Goal: Information Seeking & Learning: Learn about a topic

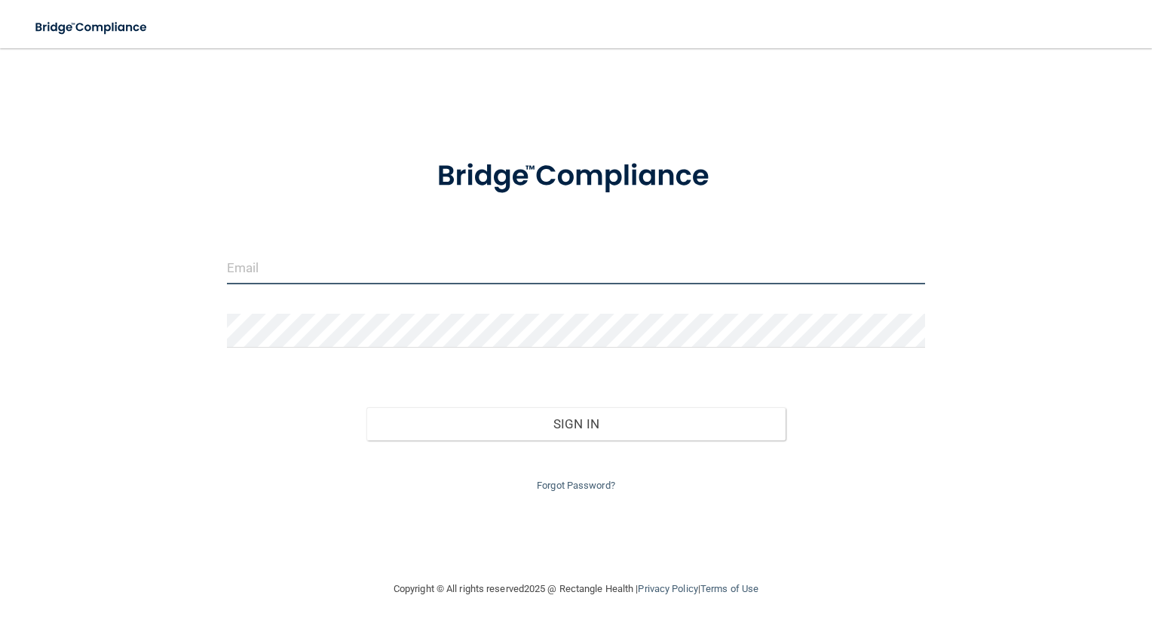
click at [315, 277] on input "email" at bounding box center [576, 267] width 699 height 34
type input "[PERSON_NAME][EMAIL_ADDRESS][PERSON_NAME][DOMAIN_NAME]"
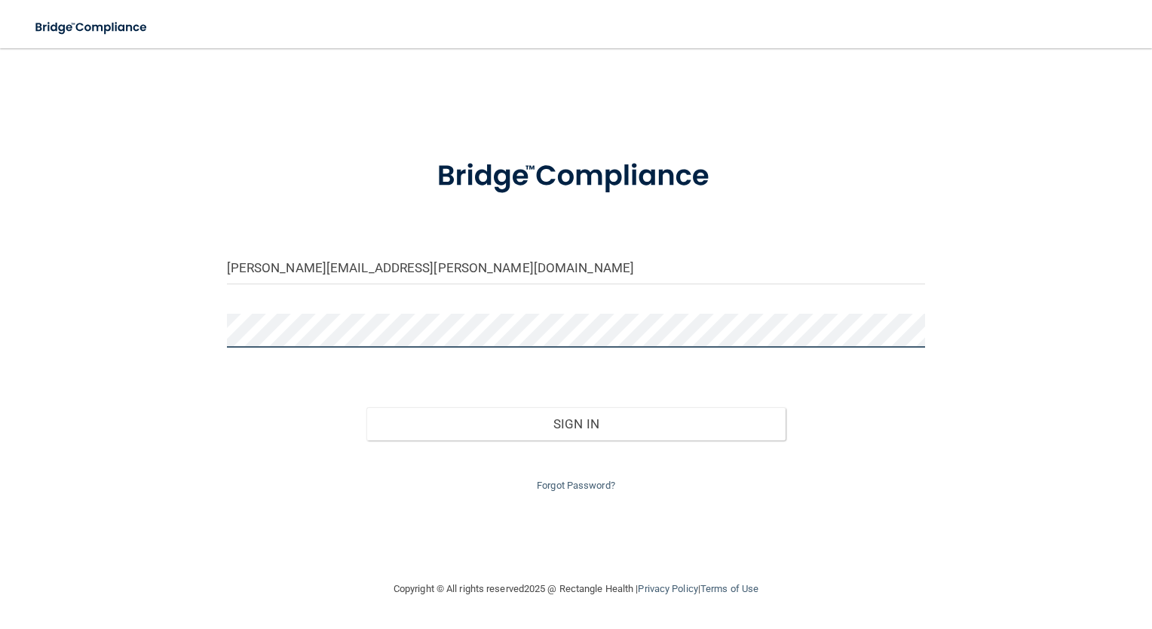
click at [366, 407] on button "Sign In" at bounding box center [575, 423] width 419 height 33
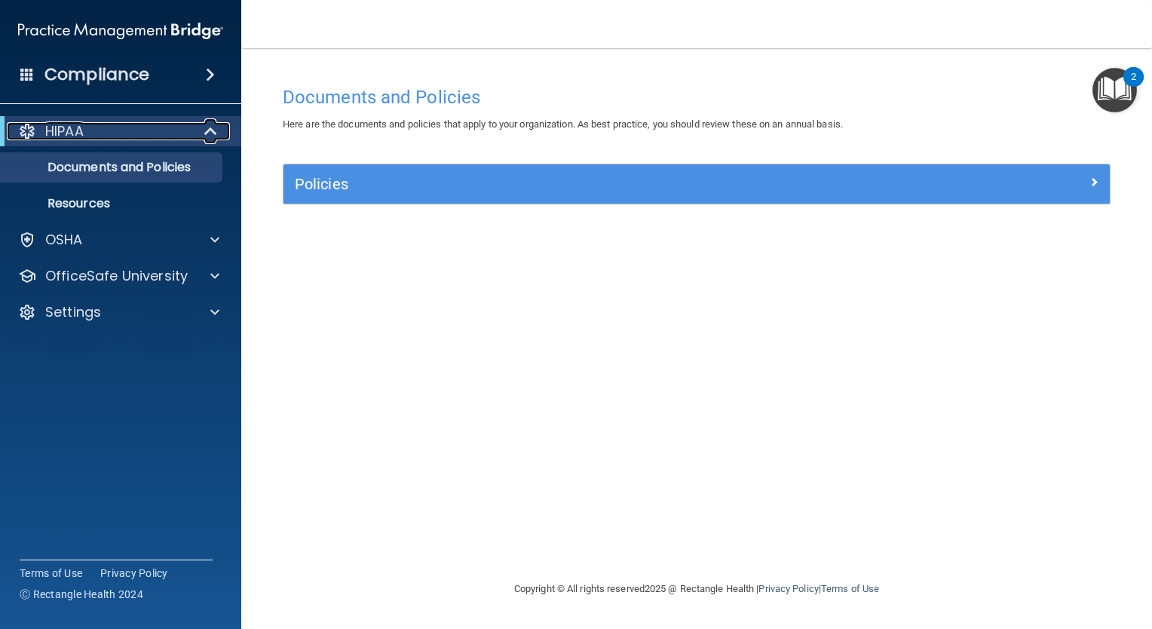
click at [220, 132] on div at bounding box center [211, 131] width 37 height 18
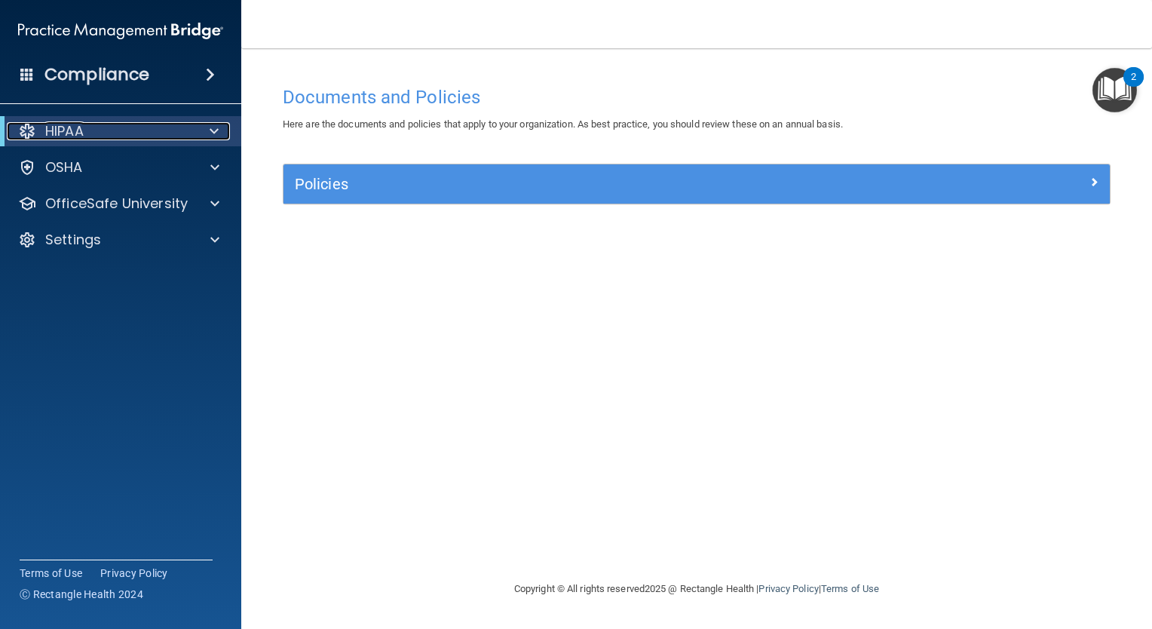
click at [220, 132] on div at bounding box center [211, 131] width 37 height 18
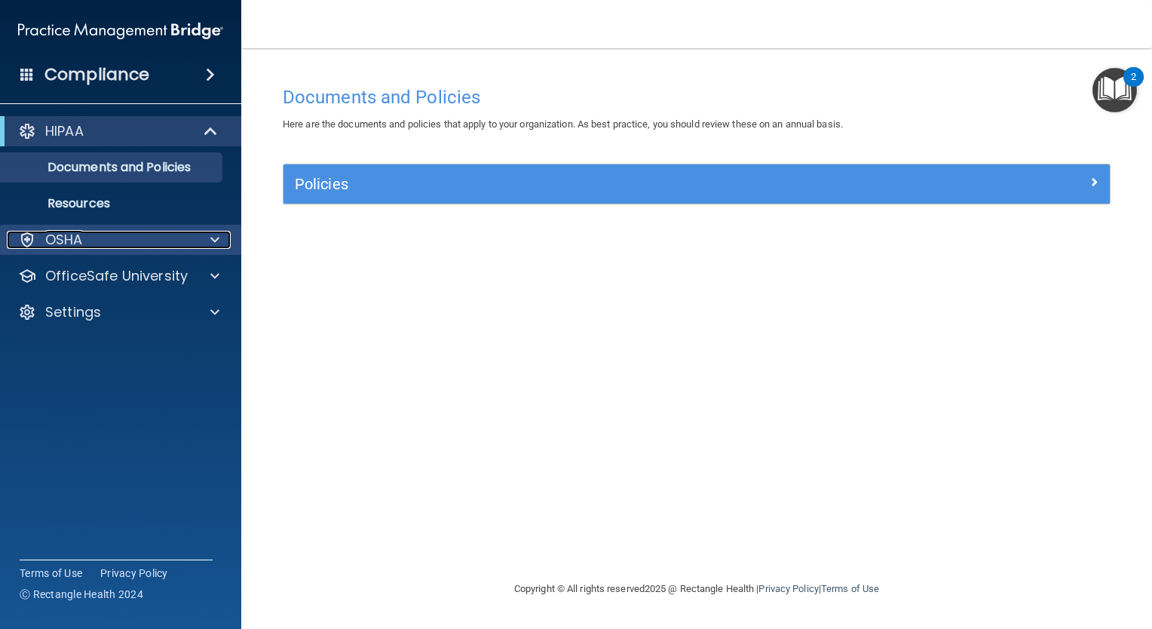
click at [210, 243] on span at bounding box center [214, 240] width 9 height 18
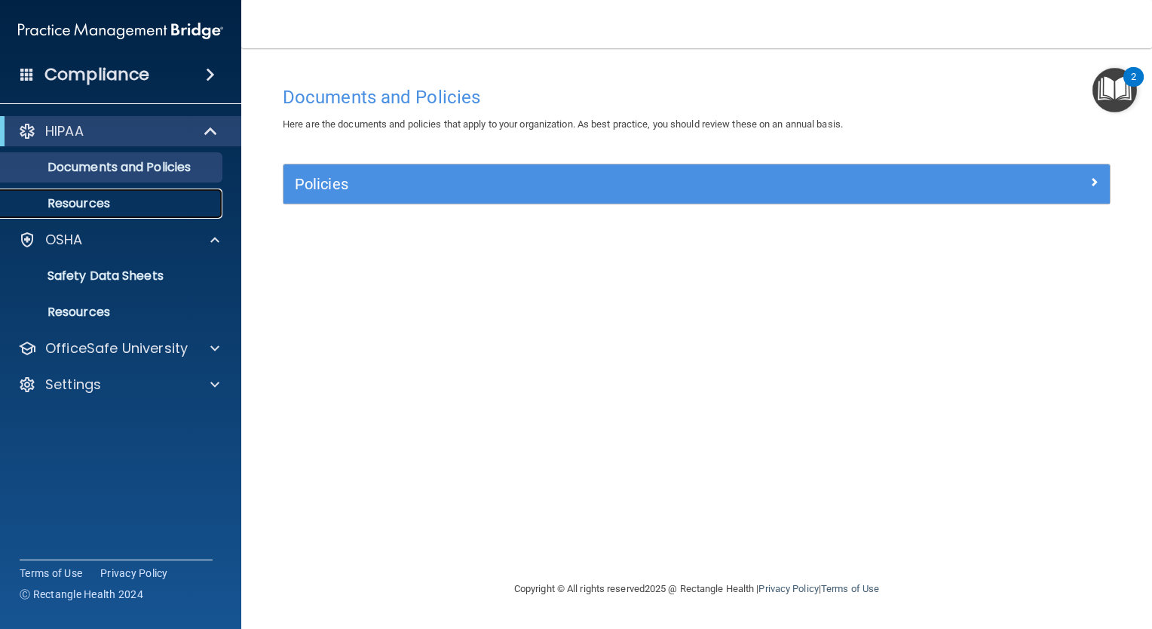
click at [89, 200] on p "Resources" at bounding box center [113, 203] width 206 height 15
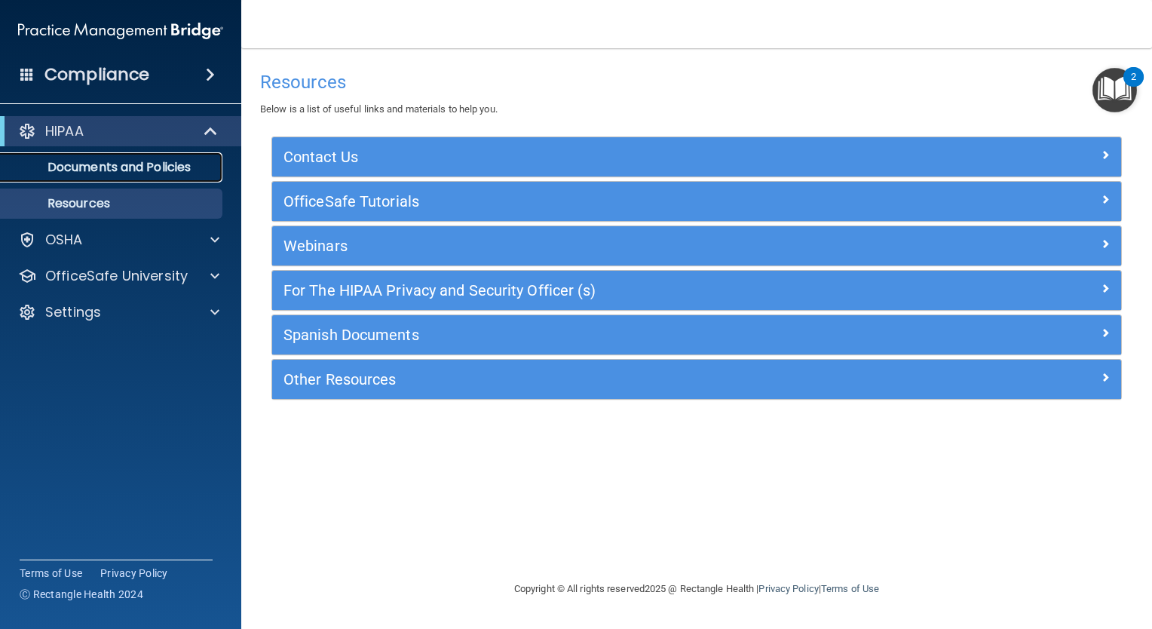
click at [131, 171] on p "Documents and Policies" at bounding box center [113, 167] width 206 height 15
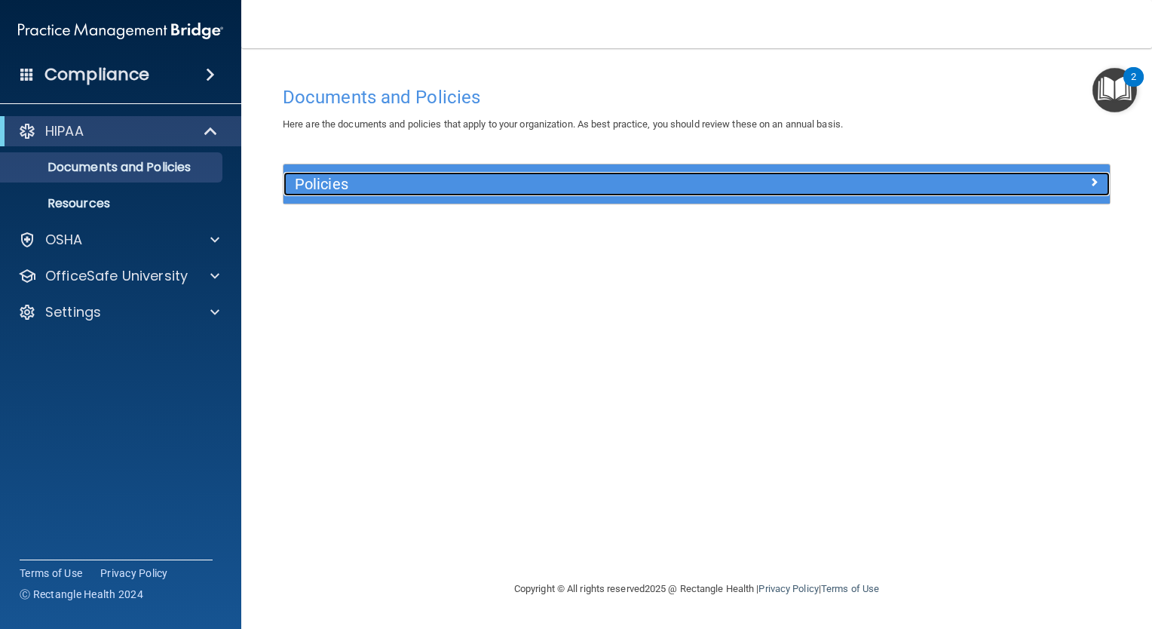
click at [1089, 189] on span at bounding box center [1093, 182] width 9 height 18
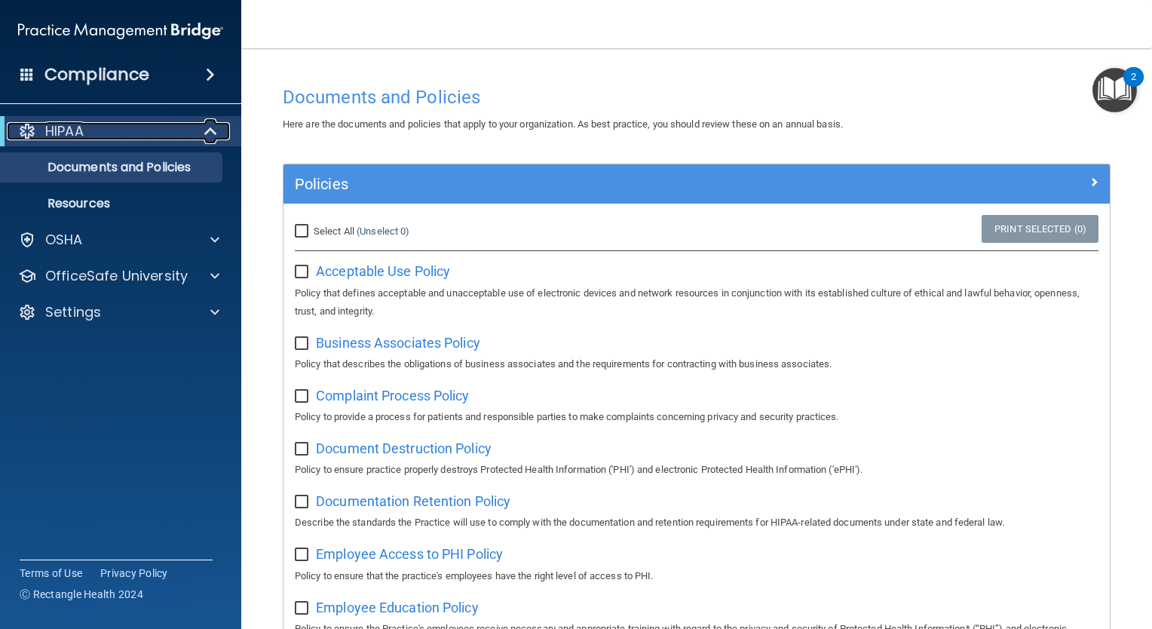
click at [156, 132] on div "HIPAA" at bounding box center [100, 131] width 186 height 18
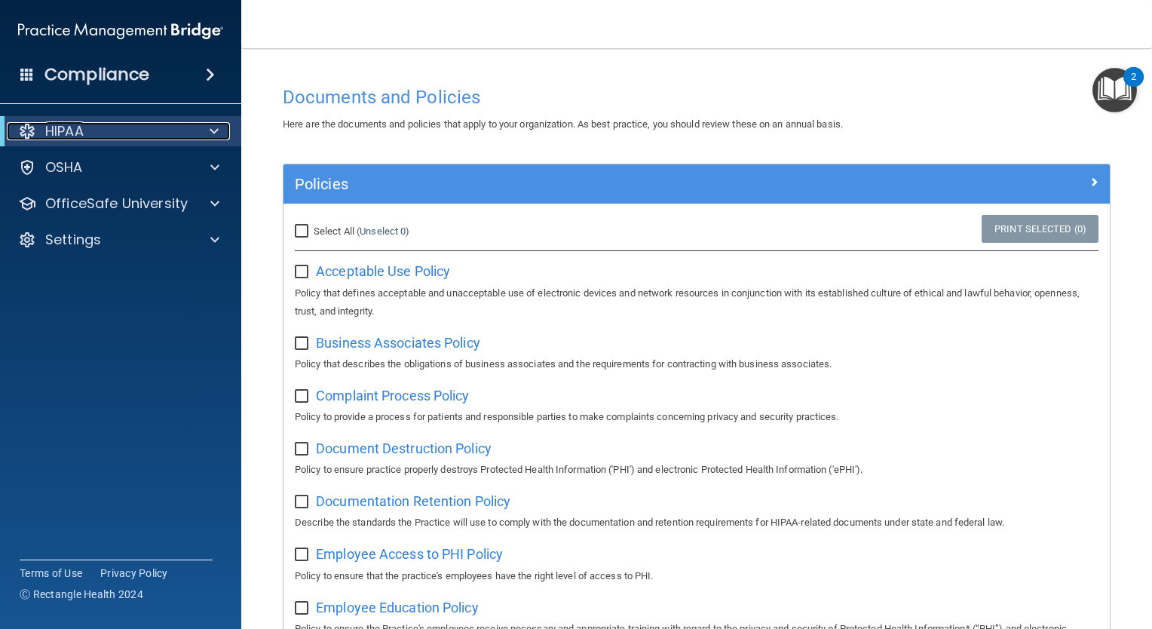
click at [156, 132] on div "HIPAA" at bounding box center [100, 131] width 186 height 18
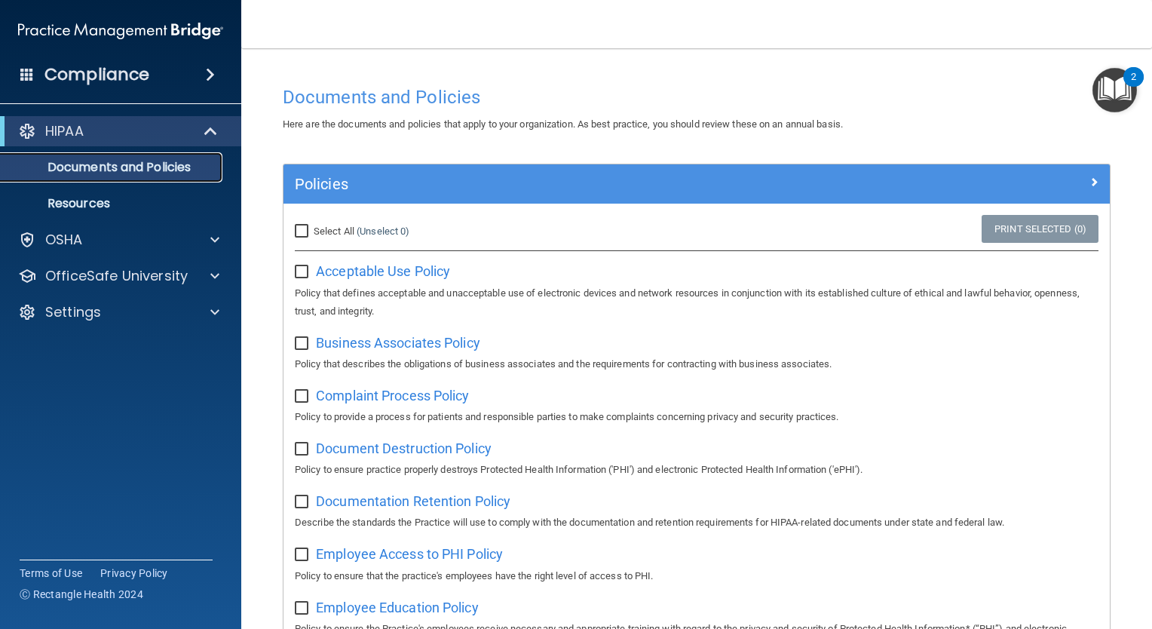
click at [147, 170] on p "Documents and Policies" at bounding box center [113, 167] width 206 height 15
click at [418, 271] on span "Acceptable Use Policy" at bounding box center [383, 271] width 134 height 16
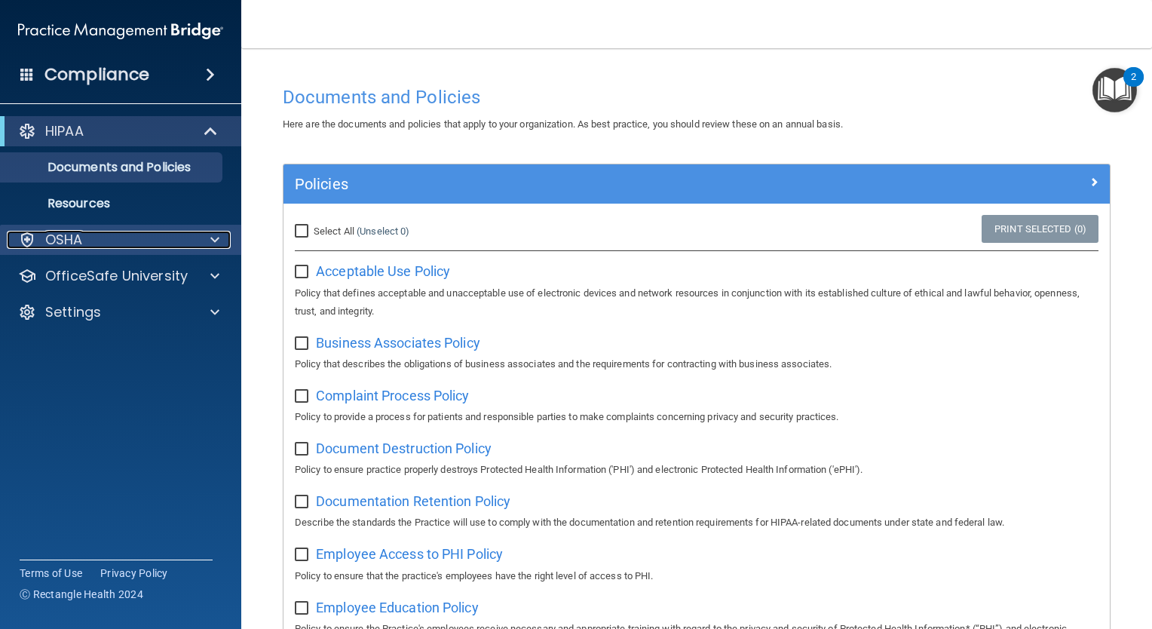
click at [206, 231] on div at bounding box center [213, 240] width 38 height 18
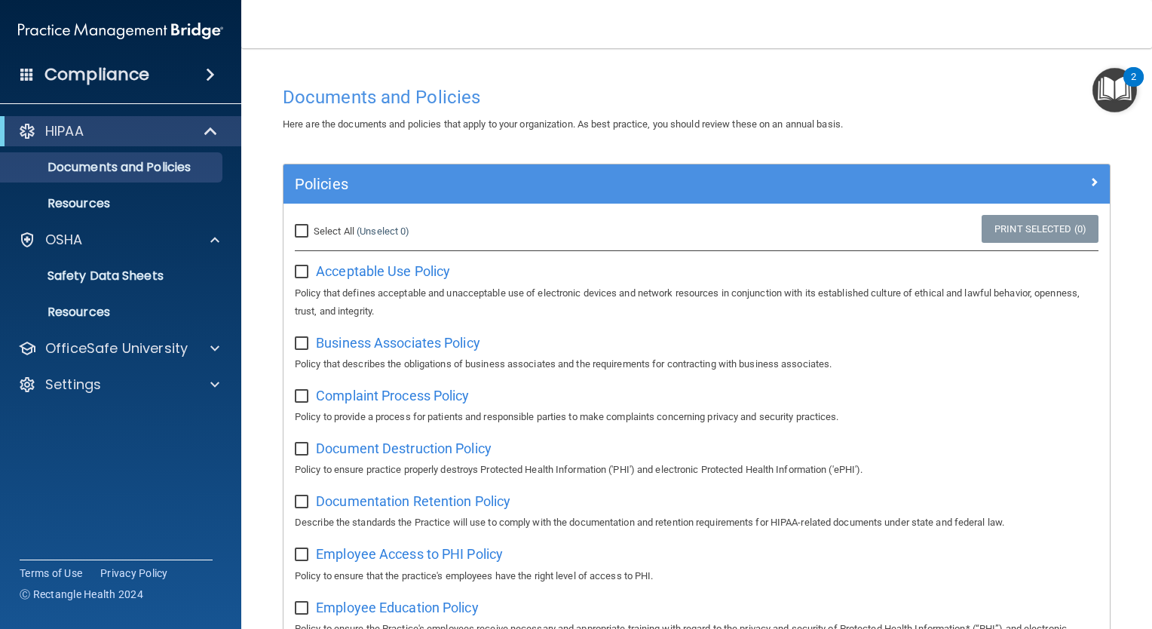
click at [206, 79] on span at bounding box center [210, 75] width 9 height 18
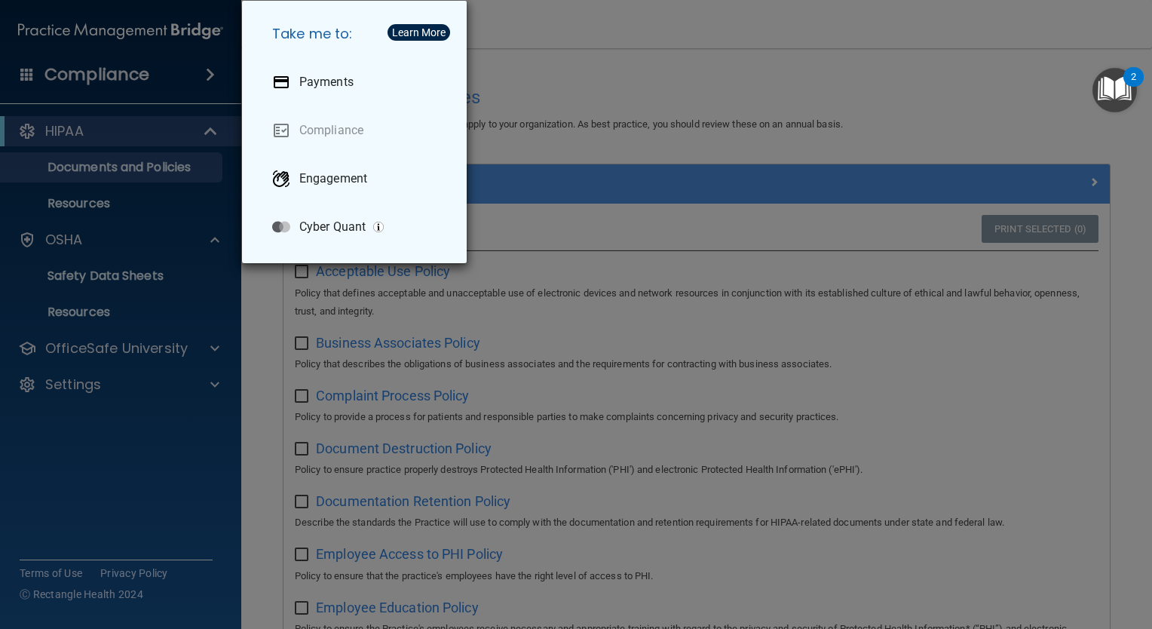
click at [204, 74] on div "Take me to: Payments Compliance Engagement Cyber Quant" at bounding box center [576, 314] width 1152 height 629
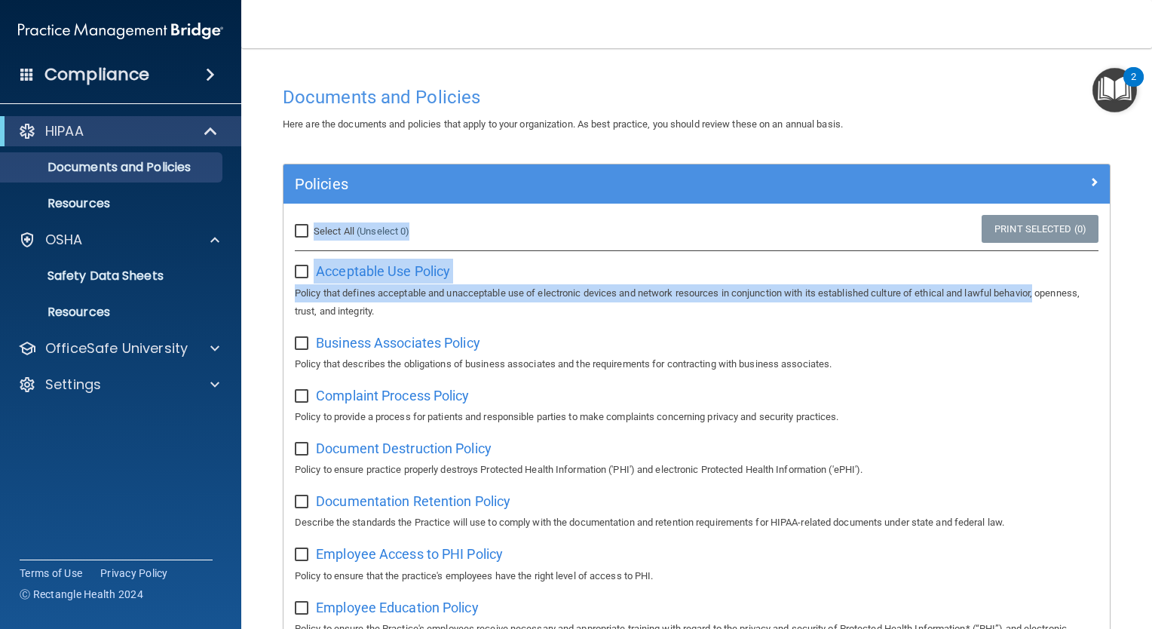
drag, startPoint x: 1133, startPoint y: 162, endPoint x: 1124, endPoint y: 296, distance: 134.5
click at [1124, 296] on main "Documents and Policies Here are the documents and policies that apply to your o…" at bounding box center [696, 338] width 910 height 580
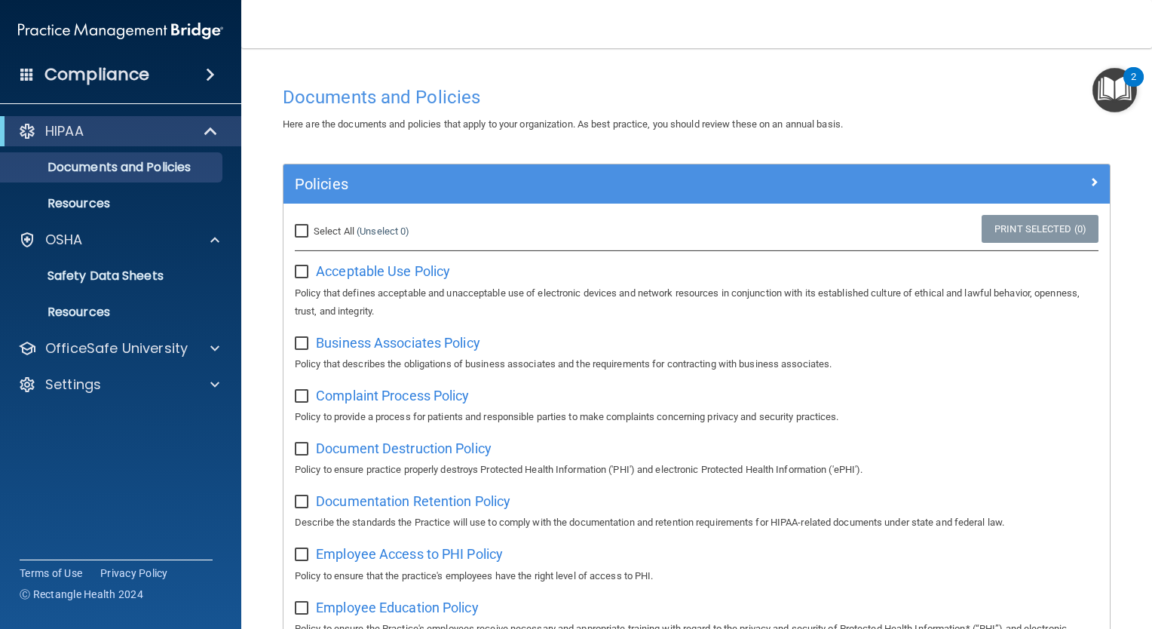
drag, startPoint x: 1124, startPoint y: 296, endPoint x: 1093, endPoint y: 140, distance: 159.0
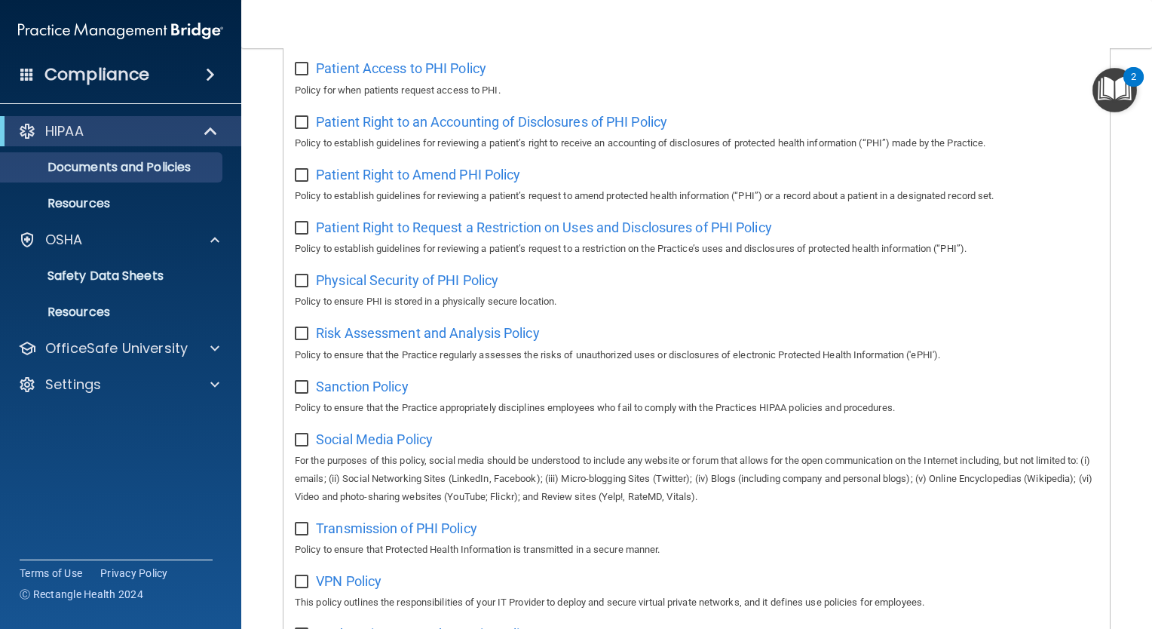
scroll to position [775, 0]
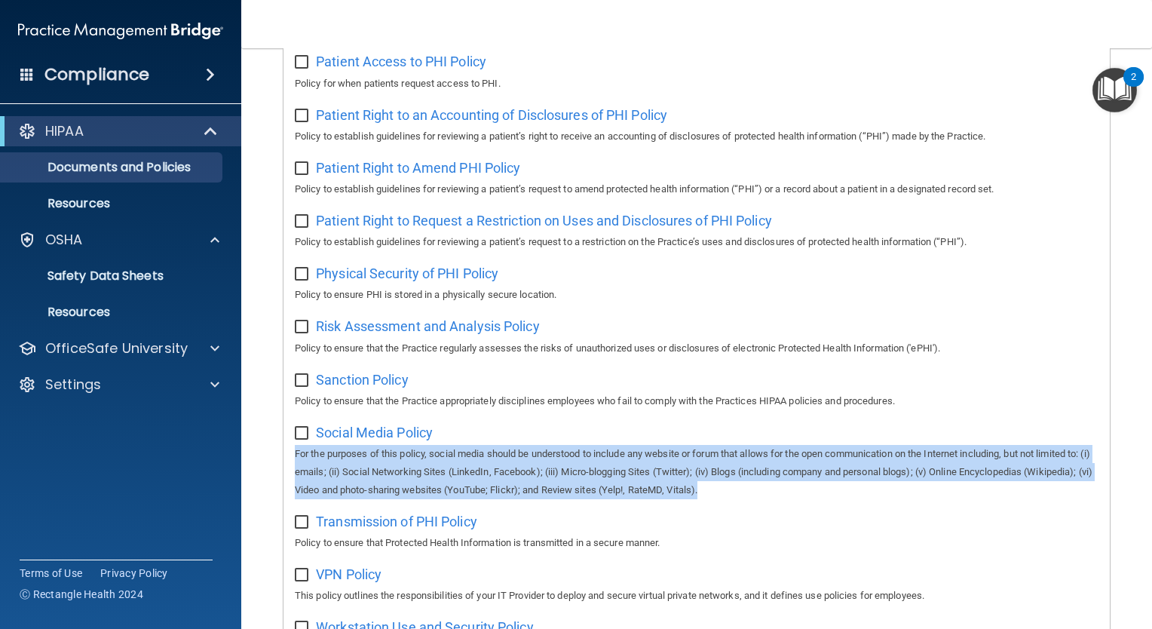
drag, startPoint x: 1107, startPoint y: 434, endPoint x: 1103, endPoint y: 502, distance: 67.9
click at [1103, 502] on div "Policies Select All (Unselect 0) Unselect All Print Selected (0) Acceptable Use…" at bounding box center [696, 43] width 850 height 1308
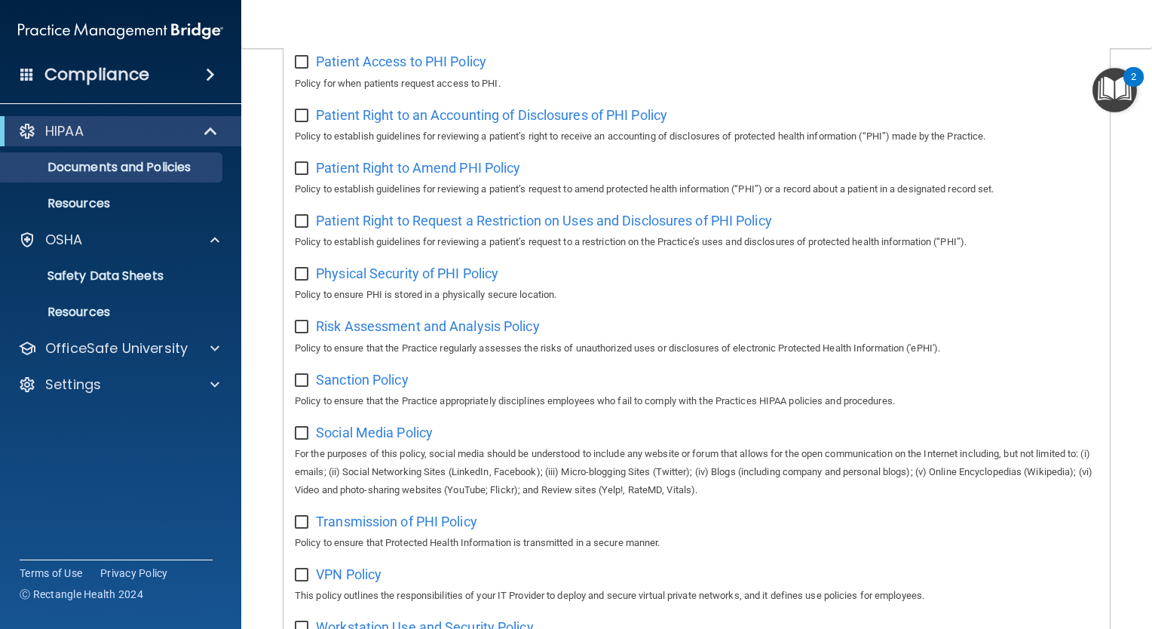
click at [1049, 84] on p "Policy for when patients request access to PHI." at bounding box center [696, 84] width 803 height 18
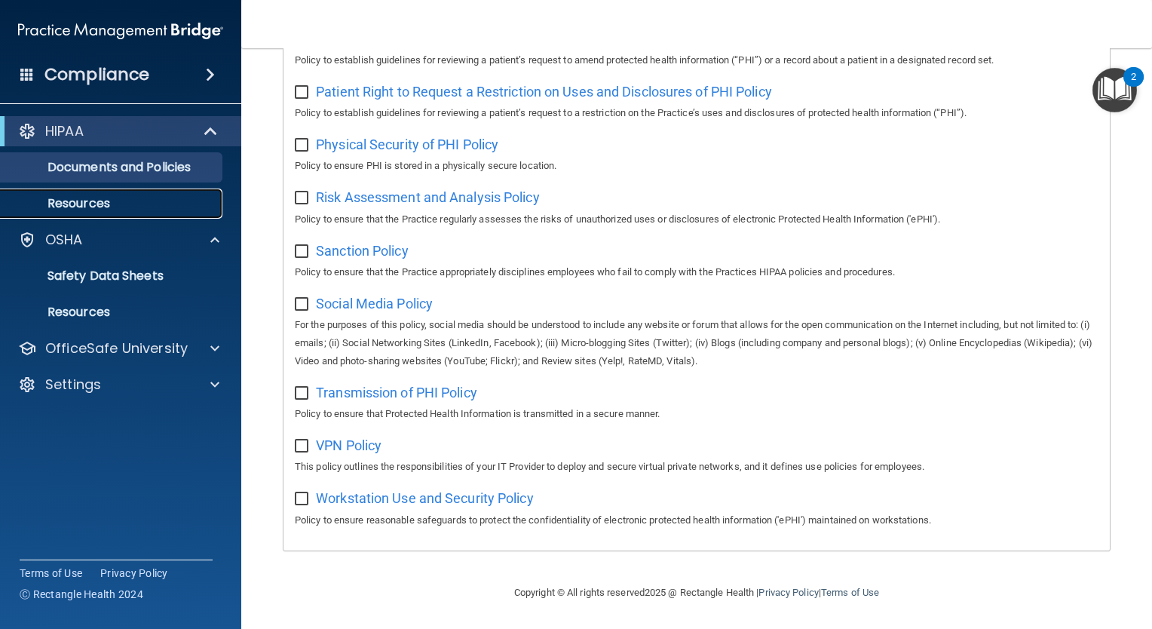
click at [109, 208] on p "Resources" at bounding box center [113, 203] width 206 height 15
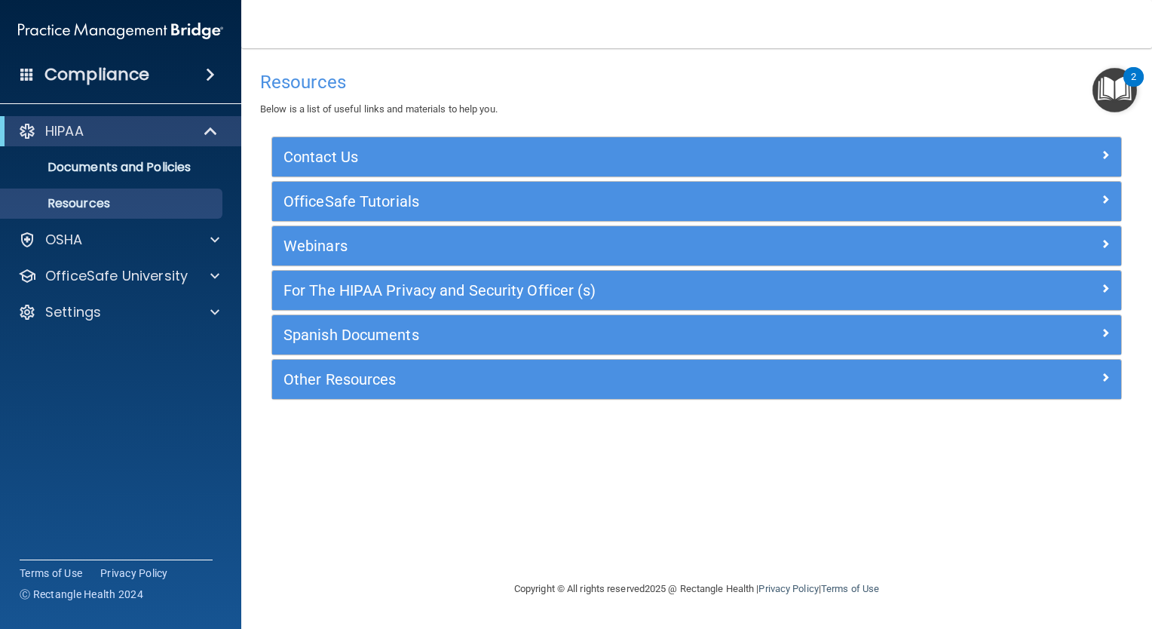
click at [1131, 94] on div "2" at bounding box center [1132, 87] width 5 height 20
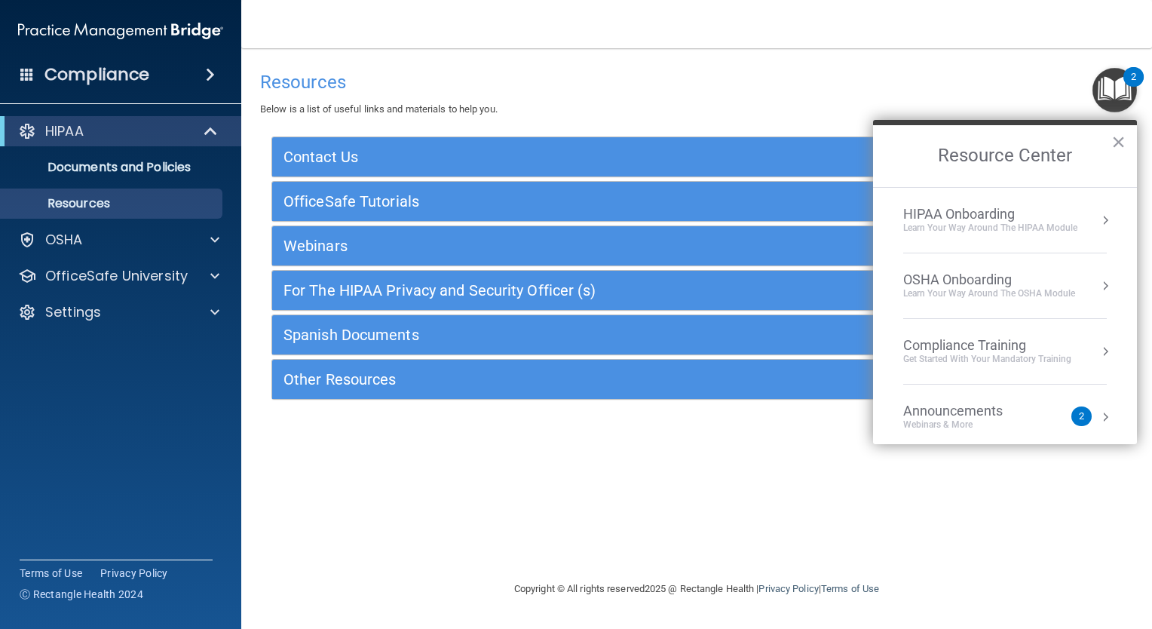
click at [1097, 219] on button "Resource Center" at bounding box center [1104, 220] width 15 height 15
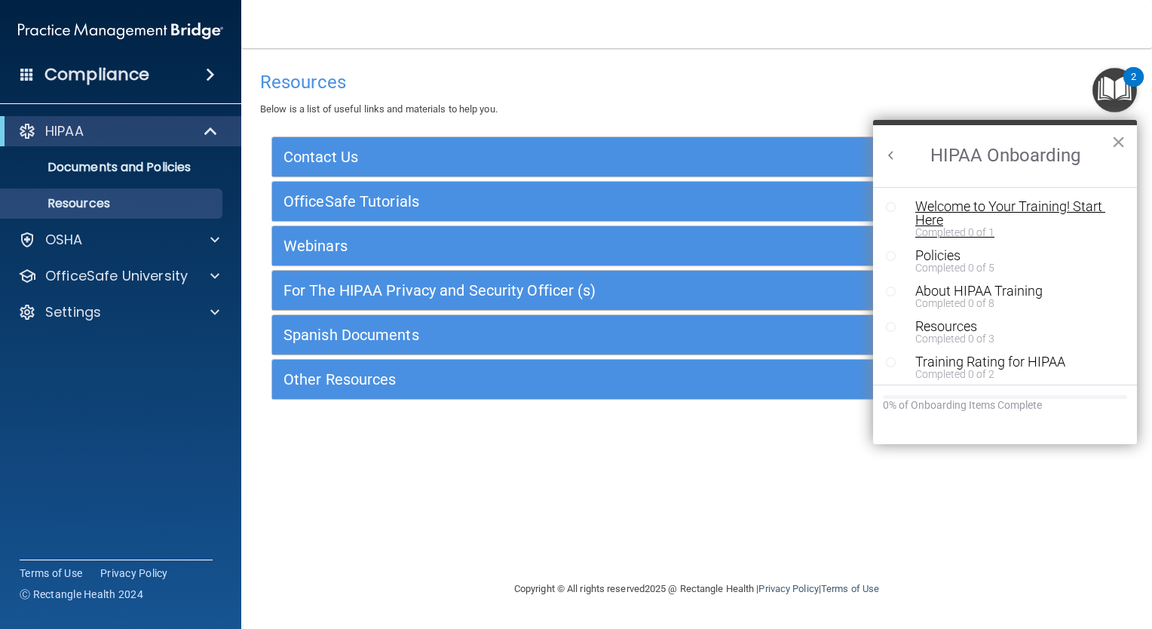
click at [1039, 211] on div "Welcome to Your Training! Start Here" at bounding box center [1010, 213] width 190 height 27
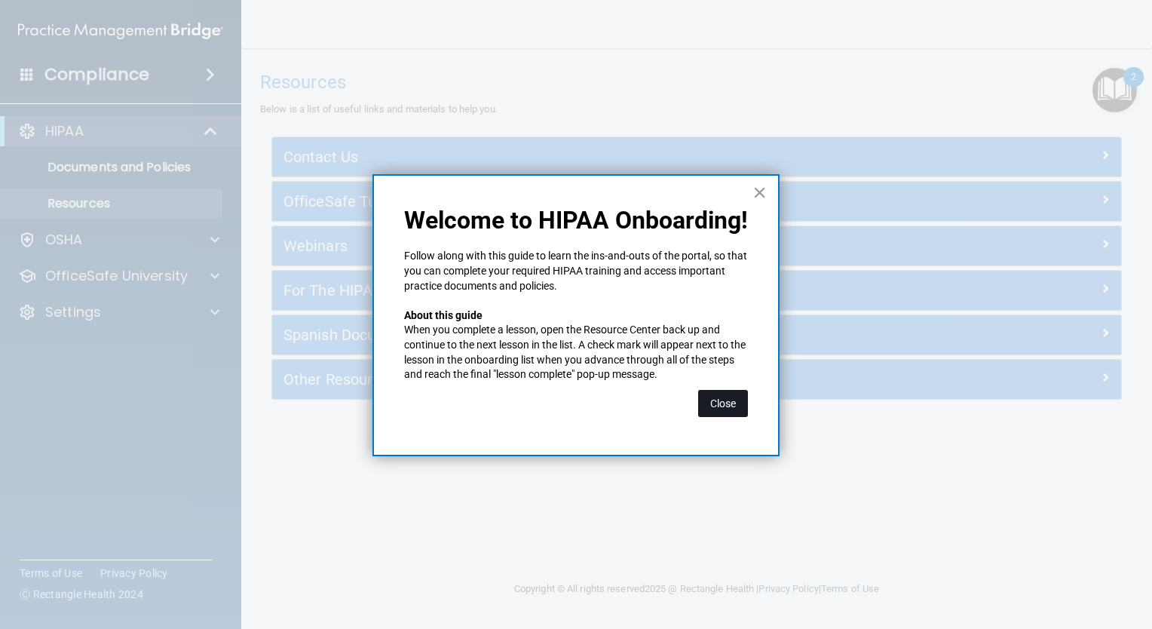
click at [734, 399] on button "Close" at bounding box center [723, 403] width 50 height 27
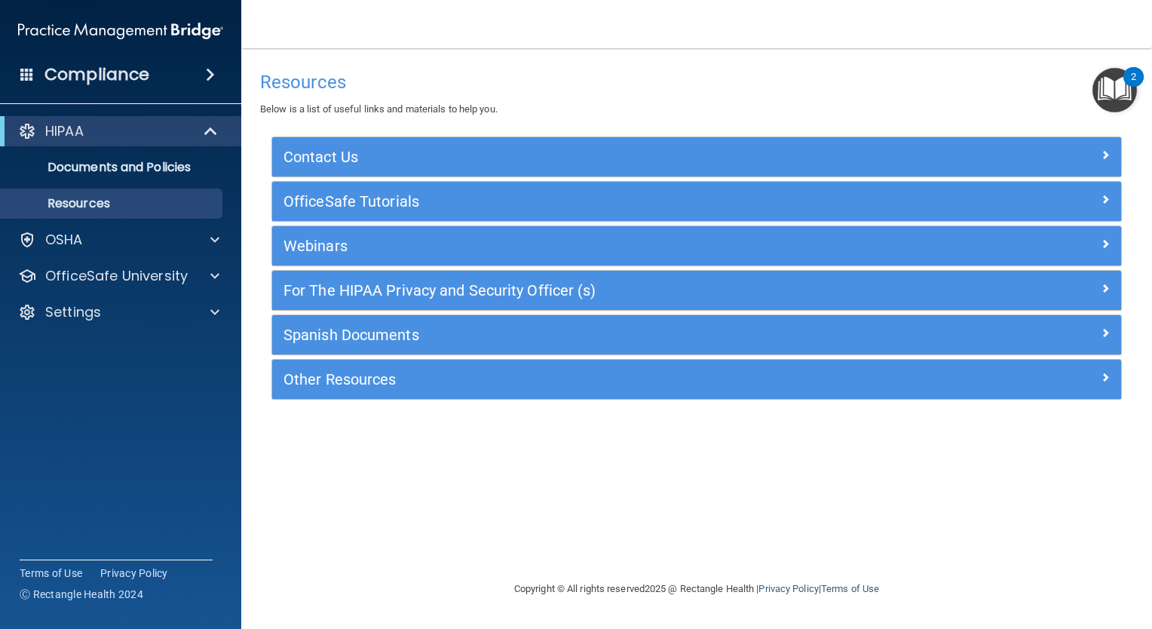
click at [1115, 75] on img "Open Resource Center, 2 new notifications" at bounding box center [1114, 90] width 44 height 44
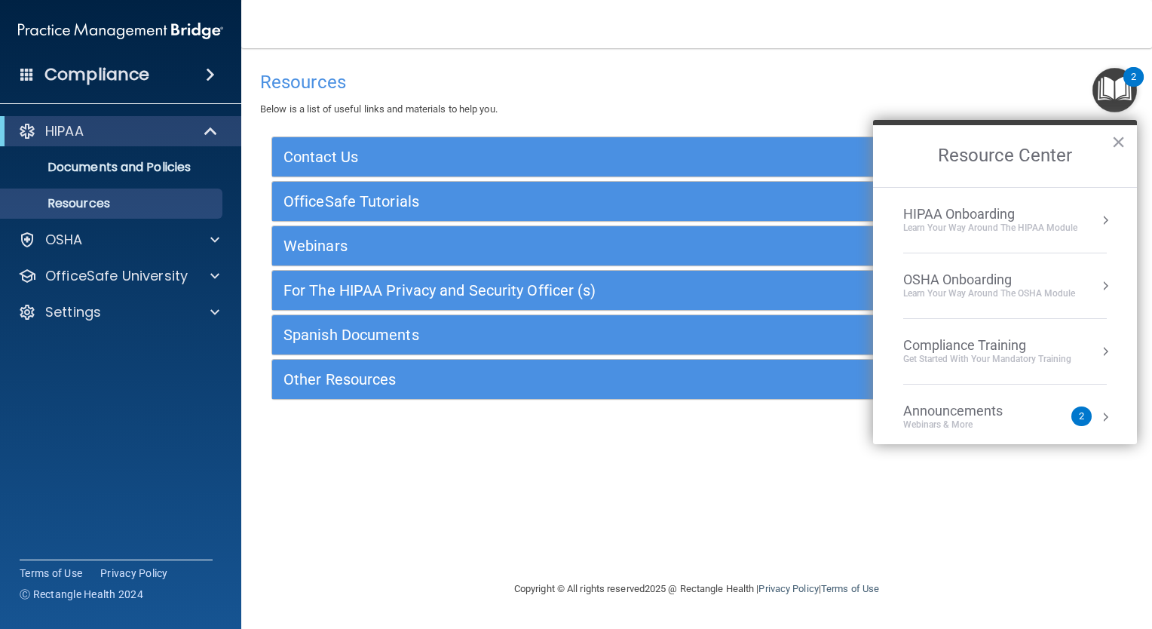
click at [1043, 219] on div "HIPAA Onboarding" at bounding box center [990, 214] width 174 height 17
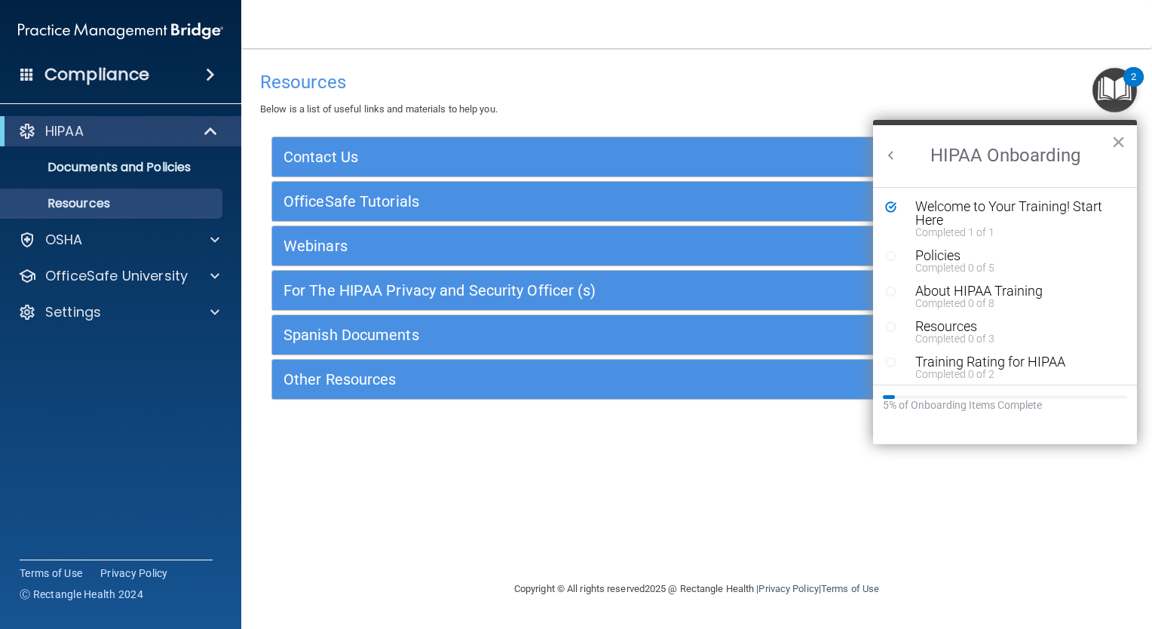
click at [895, 257] on circle "Resource Center" at bounding box center [890, 255] width 9 height 9
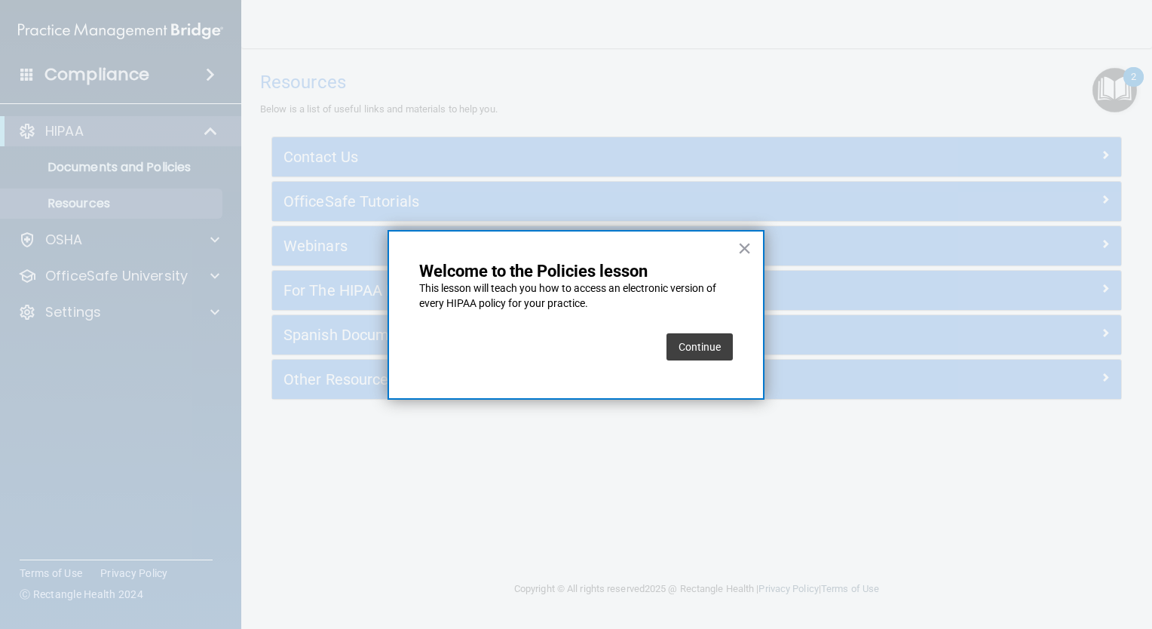
click at [714, 342] on button "Continue" at bounding box center [699, 346] width 66 height 27
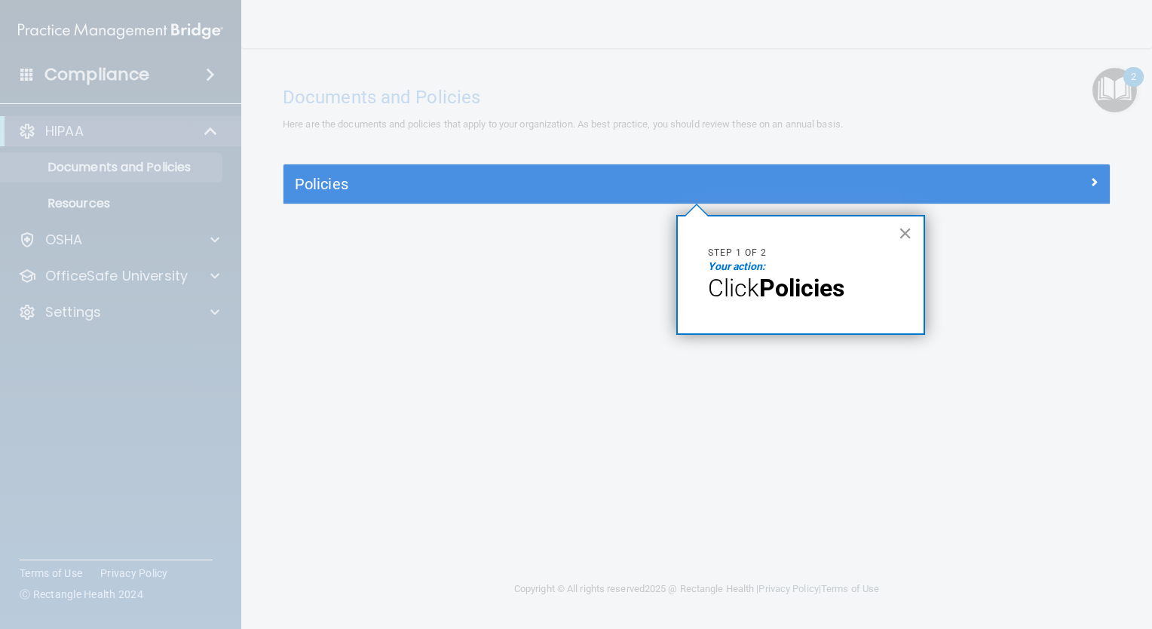
click at [901, 230] on button "×" at bounding box center [905, 233] width 14 height 24
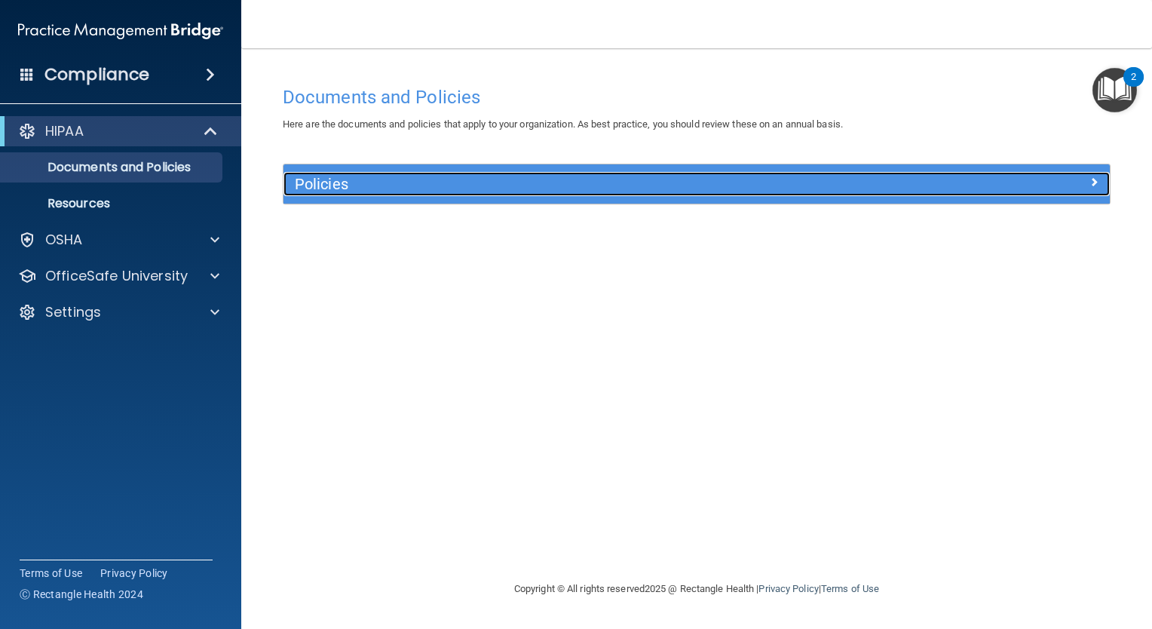
click at [848, 185] on h5 "Policies" at bounding box center [593, 184] width 597 height 17
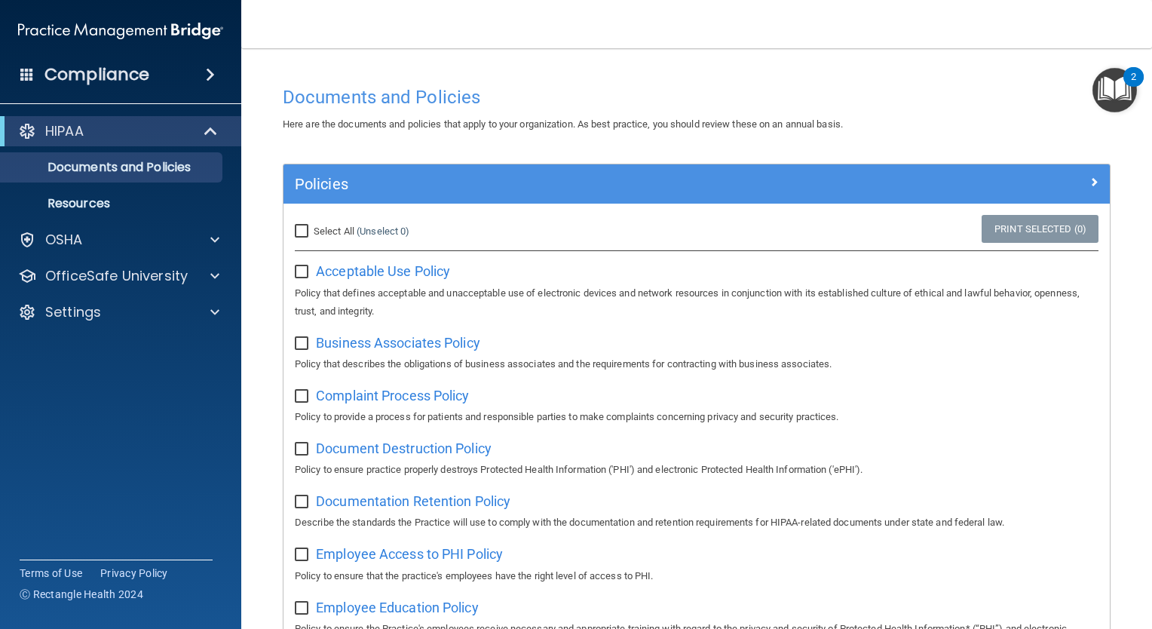
click at [301, 228] on input "Select All (Unselect 0) Unselect All" at bounding box center [303, 231] width 17 height 12
checkbox input "true"
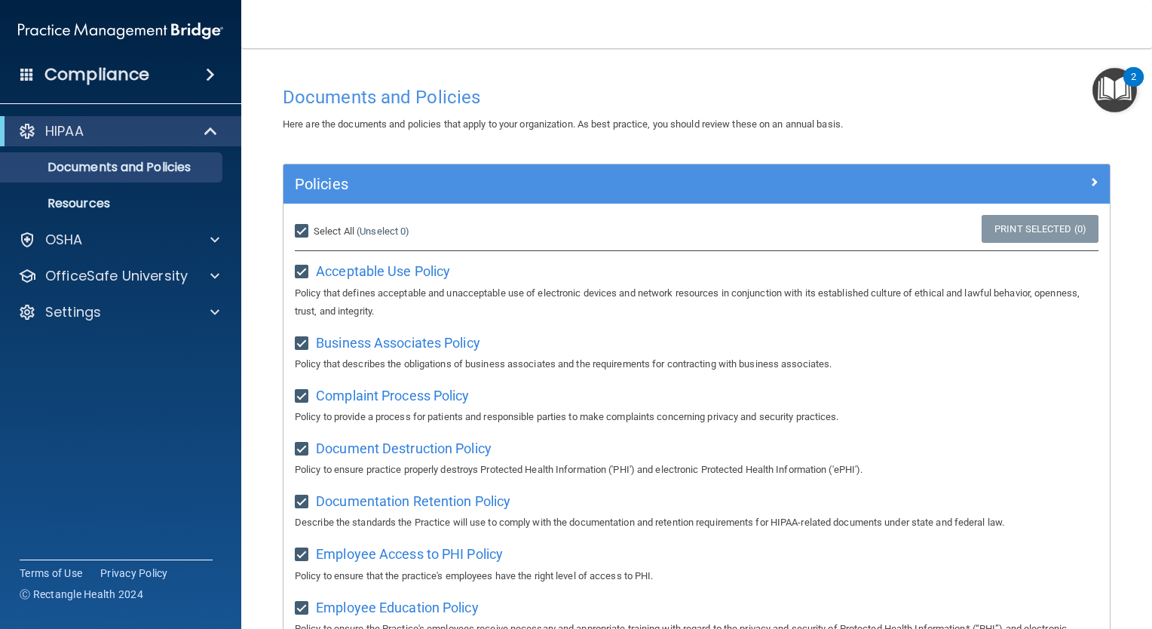
checkbox input "true"
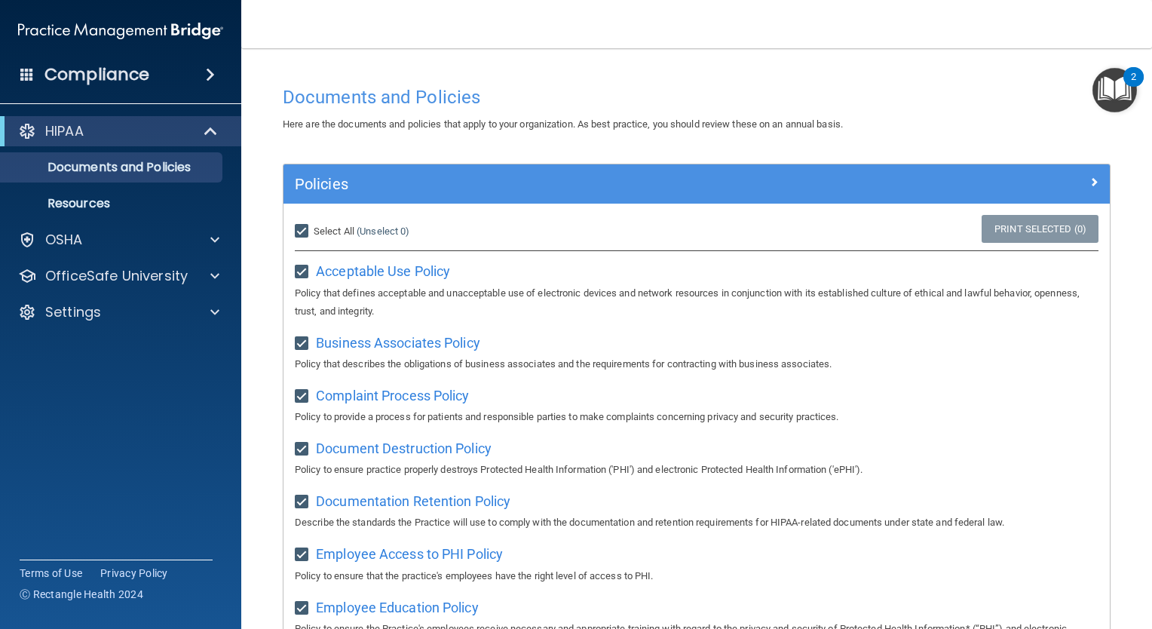
checkbox input "true"
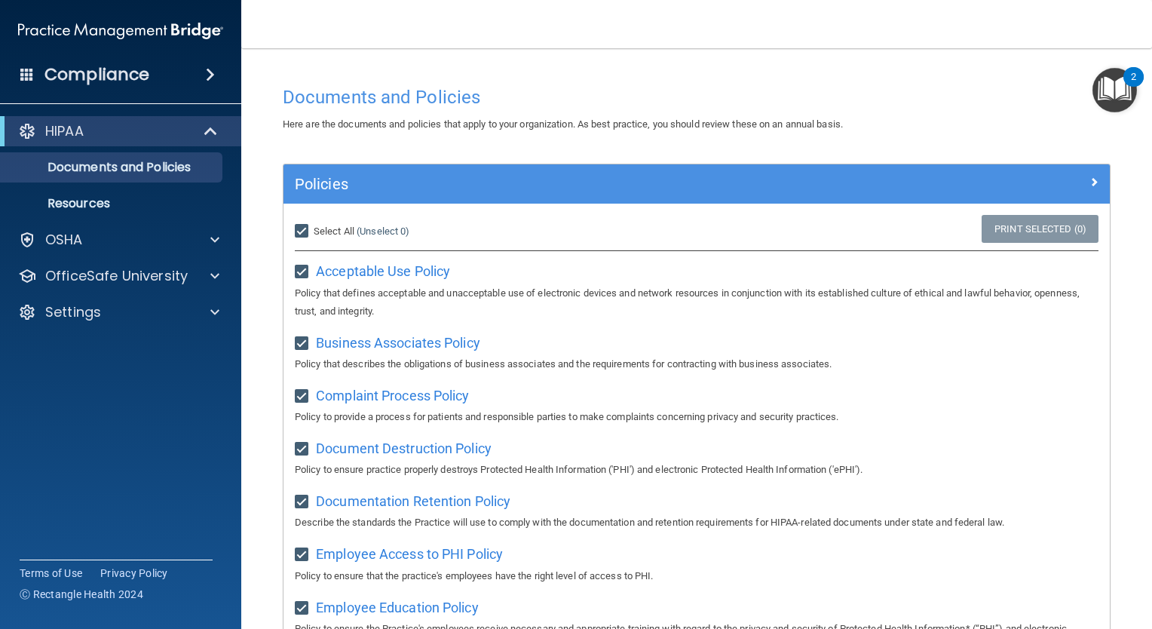
checkbox input "true"
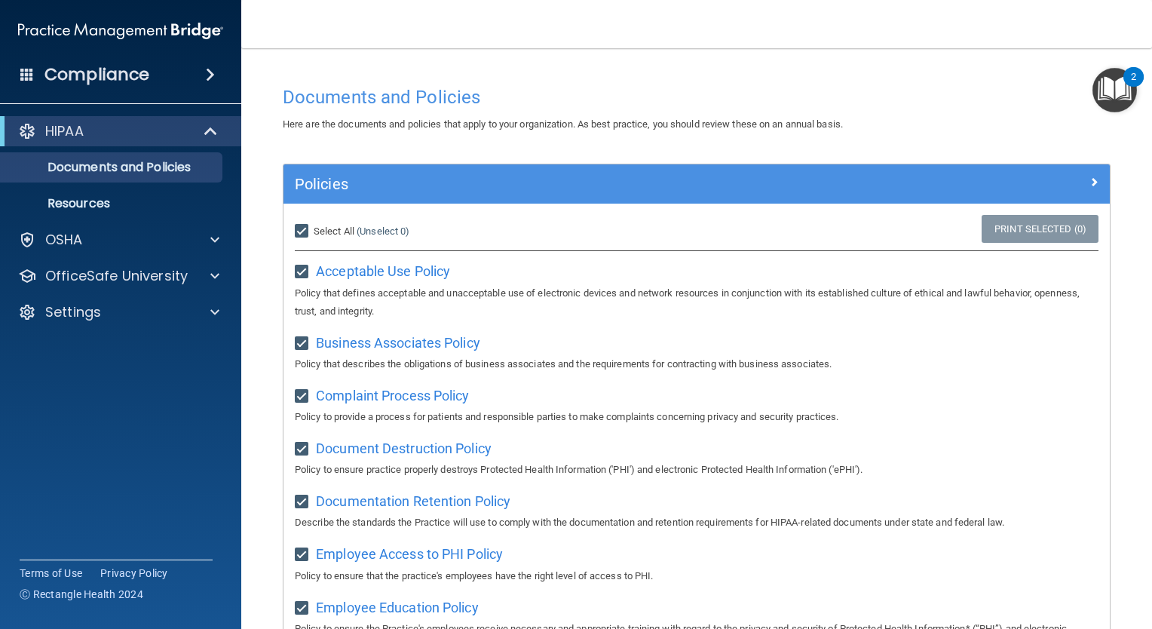
checkbox input "true"
click at [1098, 96] on img "Open Resource Center, 2 new notifications" at bounding box center [1114, 90] width 44 height 44
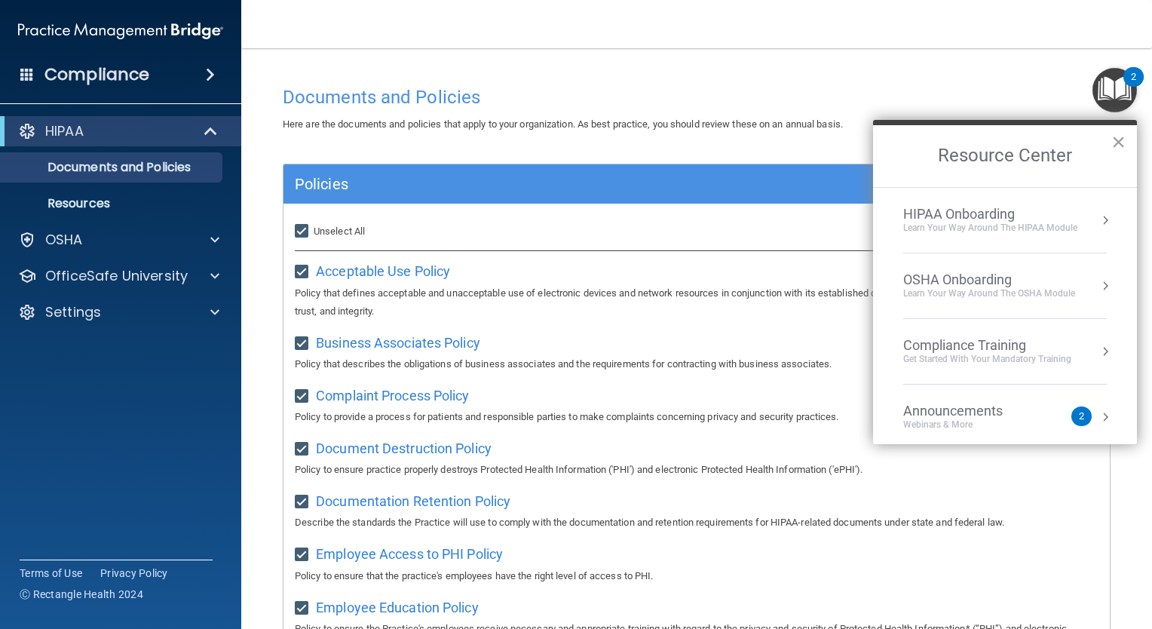
click at [1097, 350] on button "Resource Center" at bounding box center [1104, 351] width 15 height 15
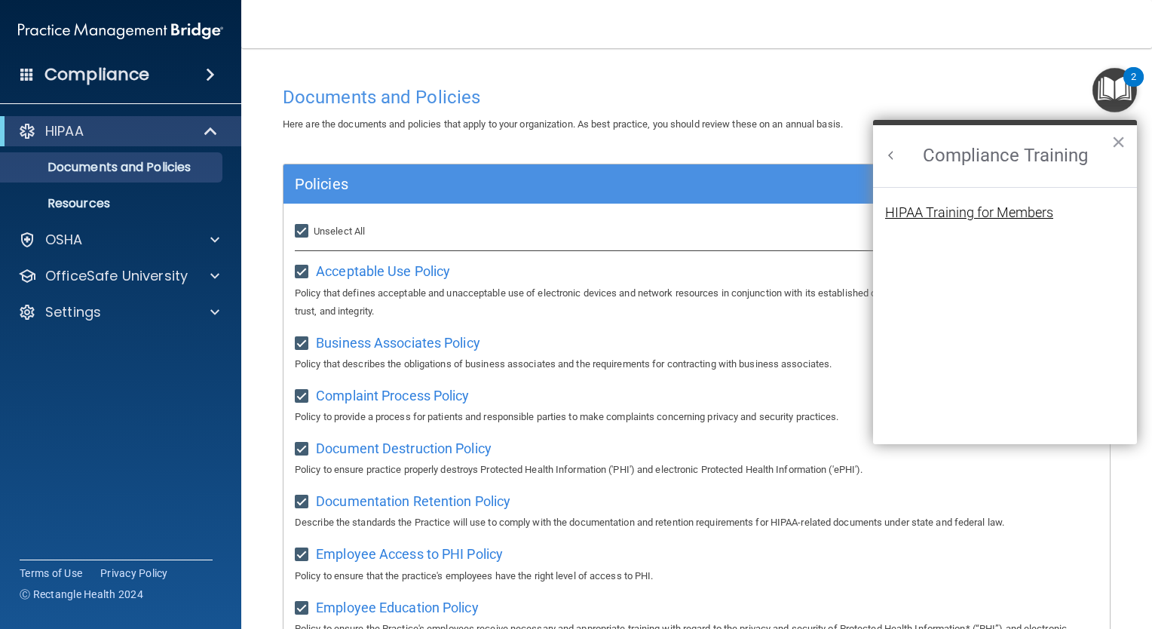
click at [1008, 214] on div "HIPAA Training for Members" at bounding box center [969, 213] width 168 height 14
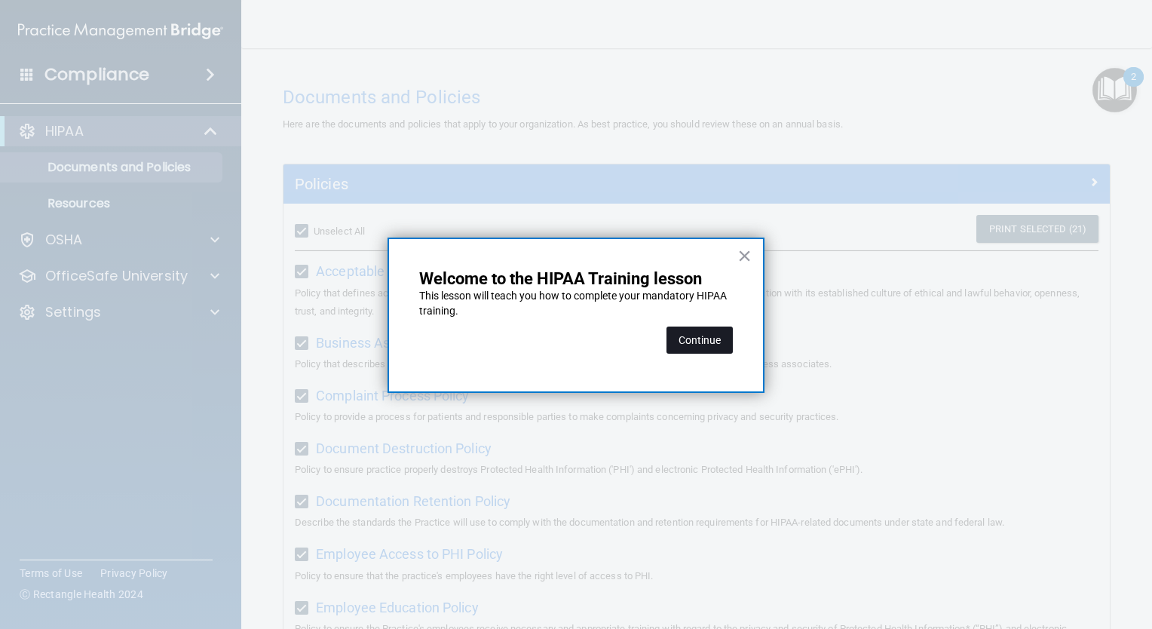
click at [711, 335] on button "Continue" at bounding box center [699, 339] width 66 height 27
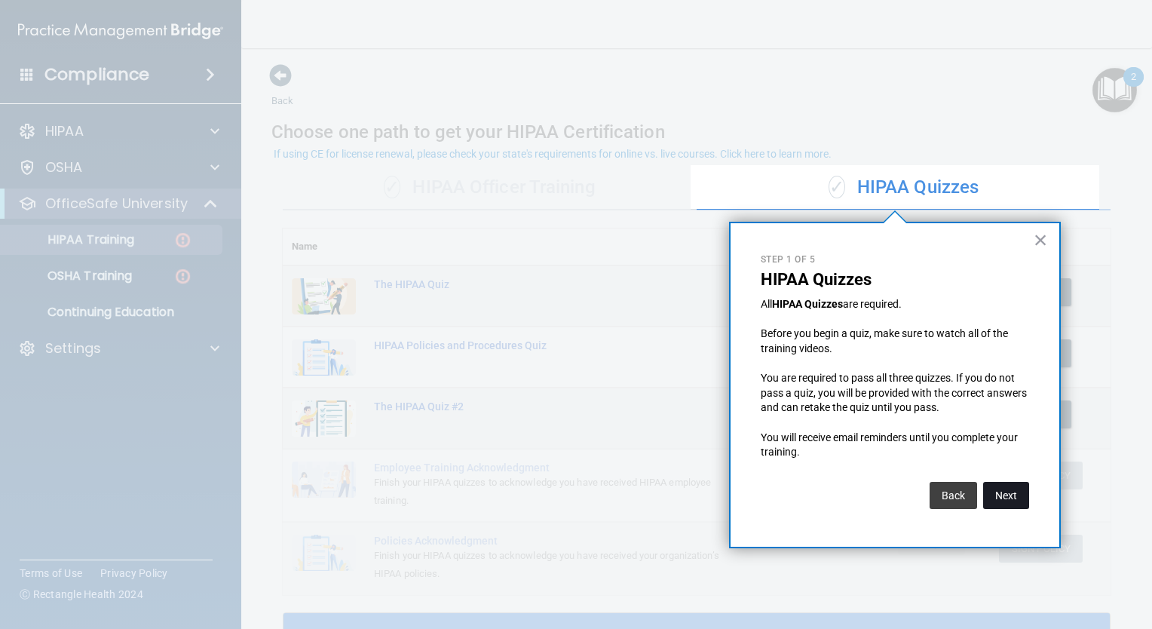
click at [1017, 501] on button "Next" at bounding box center [1006, 495] width 46 height 27
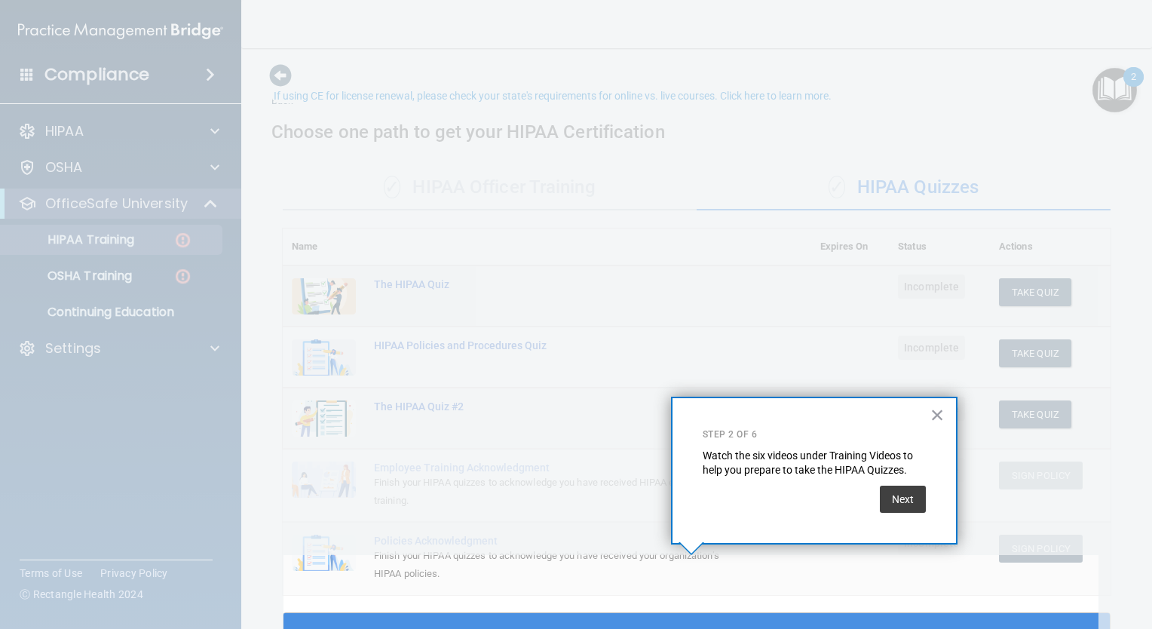
scroll to position [57, 0]
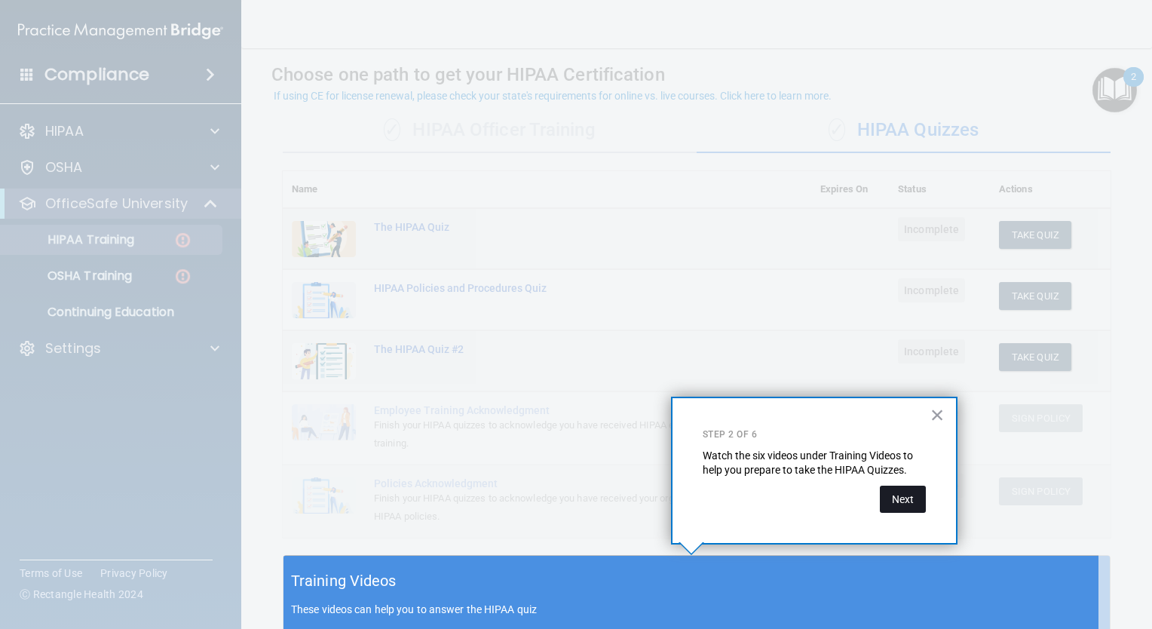
click at [886, 498] on button "Next" at bounding box center [903, 498] width 46 height 27
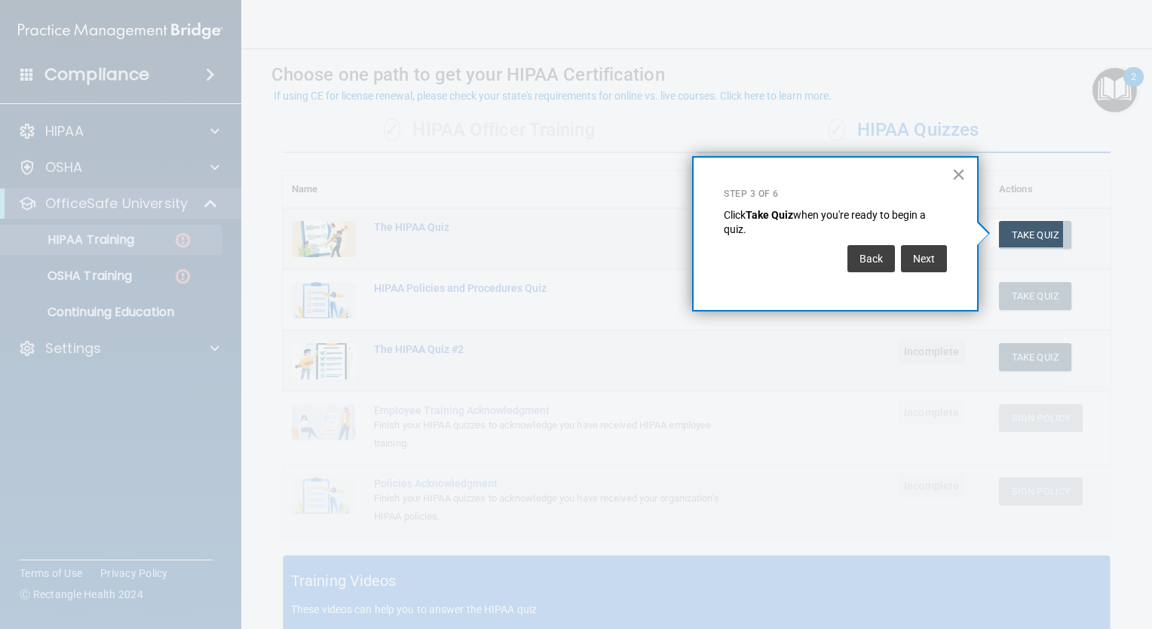
click at [921, 273] on div "Back Next" at bounding box center [834, 258] width 223 height 42
click at [928, 258] on button "Next" at bounding box center [924, 258] width 46 height 27
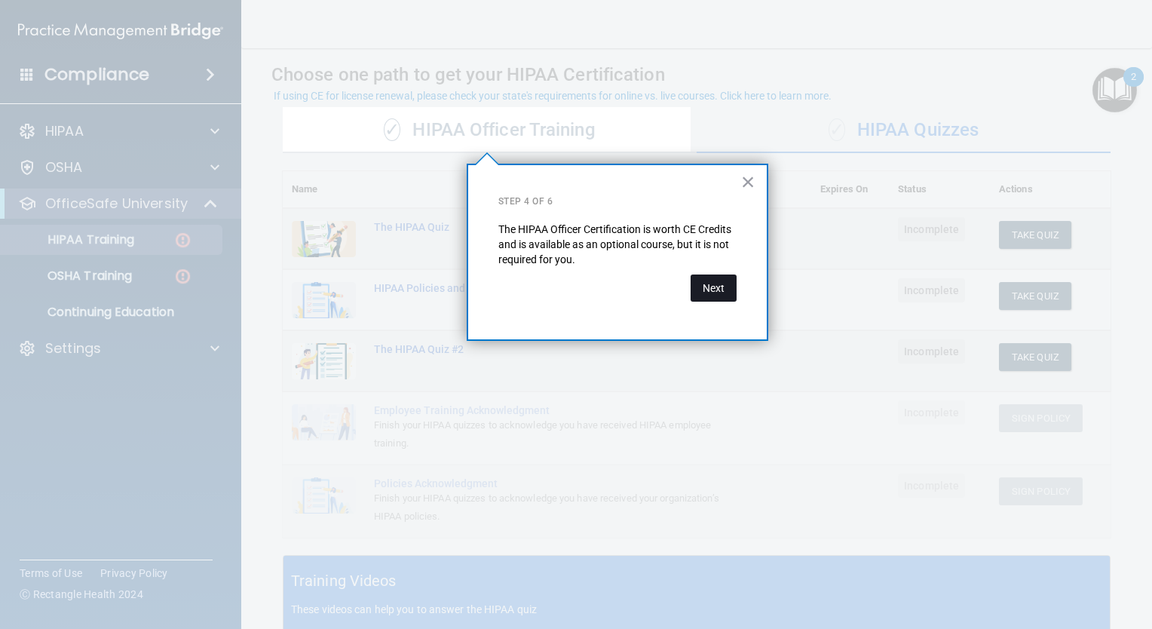
click at [717, 288] on button "Next" at bounding box center [713, 287] width 46 height 27
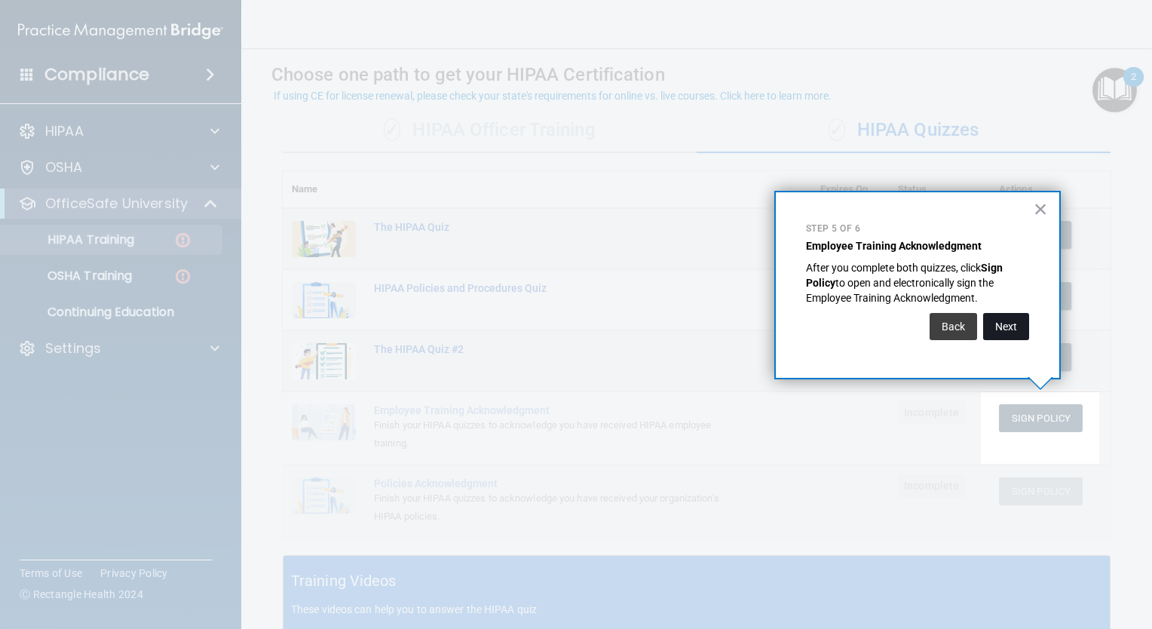
click at [1004, 333] on button "Next" at bounding box center [1006, 326] width 46 height 27
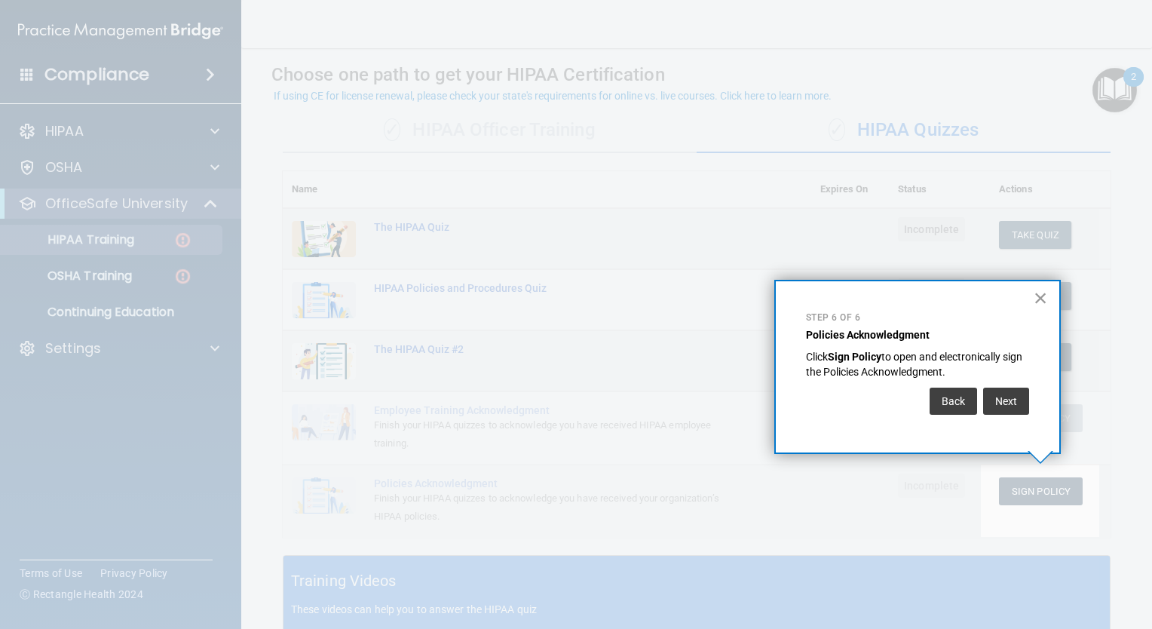
click at [1047, 289] on button "×" at bounding box center [1040, 298] width 14 height 24
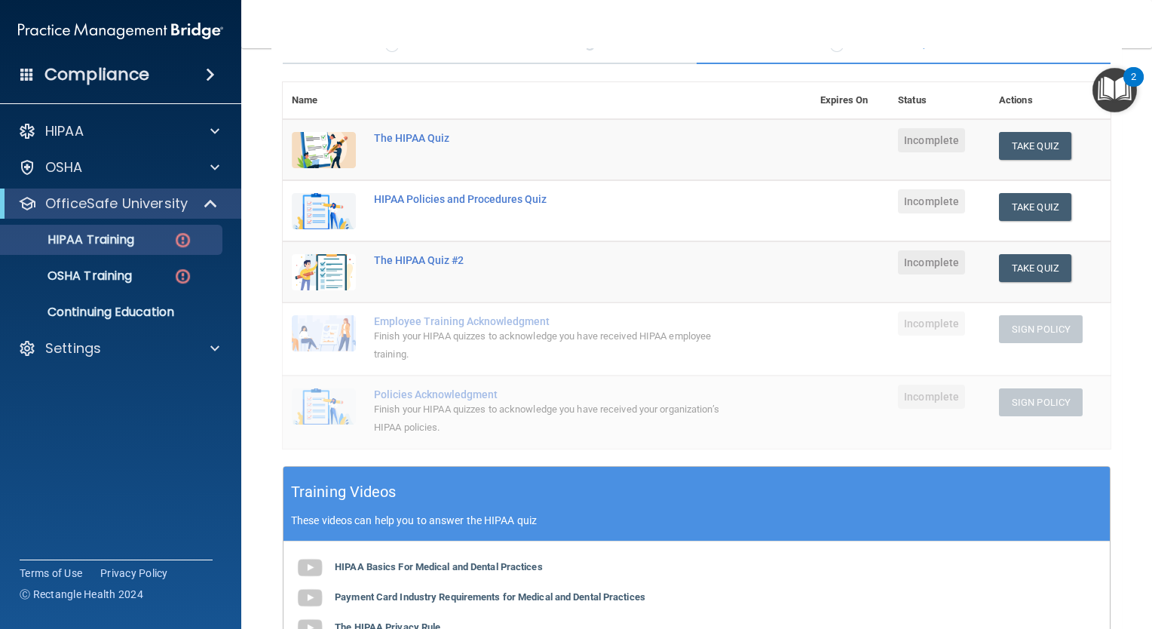
scroll to position [109, 0]
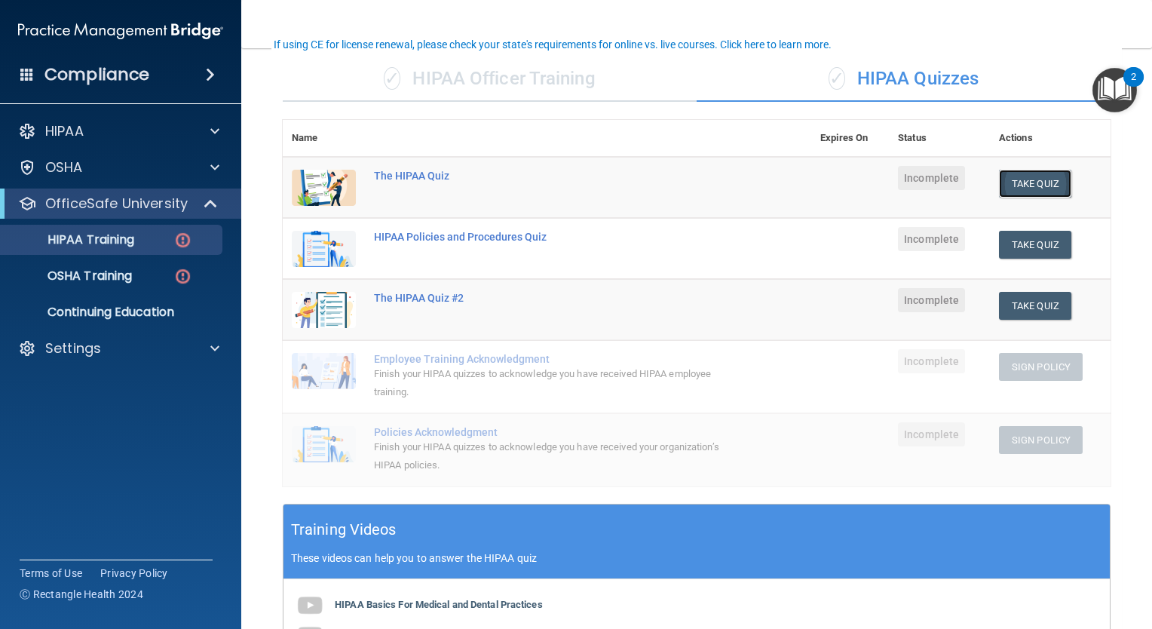
click at [1010, 179] on button "Take Quiz" at bounding box center [1035, 184] width 72 height 28
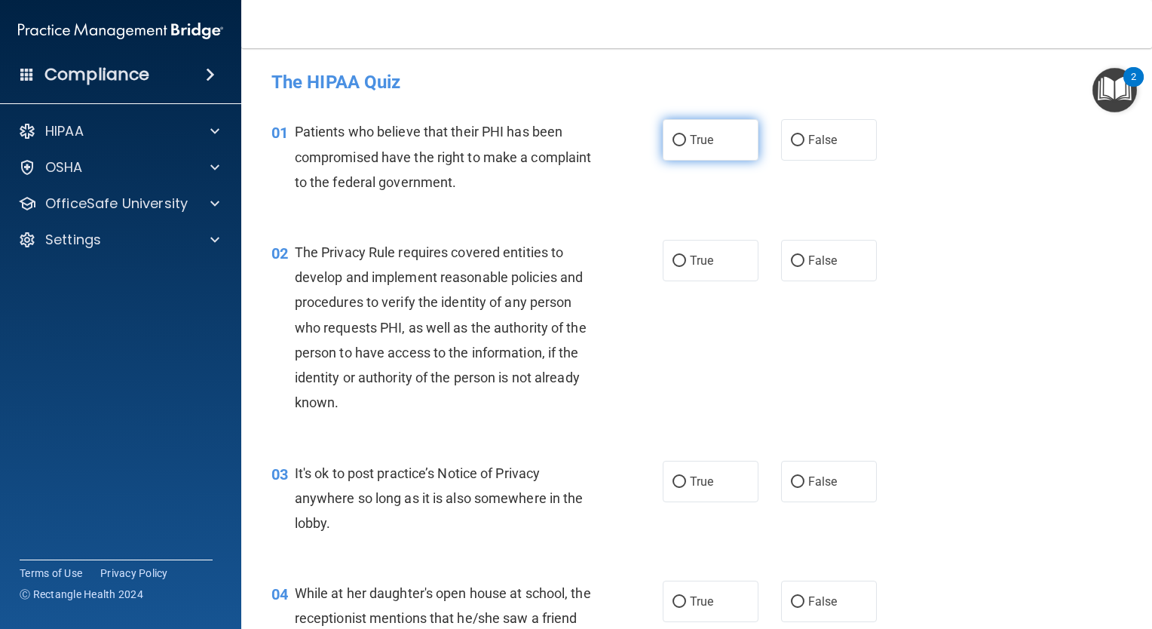
click at [702, 134] on span "True" at bounding box center [701, 140] width 23 height 14
click at [686, 135] on input "True" at bounding box center [679, 140] width 14 height 11
radio input "true"
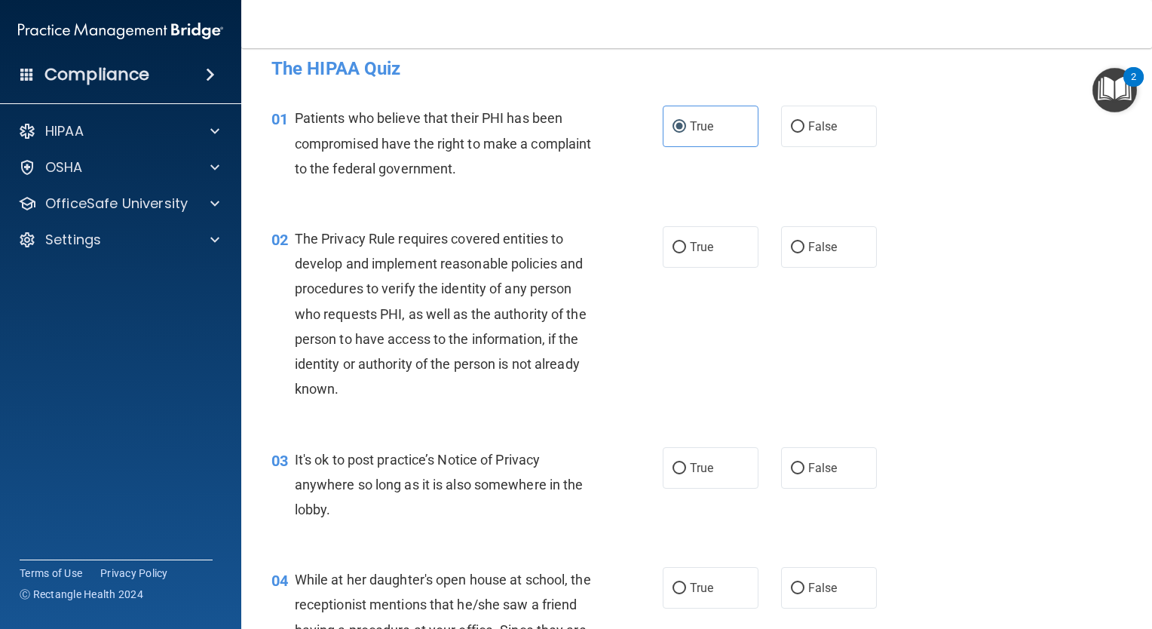
scroll to position [14, 0]
click at [824, 254] on label "False" at bounding box center [829, 245] width 96 height 41
click at [804, 252] on input "False" at bounding box center [798, 246] width 14 height 11
radio input "true"
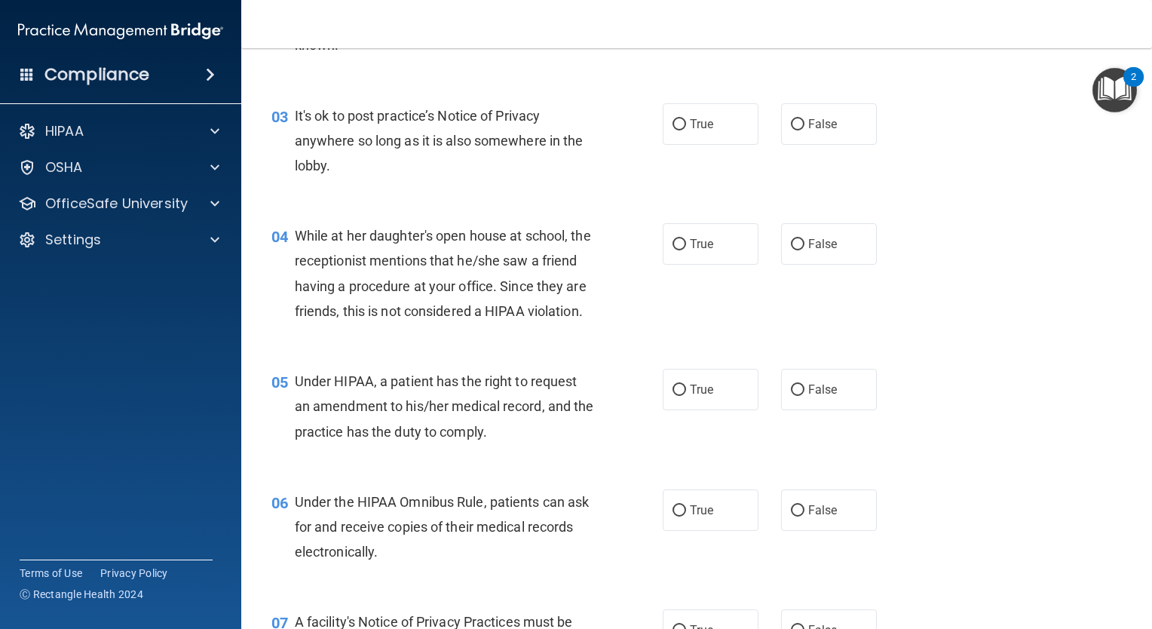
scroll to position [326, 0]
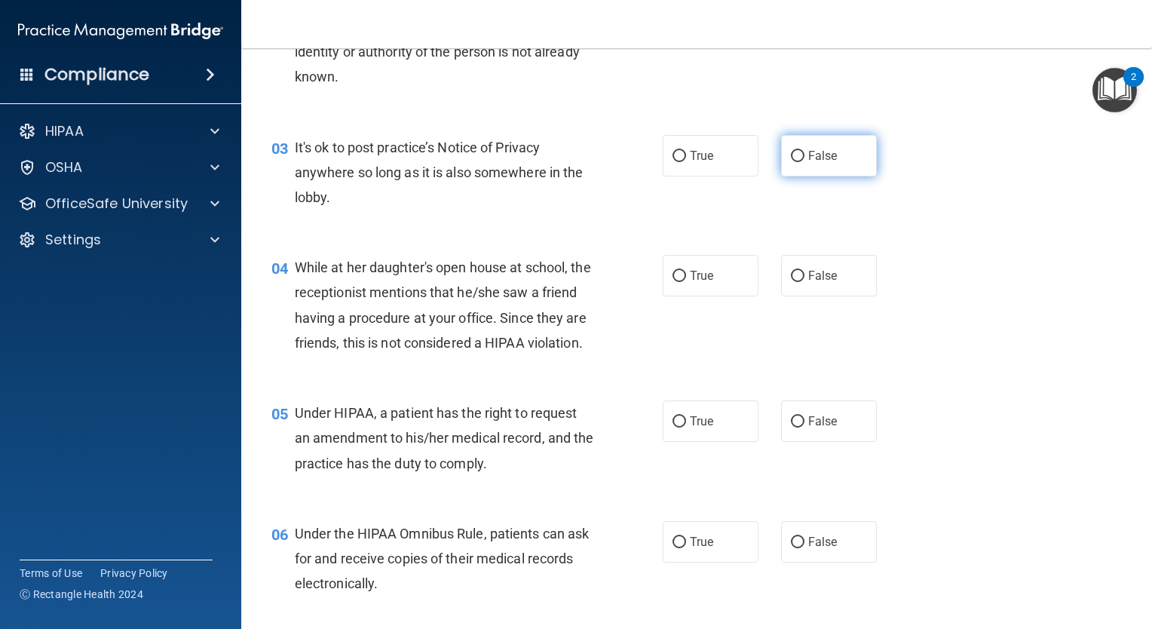
click at [830, 167] on label "False" at bounding box center [829, 155] width 96 height 41
click at [804, 162] on input "False" at bounding box center [798, 156] width 14 height 11
radio input "true"
click at [808, 281] on span "False" at bounding box center [822, 275] width 29 height 14
click at [802, 281] on input "False" at bounding box center [798, 276] width 14 height 11
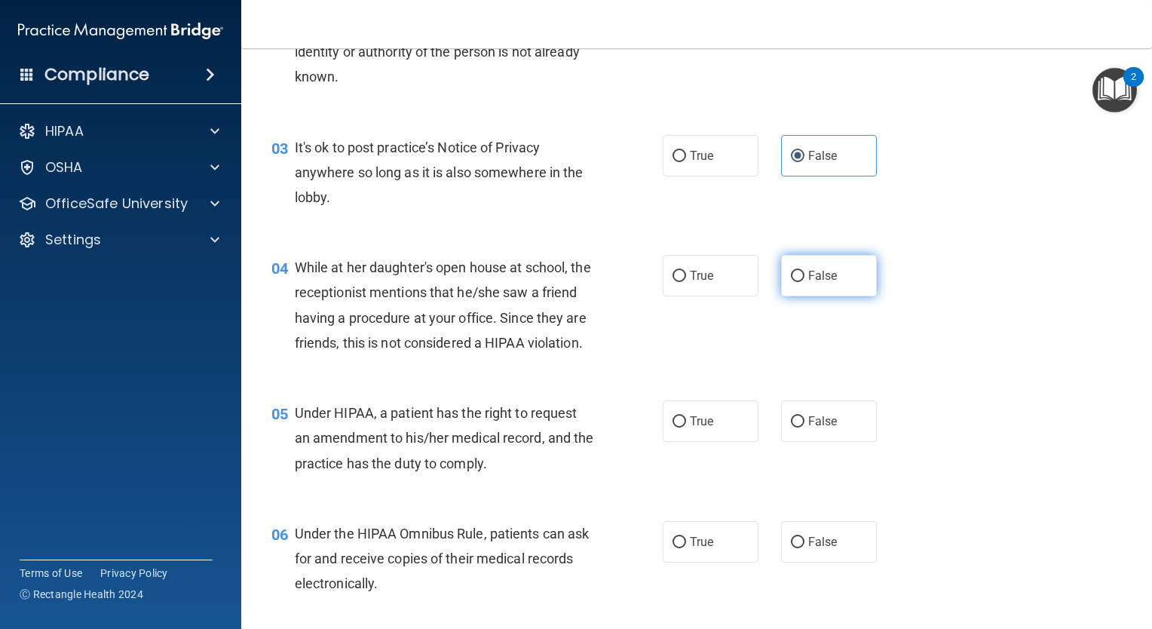
radio input "true"
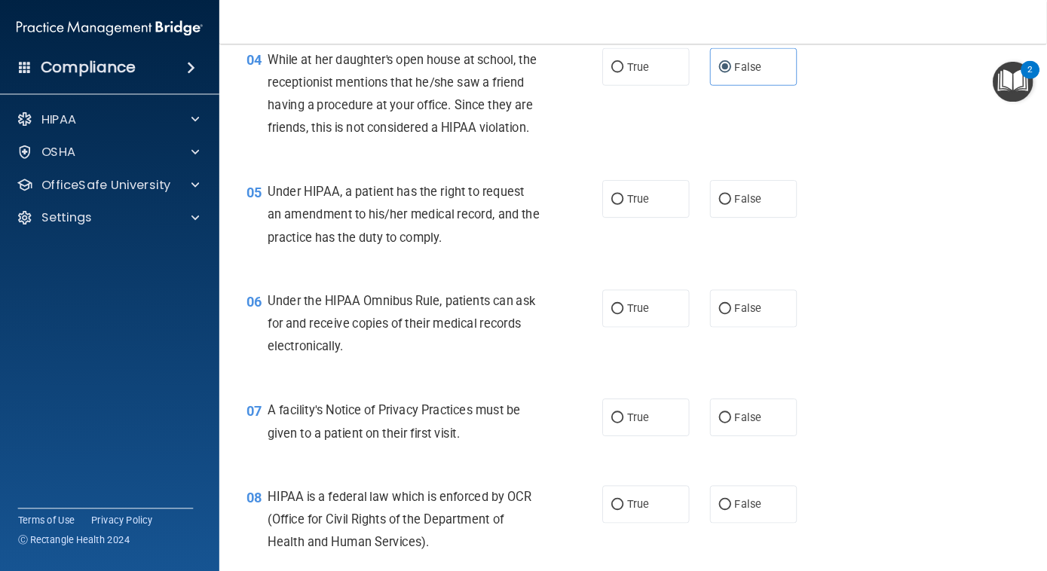
scroll to position [541, 0]
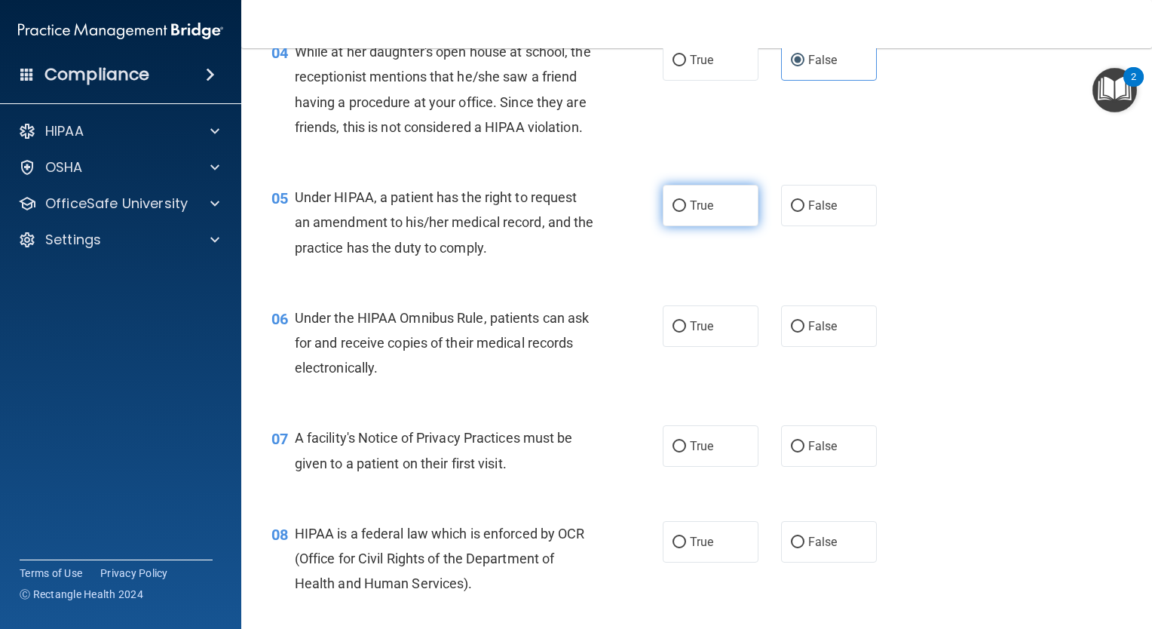
click at [731, 222] on label "True" at bounding box center [710, 205] width 96 height 41
click at [686, 212] on input "True" at bounding box center [679, 205] width 14 height 11
radio input "true"
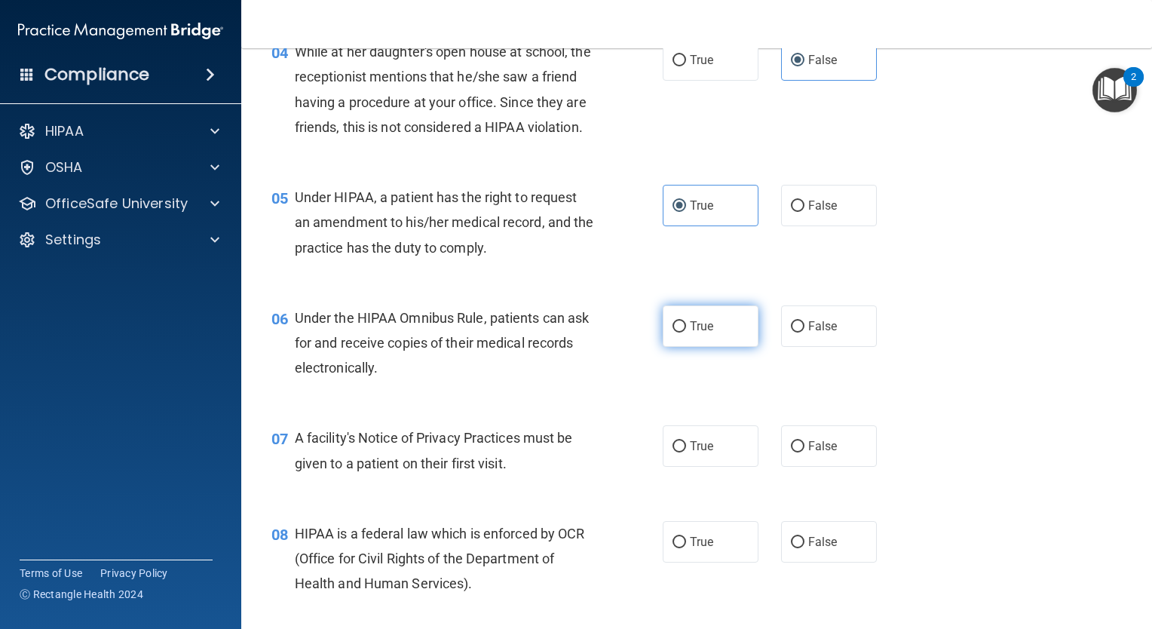
click at [699, 333] on label "True" at bounding box center [710, 325] width 96 height 41
click at [686, 332] on input "True" at bounding box center [679, 326] width 14 height 11
radio input "true"
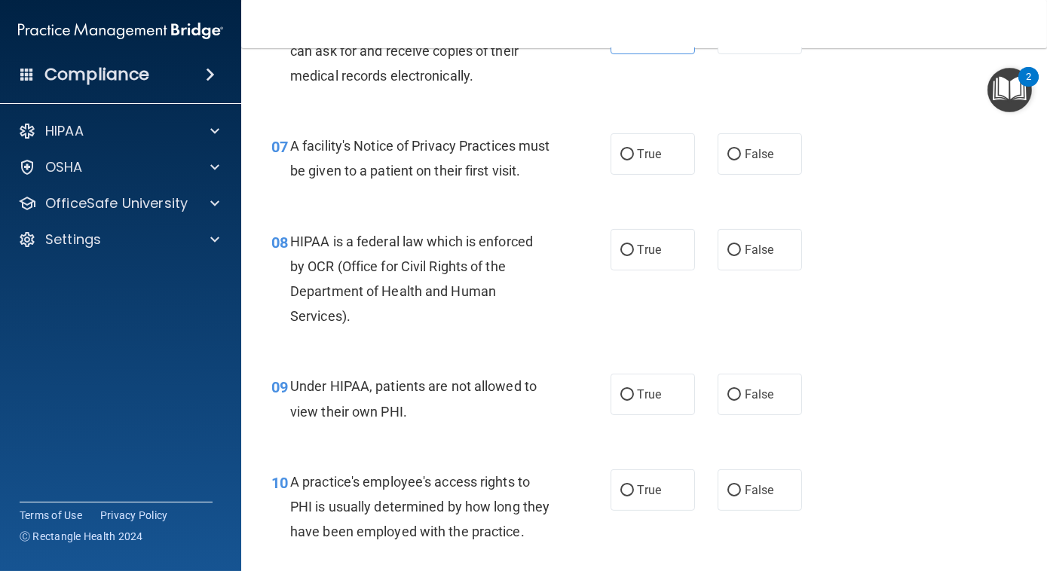
scroll to position [867, 0]
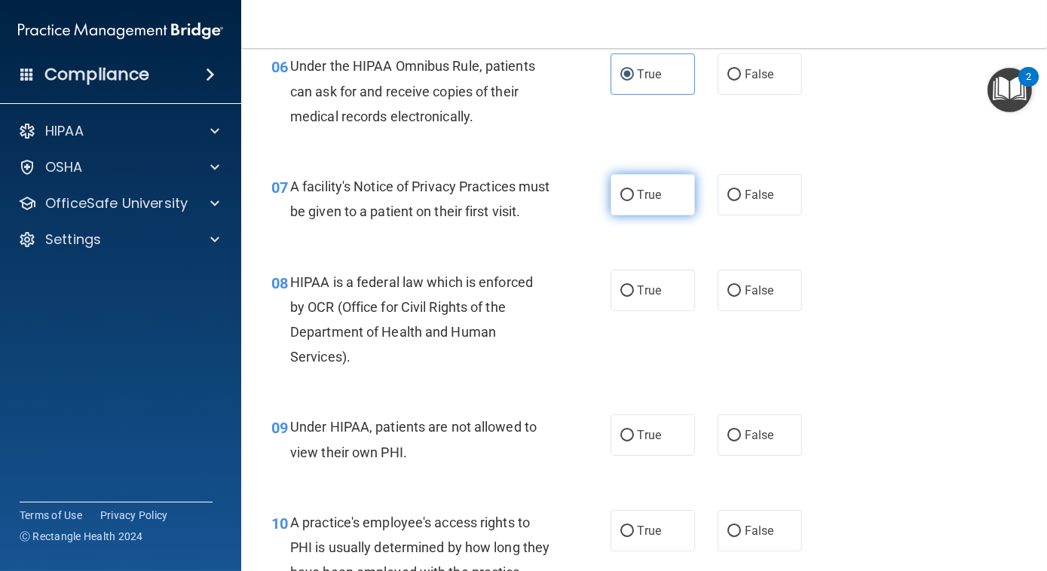
click at [649, 202] on span "True" at bounding box center [649, 195] width 23 height 14
click at [634, 201] on input "True" at bounding box center [627, 195] width 14 height 11
radio input "true"
click at [623, 297] on input "True" at bounding box center [627, 291] width 14 height 11
radio input "true"
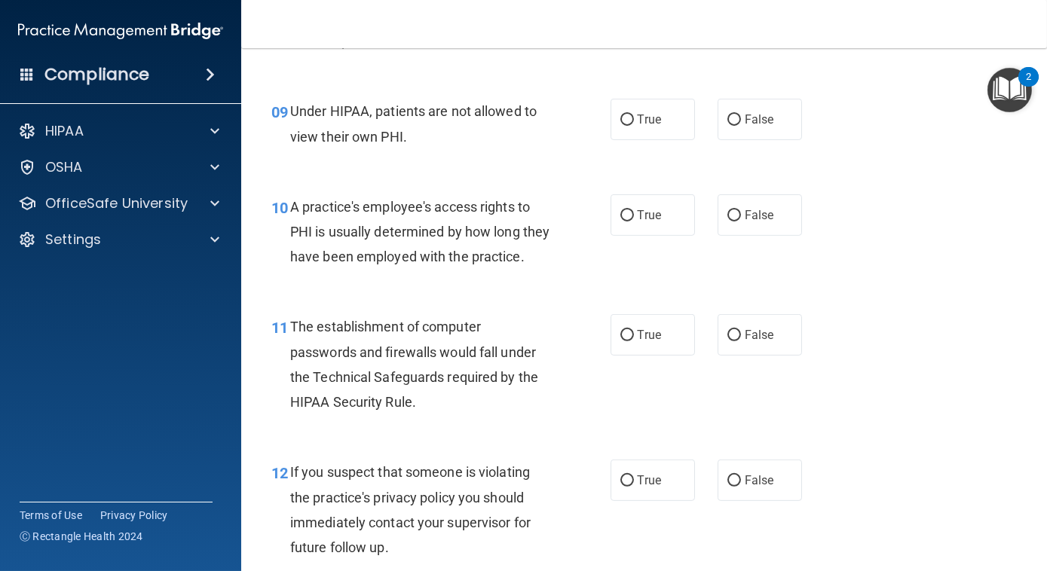
scroll to position [1194, 0]
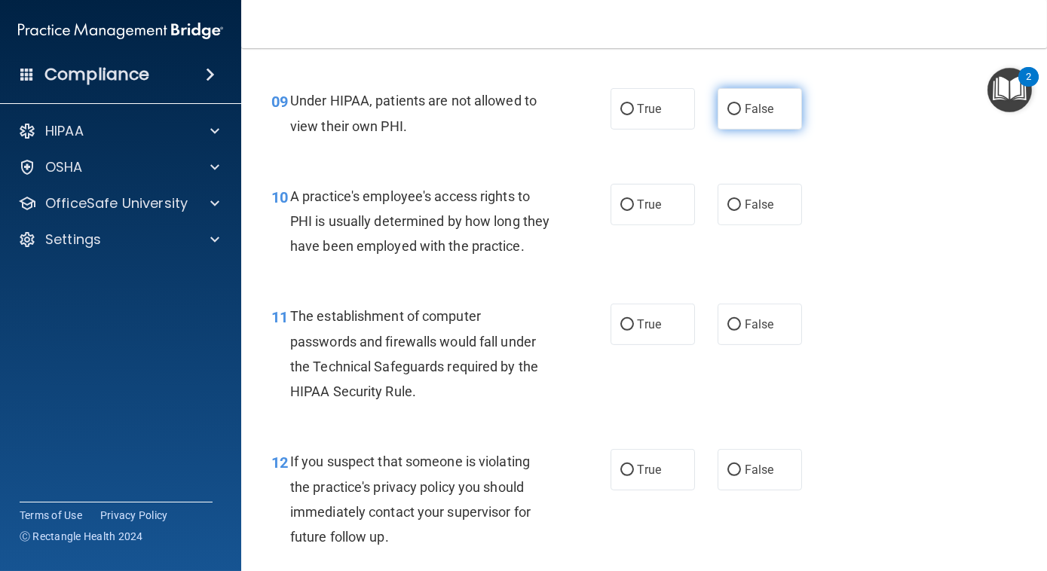
click at [757, 130] on label "False" at bounding box center [759, 108] width 84 height 41
click at [741, 115] on input "False" at bounding box center [734, 109] width 14 height 11
radio input "true"
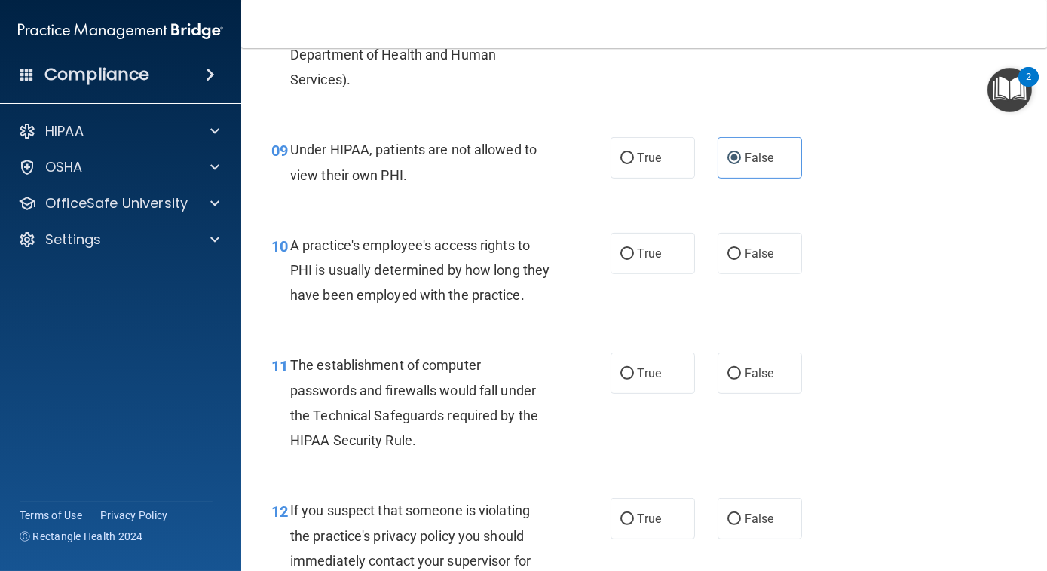
scroll to position [1119, 0]
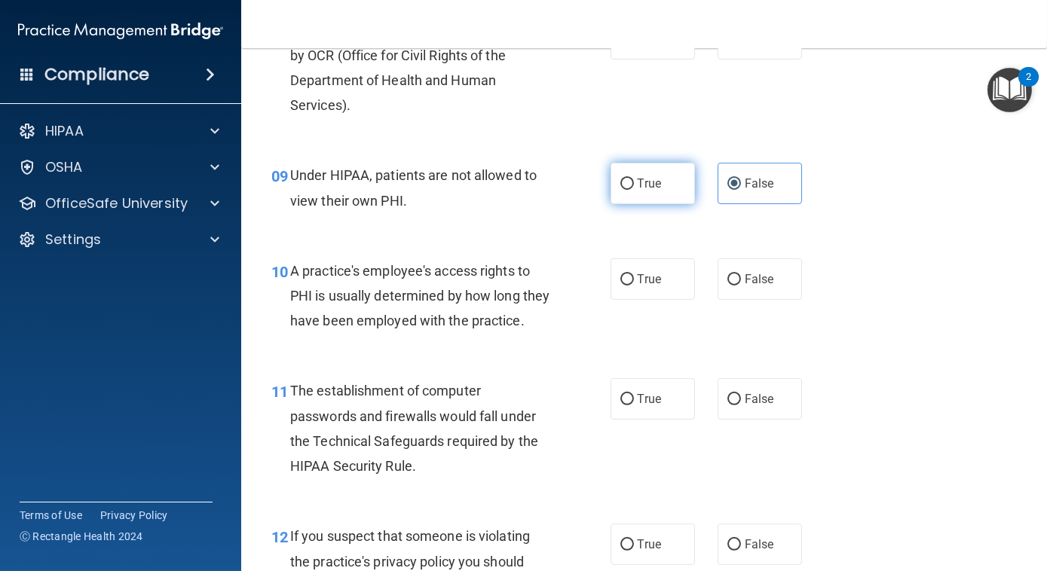
click at [656, 204] on label "True" at bounding box center [652, 183] width 84 height 41
click at [634, 190] on input "True" at bounding box center [627, 184] width 14 height 11
radio input "true"
click at [777, 204] on label "False" at bounding box center [759, 183] width 84 height 41
click at [741, 190] on input "False" at bounding box center [734, 184] width 14 height 11
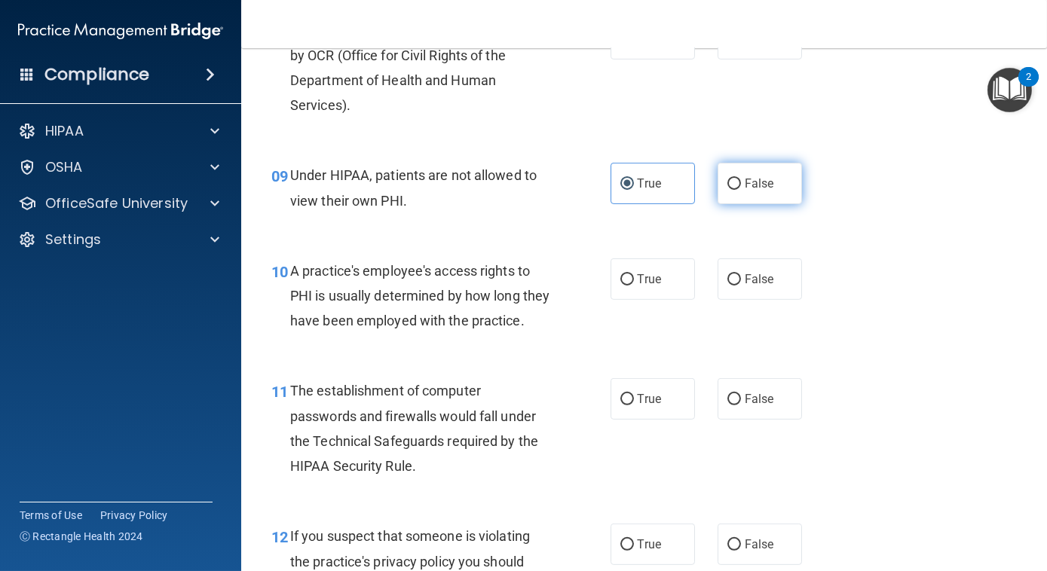
radio input "true"
radio input "false"
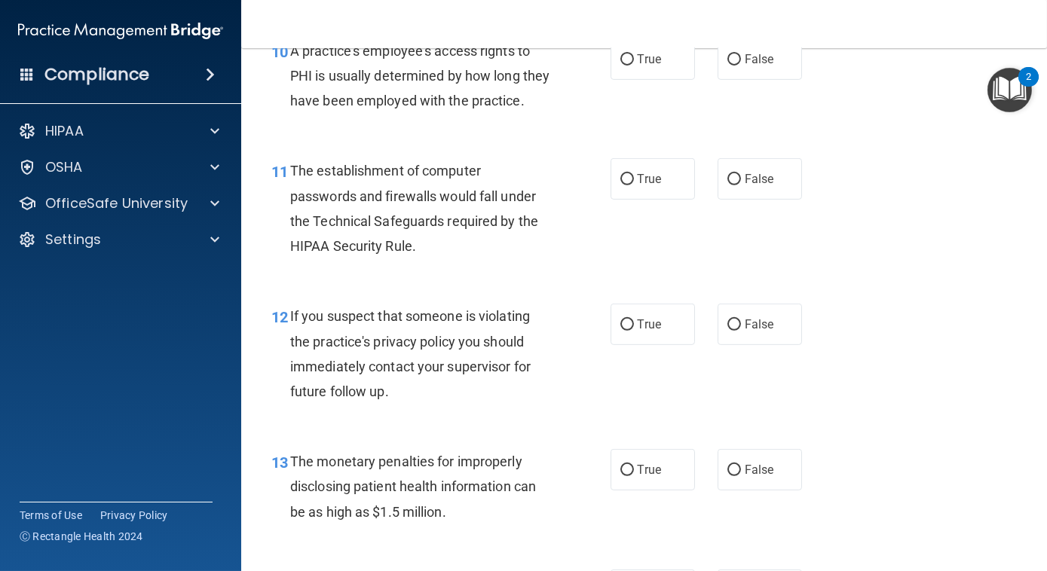
scroll to position [1350, 0]
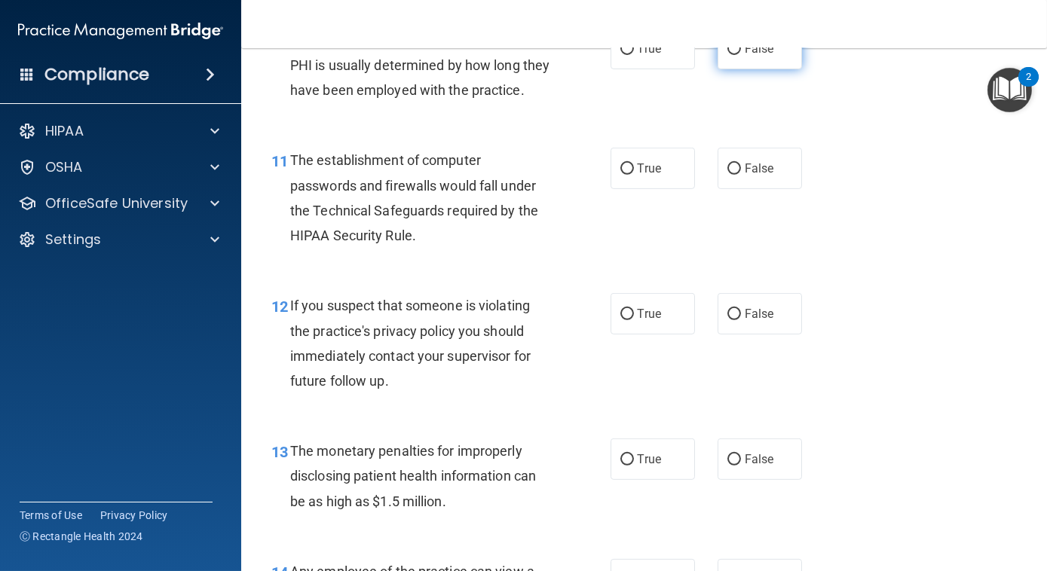
click at [754, 56] on span "False" at bounding box center [759, 48] width 29 height 14
click at [741, 55] on input "False" at bounding box center [734, 49] width 14 height 11
radio input "true"
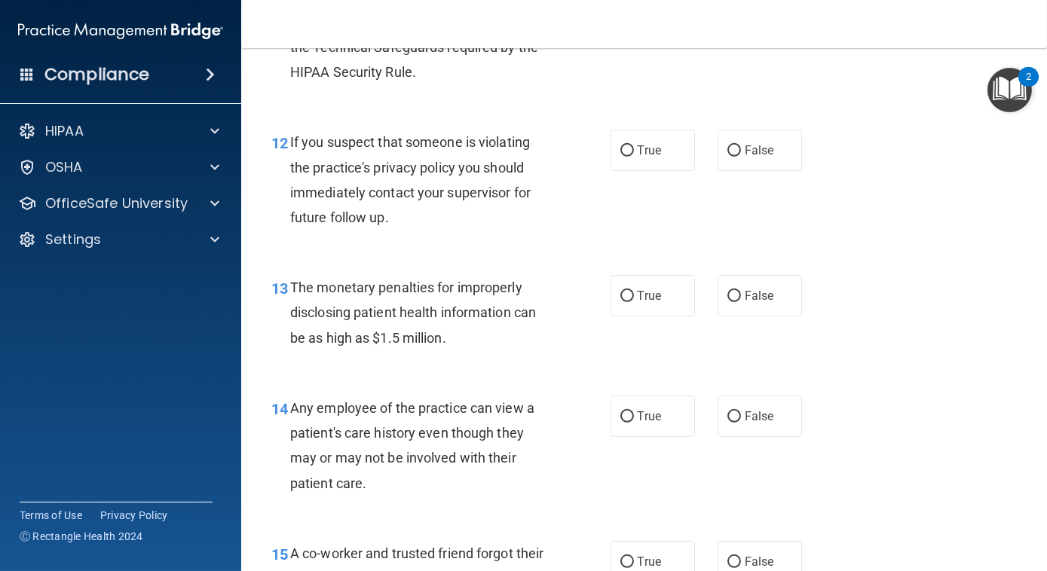
scroll to position [1514, 0]
click at [639, 25] on label "True" at bounding box center [652, 3] width 84 height 41
click at [634, 11] on input "True" at bounding box center [627, 4] width 14 height 11
radio input "true"
click at [683, 170] on label "True" at bounding box center [652, 149] width 84 height 41
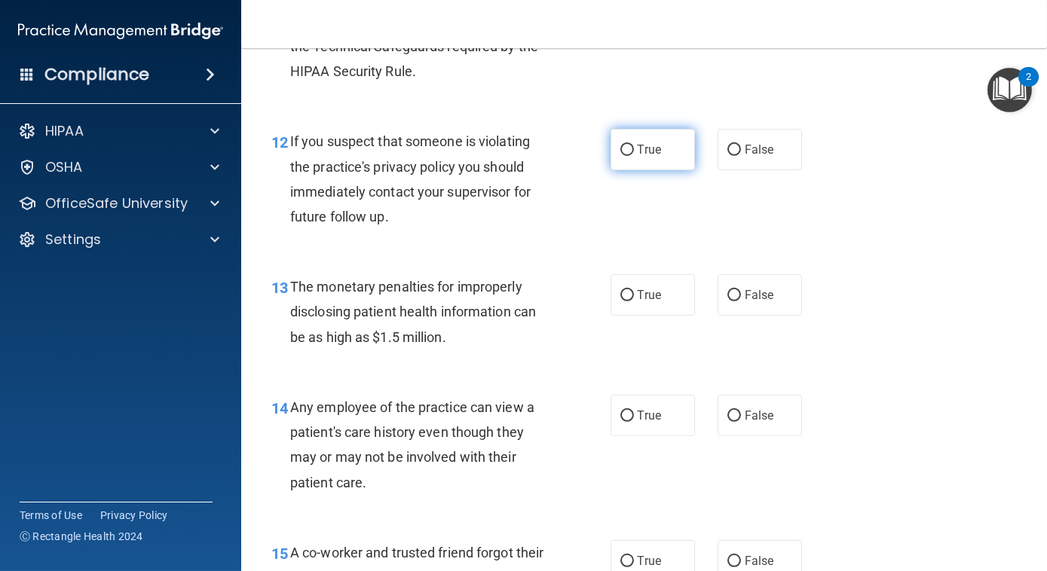
click at [634, 156] on input "True" at bounding box center [627, 150] width 14 height 11
radio input "true"
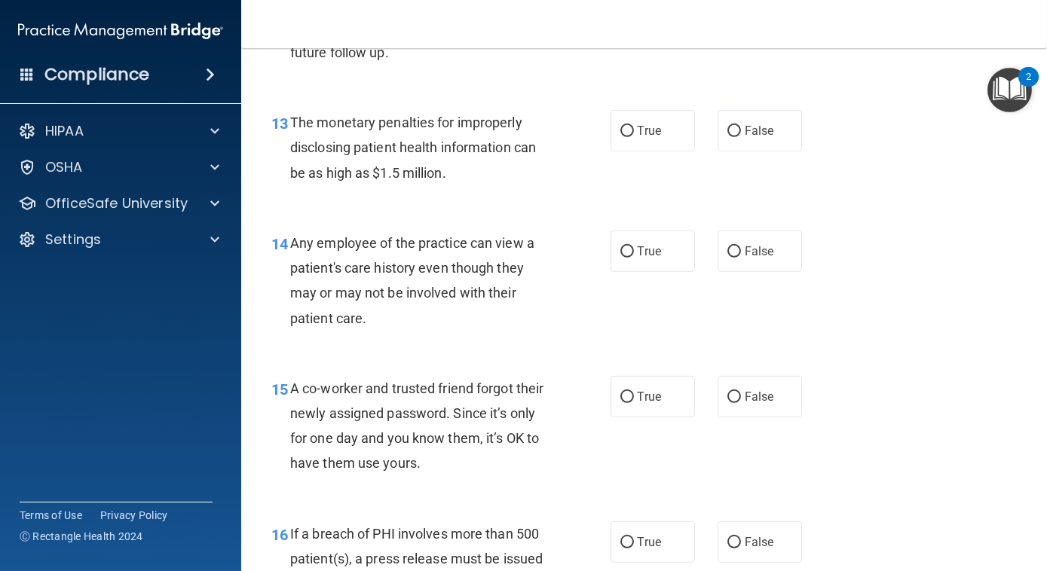
scroll to position [1706, 0]
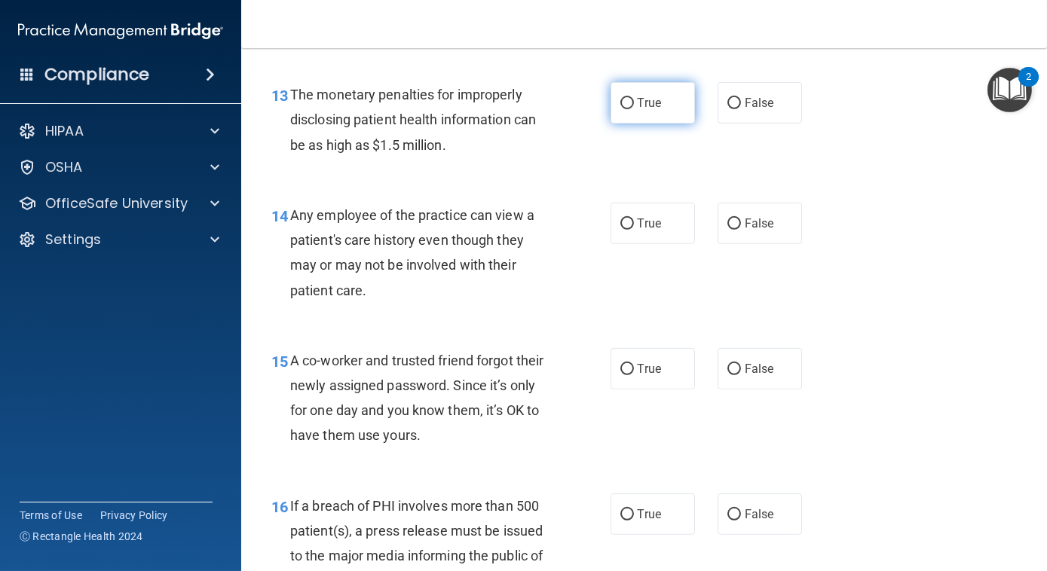
click at [677, 124] on label "True" at bounding box center [652, 102] width 84 height 41
click at [634, 109] on input "True" at bounding box center [627, 103] width 14 height 11
radio input "true"
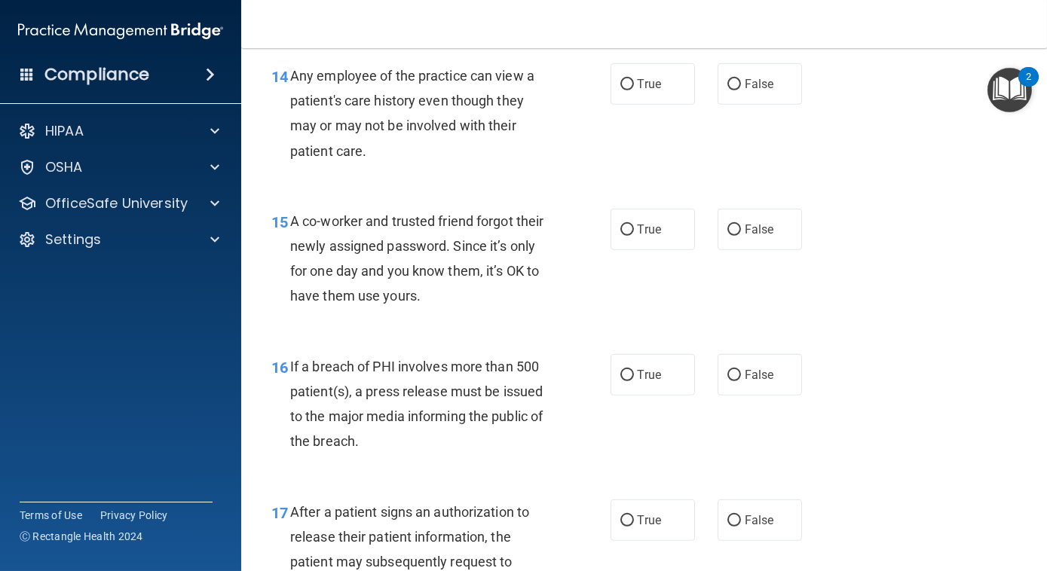
scroll to position [1871, 0]
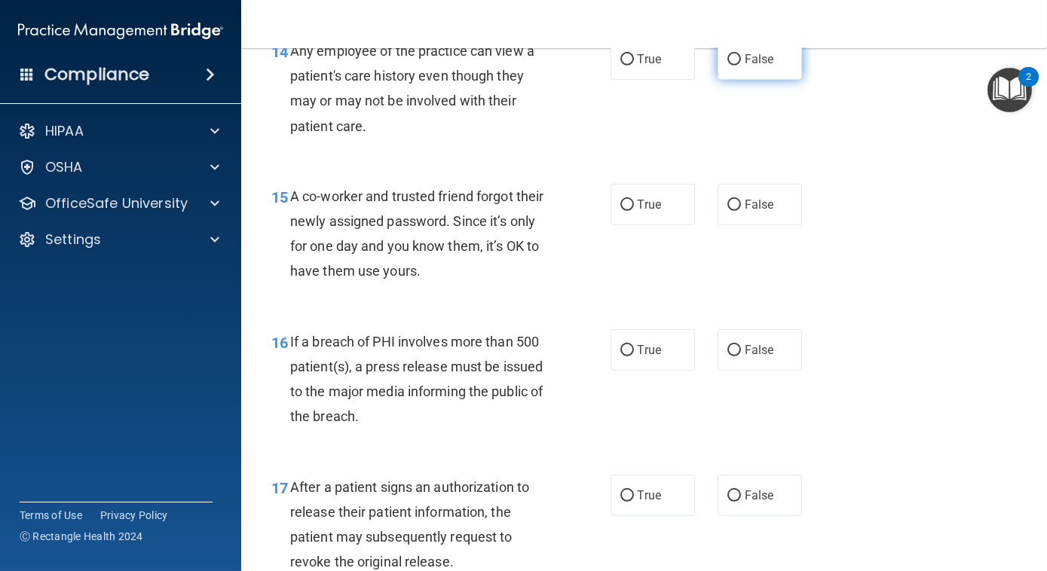
click at [752, 66] on span "False" at bounding box center [759, 59] width 29 height 14
click at [741, 66] on input "False" at bounding box center [734, 59] width 14 height 11
radio input "true"
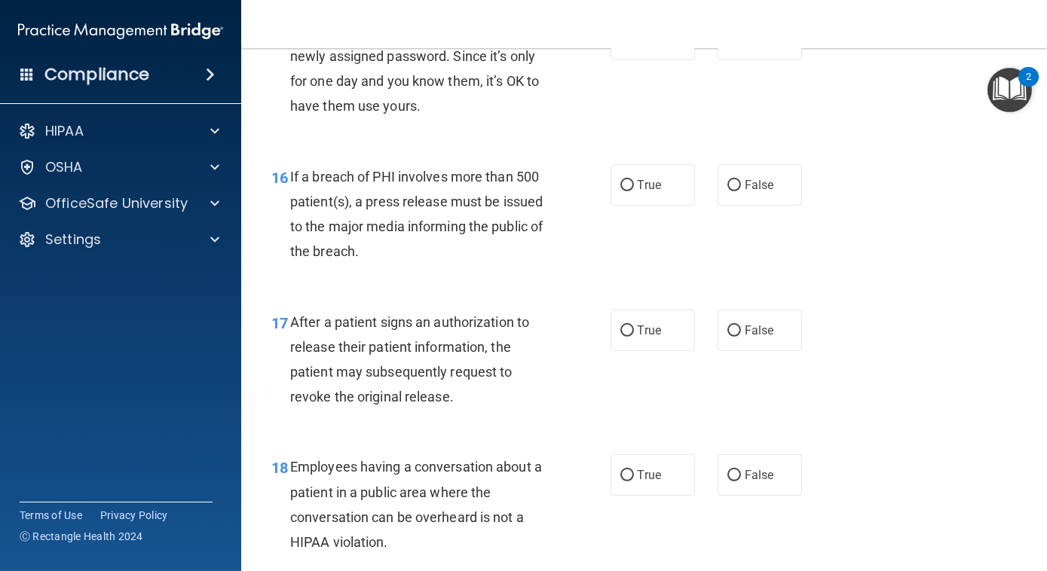
scroll to position [2062, 0]
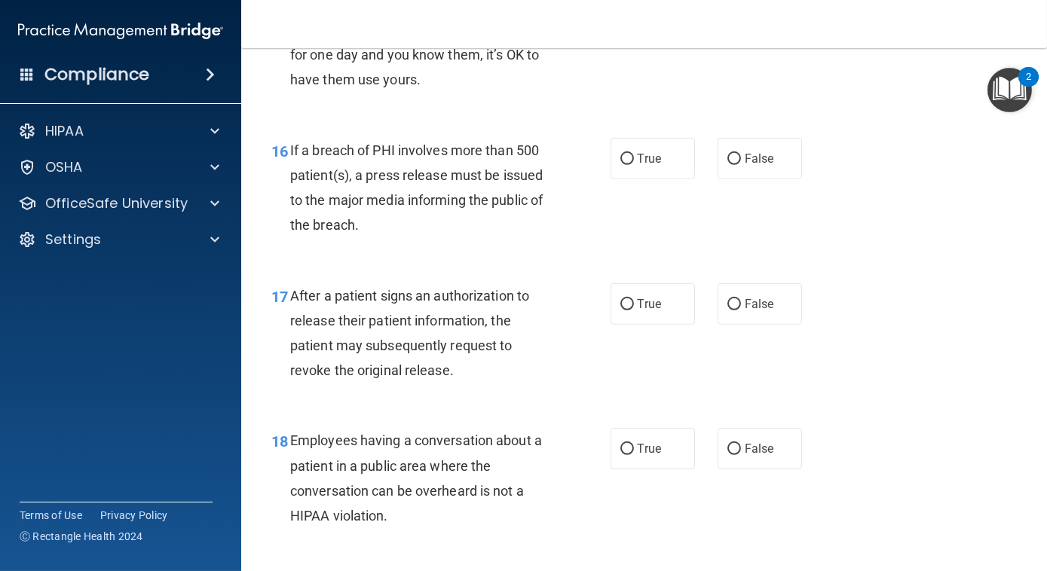
click at [745, 34] on label "False" at bounding box center [759, 12] width 84 height 41
click at [741, 20] on input "False" at bounding box center [734, 13] width 14 height 11
radio input "true"
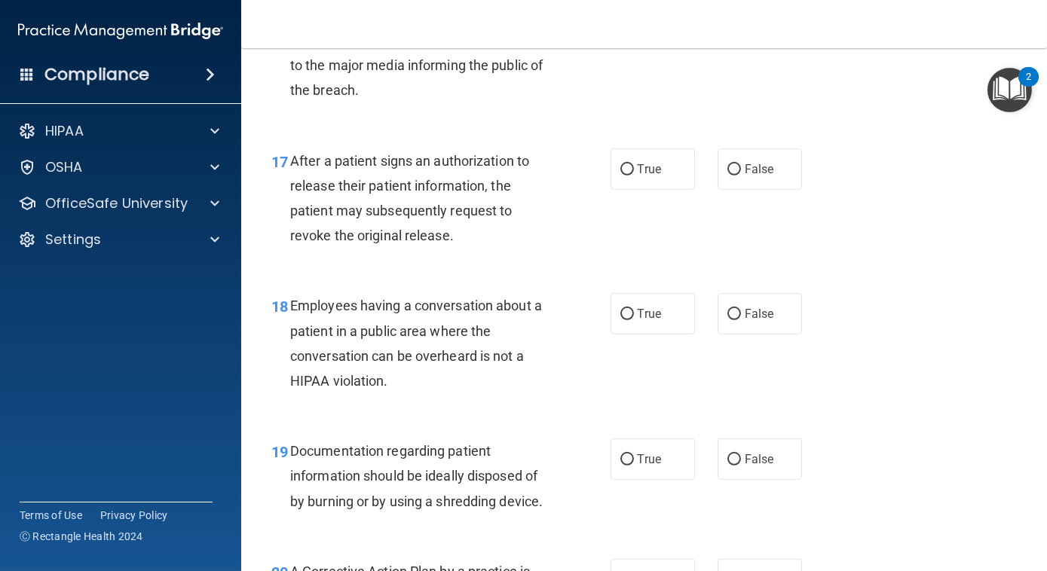
scroll to position [2199, 0]
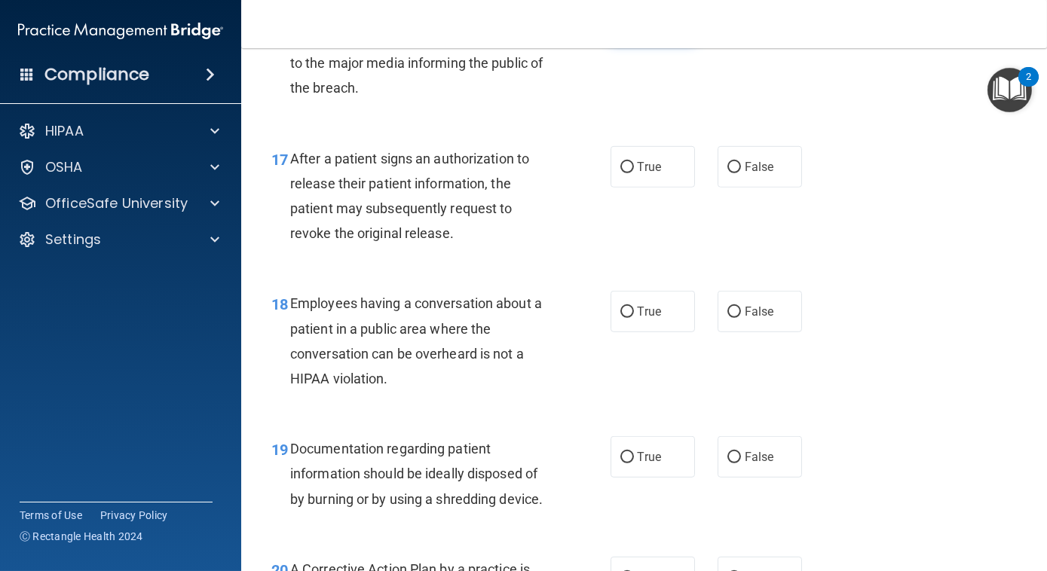
click at [620, 28] on input "True" at bounding box center [627, 22] width 14 height 11
radio input "true"
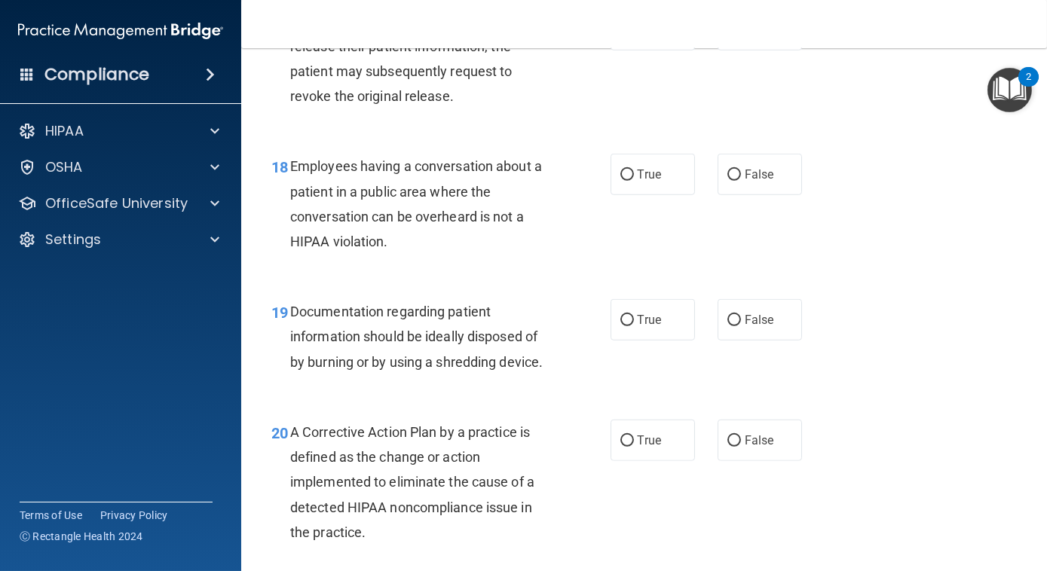
scroll to position [2363, 0]
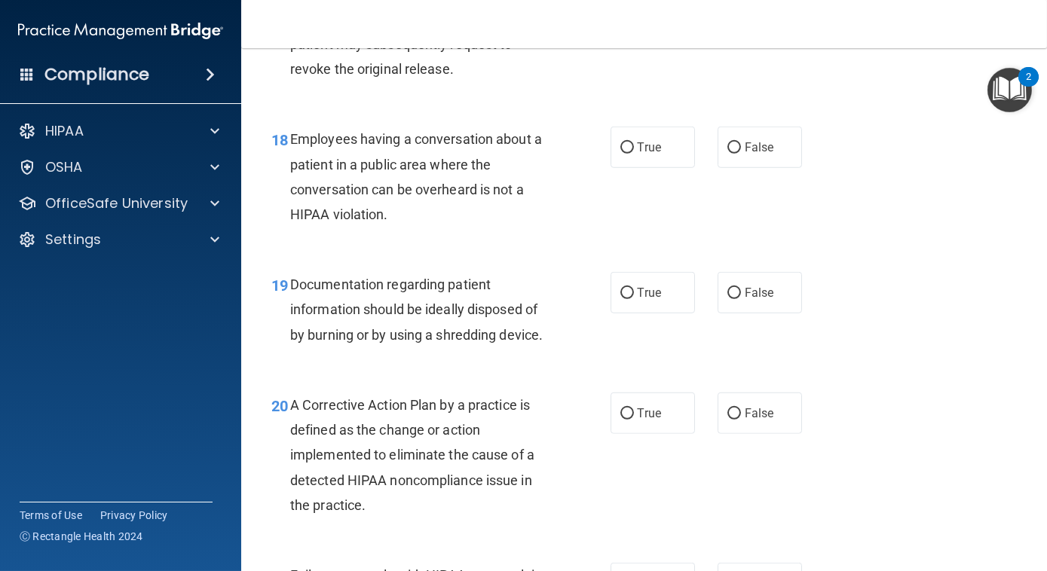
click at [620, 23] on label "True" at bounding box center [652, 2] width 84 height 41
click at [620, 9] on input "True" at bounding box center [627, 3] width 14 height 11
radio input "true"
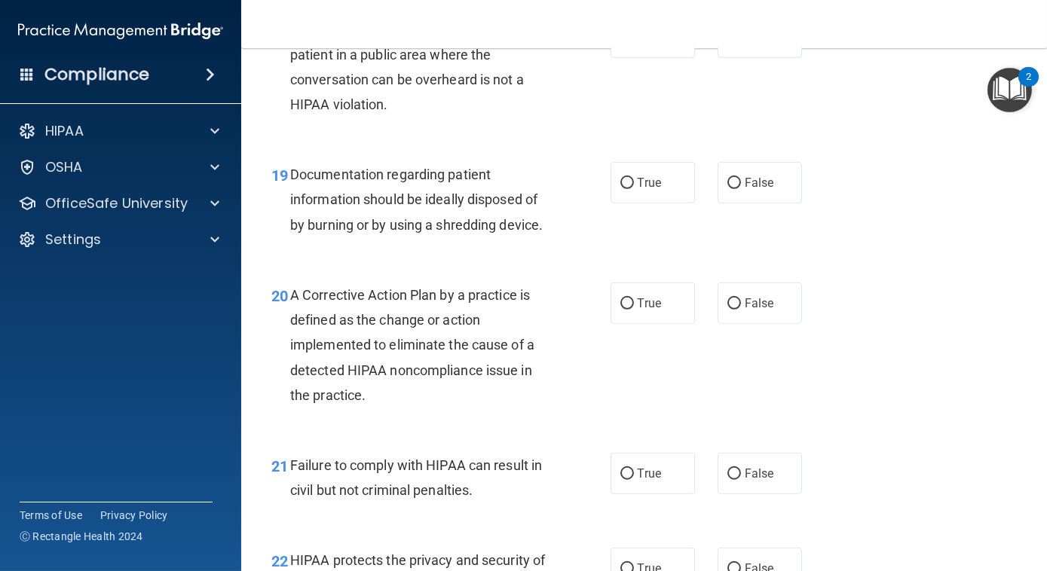
scroll to position [2501, 0]
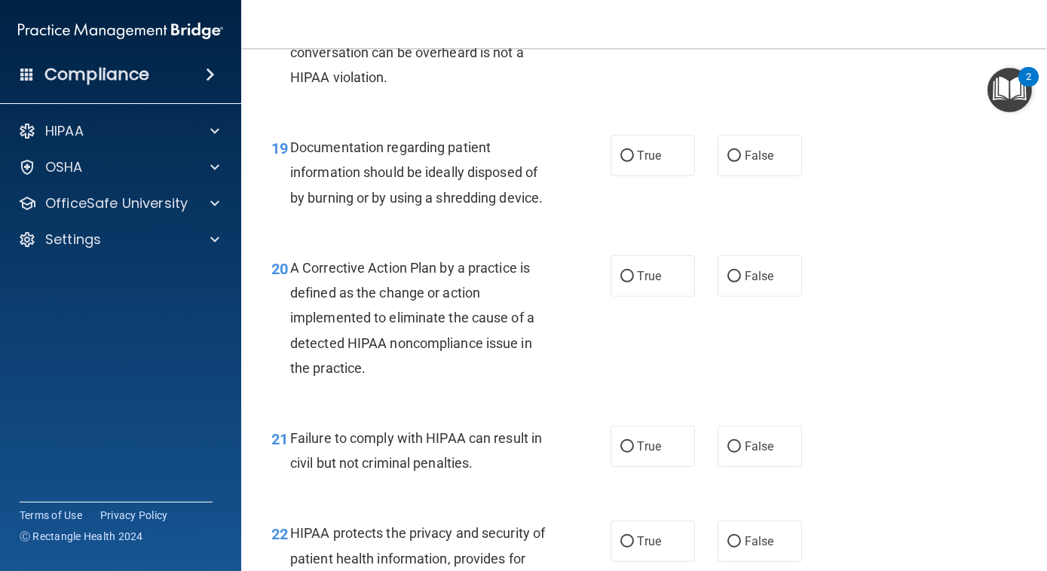
click at [763, 31] on label "False" at bounding box center [759, 9] width 84 height 41
click at [741, 17] on input "False" at bounding box center [734, 10] width 14 height 11
radio input "true"
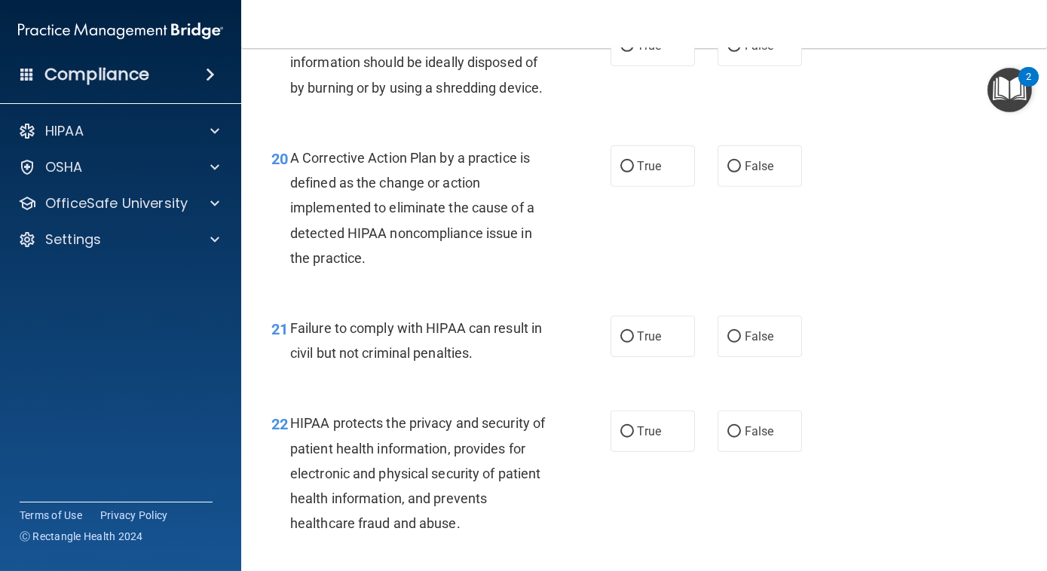
scroll to position [2638, 0]
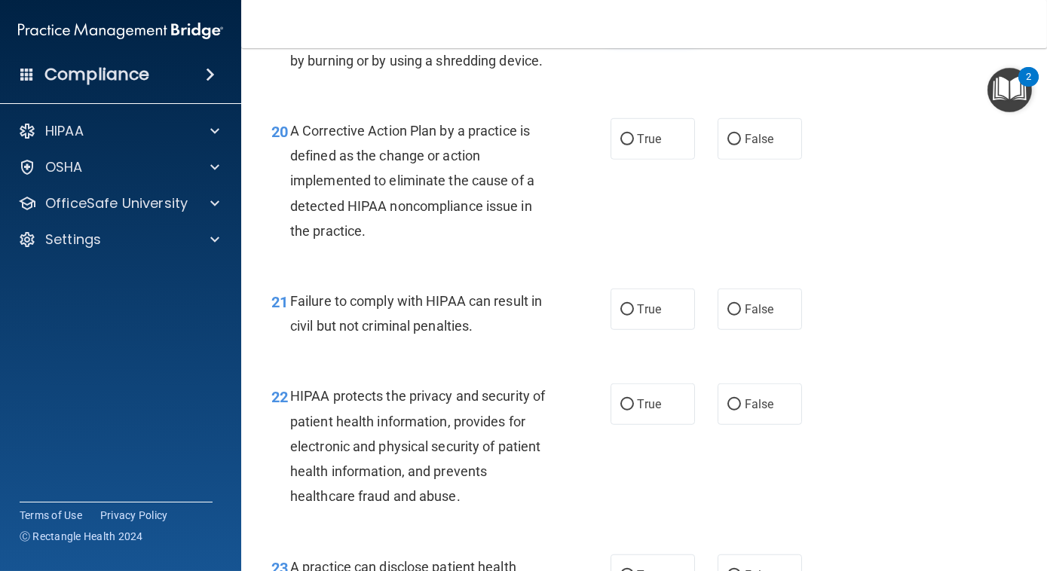
click at [644, 39] on label "True" at bounding box center [652, 18] width 84 height 41
click at [634, 25] on input "True" at bounding box center [627, 19] width 14 height 11
radio input "true"
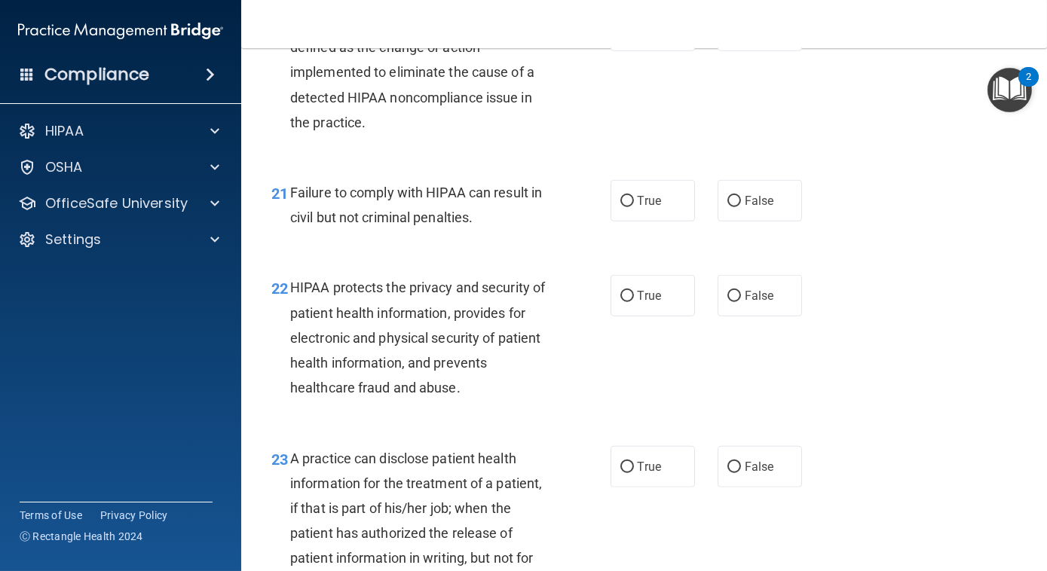
scroll to position [2747, 0]
click at [646, 50] on label "True" at bounding box center [652, 29] width 84 height 41
click at [634, 36] on input "True" at bounding box center [627, 30] width 14 height 11
radio input "true"
click at [760, 207] on span "False" at bounding box center [759, 200] width 29 height 14
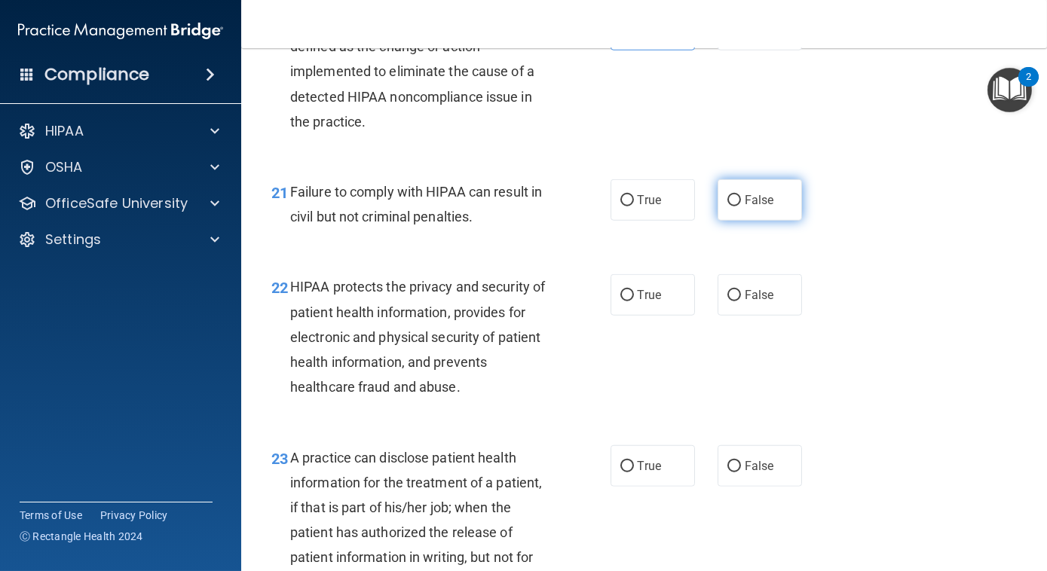
click at [741, 206] on input "False" at bounding box center [734, 200] width 14 height 11
radio input "true"
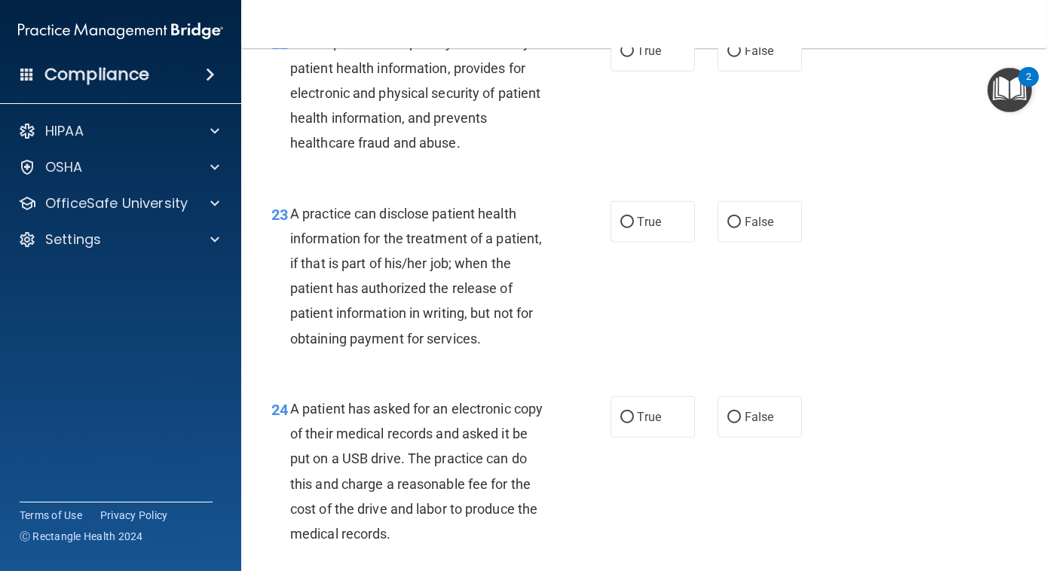
scroll to position [2994, 0]
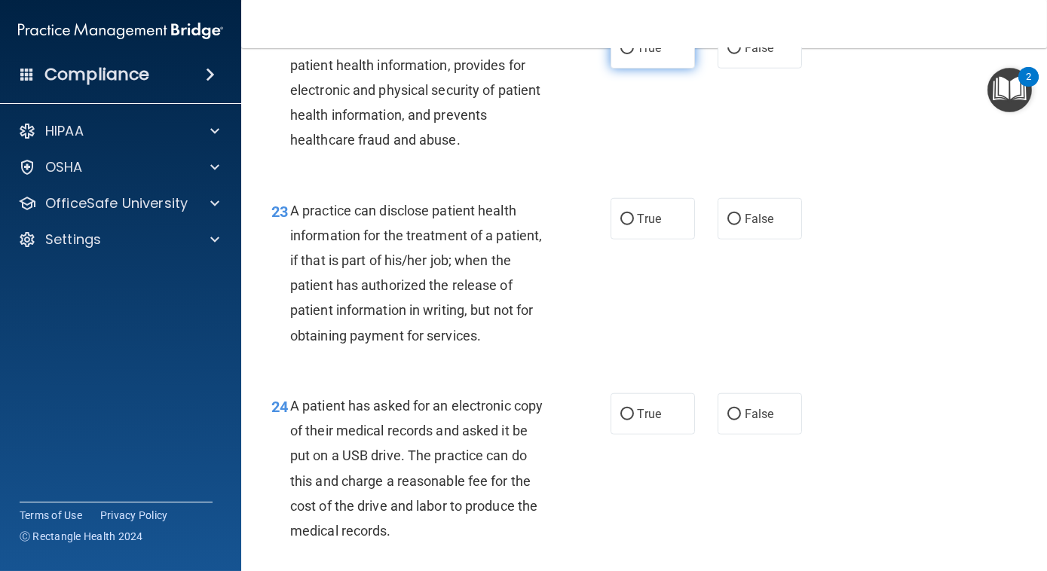
click at [633, 69] on label "True" at bounding box center [652, 47] width 84 height 41
click at [633, 54] on input "True" at bounding box center [627, 48] width 14 height 11
radio input "true"
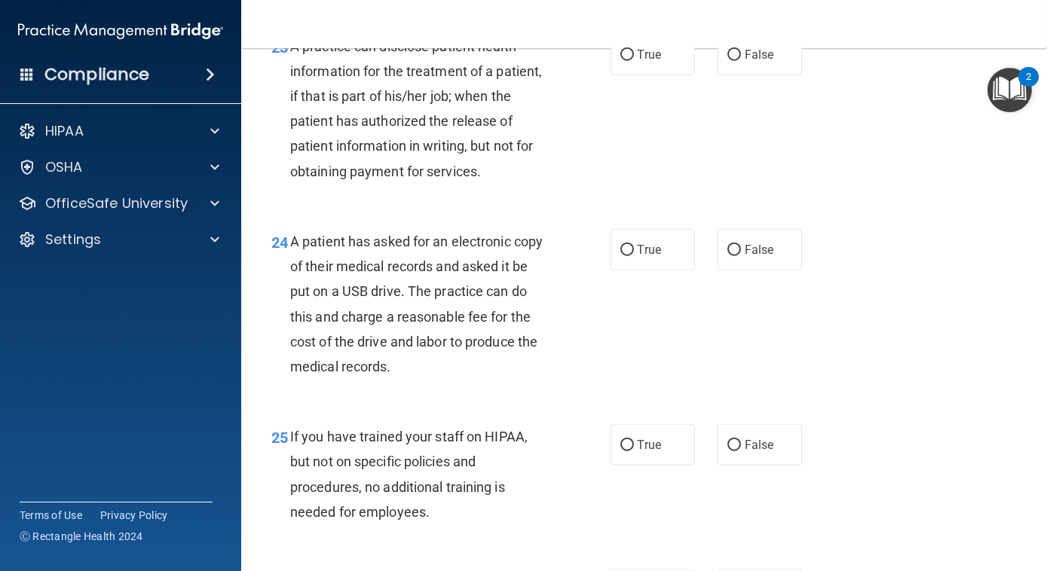
scroll to position [3186, 0]
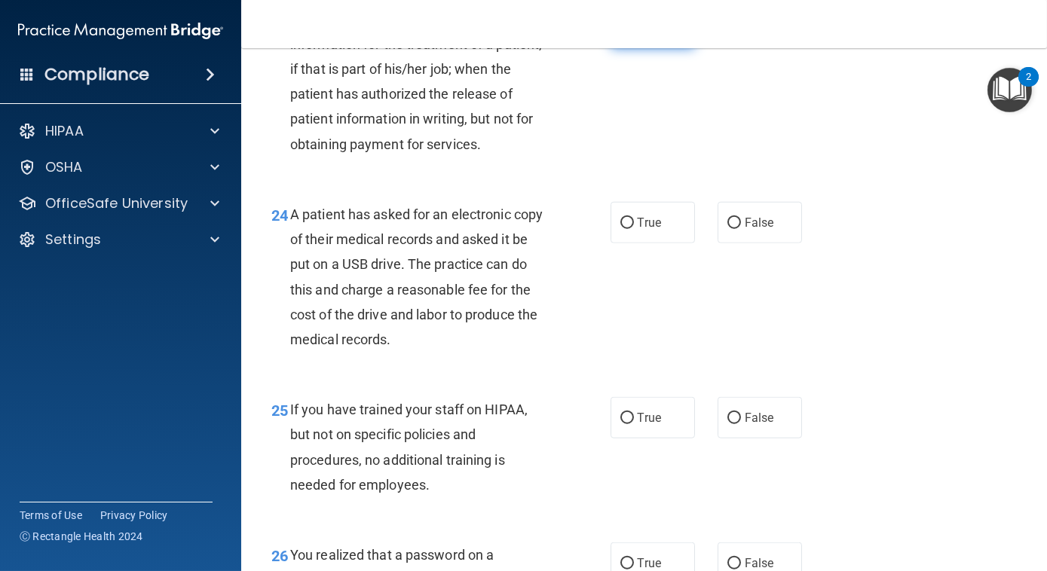
click at [671, 48] on label "True" at bounding box center [652, 27] width 84 height 41
click at [634, 34] on input "True" at bounding box center [627, 28] width 14 height 11
radio input "true"
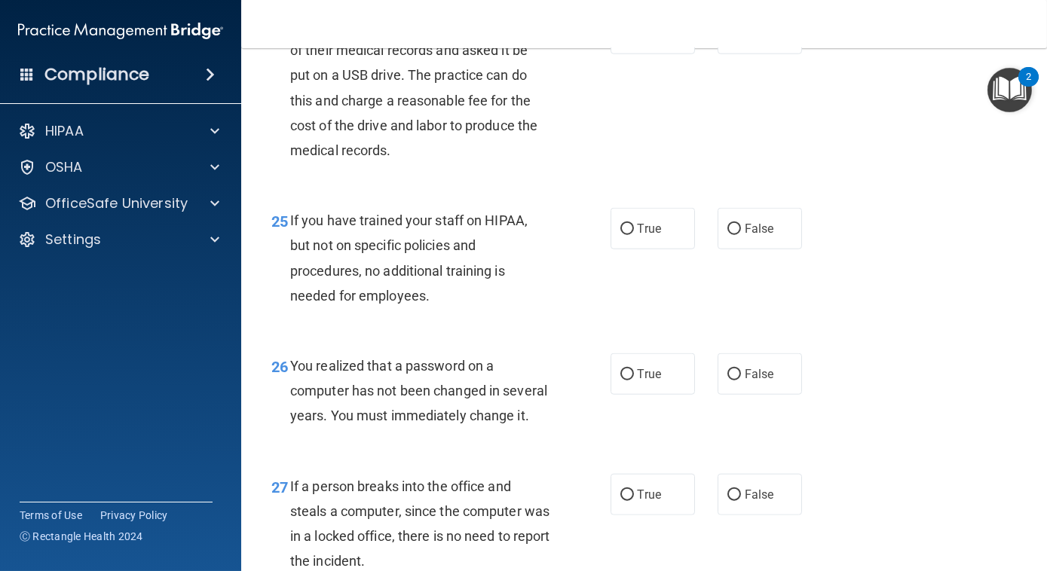
scroll to position [3378, 0]
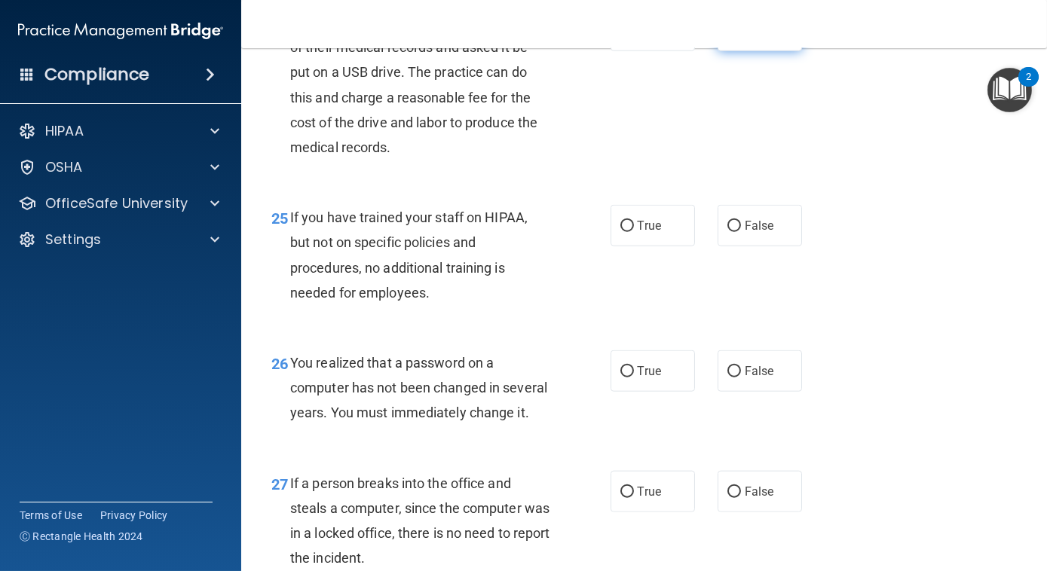
click at [727, 37] on input "False" at bounding box center [734, 31] width 14 height 11
radio input "true"
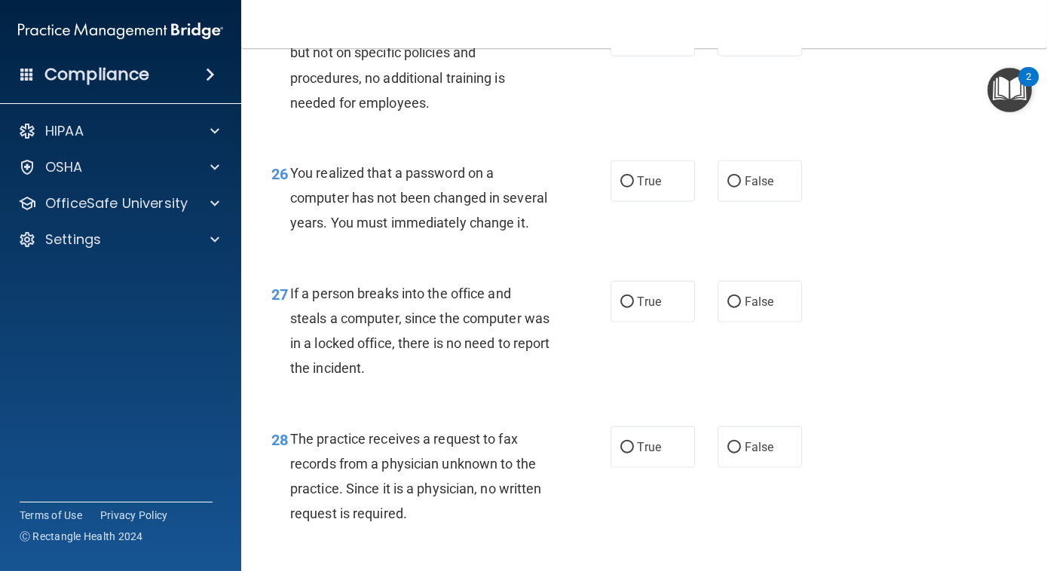
scroll to position [3569, 0]
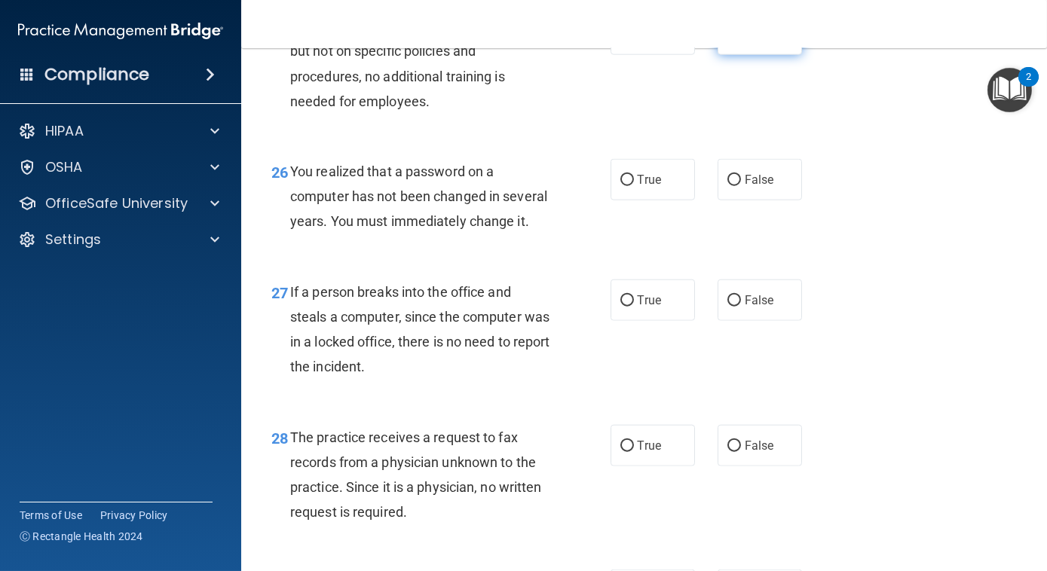
click at [759, 55] on label "False" at bounding box center [759, 34] width 84 height 41
click at [741, 41] on input "False" at bounding box center [734, 34] width 14 height 11
radio input "true"
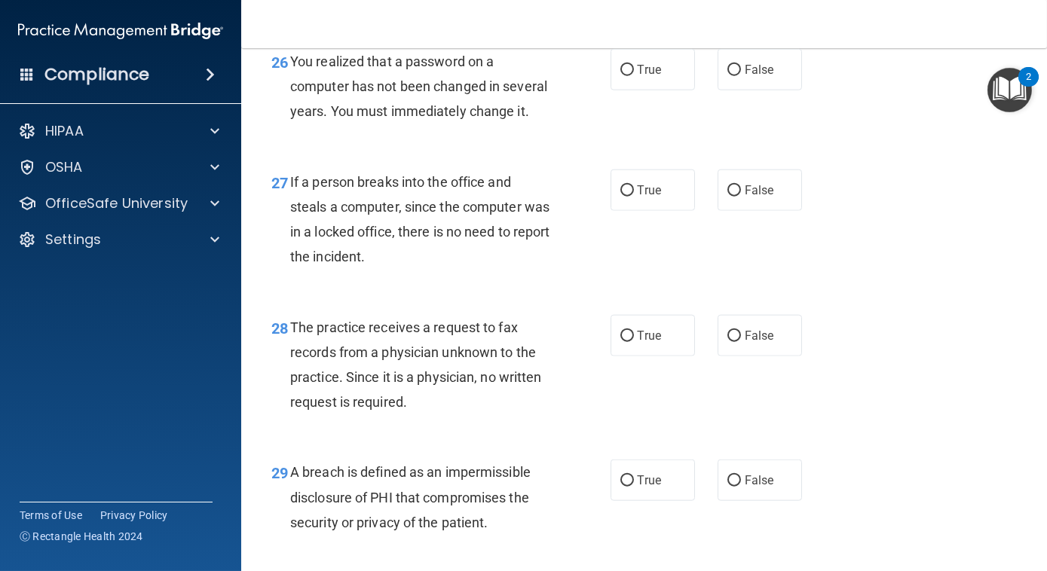
scroll to position [3706, 0]
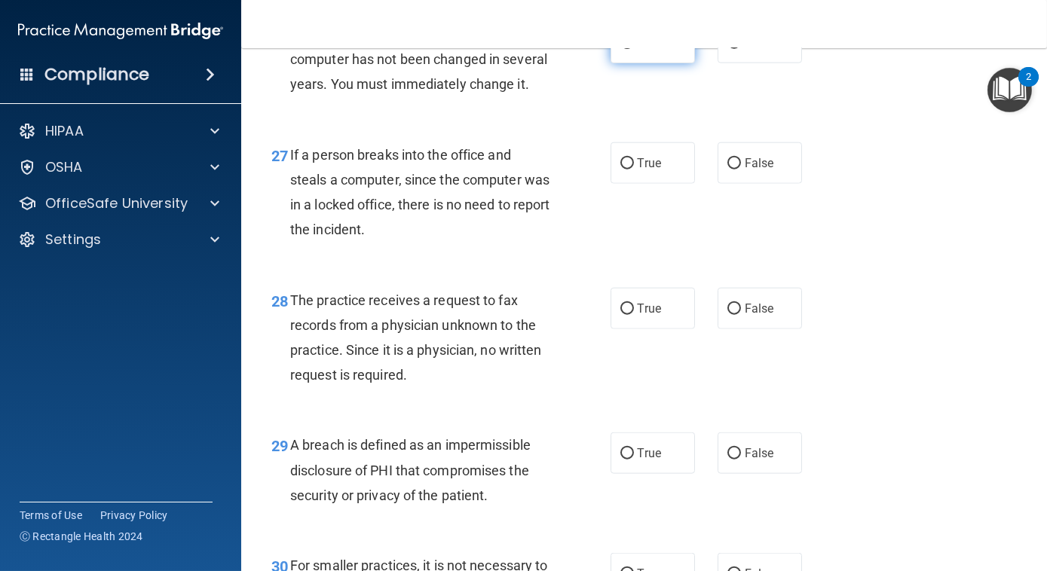
click at [630, 63] on label "True" at bounding box center [652, 42] width 84 height 41
click at [630, 49] on input "True" at bounding box center [627, 43] width 14 height 11
radio input "true"
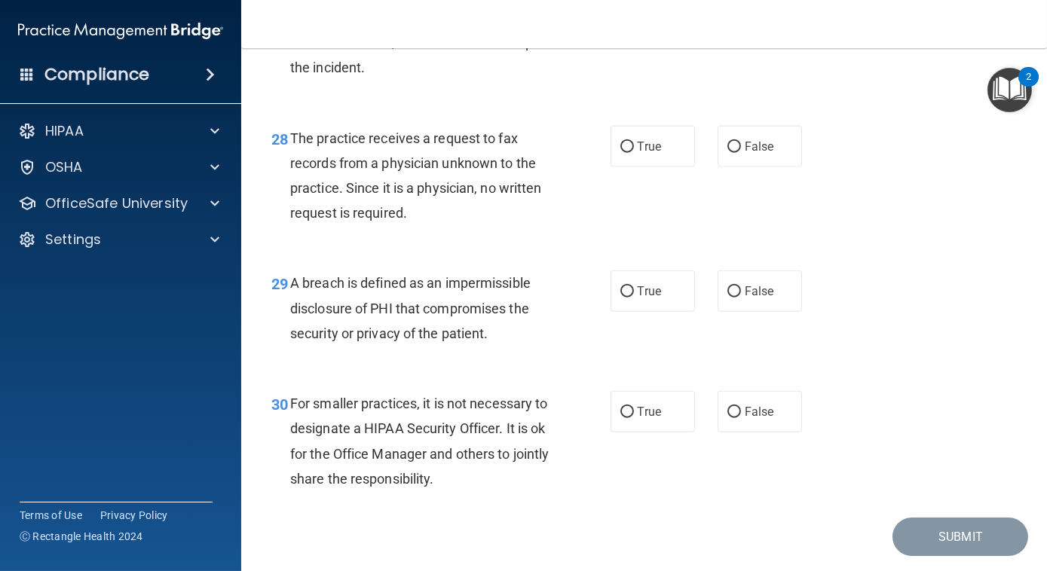
scroll to position [3871, 0]
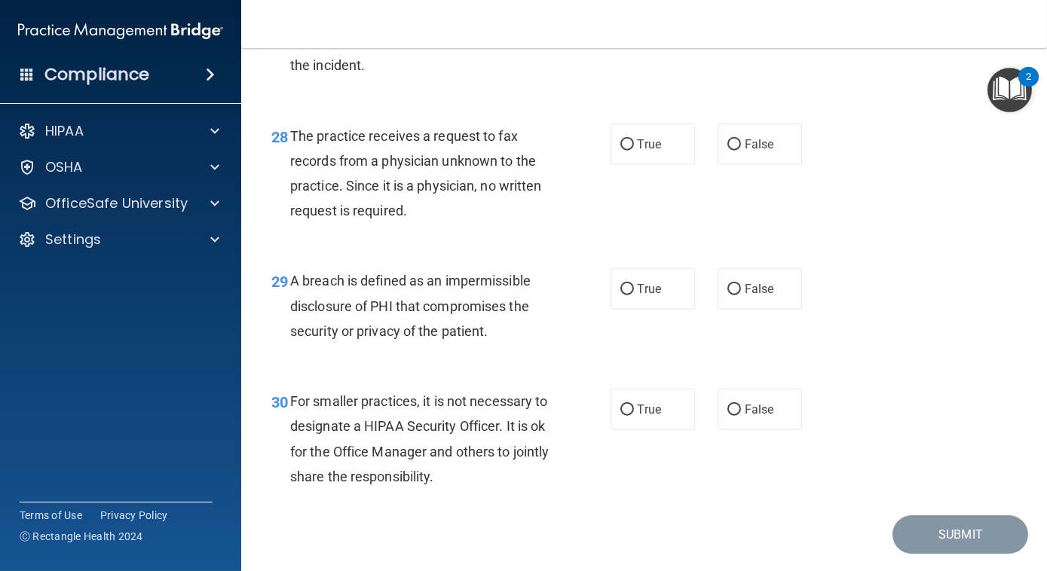
click at [727, 5] on input "False" at bounding box center [734, -1] width 14 height 11
radio input "true"
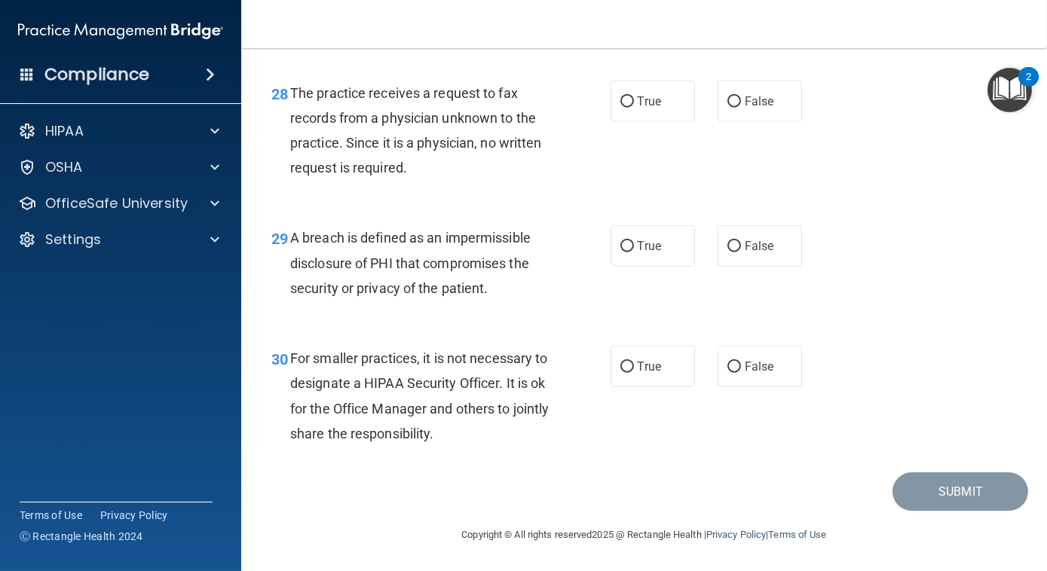
scroll to position [4008, 0]
click at [730, 113] on label "False" at bounding box center [759, 101] width 84 height 41
click at [730, 108] on input "False" at bounding box center [734, 101] width 14 height 11
radio input "true"
click at [658, 262] on label "True" at bounding box center [652, 245] width 84 height 41
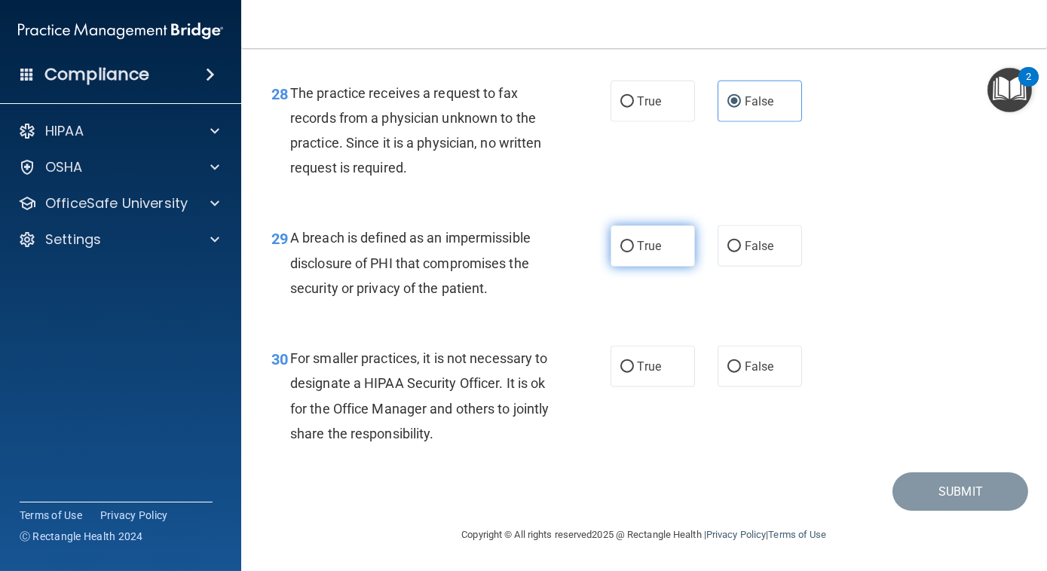
click at [634, 252] on input "True" at bounding box center [627, 246] width 14 height 11
radio input "true"
click at [658, 374] on label "True" at bounding box center [652, 366] width 84 height 41
click at [634, 373] on input "True" at bounding box center [627, 367] width 14 height 11
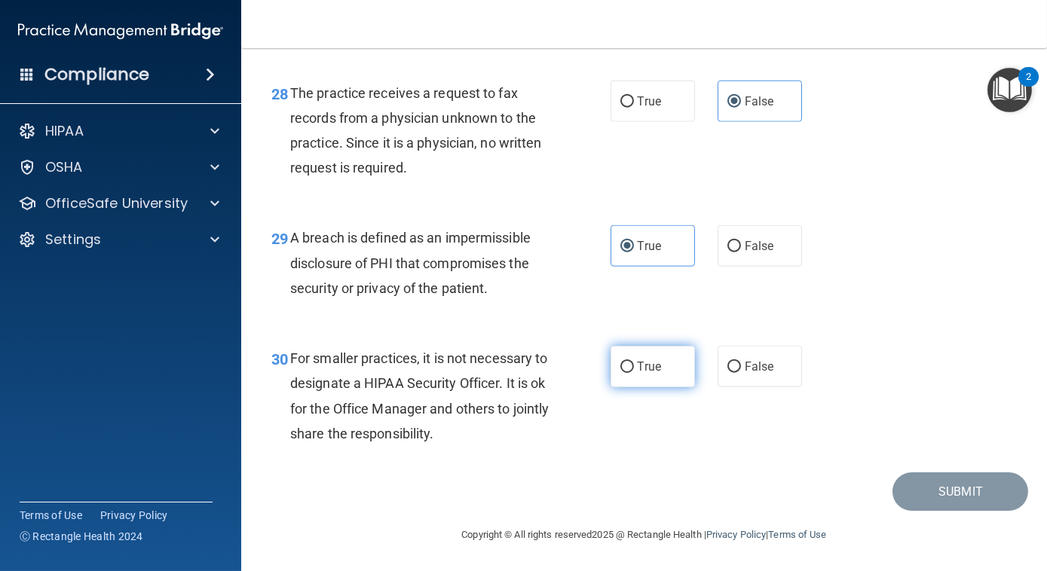
radio input "true"
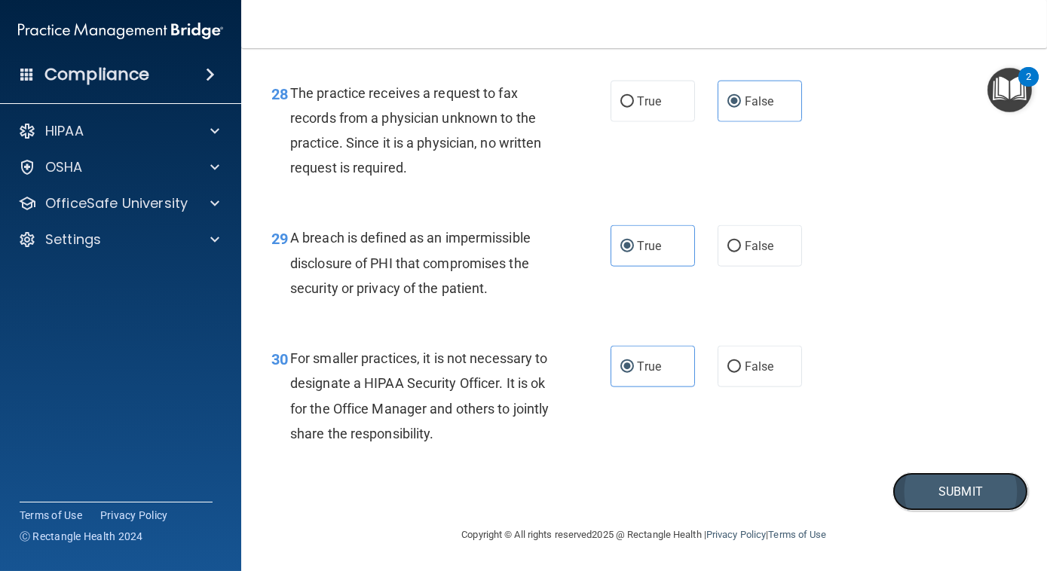
click at [904, 497] on button "Submit" at bounding box center [960, 492] width 136 height 38
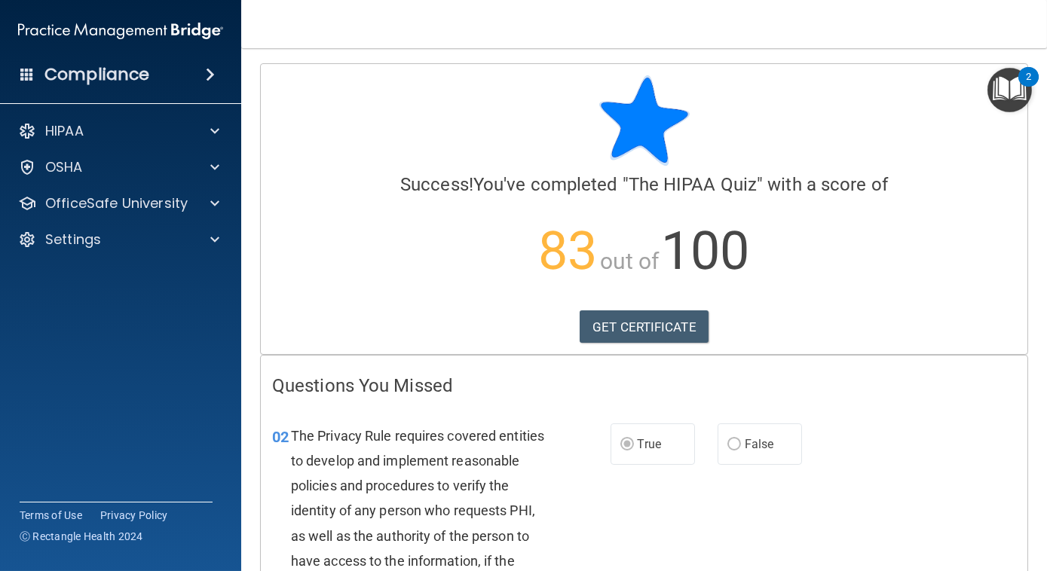
click at [1003, 93] on img "Open Resource Center, 2 new notifications" at bounding box center [1009, 90] width 44 height 44
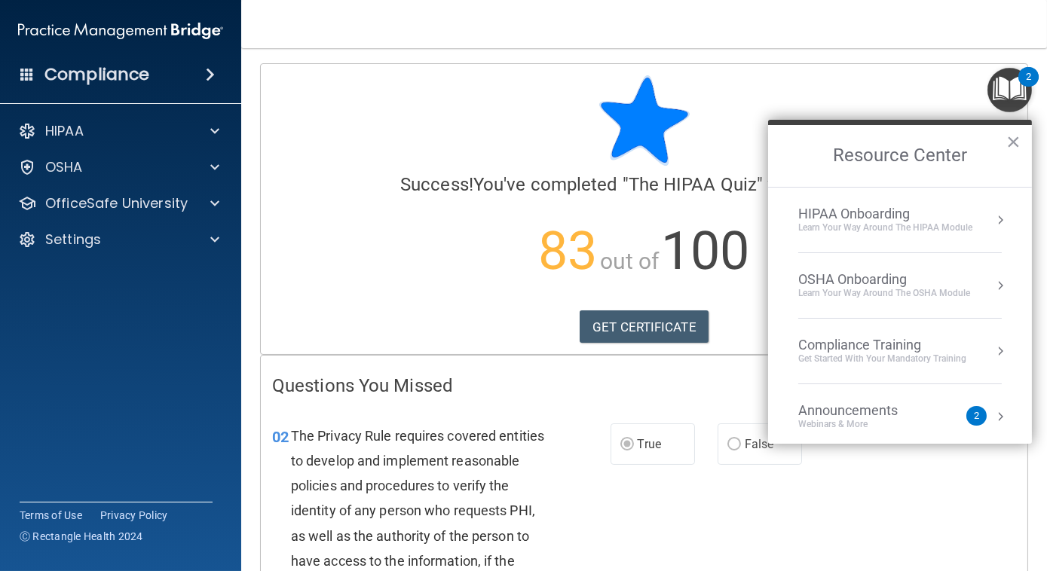
click at [1003, 93] on img "Open Resource Center, 2 new notifications" at bounding box center [1009, 90] width 44 height 44
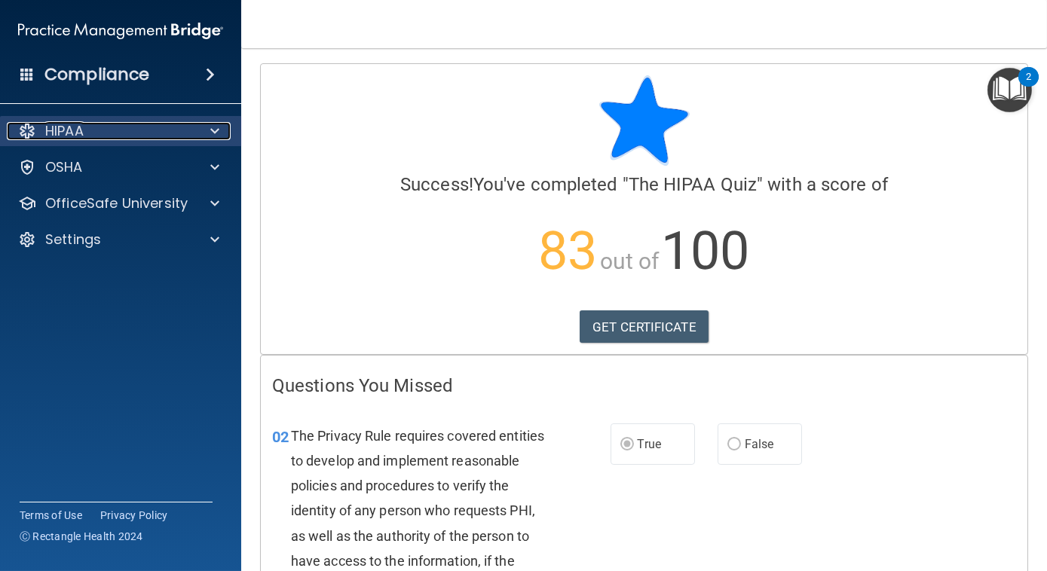
click at [206, 127] on div at bounding box center [213, 131] width 38 height 18
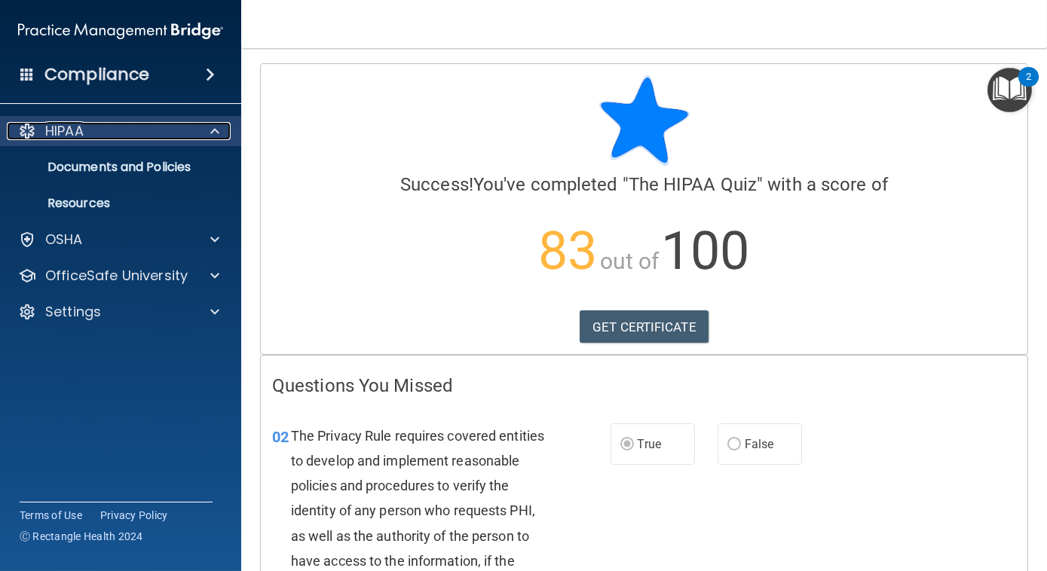
click at [206, 127] on div at bounding box center [213, 131] width 38 height 18
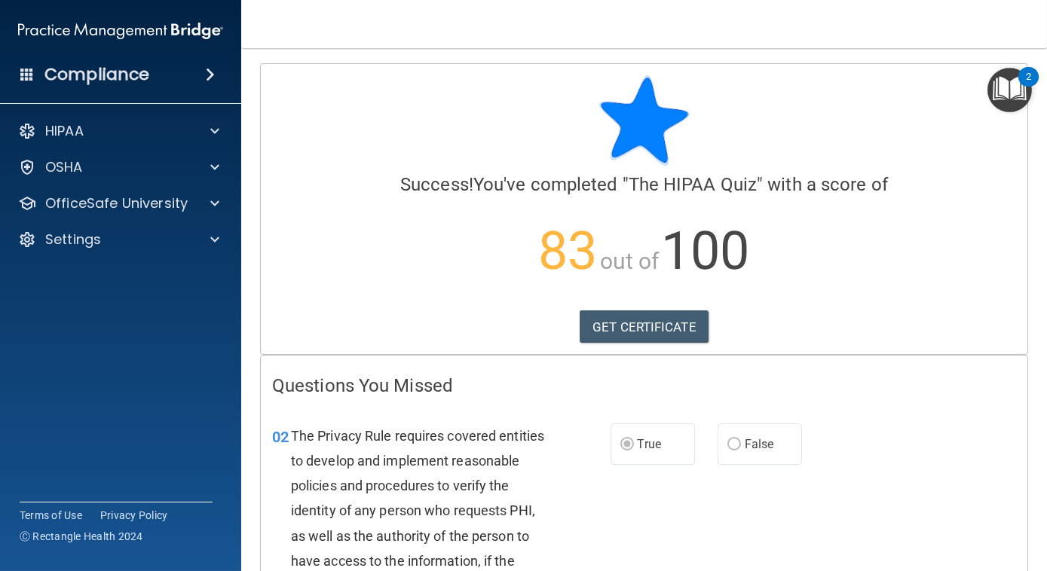
click at [1010, 104] on img "Open Resource Center, 2 new notifications" at bounding box center [1009, 90] width 44 height 44
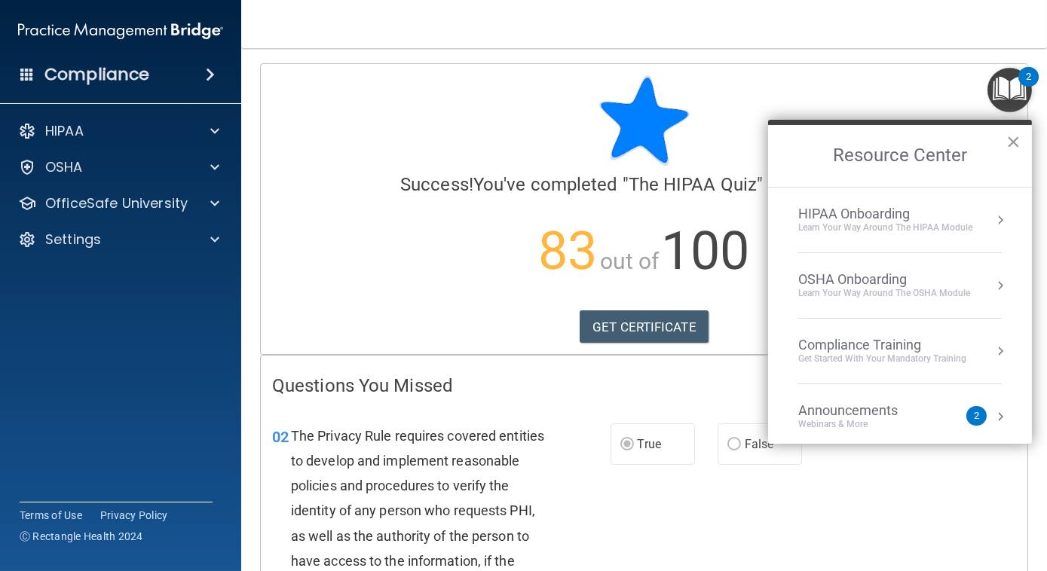
click at [993, 220] on button "Resource Center" at bounding box center [1000, 220] width 15 height 15
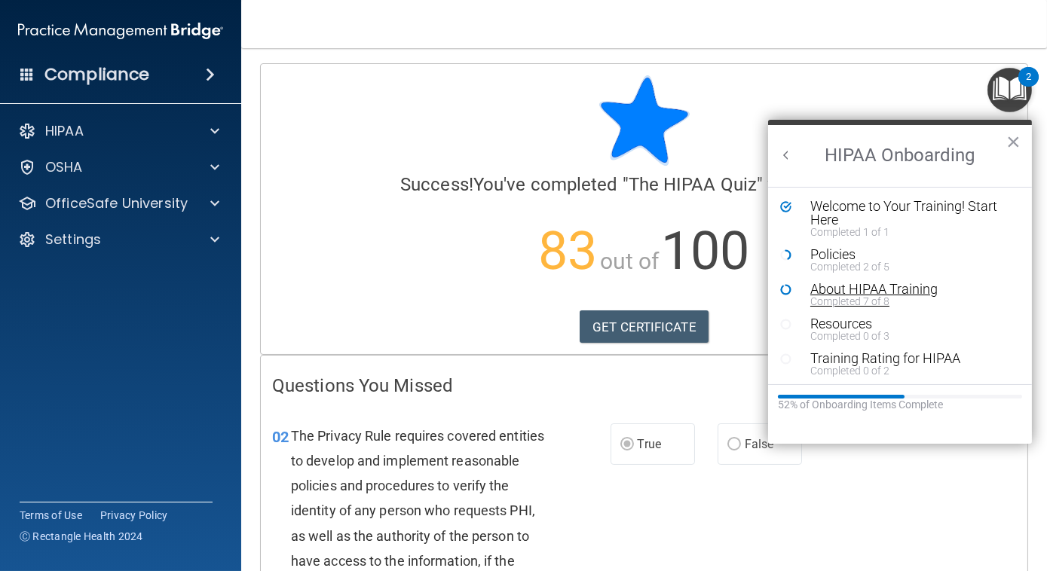
click at [902, 298] on div "Completed 7 of 8" at bounding box center [905, 301] width 191 height 11
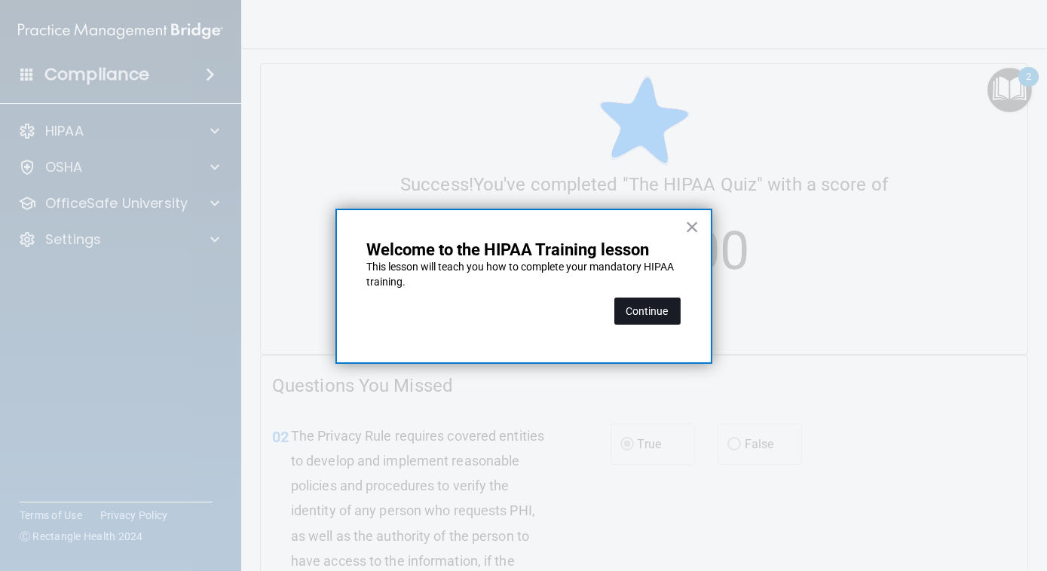
click at [666, 308] on button "Continue" at bounding box center [647, 311] width 66 height 27
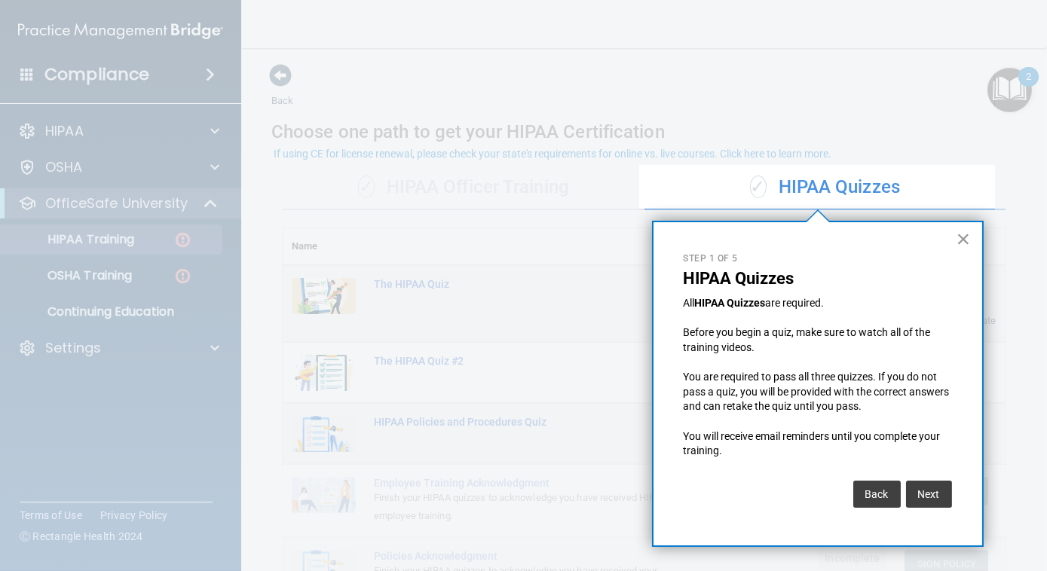
click at [958, 233] on button "×" at bounding box center [963, 239] width 14 height 24
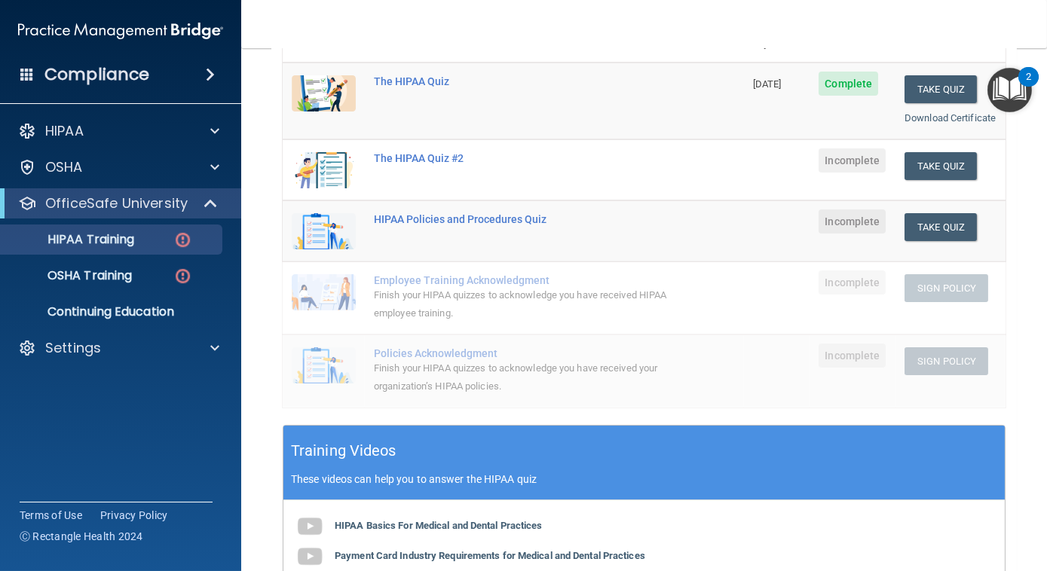
scroll to position [209, 0]
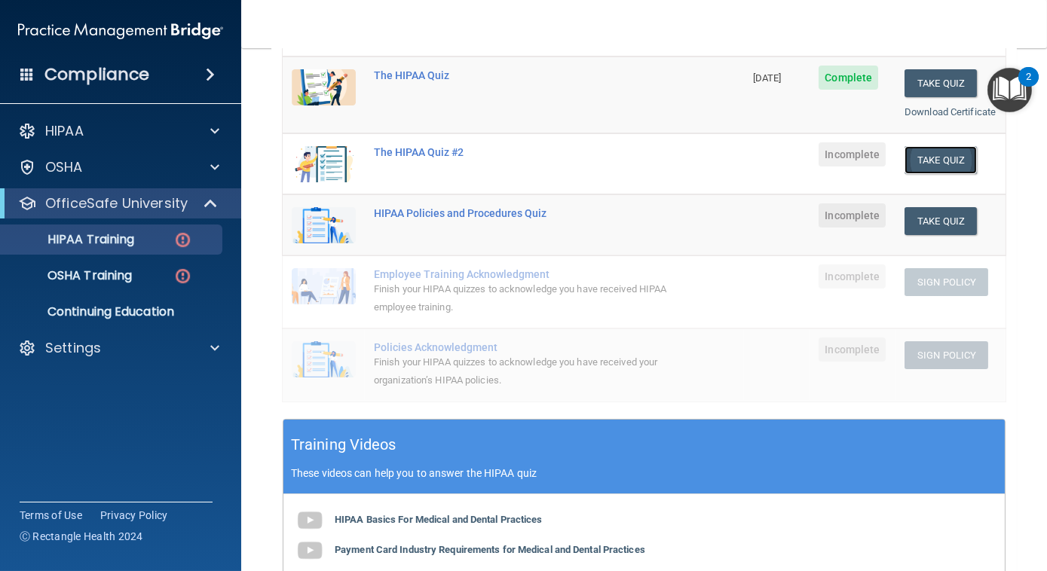
click at [938, 174] on button "Take Quiz" at bounding box center [940, 160] width 72 height 28
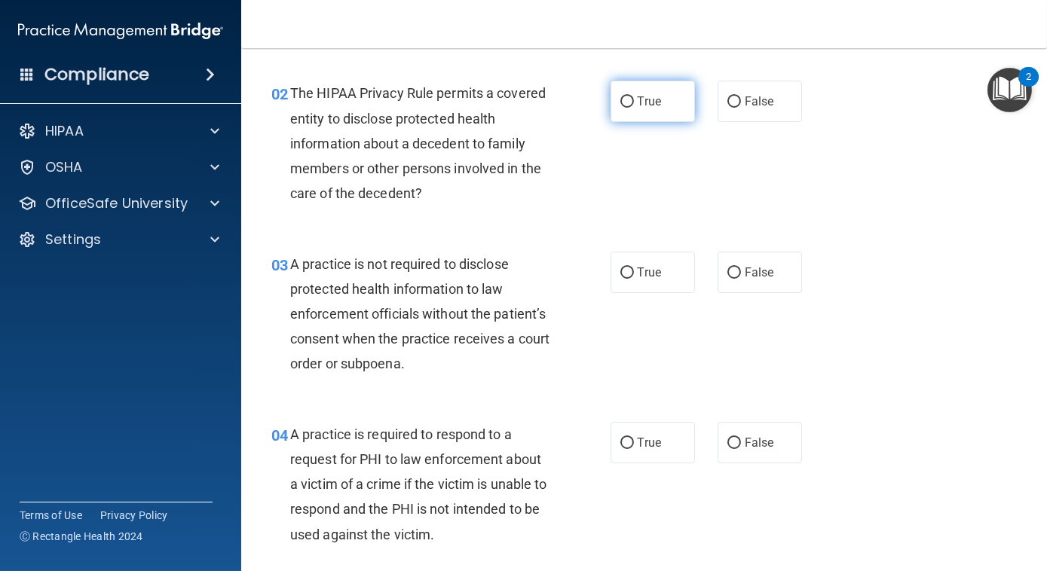
click at [653, 109] on label "True" at bounding box center [652, 101] width 84 height 41
click at [634, 108] on input "True" at bounding box center [627, 101] width 14 height 11
radio input "true"
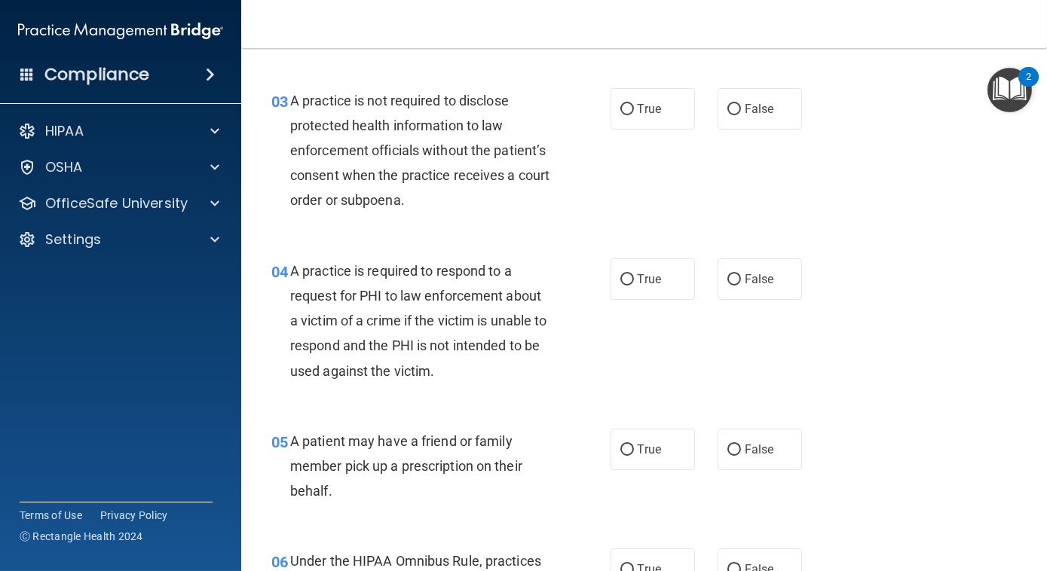
scroll to position [374, 0]
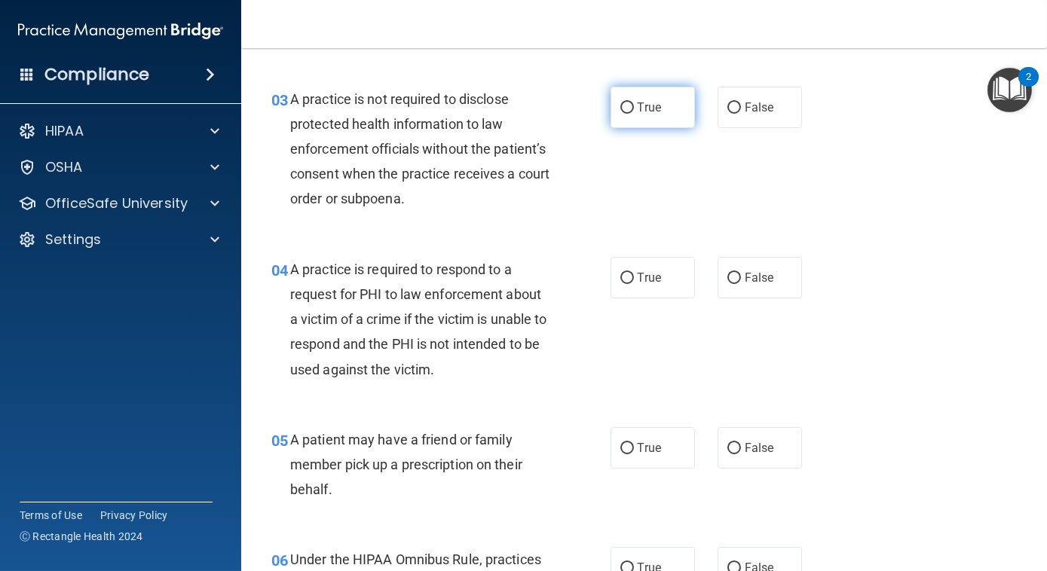
click at [620, 104] on input "True" at bounding box center [627, 107] width 14 height 11
radio input "true"
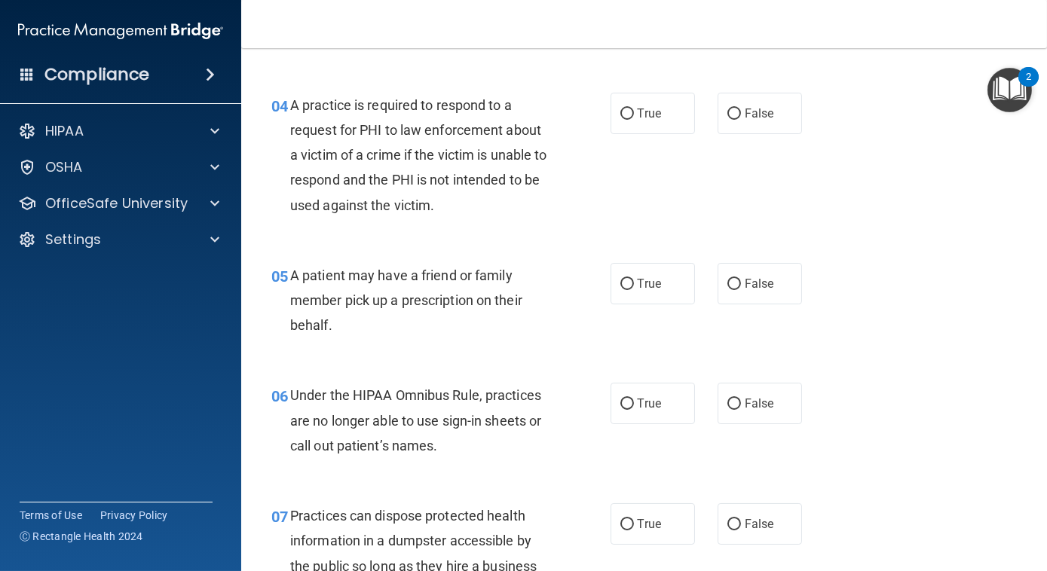
scroll to position [565, 0]
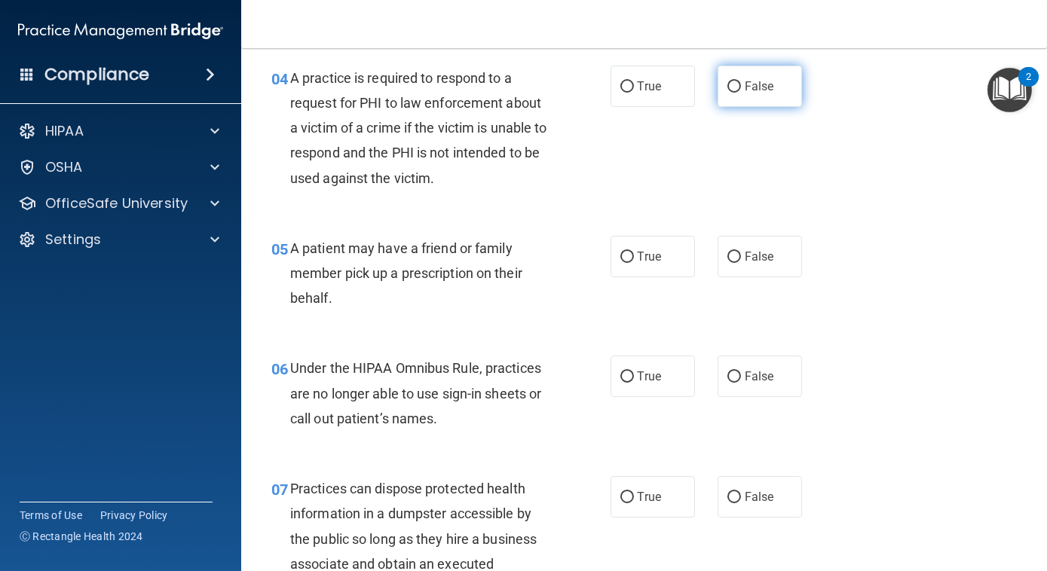
click at [775, 88] on label "False" at bounding box center [759, 86] width 84 height 41
click at [741, 88] on input "False" at bounding box center [734, 86] width 14 height 11
radio input "true"
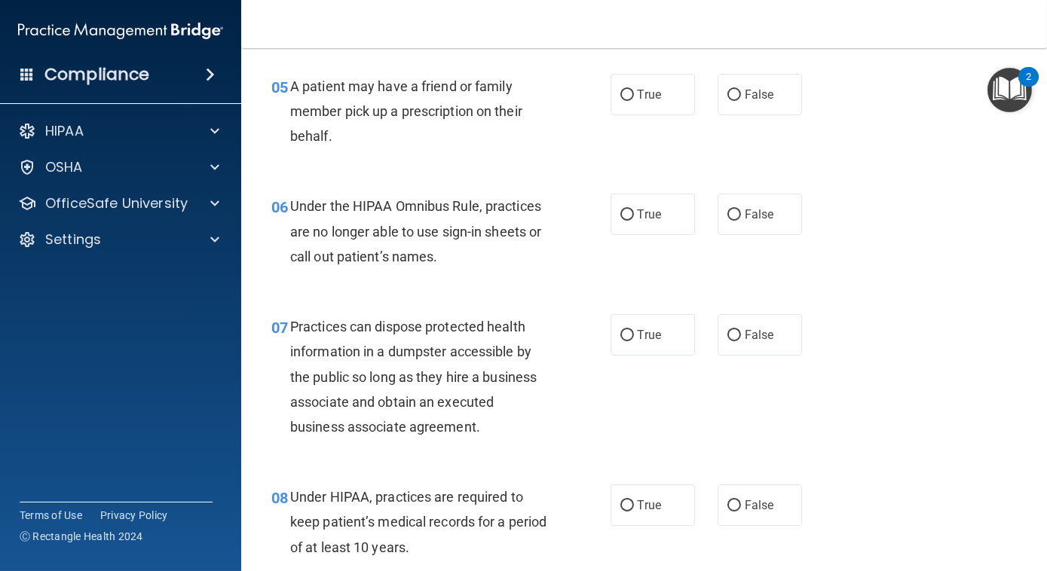
scroll to position [730, 0]
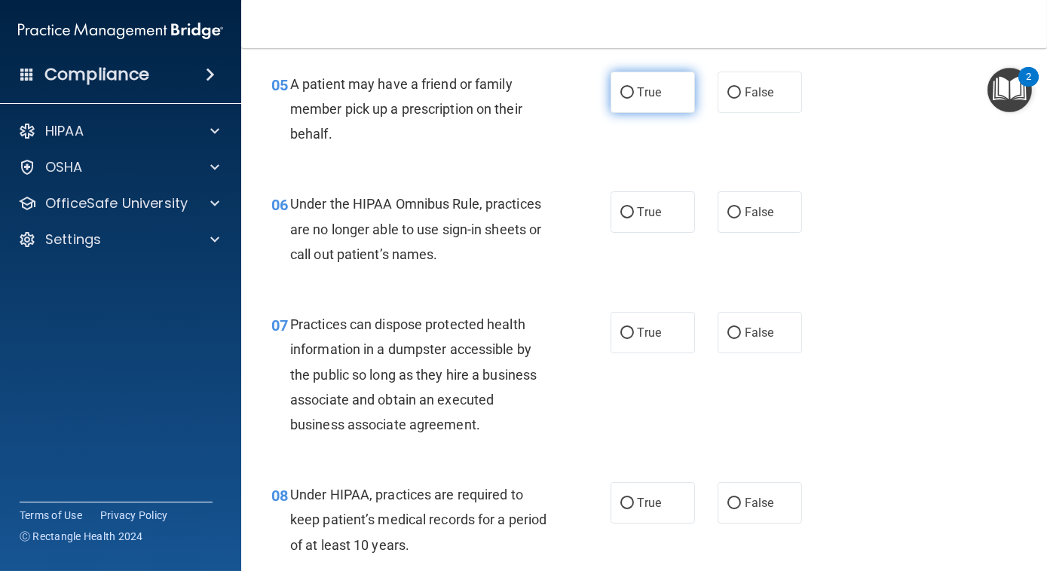
click at [659, 90] on label "True" at bounding box center [652, 92] width 84 height 41
click at [634, 90] on input "True" at bounding box center [627, 92] width 14 height 11
radio input "true"
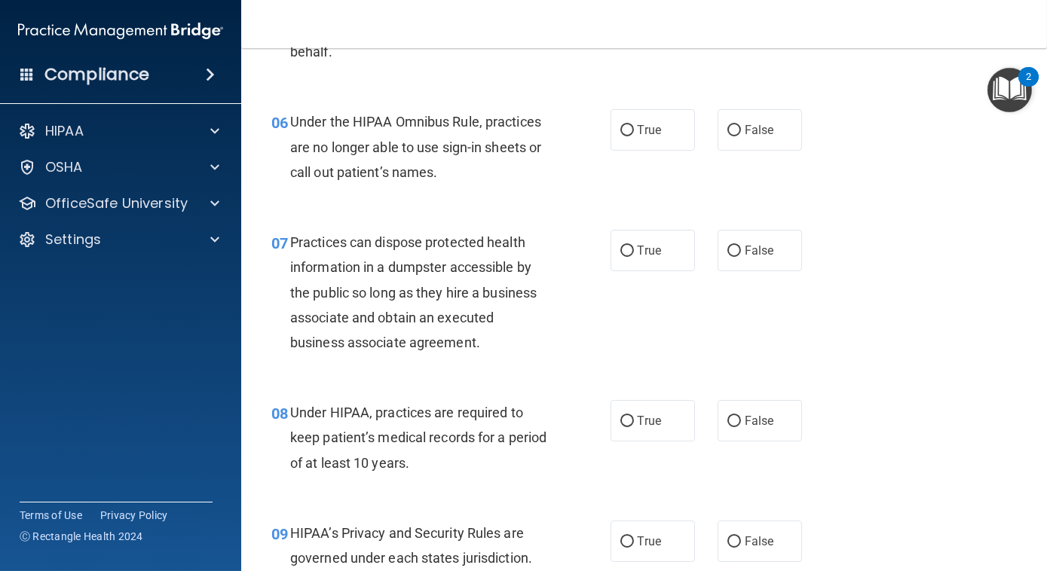
scroll to position [840, 0]
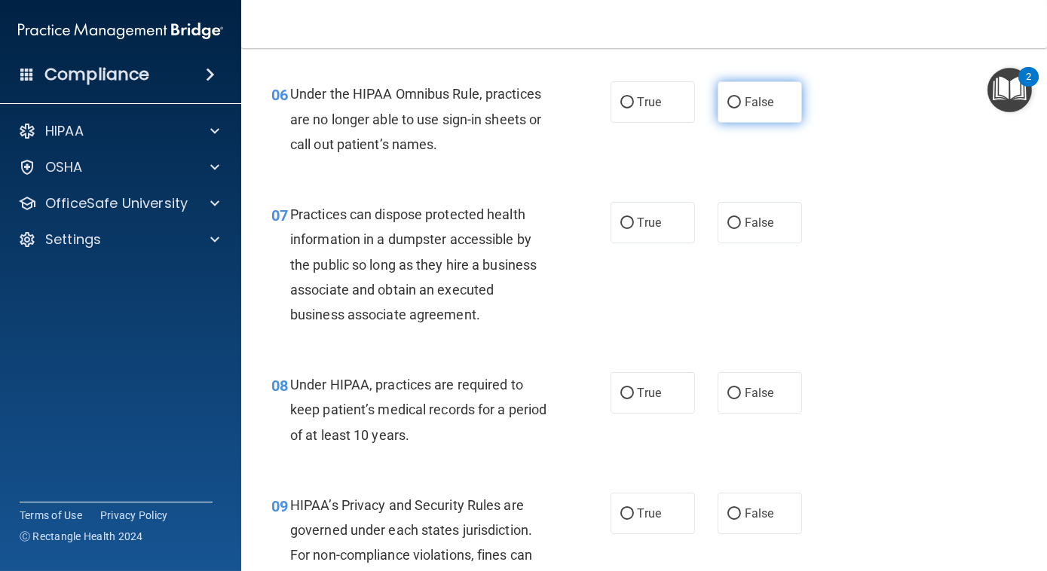
click at [754, 113] on label "False" at bounding box center [759, 101] width 84 height 41
click at [741, 109] on input "False" at bounding box center [734, 102] width 14 height 11
radio input "true"
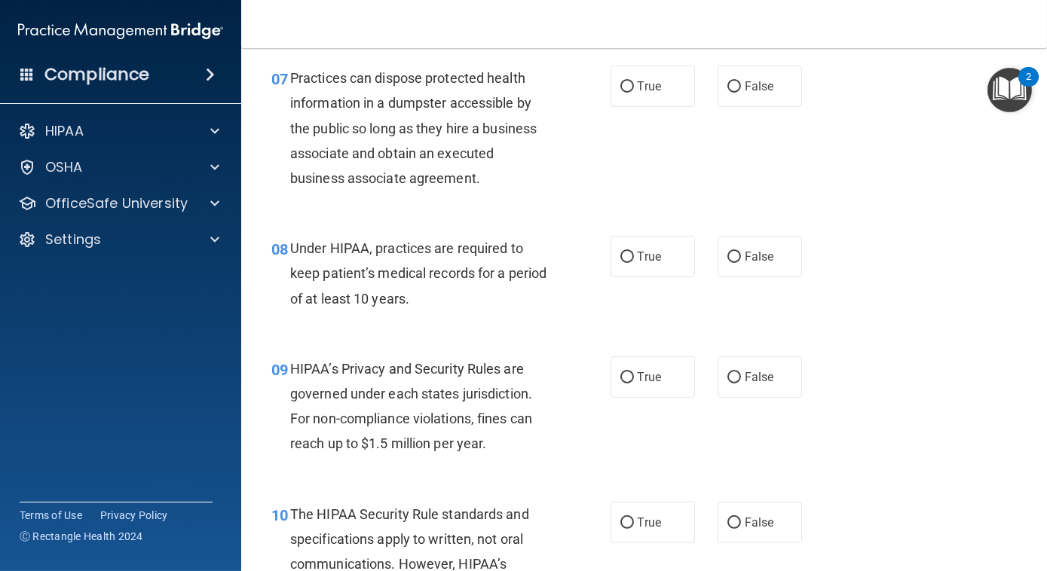
scroll to position [977, 0]
click at [720, 95] on label "False" at bounding box center [759, 85] width 84 height 41
click at [727, 92] on input "False" at bounding box center [734, 86] width 14 height 11
radio input "true"
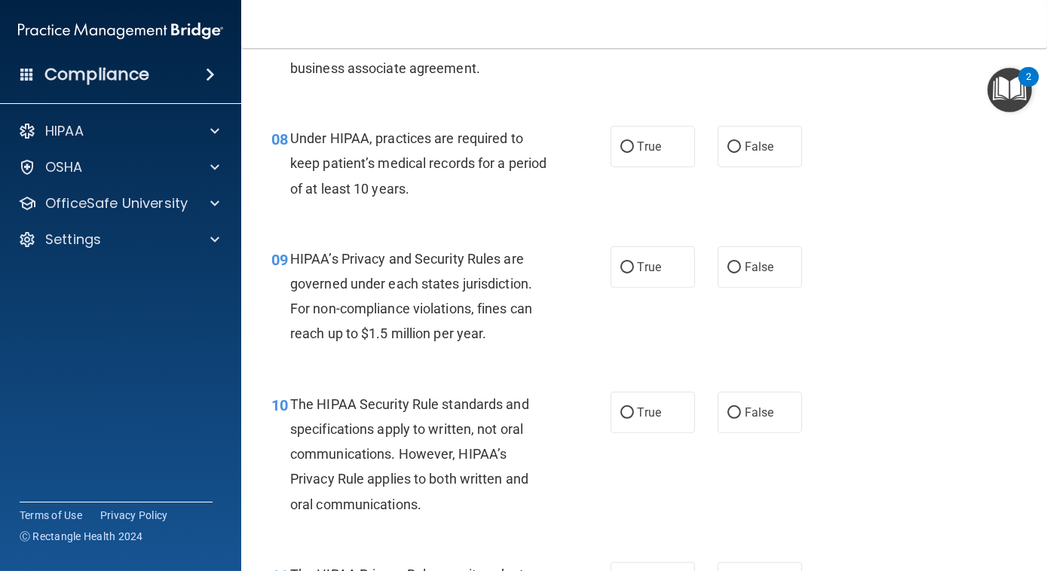
scroll to position [1113, 0]
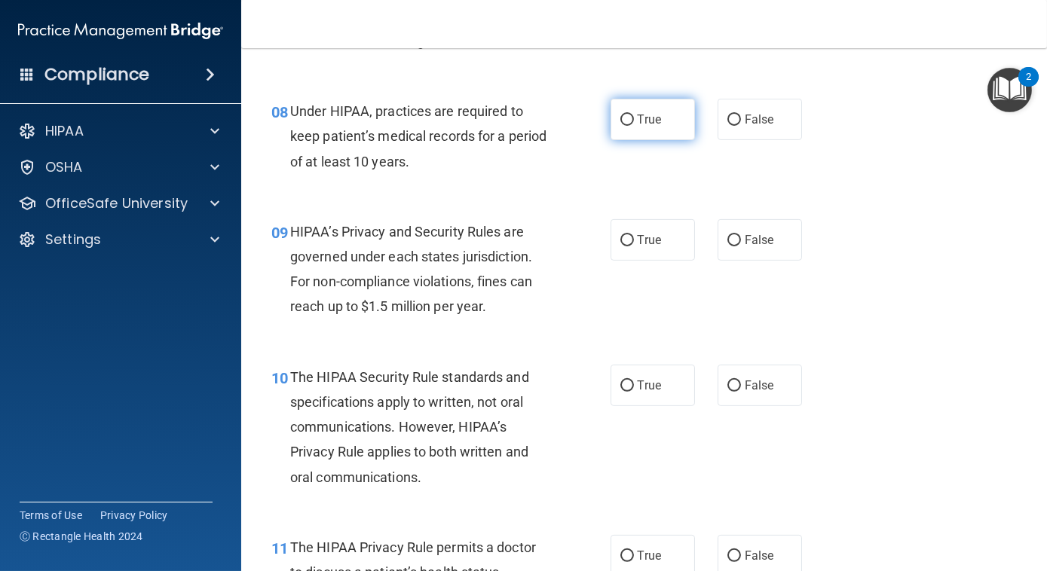
click at [643, 117] on span "True" at bounding box center [649, 119] width 23 height 14
click at [634, 117] on input "True" at bounding box center [627, 120] width 14 height 11
radio input "true"
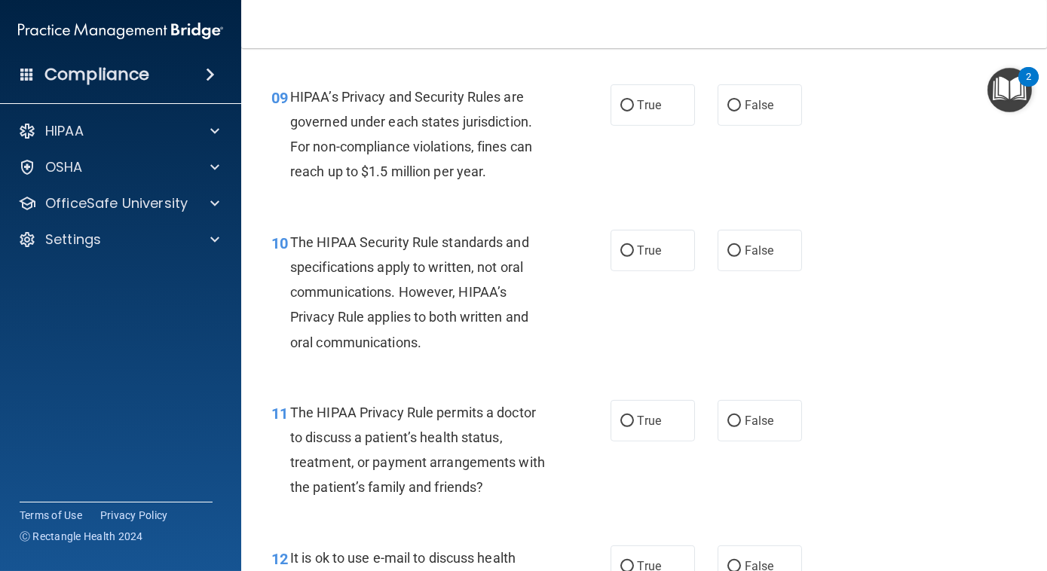
scroll to position [1250, 0]
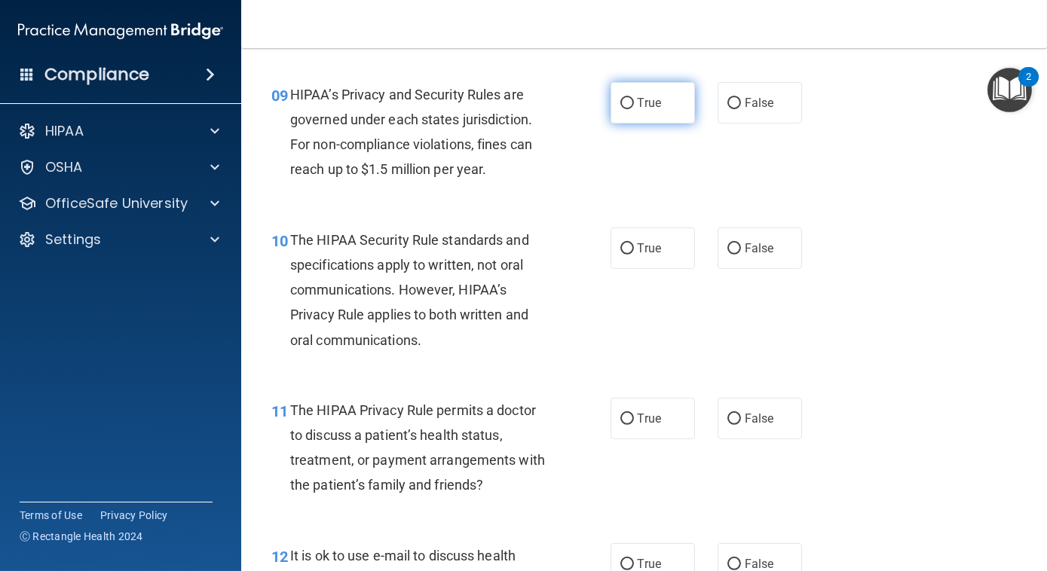
click at [638, 108] on span "True" at bounding box center [649, 103] width 23 height 14
click at [634, 108] on input "True" at bounding box center [627, 103] width 14 height 11
radio input "true"
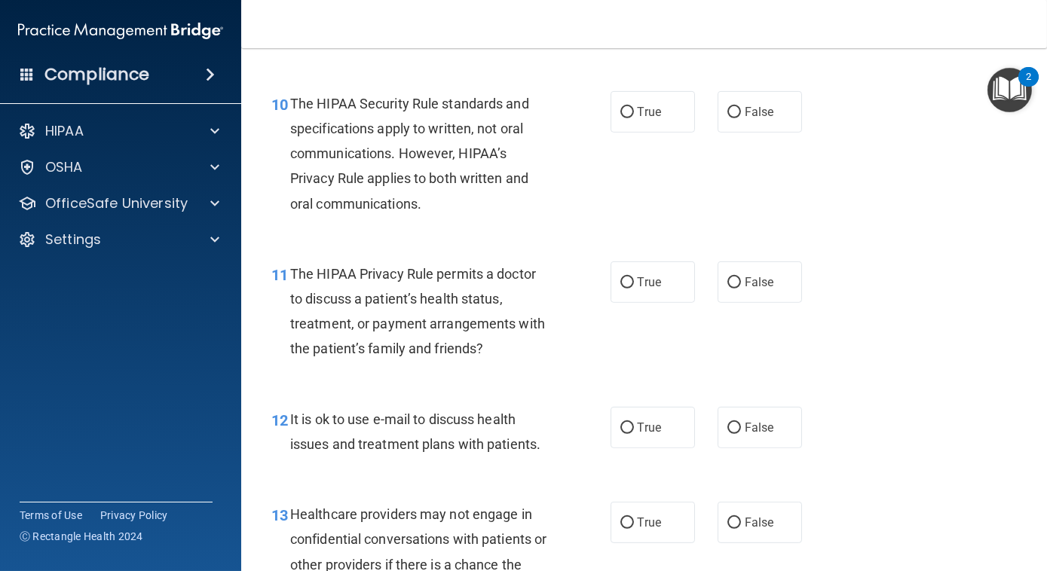
scroll to position [1387, 0]
click at [620, 107] on input "True" at bounding box center [627, 111] width 14 height 11
radio input "true"
click at [754, 294] on label "False" at bounding box center [759, 281] width 84 height 41
click at [741, 288] on input "False" at bounding box center [734, 282] width 14 height 11
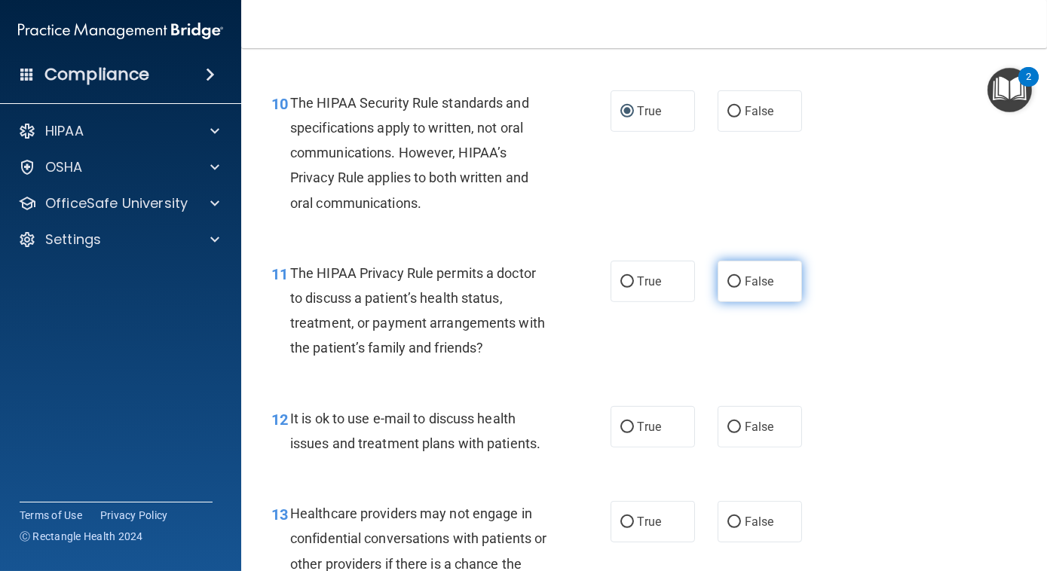
radio input "true"
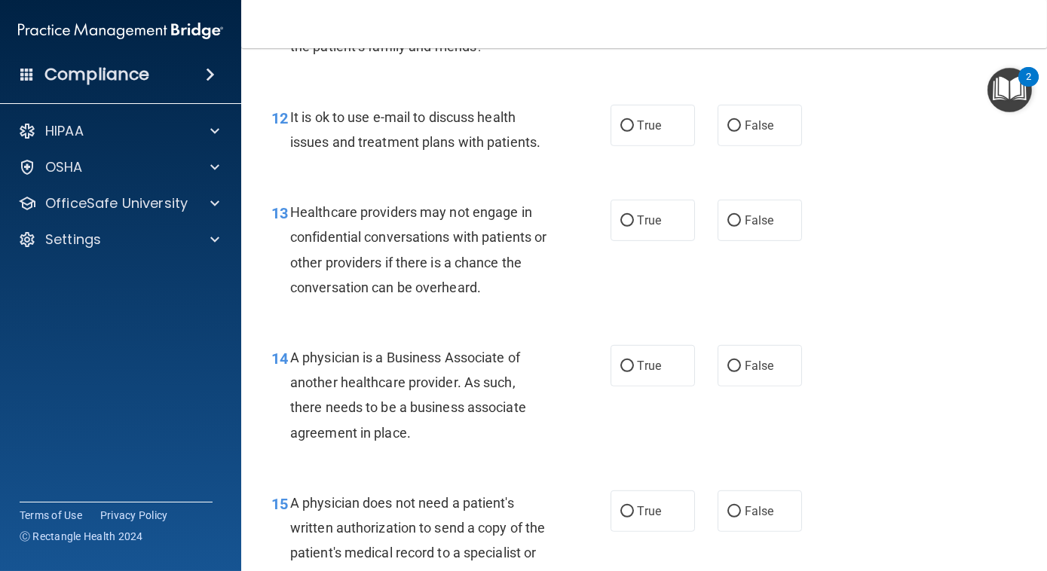
scroll to position [1716, 0]
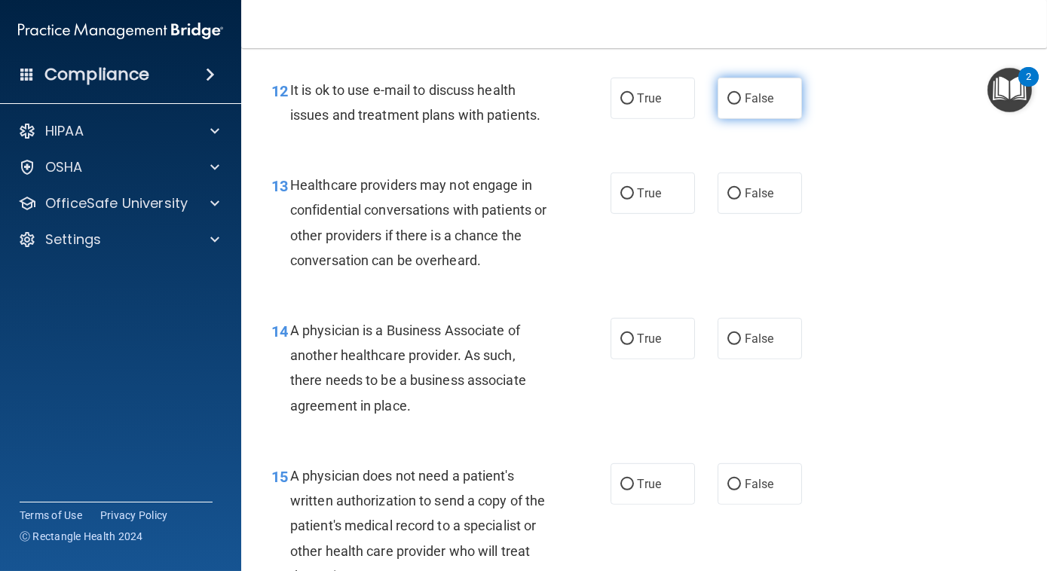
click at [759, 93] on span "False" at bounding box center [759, 98] width 29 height 14
click at [741, 93] on input "False" at bounding box center [734, 98] width 14 height 11
radio input "true"
click at [665, 182] on label "True" at bounding box center [652, 193] width 84 height 41
click at [634, 188] on input "True" at bounding box center [627, 193] width 14 height 11
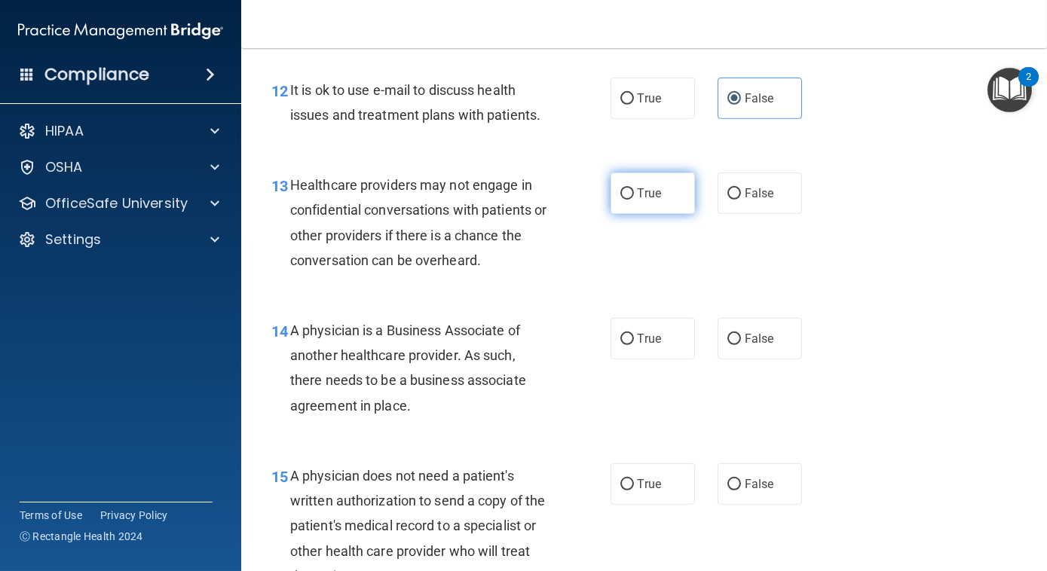
radio input "true"
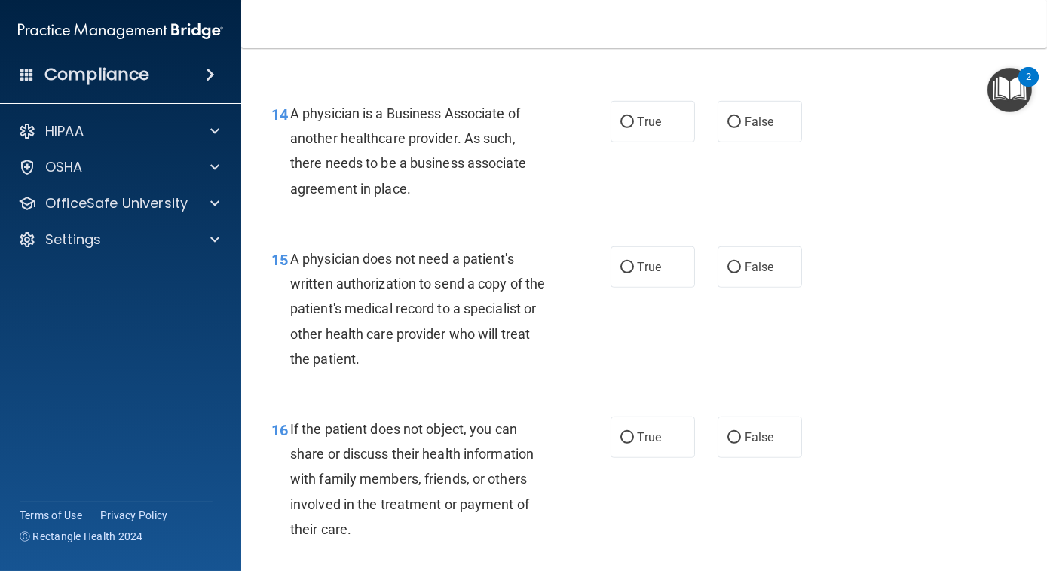
scroll to position [1935, 0]
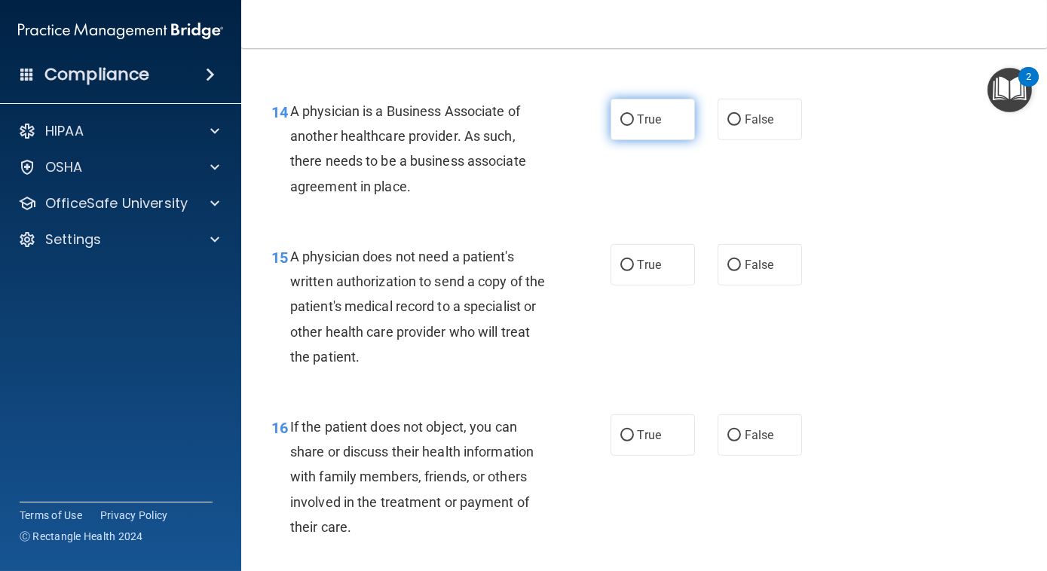
click at [661, 126] on label "True" at bounding box center [652, 119] width 84 height 41
click at [634, 126] on input "True" at bounding box center [627, 120] width 14 height 11
radio input "true"
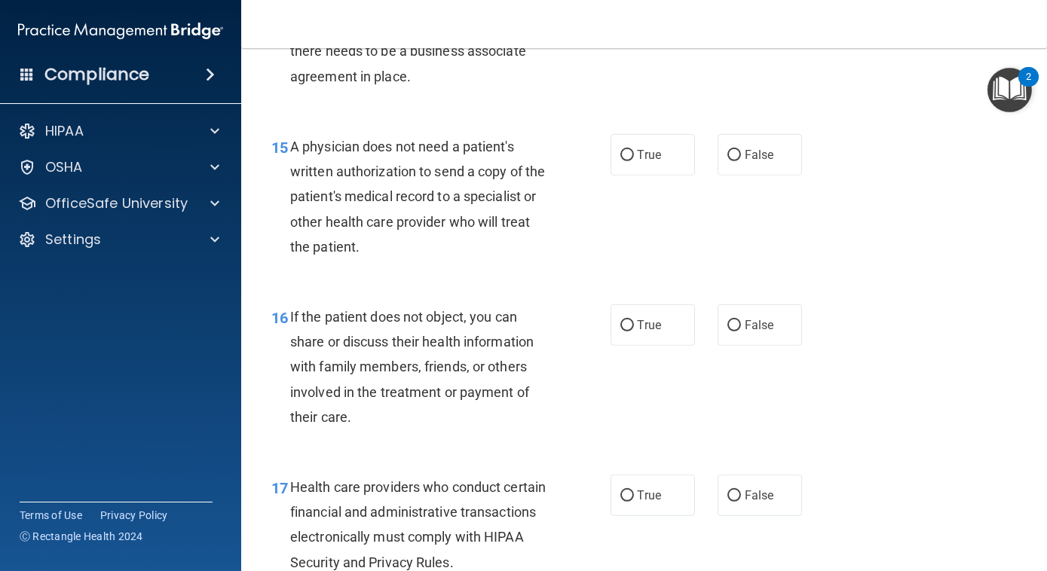
scroll to position [2073, 0]
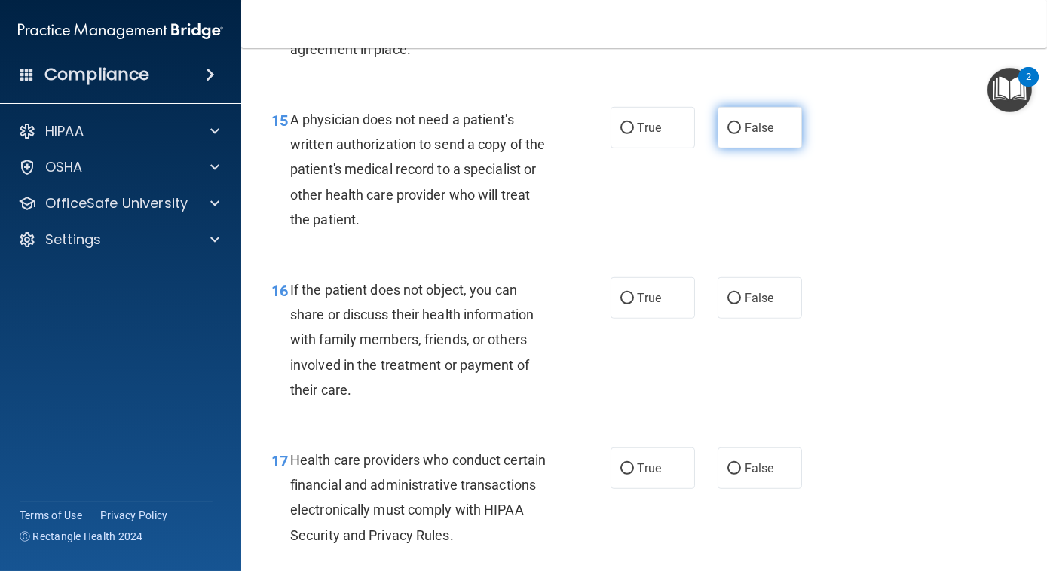
click at [736, 124] on label "False" at bounding box center [759, 127] width 84 height 41
click at [736, 124] on input "False" at bounding box center [734, 128] width 14 height 11
radio input "true"
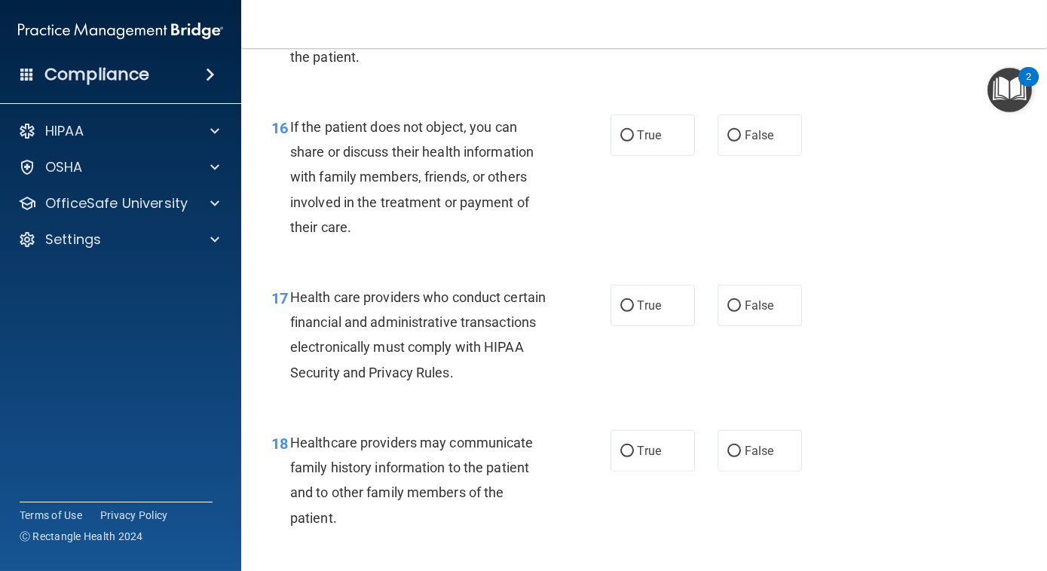
scroll to position [2237, 0]
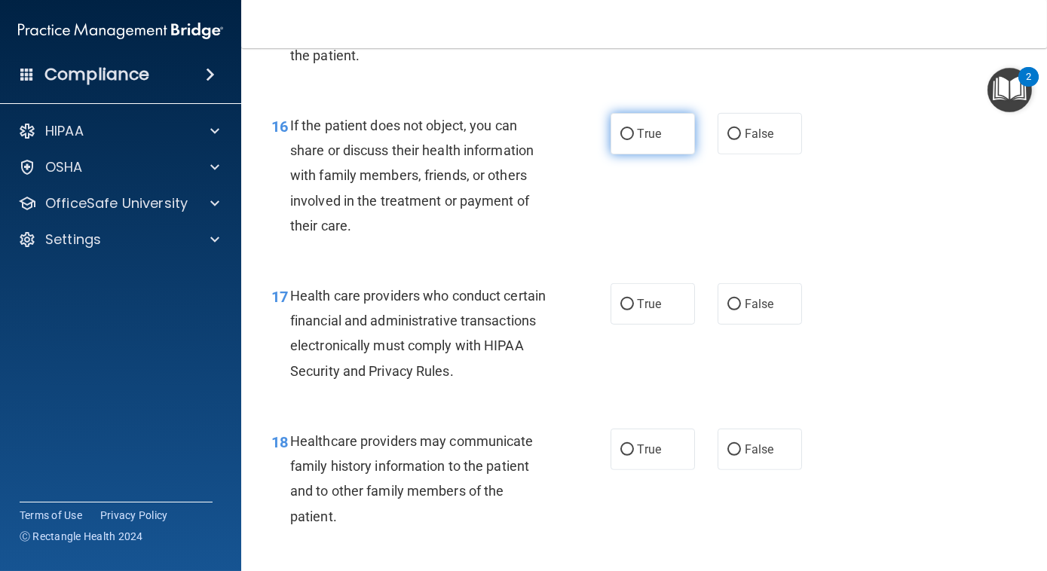
click at [662, 135] on label "True" at bounding box center [652, 133] width 84 height 41
click at [634, 135] on input "True" at bounding box center [627, 134] width 14 height 11
radio input "true"
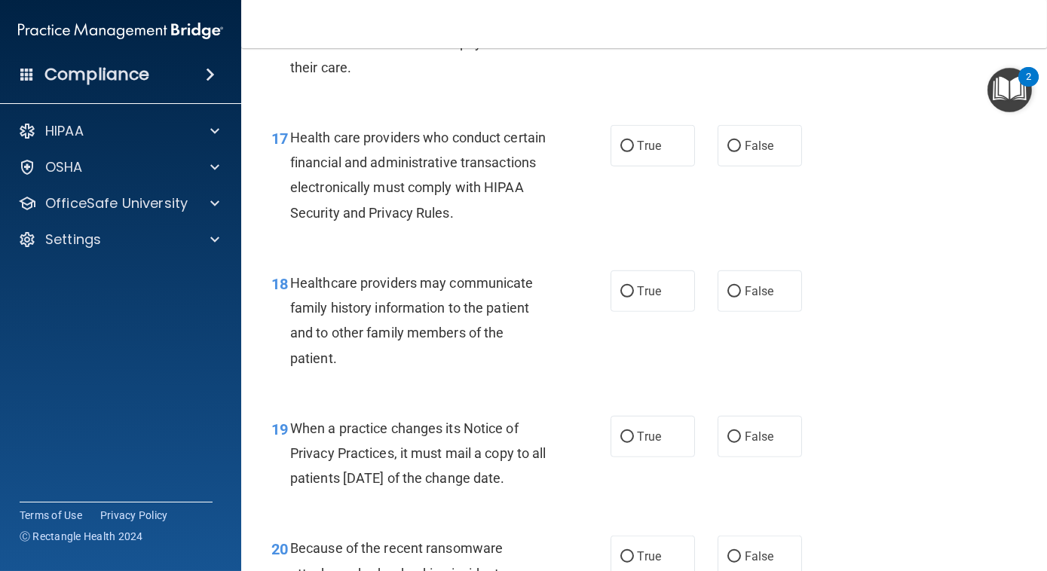
scroll to position [2429, 0]
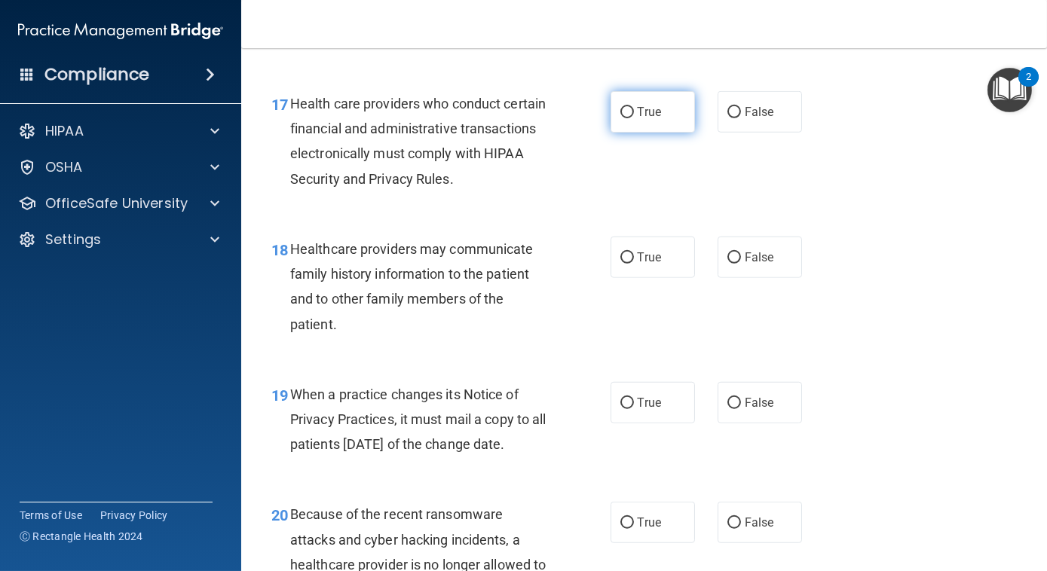
click at [665, 114] on label "True" at bounding box center [652, 111] width 84 height 41
click at [634, 114] on input "True" at bounding box center [627, 112] width 14 height 11
radio input "true"
click at [727, 260] on input "False" at bounding box center [734, 257] width 14 height 11
radio input "true"
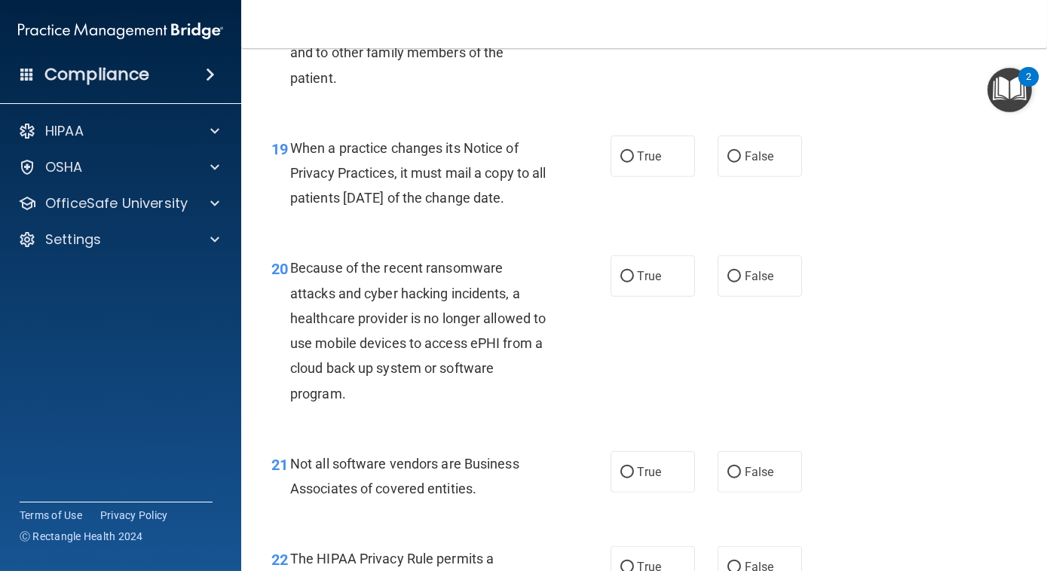
scroll to position [2703, 0]
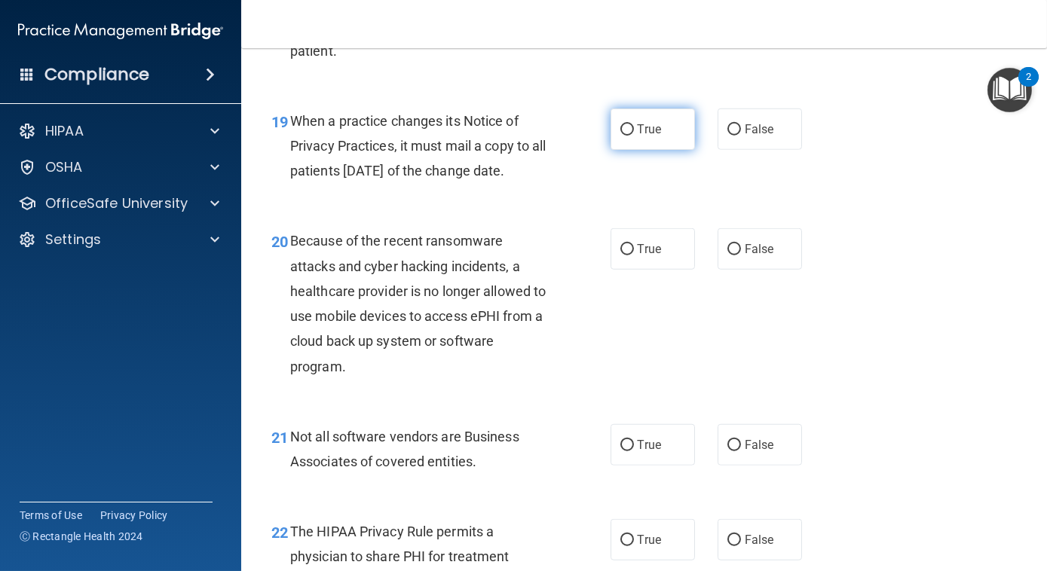
click at [669, 136] on label "True" at bounding box center [652, 129] width 84 height 41
click at [634, 136] on input "True" at bounding box center [627, 129] width 14 height 11
radio input "true"
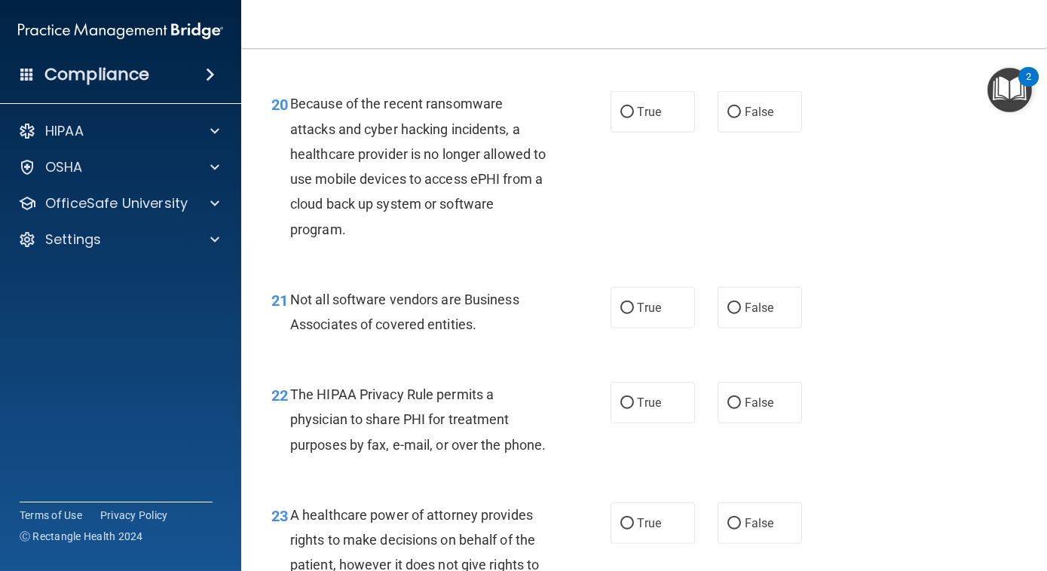
scroll to position [2868, 0]
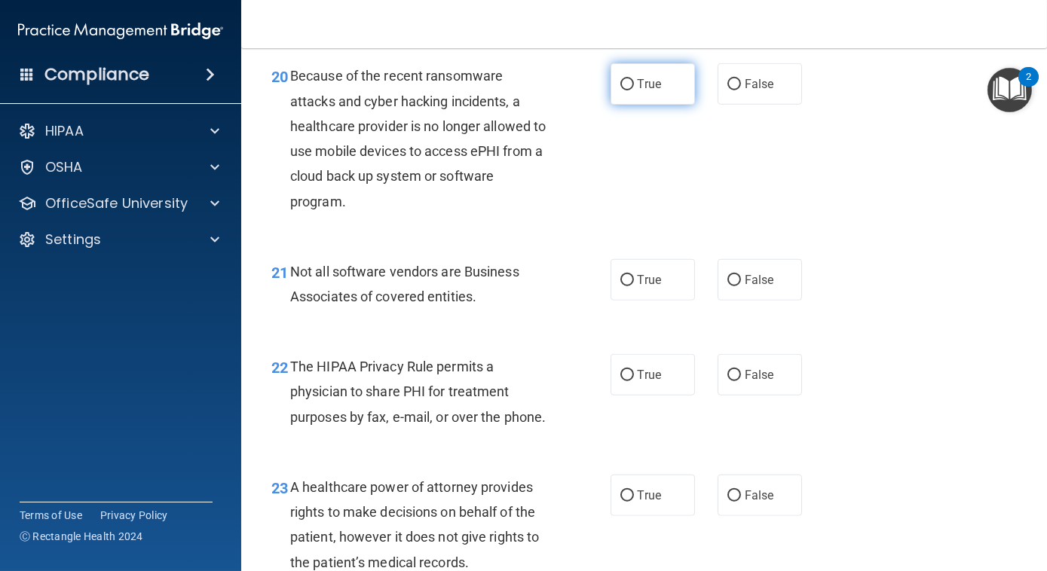
click at [654, 91] on span "True" at bounding box center [649, 84] width 23 height 14
click at [634, 90] on input "True" at bounding box center [627, 84] width 14 height 11
radio input "true"
click at [651, 295] on label "True" at bounding box center [652, 279] width 84 height 41
click at [634, 286] on input "True" at bounding box center [627, 280] width 14 height 11
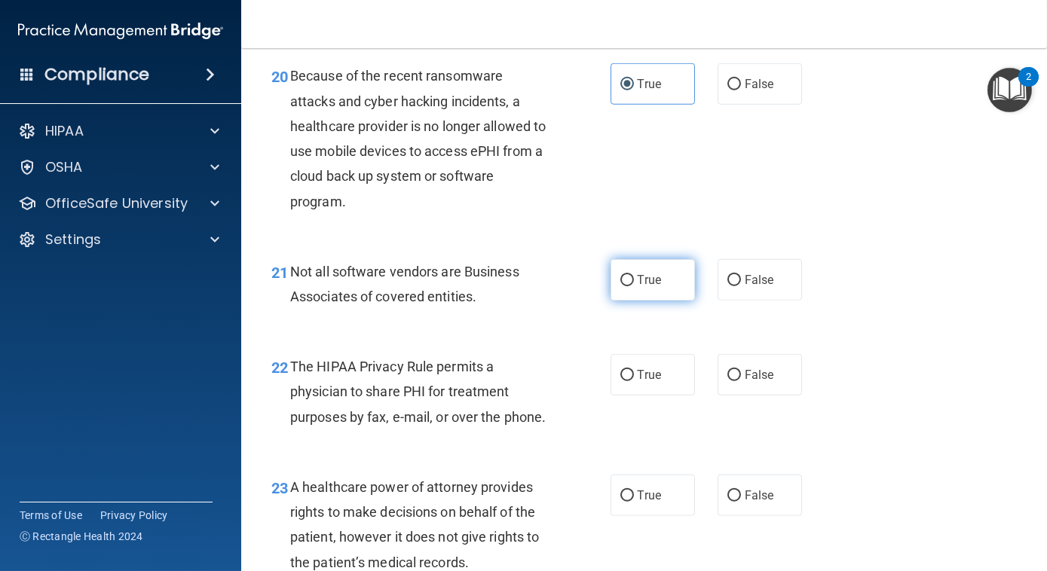
radio input "true"
click at [646, 396] on label "True" at bounding box center [652, 374] width 84 height 41
click at [634, 381] on input "True" at bounding box center [627, 375] width 14 height 11
radio input "true"
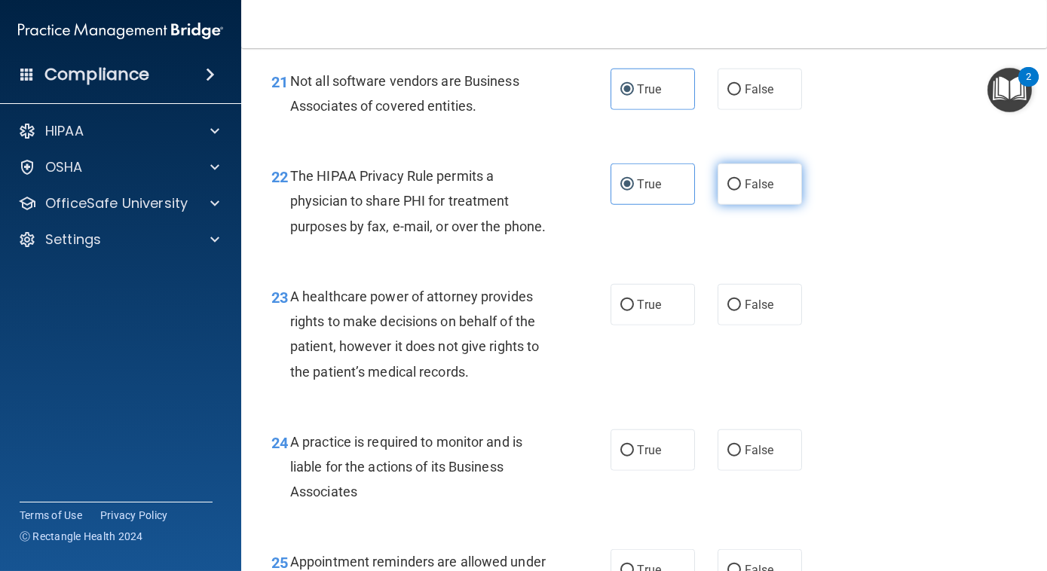
scroll to position [3141, 0]
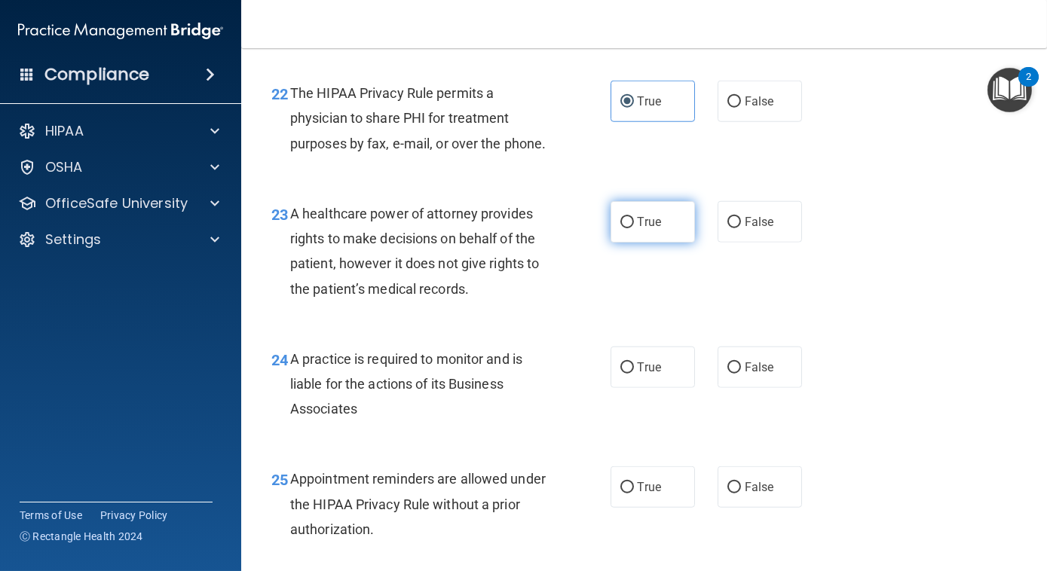
click at [656, 243] on label "True" at bounding box center [652, 221] width 84 height 41
click at [634, 228] on input "True" at bounding box center [627, 222] width 14 height 11
radio input "true"
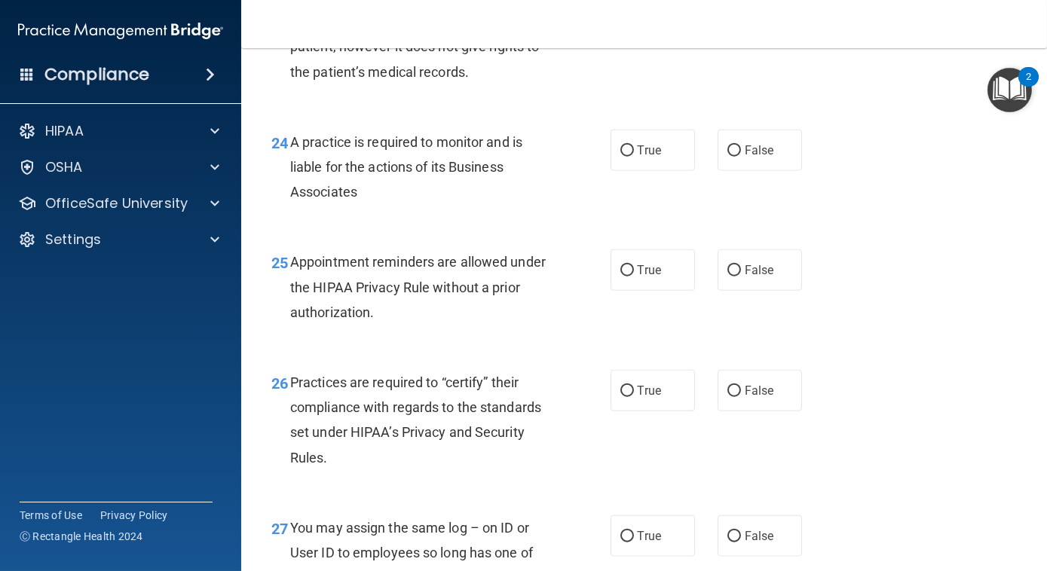
scroll to position [3360, 0]
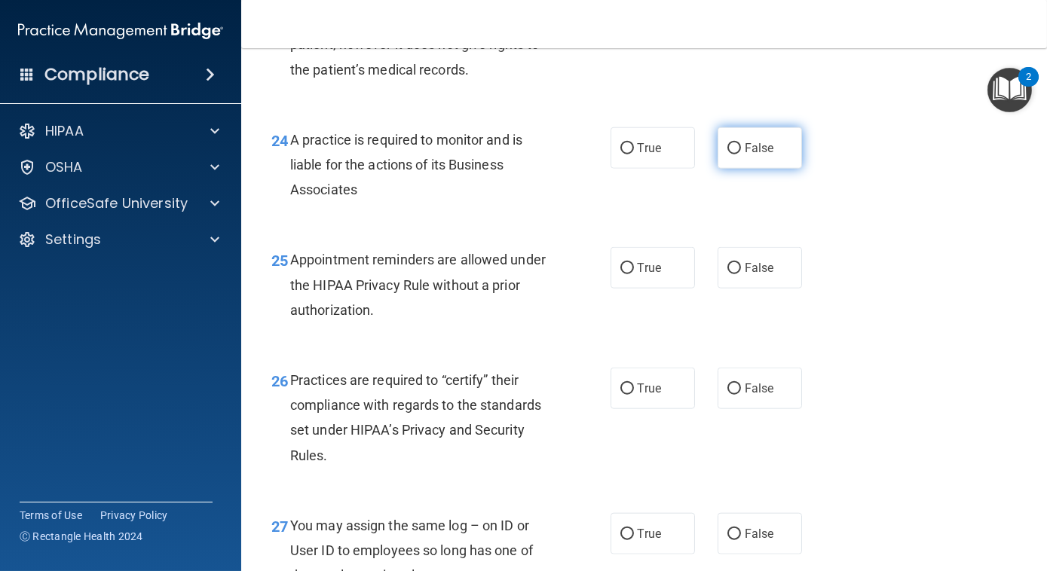
click at [752, 155] on span "False" at bounding box center [759, 148] width 29 height 14
click at [741, 154] on input "False" at bounding box center [734, 148] width 14 height 11
radio input "true"
click at [681, 169] on label "True" at bounding box center [652, 147] width 84 height 41
click at [634, 154] on input "True" at bounding box center [627, 148] width 14 height 11
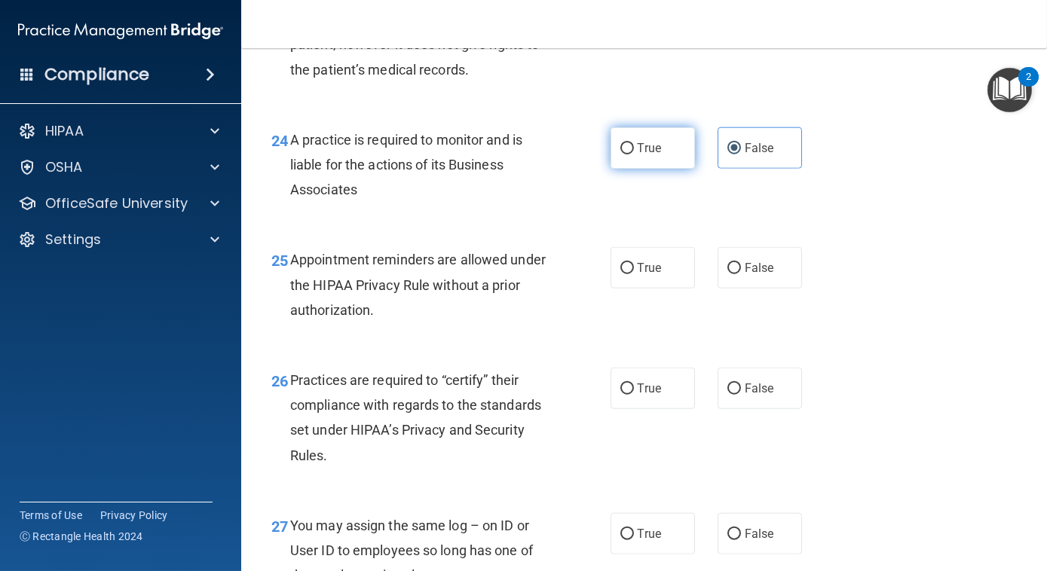
radio input "true"
radio input "false"
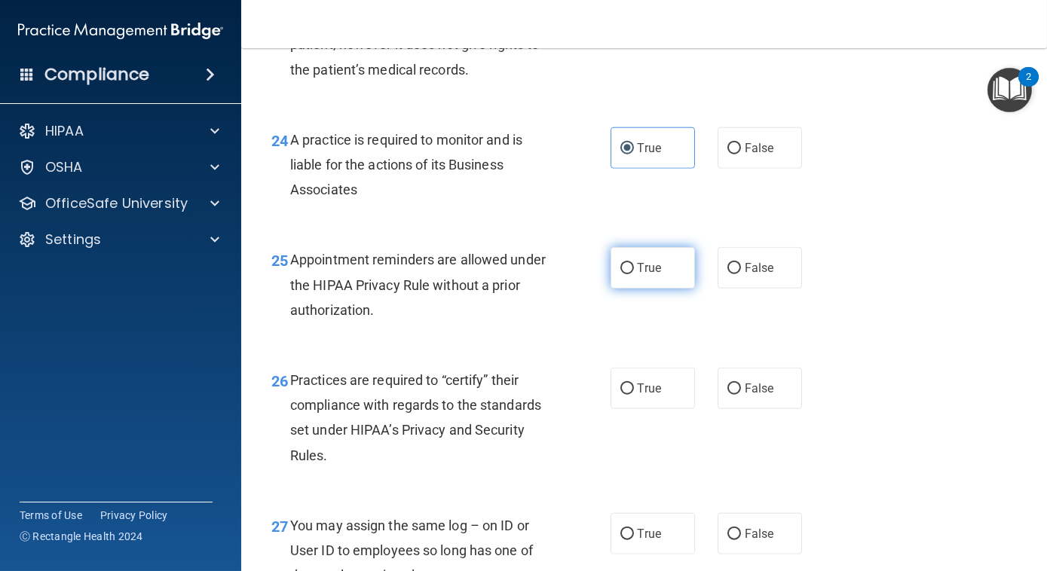
click at [665, 289] on label "True" at bounding box center [652, 267] width 84 height 41
click at [634, 274] on input "True" at bounding box center [627, 268] width 14 height 11
radio input "true"
click at [673, 409] on label "True" at bounding box center [652, 388] width 84 height 41
click at [634, 395] on input "True" at bounding box center [627, 389] width 14 height 11
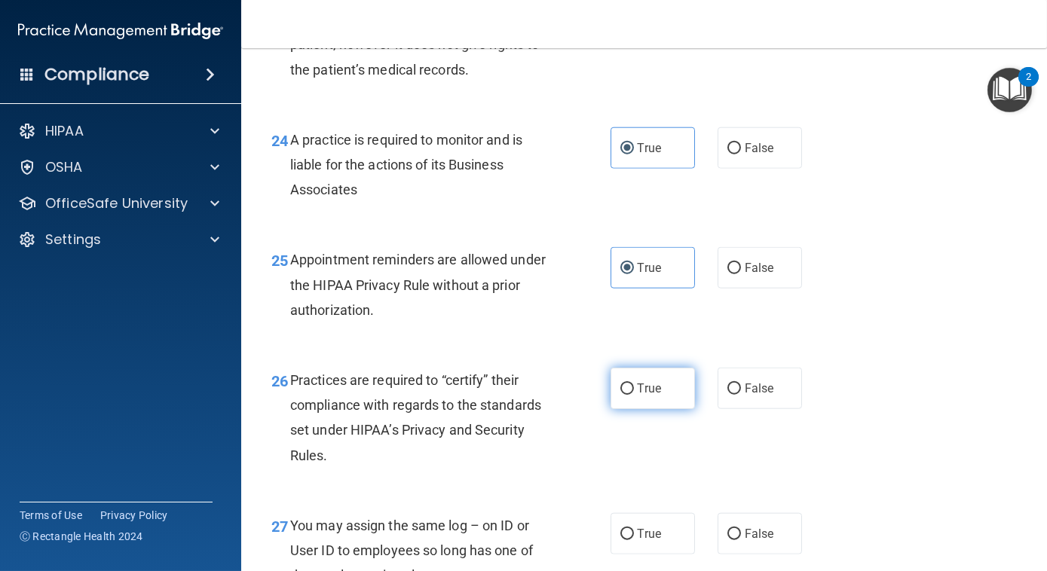
radio input "true"
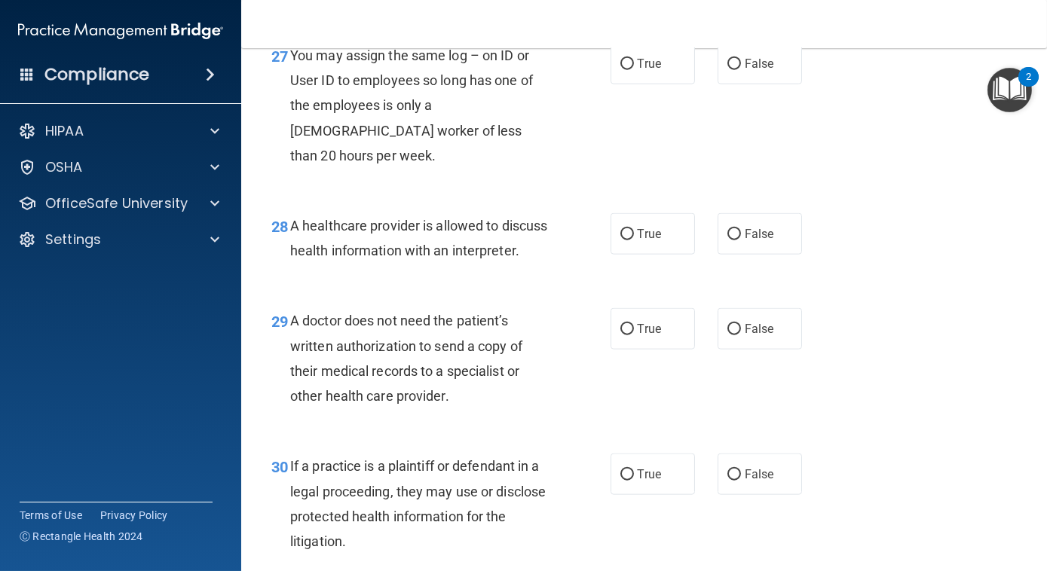
scroll to position [3836, 0]
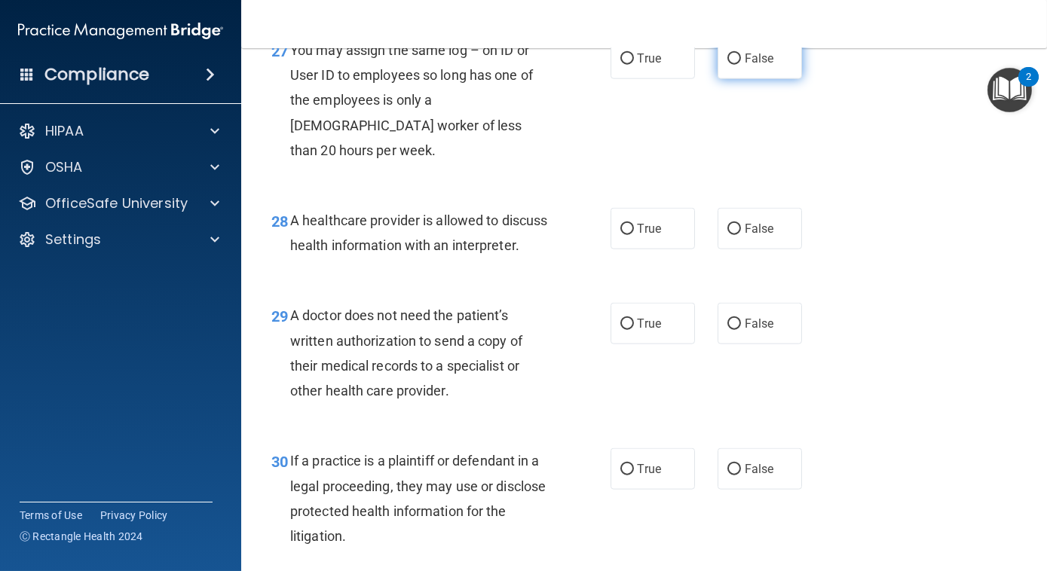
click at [757, 66] on span "False" at bounding box center [759, 58] width 29 height 14
click at [741, 65] on input "False" at bounding box center [734, 59] width 14 height 11
radio input "true"
click at [671, 249] on label "True" at bounding box center [652, 228] width 84 height 41
click at [634, 235] on input "True" at bounding box center [627, 229] width 14 height 11
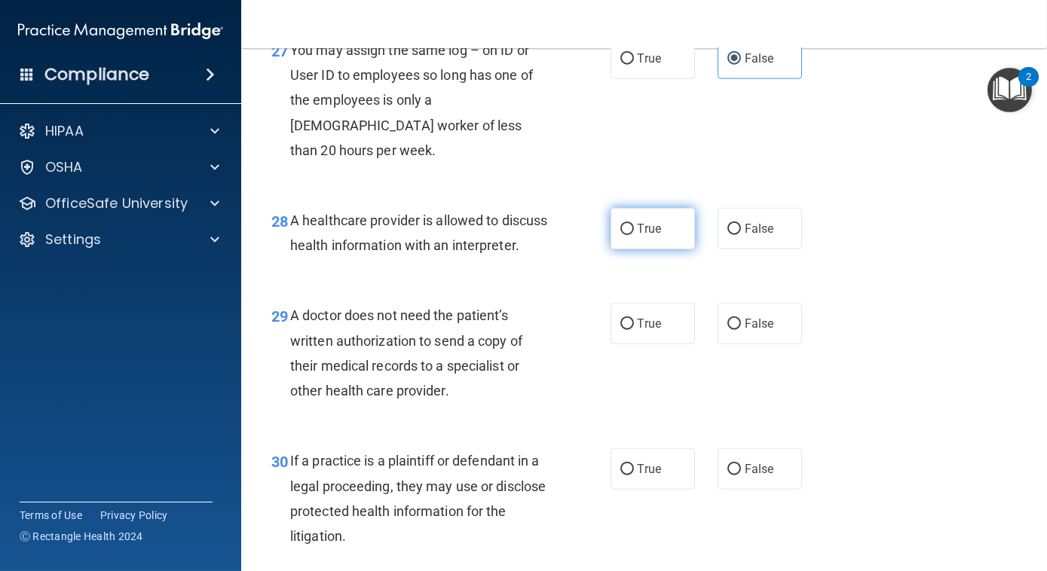
radio input "true"
click at [733, 344] on label "False" at bounding box center [759, 323] width 84 height 41
click at [733, 330] on input "False" at bounding box center [734, 324] width 14 height 11
radio input "true"
click at [882, 275] on div "28 A healthcare provider is allowed to discuss health information with an inter…" at bounding box center [644, 236] width 768 height 95
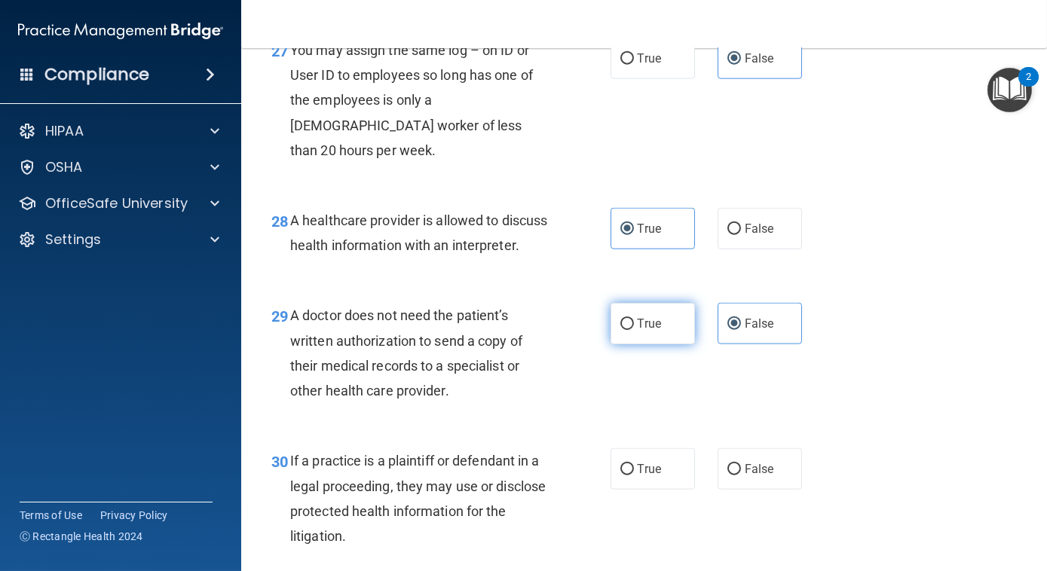
click at [679, 344] on label "True" at bounding box center [652, 323] width 84 height 41
click at [634, 330] on input "True" at bounding box center [627, 324] width 14 height 11
radio input "true"
click at [730, 330] on input "False" at bounding box center [734, 324] width 14 height 11
radio input "true"
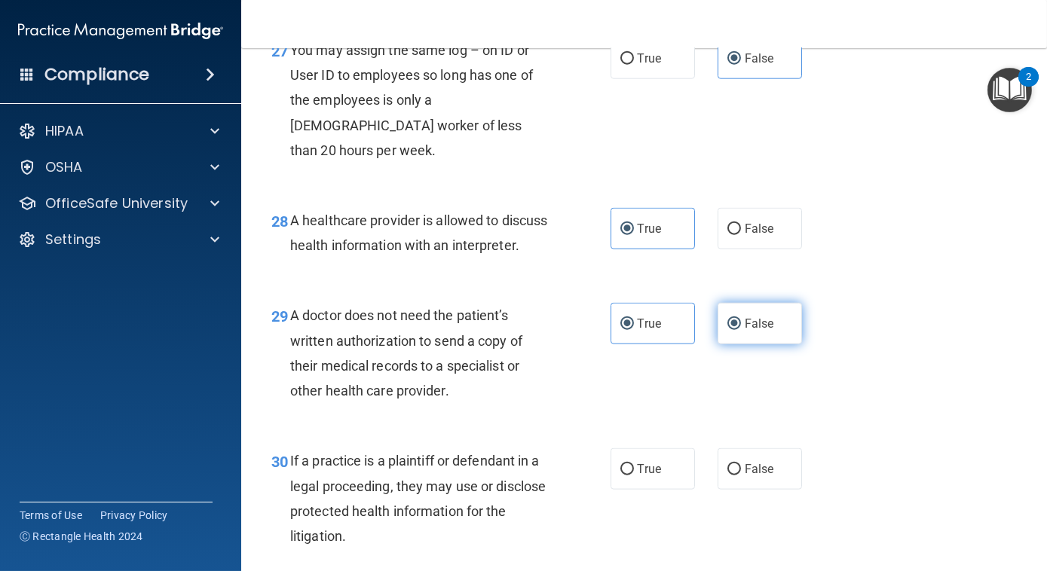
radio input "false"
click at [836, 364] on div "29 A doctor does not need the patient’s written authorization to send a copy of…" at bounding box center [644, 356] width 768 height 145
click at [828, 357] on div "29 A doctor does not need the patient’s written authorization to send a copy of…" at bounding box center [644, 356] width 768 height 145
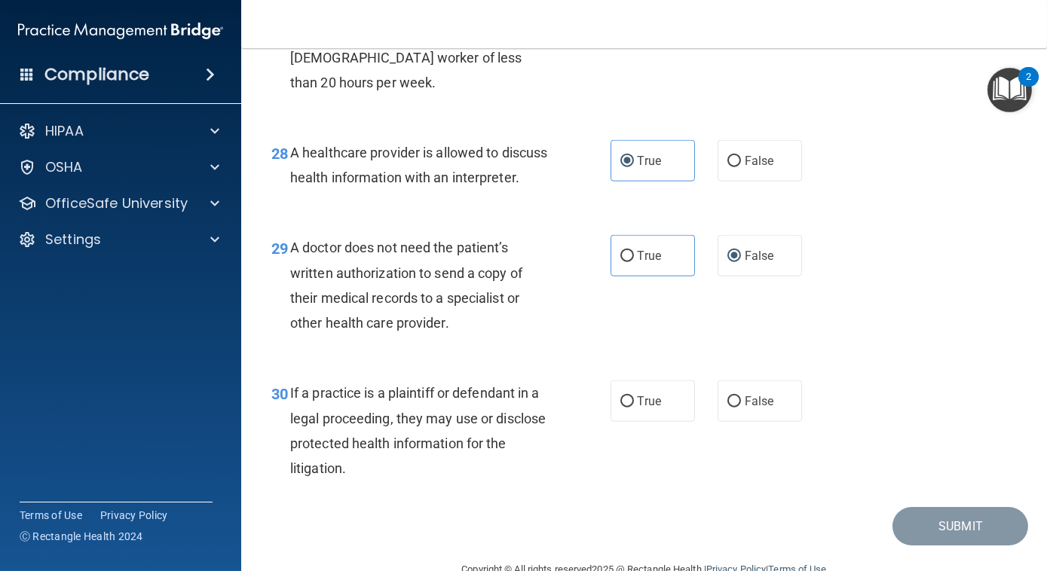
scroll to position [3988, 0]
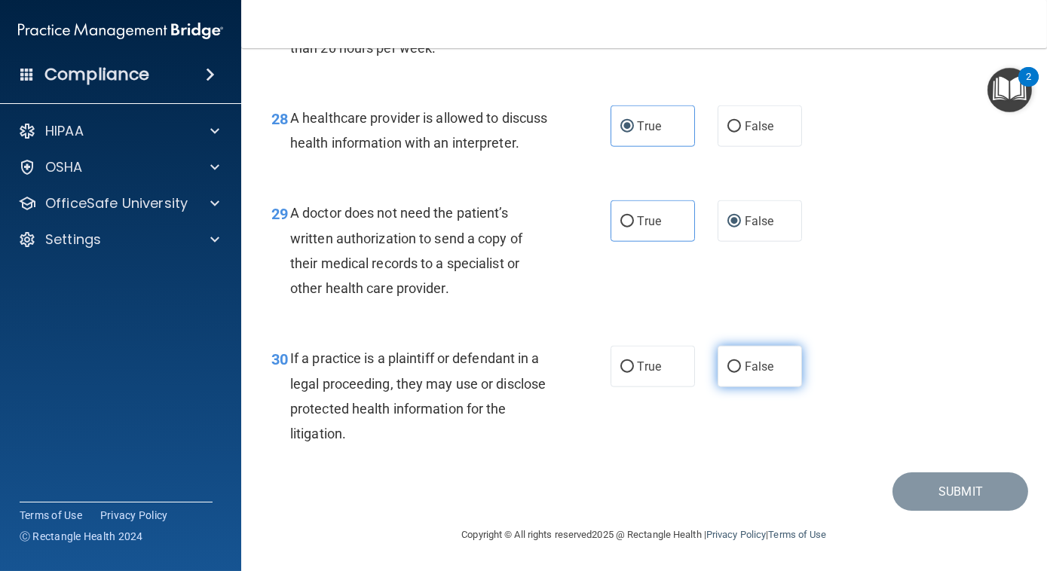
click at [779, 365] on label "False" at bounding box center [759, 366] width 84 height 41
click at [741, 365] on input "False" at bounding box center [734, 367] width 14 height 11
radio input "true"
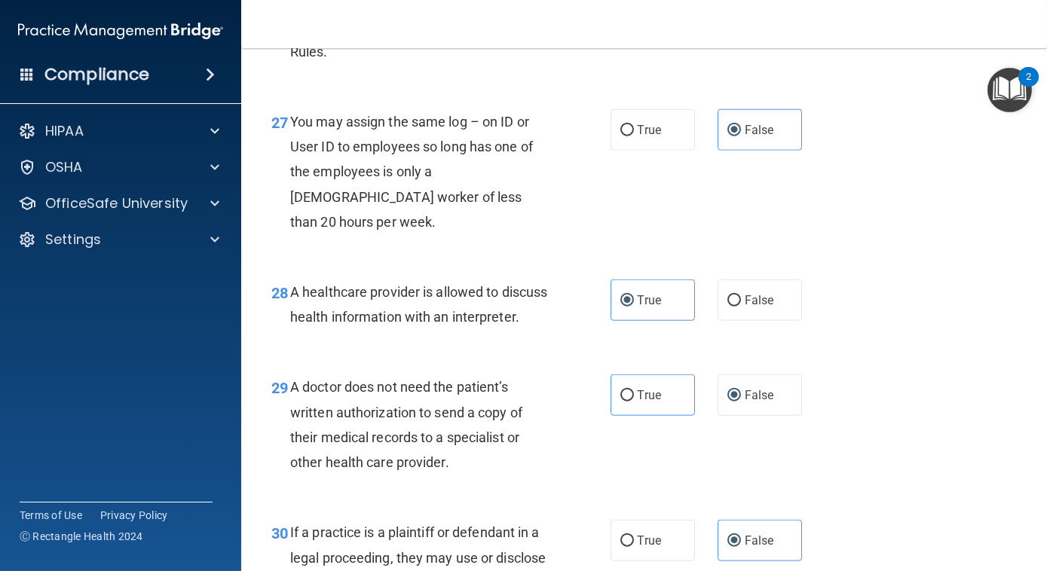
click at [968, 488] on div "29 A doctor does not need the patient’s written authorization to send a copy of…" at bounding box center [644, 428] width 768 height 145
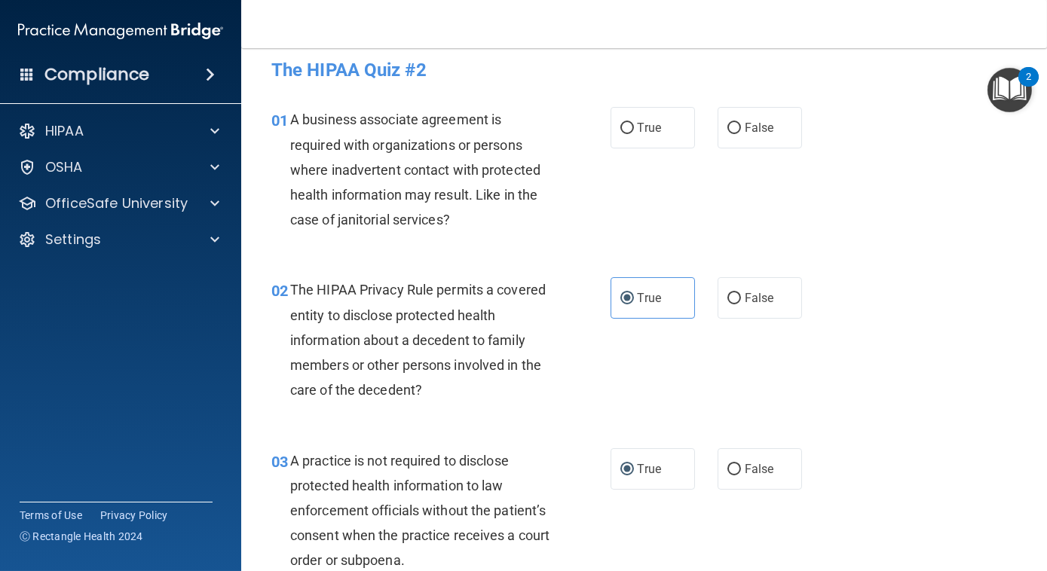
scroll to position [0, 0]
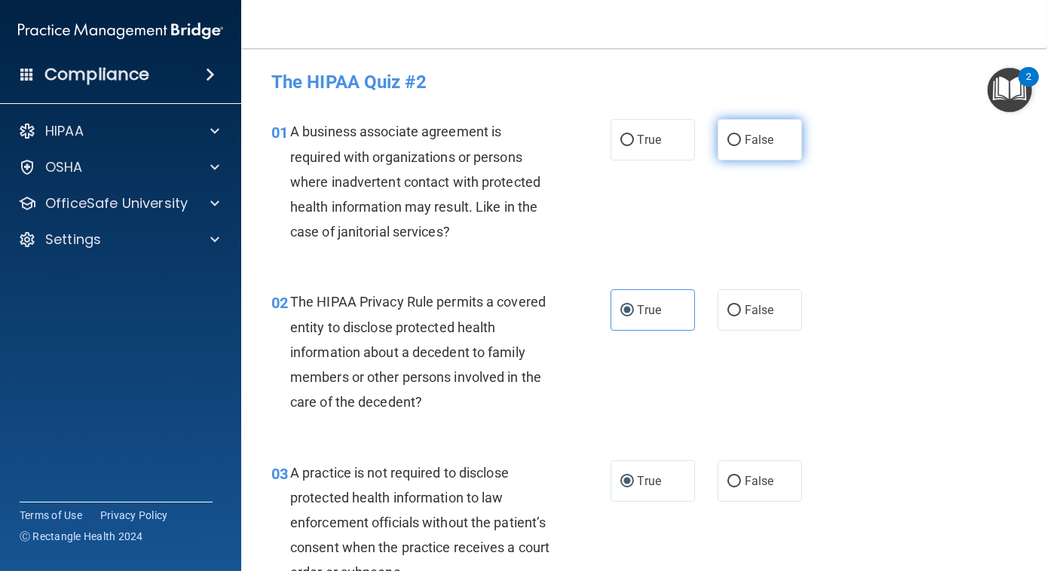
click at [730, 135] on input "False" at bounding box center [734, 140] width 14 height 11
radio input "true"
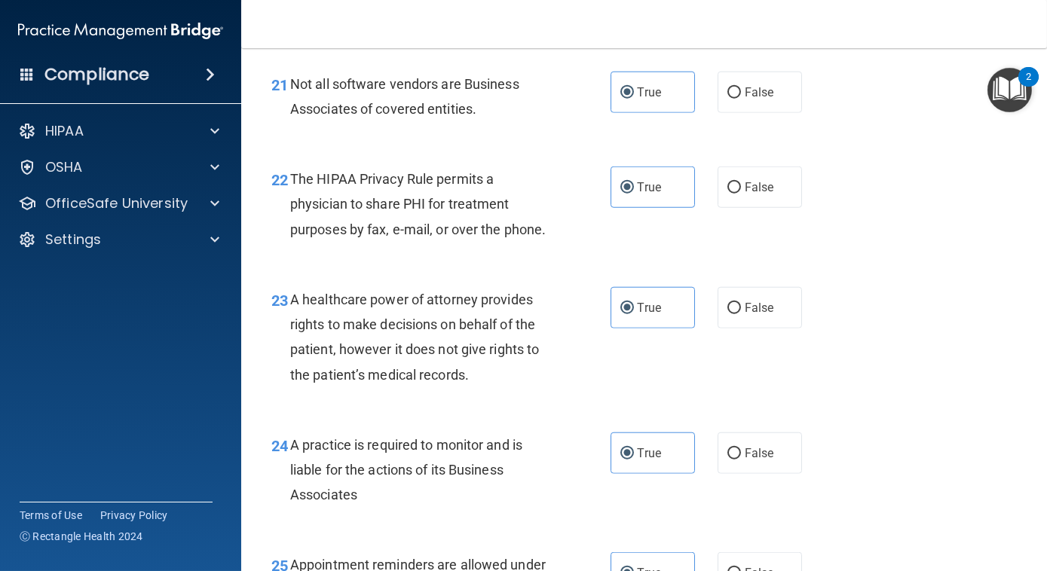
scroll to position [3988, 0]
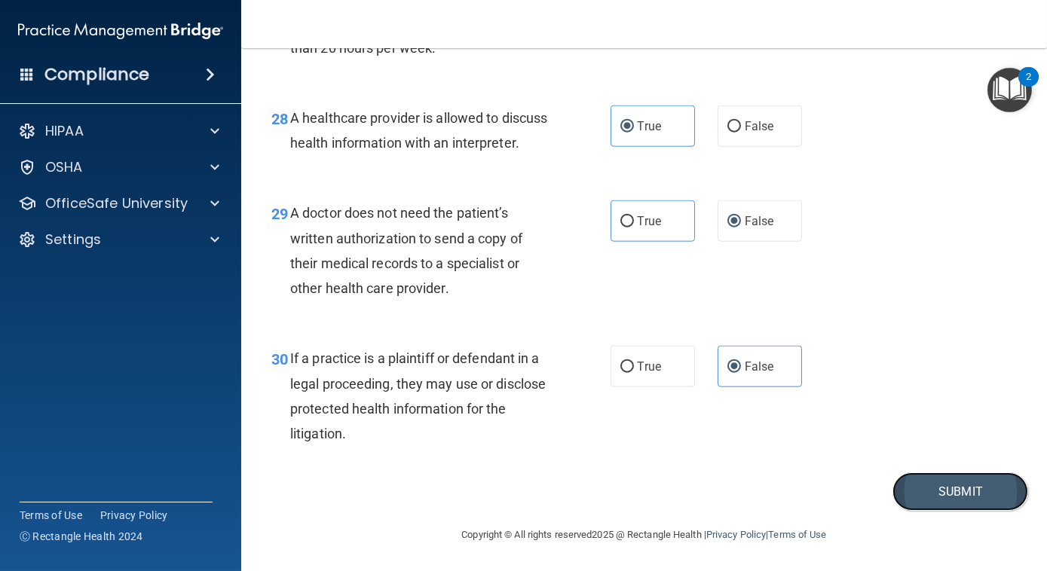
click at [935, 500] on button "Submit" at bounding box center [960, 492] width 136 height 38
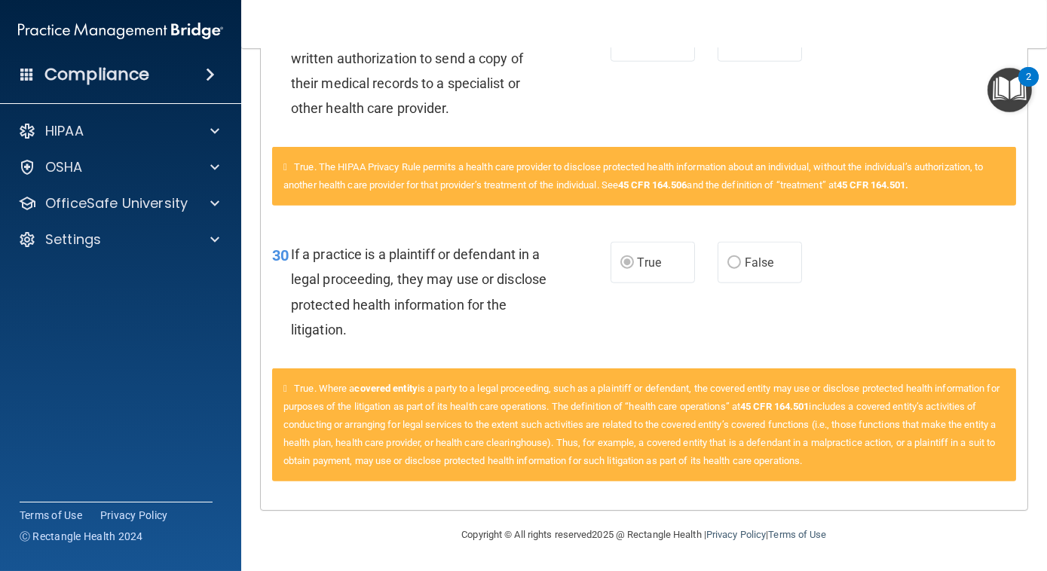
scroll to position [3798, 0]
click at [983, 541] on footer "Copyright © All rights reserved 2025 @ Rectangle Health | Privacy Policy | Term…" at bounding box center [643, 533] width 745 height 45
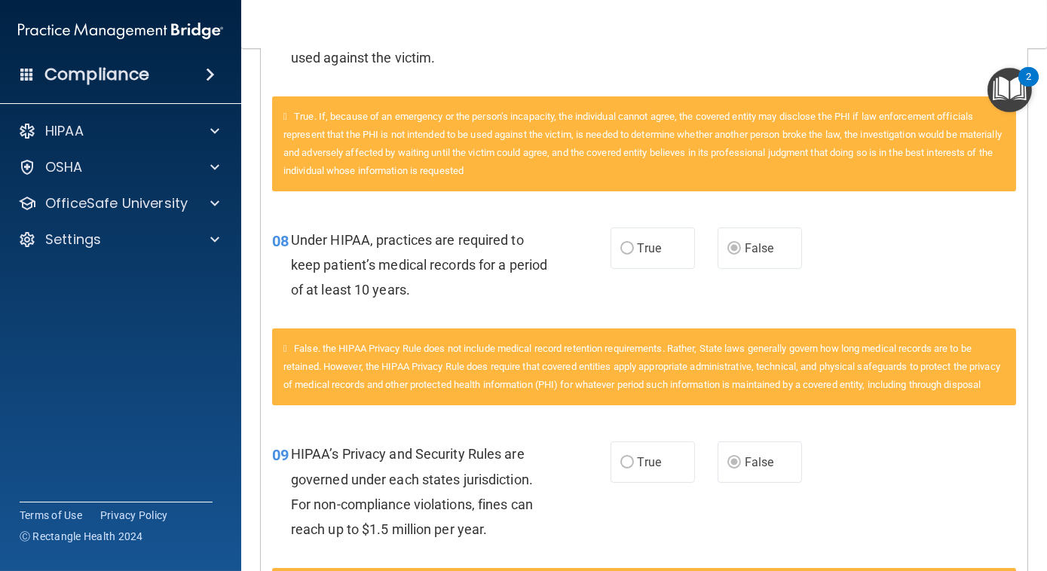
scroll to position [0, 0]
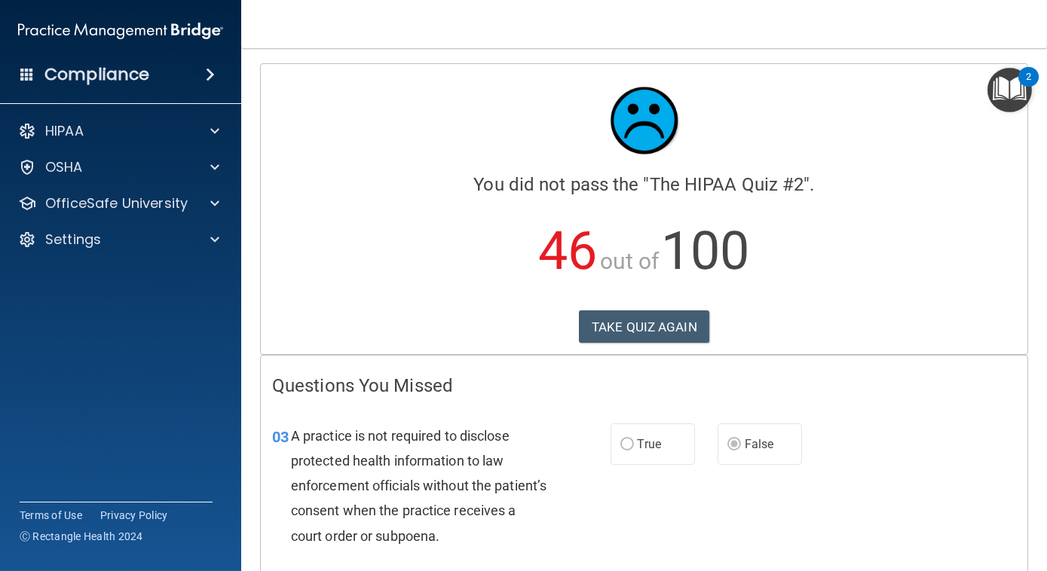
drag, startPoint x: 938, startPoint y: 266, endPoint x: 941, endPoint y: 258, distance: 8.6
click at [941, 258] on p "46 out of 100" at bounding box center [644, 251] width 744 height 97
click at [909, 387] on h4 "Questions You Missed" at bounding box center [644, 386] width 744 height 20
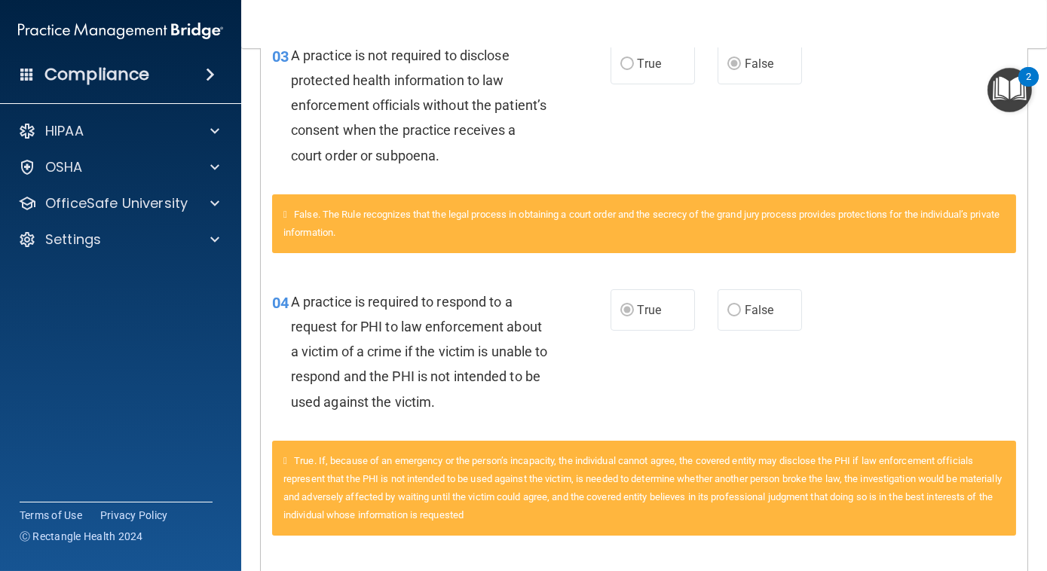
scroll to position [318, 0]
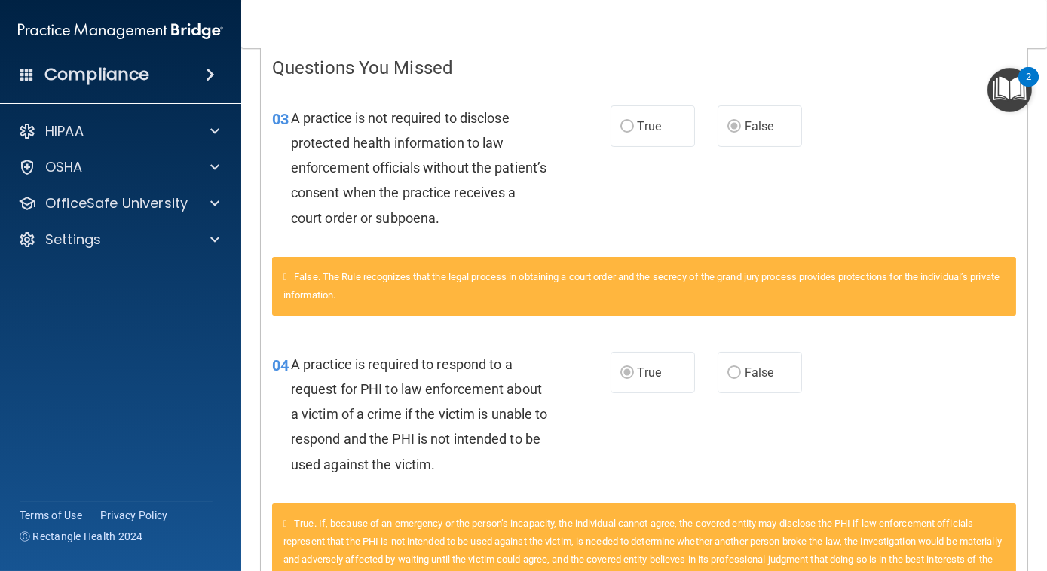
drag, startPoint x: 1036, startPoint y: 139, endPoint x: 1045, endPoint y: 103, distance: 36.8
click at [1045, 103] on main "Calculating your score.... You did not pass the " The HIPAA Quiz #2 ". 46 out o…" at bounding box center [644, 309] width 806 height 523
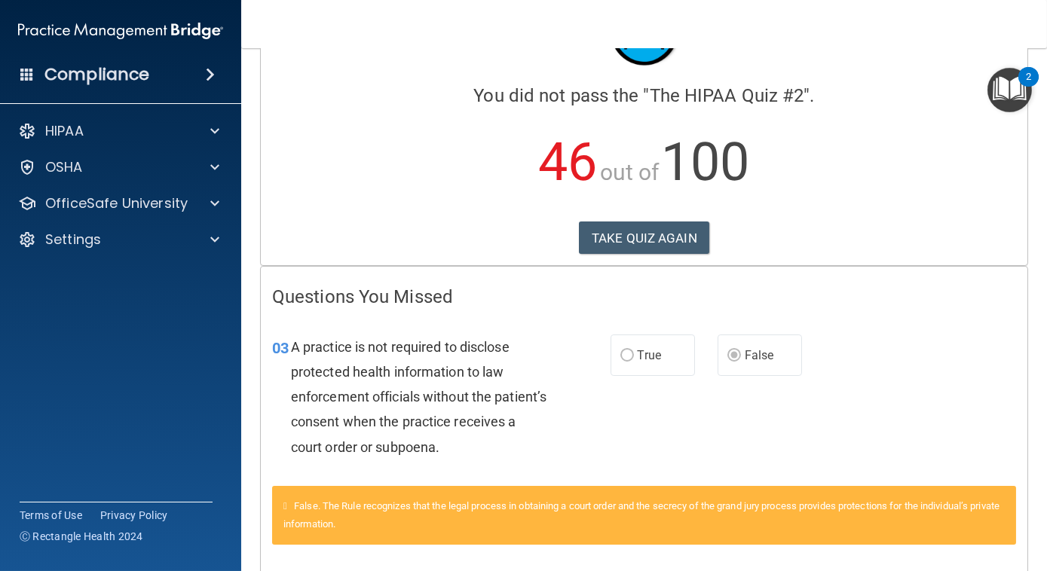
scroll to position [0, 0]
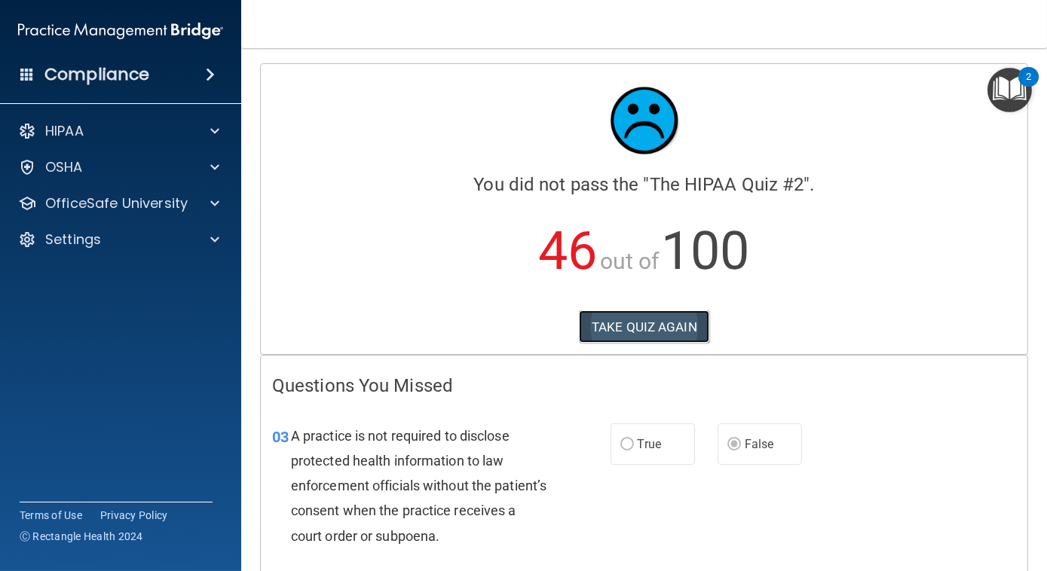
click at [693, 324] on button "TAKE QUIZ AGAIN" at bounding box center [644, 327] width 130 height 33
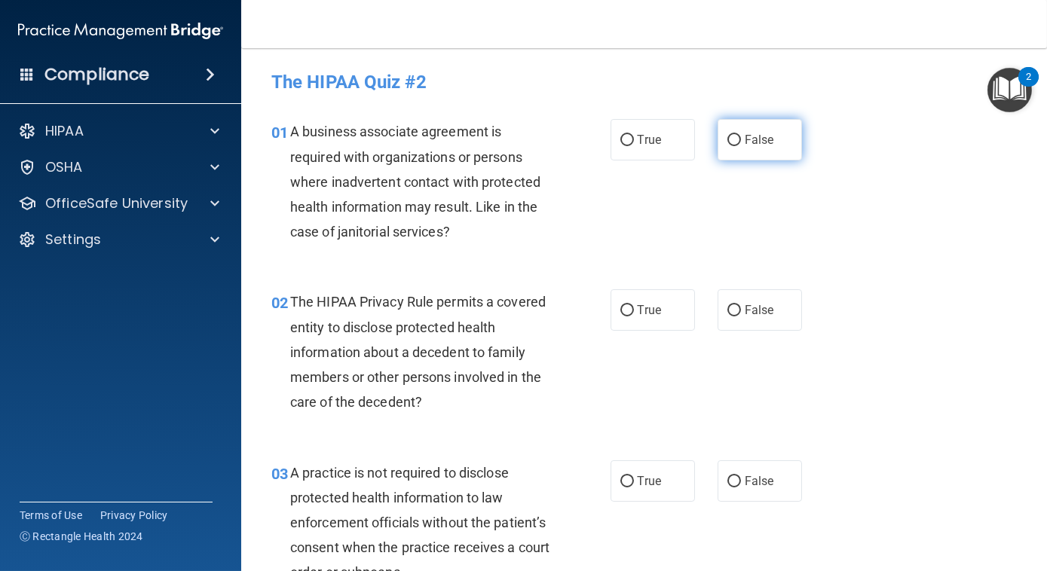
click at [735, 142] on label "False" at bounding box center [759, 139] width 84 height 41
click at [735, 142] on input "False" at bounding box center [734, 140] width 14 height 11
radio input "true"
drag, startPoint x: 466, startPoint y: 263, endPoint x: 456, endPoint y: 253, distance: 13.9
click at [456, 253] on div "01 A business associate agreement is required with organizations or persons whe…" at bounding box center [644, 185] width 768 height 170
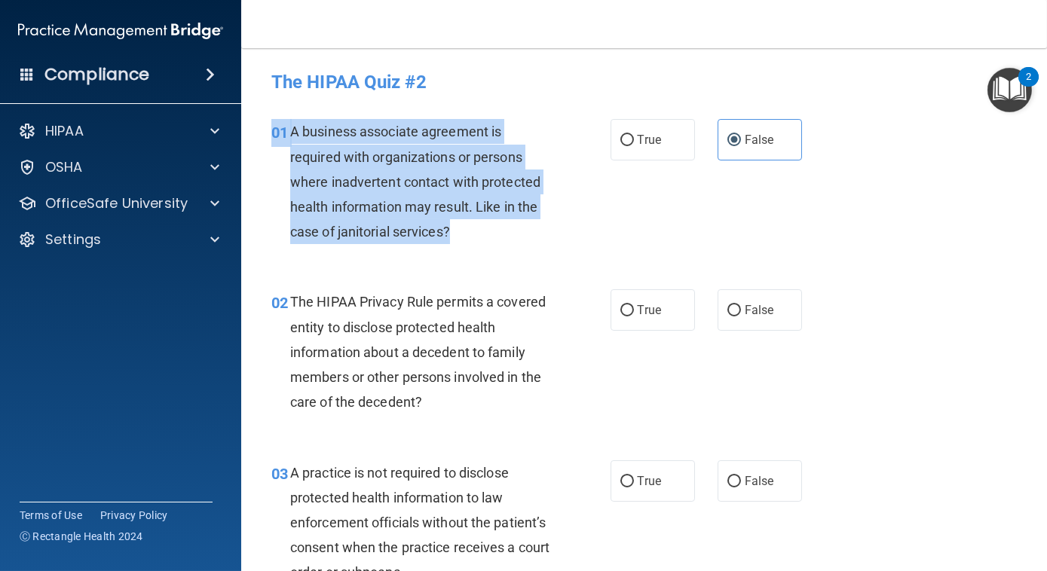
drag, startPoint x: 462, startPoint y: 235, endPoint x: 268, endPoint y: 125, distance: 222.8
click at [268, 125] on div "01 A business associate agreement is required with organizations or persons whe…" at bounding box center [441, 185] width 384 height 133
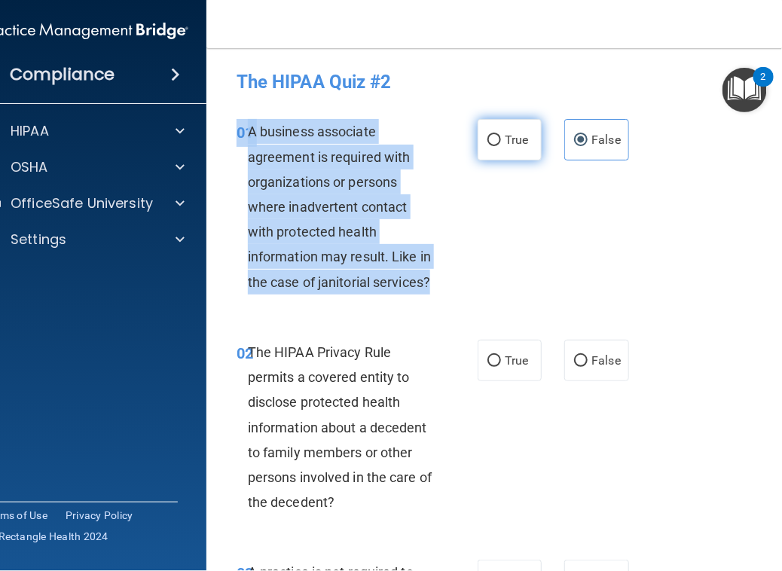
click at [491, 135] on input "True" at bounding box center [495, 140] width 14 height 11
radio input "true"
radio input "false"
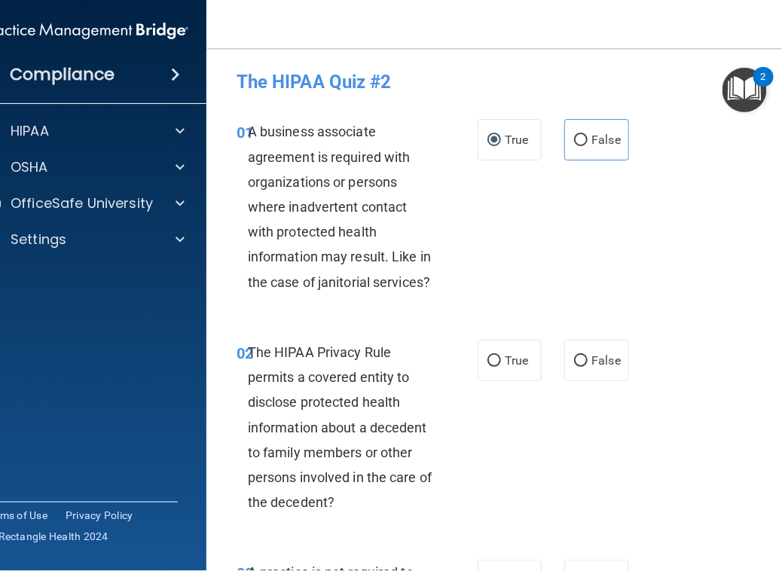
click at [559, 222] on div "01 A business associate agreement is required with organizations or persons whe…" at bounding box center [511, 210] width 573 height 221
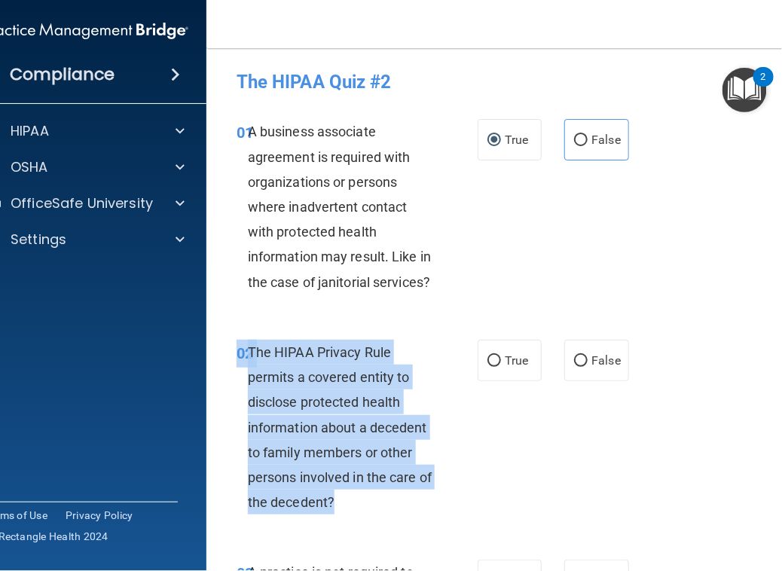
drag, startPoint x: 338, startPoint y: 502, endPoint x: 243, endPoint y: 333, distance: 193.7
click at [243, 333] on div "02 The HIPAA Privacy Rule permits a covered entity to disclose protected health…" at bounding box center [511, 431] width 573 height 221
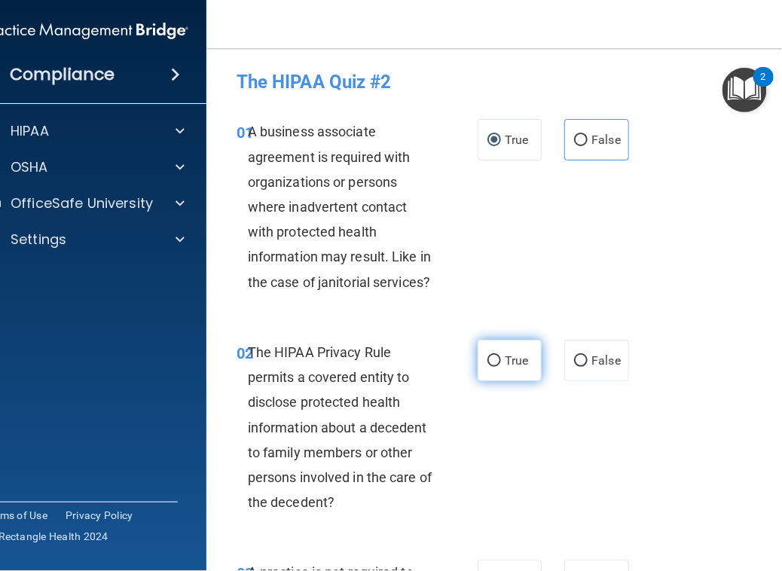
click at [488, 367] on label "True" at bounding box center [510, 360] width 64 height 41
click at [488, 367] on input "True" at bounding box center [495, 361] width 14 height 11
radio input "true"
click at [571, 422] on div "02 The HIPAA Privacy Rule permits a covered entity to disclose protected health…" at bounding box center [511, 431] width 573 height 221
click at [567, 422] on div "02 The HIPAA Privacy Rule permits a covered entity to disclose protected health…" at bounding box center [511, 431] width 573 height 221
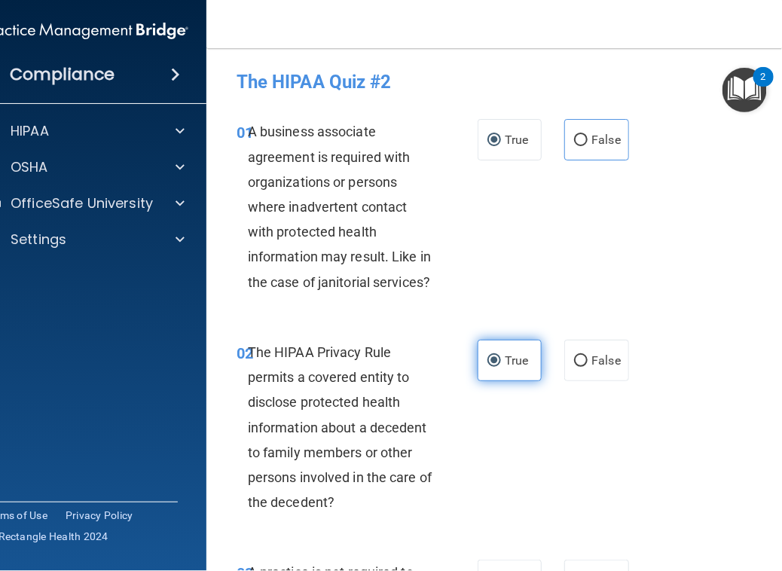
click at [522, 354] on span "True" at bounding box center [516, 360] width 23 height 14
click at [501, 356] on input "True" at bounding box center [495, 361] width 14 height 11
click at [537, 472] on div "02 The HIPAA Privacy Rule permits a covered entity to disclose protected health…" at bounding box center [511, 431] width 573 height 221
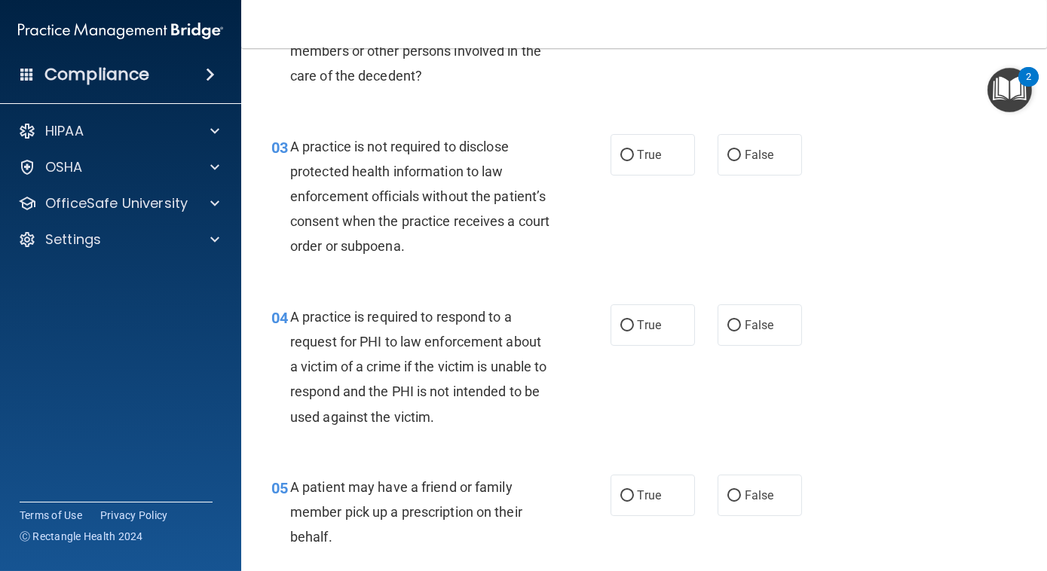
scroll to position [196, 0]
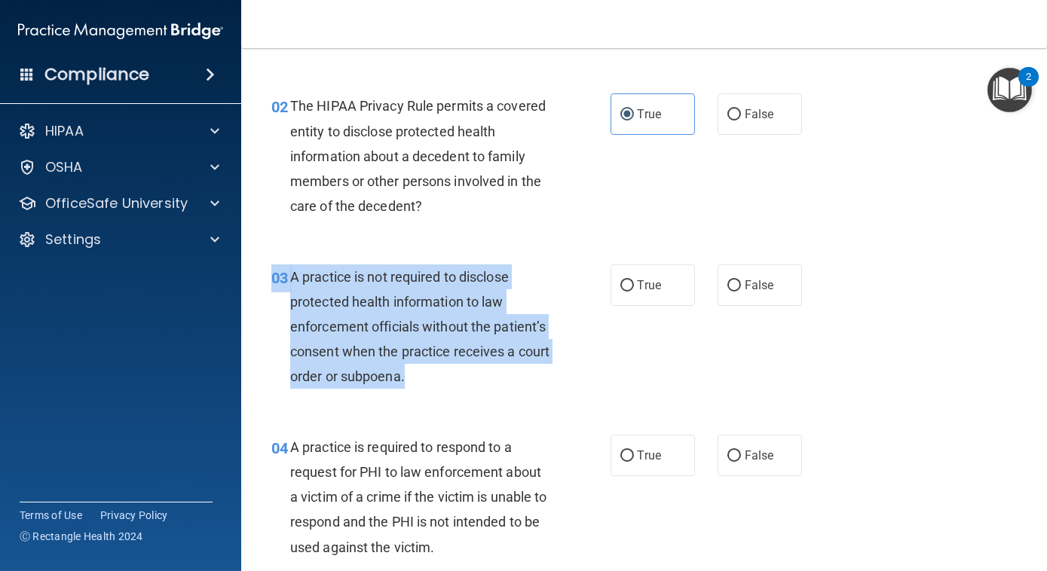
drag, startPoint x: 509, startPoint y: 385, endPoint x: 275, endPoint y: 270, distance: 260.5
click at [275, 270] on div "03 A practice is not required to disclose protected health information to law e…" at bounding box center [441, 331] width 384 height 133
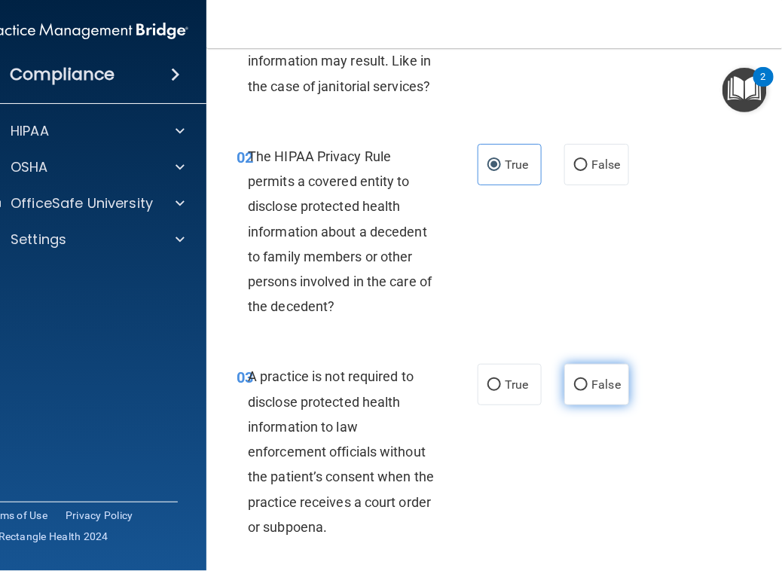
click at [586, 394] on label "False" at bounding box center [596, 384] width 64 height 41
click at [586, 391] on input "False" at bounding box center [581, 385] width 14 height 11
radio input "true"
click at [665, 369] on div "03 A practice is not required to disclose protected health information to law e…" at bounding box center [511, 455] width 573 height 221
click at [644, 359] on div "03 A practice is not required to disclose protected health information to law e…" at bounding box center [511, 455] width 573 height 221
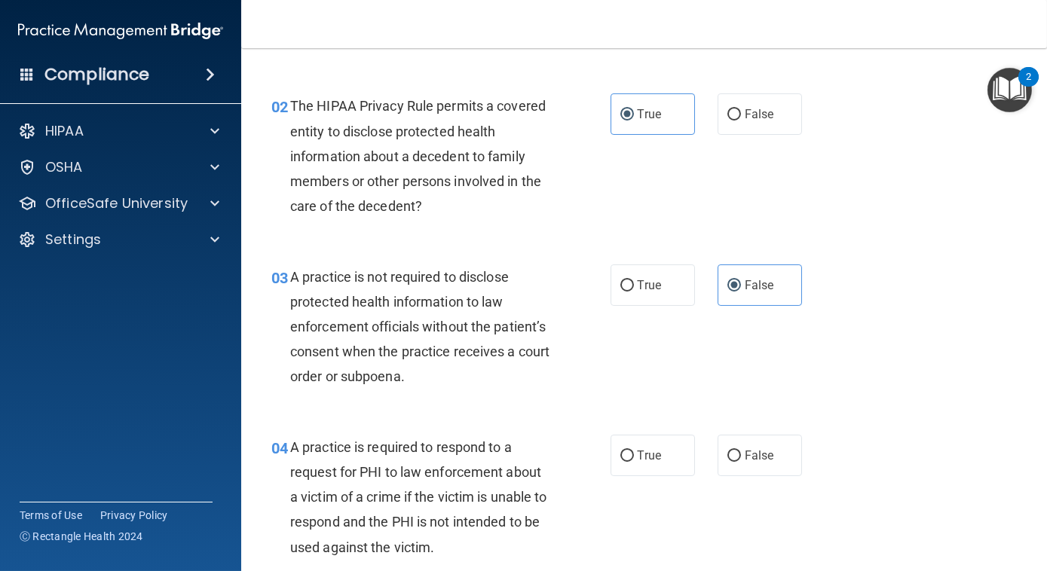
drag, startPoint x: 852, startPoint y: 200, endPoint x: 850, endPoint y: 176, distance: 24.9
click at [850, 176] on div "02 The HIPAA Privacy Rule permits a covered entity to disclose protected health…" at bounding box center [644, 160] width 768 height 170
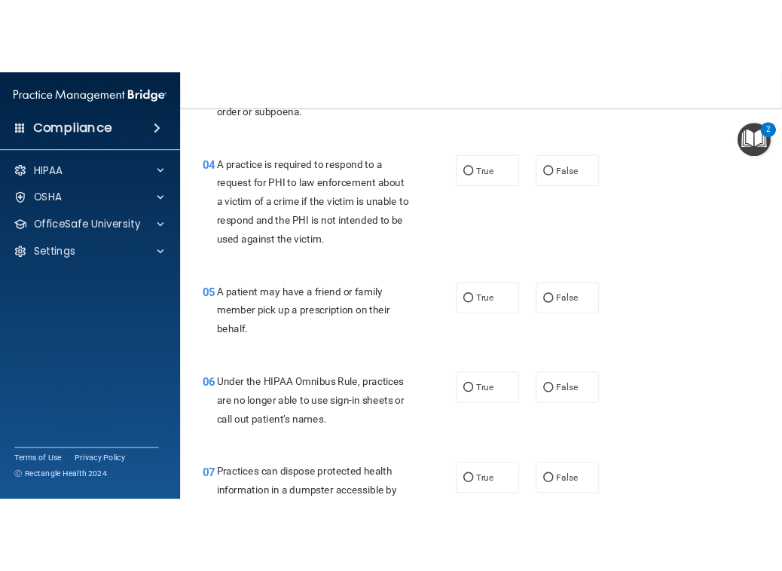
scroll to position [515, 0]
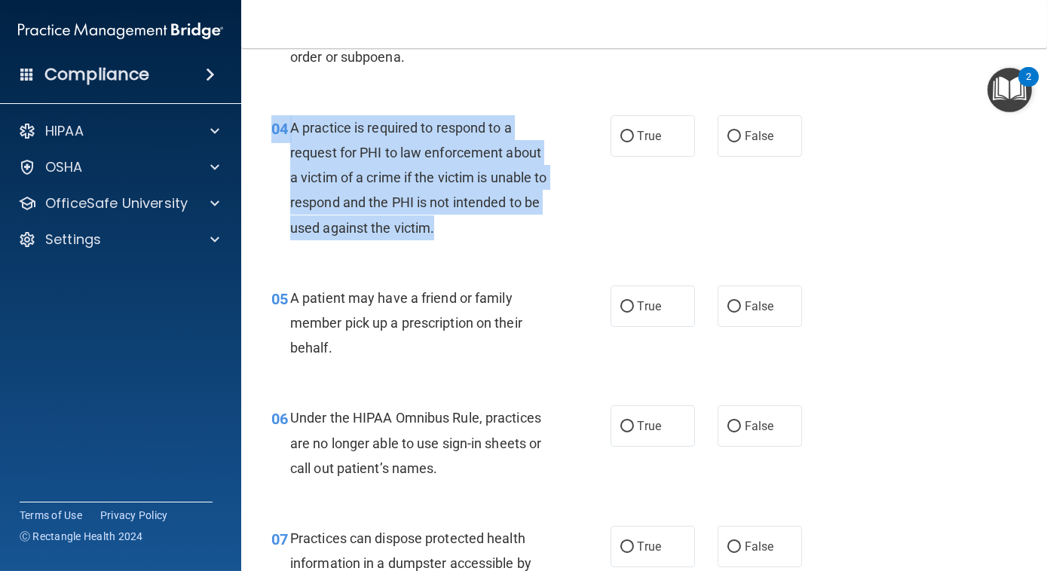
drag, startPoint x: 460, startPoint y: 233, endPoint x: 263, endPoint y: 127, distance: 223.6
click at [263, 127] on div "04 A practice is required to respond to a request for PHI to law enforcement ab…" at bounding box center [441, 181] width 384 height 133
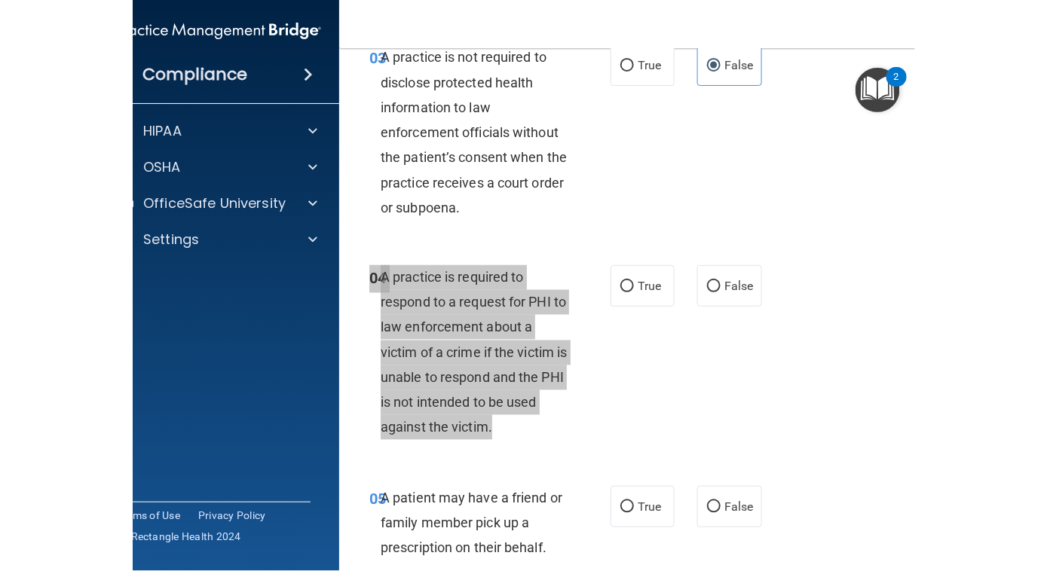
scroll to position [615, 0]
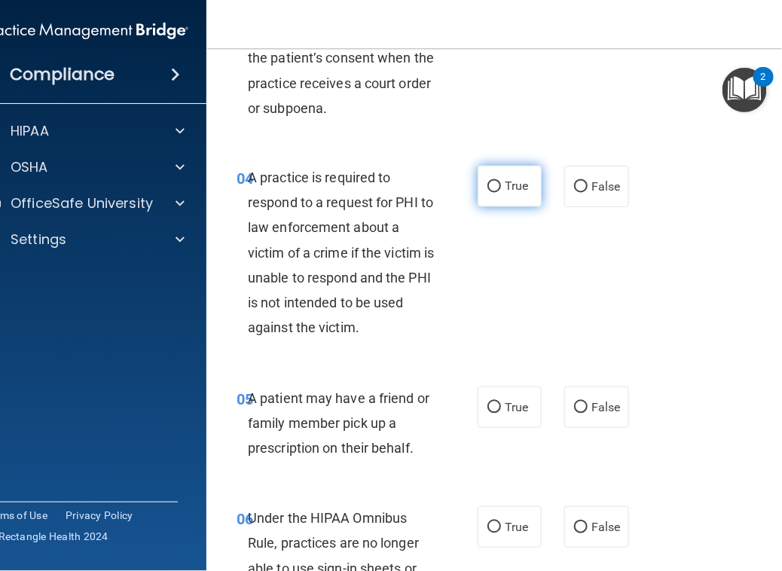
click at [512, 195] on label "True" at bounding box center [510, 186] width 64 height 41
click at [501, 193] on input "True" at bounding box center [495, 187] width 14 height 11
radio input "true"
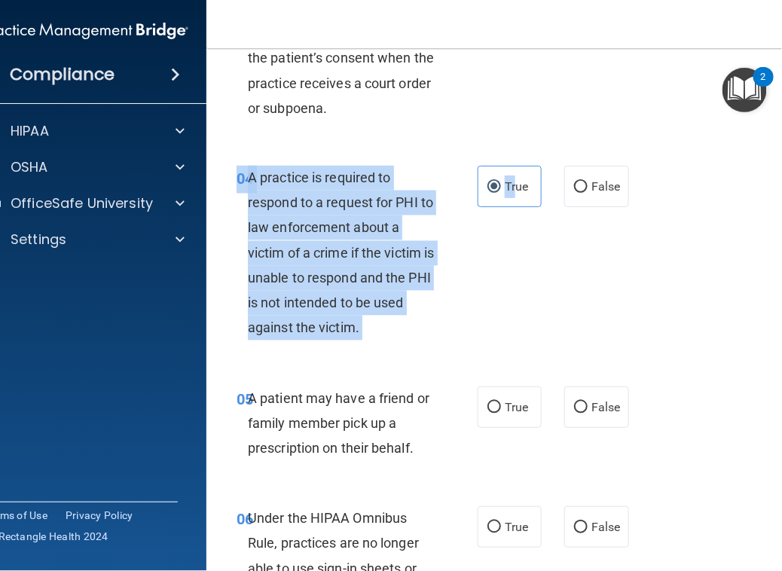
drag, startPoint x: 512, startPoint y: 195, endPoint x: 619, endPoint y: 303, distance: 151.3
click at [619, 303] on div "04 A practice is required to respond to a request for PHI to law enforcement ab…" at bounding box center [511, 257] width 573 height 221
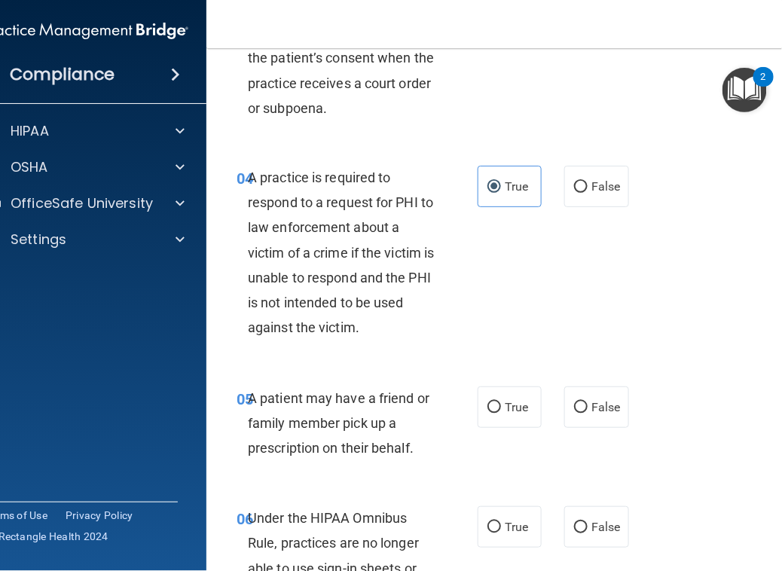
click at [619, 303] on div "04 A practice is required to respond to a request for PHI to law enforcement ab…" at bounding box center [511, 257] width 573 height 221
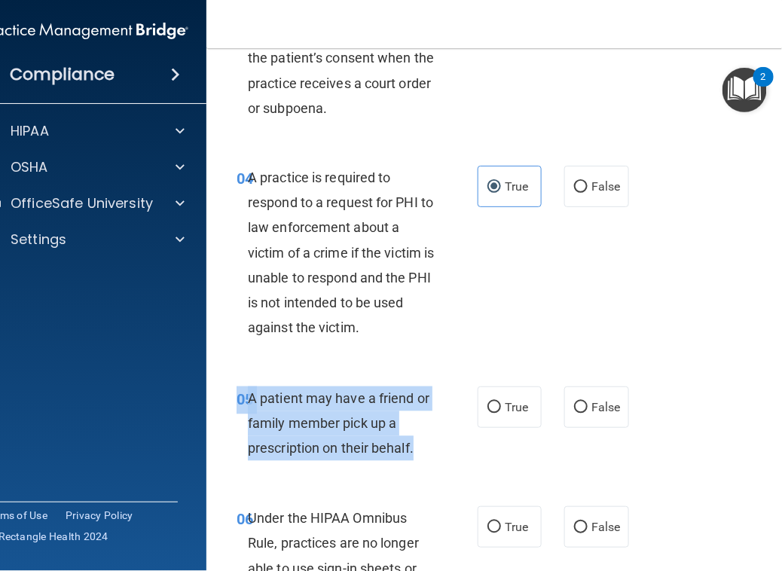
drag, startPoint x: 416, startPoint y: 451, endPoint x: 231, endPoint y: 404, distance: 190.5
click at [231, 404] on div "05 A patient may have a friend or family member pick up a prescription on their…" at bounding box center [357, 428] width 286 height 83
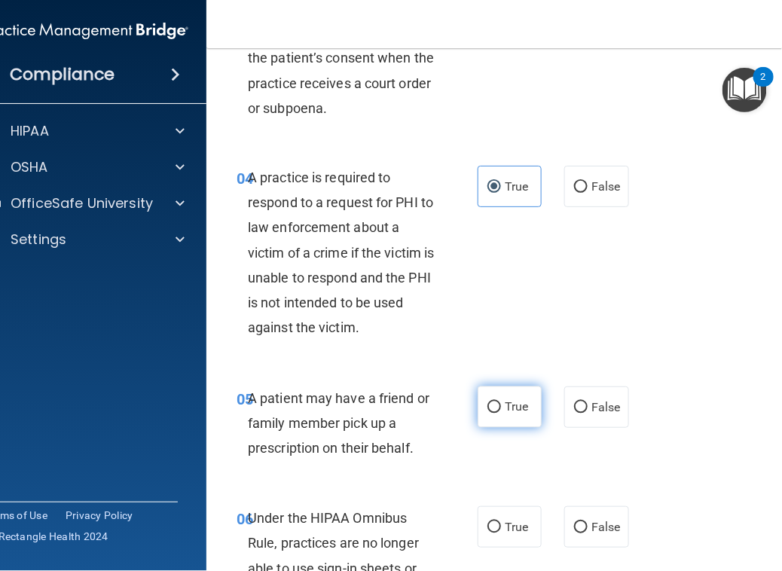
click at [524, 406] on label "True" at bounding box center [510, 407] width 64 height 41
click at [501, 406] on input "True" at bounding box center [495, 407] width 14 height 11
radio input "true"
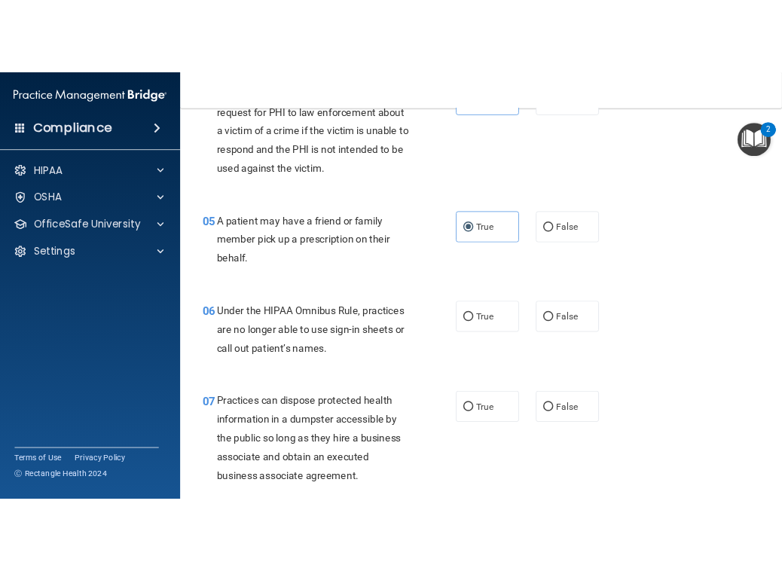
scroll to position [515, 0]
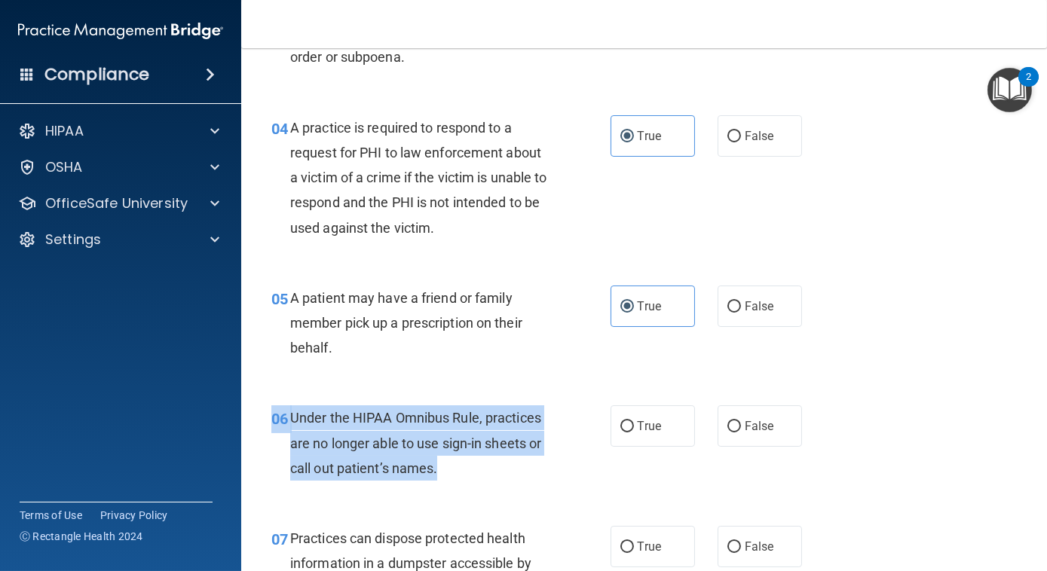
drag, startPoint x: 451, startPoint y: 476, endPoint x: 255, endPoint y: 417, distance: 204.6
click at [255, 417] on div "06 Under the HIPAA Omnibus Rule, practices are no longer able to use sign-in sh…" at bounding box center [441, 446] width 384 height 83
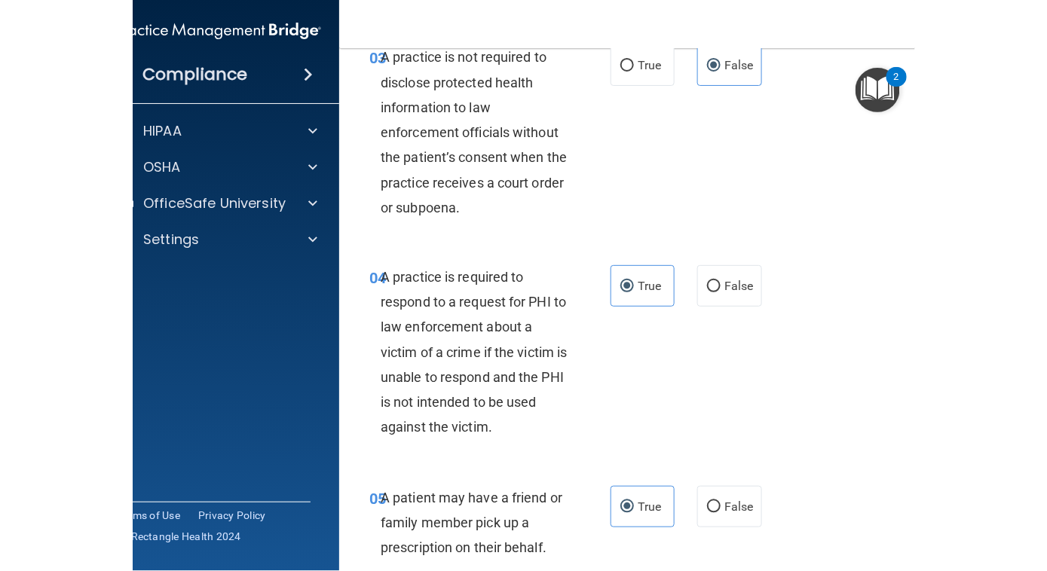
scroll to position [615, 0]
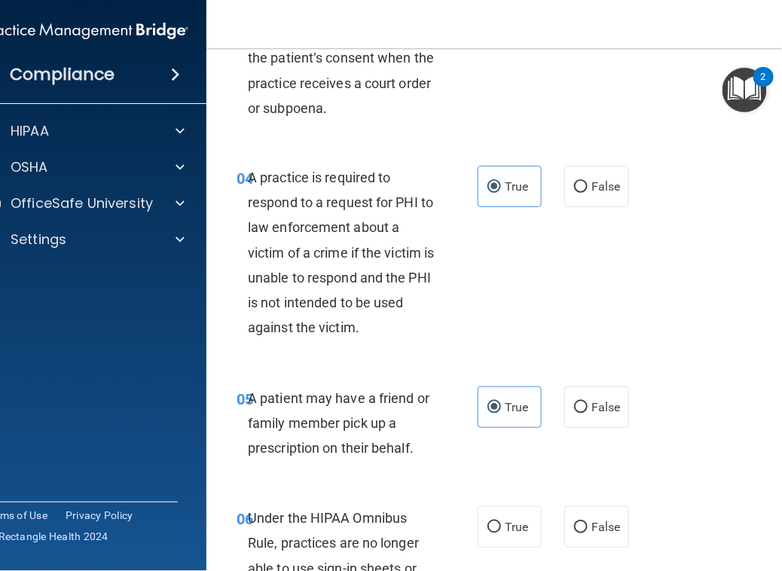
click at [649, 335] on div "04 A practice is required to respond to a request for PHI to law enforcement ab…" at bounding box center [511, 257] width 573 height 221
click at [592, 532] on span "False" at bounding box center [606, 527] width 29 height 14
click at [588, 532] on input "False" at bounding box center [581, 527] width 14 height 11
radio input "true"
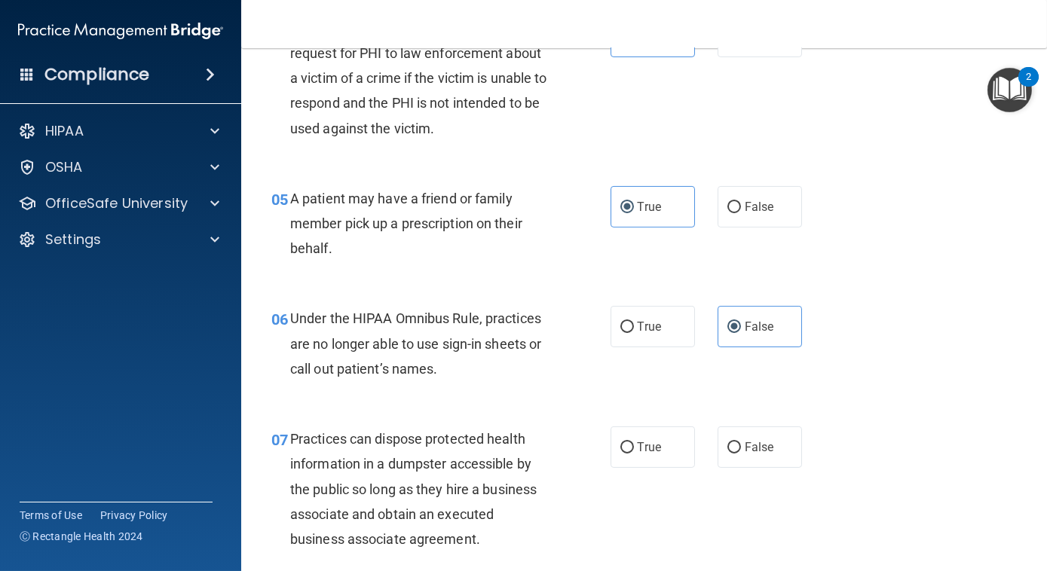
scroll to position [515, 0]
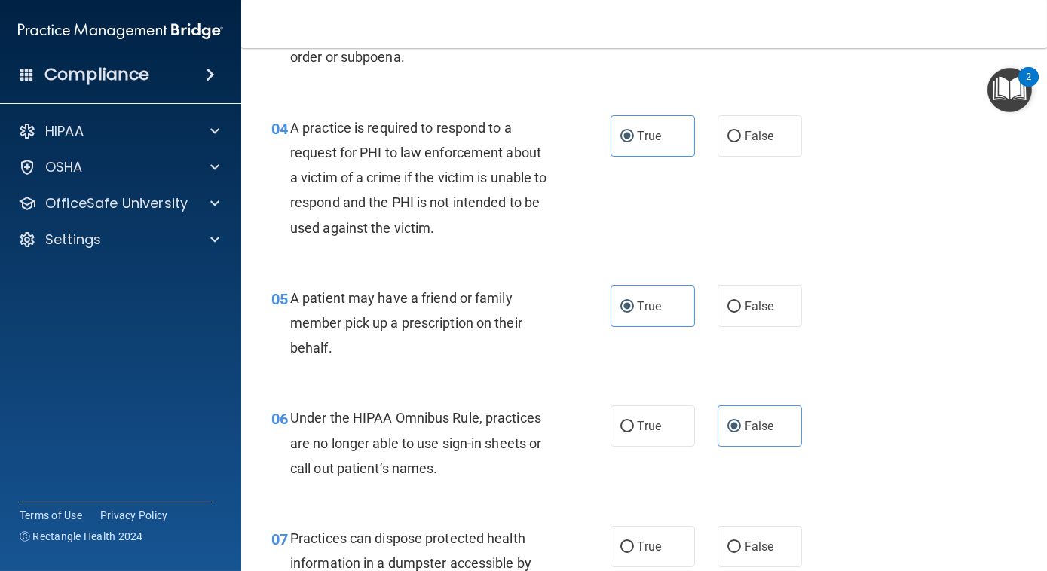
click at [904, 210] on div "04 A practice is required to respond to a request for PHI to law enforcement ab…" at bounding box center [644, 181] width 768 height 170
click at [924, 202] on div "04 A practice is required to respond to a request for PHI to law enforcement ab…" at bounding box center [644, 181] width 768 height 170
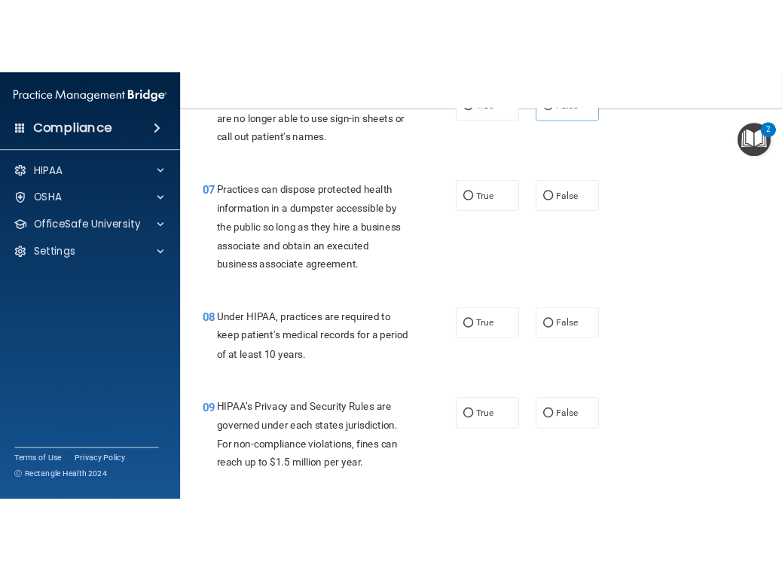
scroll to position [943, 0]
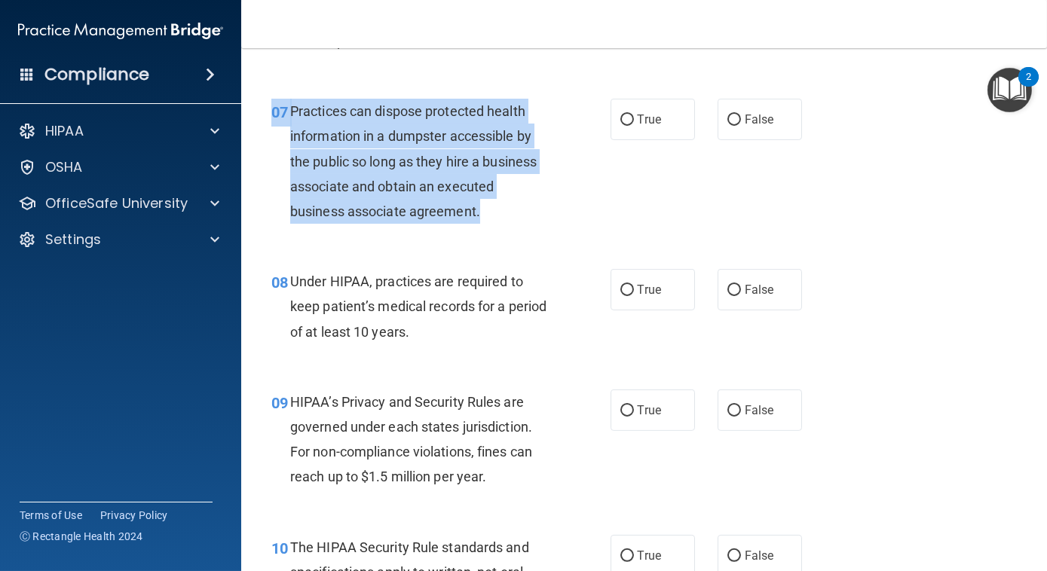
drag, startPoint x: 491, startPoint y: 213, endPoint x: 251, endPoint y: 121, distance: 257.4
click at [251, 121] on div "07 Practices can dispose protected health information in a dumpster accessible …" at bounding box center [441, 165] width 384 height 133
click at [471, 216] on span "Practices can dispose protected health information in a dumpster accessible by …" at bounding box center [413, 161] width 246 height 116
drag, startPoint x: 482, startPoint y: 216, endPoint x: 257, endPoint y: 108, distance: 249.8
click at [257, 108] on div "07 Practices can dispose protected health information in a dumpster accessible …" at bounding box center [441, 165] width 384 height 133
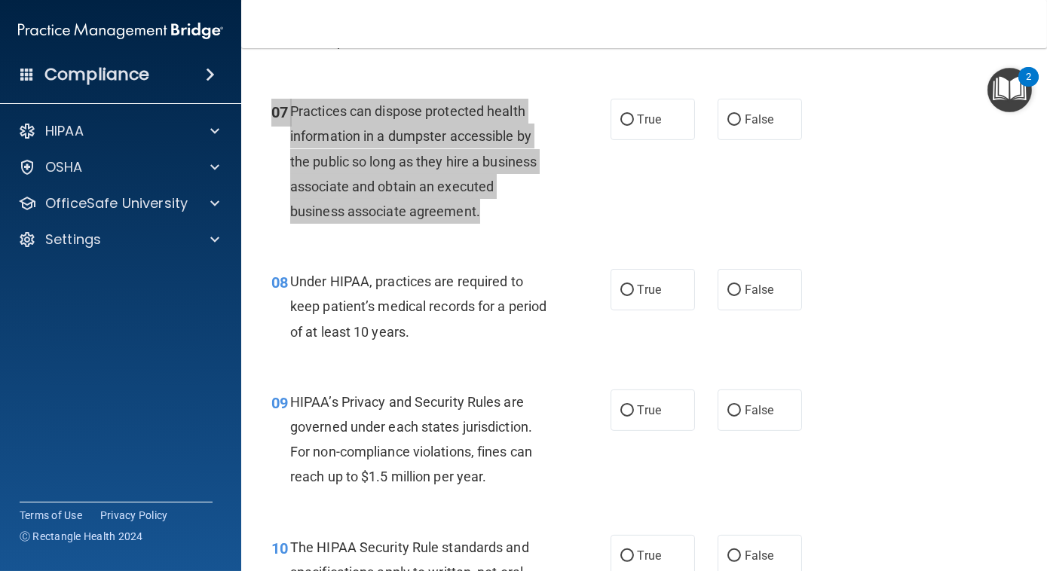
scroll to position [1143, 0]
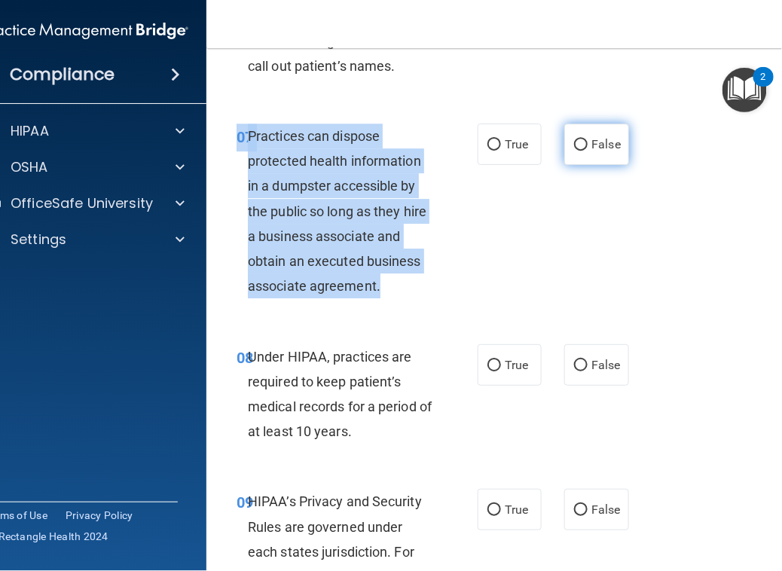
click at [574, 149] on input "False" at bounding box center [581, 144] width 14 height 11
radio input "true"
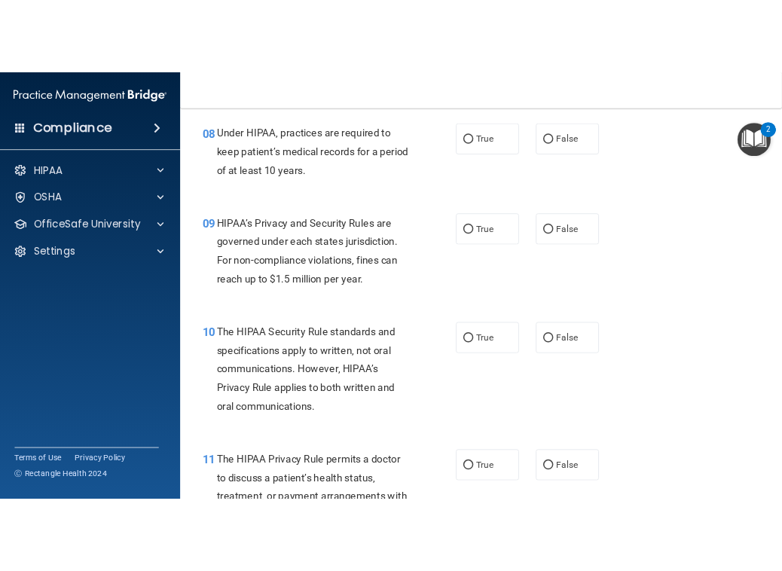
scroll to position [943, 0]
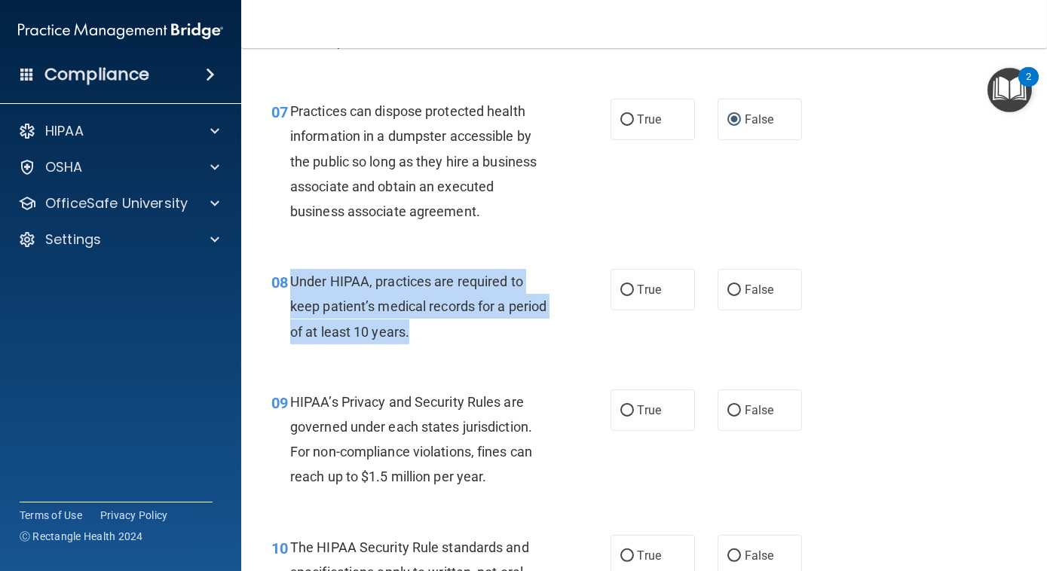
drag, startPoint x: 471, startPoint y: 342, endPoint x: 285, endPoint y: 274, distance: 198.1
click at [285, 274] on div "08 Under HIPAA, practices are required to keep patient’s medical records for a …" at bounding box center [441, 310] width 384 height 83
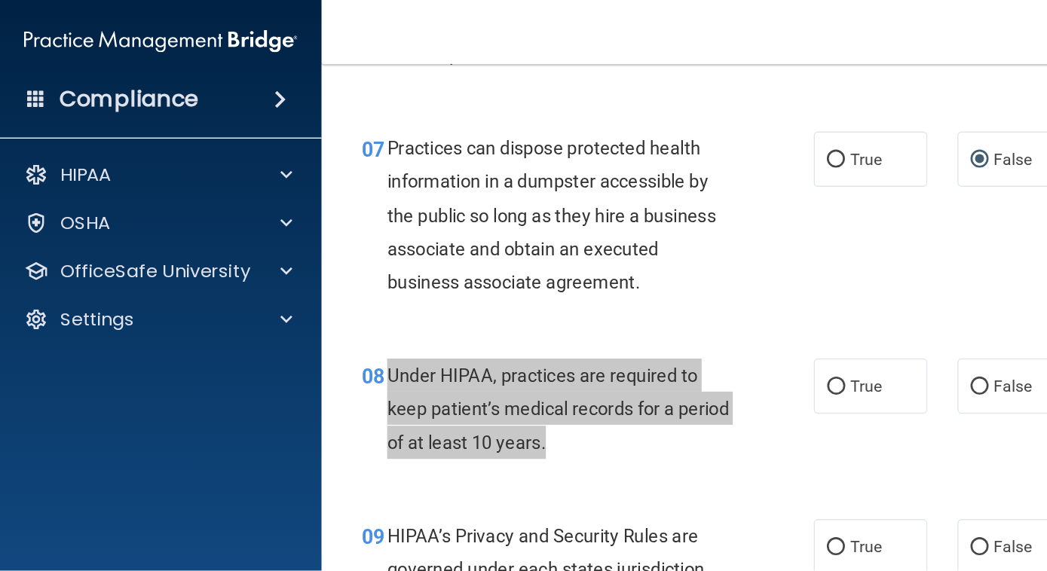
scroll to position [1143, 0]
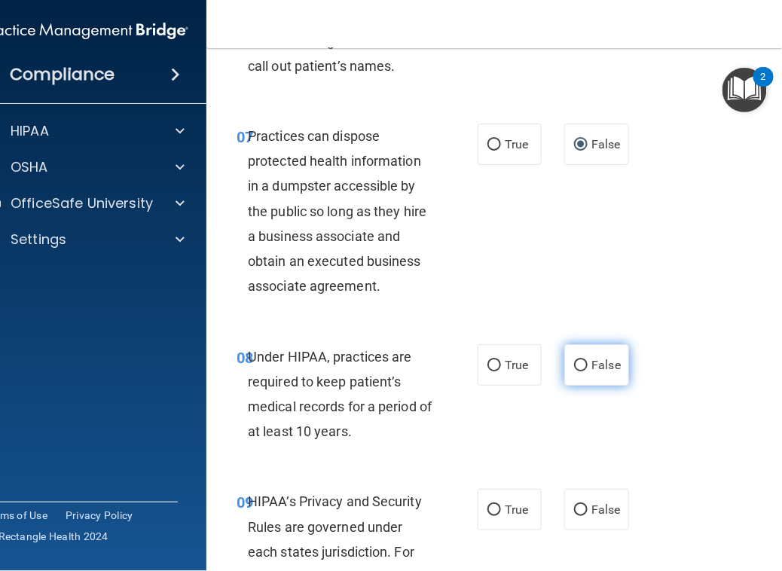
click at [589, 355] on label "False" at bounding box center [596, 364] width 64 height 41
click at [588, 360] on input "False" at bounding box center [581, 365] width 14 height 11
radio input "true"
click at [654, 300] on div "07 Practices can dispose protected health information in a dumpster accessible …" at bounding box center [511, 215] width 573 height 221
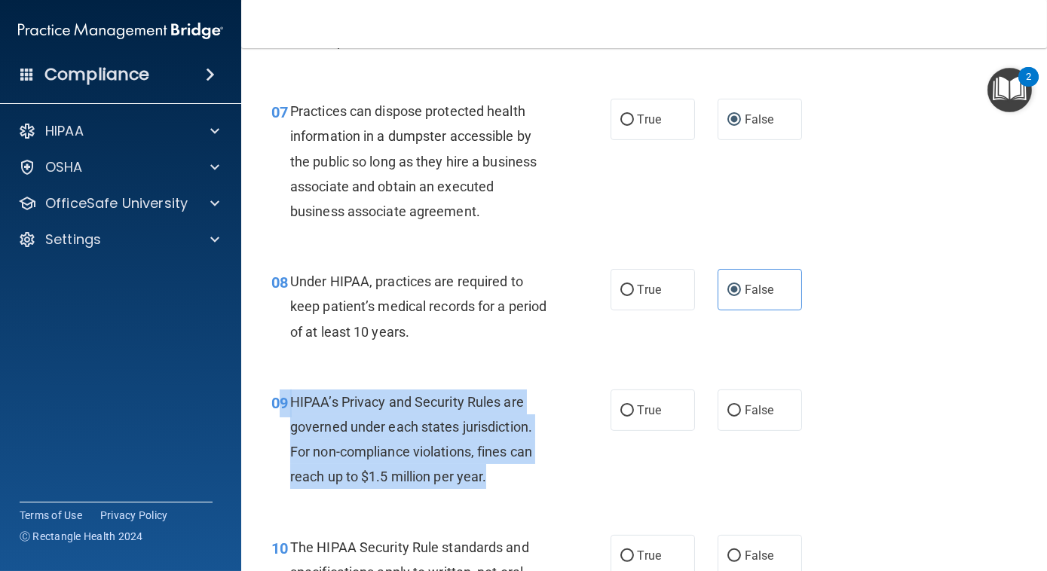
drag, startPoint x: 490, startPoint y: 474, endPoint x: 275, endPoint y: 413, distance: 223.3
click at [275, 413] on div "09 HIPAA’s Privacy and Security Rules are governed under each states jurisdicti…" at bounding box center [441, 444] width 384 height 108
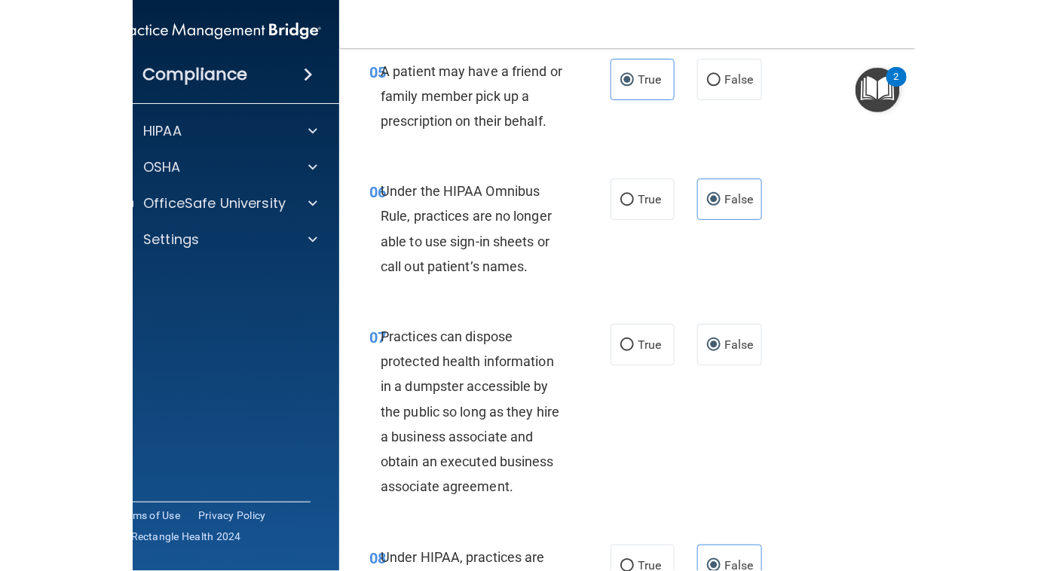
scroll to position [1143, 0]
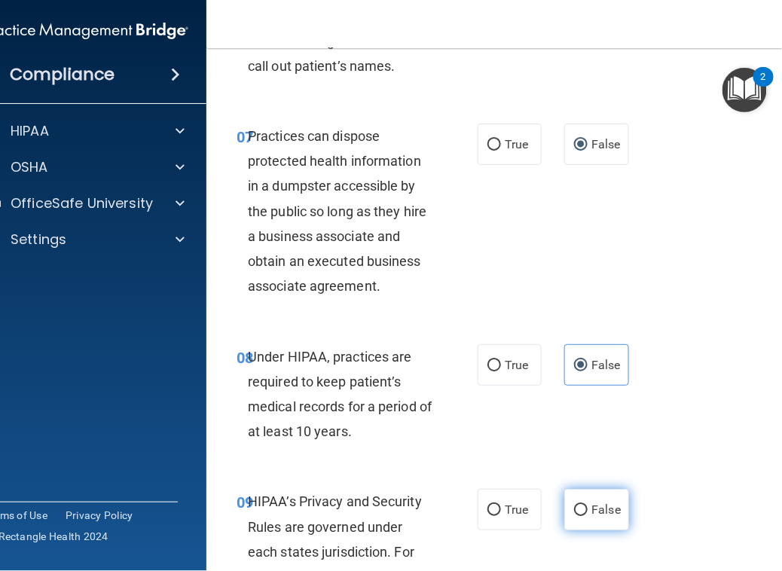
click at [592, 511] on span "False" at bounding box center [606, 510] width 29 height 14
click at [588, 511] on input "False" at bounding box center [581, 510] width 14 height 11
radio input "true"
click at [651, 409] on div "08 Under HIPAA, practices are required to keep patient’s medical records for a …" at bounding box center [511, 398] width 573 height 145
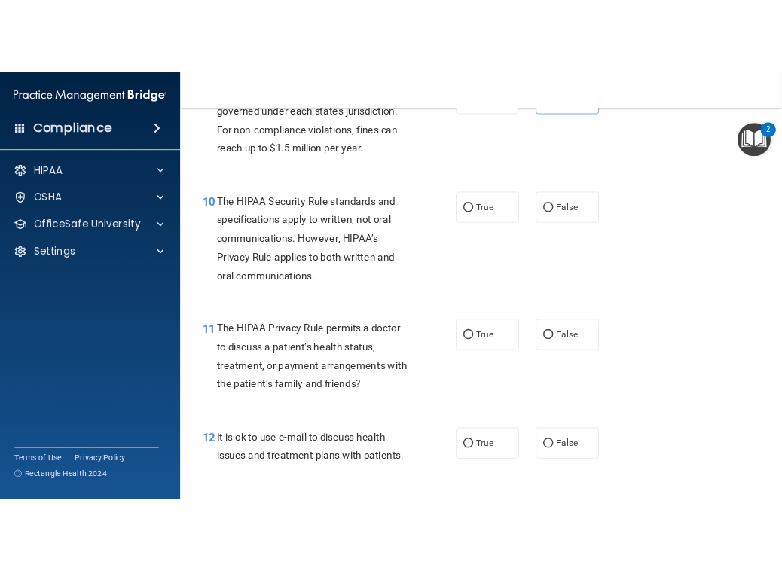
scroll to position [1326, 0]
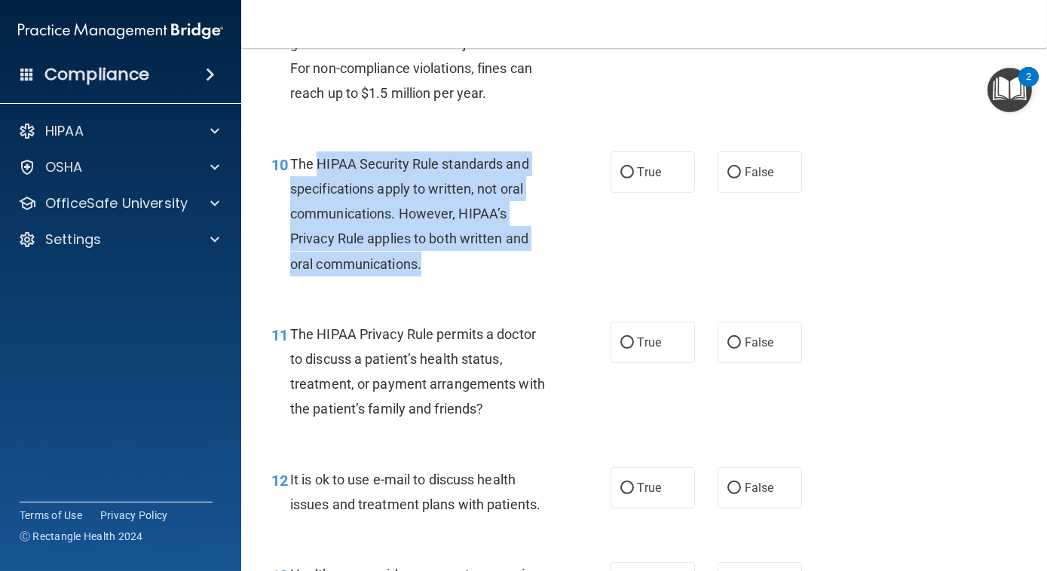
drag, startPoint x: 436, startPoint y: 268, endPoint x: 317, endPoint y: 155, distance: 164.2
click at [317, 155] on div "The HIPAA Security Rule standards and specifications apply to written, not oral…" at bounding box center [425, 213] width 271 height 125
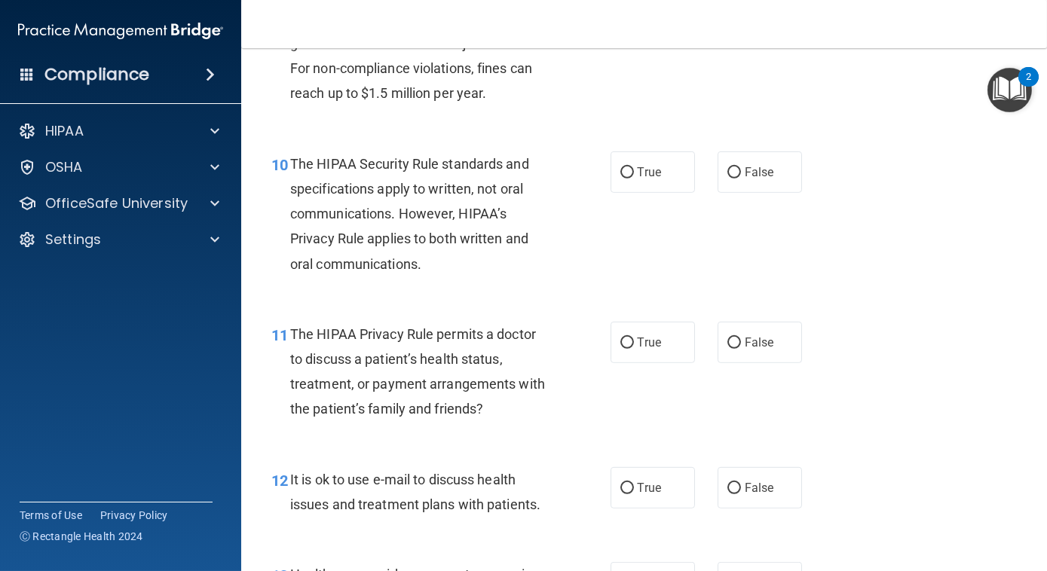
click at [453, 284] on div "10 The HIPAA Security Rule standards and specifications apply to written, not o…" at bounding box center [644, 218] width 768 height 170
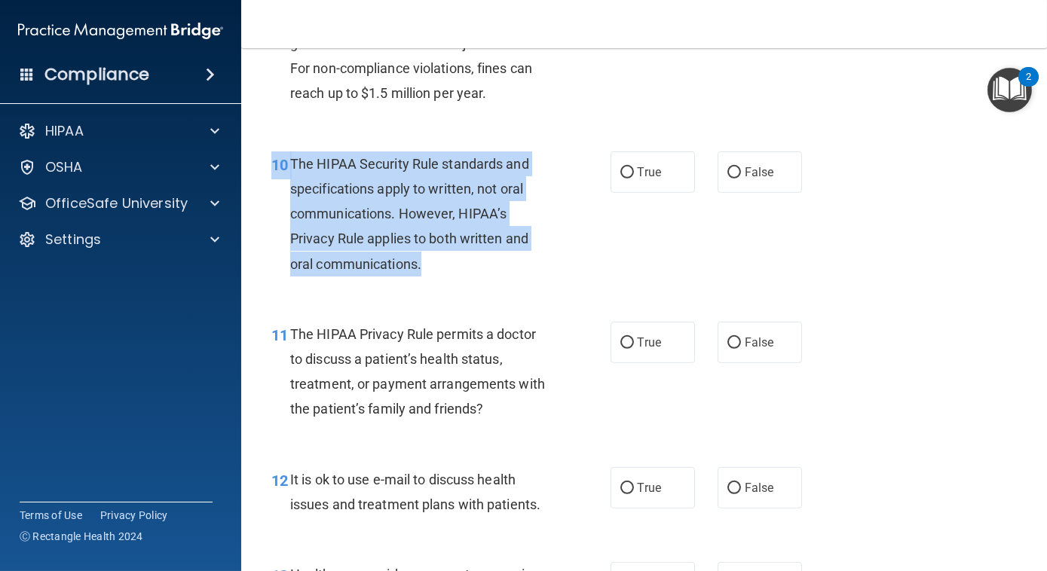
drag, startPoint x: 452, startPoint y: 277, endPoint x: 294, endPoint y: 143, distance: 207.0
click at [294, 143] on div "10 The HIPAA Security Rule standards and specifications apply to written, not o…" at bounding box center [644, 218] width 768 height 170
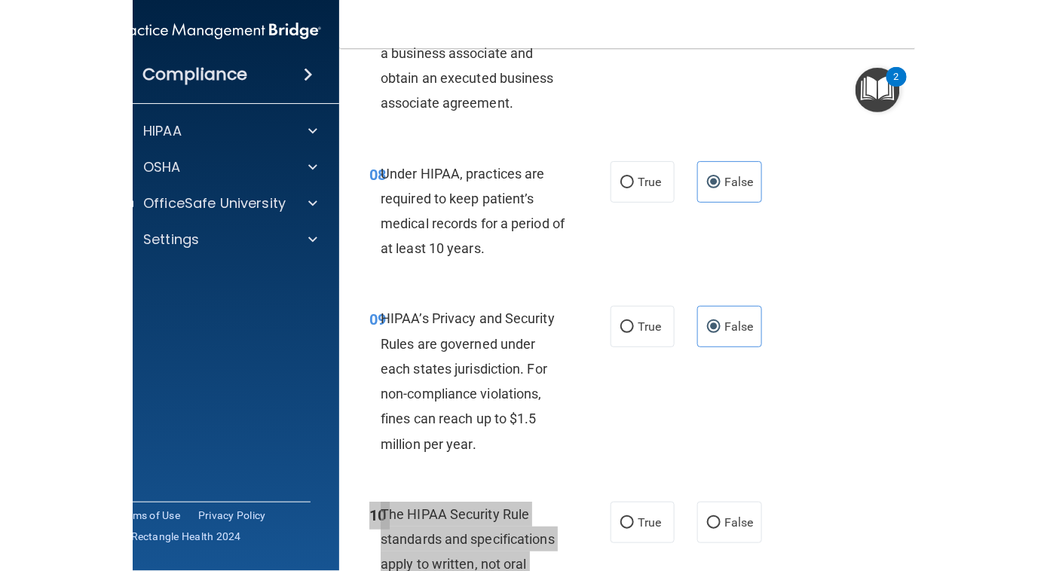
scroll to position [1626, 0]
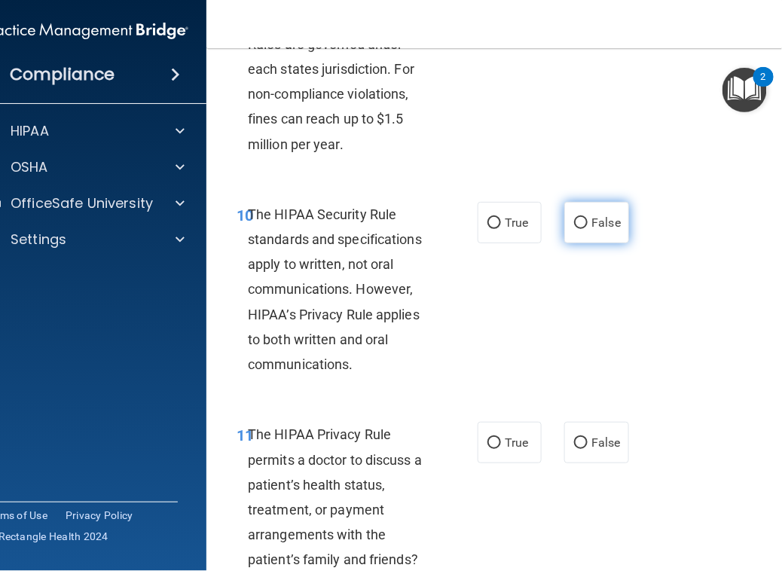
click at [617, 222] on label "False" at bounding box center [596, 222] width 64 height 41
click at [588, 222] on input "False" at bounding box center [581, 223] width 14 height 11
radio input "true"
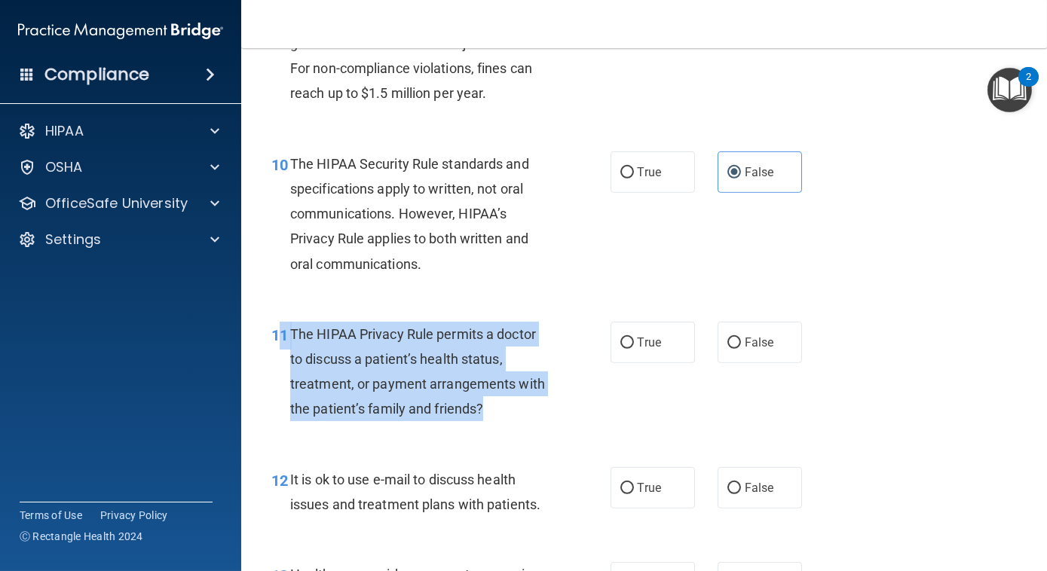
drag, startPoint x: 499, startPoint y: 402, endPoint x: 283, endPoint y: 327, distance: 228.8
click at [283, 327] on div "11 The HIPAA Privacy Rule permits a doctor to discuss a patient’s health status…" at bounding box center [441, 376] width 384 height 108
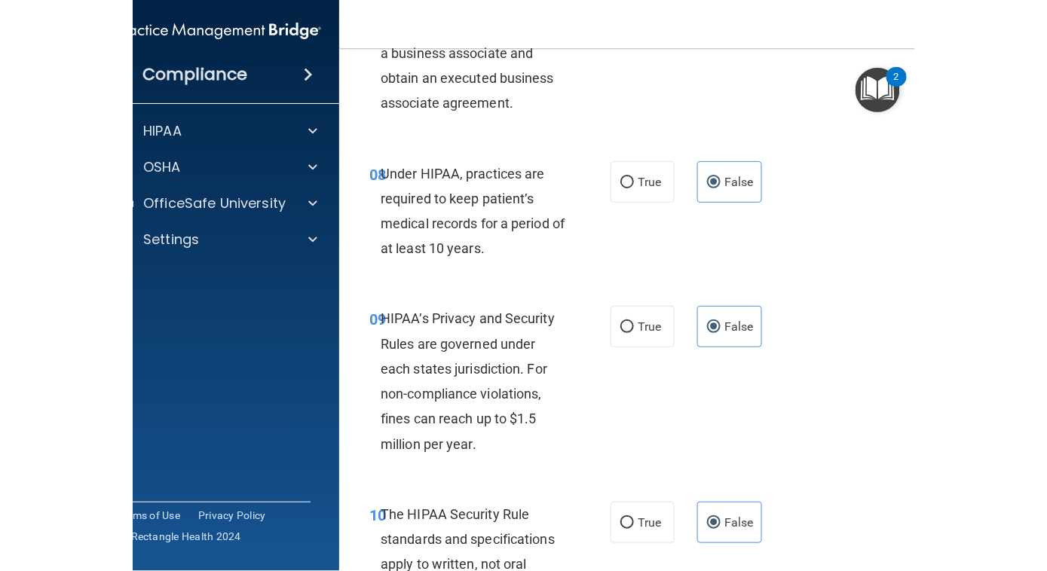
scroll to position [1626, 0]
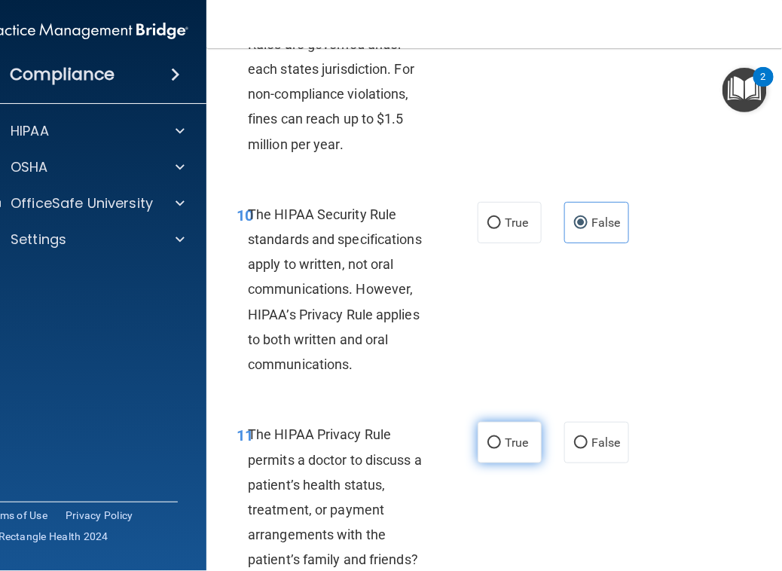
click at [514, 439] on span "True" at bounding box center [516, 443] width 23 height 14
click at [501, 439] on input "True" at bounding box center [495, 443] width 14 height 11
radio input "true"
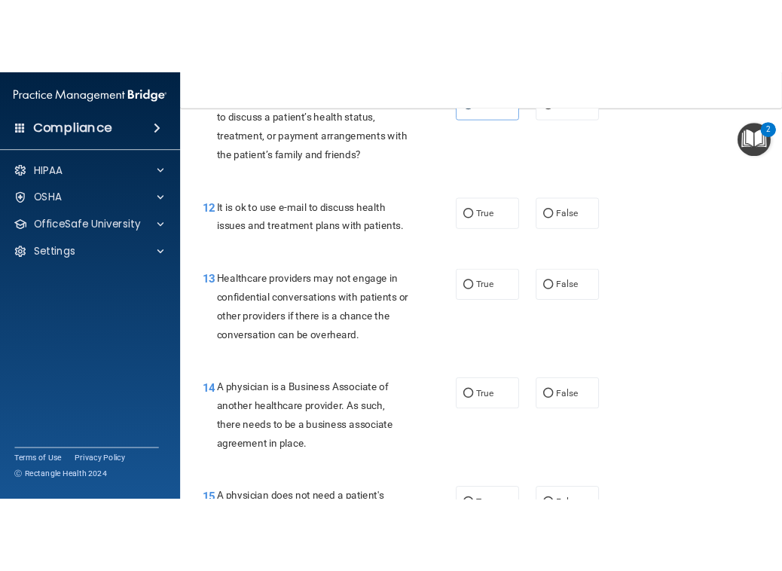
scroll to position [1650, 0]
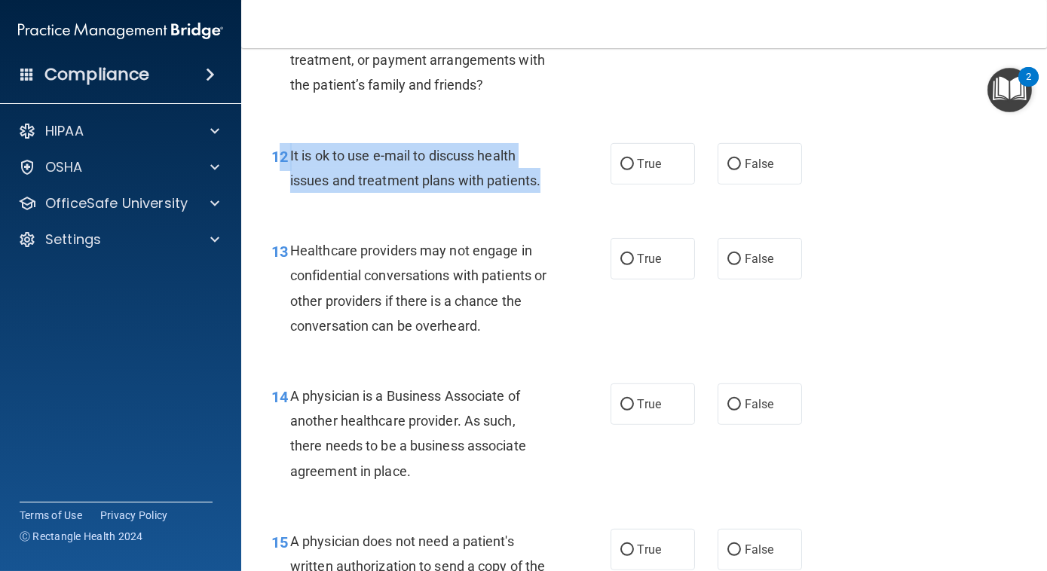
drag, startPoint x: 541, startPoint y: 182, endPoint x: 283, endPoint y: 161, distance: 258.7
click at [283, 161] on div "12 It is ok to use e-mail to discuss health issues and treatment plans with pat…" at bounding box center [441, 171] width 384 height 57
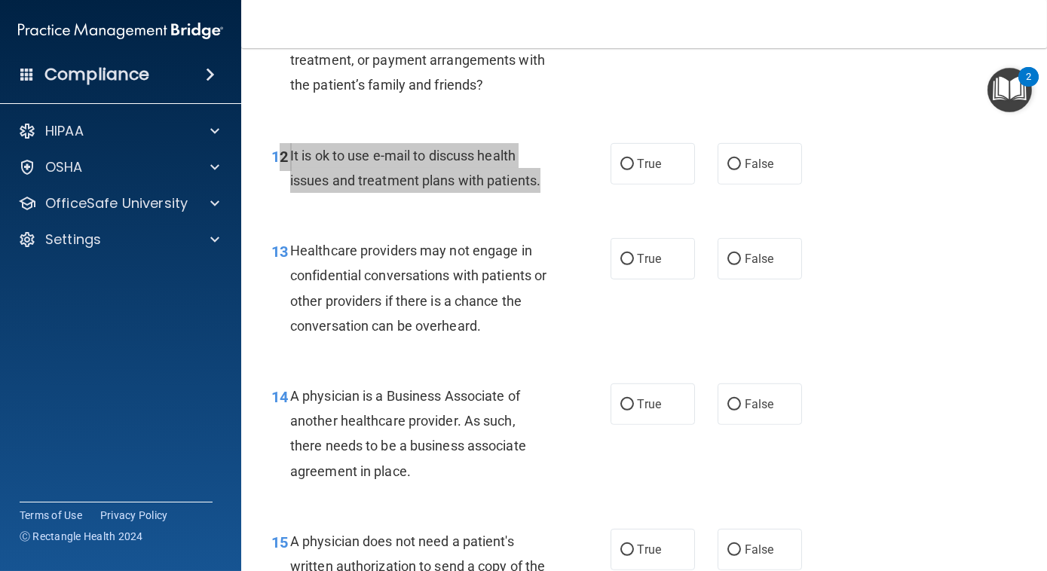
scroll to position [2051, 0]
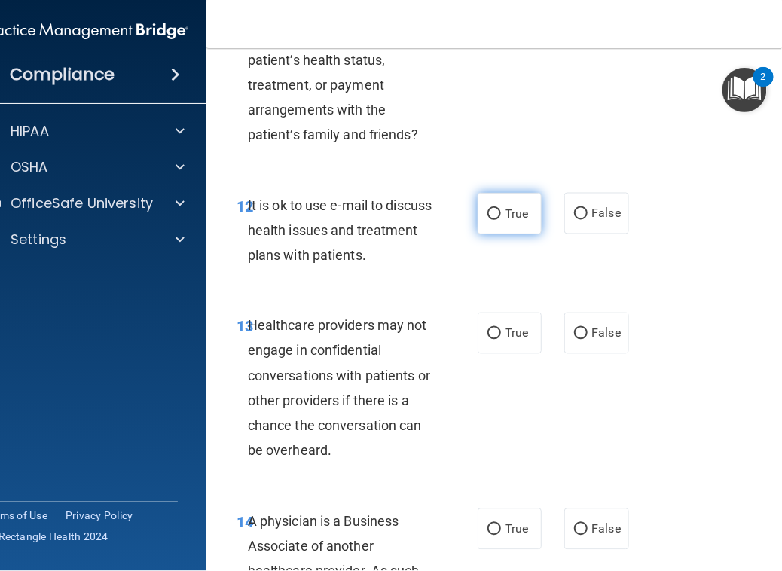
click at [521, 214] on span "True" at bounding box center [516, 213] width 23 height 14
click at [501, 214] on input "True" at bounding box center [495, 214] width 14 height 11
radio input "true"
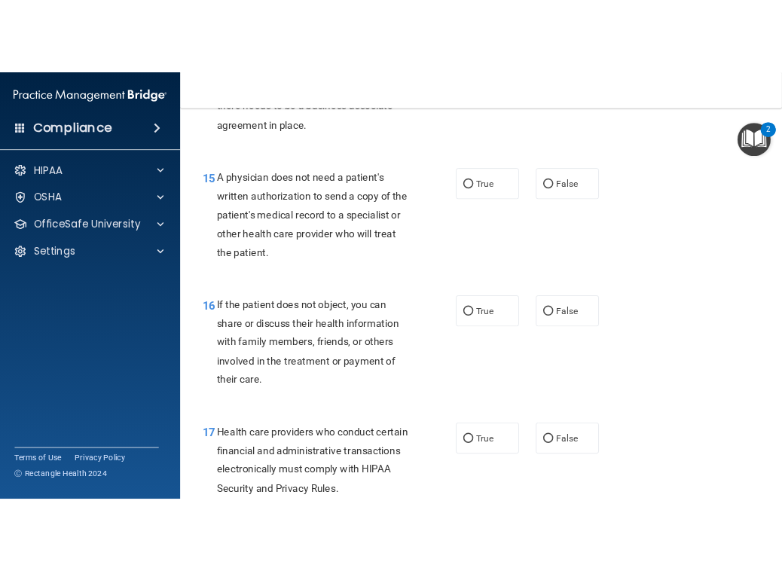
scroll to position [1650, 0]
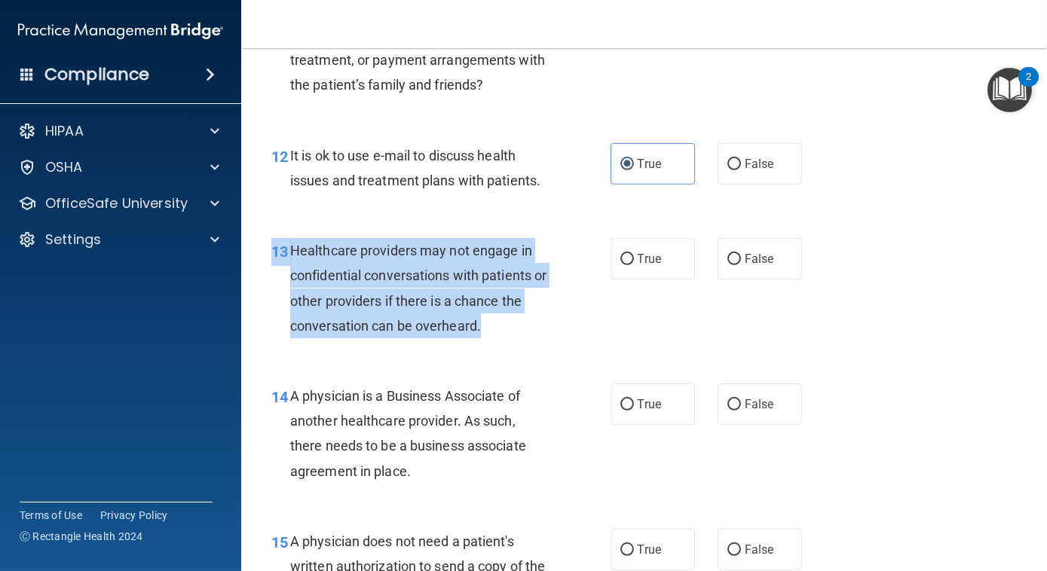
drag, startPoint x: 500, startPoint y: 334, endPoint x: 271, endPoint y: 236, distance: 249.2
click at [271, 236] on div "13 Healthcare providers may not engage in confidential conversations with patie…" at bounding box center [644, 291] width 768 height 145
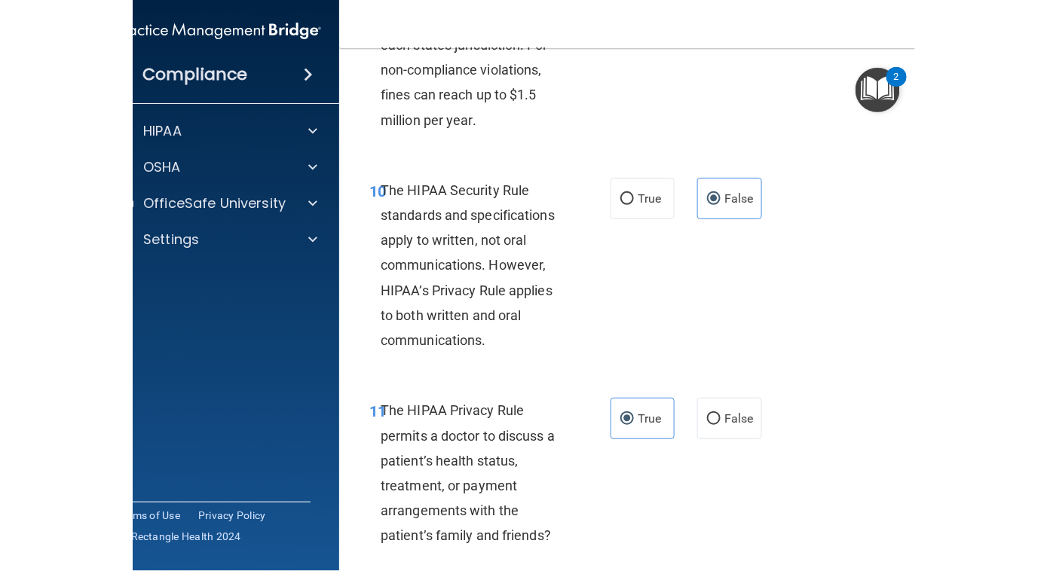
scroll to position [2051, 0]
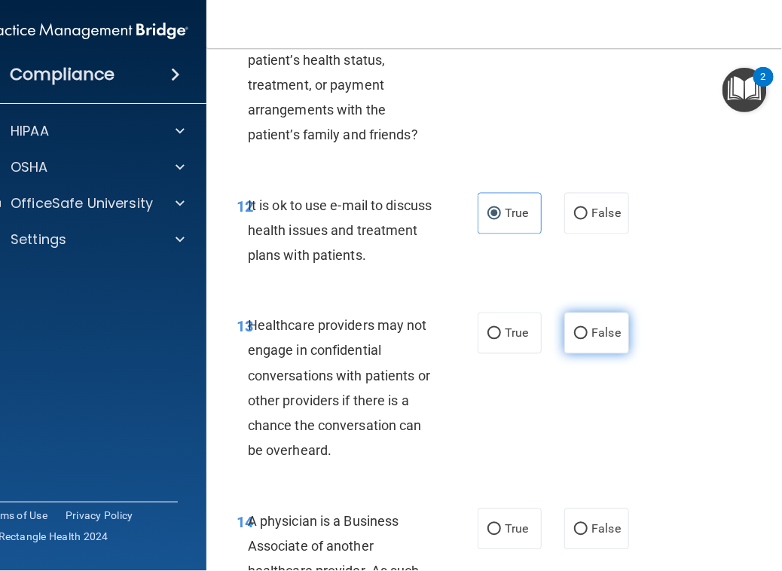
click at [613, 324] on label "False" at bounding box center [596, 333] width 64 height 41
click at [588, 329] on input "False" at bounding box center [581, 334] width 14 height 11
radio input "true"
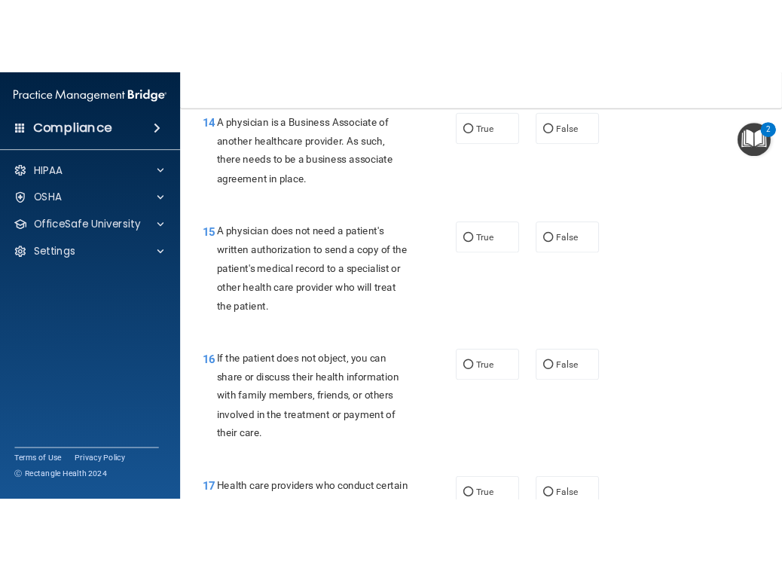
scroll to position [1975, 0]
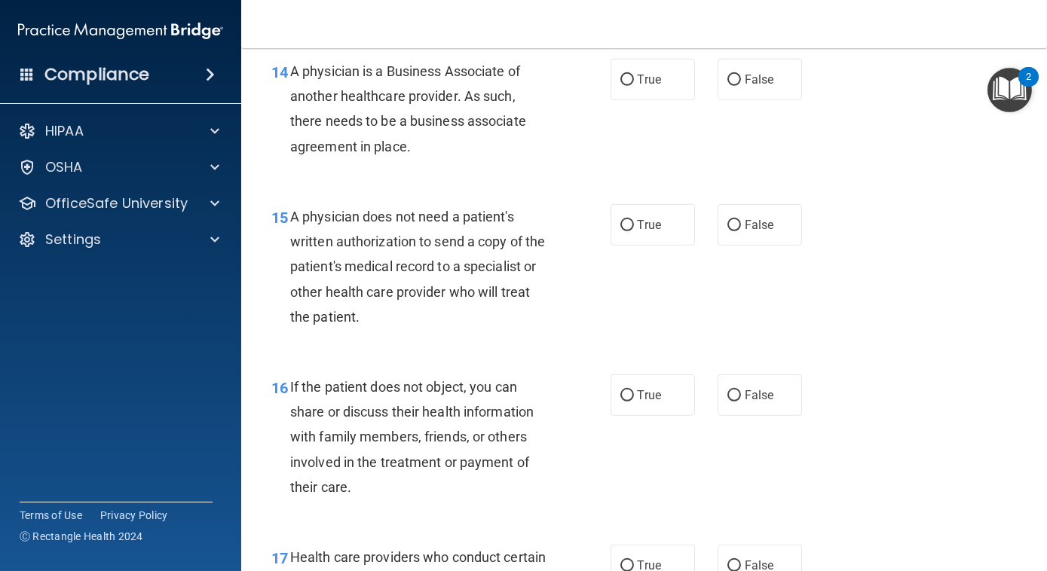
drag, startPoint x: 420, startPoint y: 142, endPoint x: 244, endPoint y: 96, distance: 181.7
click at [244, 96] on main "- The HIPAA Quiz #2 This quiz doesn’t expire until . Are you sure you want to t…" at bounding box center [644, 309] width 806 height 523
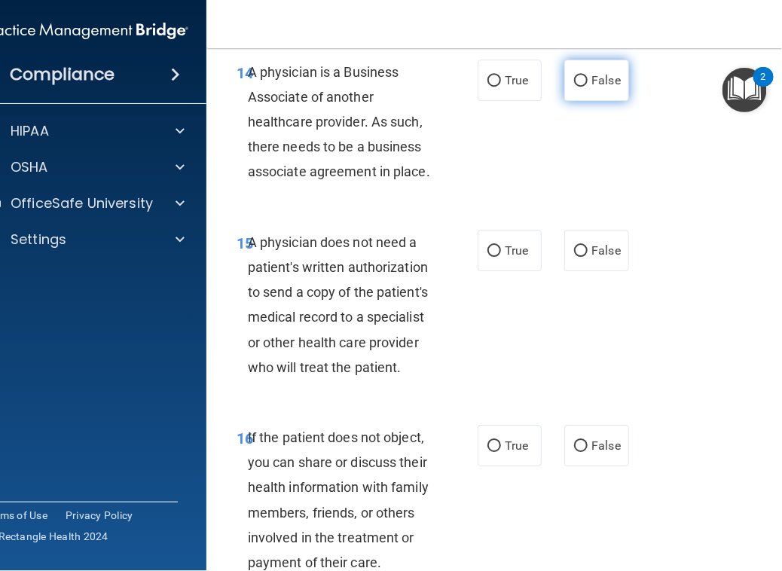
click at [592, 85] on span "False" at bounding box center [606, 80] width 29 height 14
click at [588, 85] on input "False" at bounding box center [581, 80] width 14 height 11
radio input "true"
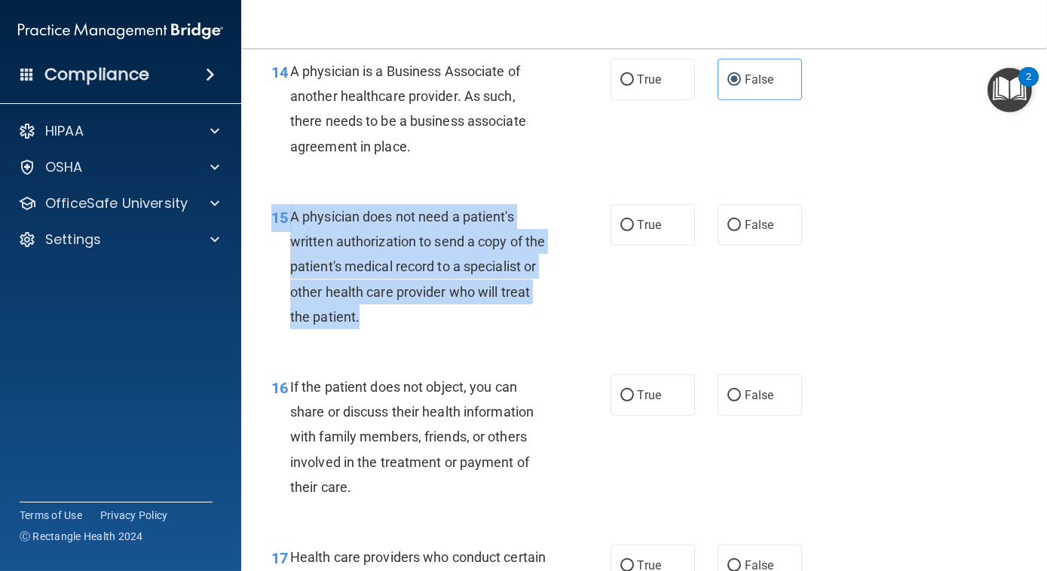
drag, startPoint x: 468, startPoint y: 319, endPoint x: 259, endPoint y: 210, distance: 235.6
click at [259, 210] on div "15 A physician does not need a patient's written authorization to send a copy o…" at bounding box center [441, 270] width 384 height 133
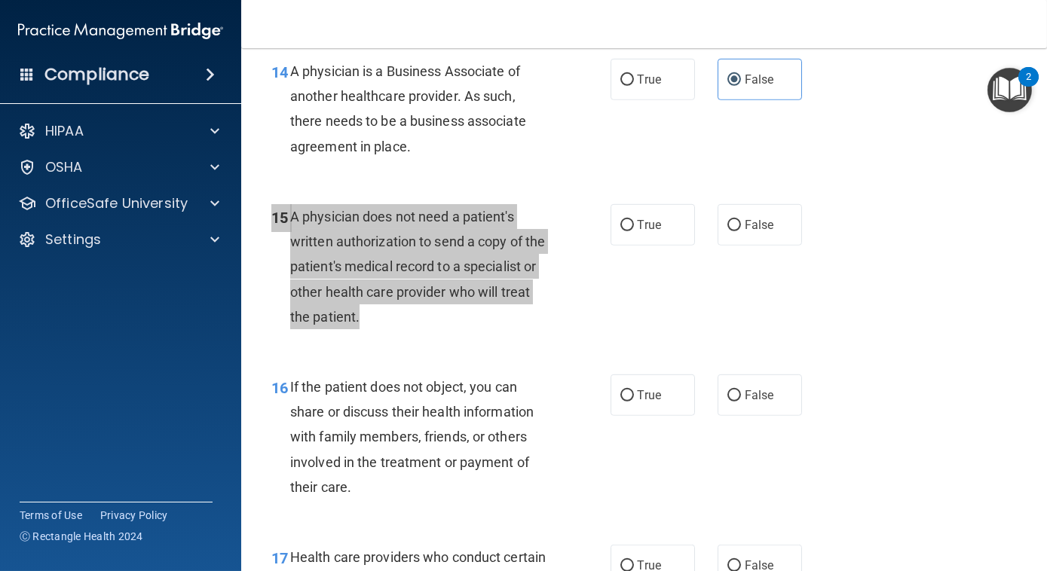
scroll to position [2501, 0]
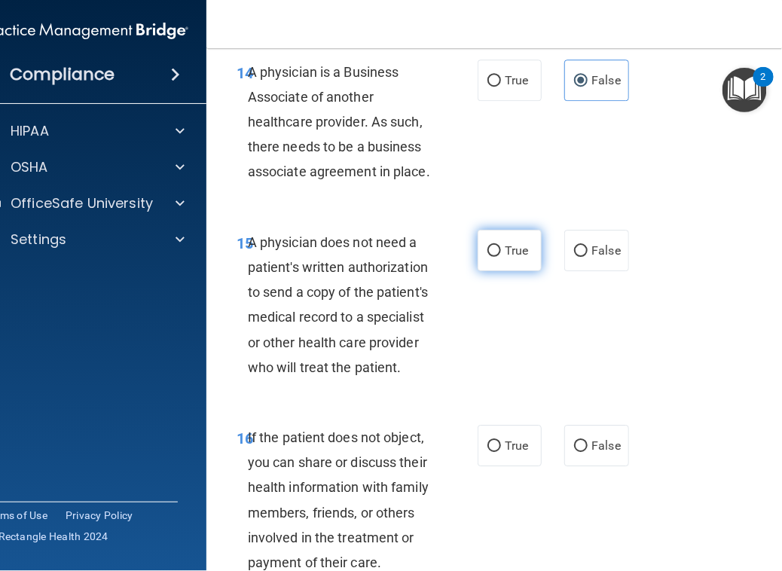
click at [508, 260] on label "True" at bounding box center [510, 250] width 64 height 41
click at [501, 257] on input "True" at bounding box center [495, 251] width 14 height 11
radio input "true"
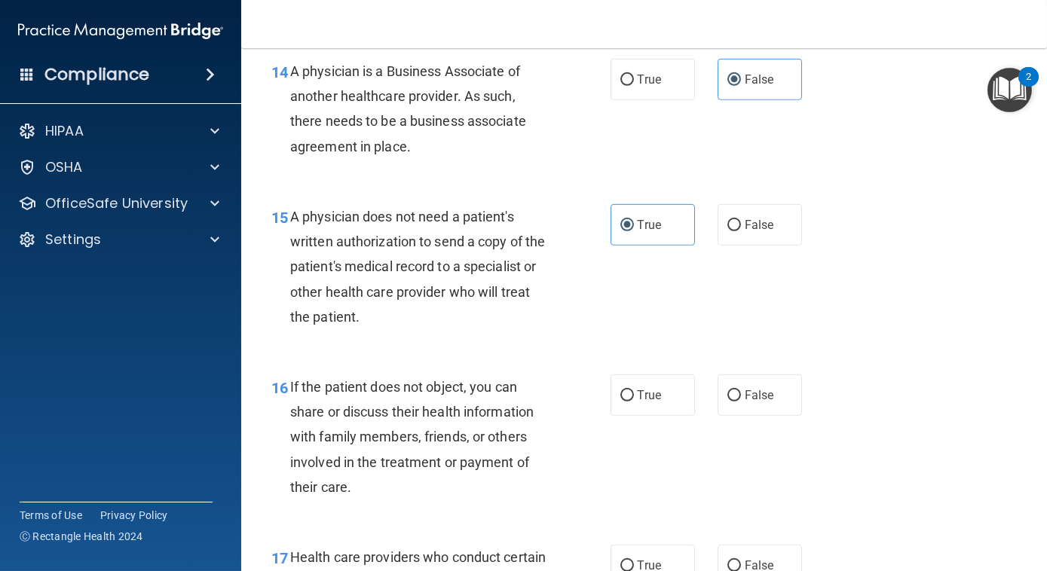
click at [683, 295] on div "15 A physician does not need a patient's written authorization to send a copy o…" at bounding box center [644, 270] width 768 height 170
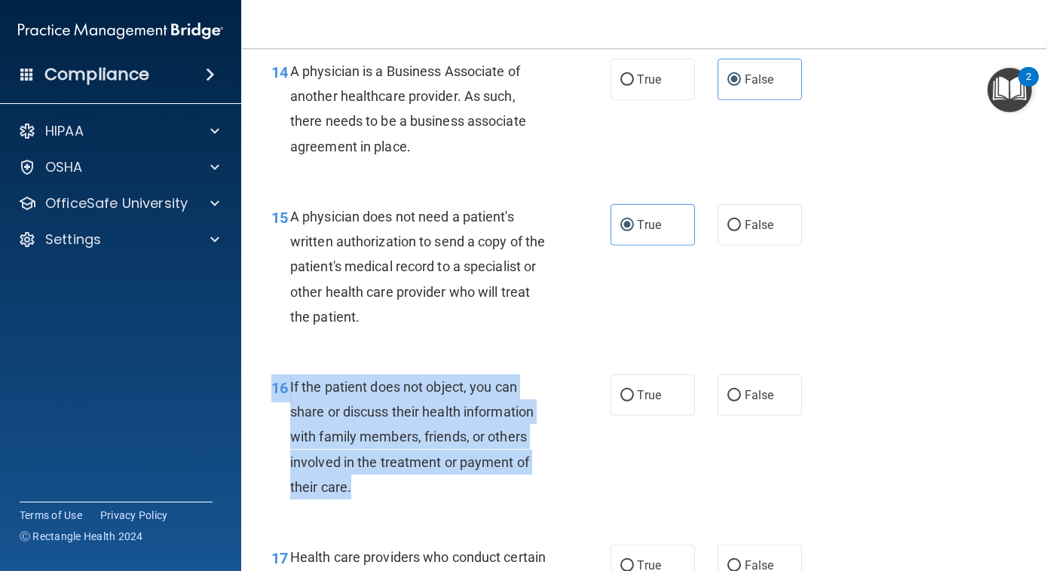
drag, startPoint x: 363, startPoint y: 486, endPoint x: 265, endPoint y: 391, distance: 137.0
click at [265, 391] on div "16 If the patient does not object, you can share or discuss their health inform…" at bounding box center [441, 441] width 384 height 133
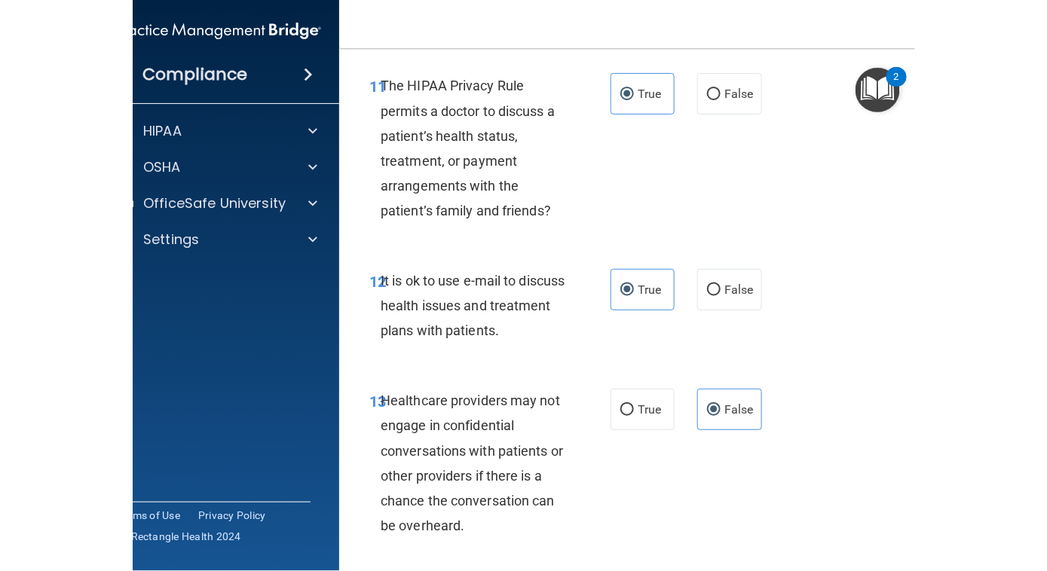
scroll to position [2501, 0]
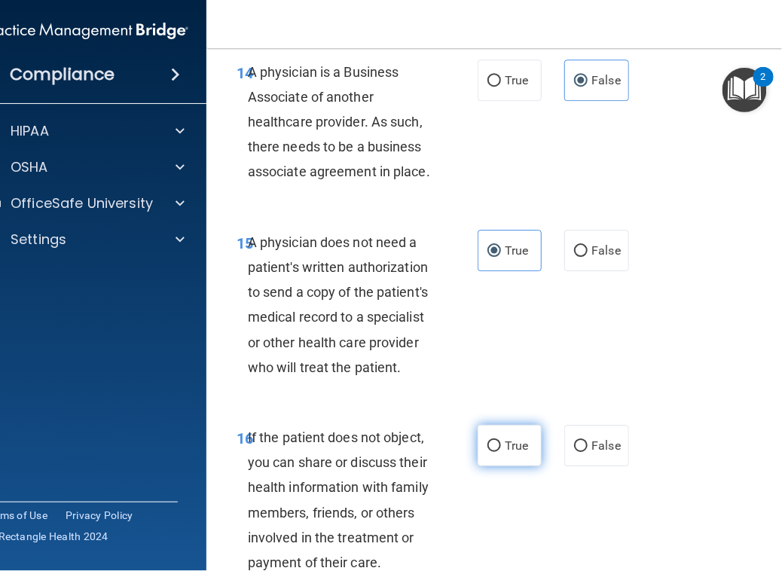
click at [505, 446] on span "True" at bounding box center [516, 446] width 23 height 14
click at [501, 446] on input "True" at bounding box center [495, 446] width 14 height 11
radio input "true"
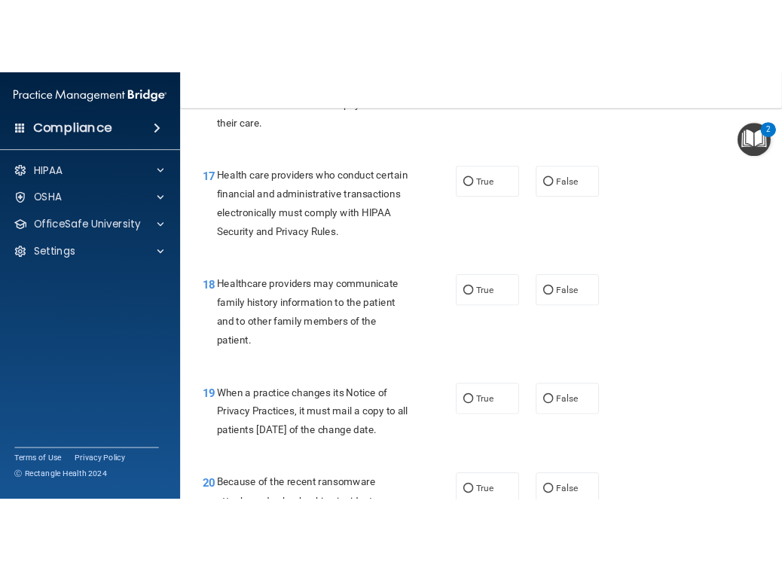
scroll to position [2400, 0]
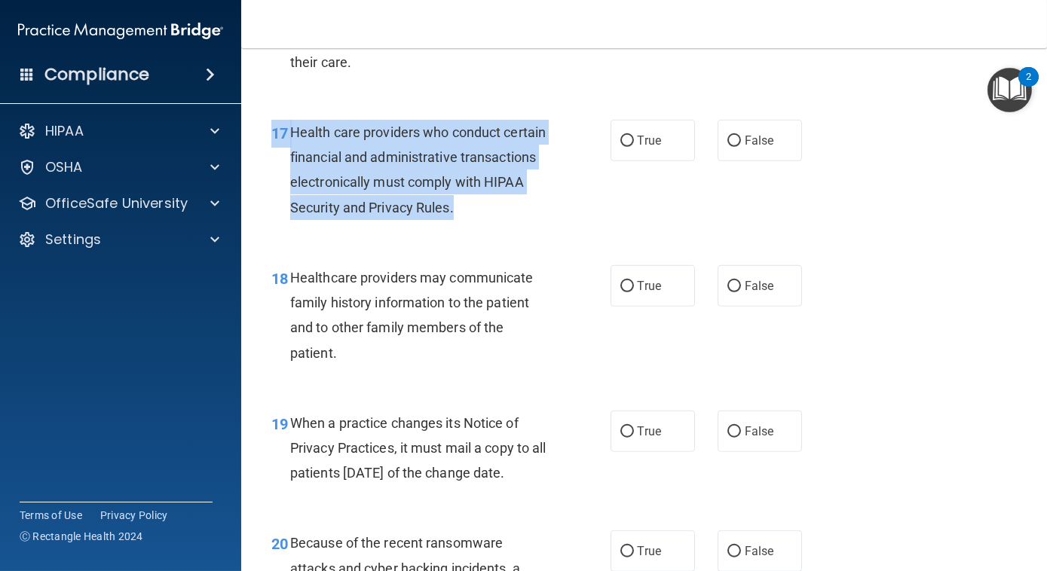
drag, startPoint x: 525, startPoint y: 205, endPoint x: 273, endPoint y: 136, distance: 261.8
click at [273, 136] on div "17 Health care providers who conduct certain financial and administrative trans…" at bounding box center [441, 174] width 384 height 108
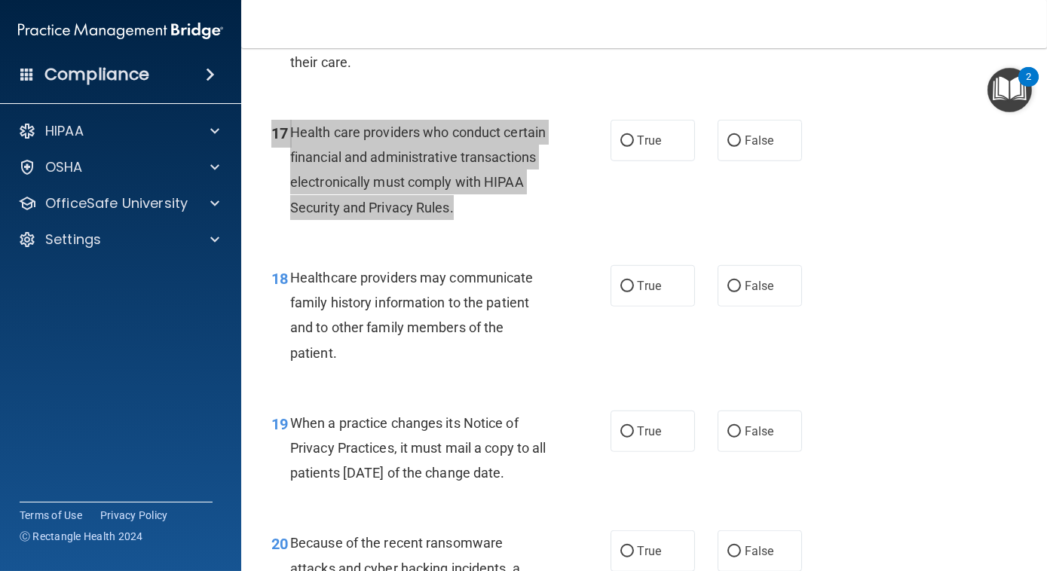
scroll to position [2976, 0]
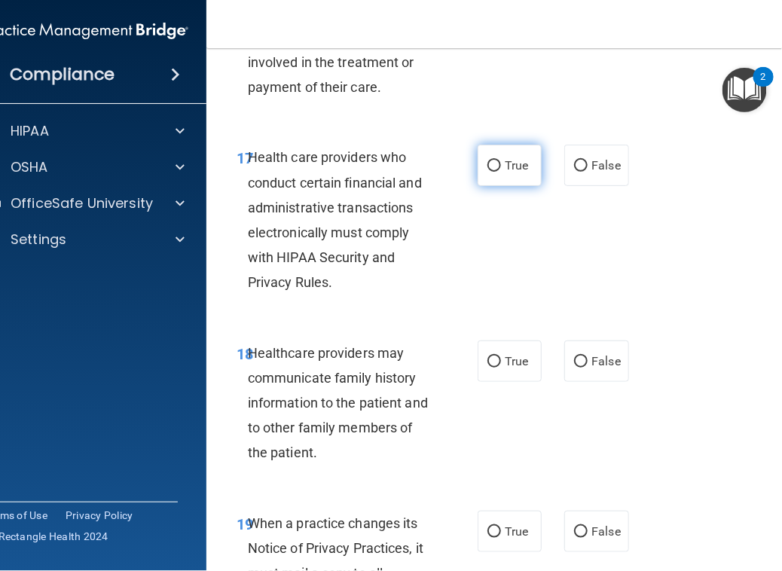
click at [512, 170] on span "True" at bounding box center [516, 165] width 23 height 14
click at [501, 170] on input "True" at bounding box center [495, 166] width 14 height 11
radio input "true"
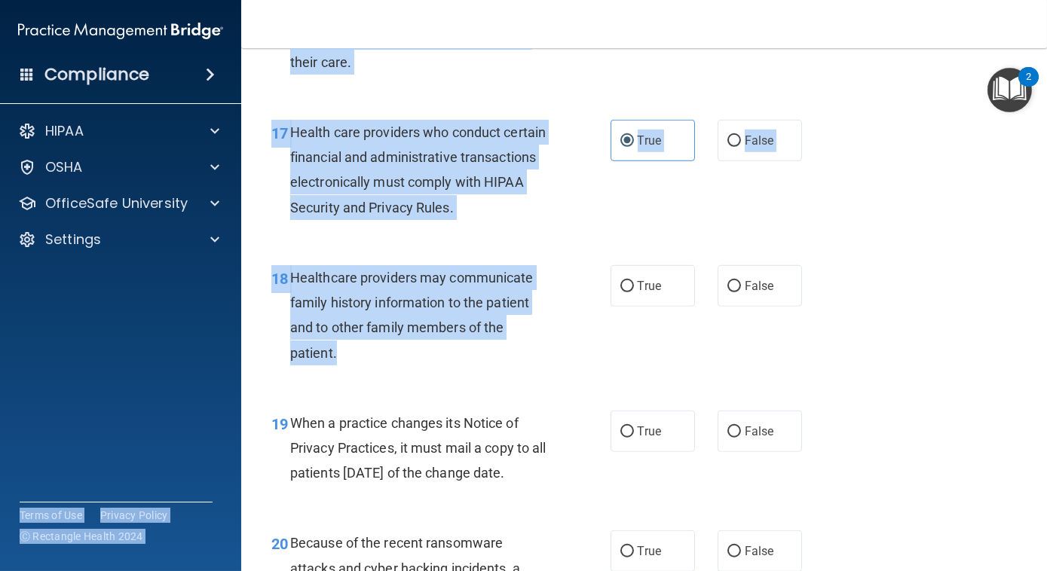
drag, startPoint x: 363, startPoint y: 352, endPoint x: 237, endPoint y: 280, distance: 144.8
click at [237, 280] on div "Compliance HIPAA Documents and Policies Report an Incident Business Associates …" at bounding box center [523, 285] width 1047 height 571
click at [402, 360] on div "Healthcare providers may communicate family history information to the patient …" at bounding box center [425, 315] width 271 height 100
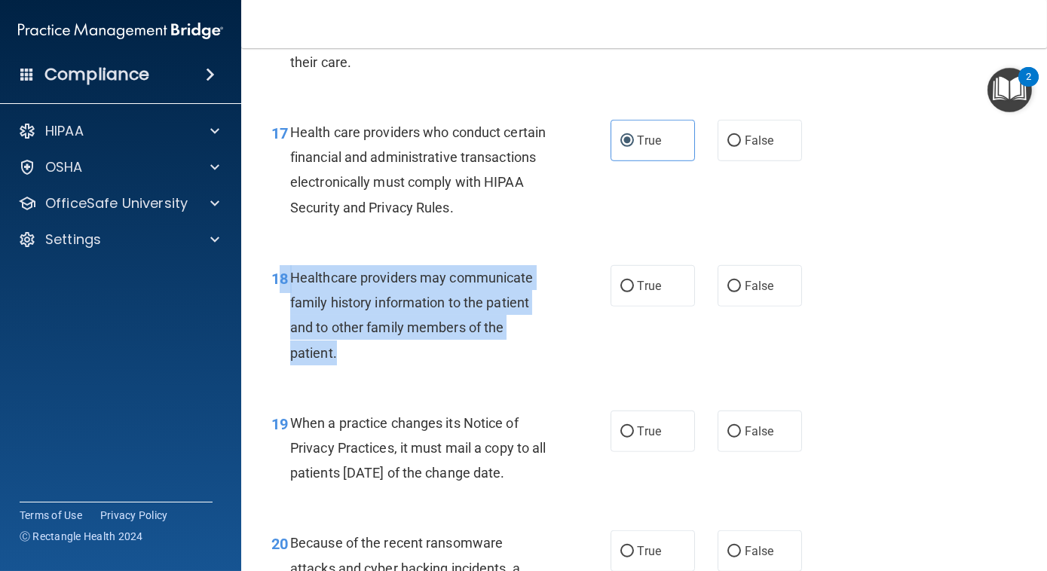
drag, startPoint x: 357, startPoint y: 359, endPoint x: 279, endPoint y: 268, distance: 120.2
click at [279, 268] on div "18 Healthcare providers may communicate family history information to the patie…" at bounding box center [441, 319] width 384 height 108
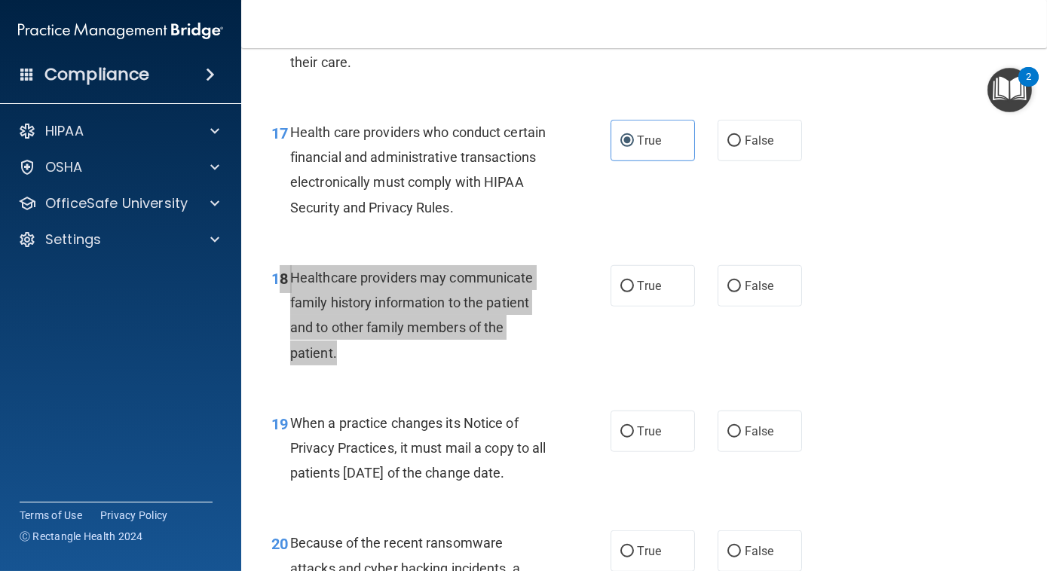
scroll to position [2976, 0]
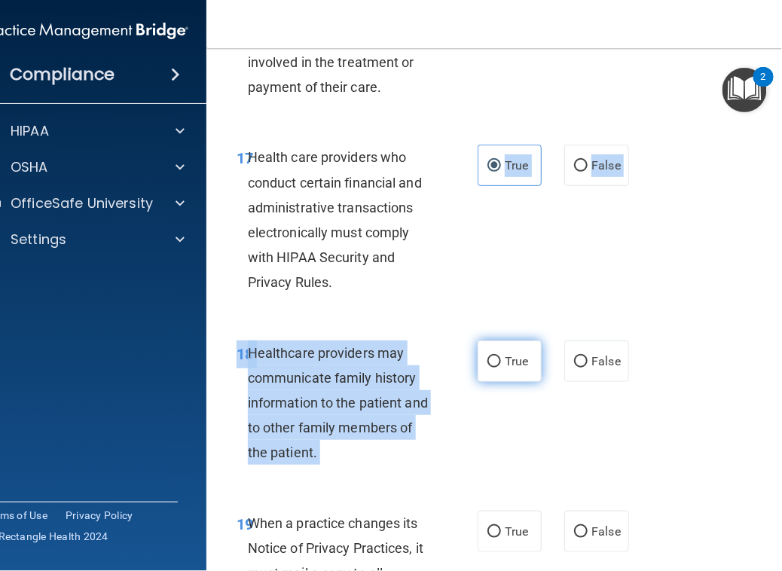
drag, startPoint x: 451, startPoint y: 292, endPoint x: 488, endPoint y: 372, distance: 88.0
click at [488, 372] on label "True" at bounding box center [510, 361] width 64 height 41
click at [488, 368] on input "True" at bounding box center [495, 361] width 14 height 11
radio input "true"
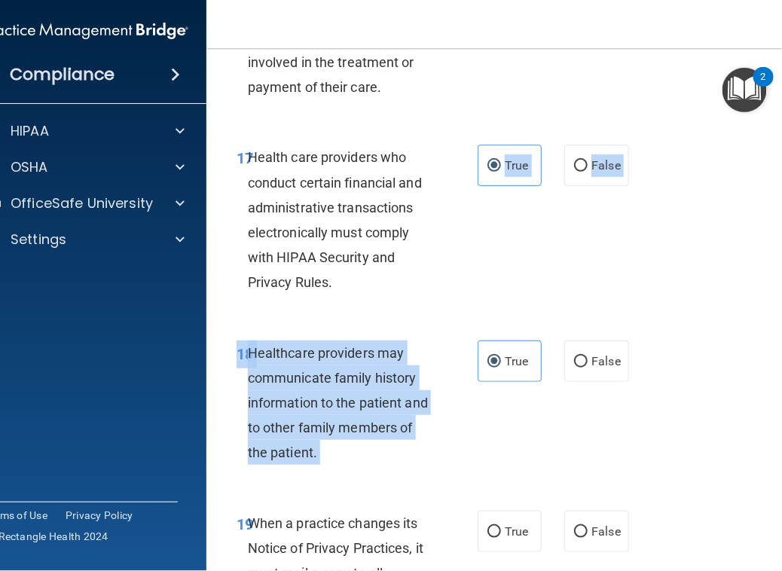
scroll to position [2400, 0]
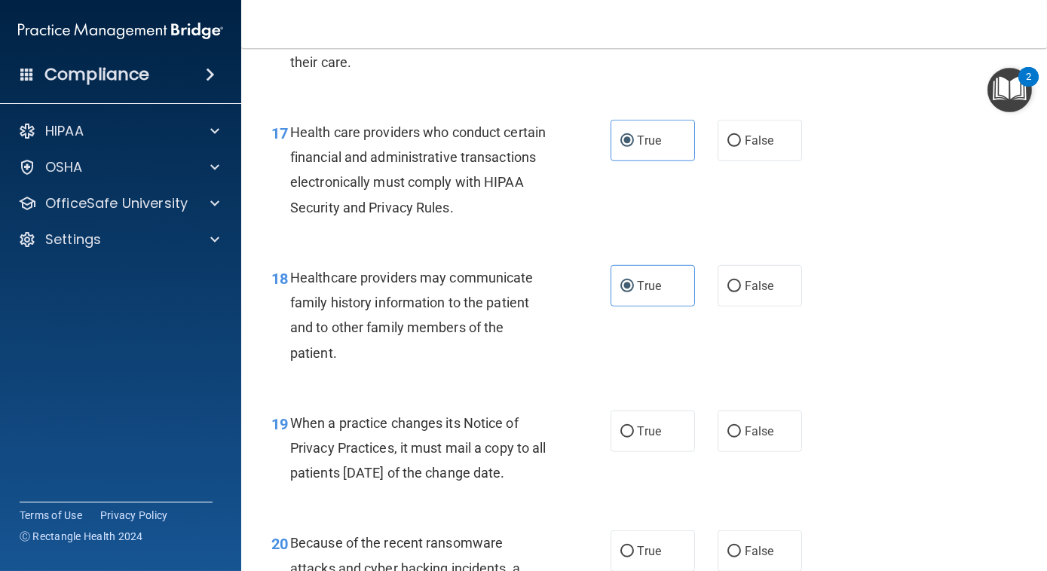
click at [391, 512] on div "19 When a practice changes its Notice of Privacy Practices, it must mail a copy…" at bounding box center [644, 452] width 768 height 121
drag, startPoint x: 338, startPoint y: 501, endPoint x: 271, endPoint y: 429, distance: 98.1
click at [271, 429] on div "19 When a practice changes its Notice of Privacy Practices, it must mail a copy…" at bounding box center [441, 452] width 384 height 83
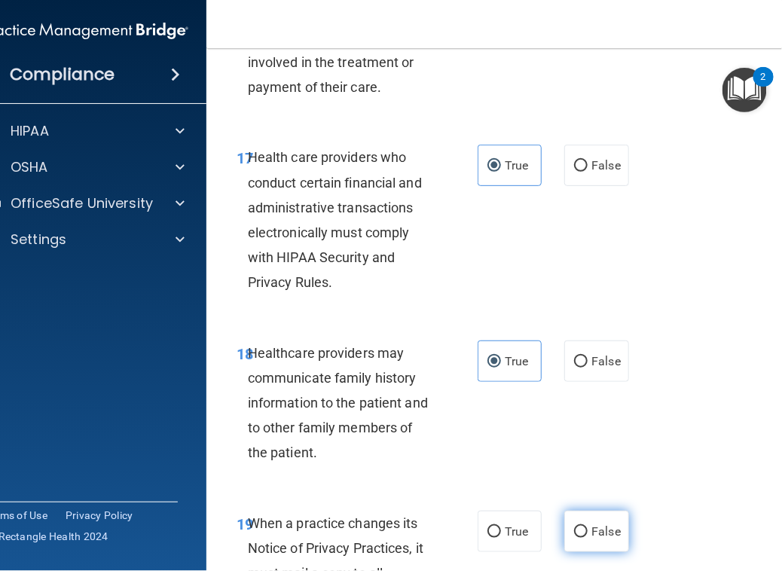
click at [592, 528] on span "False" at bounding box center [606, 532] width 29 height 14
click at [588, 528] on input "False" at bounding box center [581, 532] width 14 height 11
radio input "true"
click at [672, 408] on div "18 Healthcare providers may communicate family history information to the patie…" at bounding box center [511, 407] width 573 height 170
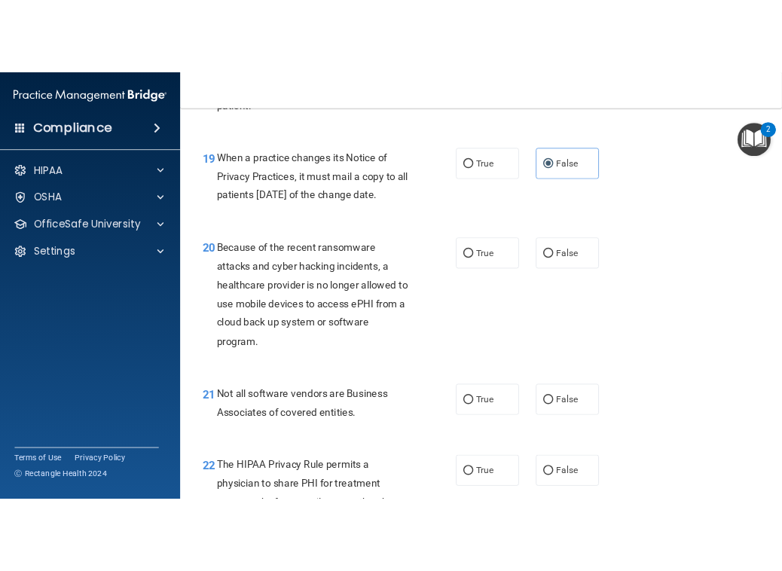
scroll to position [2846, 0]
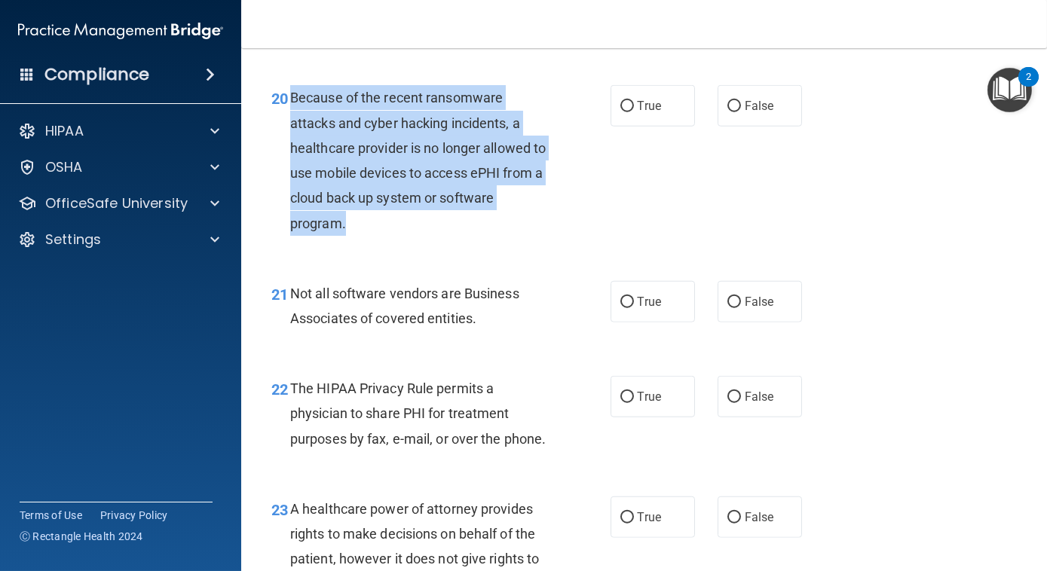
drag, startPoint x: 364, startPoint y: 243, endPoint x: 286, endPoint y: 136, distance: 132.8
click at [286, 136] on div "20 Because of the recent ransomware attacks and cyber hacking incidents, a heal…" at bounding box center [441, 164] width 384 height 158
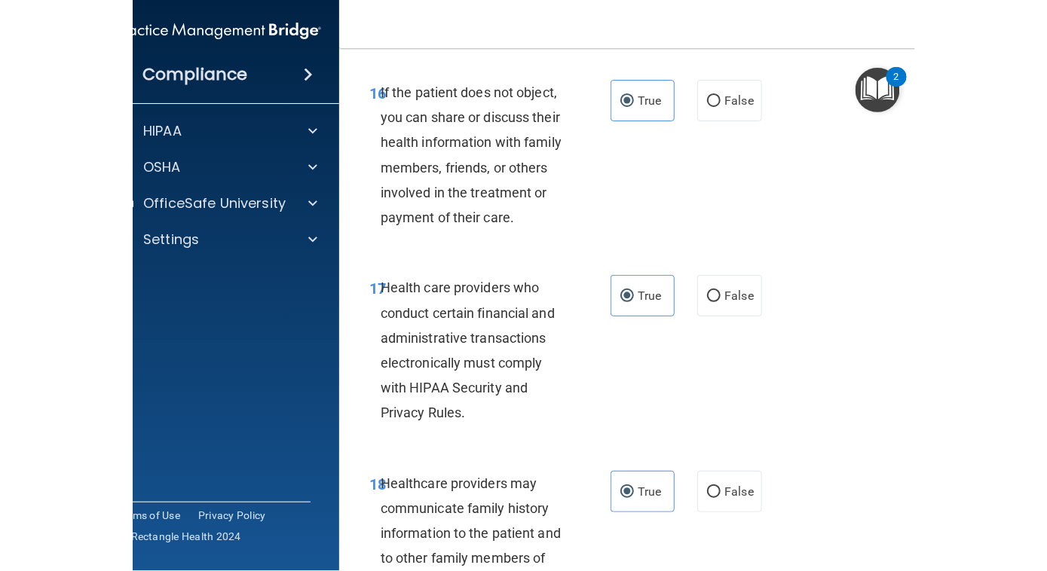
scroll to position [3522, 0]
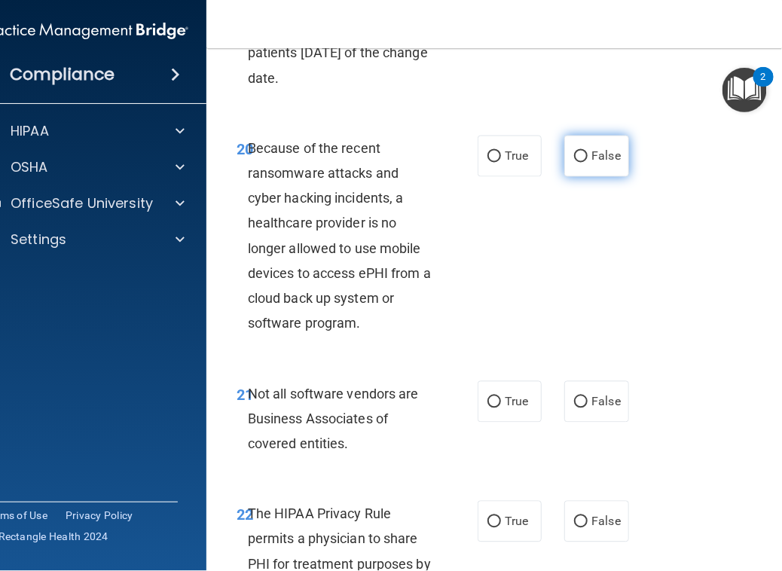
click at [604, 164] on label "False" at bounding box center [596, 156] width 64 height 41
click at [588, 163] on input "False" at bounding box center [581, 156] width 14 height 11
radio input "true"
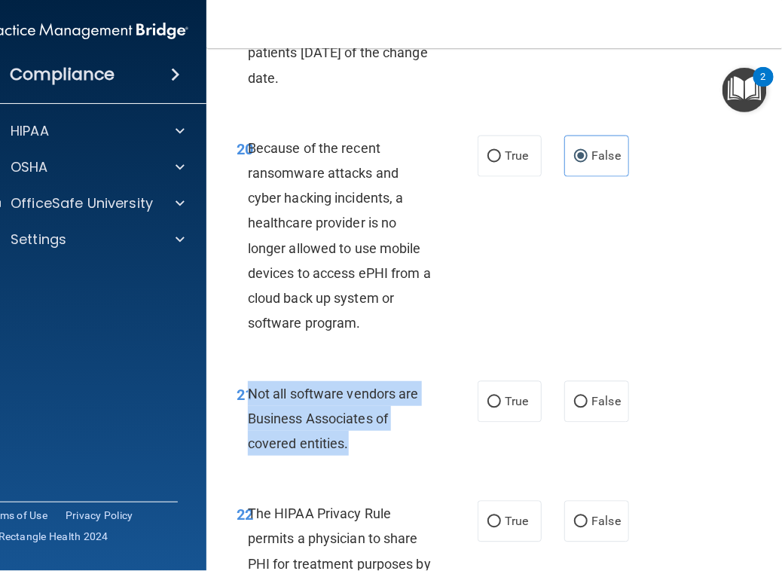
drag, startPoint x: 375, startPoint y: 440, endPoint x: 246, endPoint y: 396, distance: 135.4
click at [248, 396] on div "Not all software vendors are Business Associates of covered entities." at bounding box center [347, 418] width 198 height 75
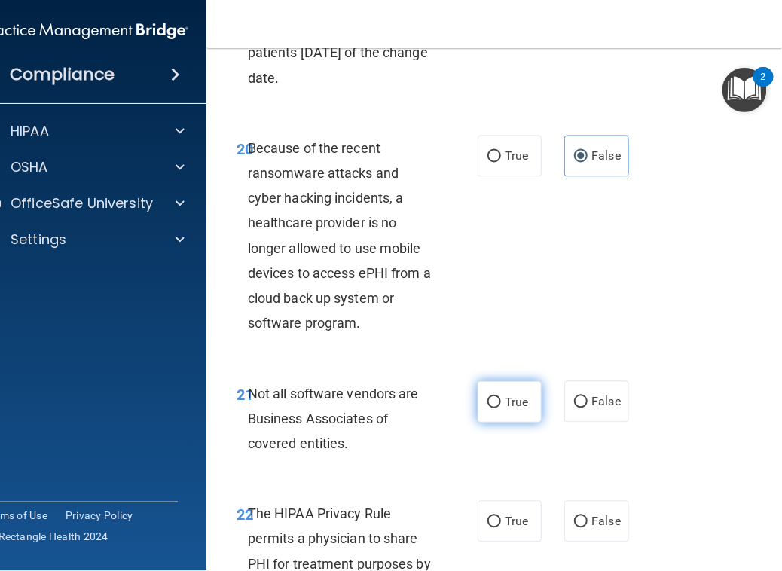
click at [513, 395] on span "True" at bounding box center [516, 402] width 23 height 14
click at [501, 397] on input "True" at bounding box center [495, 402] width 14 height 11
radio input "true"
click at [632, 289] on div "20 Because of the recent ransomware attacks and cyber hacking incidents, a heal…" at bounding box center [511, 240] width 573 height 246
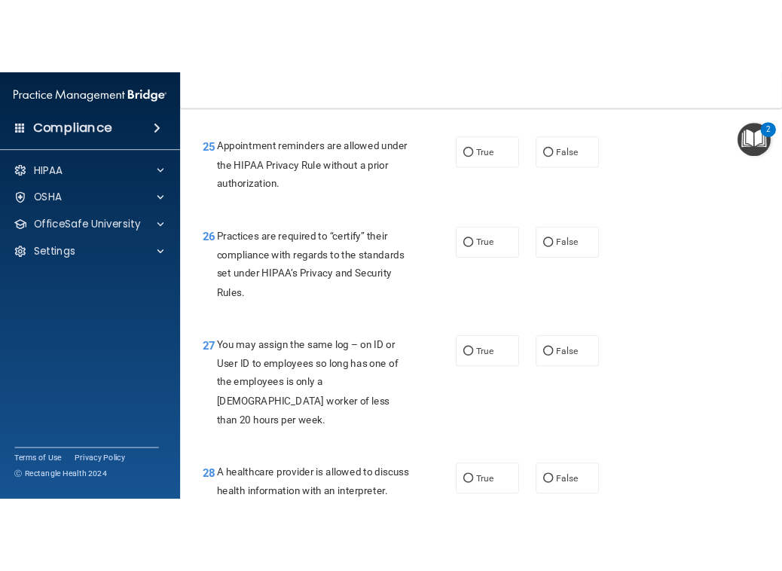
scroll to position [2846, 0]
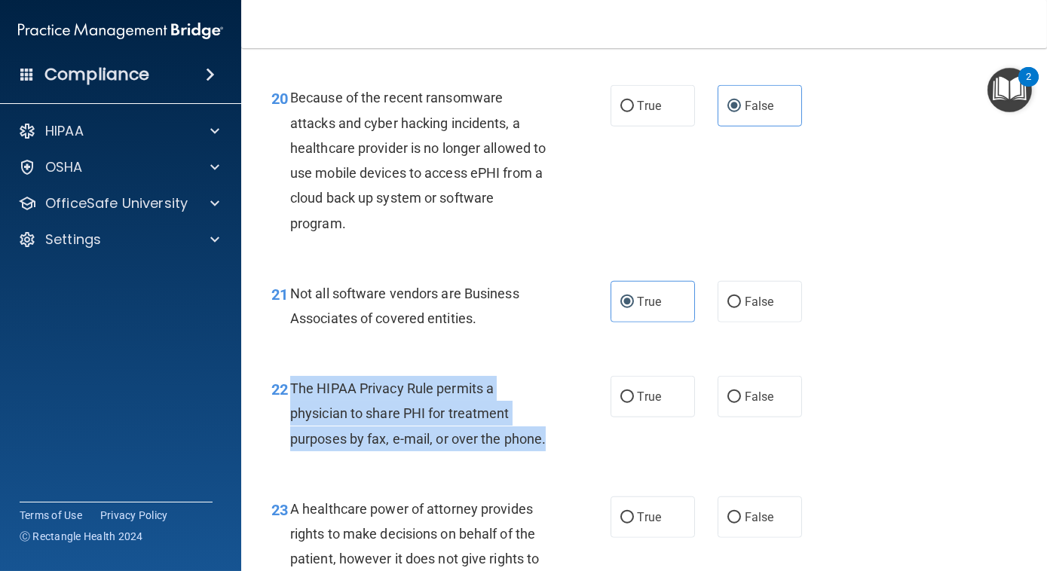
drag, startPoint x: 344, startPoint y: 495, endPoint x: 287, endPoint y: 411, distance: 101.6
click at [287, 411] on div "22 The HIPAA Privacy Rule permits a physician to share PHI for treatment purpos…" at bounding box center [441, 417] width 384 height 83
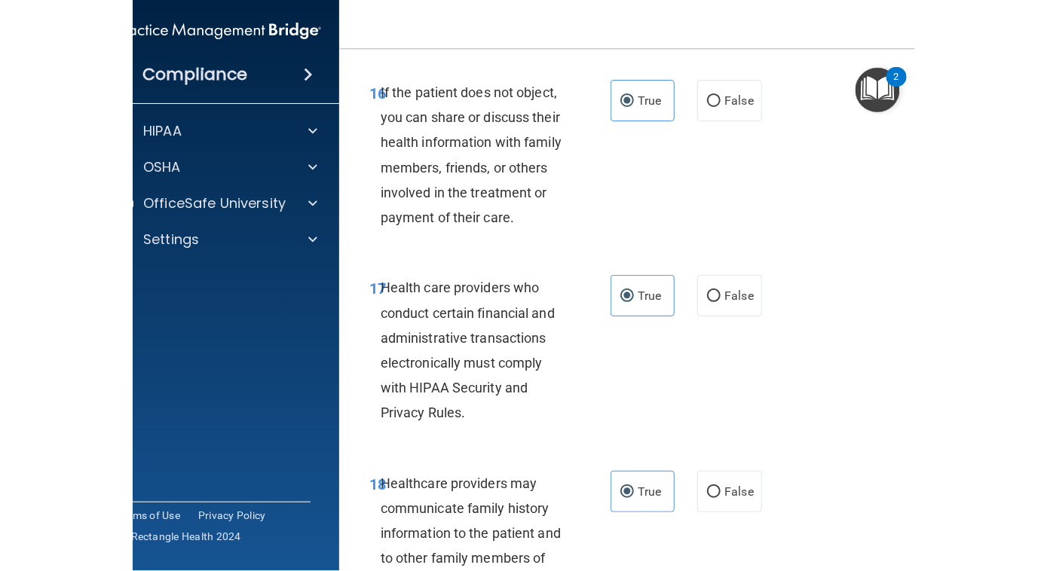
scroll to position [3522, 0]
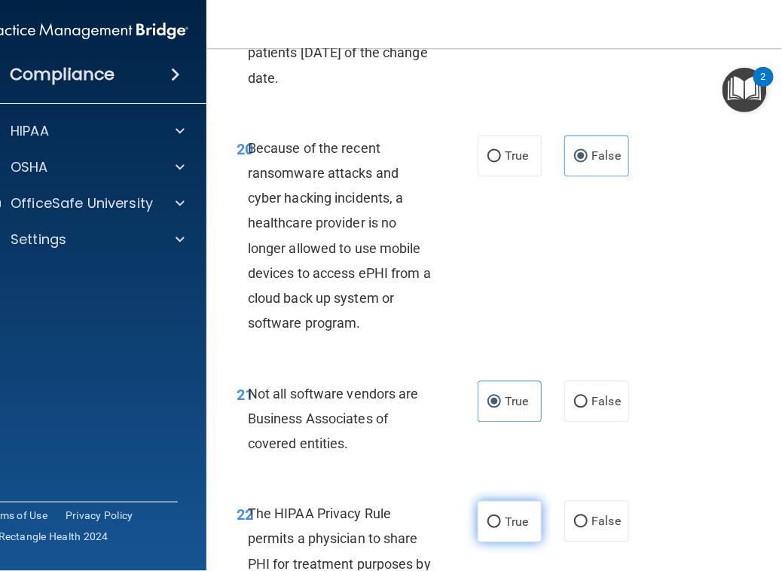
click at [498, 522] on label "True" at bounding box center [510, 521] width 64 height 41
click at [498, 522] on input "True" at bounding box center [495, 522] width 14 height 11
radio input "true"
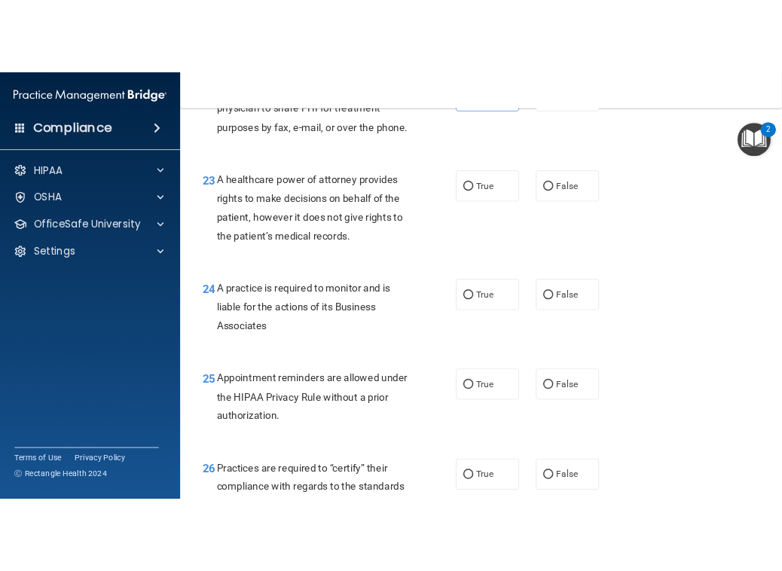
scroll to position [3251, 0]
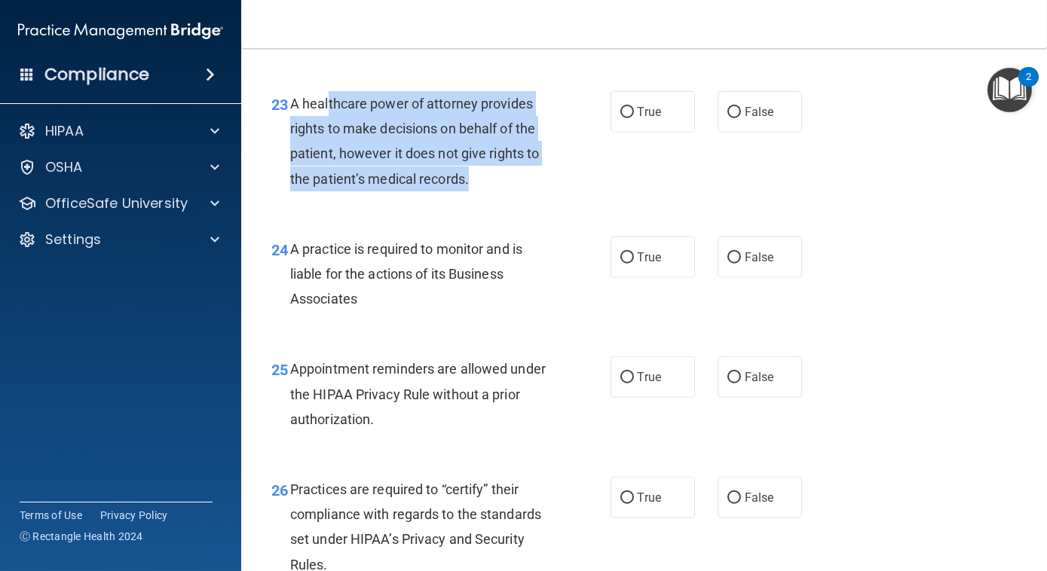
drag, startPoint x: 473, startPoint y: 230, endPoint x: 326, endPoint y: 149, distance: 167.6
click at [326, 149] on div "A healthcare power of attorney provides rights to make decisions on behalf of t…" at bounding box center [425, 141] width 271 height 100
click at [326, 149] on span "A healthcare power of attorney provides rights to make decisions on behalf of t…" at bounding box center [414, 141] width 249 height 91
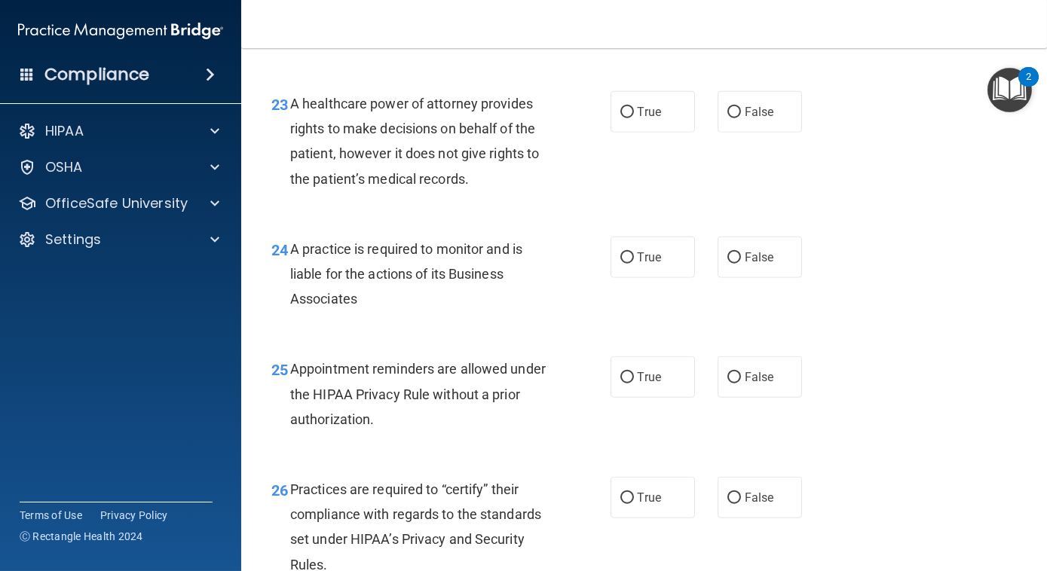
click at [440, 218] on div "23 A healthcare power of attorney provides rights to make decisions on behalf o…" at bounding box center [644, 144] width 768 height 145
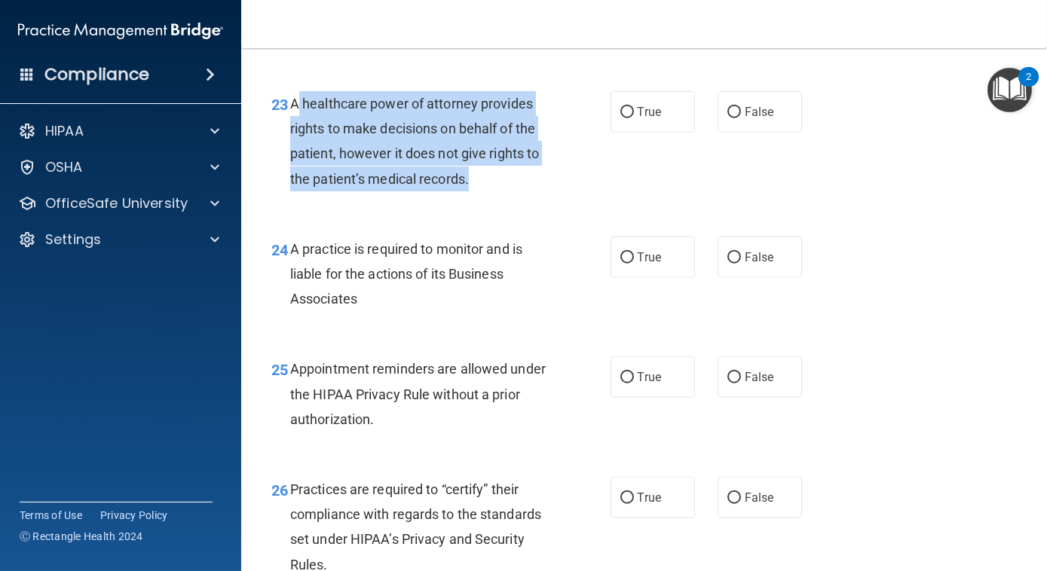
drag, startPoint x: 476, startPoint y: 234, endPoint x: 297, endPoint y: 154, distance: 196.4
click at [297, 154] on div "A healthcare power of attorney provides rights to make decisions on behalf of t…" at bounding box center [425, 141] width 271 height 100
click at [297, 154] on span "A healthcare power of attorney provides rights to make decisions on behalf of t…" at bounding box center [414, 141] width 249 height 91
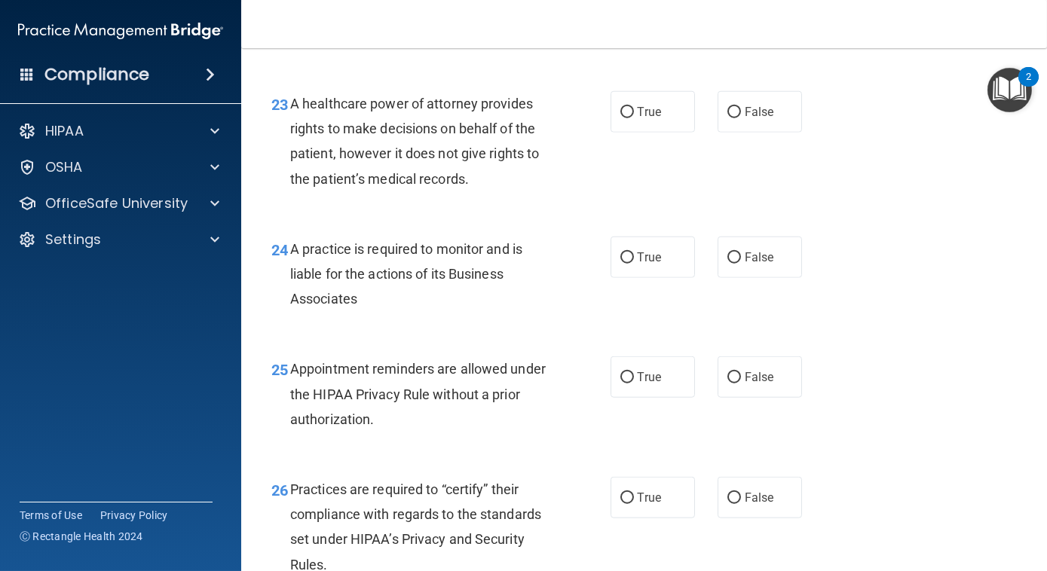
click at [480, 218] on div "23 A healthcare power of attorney provides rights to make decisions on behalf o…" at bounding box center [644, 144] width 768 height 145
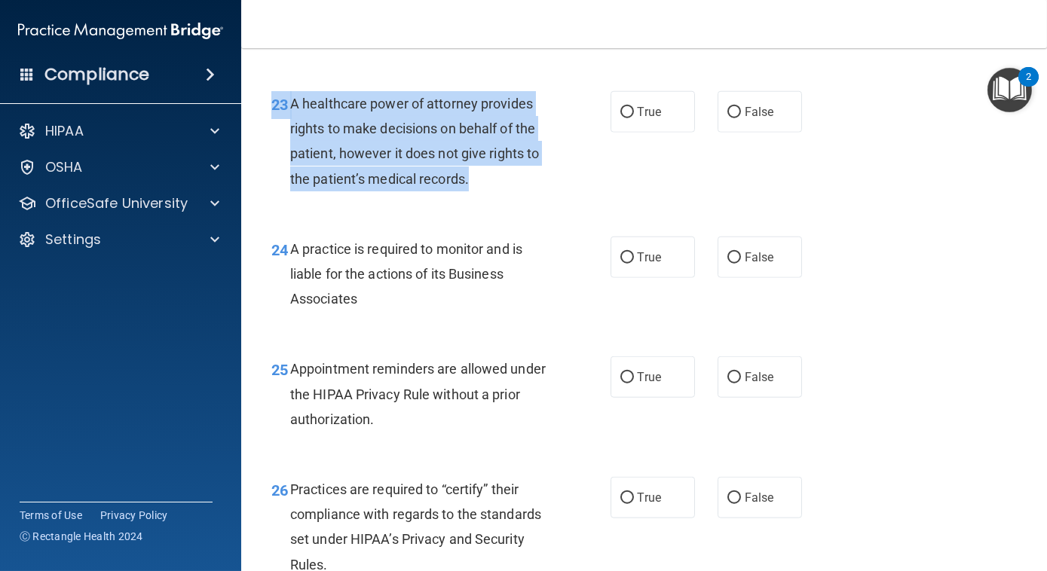
drag, startPoint x: 474, startPoint y: 230, endPoint x: 275, endPoint y: 148, distance: 215.3
click at [275, 148] on div "23 A healthcare power of attorney provides rights to make decisions on behalf o…" at bounding box center [441, 145] width 384 height 108
click at [470, 191] on div "A healthcare power of attorney provides rights to make decisions on behalf of t…" at bounding box center [425, 141] width 271 height 100
drag, startPoint x: 472, startPoint y: 234, endPoint x: 279, endPoint y: 142, distance: 213.7
click at [279, 142] on div "23 A healthcare power of attorney provides rights to make decisions on behalf o…" at bounding box center [441, 145] width 384 height 108
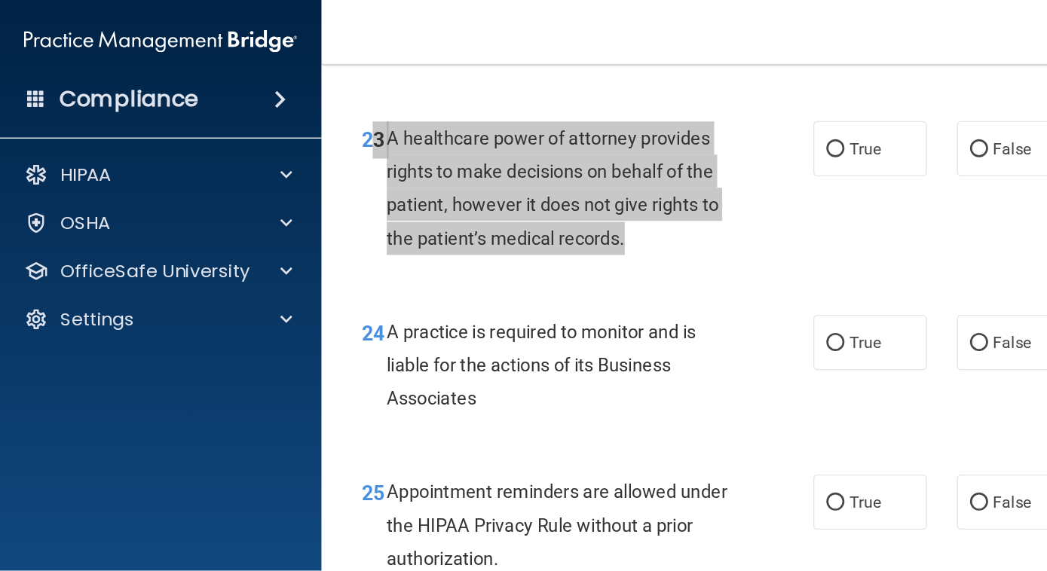
scroll to position [4027, 0]
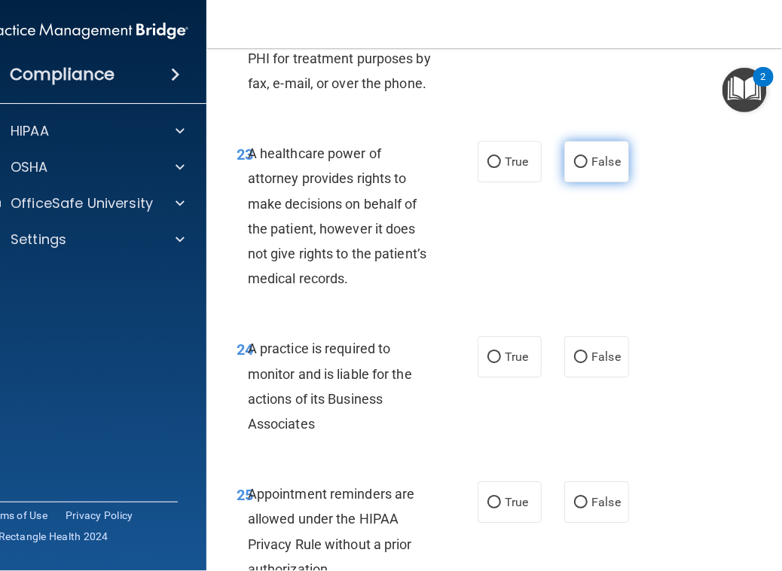
click at [592, 165] on span "False" at bounding box center [606, 161] width 29 height 14
click at [586, 165] on input "False" at bounding box center [581, 162] width 14 height 11
radio input "true"
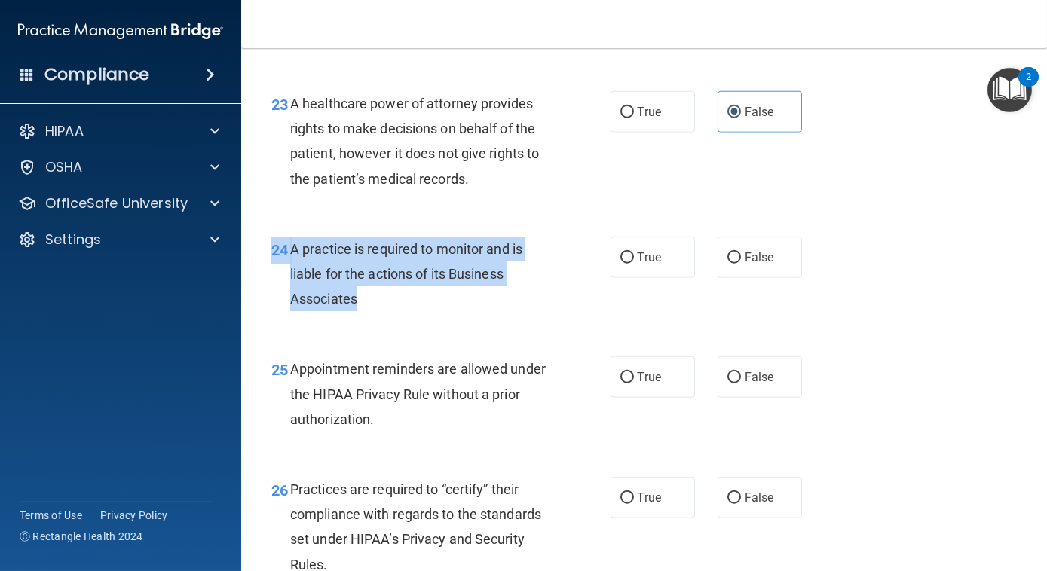
drag, startPoint x: 365, startPoint y: 353, endPoint x: 271, endPoint y: 298, distance: 108.1
click at [271, 298] on div "24 A practice is required to monitor and is liable for the actions of its Busin…" at bounding box center [441, 278] width 384 height 83
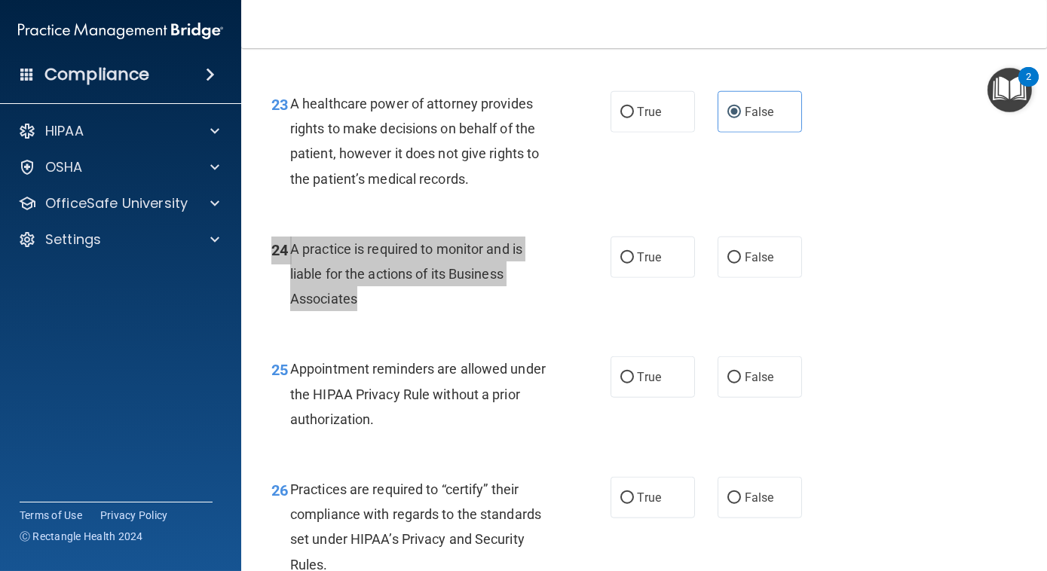
scroll to position [4027, 0]
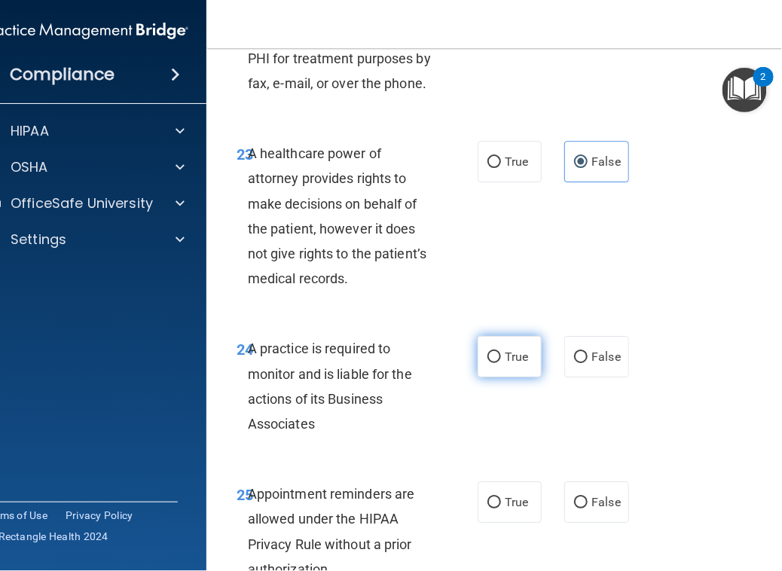
click at [516, 357] on span "True" at bounding box center [516, 357] width 23 height 14
click at [501, 357] on input "True" at bounding box center [495, 357] width 14 height 11
radio input "true"
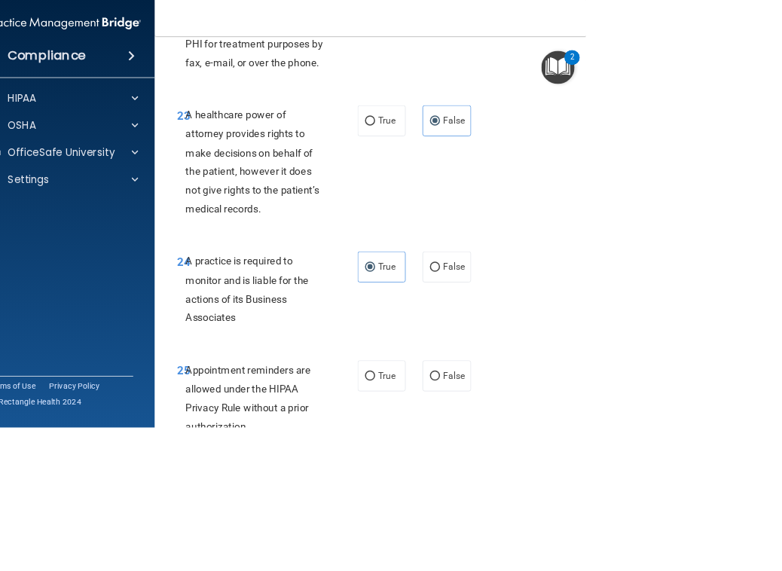
scroll to position [3251, 0]
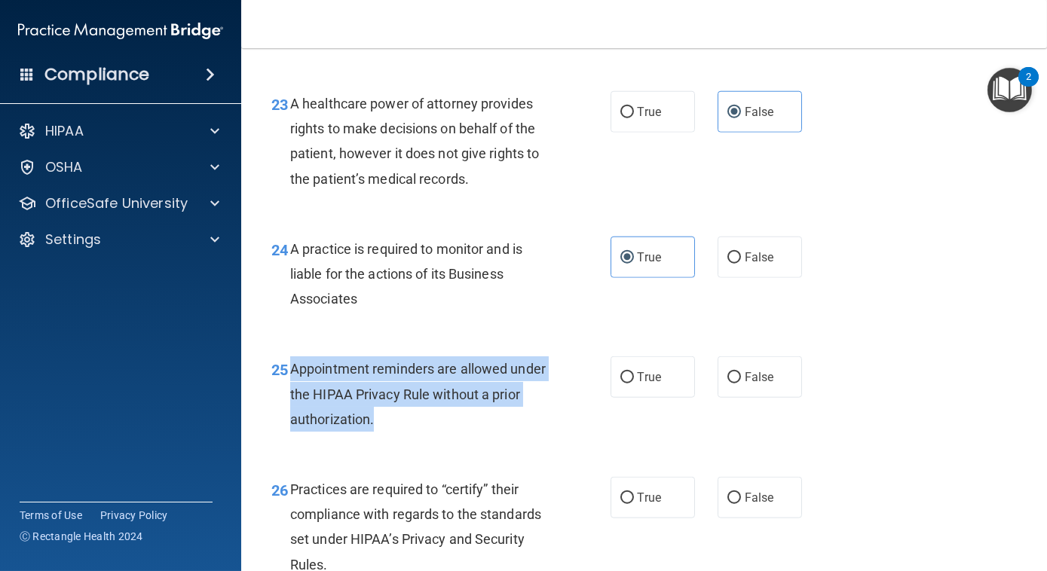
drag, startPoint x: 390, startPoint y: 464, endPoint x: 289, endPoint y: 417, distance: 110.9
click at [290, 417] on div "Appointment reminders are allowed under the HIPAA Privacy Rule without a prior …" at bounding box center [425, 393] width 271 height 75
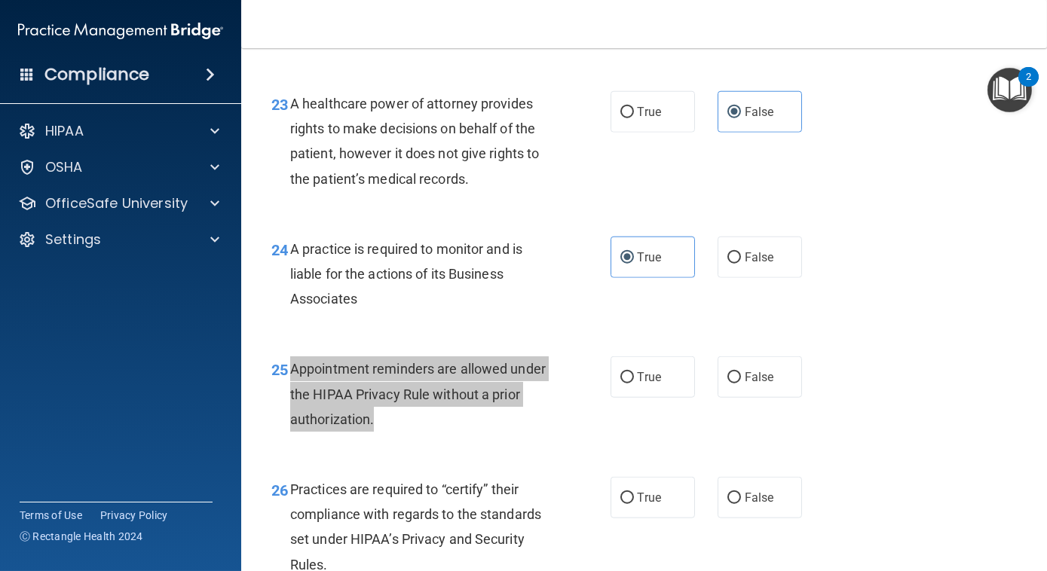
scroll to position [4027, 0]
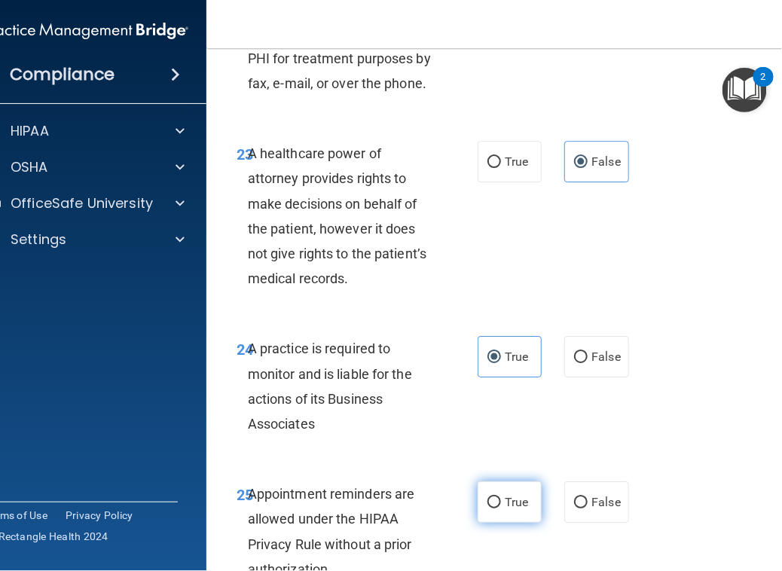
click at [525, 506] on label "True" at bounding box center [510, 502] width 64 height 41
click at [501, 506] on input "True" at bounding box center [495, 502] width 14 height 11
radio input "true"
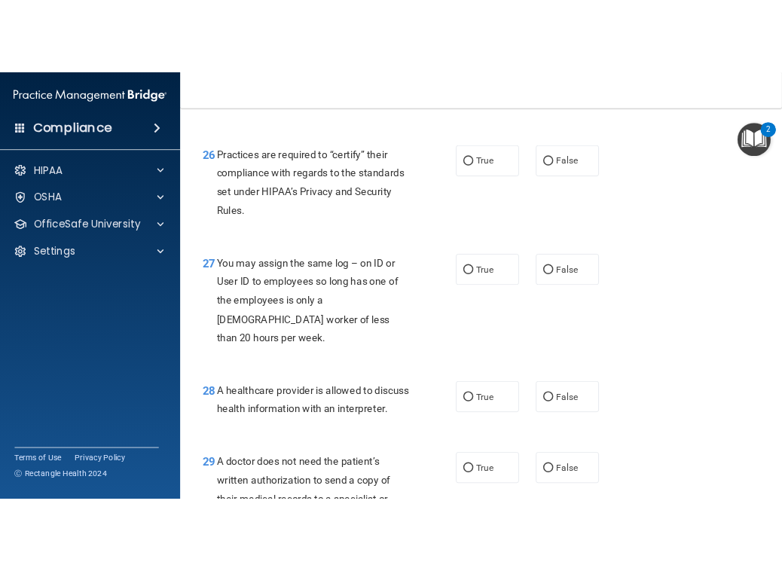
scroll to position [3642, 0]
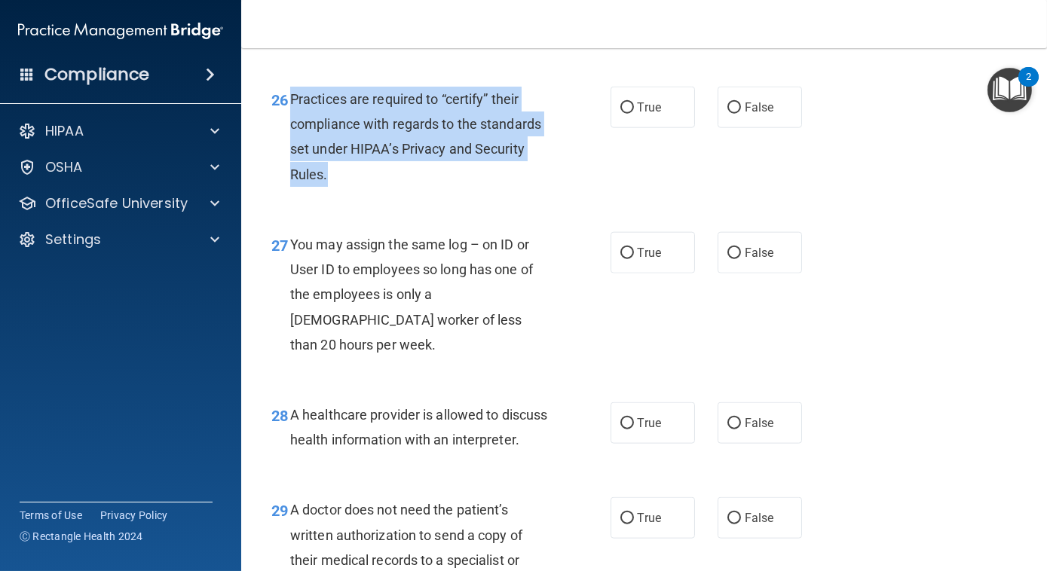
drag, startPoint x: 356, startPoint y: 225, endPoint x: 292, endPoint y: 158, distance: 93.8
click at [292, 158] on div "Practices are required to “certify” their compliance with regards to the standa…" at bounding box center [425, 137] width 271 height 100
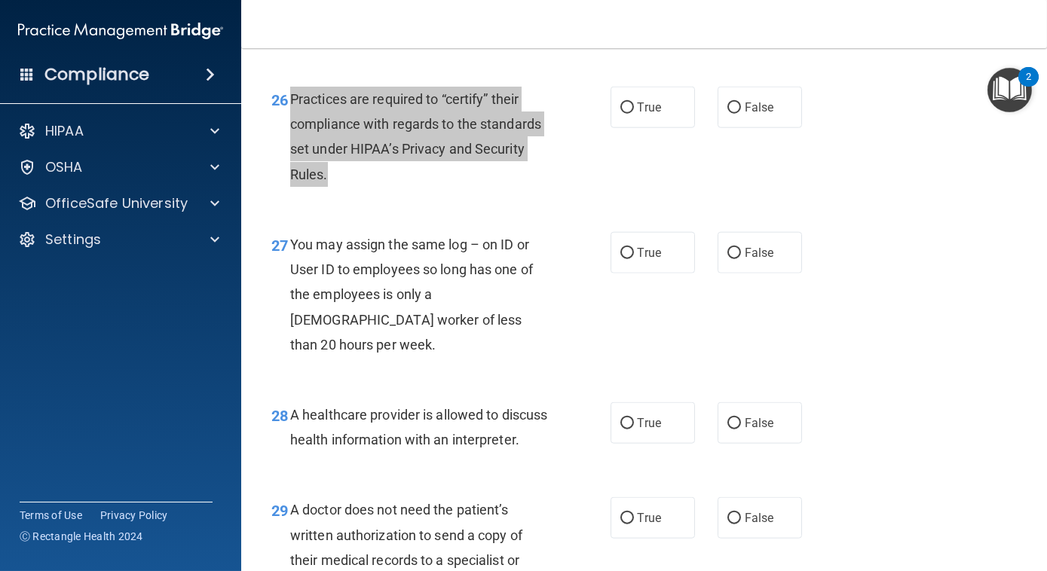
scroll to position [4493, 0]
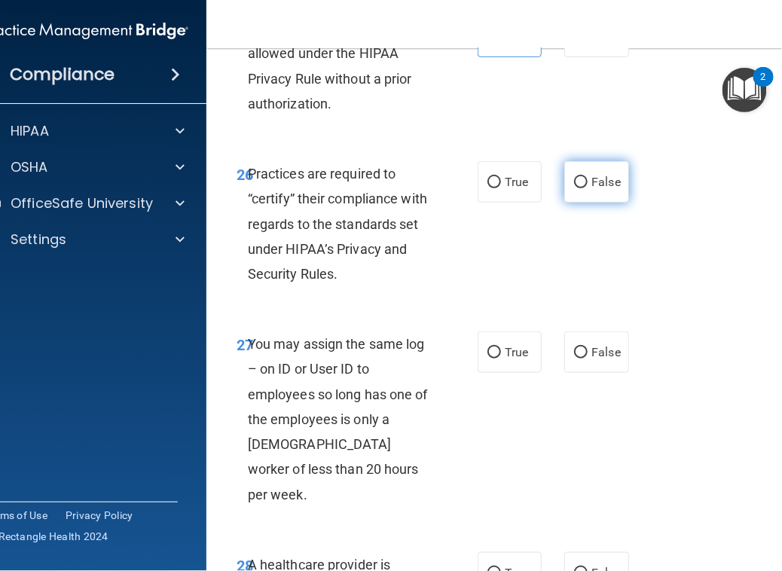
click at [585, 179] on label "False" at bounding box center [596, 181] width 64 height 41
click at [585, 179] on input "False" at bounding box center [581, 182] width 14 height 11
radio input "true"
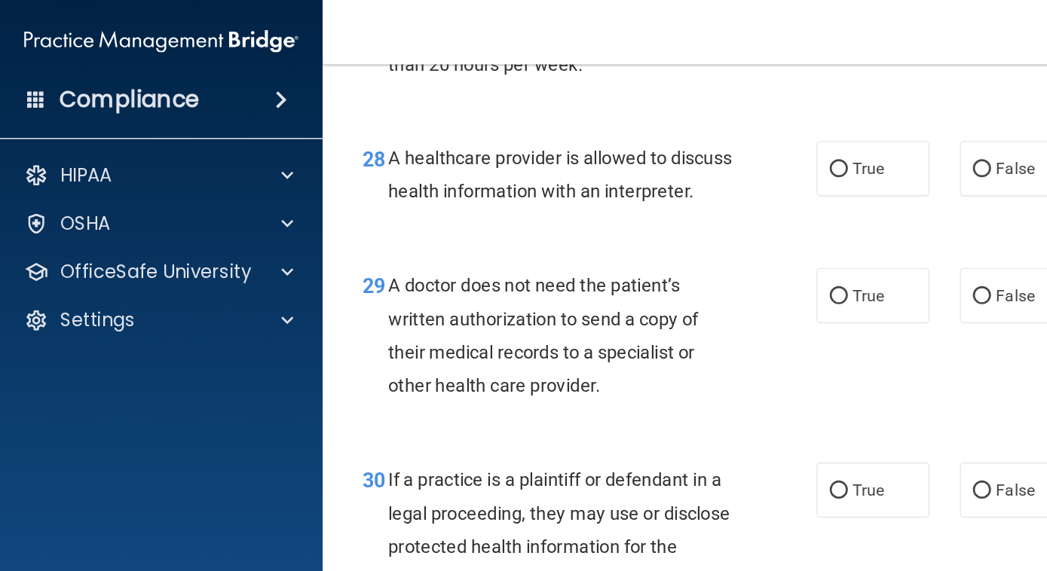
scroll to position [3642, 0]
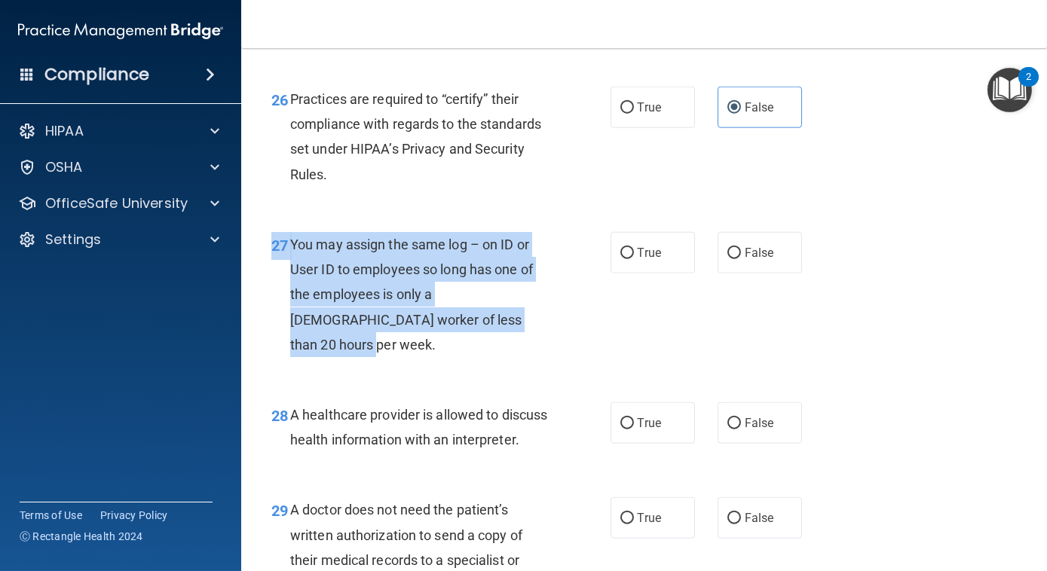
drag, startPoint x: 492, startPoint y: 369, endPoint x: 271, endPoint y: 294, distance: 233.1
click at [271, 294] on div "27 You may assign the same log – on ID or User ID to employees so long has one …" at bounding box center [441, 298] width 384 height 133
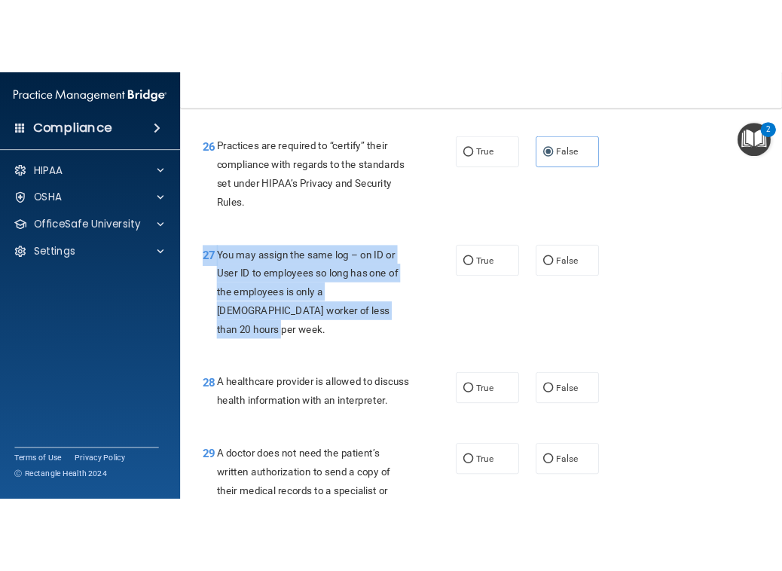
scroll to position [3643, 0]
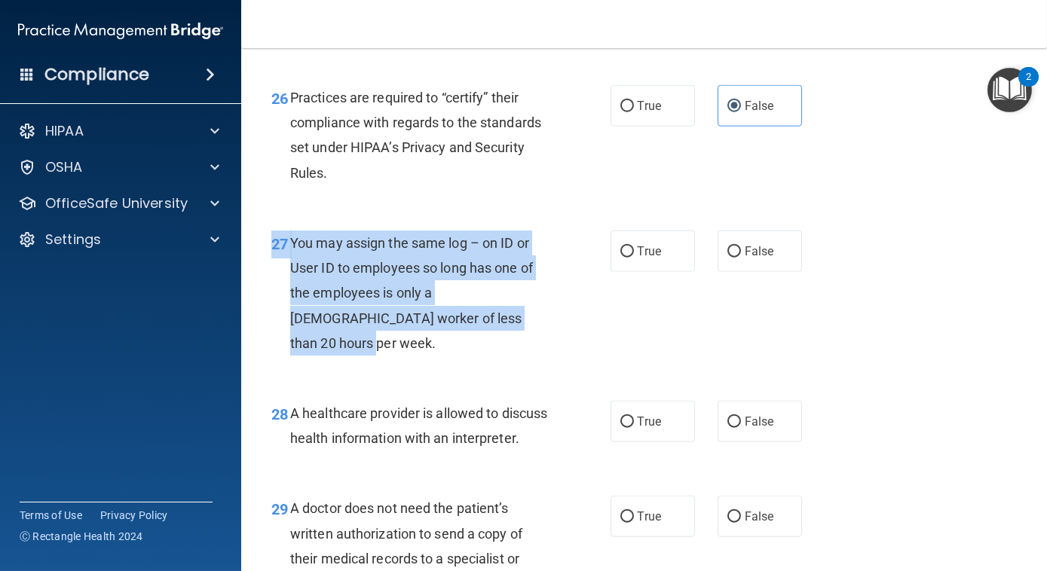
click at [493, 356] on div "You may assign the same log – on ID or User ID to employees so long has one of …" at bounding box center [425, 293] width 271 height 125
drag, startPoint x: 484, startPoint y: 367, endPoint x: 265, endPoint y: 307, distance: 227.2
click at [265, 307] on div "27 You may assign the same log – on ID or User ID to employees so long has one …" at bounding box center [441, 297] width 384 height 133
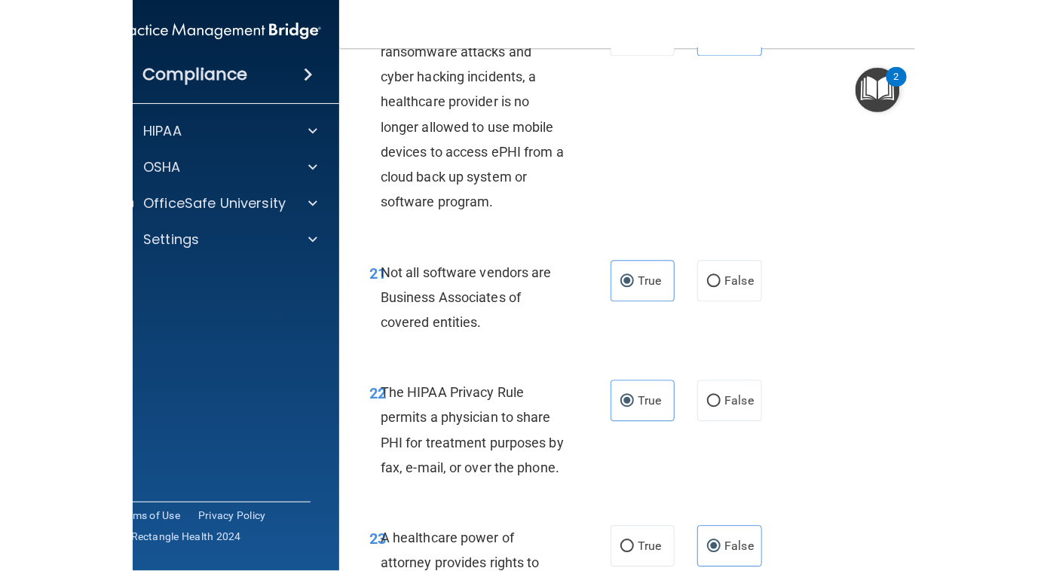
scroll to position [4495, 0]
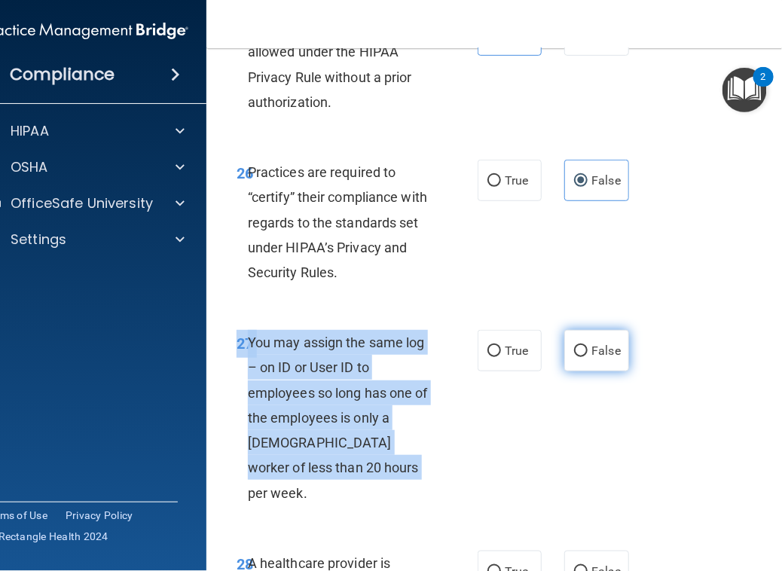
click at [574, 353] on input "False" at bounding box center [581, 351] width 14 height 11
radio input "true"
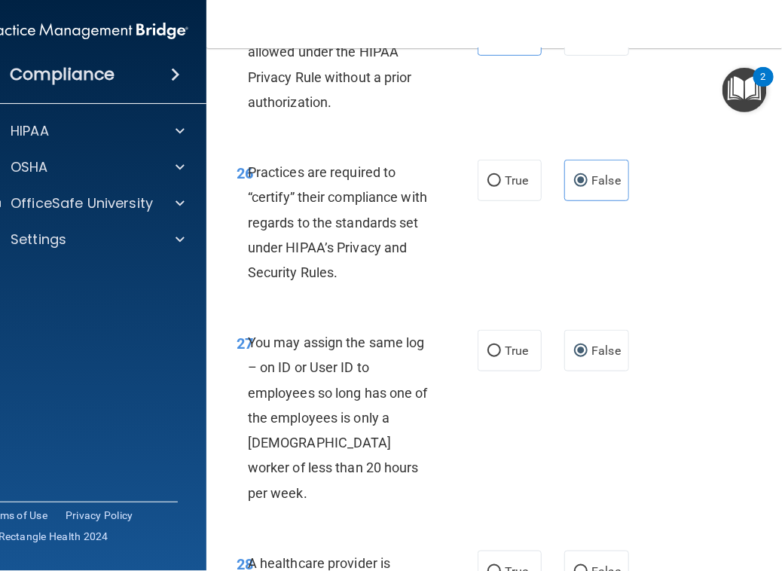
click at [683, 283] on div "26 Practices are required to “certify” their compliance with regards to the sta…" at bounding box center [511, 226] width 573 height 170
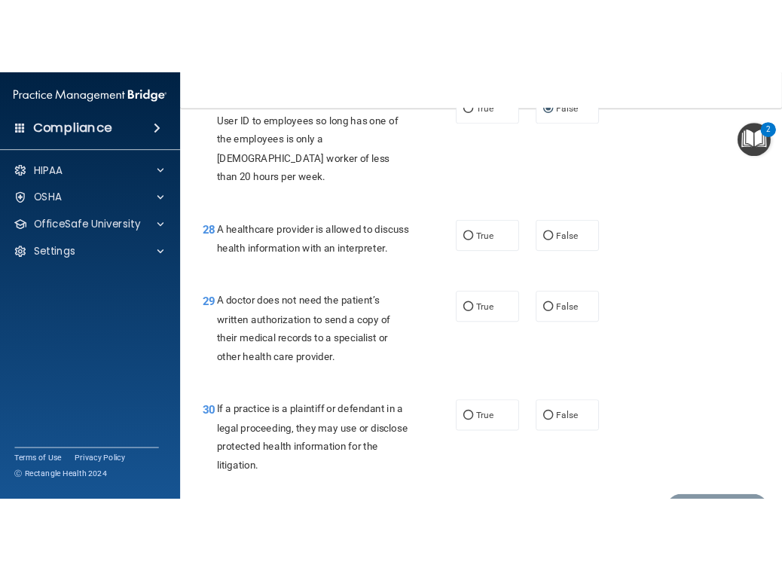
scroll to position [3866, 0]
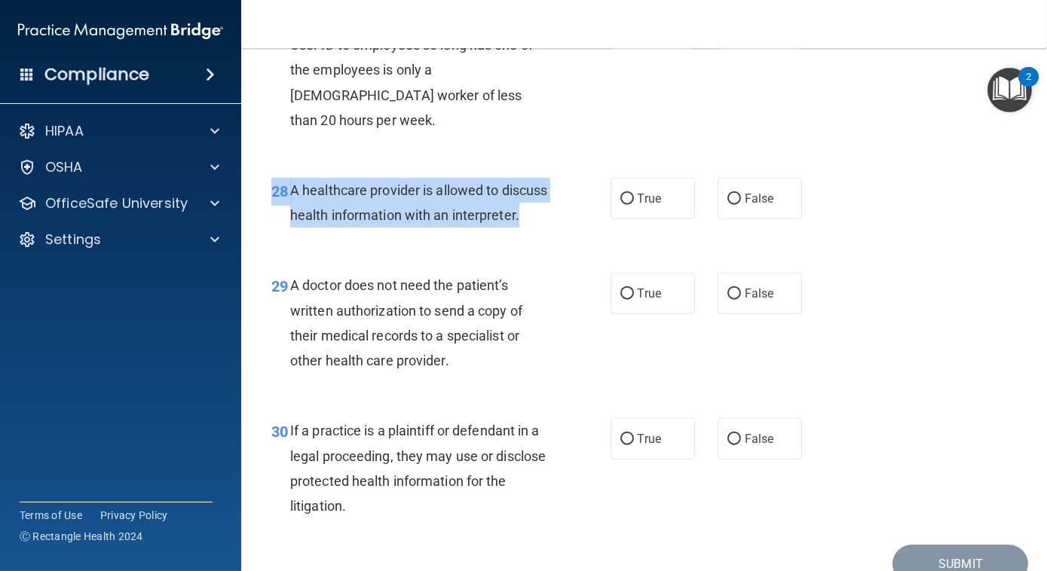
drag, startPoint x: 378, startPoint y: 262, endPoint x: 269, endPoint y: 236, distance: 111.7
click at [269, 235] on div "28 A healthcare provider is allowed to discuss health information with an inter…" at bounding box center [441, 206] width 384 height 57
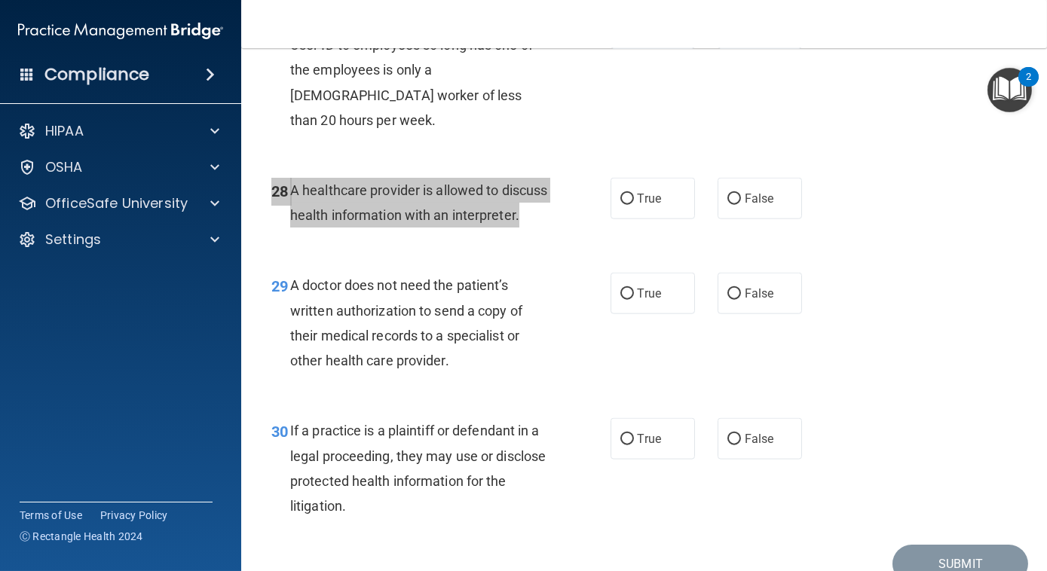
scroll to position [4768, 0]
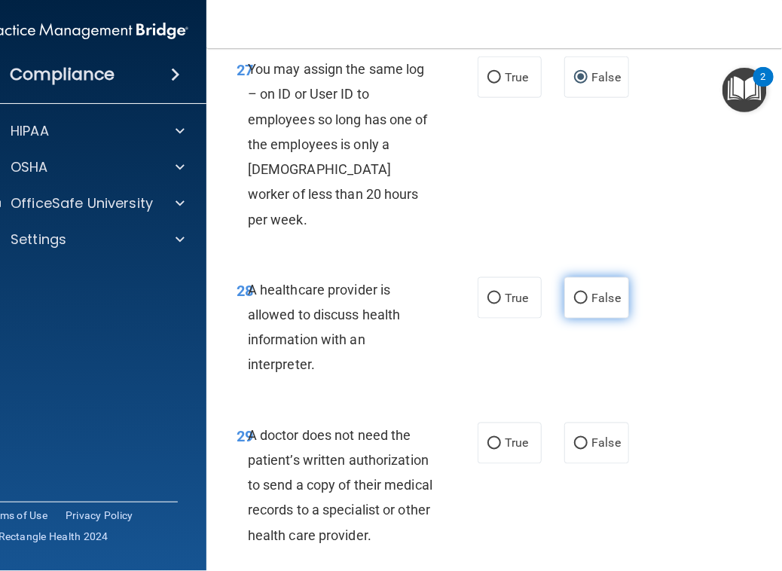
click at [583, 278] on label "False" at bounding box center [596, 297] width 64 height 41
click at [583, 293] on input "False" at bounding box center [581, 298] width 14 height 11
radio input "true"
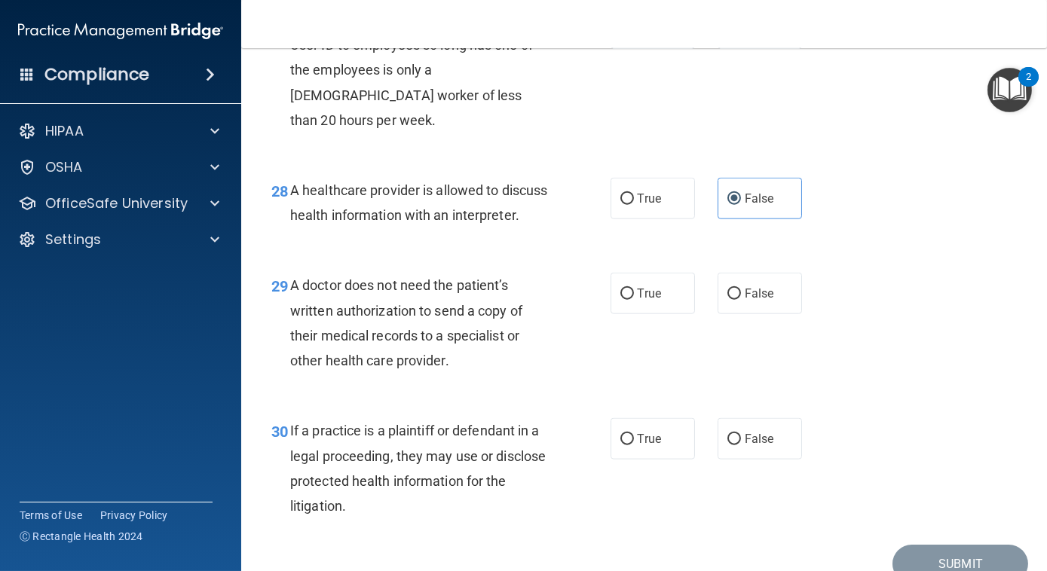
drag, startPoint x: 486, startPoint y: 418, endPoint x: 273, endPoint y: 336, distance: 228.6
click at [273, 336] on div "29 A doctor does not need the patient’s written authorization to send a copy of…" at bounding box center [441, 327] width 384 height 108
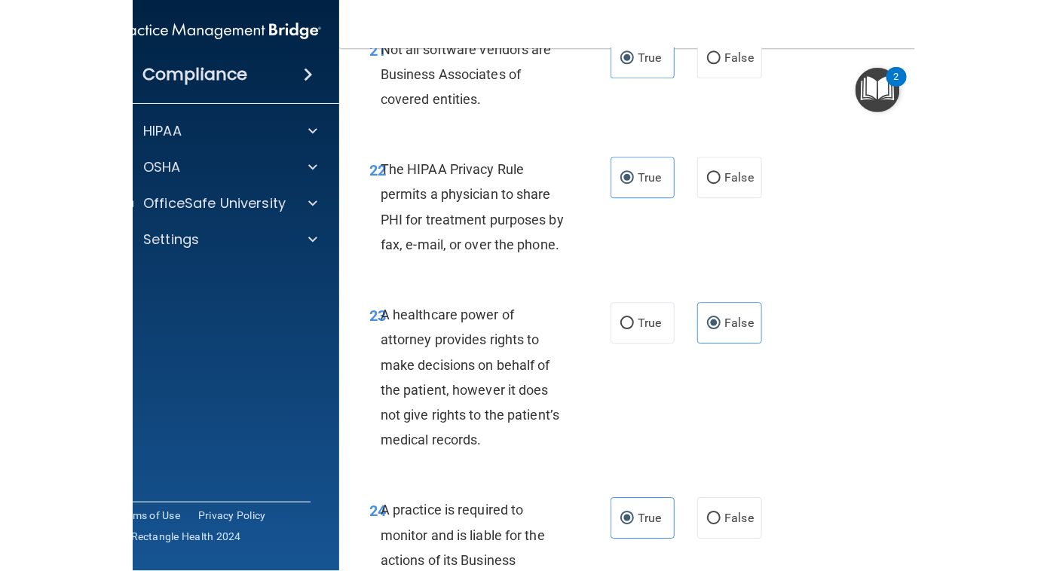
scroll to position [4768, 0]
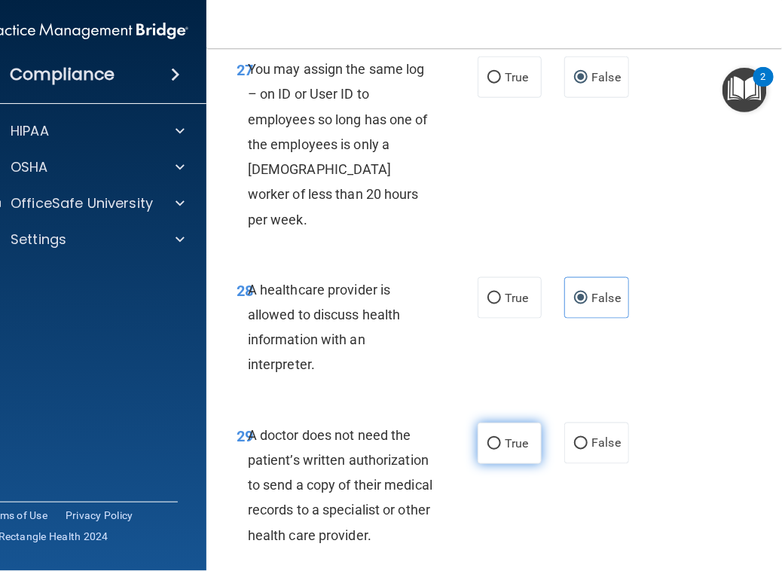
click at [529, 423] on label "True" at bounding box center [510, 443] width 64 height 41
click at [501, 439] on input "True" at bounding box center [495, 444] width 14 height 11
radio input "true"
click at [654, 338] on div "28 A healthcare provider is allowed to discuss health information with an inter…" at bounding box center [511, 330] width 573 height 145
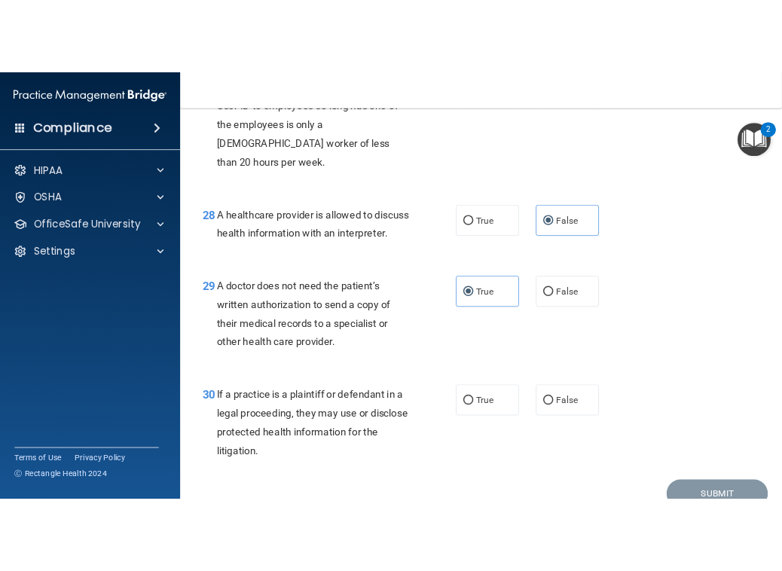
scroll to position [3988, 0]
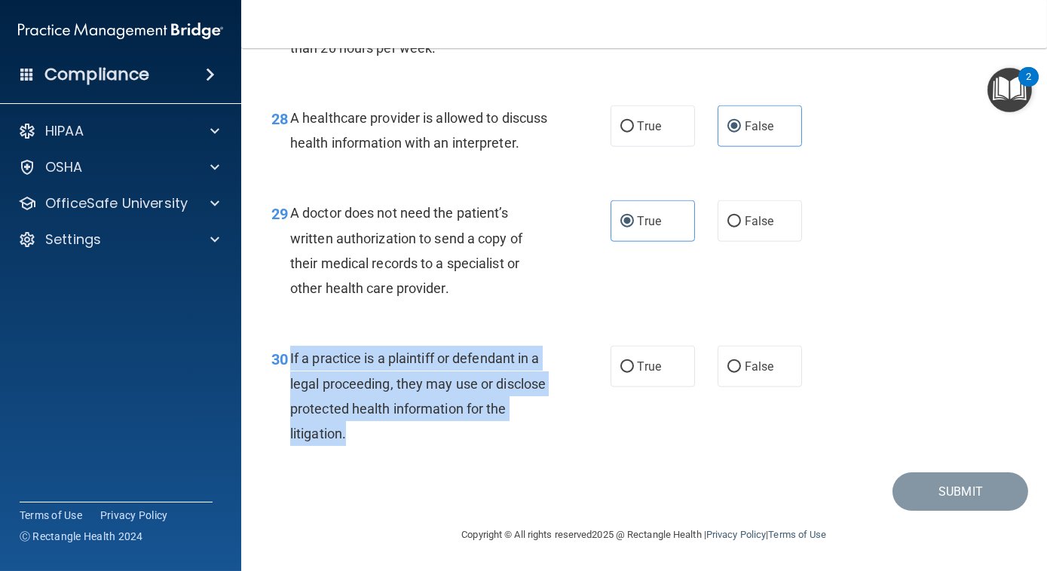
drag, startPoint x: 380, startPoint y: 435, endPoint x: 284, endPoint y: 353, distance: 126.1
click at [284, 353] on div "30 If a practice is a plaintiff or defendant in a legal proceeding, they may us…" at bounding box center [441, 400] width 384 height 108
click at [402, 437] on div "If a practice is a plaintiff or defendant in a legal proceeding, they may use o…" at bounding box center [425, 396] width 271 height 100
drag, startPoint x: 370, startPoint y: 436, endPoint x: 264, endPoint y: 372, distance: 124.1
click at [264, 372] on div "30 If a practice is a plaintiff or defendant in a legal proceeding, they may us…" at bounding box center [441, 400] width 384 height 108
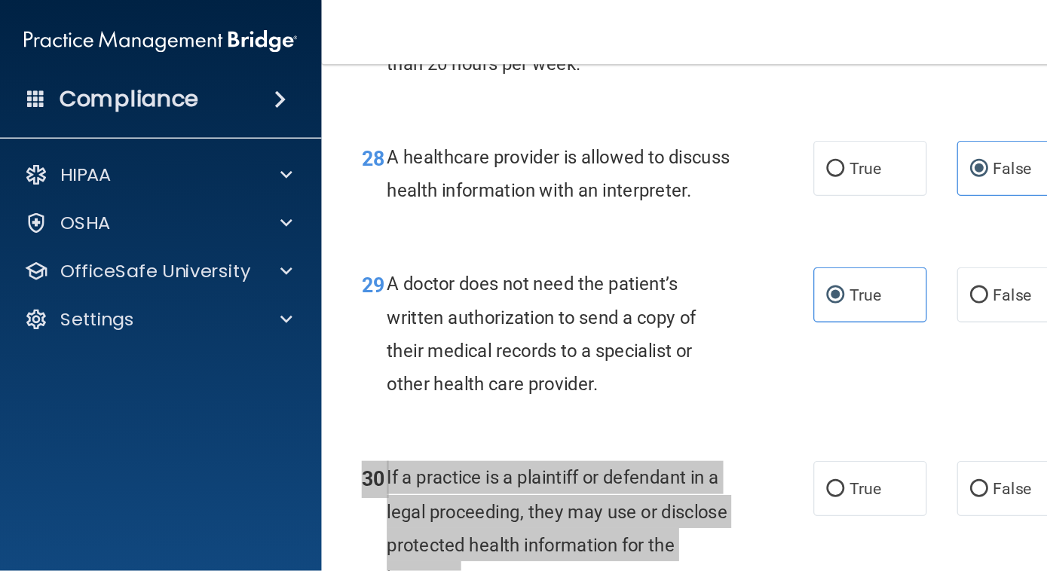
scroll to position [4890, 0]
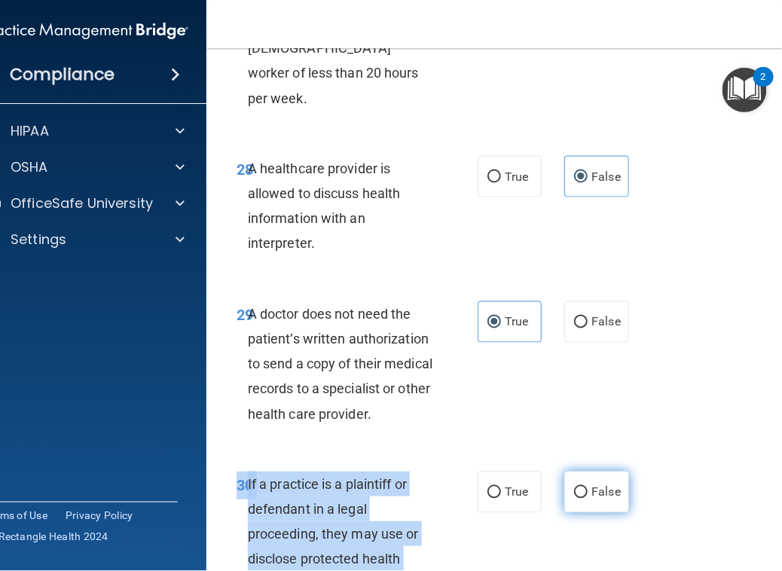
click at [574, 488] on input "False" at bounding box center [581, 493] width 14 height 11
radio input "true"
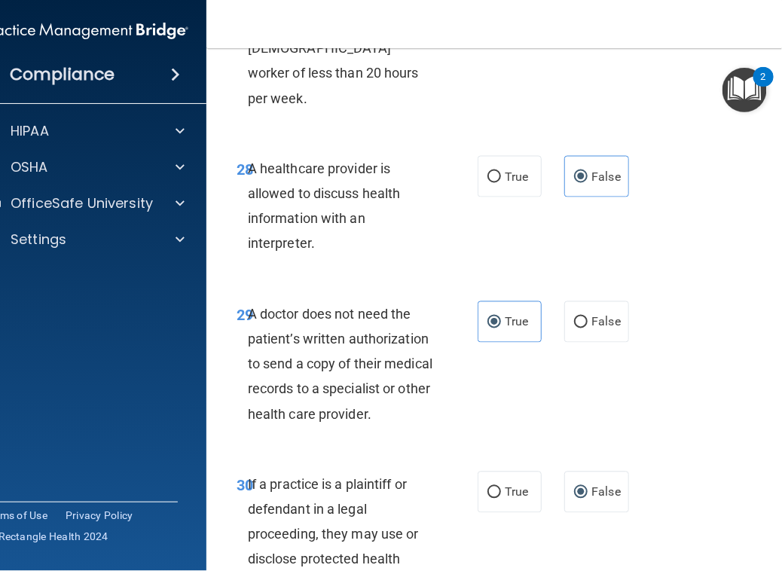
click at [641, 387] on div "29 A doctor does not need the patient’s written authorization to send a copy of…" at bounding box center [511, 368] width 573 height 170
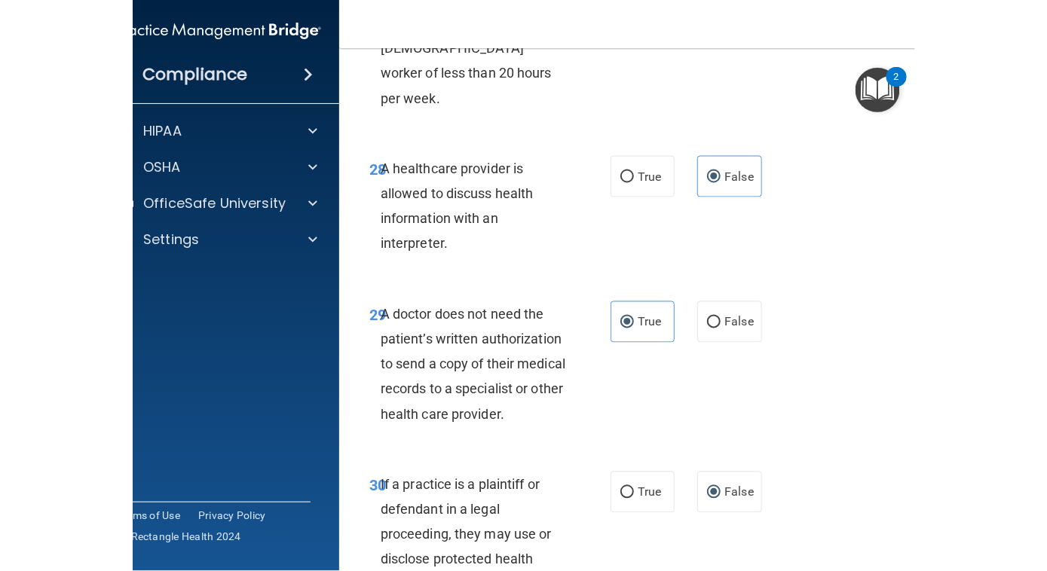
scroll to position [3988, 0]
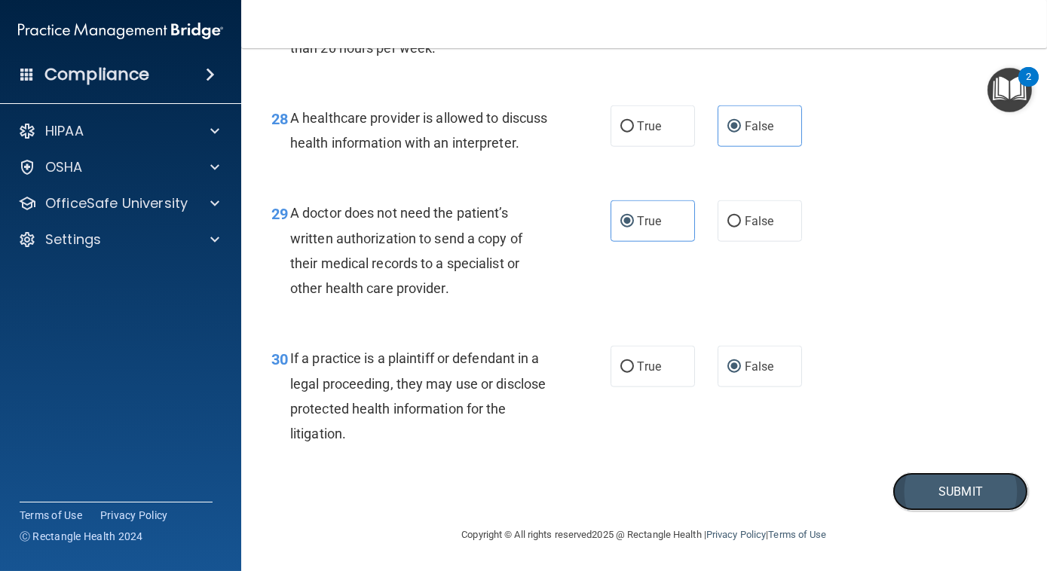
click at [935, 488] on button "Submit" at bounding box center [960, 492] width 136 height 38
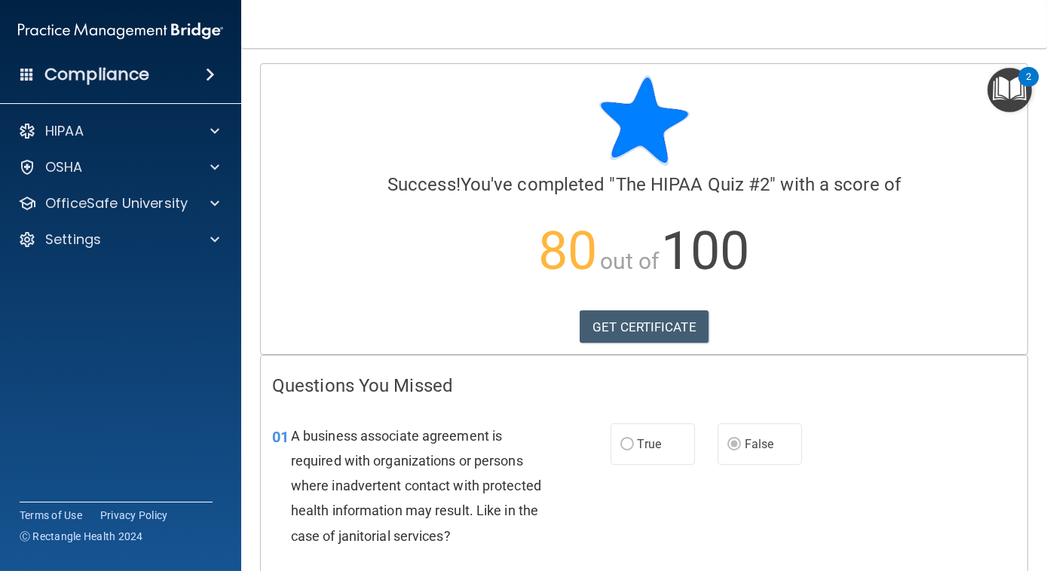
click at [1014, 86] on img "Open Resource Center, 2 new notifications" at bounding box center [1009, 90] width 44 height 44
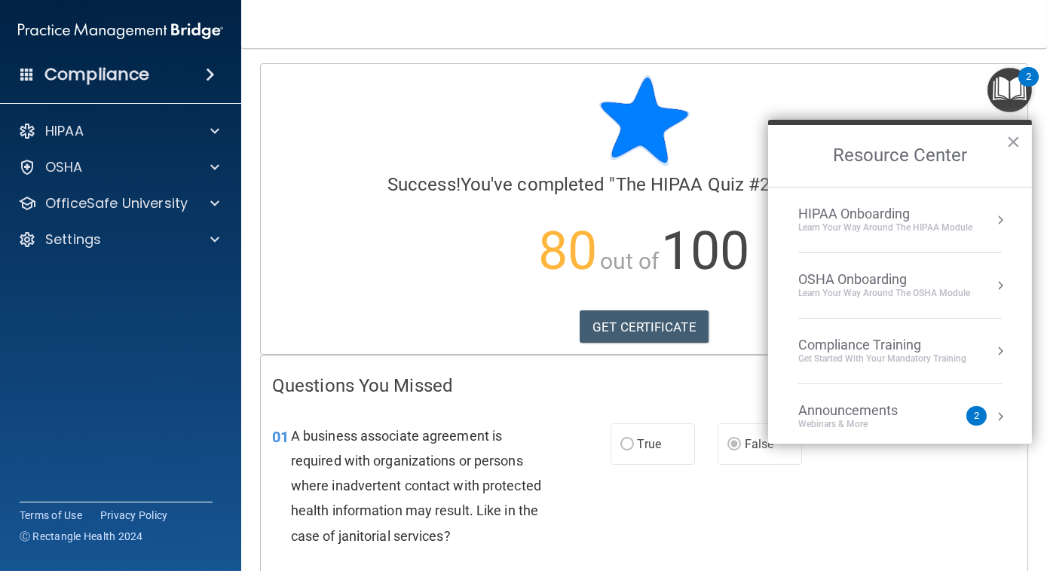
click at [993, 220] on button "Resource Center" at bounding box center [1000, 220] width 15 height 15
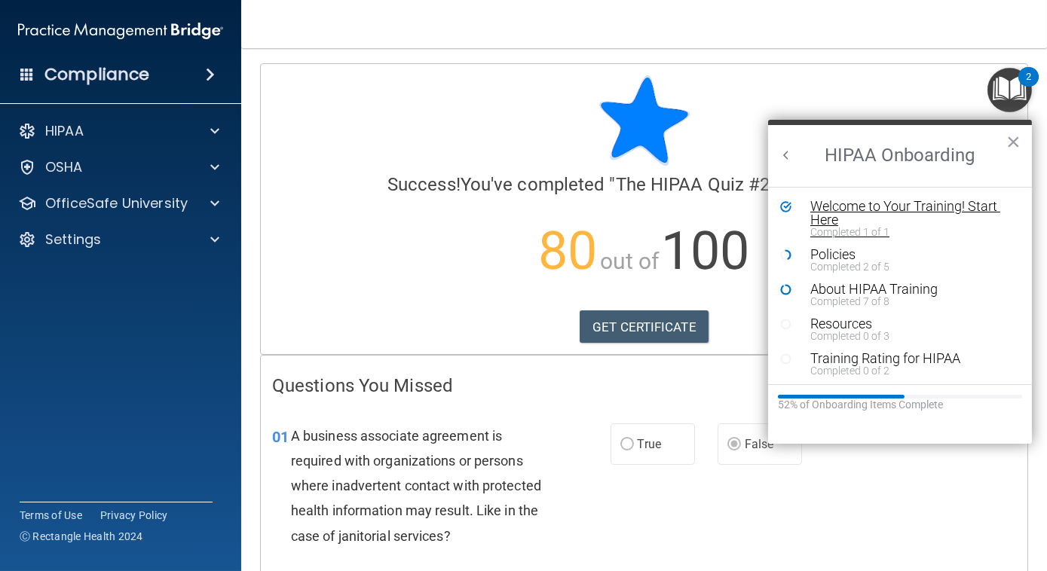
click at [926, 208] on div "Welcome to Your Training! Start Here" at bounding box center [905, 213] width 191 height 27
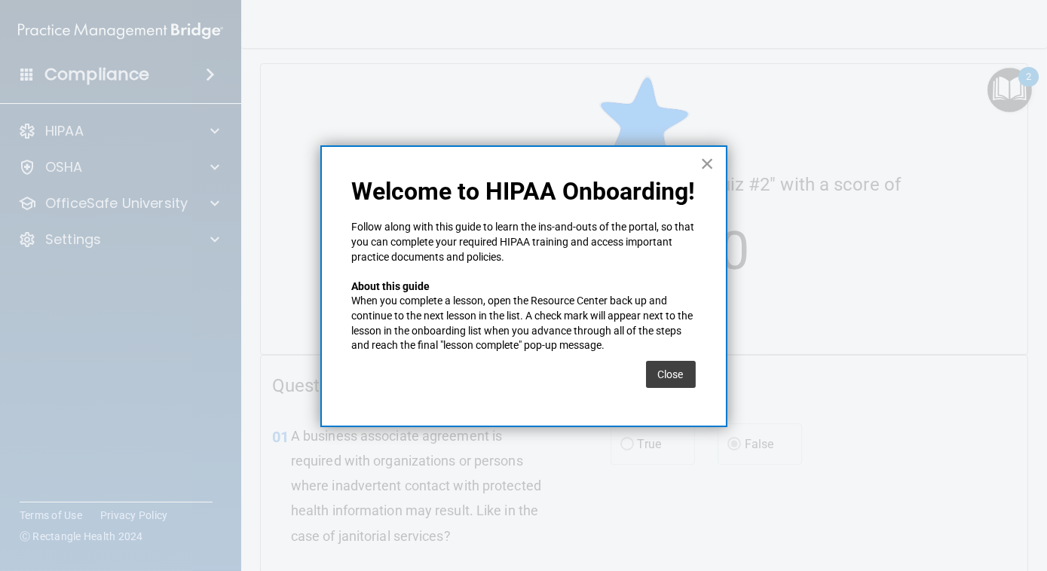
click at [712, 163] on button "×" at bounding box center [707, 163] width 14 height 24
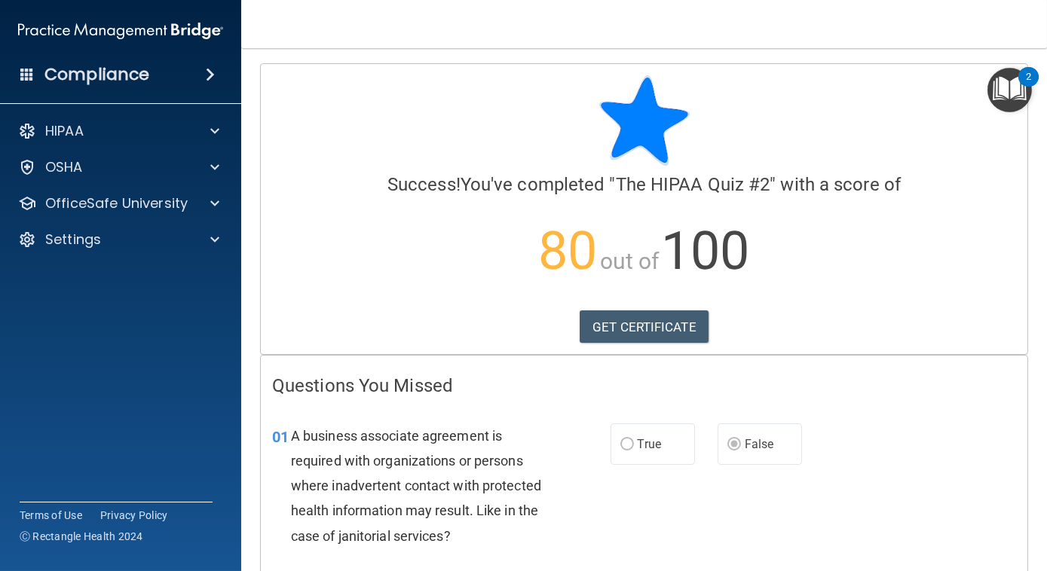
click at [1005, 99] on img "Open Resource Center, 2 new notifications" at bounding box center [1009, 90] width 44 height 44
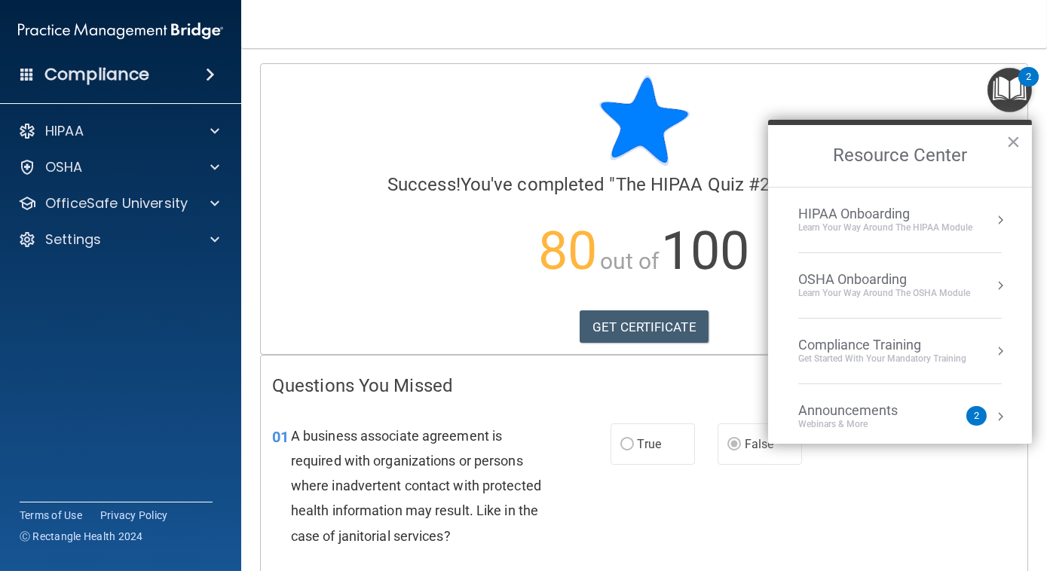
click at [993, 222] on button "Resource Center" at bounding box center [1000, 220] width 15 height 15
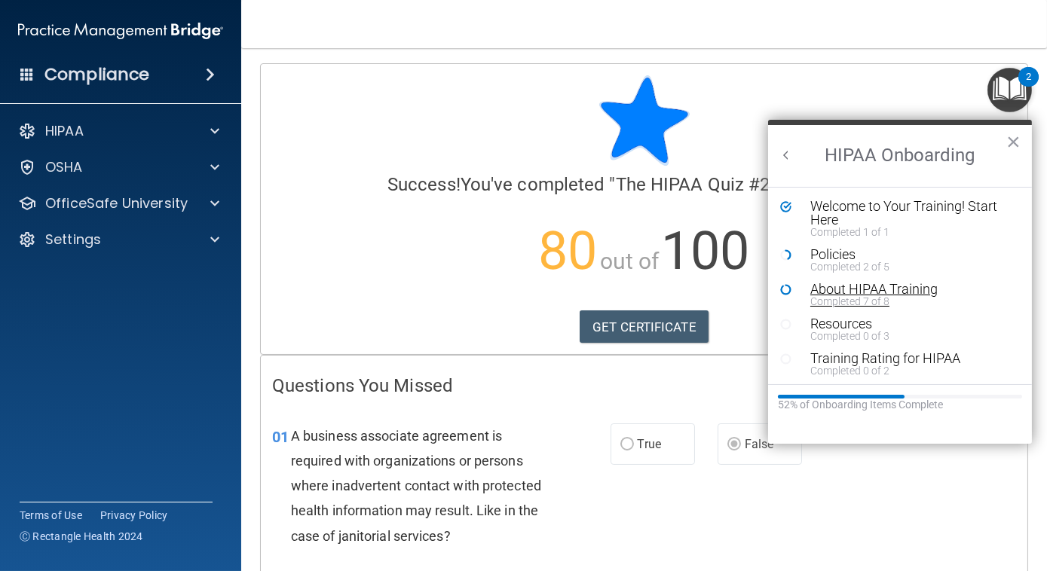
click at [857, 296] on div "Completed 7 of 8" at bounding box center [905, 301] width 191 height 11
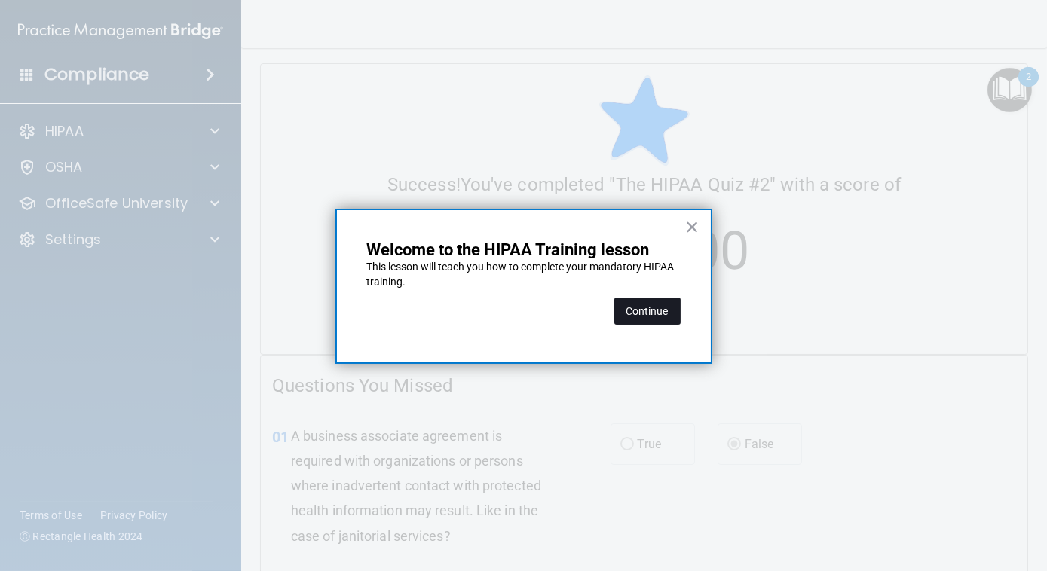
click at [660, 312] on button "Continue" at bounding box center [647, 311] width 66 height 27
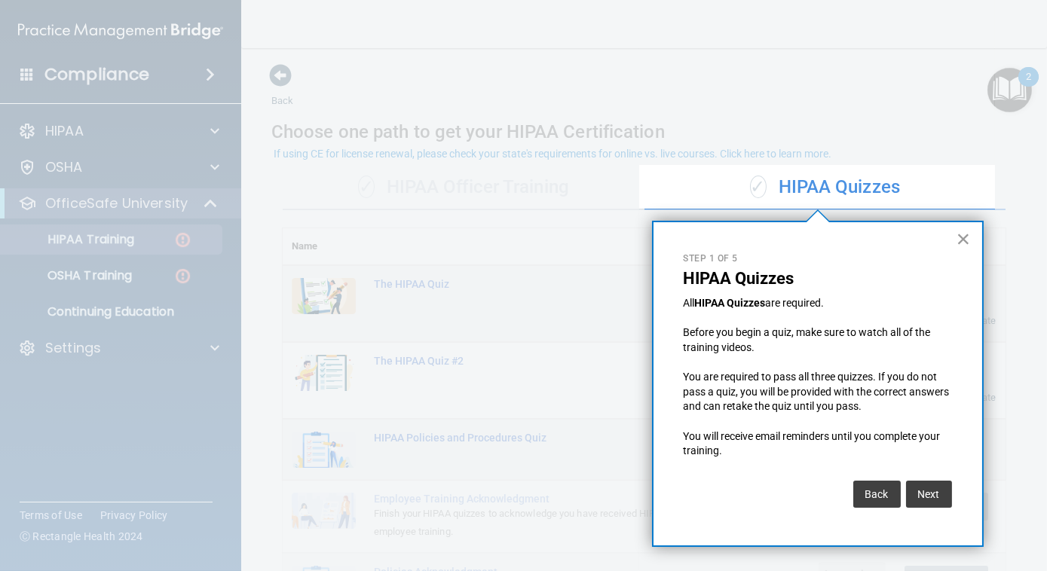
click at [962, 238] on button "×" at bounding box center [963, 239] width 14 height 24
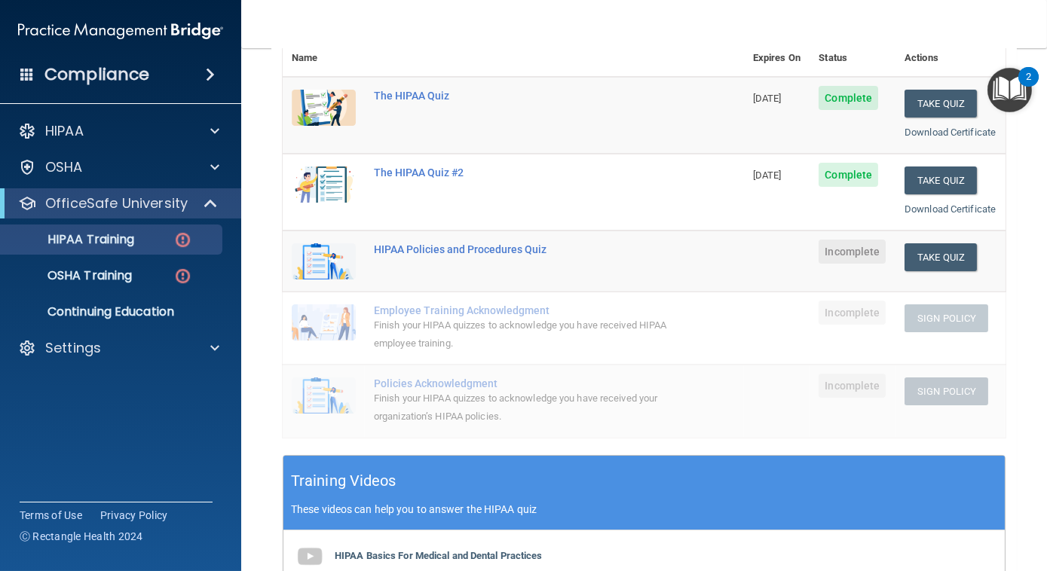
scroll to position [200, 0]
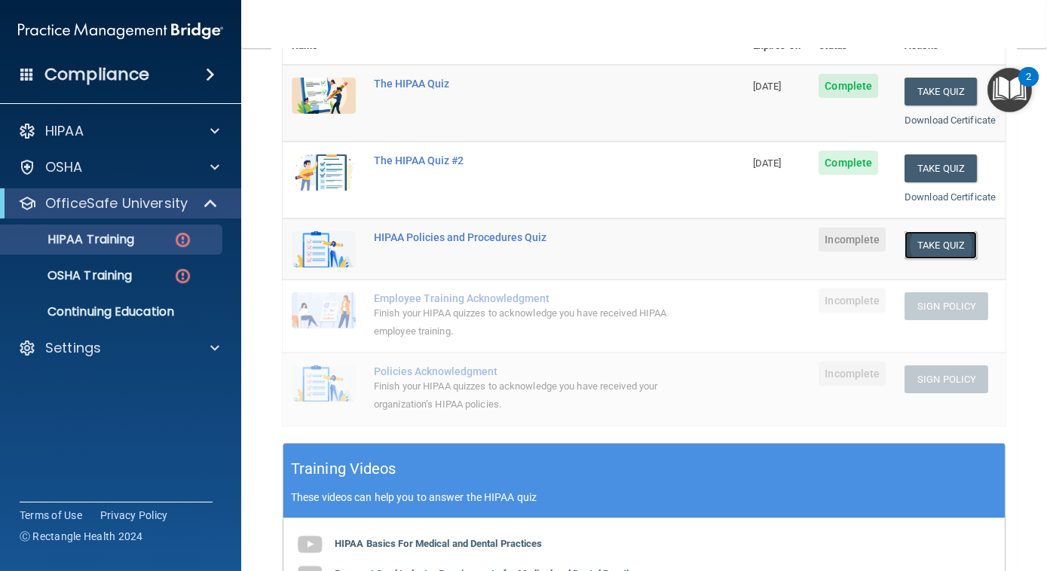
click at [941, 259] on button "Take Quiz" at bounding box center [940, 245] width 72 height 28
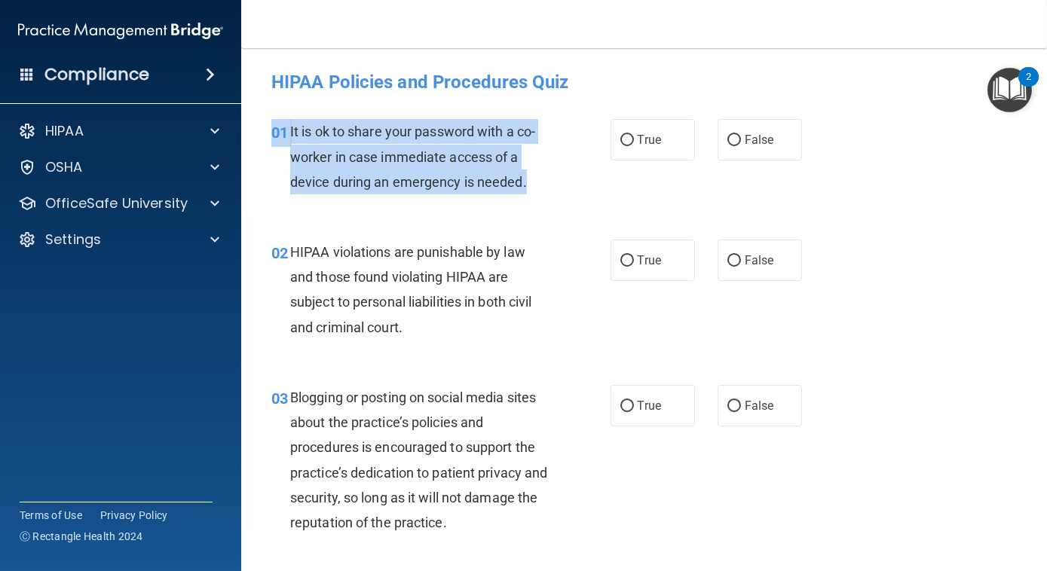
drag, startPoint x: 492, startPoint y: 182, endPoint x: 262, endPoint y: 128, distance: 236.2
click at [262, 128] on div "01 It is ok to share your password with a co-worker in case immediate access of…" at bounding box center [441, 160] width 384 height 83
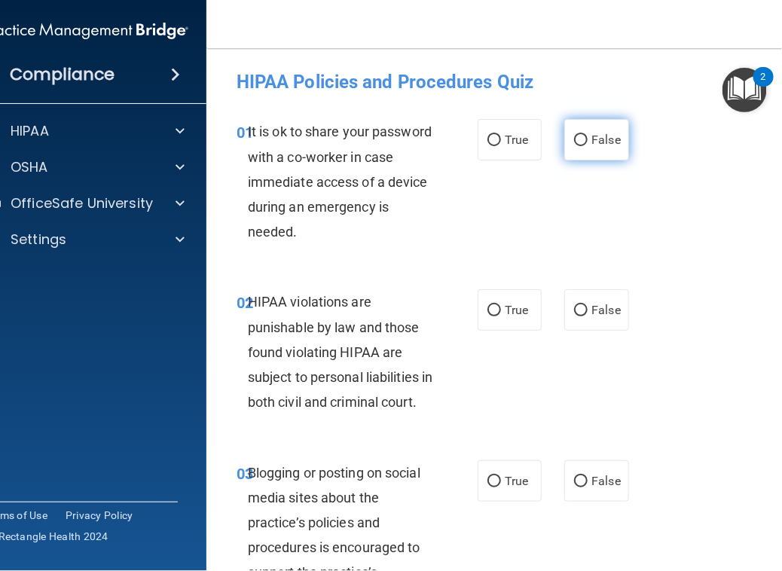
click at [615, 145] on span "False" at bounding box center [606, 140] width 29 height 14
click at [588, 145] on input "False" at bounding box center [581, 140] width 14 height 11
radio input "true"
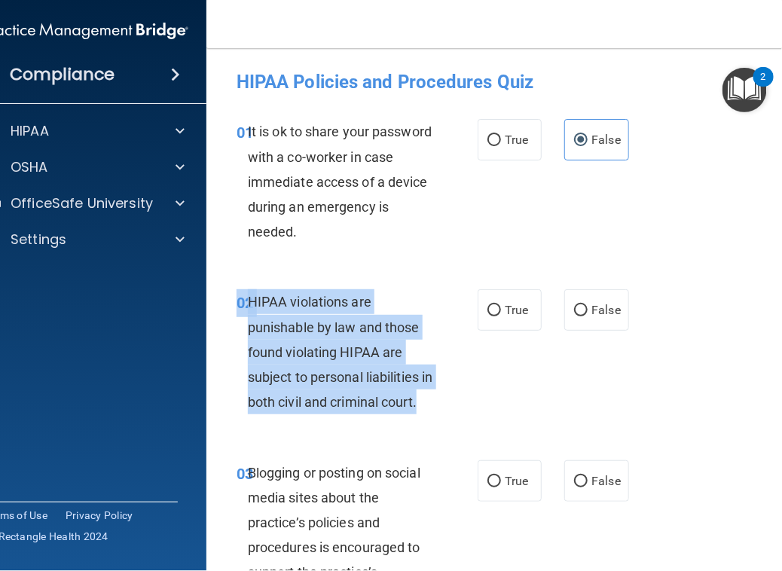
drag, startPoint x: 299, startPoint y: 432, endPoint x: 235, endPoint y: 294, distance: 152.1
click at [235, 294] on div "02 HIPAA violations are punishable by law and those found violating HIPAA are s…" at bounding box center [357, 355] width 286 height 133
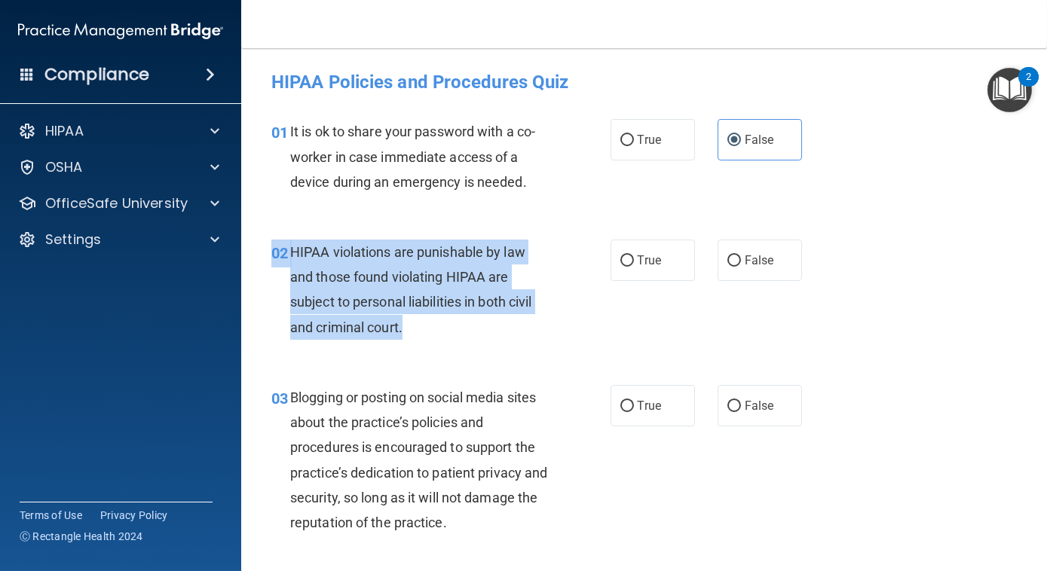
click at [433, 318] on div "HIPAA violations are punishable by law and those found violating HIPAA are subj…" at bounding box center [425, 290] width 271 height 100
drag, startPoint x: 418, startPoint y: 334, endPoint x: 277, endPoint y: 245, distance: 167.3
click at [277, 245] on div "02 HIPAA violations are punishable by law and those found violating HIPAA are s…" at bounding box center [441, 294] width 384 height 108
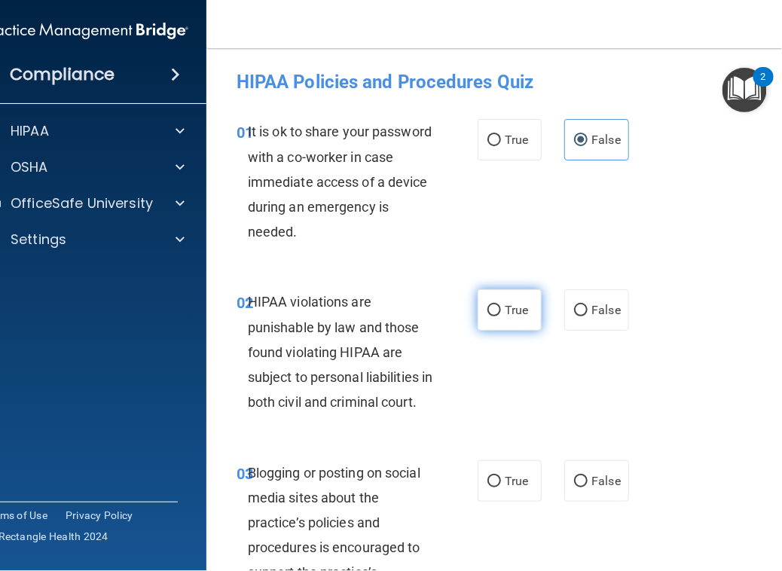
click at [516, 320] on label "True" at bounding box center [510, 309] width 64 height 41
click at [501, 317] on input "True" at bounding box center [495, 310] width 14 height 11
radio input "true"
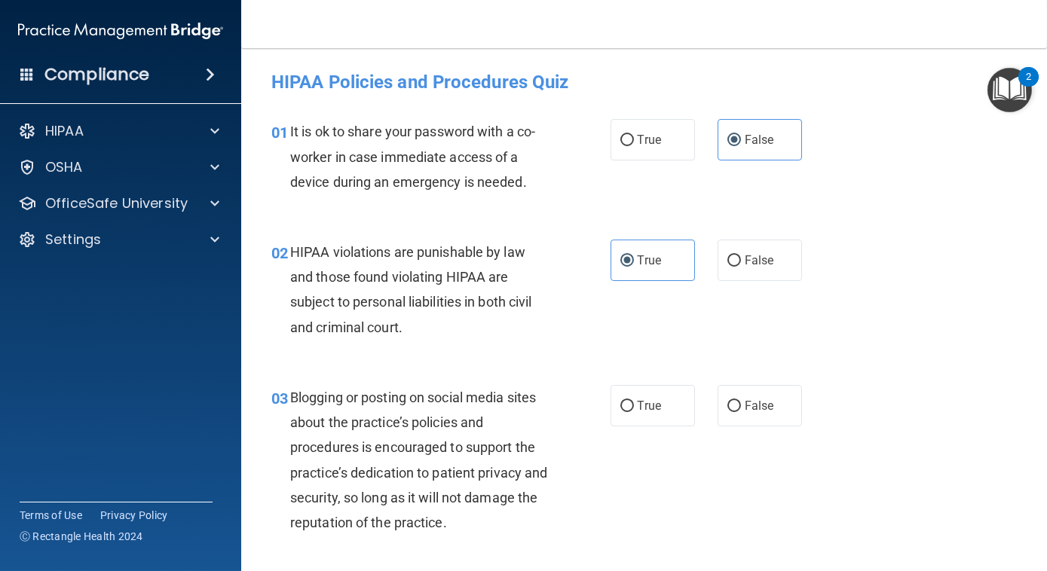
click at [905, 281] on div "02 HIPAA violations are punishable by law and those found violating HIPAA are s…" at bounding box center [644, 293] width 768 height 145
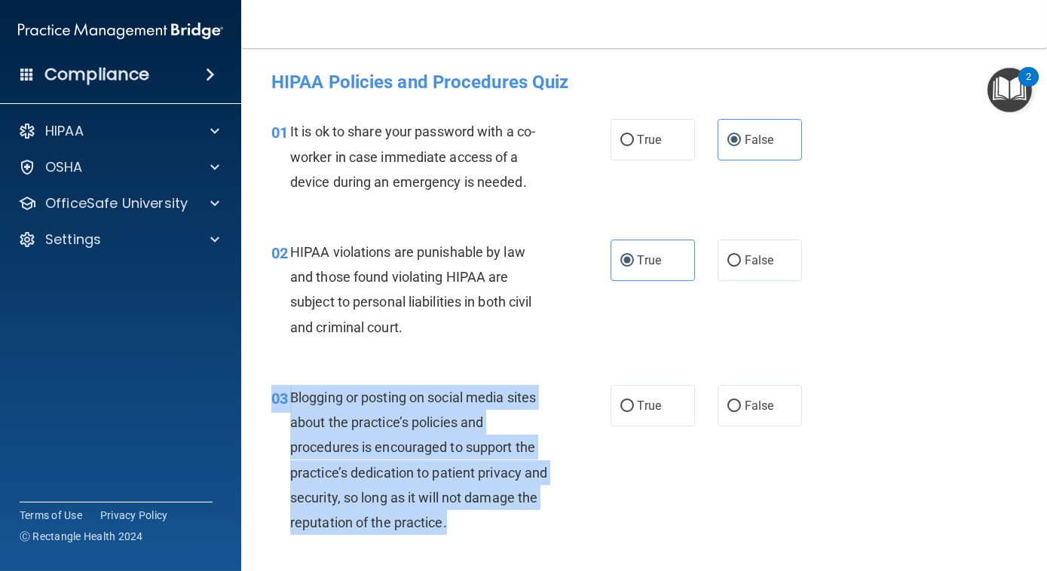
drag, startPoint x: 482, startPoint y: 523, endPoint x: 272, endPoint y: 391, distance: 248.2
click at [272, 391] on div "03 Blogging or posting on social media sites about the practice’s policies and …" at bounding box center [441, 464] width 384 height 158
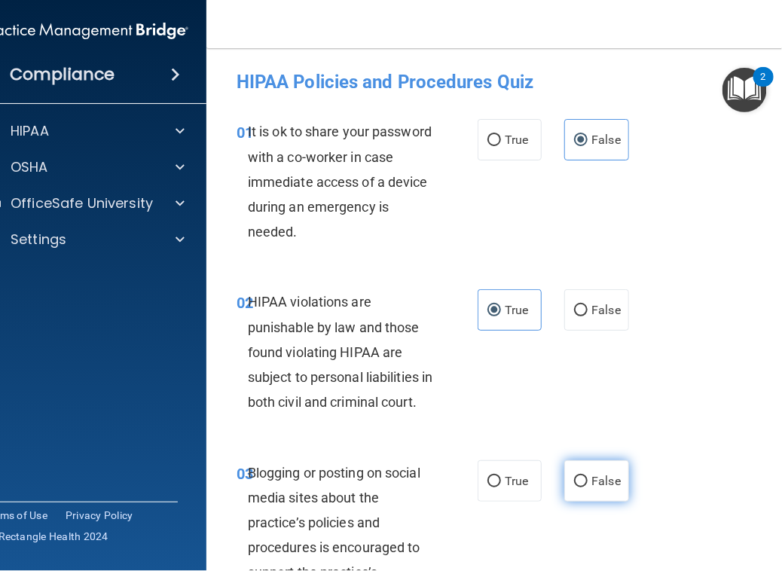
click at [595, 488] on span "False" at bounding box center [606, 481] width 29 height 14
click at [588, 488] on input "False" at bounding box center [581, 481] width 14 height 11
radio input "true"
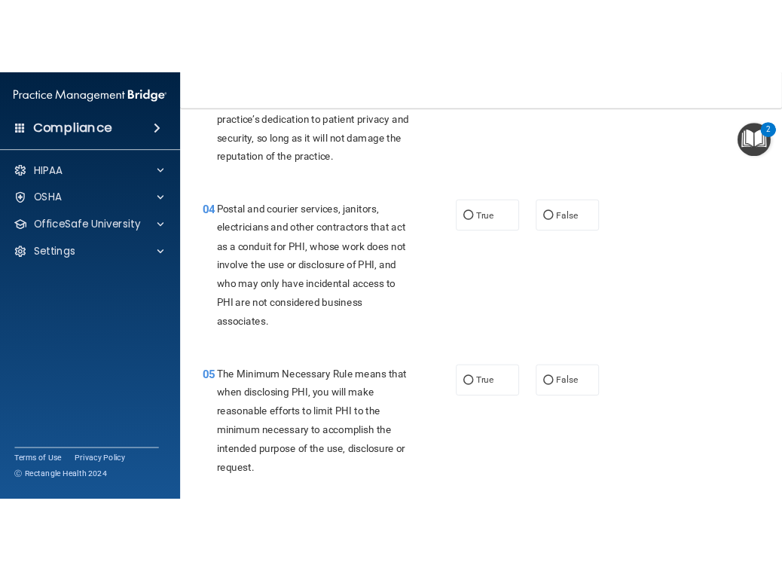
scroll to position [426, 0]
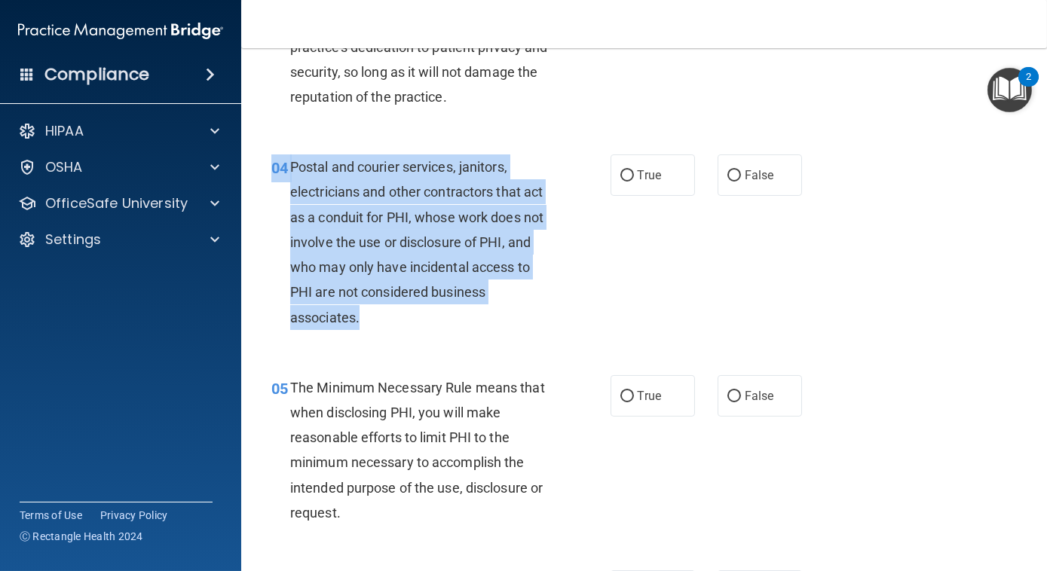
drag, startPoint x: 387, startPoint y: 309, endPoint x: 242, endPoint y: 196, distance: 183.6
click at [242, 196] on main "- HIPAA Policies and Procedures Quiz This quiz doesn’t expire until . Are you s…" at bounding box center [644, 309] width 806 height 523
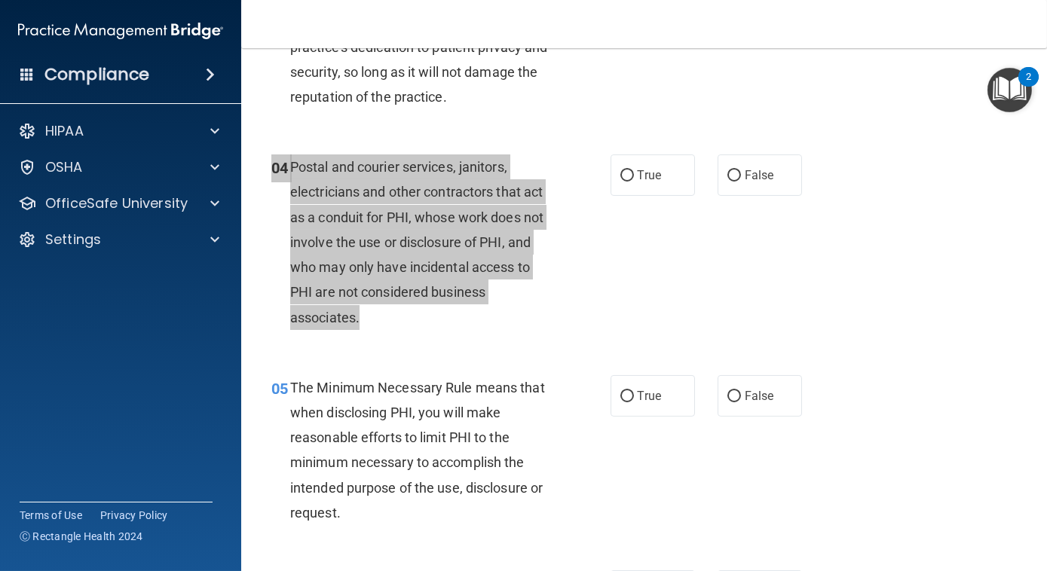
scroll to position [526, 0]
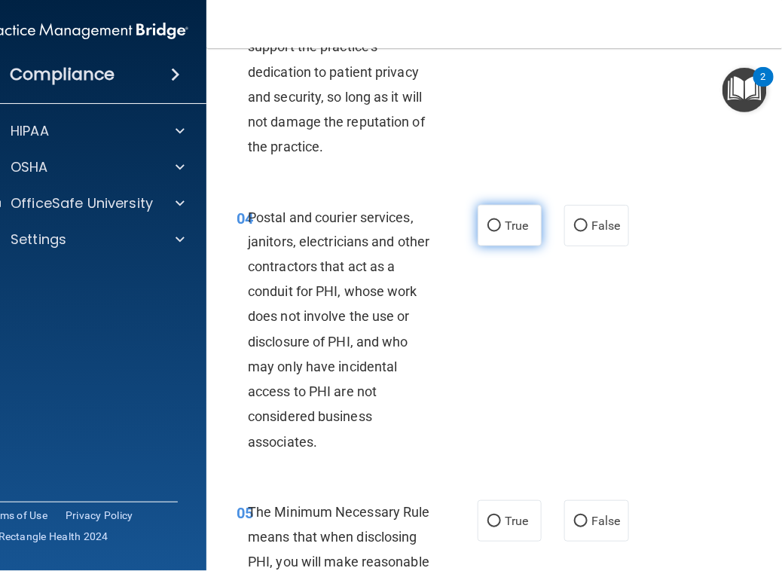
click at [507, 246] on label "True" at bounding box center [510, 225] width 64 height 41
click at [501, 232] on input "True" at bounding box center [495, 226] width 14 height 11
radio input "true"
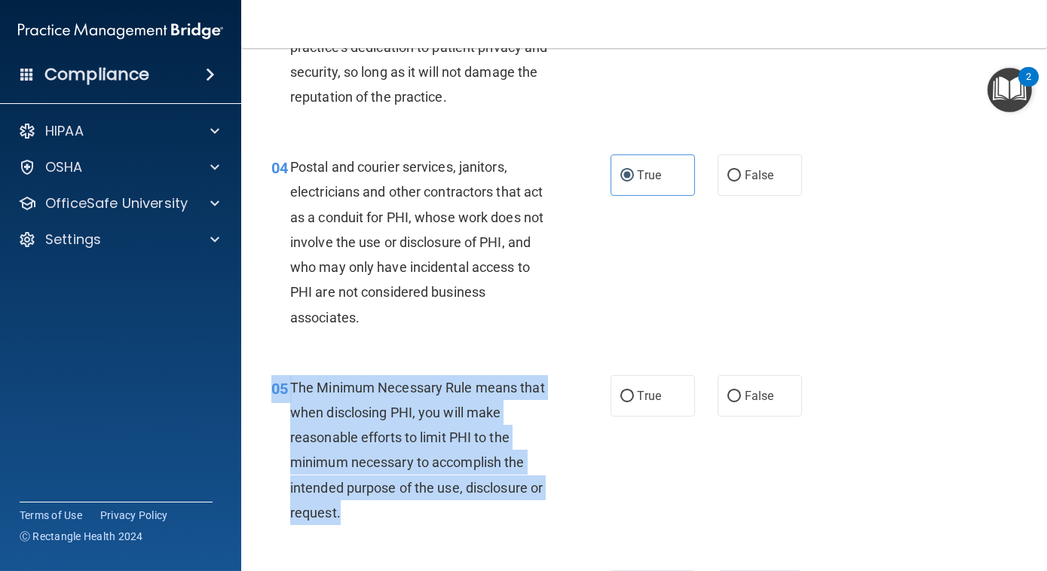
drag, startPoint x: 375, startPoint y: 519, endPoint x: 263, endPoint y: 388, distance: 172.6
click at [263, 388] on div "05 The Minimum Necessary Rule means that when disclosing PHI, you will make rea…" at bounding box center [441, 454] width 384 height 158
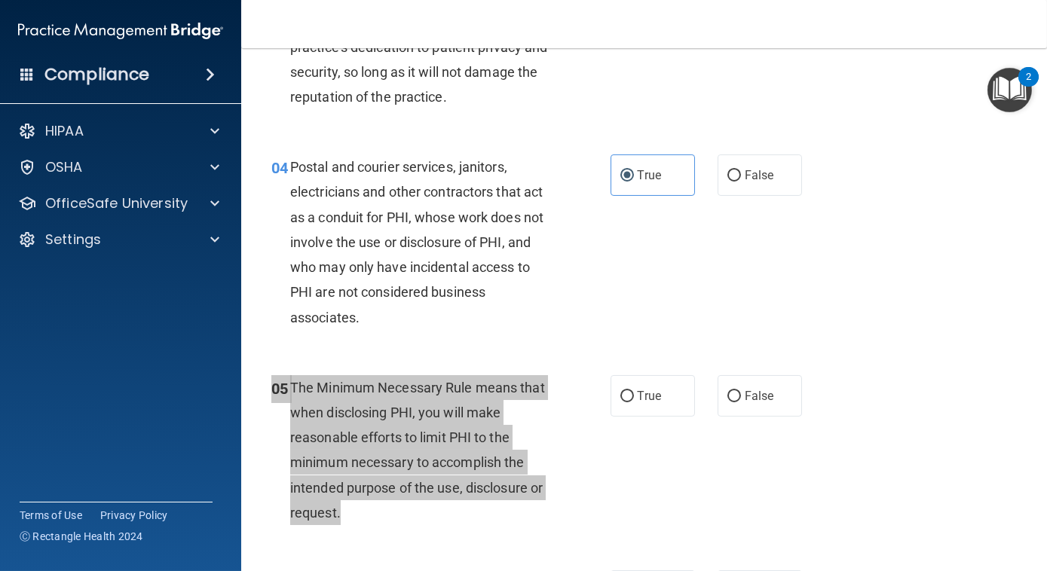
scroll to position [526, 0]
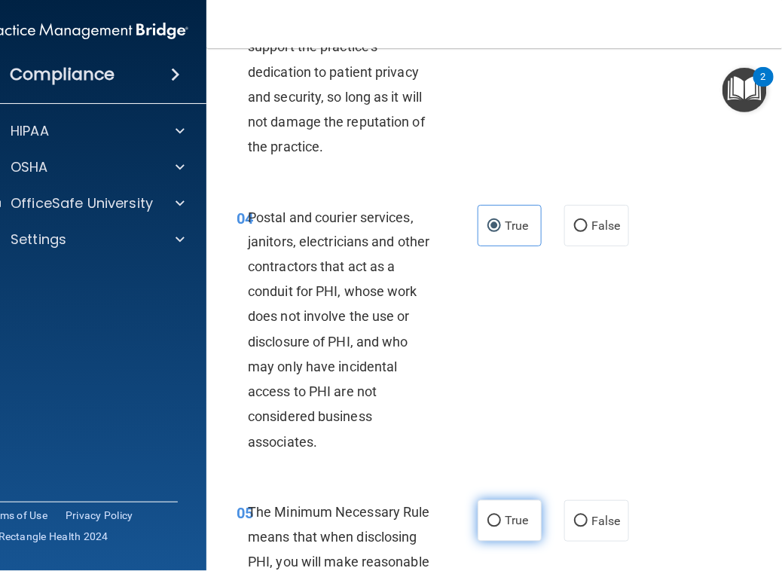
click at [530, 542] on label "True" at bounding box center [510, 520] width 64 height 41
click at [501, 528] on input "True" at bounding box center [495, 521] width 14 height 11
radio input "true"
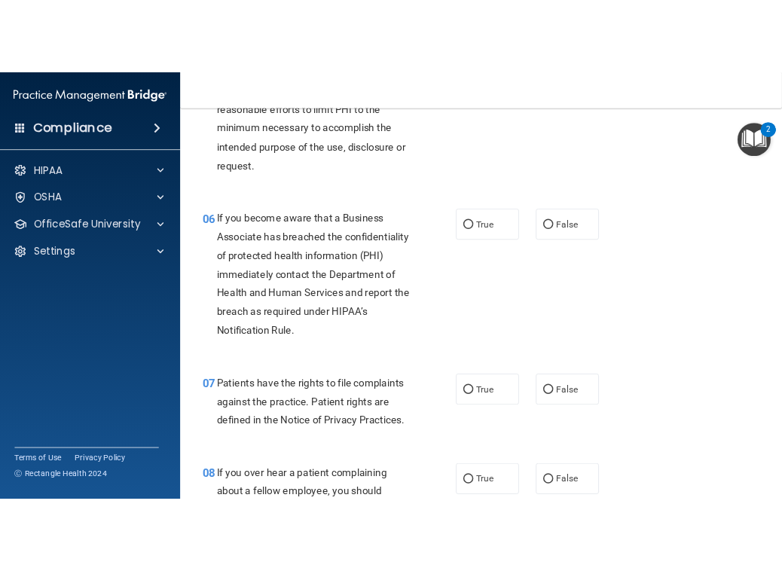
scroll to position [892, 0]
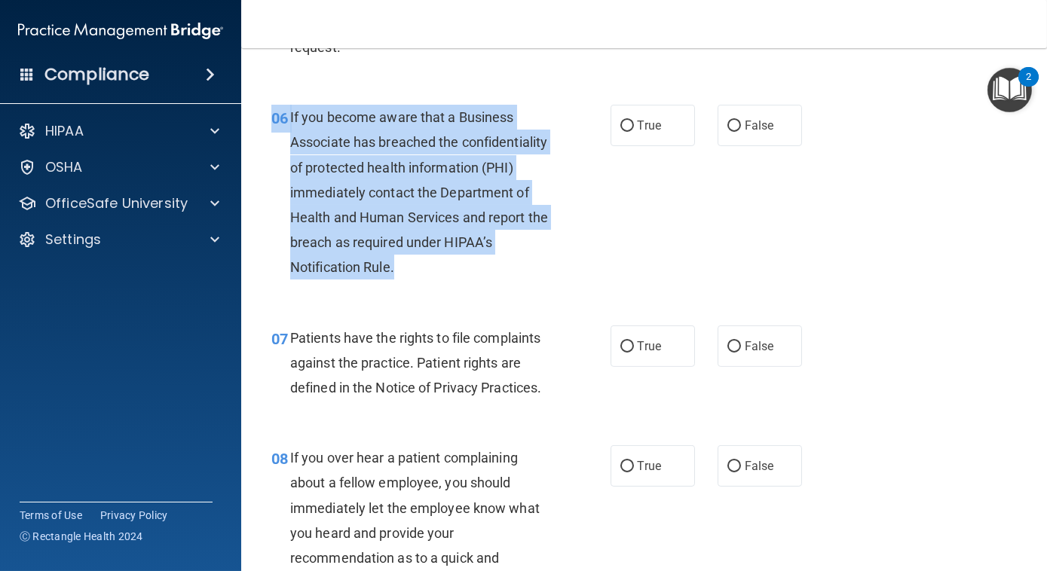
drag, startPoint x: 538, startPoint y: 269, endPoint x: 272, endPoint y: 115, distance: 307.3
click at [272, 115] on div "06 If you become aware that a Business Associate has breached the confidentiali…" at bounding box center [441, 196] width 384 height 183
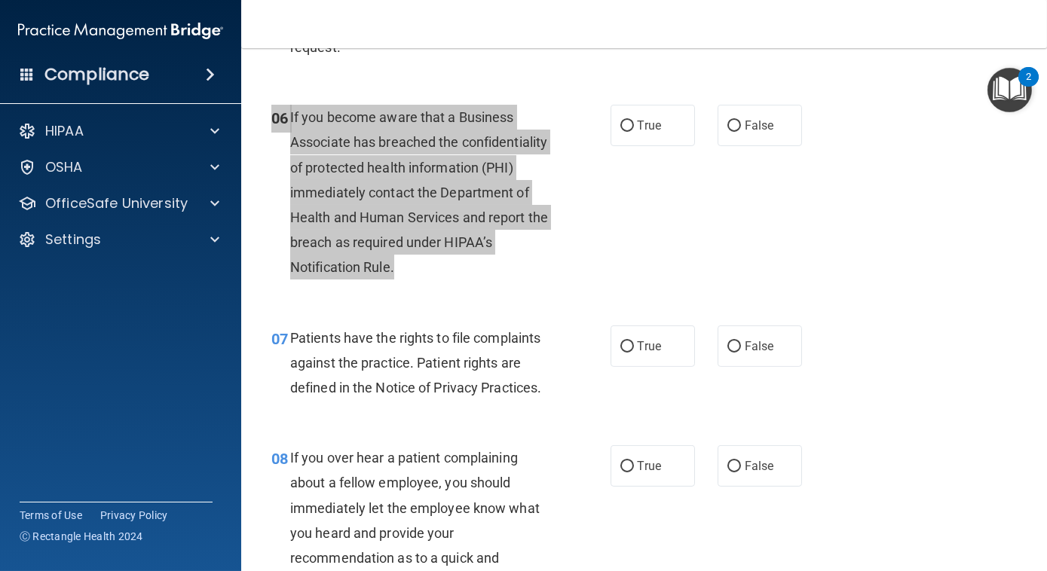
scroll to position [1141, 0]
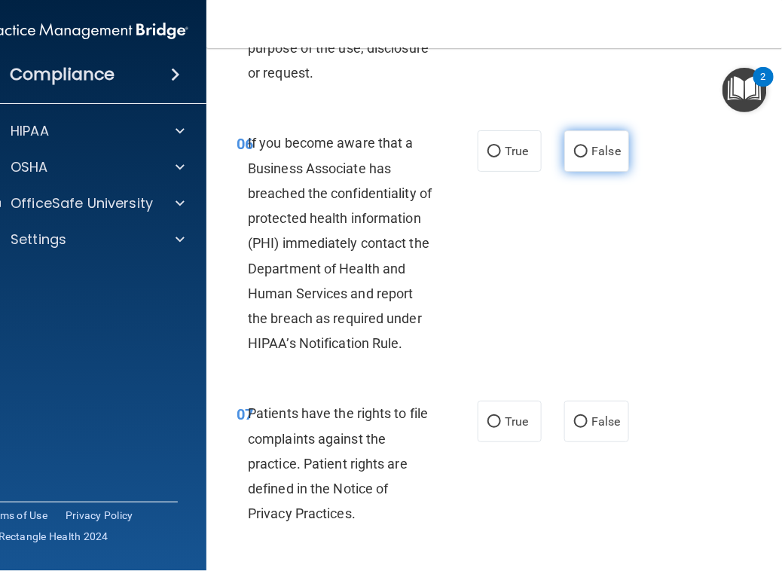
click at [616, 172] on label "False" at bounding box center [596, 150] width 64 height 41
click at [588, 158] on input "False" at bounding box center [581, 151] width 14 height 11
radio input "true"
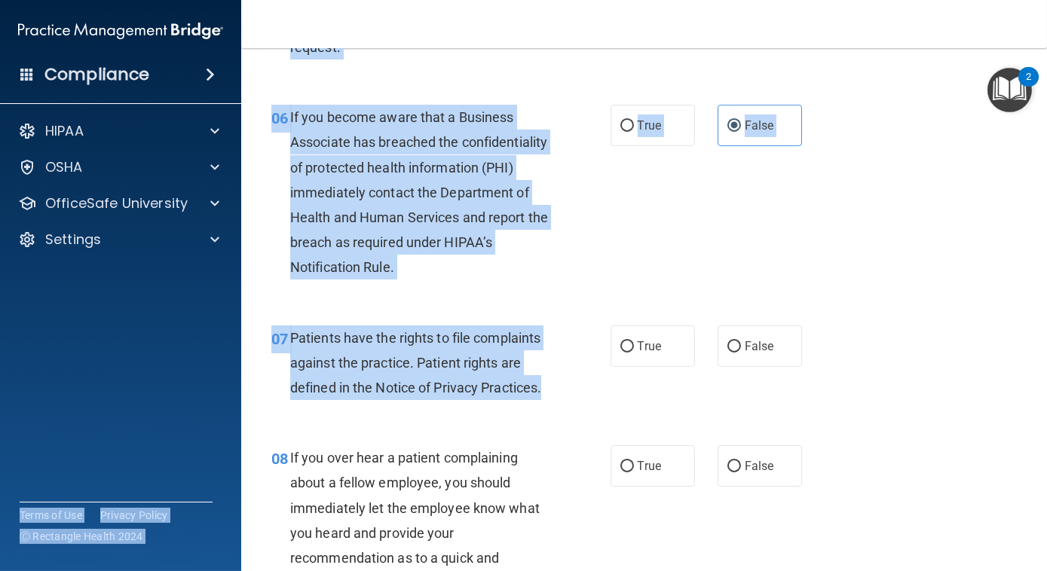
drag, startPoint x: 555, startPoint y: 387, endPoint x: 241, endPoint y: 352, distance: 315.5
click at [241, 352] on div "Compliance HIPAA Documents and Policies Report an Incident Business Associates …" at bounding box center [523, 285] width 1047 height 571
click at [408, 299] on div "06 If you become aware that a Business Associate has breached the confidentiali…" at bounding box center [644, 196] width 768 height 221
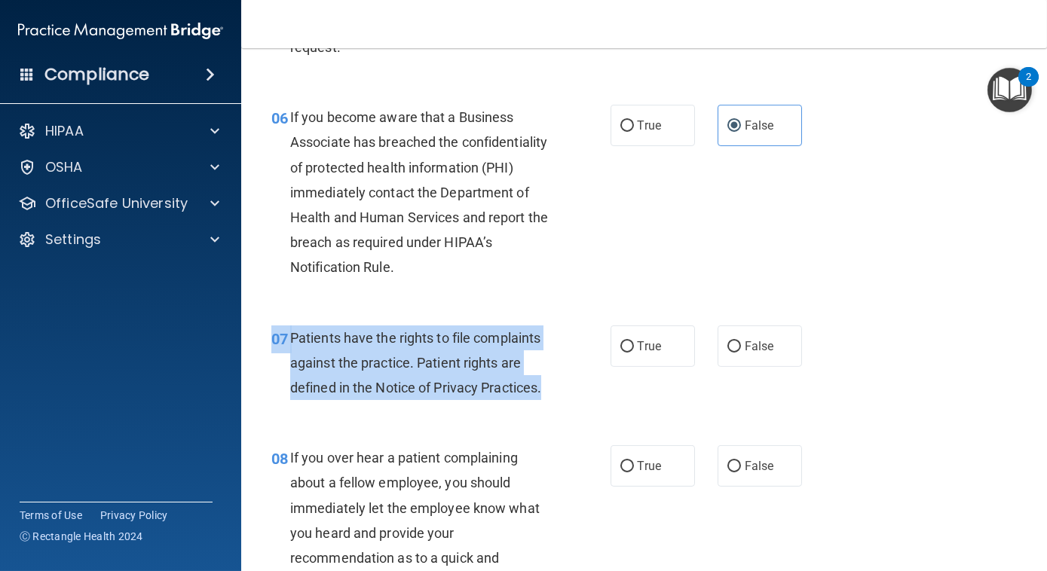
drag, startPoint x: 551, startPoint y: 390, endPoint x: 253, endPoint y: 338, distance: 302.3
click at [253, 338] on div "07 Patients have the rights to file complaints against the practice. Patient ri…" at bounding box center [441, 367] width 384 height 83
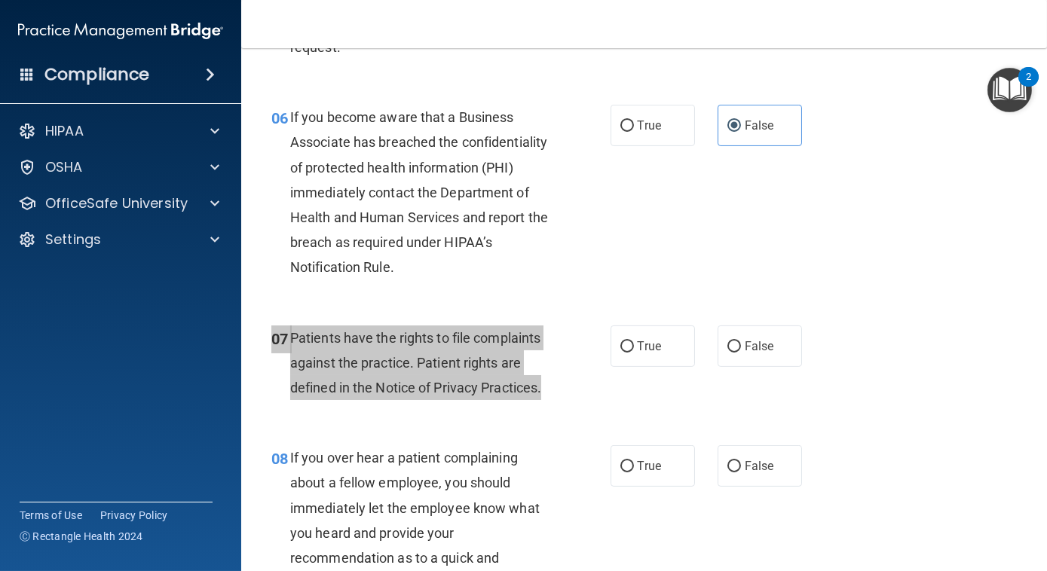
scroll to position [1141, 0]
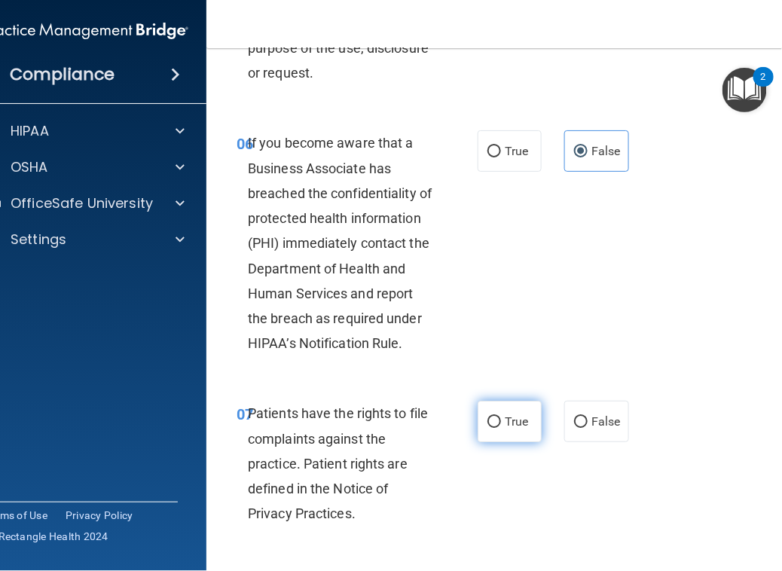
click at [519, 429] on span "True" at bounding box center [516, 422] width 23 height 14
click at [501, 428] on input "True" at bounding box center [495, 422] width 14 height 11
radio input "true"
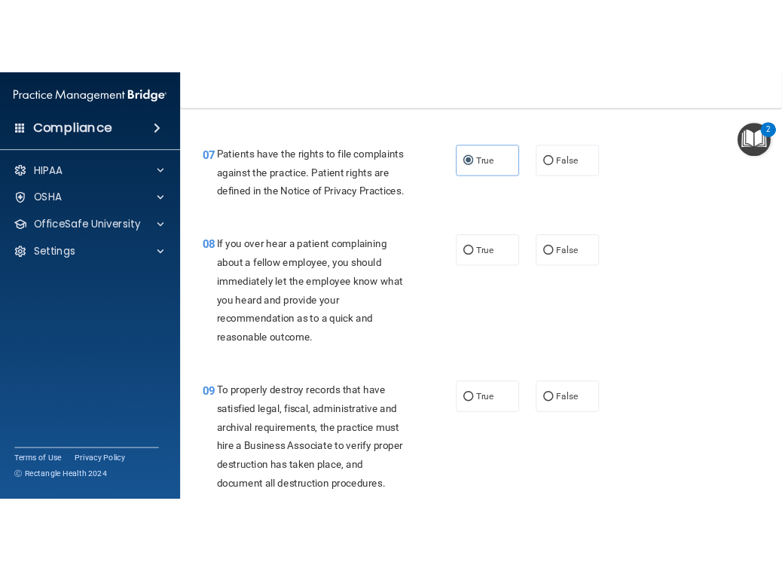
scroll to position [1175, 0]
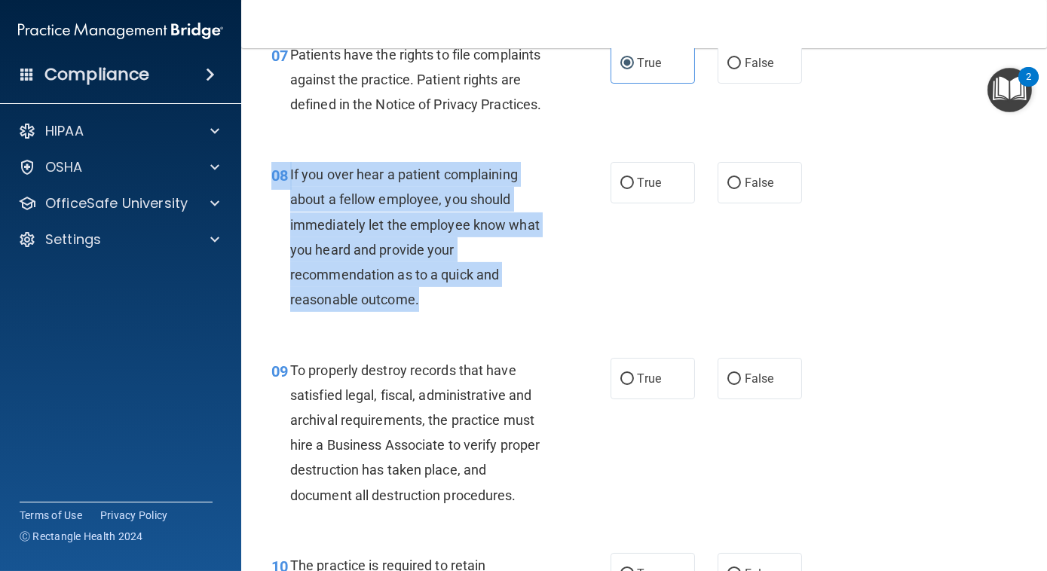
drag, startPoint x: 426, startPoint y: 298, endPoint x: 273, endPoint y: 157, distance: 208.5
click at [273, 157] on div "08 If you over hear a patient complaining about a fellow employee, you should i…" at bounding box center [644, 240] width 768 height 195
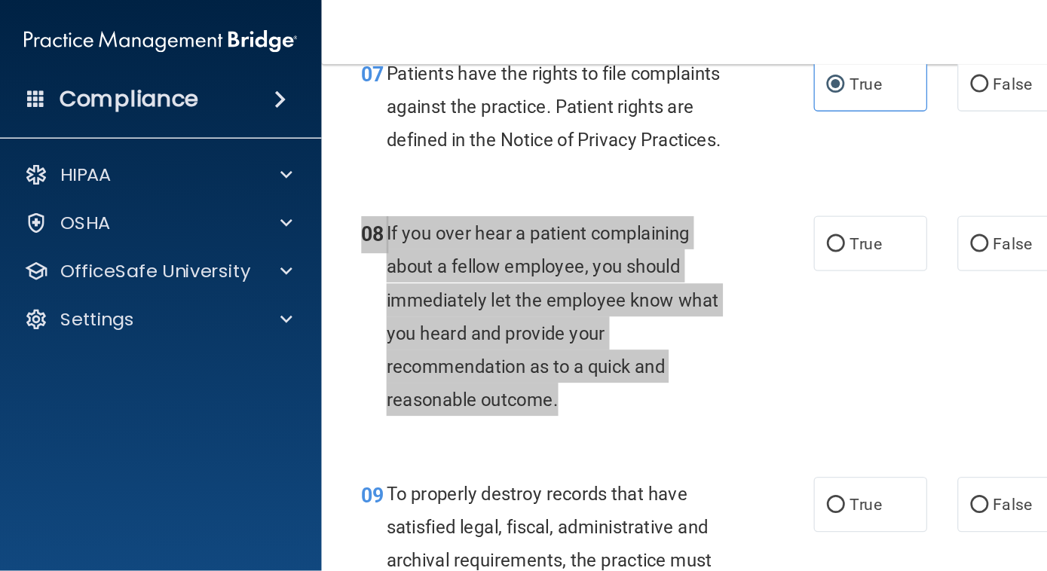
scroll to position [1525, 0]
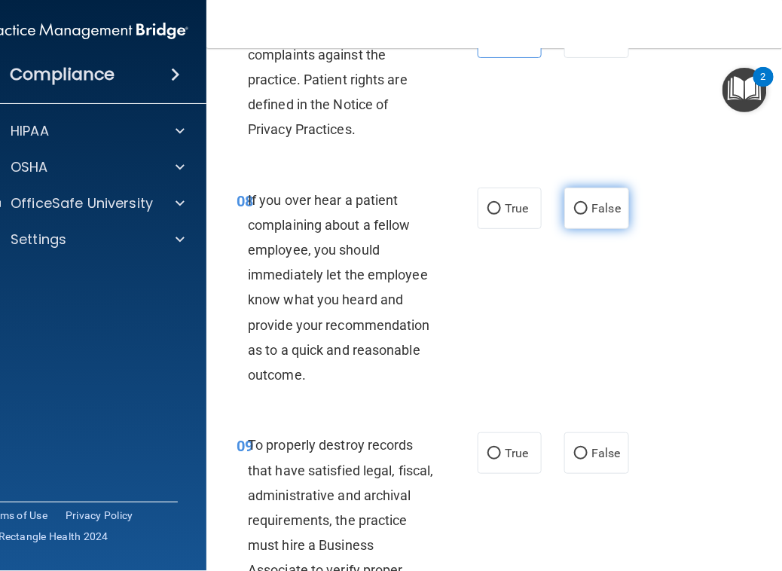
click at [623, 229] on label "False" at bounding box center [596, 208] width 64 height 41
click at [588, 215] on input "False" at bounding box center [581, 208] width 14 height 11
radio input "true"
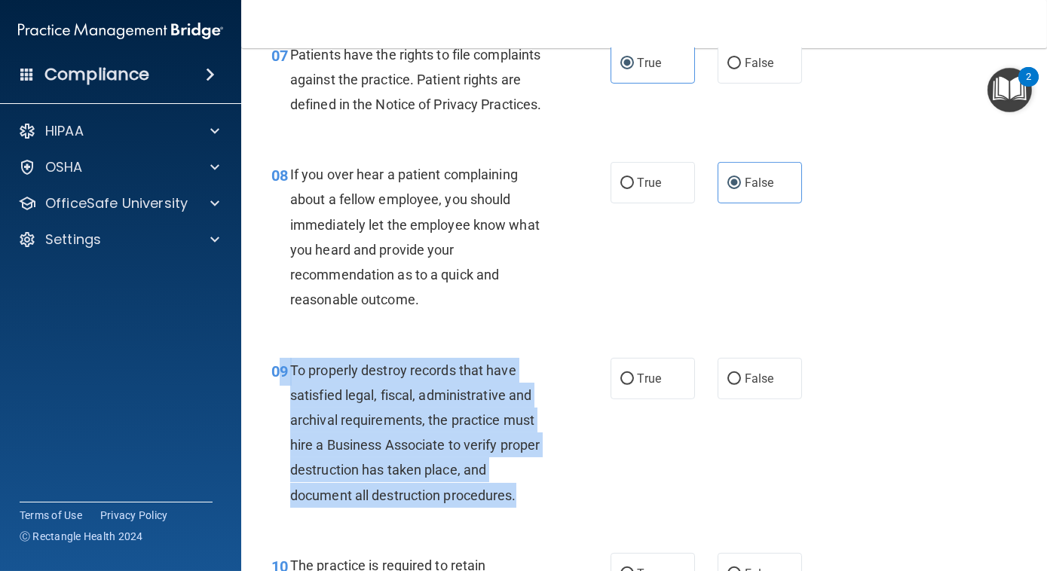
drag, startPoint x: 515, startPoint y: 500, endPoint x: 281, endPoint y: 375, distance: 265.7
click at [281, 375] on div "09 To properly destroy records that have satisfied legal, fiscal, administrativ…" at bounding box center [441, 437] width 384 height 158
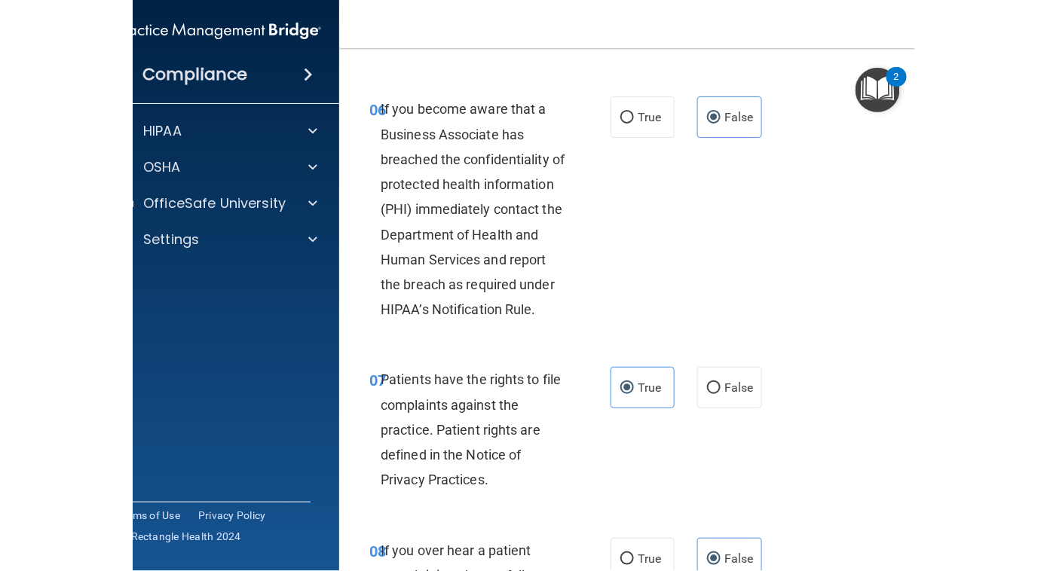
scroll to position [1525, 0]
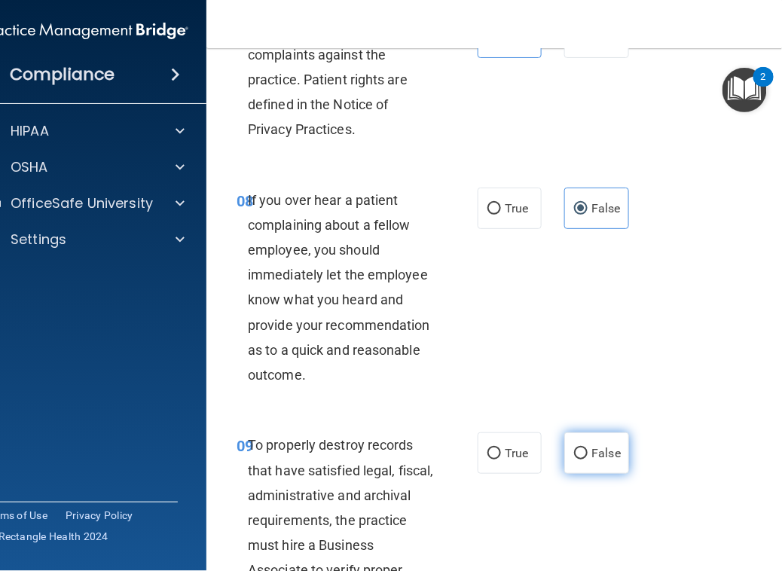
click at [601, 460] on span "False" at bounding box center [606, 453] width 29 height 14
click at [588, 460] on input "False" at bounding box center [581, 453] width 14 height 11
radio input "true"
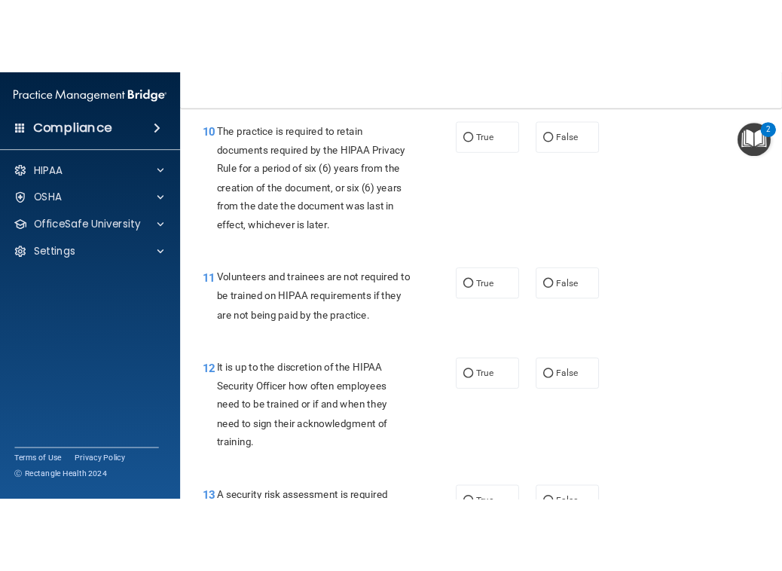
scroll to position [1673, 0]
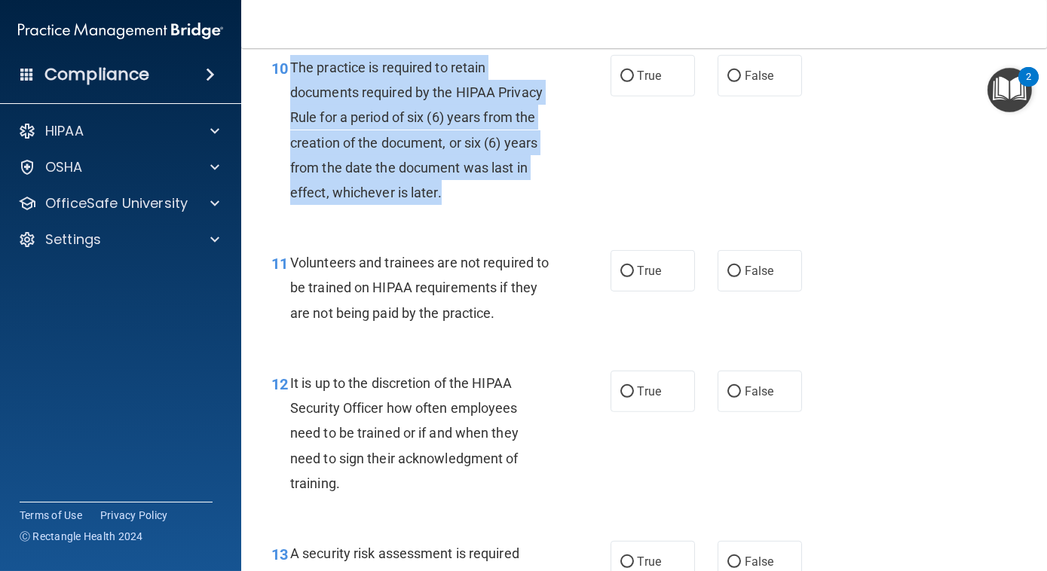
drag, startPoint x: 444, startPoint y: 188, endPoint x: 289, endPoint y: 69, distance: 195.5
click at [290, 69] on div "The practice is required to retain documents required by the HIPAA Privacy Rule…" at bounding box center [425, 130] width 271 height 150
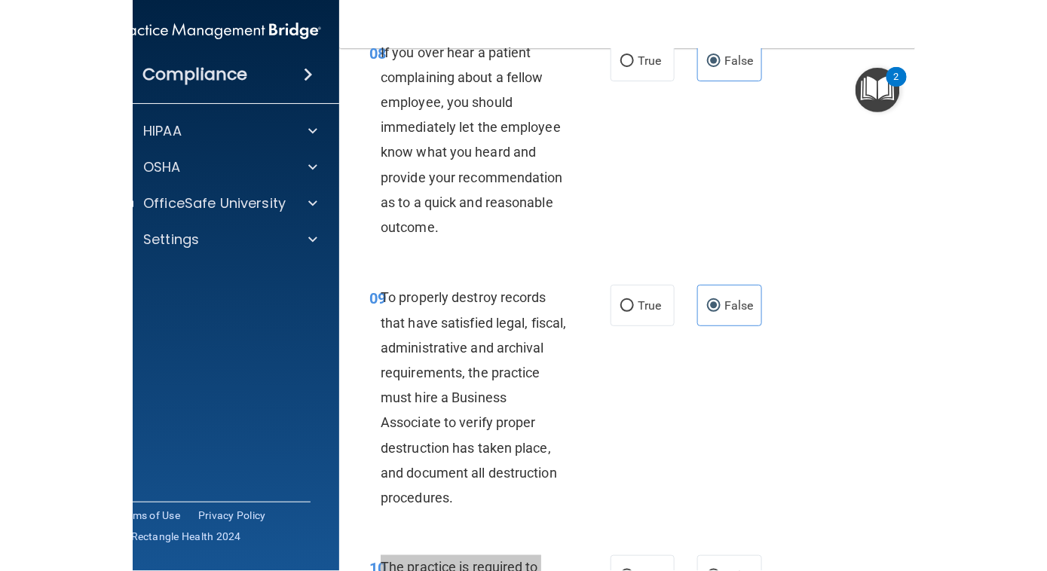
scroll to position [2199, 0]
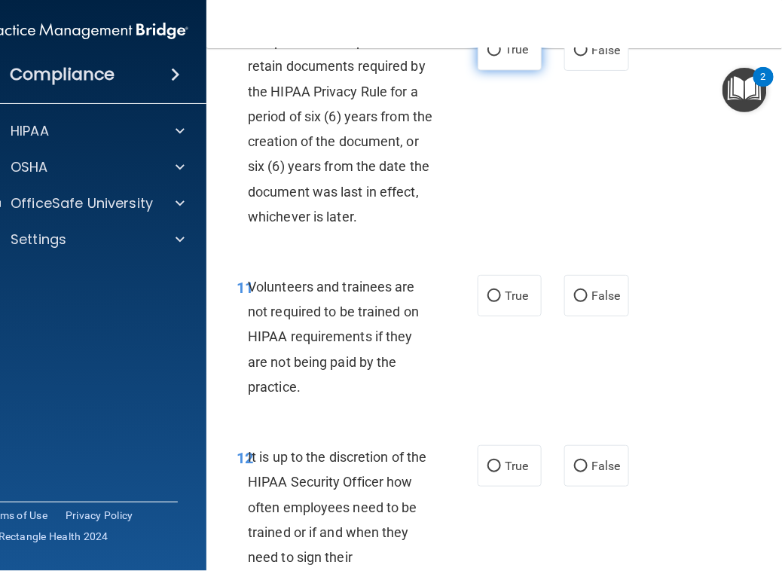
click at [506, 71] on label "True" at bounding box center [510, 49] width 64 height 41
click at [501, 57] on input "True" at bounding box center [495, 50] width 14 height 11
radio input "true"
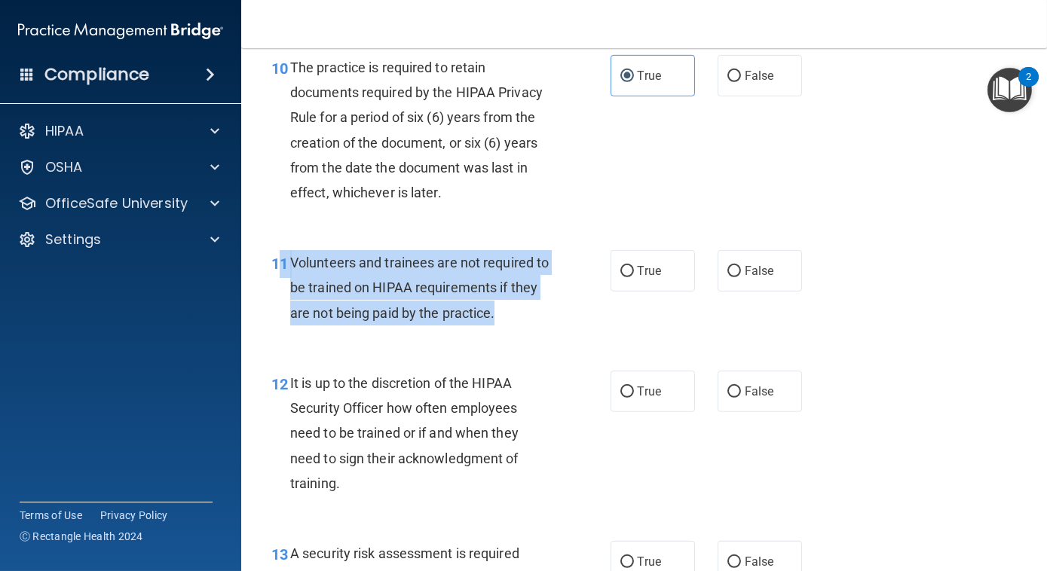
drag, startPoint x: 524, startPoint y: 313, endPoint x: 277, endPoint y: 252, distance: 254.6
click at [277, 252] on div "11 Volunteers and trainees are not required to be trained on HIPAA requirements…" at bounding box center [441, 291] width 384 height 83
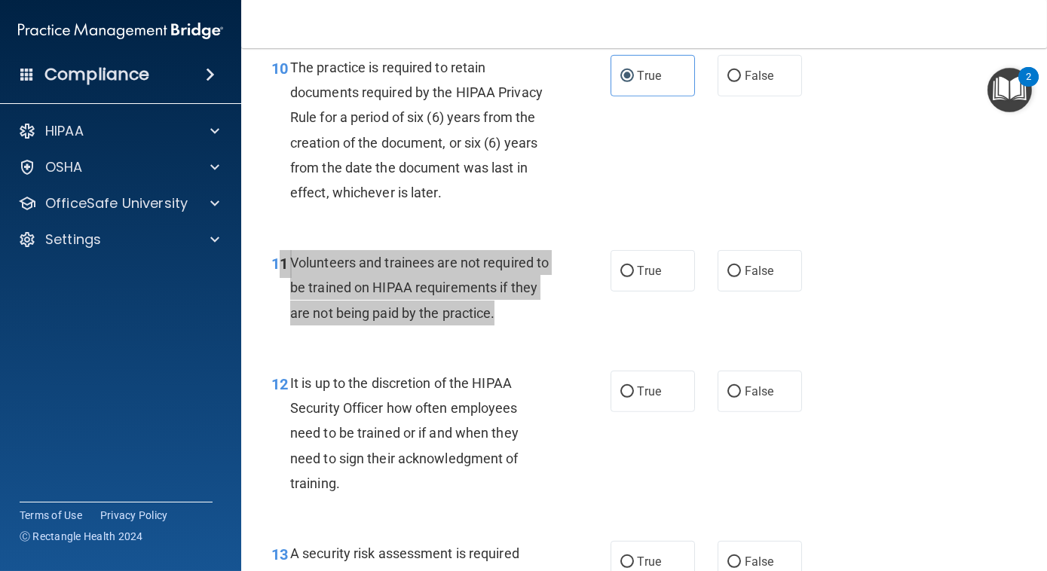
scroll to position [2199, 0]
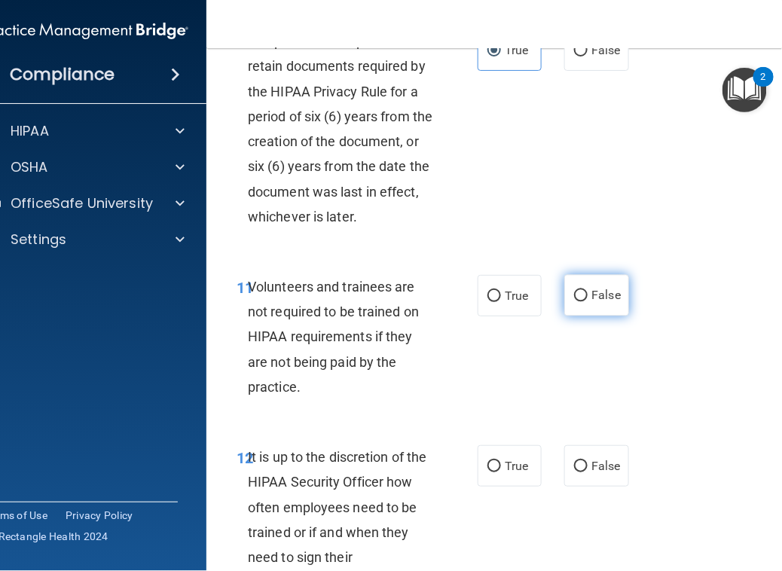
click at [592, 303] on span "False" at bounding box center [606, 296] width 29 height 14
click at [588, 302] on input "False" at bounding box center [581, 296] width 14 height 11
radio input "true"
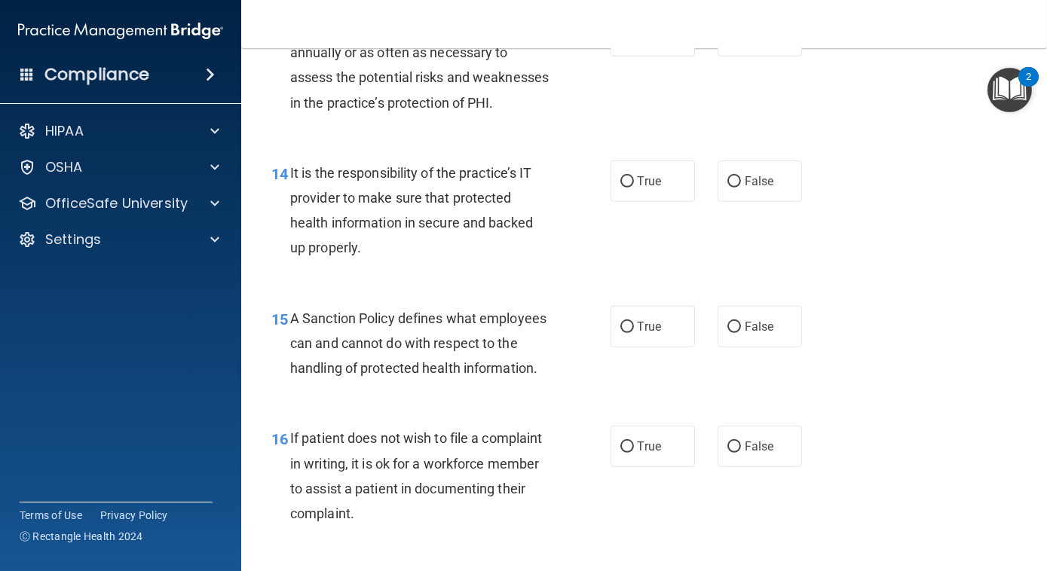
scroll to position [1673, 0]
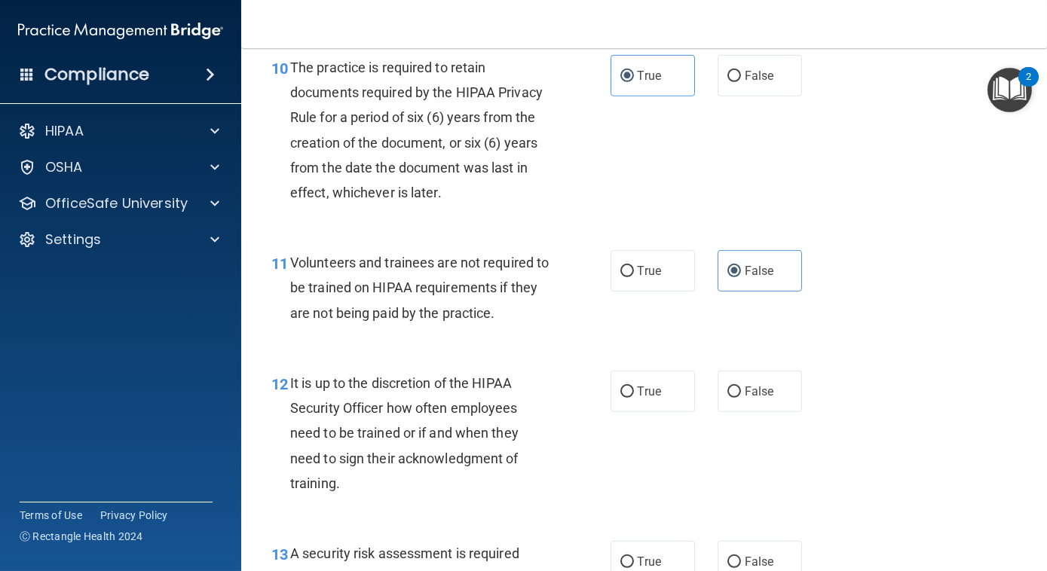
click at [1025, 13] on nav "Toggle navigation Danielle Brown danielle.brown@expeditiondental.com Manage My …" at bounding box center [644, 24] width 806 height 48
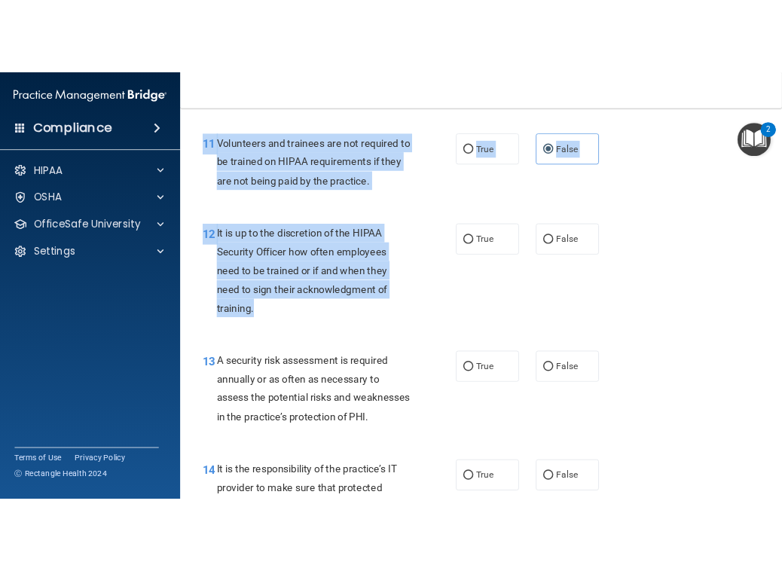
scroll to position [1751, 0]
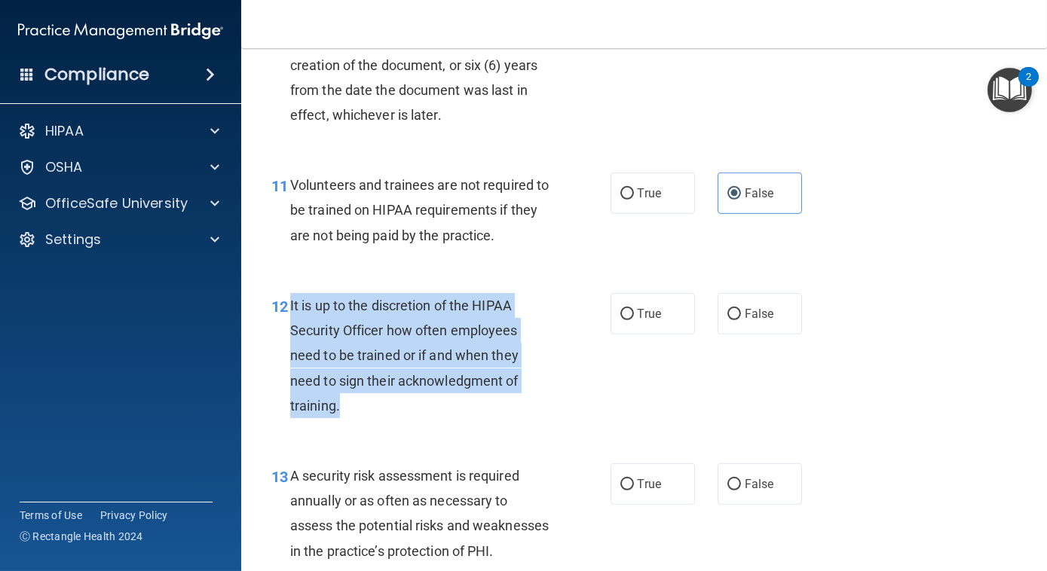
drag, startPoint x: 378, startPoint y: 147, endPoint x: 288, endPoint y: 306, distance: 182.6
click at [288, 306] on div "12 It is up to the discretion of the HIPAA Security Officer how often employees…" at bounding box center [441, 359] width 384 height 133
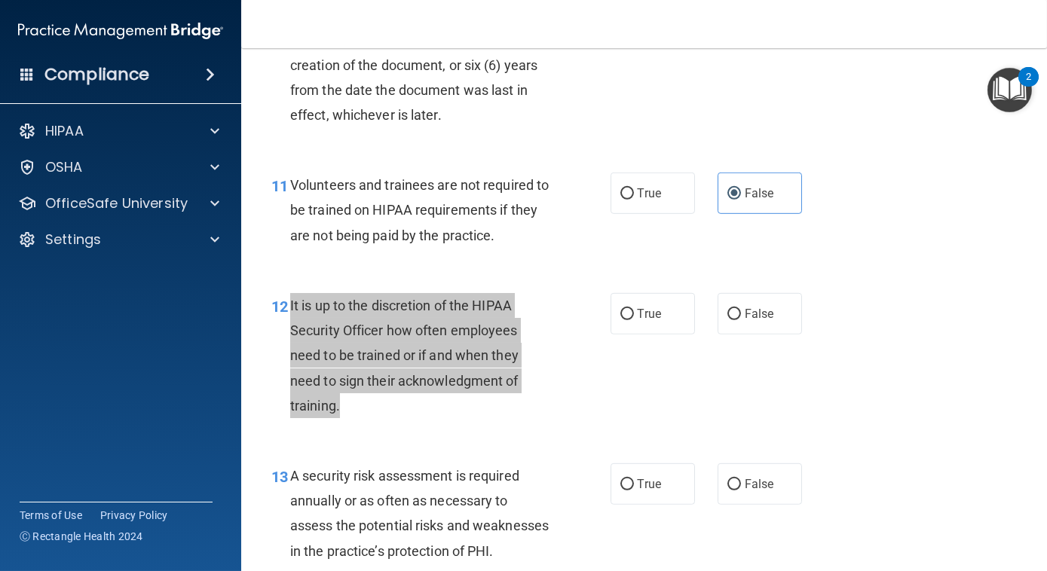
scroll to position [2277, 0]
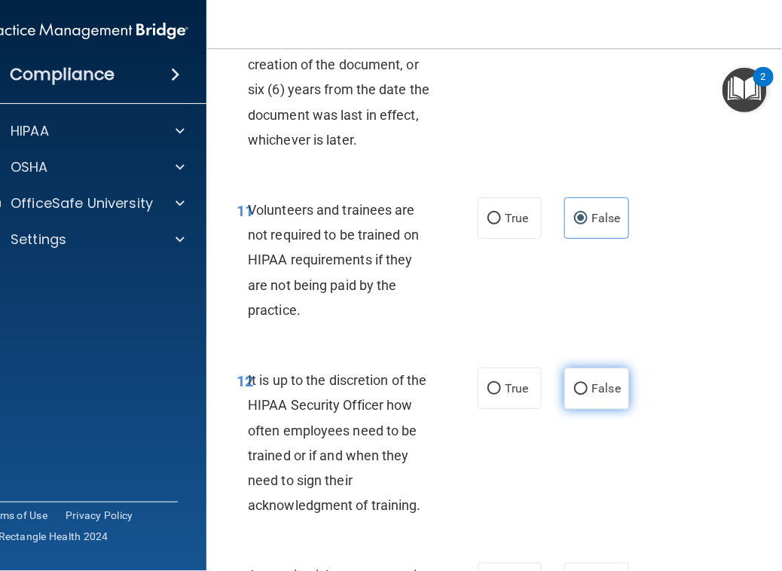
click at [586, 407] on label "False" at bounding box center [596, 388] width 64 height 41
click at [586, 395] on input "False" at bounding box center [581, 389] width 14 height 11
radio input "true"
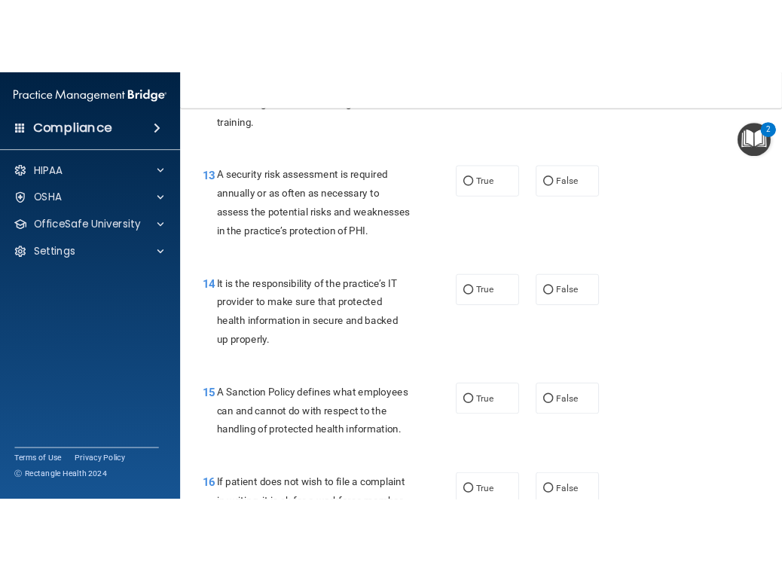
scroll to position [2106, 0]
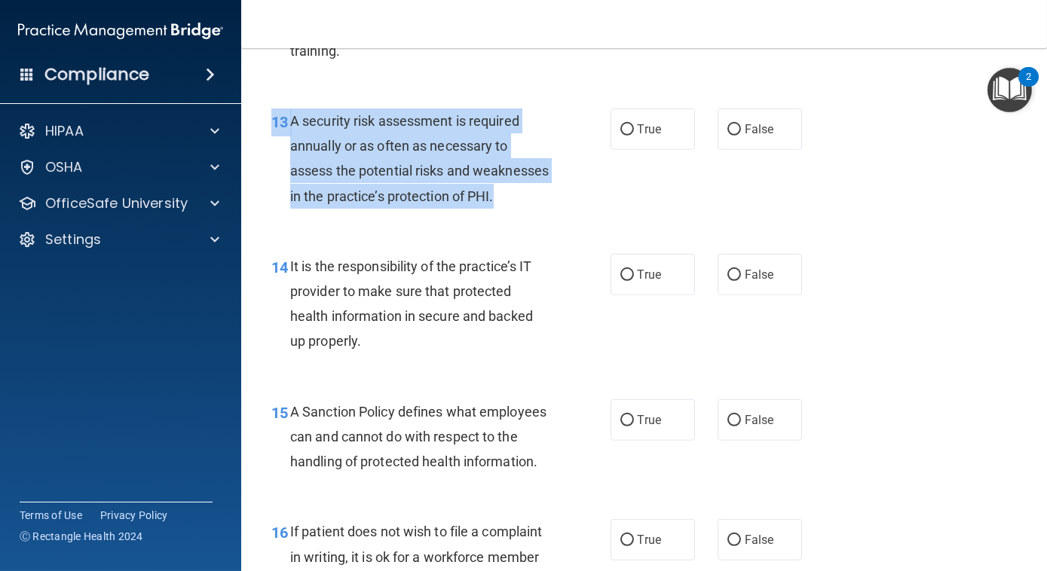
drag, startPoint x: 335, startPoint y: 230, endPoint x: 267, endPoint y: 124, distance: 125.8
click at [267, 124] on div "13 A security risk assessment is required annually or as often as necessary to …" at bounding box center [441, 163] width 384 height 108
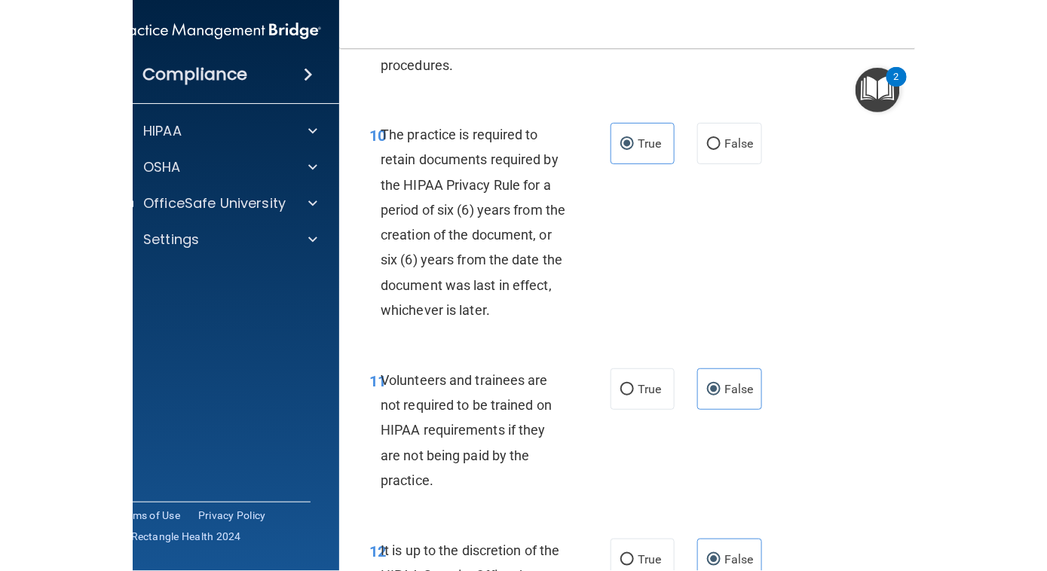
scroll to position [2733, 0]
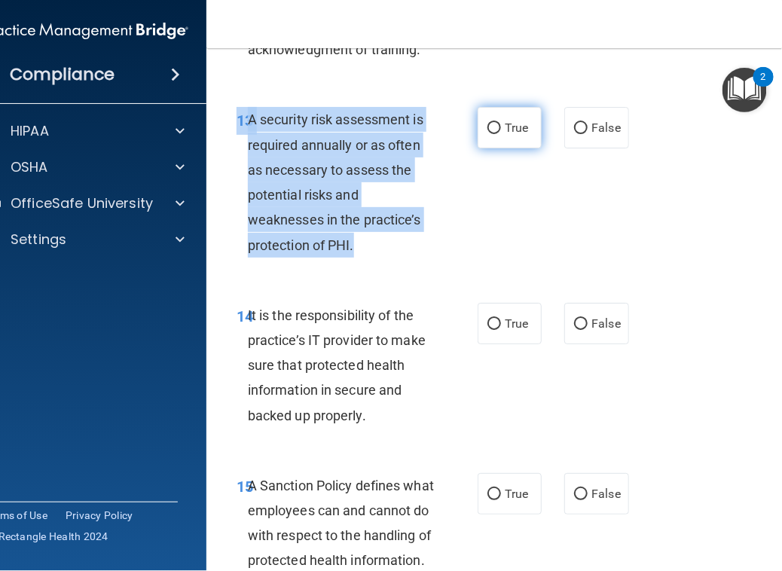
click at [491, 134] on input "True" at bounding box center [495, 128] width 14 height 11
radio input "true"
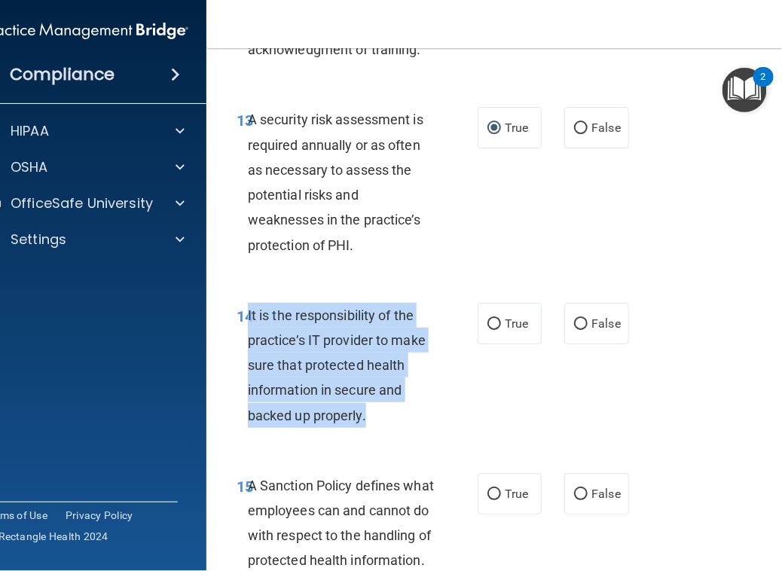
drag, startPoint x: 366, startPoint y: 445, endPoint x: 244, endPoint y: 335, distance: 164.4
click at [248, 335] on div "It is the responsibility of the practice’s IT provider to make sure that protec…" at bounding box center [347, 365] width 198 height 125
click at [580, 330] on input "False" at bounding box center [581, 324] width 14 height 11
radio input "true"
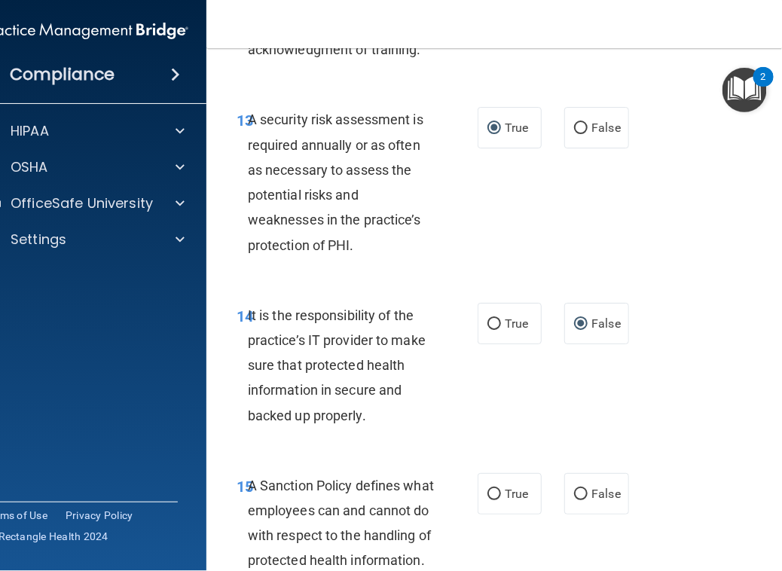
click at [595, 402] on div "14 It is the responsibility of the practice’s IT provider to make sure that pro…" at bounding box center [511, 369] width 573 height 170
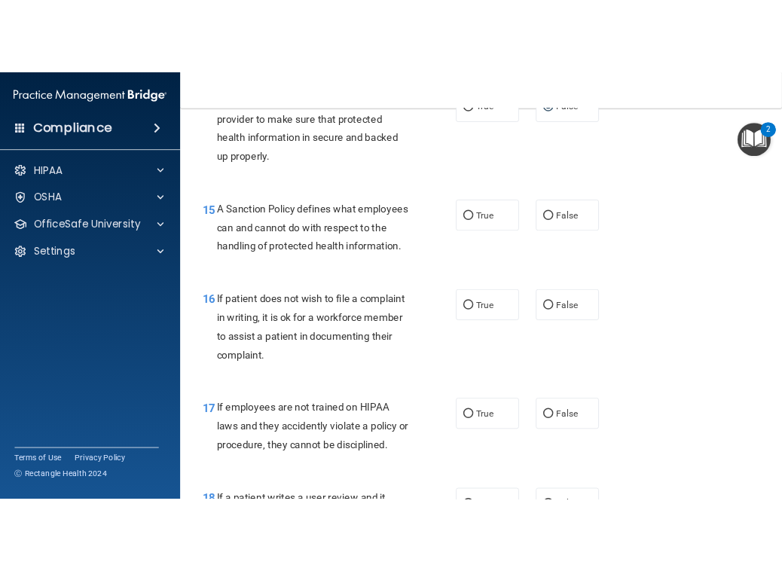
scroll to position [2418, 0]
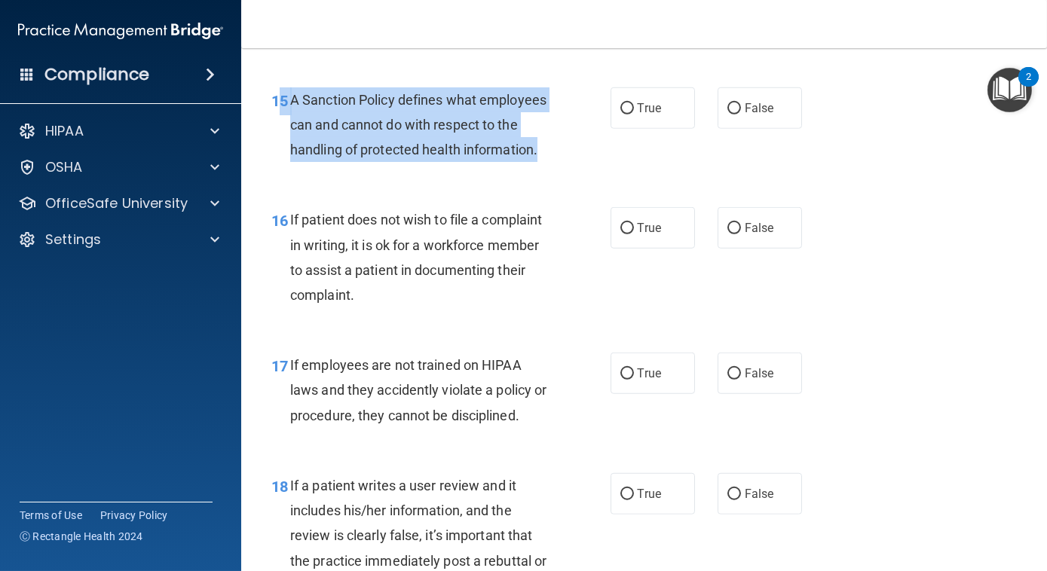
drag, startPoint x: 428, startPoint y: 216, endPoint x: 277, endPoint y: 113, distance: 182.3
click at [277, 113] on div "15 A Sanction Policy defines what employees can and cannot do with respect to t…" at bounding box center [441, 128] width 384 height 83
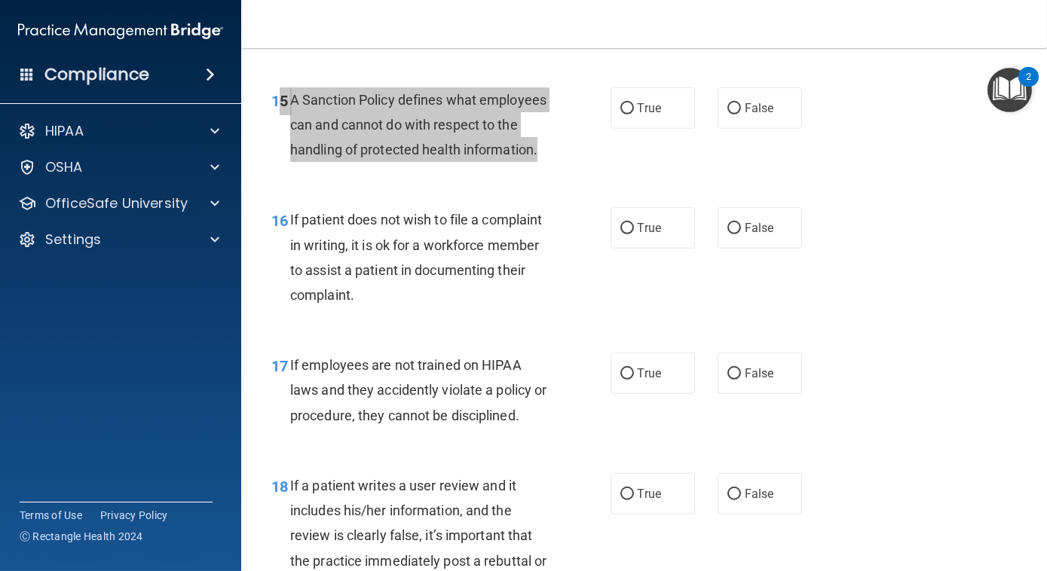
scroll to position [3094, 0]
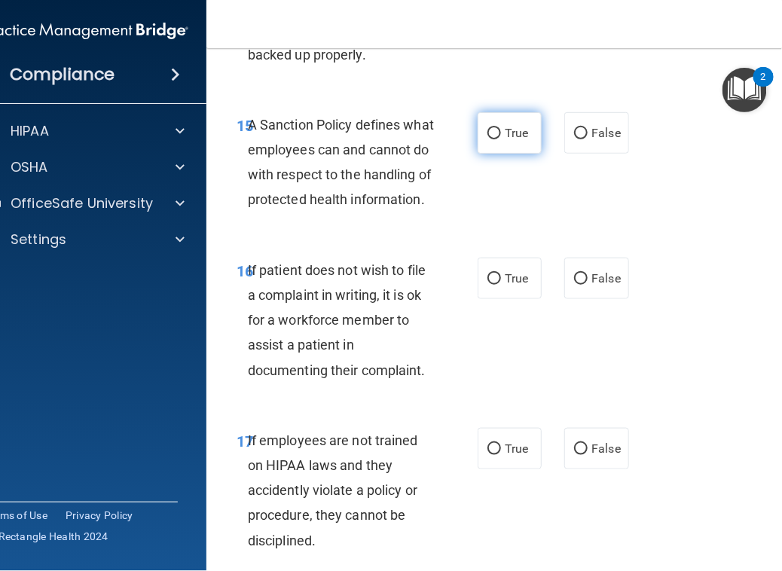
click at [494, 154] on label "True" at bounding box center [510, 132] width 64 height 41
click at [494, 139] on input "True" at bounding box center [495, 133] width 14 height 11
radio input "true"
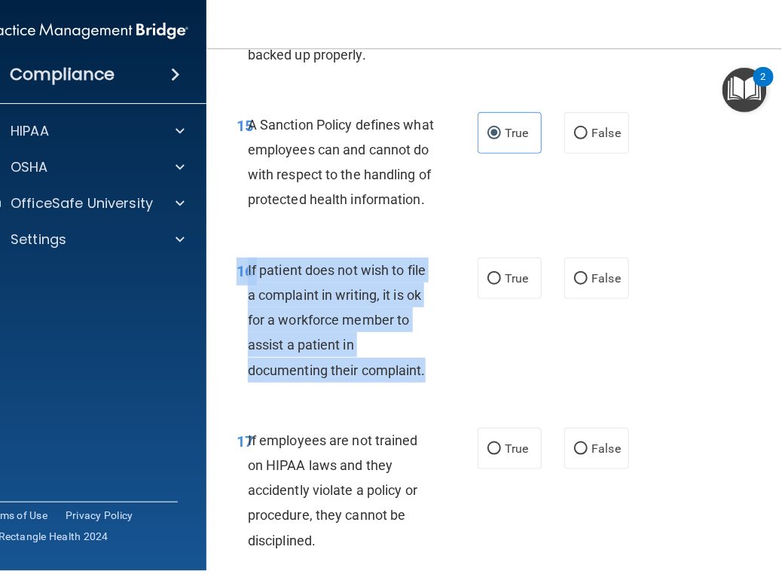
drag, startPoint x: 436, startPoint y: 429, endPoint x: 234, endPoint y: 320, distance: 229.6
click at [234, 320] on div "16 If patient does not wish to file a complaint in writing, it is ok for a work…" at bounding box center [357, 324] width 286 height 133
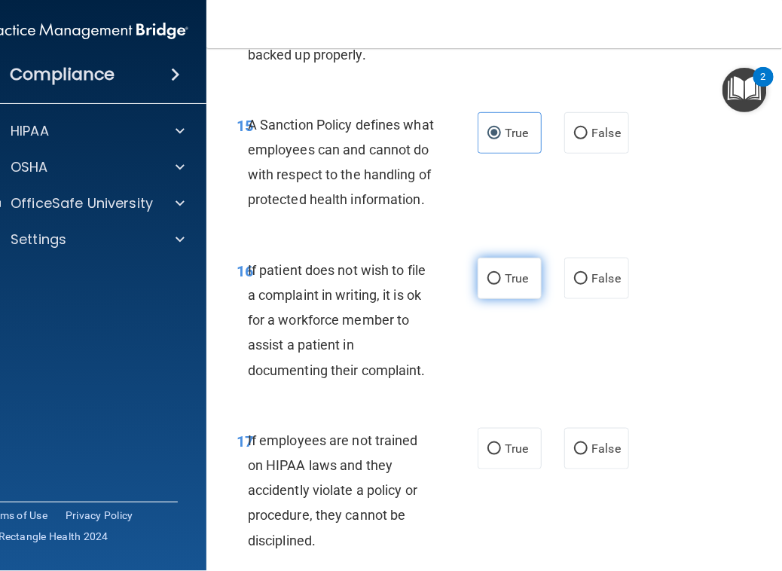
click at [519, 299] on label "True" at bounding box center [510, 278] width 64 height 41
click at [501, 285] on input "True" at bounding box center [495, 279] width 14 height 11
radio input "true"
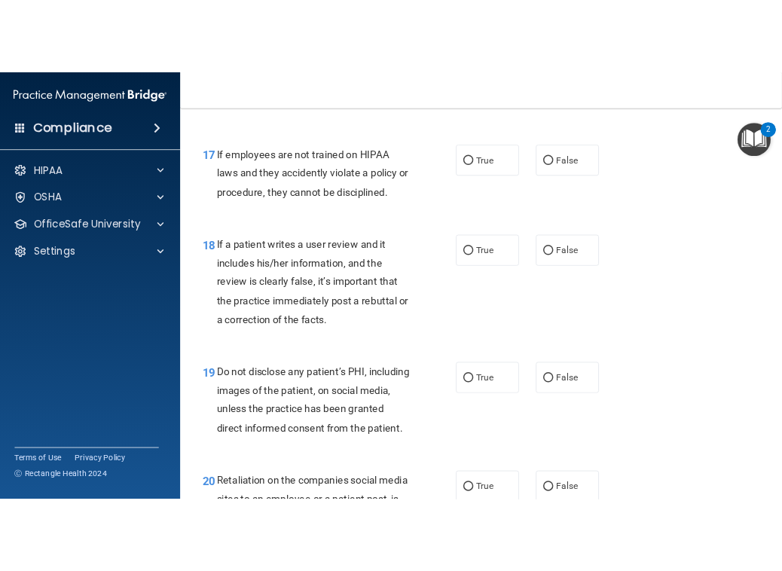
scroll to position [2712, 0]
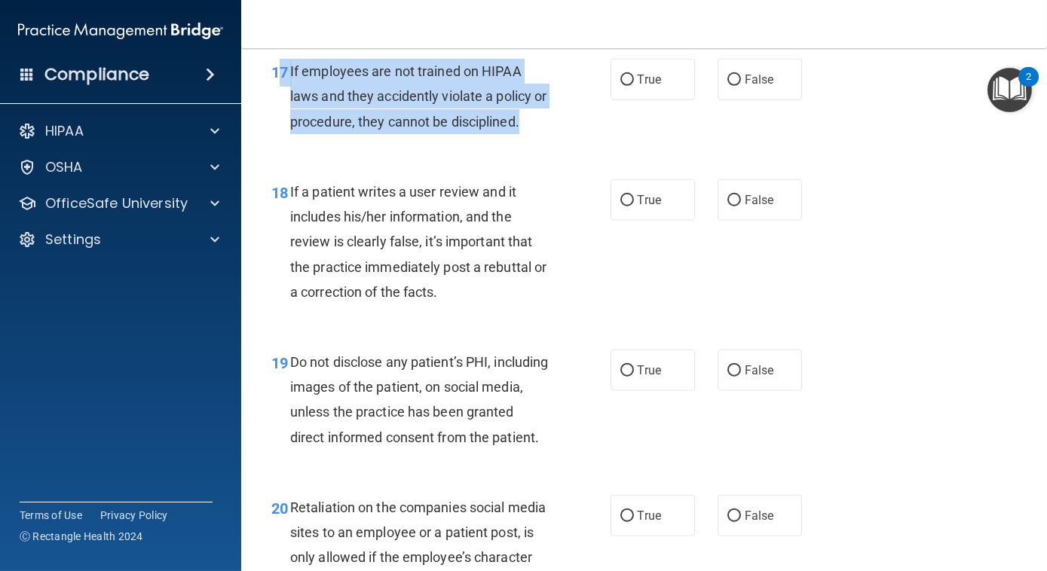
drag, startPoint x: 543, startPoint y: 168, endPoint x: 277, endPoint y: 125, distance: 268.7
click at [277, 125] on div "17 If employees are not trained on HIPAA laws and they accidently violate a pol…" at bounding box center [441, 100] width 384 height 83
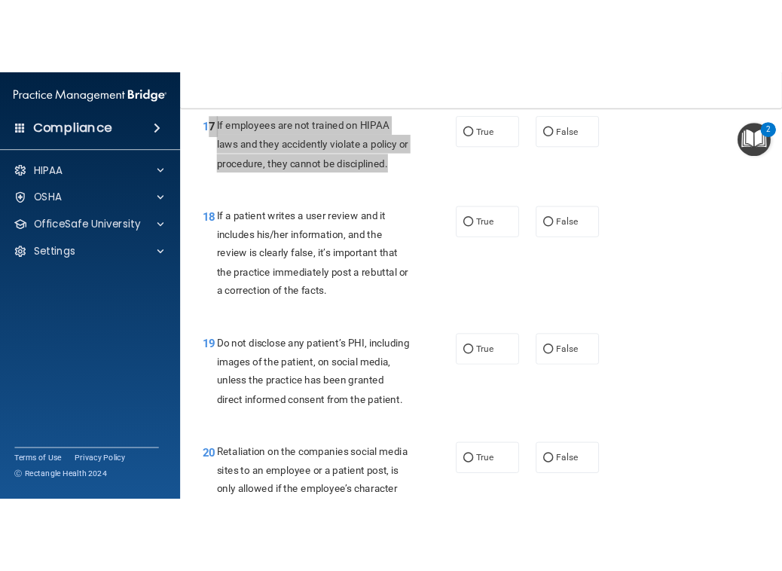
scroll to position [3438, 0]
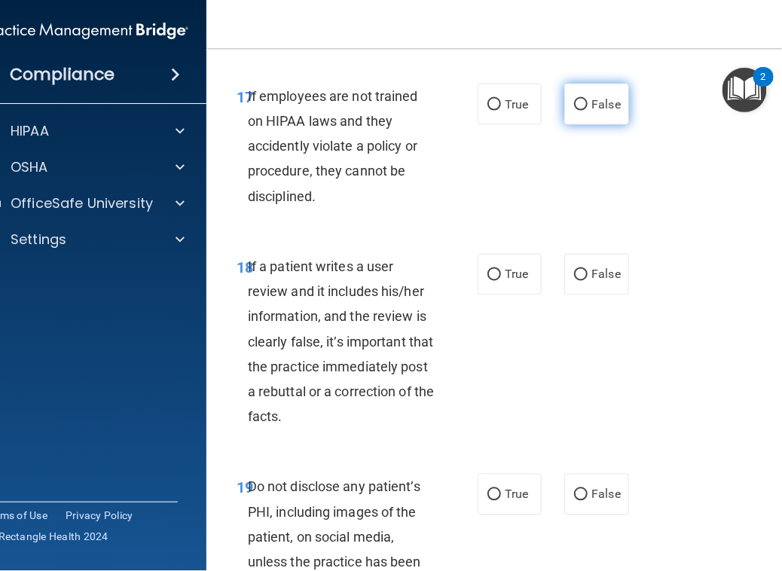
click at [598, 112] on span "False" at bounding box center [606, 104] width 29 height 14
click at [588, 111] on input "False" at bounding box center [581, 104] width 14 height 11
radio input "true"
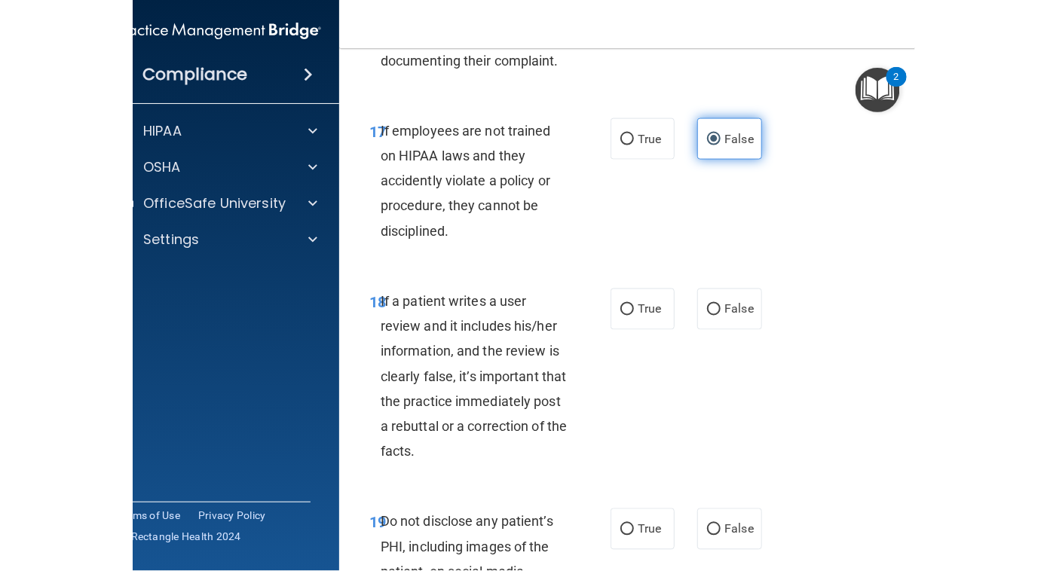
scroll to position [3395, 0]
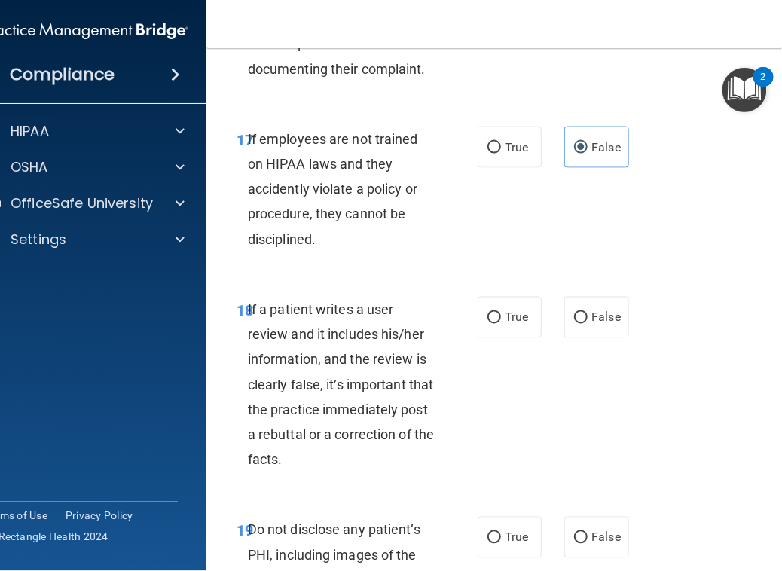
click at [710, 278] on div "17 If employees are not trained on HIPAA laws and they accidently violate a pol…" at bounding box center [511, 193] width 573 height 170
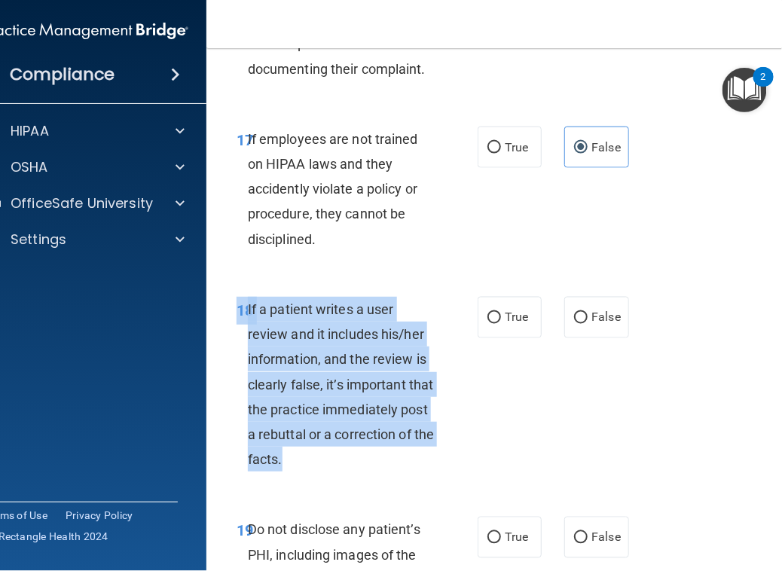
drag, startPoint x: 327, startPoint y: 515, endPoint x: 239, endPoint y: 345, distance: 191.8
click at [239, 345] on div "18 If a patient writes a user review and it includes his/her information, and t…" at bounding box center [511, 388] width 573 height 221
click at [580, 324] on input "False" at bounding box center [581, 318] width 14 height 11
radio input "true"
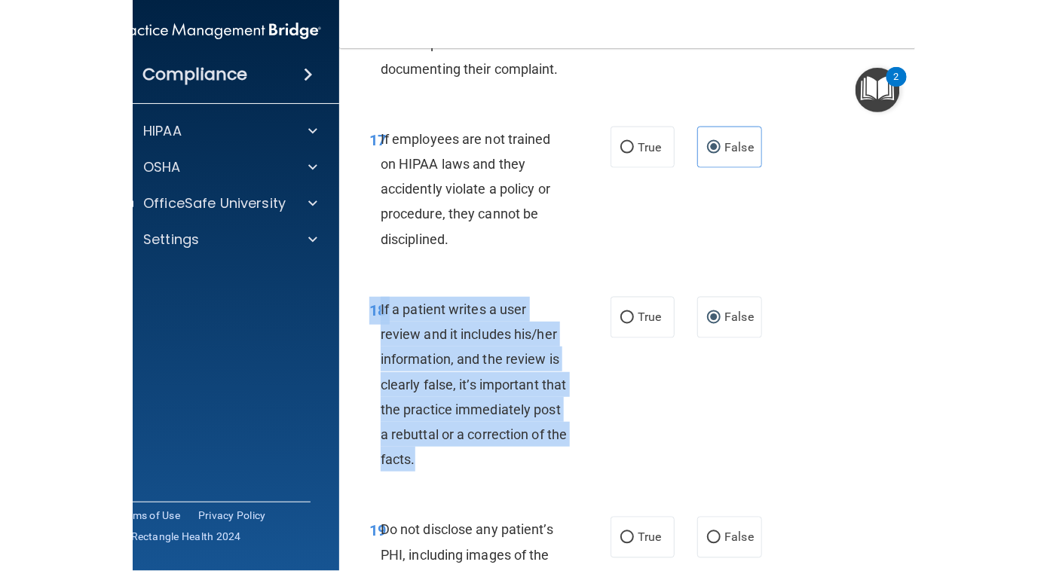
scroll to position [2669, 0]
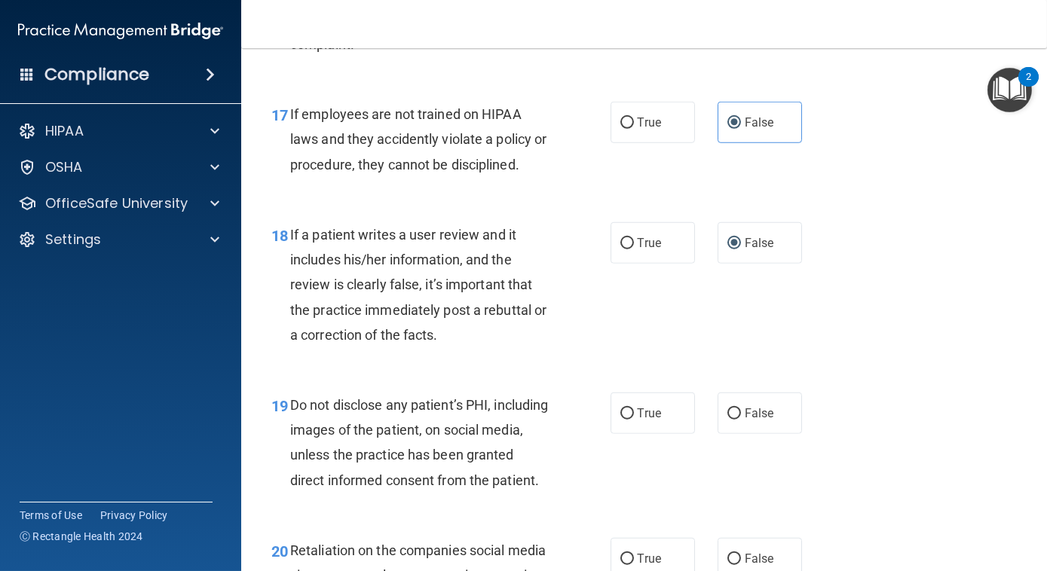
click at [932, 203] on div "17 If employees are not trained on HIPAA laws and they accidently violate a pol…" at bounding box center [644, 143] width 768 height 121
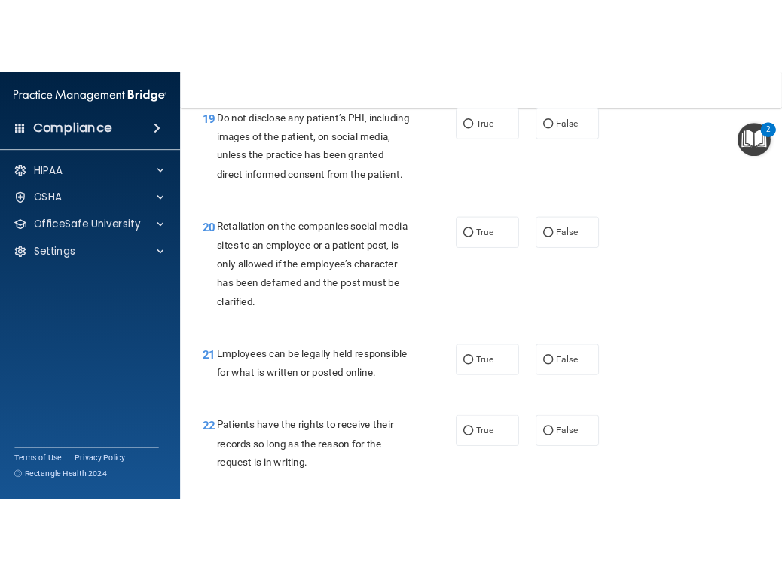
scroll to position [3024, 0]
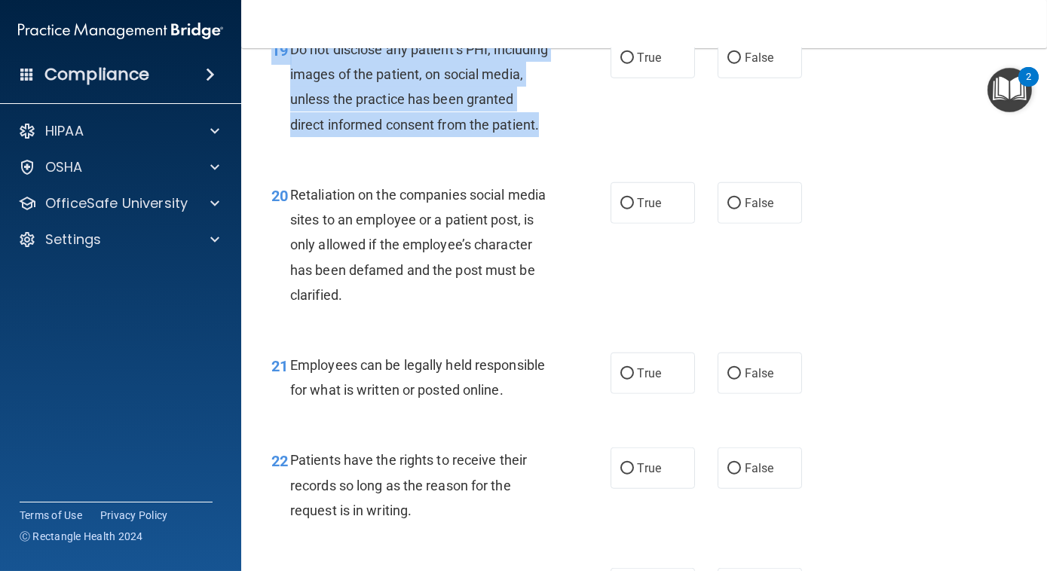
drag, startPoint x: 381, startPoint y: 216, endPoint x: 257, endPoint y: 92, distance: 175.3
click at [257, 92] on div "19 Do not disclose any patient’s PHI, including images of the patient, on socia…" at bounding box center [441, 91] width 384 height 108
click at [360, 137] on div "Do not disclose any patient’s PHI, including images of the patient, on social m…" at bounding box center [425, 87] width 271 height 100
drag, startPoint x: 347, startPoint y: 206, endPoint x: 278, endPoint y: 96, distance: 130.1
click at [278, 96] on div "19 Do not disclose any patient’s PHI, including images of the patient, on socia…" at bounding box center [441, 91] width 384 height 108
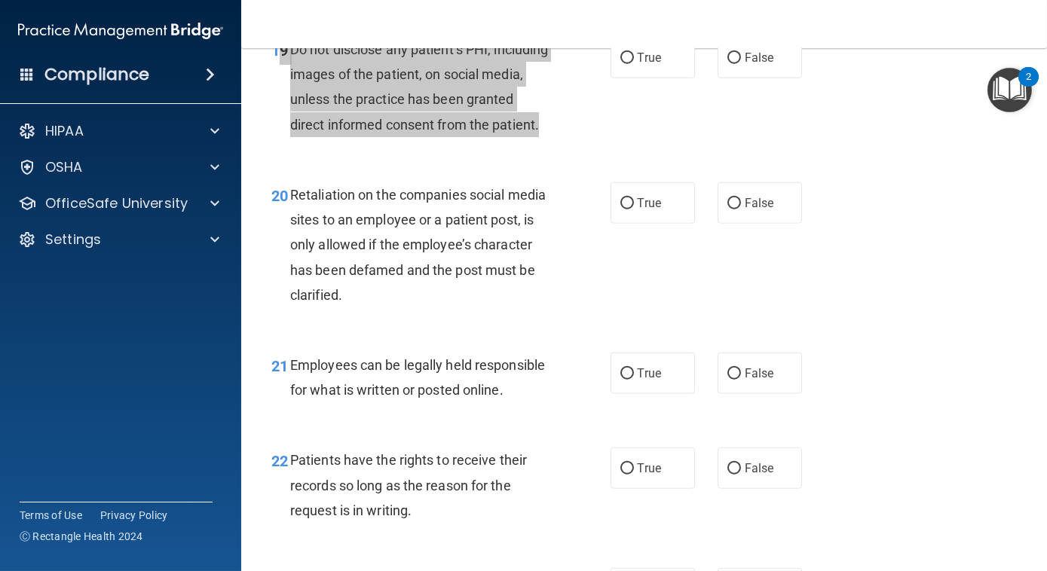
scroll to position [3825, 0]
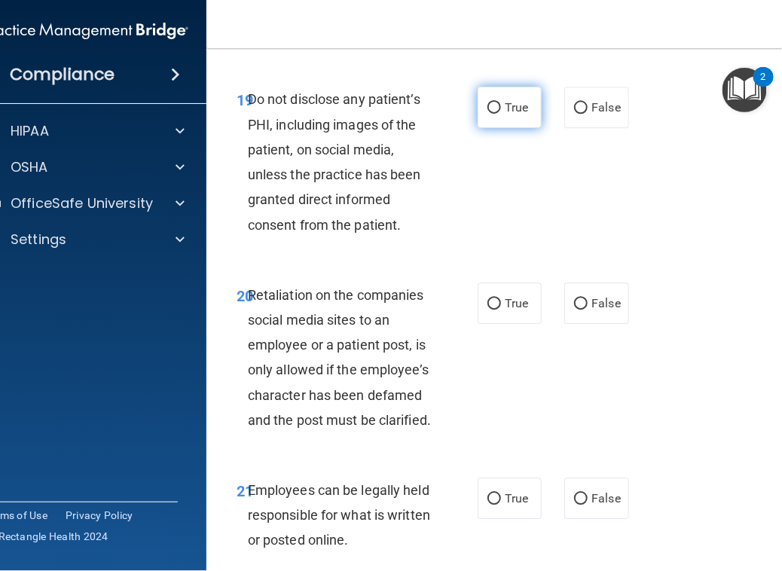
click at [509, 115] on span "True" at bounding box center [516, 107] width 23 height 14
click at [501, 114] on input "True" at bounding box center [495, 107] width 14 height 11
radio input "true"
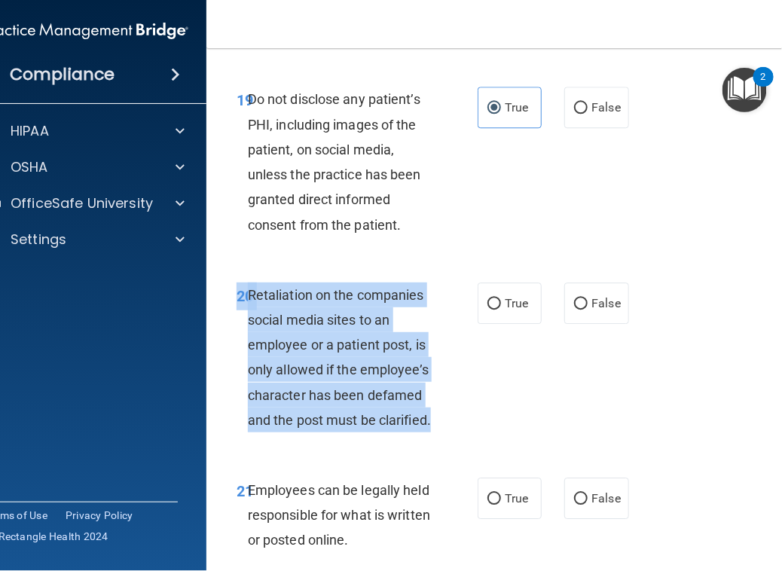
drag, startPoint x: 434, startPoint y: 478, endPoint x: 235, endPoint y: 341, distance: 241.7
click at [235, 341] on div "20 Retaliation on the companies social media sites to an employee or a patient …" at bounding box center [357, 362] width 286 height 158
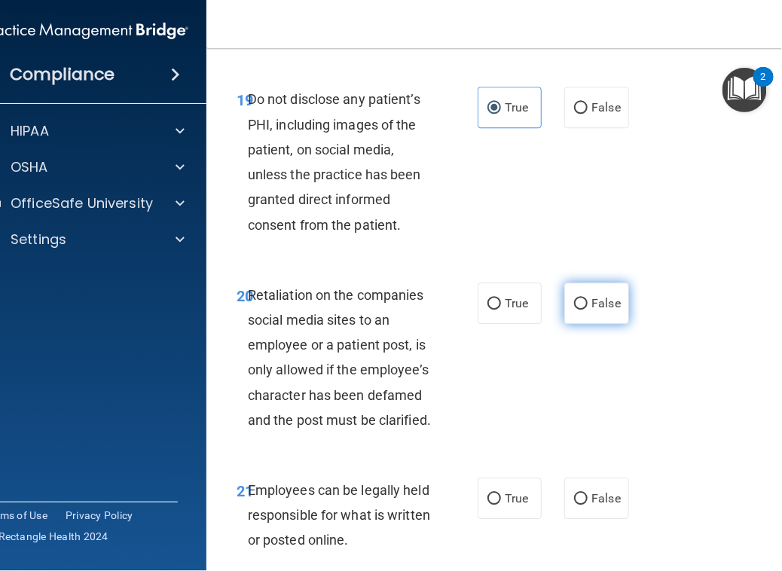
click at [571, 324] on label "False" at bounding box center [596, 303] width 64 height 41
click at [574, 310] on input "False" at bounding box center [581, 303] width 14 height 11
radio input "true"
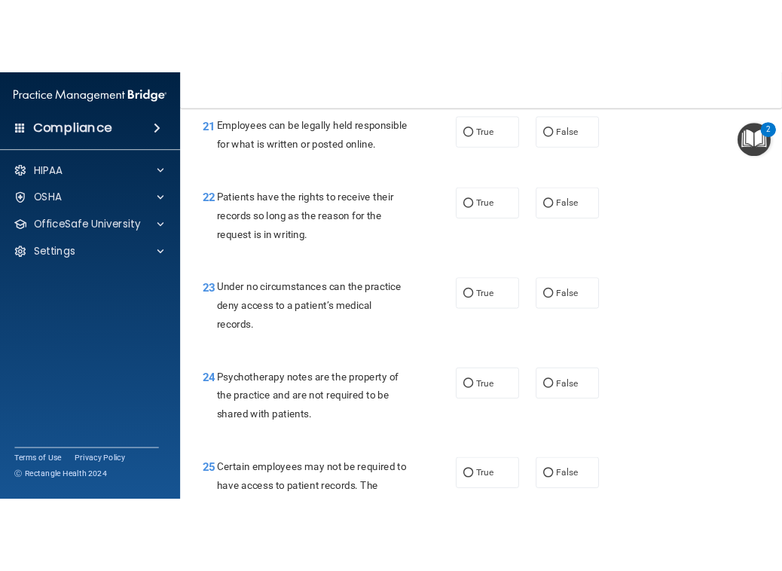
scroll to position [3308, 0]
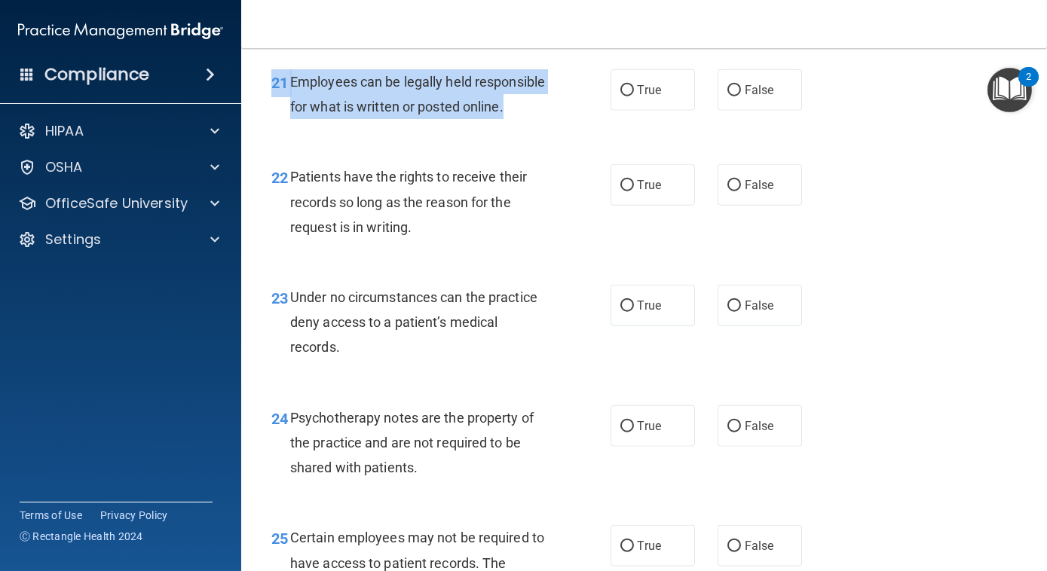
drag, startPoint x: 363, startPoint y: 215, endPoint x: 266, endPoint y: 169, distance: 107.5
click at [266, 127] on div "21 Employees can be legally held responsible for what is written or posted onli…" at bounding box center [441, 97] width 384 height 57
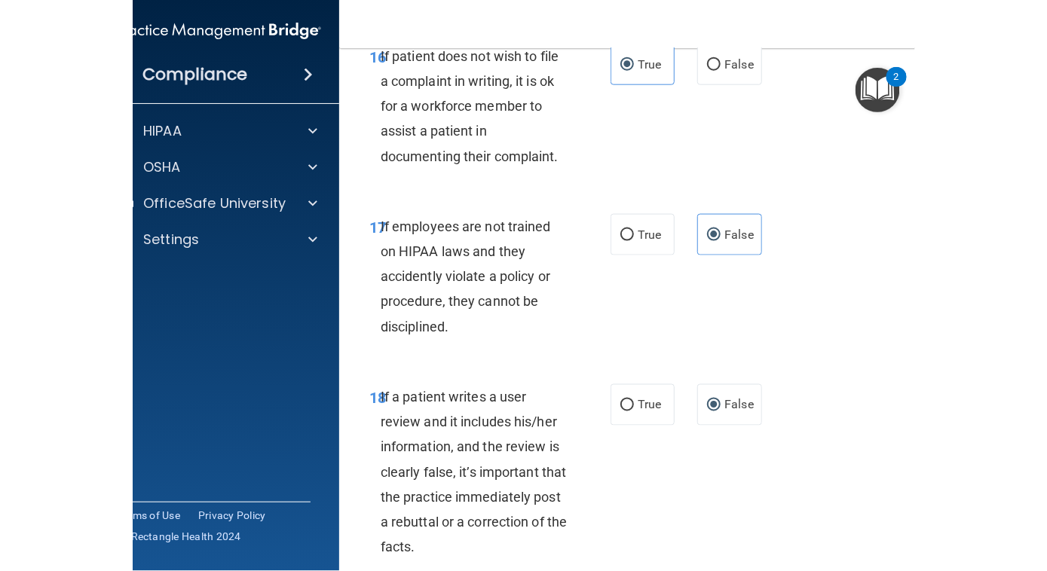
scroll to position [4184, 0]
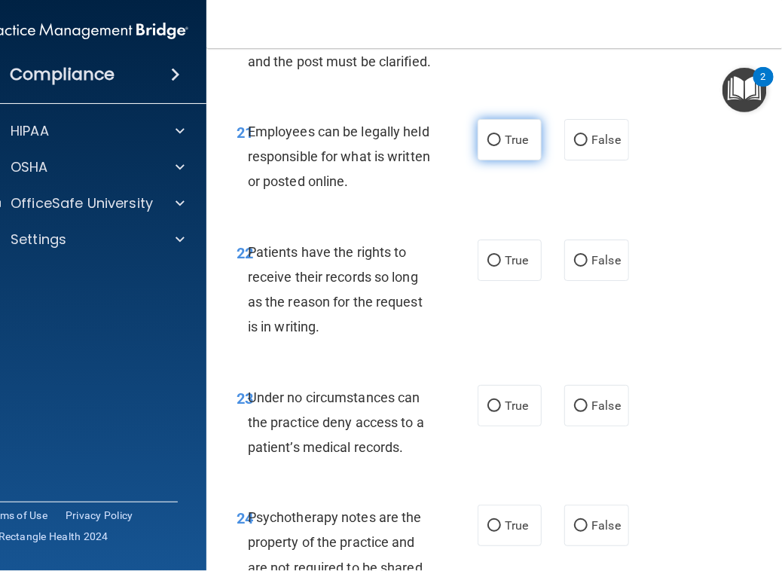
click at [483, 161] on label "True" at bounding box center [510, 139] width 64 height 41
click at [488, 146] on input "True" at bounding box center [495, 140] width 14 height 11
radio input "true"
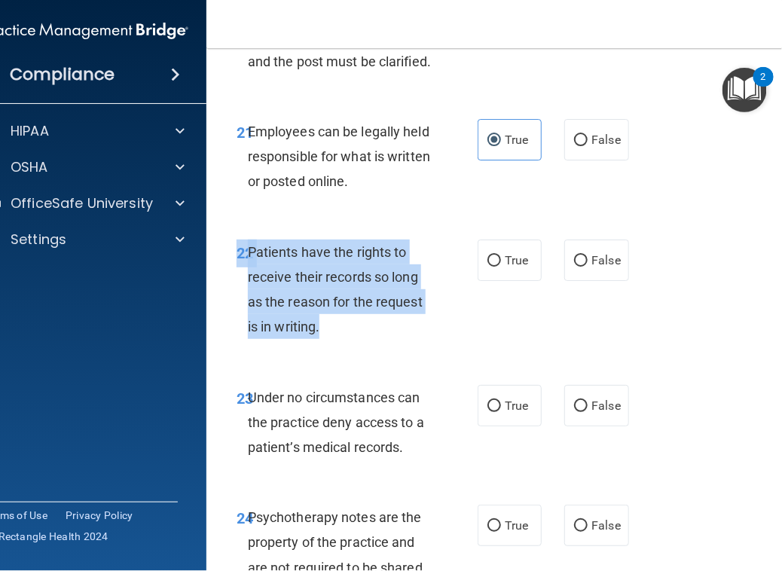
drag, startPoint x: 359, startPoint y: 375, endPoint x: 219, endPoint y: 314, distance: 153.3
click at [219, 314] on div "22 Patients have the rights to receive their records so long as the reason for …" at bounding box center [357, 294] width 286 height 108
click at [491, 267] on input "True" at bounding box center [495, 260] width 14 height 11
radio input "true"
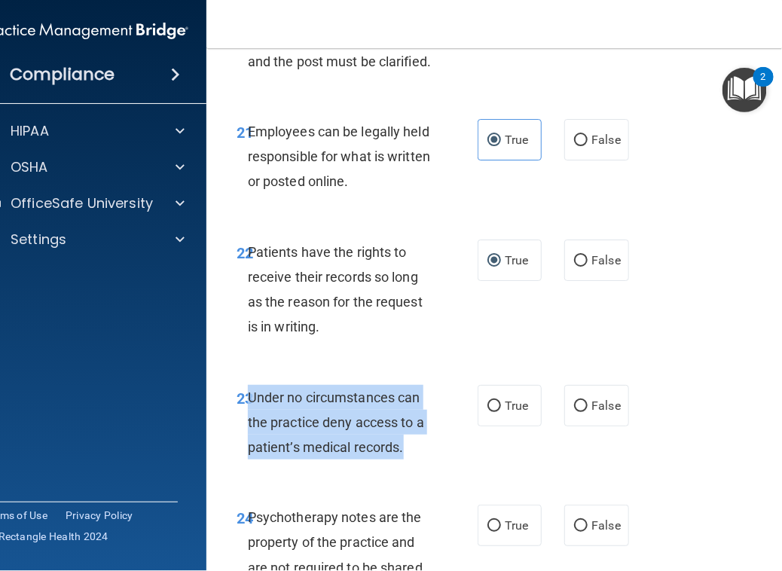
drag, startPoint x: 414, startPoint y: 500, endPoint x: 243, endPoint y: 445, distance: 179.9
click at [248, 445] on div "Under no circumstances can the practice deny access to a patient’s medical reco…" at bounding box center [347, 422] width 198 height 75
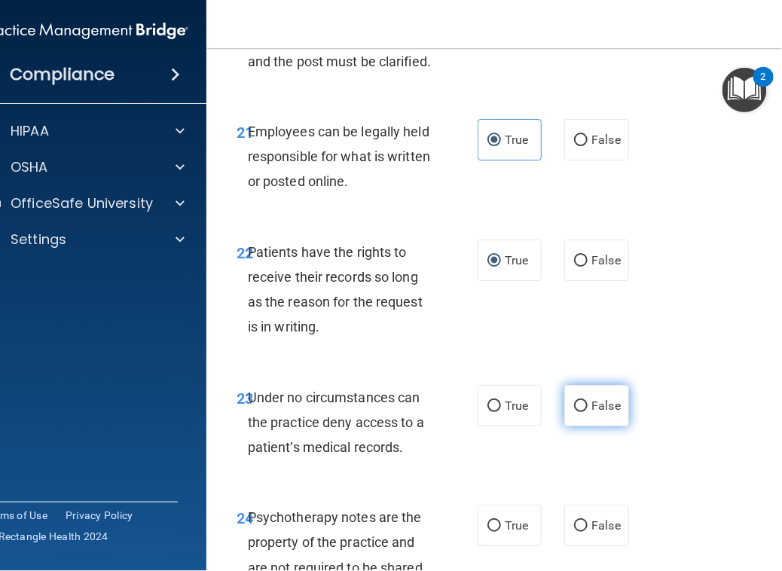
click at [579, 427] on label "False" at bounding box center [596, 405] width 64 height 41
click at [579, 412] on input "False" at bounding box center [581, 406] width 14 height 11
radio input "true"
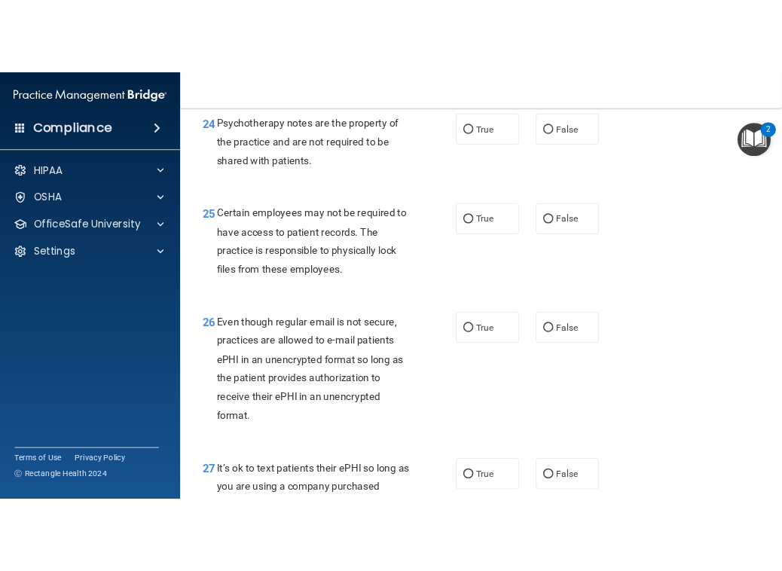
scroll to position [3673, 0]
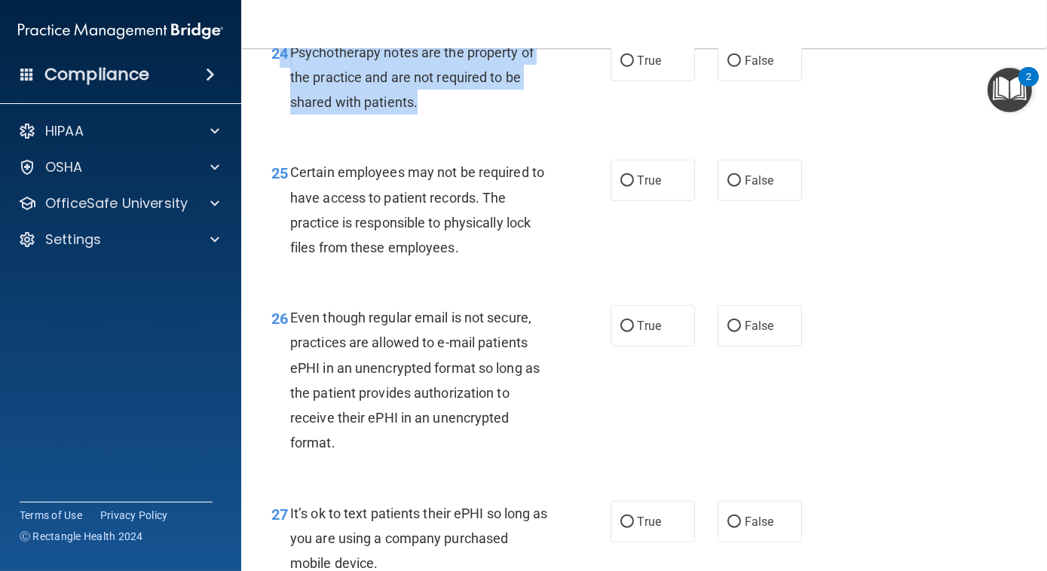
drag, startPoint x: 426, startPoint y: 205, endPoint x: 282, endPoint y: 150, distance: 154.1
click at [282, 123] on div "24 Psychotherapy notes are the property of the practice and are not required to…" at bounding box center [441, 81] width 384 height 83
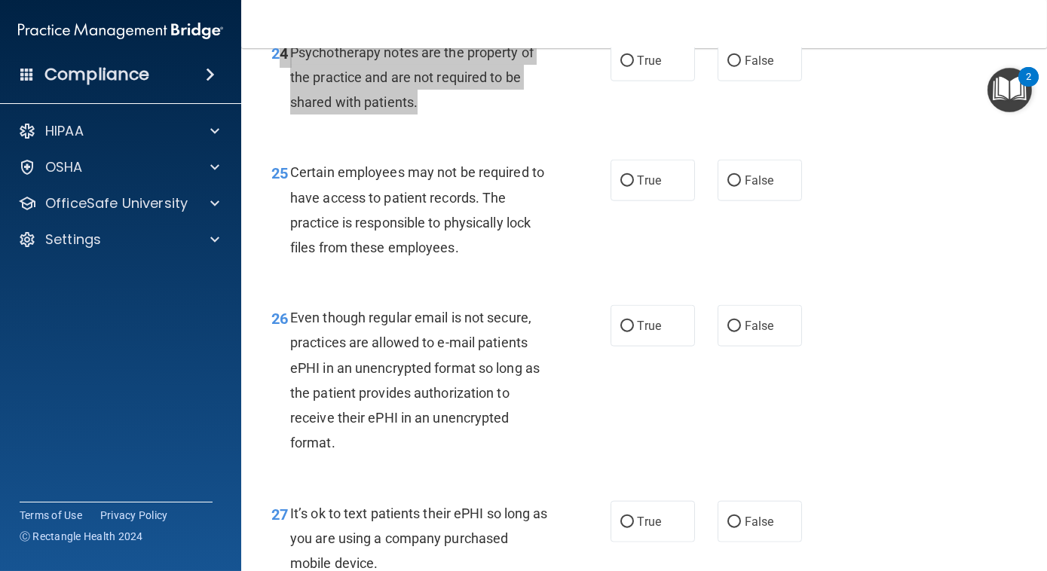
scroll to position [4600, 0]
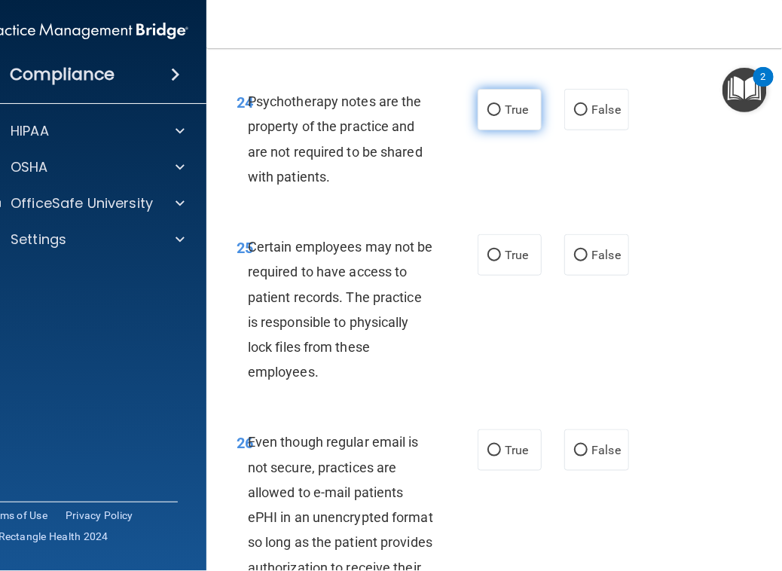
click at [506, 117] on span "True" at bounding box center [516, 109] width 23 height 14
click at [501, 116] on input "True" at bounding box center [495, 110] width 14 height 11
radio input "true"
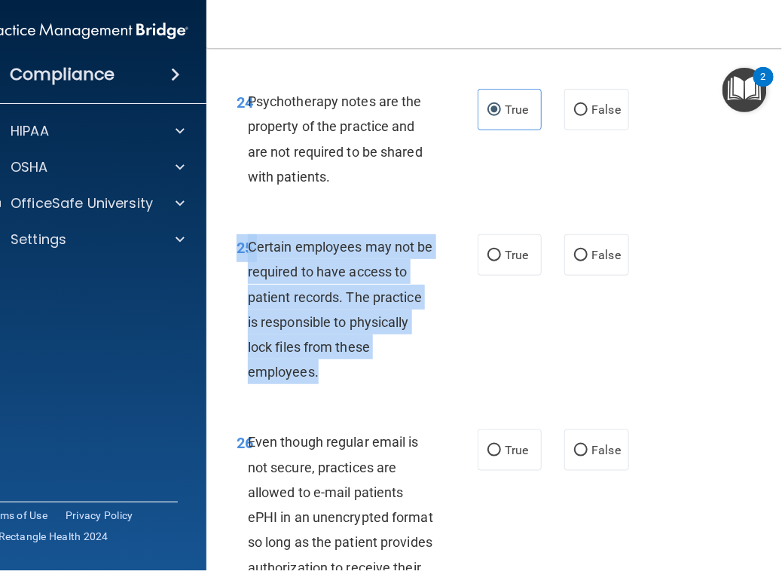
drag, startPoint x: 326, startPoint y: 431, endPoint x: 231, endPoint y: 289, distance: 171.2
click at [231, 289] on div "25 Certain employees may not be required to have access to patient records. The…" at bounding box center [357, 313] width 286 height 158
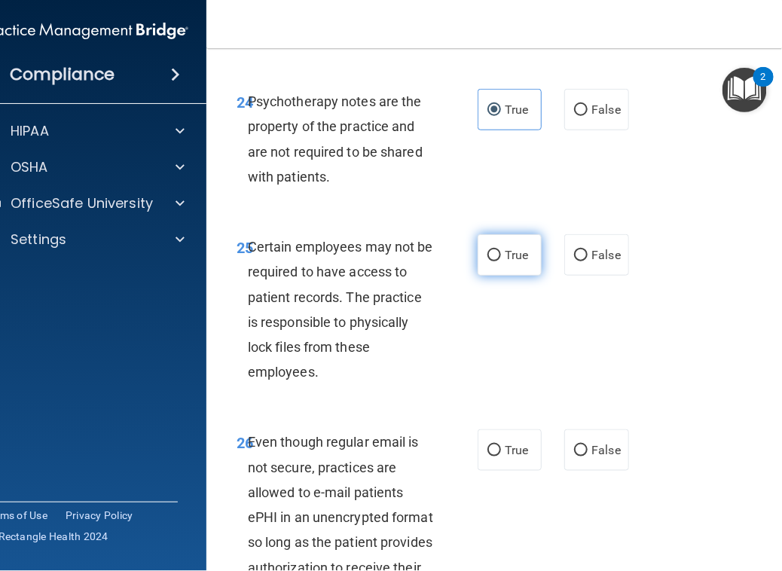
click at [505, 262] on span "True" at bounding box center [516, 255] width 23 height 14
click at [501, 262] on input "True" at bounding box center [495, 255] width 14 height 11
radio input "true"
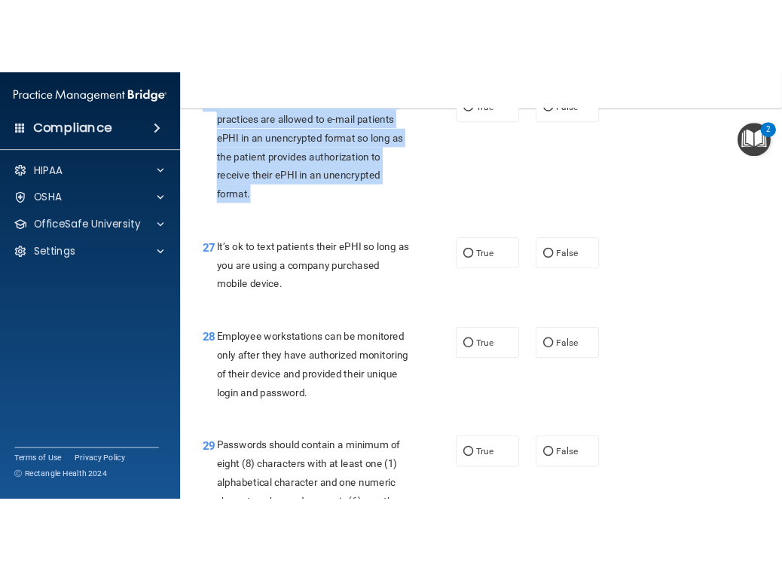
scroll to position [3953, 0]
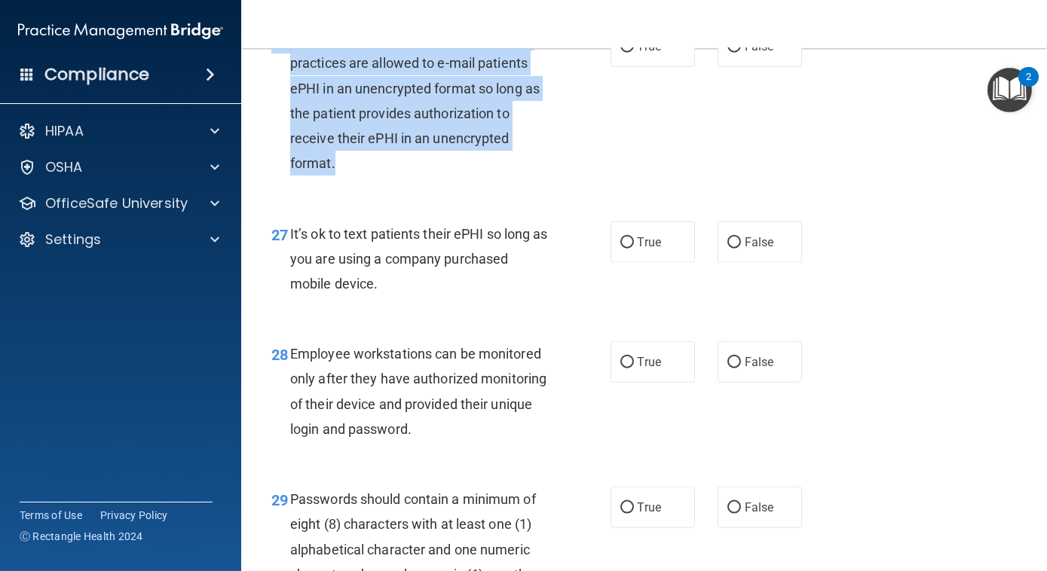
drag, startPoint x: 353, startPoint y: 186, endPoint x: 292, endPoint y: 112, distance: 96.3
click at [292, 112] on div "26 Even though regular email is not secure, practices are allowed to e-mail pat…" at bounding box center [644, 104] width 768 height 195
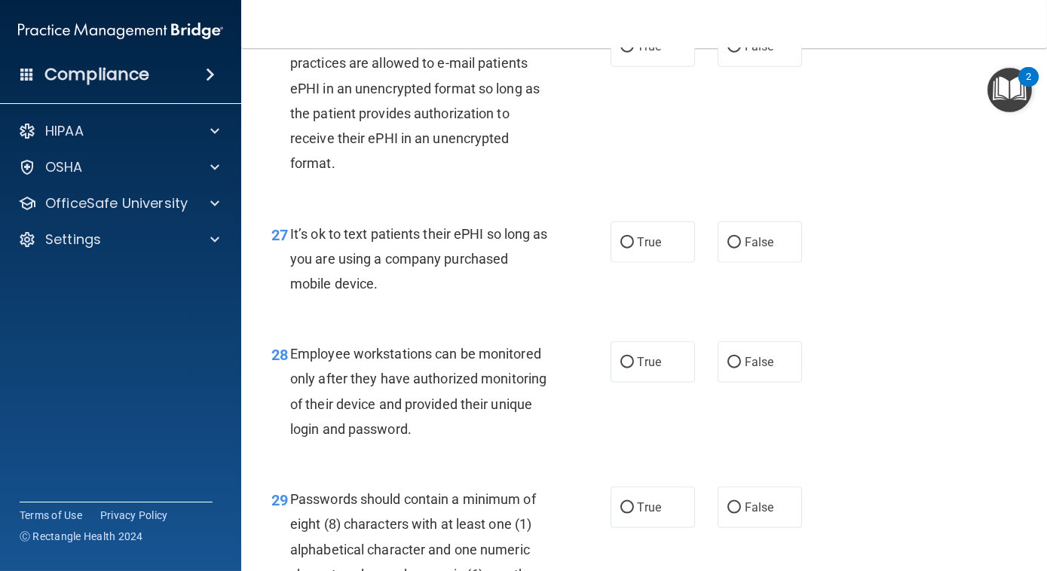
click at [292, 112] on div "26 Even though regular email is not secure, practices are allowed to e-mail pat…" at bounding box center [644, 104] width 768 height 195
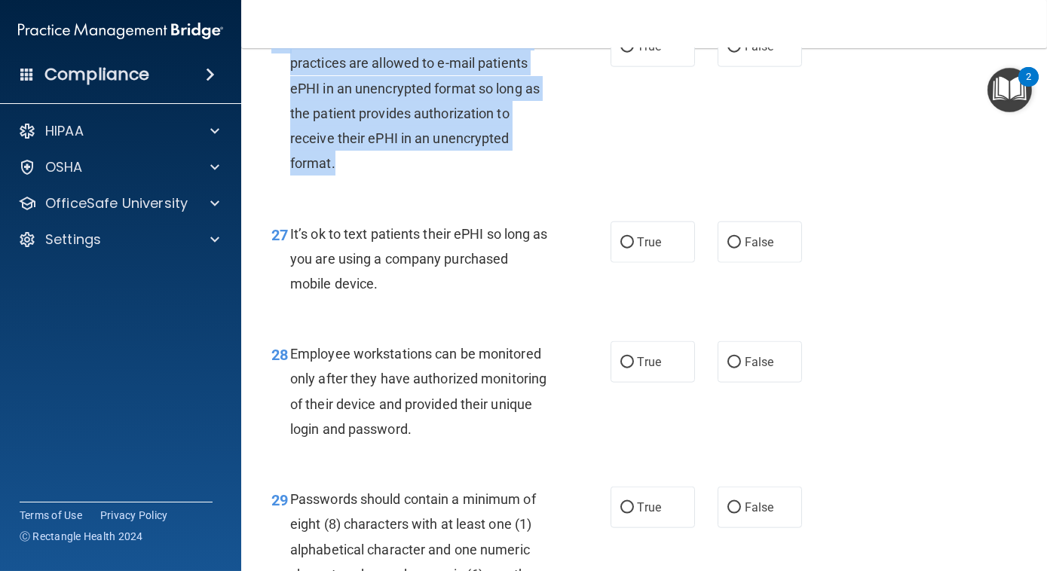
drag, startPoint x: 352, startPoint y: 265, endPoint x: 257, endPoint y: 148, distance: 151.1
click at [257, 148] on div "26 Even though regular email is not secure, practices are allowed to e-mail pat…" at bounding box center [441, 105] width 384 height 158
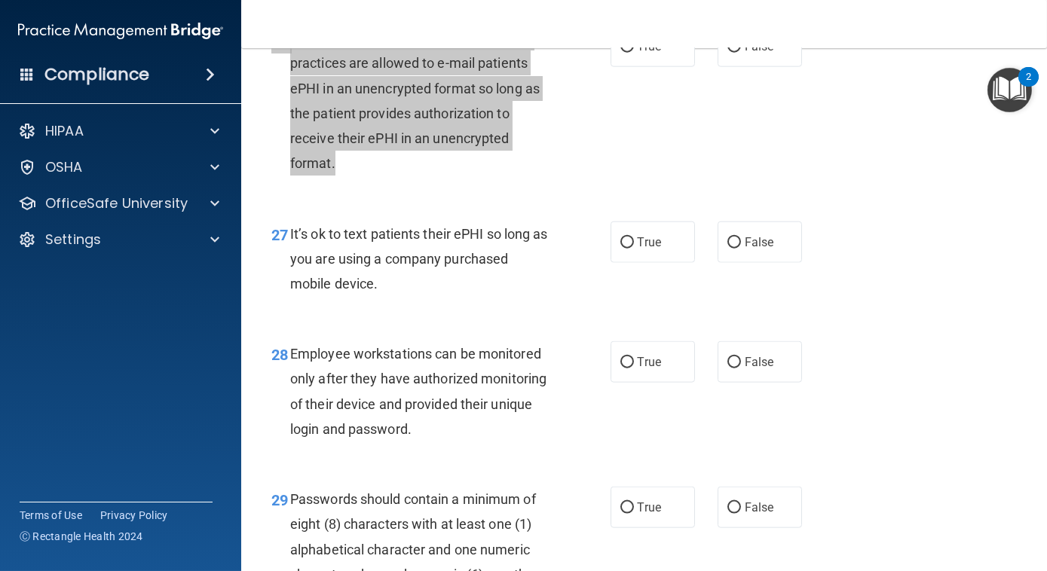
scroll to position [4905, 0]
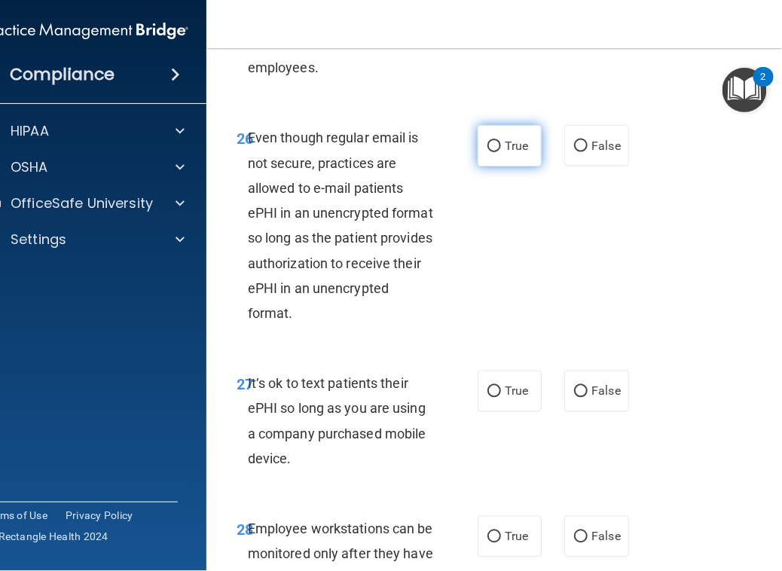
click at [511, 153] on span "True" at bounding box center [516, 146] width 23 height 14
click at [501, 152] on input "True" at bounding box center [495, 146] width 14 height 11
radio input "true"
drag, startPoint x: 345, startPoint y: 501, endPoint x: 225, endPoint y: 421, distance: 144.6
click at [225, 421] on div "27 It’s ok to text patients their ePHI so long as you are using a company purch…" at bounding box center [357, 425] width 286 height 108
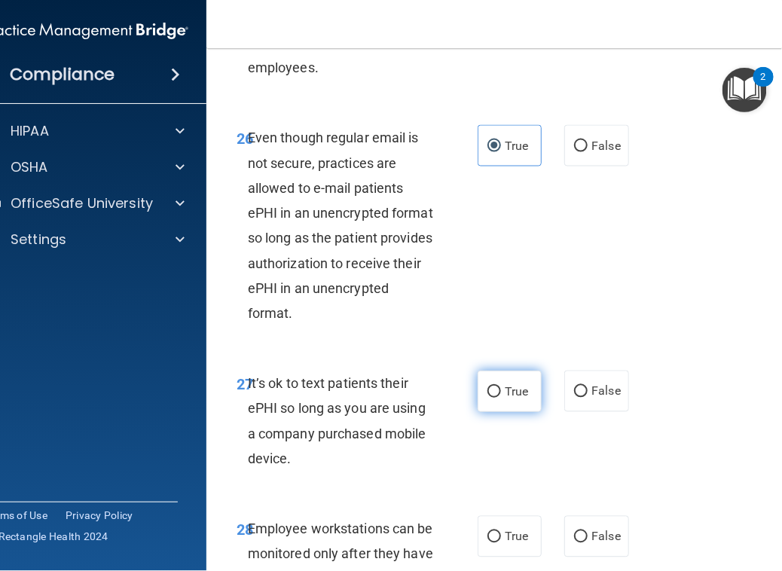
click at [485, 412] on label "True" at bounding box center [510, 391] width 64 height 41
click at [488, 398] on input "True" at bounding box center [495, 392] width 14 height 11
radio input "true"
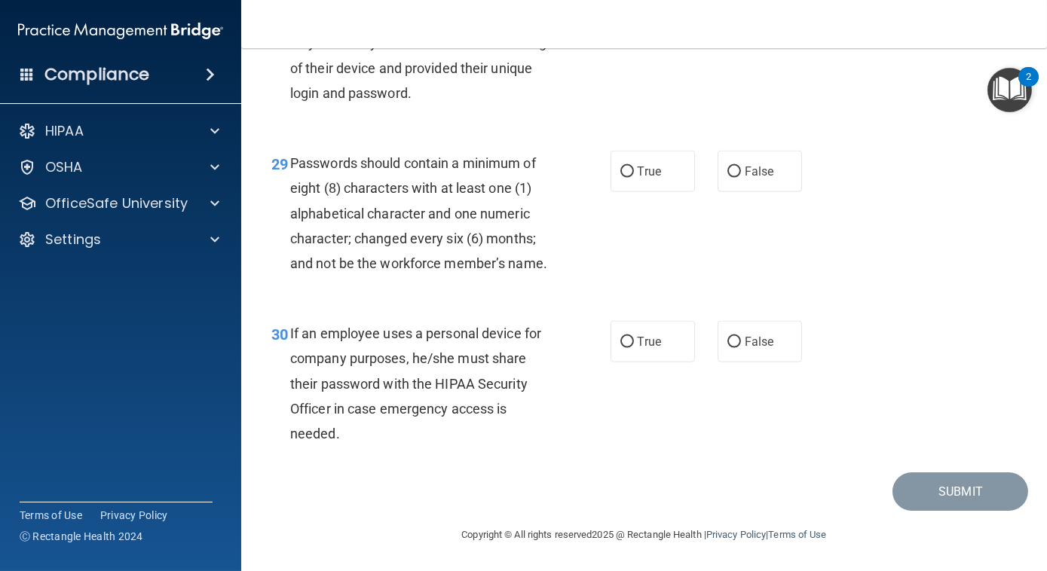
scroll to position [4358, 0]
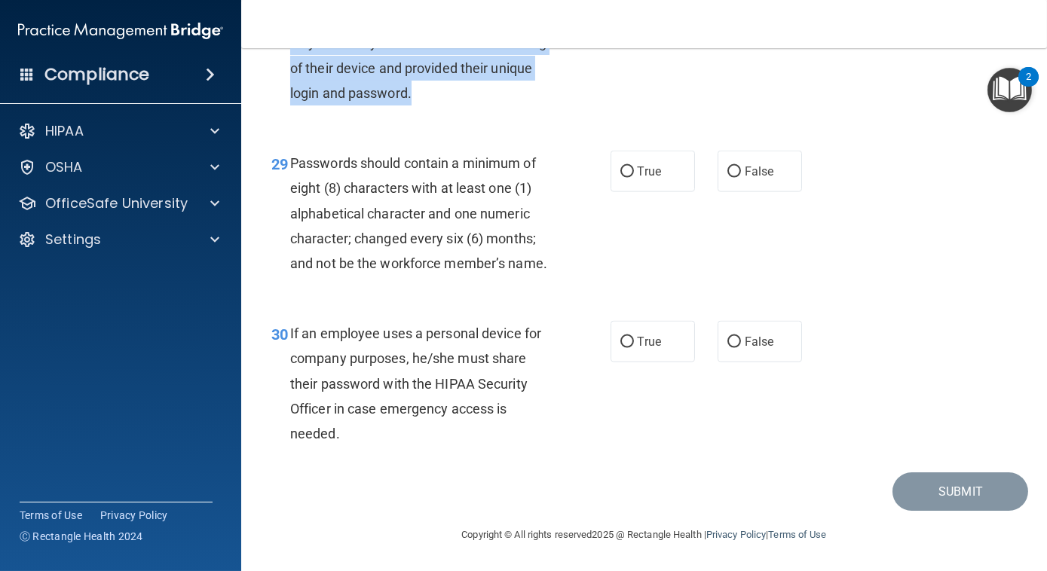
drag, startPoint x: 499, startPoint y: 129, endPoint x: 273, endPoint y: 58, distance: 236.9
click at [273, 58] on div "28 Employee workstations can be monitored only after they have authorized monit…" at bounding box center [441, 59] width 384 height 108
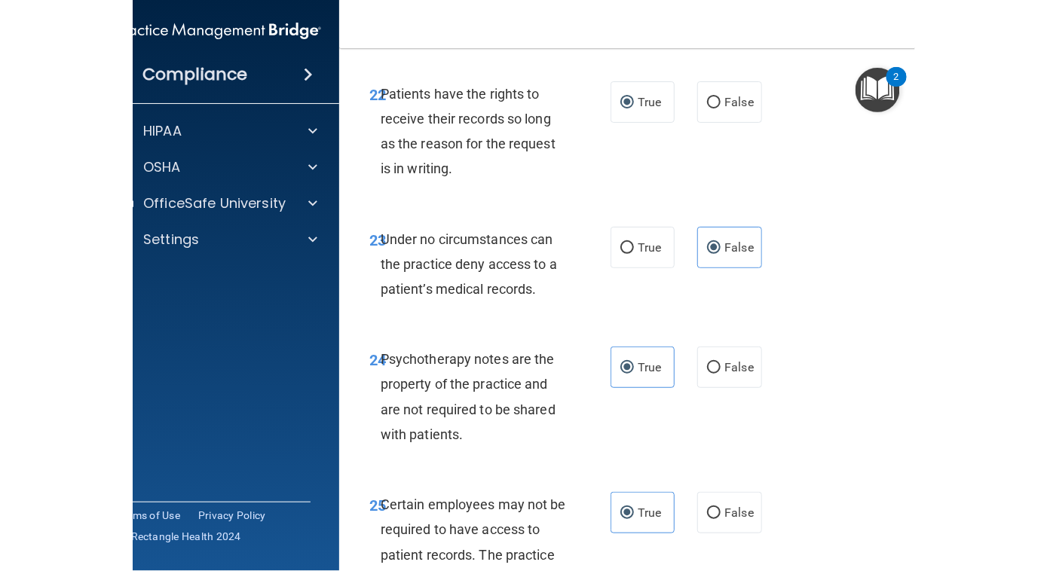
scroll to position [5419, 0]
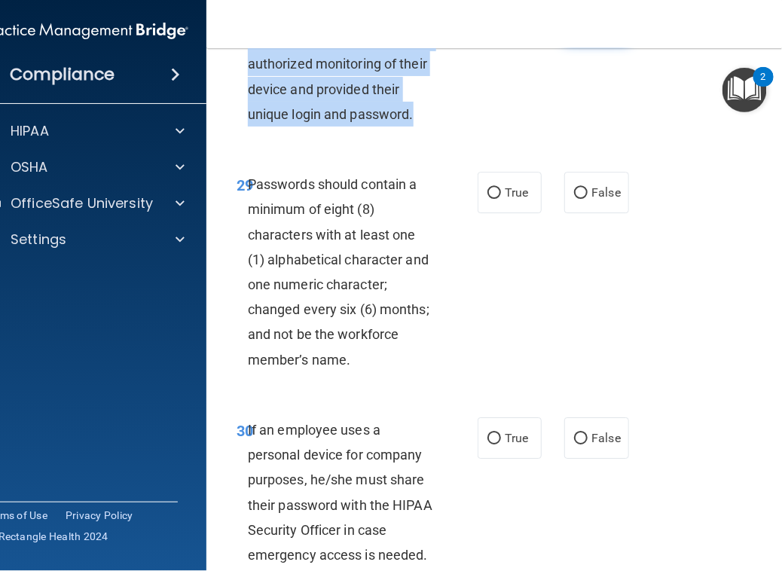
click at [576, 29] on input "False" at bounding box center [581, 22] width 14 height 11
radio input "true"
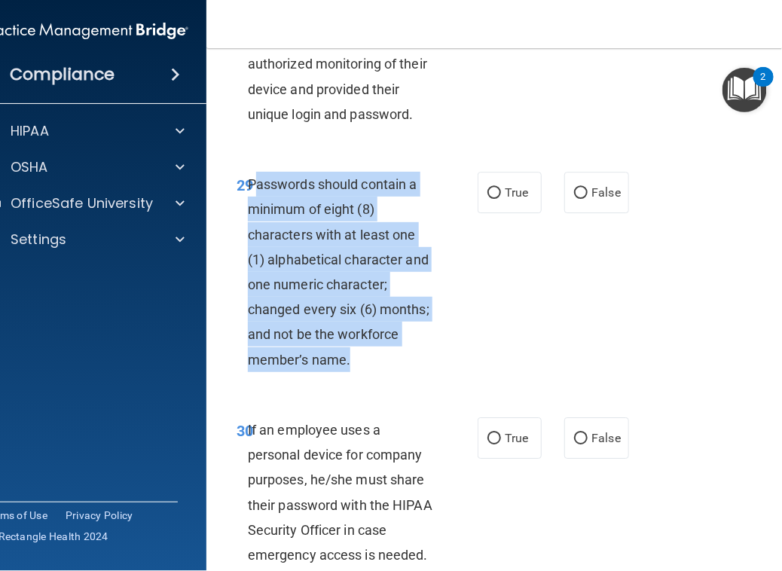
drag, startPoint x: 355, startPoint y: 413, endPoint x: 249, endPoint y: 239, distance: 204.0
click at [249, 239] on div "Passwords should contain a minimum of eight (8) characters with at least one (1…" at bounding box center [347, 272] width 198 height 200
click at [249, 239] on span "Passwords should contain a minimum of eight (8) characters with at least one (1…" at bounding box center [339, 271] width 182 height 191
click at [369, 372] on div "Passwords should contain a minimum of eight (8) characters with at least one (1…" at bounding box center [347, 272] width 198 height 200
drag, startPoint x: 358, startPoint y: 414, endPoint x: 230, endPoint y: 241, distance: 214.9
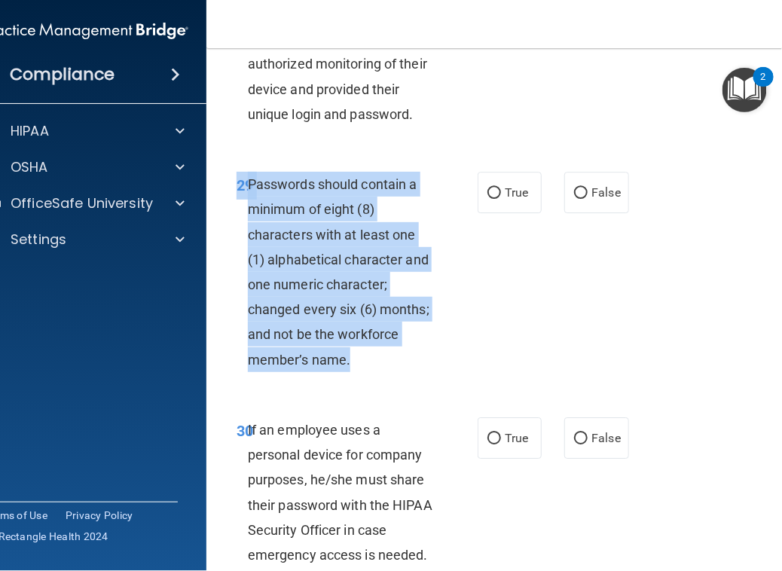
click at [230, 241] on div "29 Passwords should contain a minimum of eight (8) characters with at least one…" at bounding box center [357, 276] width 286 height 208
click at [381, 380] on div "29 Passwords should contain a minimum of eight (8) characters with at least one…" at bounding box center [357, 276] width 286 height 208
drag, startPoint x: 368, startPoint y: 421, endPoint x: 220, endPoint y: 229, distance: 241.8
click at [220, 229] on div "29 Passwords should contain a minimum of eight (8) characters with at least one…" at bounding box center [357, 276] width 286 height 208
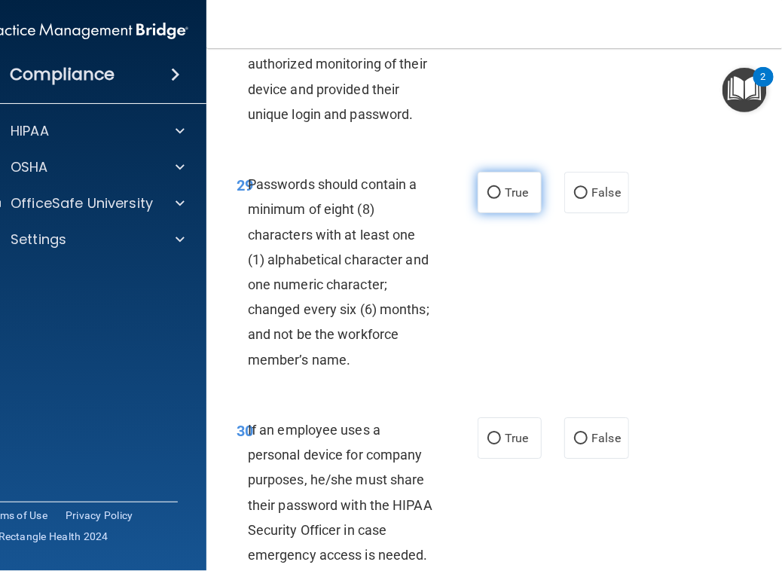
click at [506, 200] on span "True" at bounding box center [516, 192] width 23 height 14
click at [501, 199] on input "True" at bounding box center [495, 193] width 14 height 11
radio input "true"
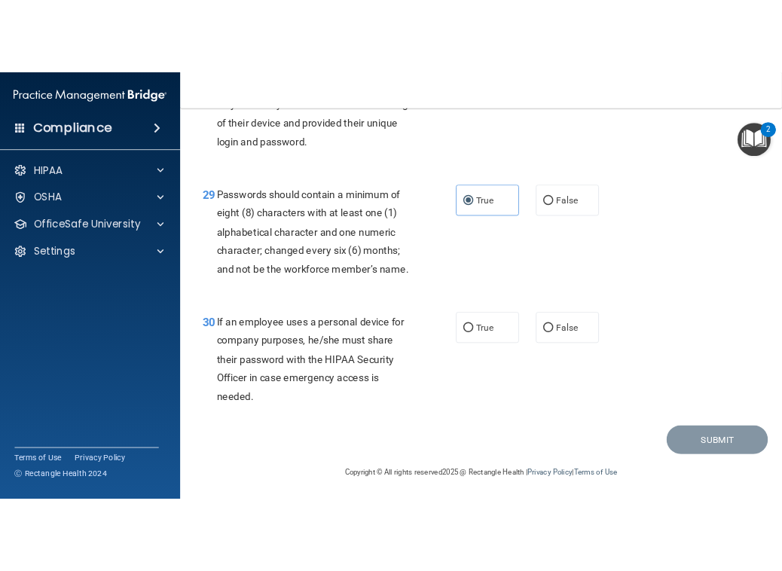
scroll to position [4342, 0]
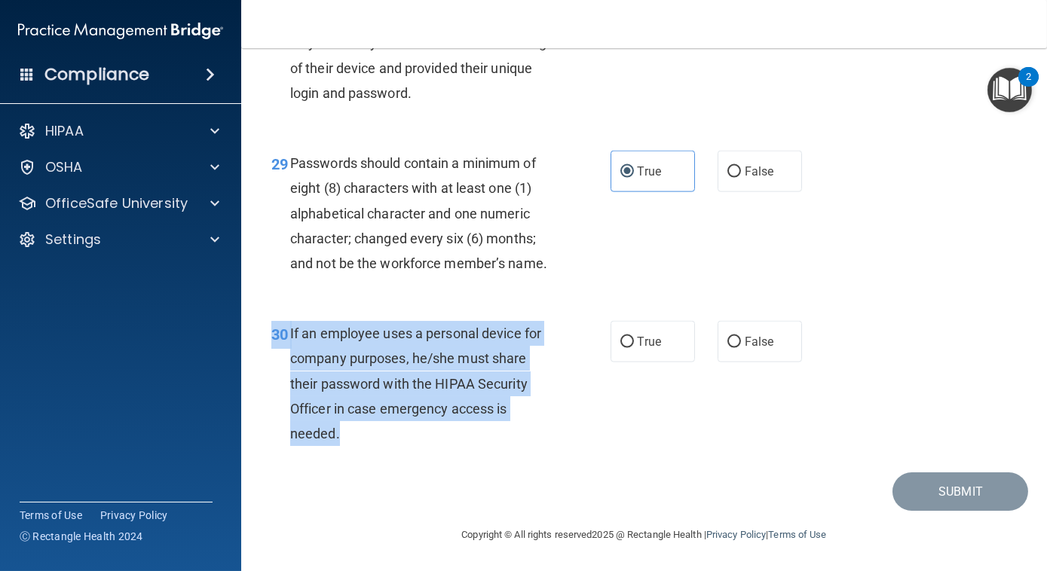
drag, startPoint x: 366, startPoint y: 505, endPoint x: 262, endPoint y: 408, distance: 142.9
click at [262, 408] on div "30 If an employee uses a personal device for company purposes, he/she must shar…" at bounding box center [441, 387] width 384 height 133
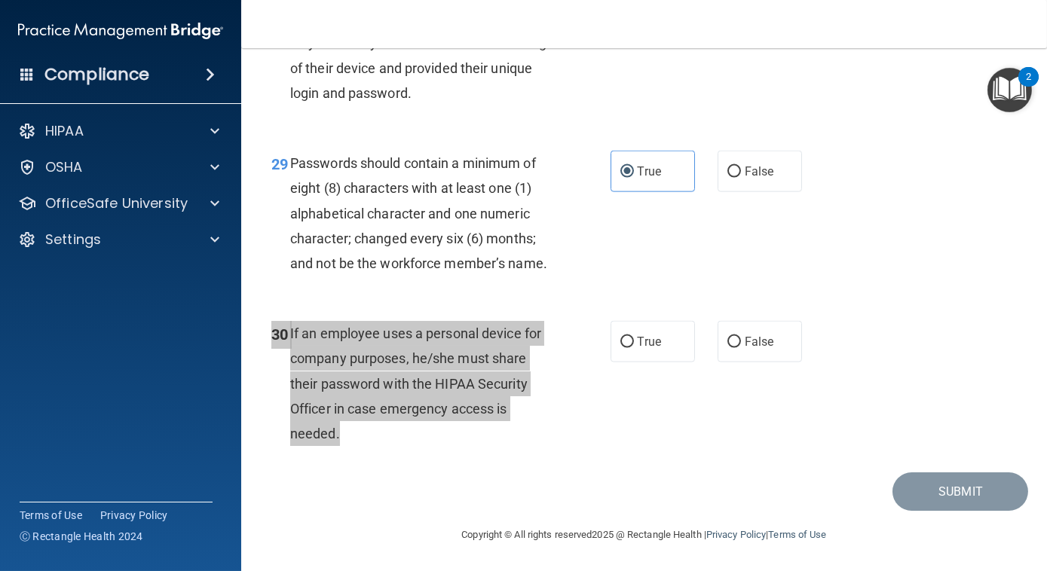
scroll to position [5419, 0]
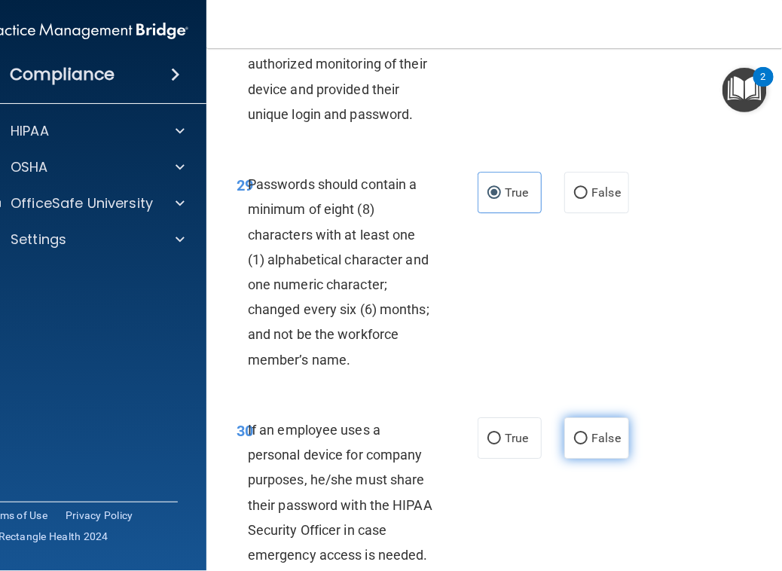
click at [592, 445] on span "False" at bounding box center [606, 438] width 29 height 14
click at [588, 445] on input "False" at bounding box center [581, 438] width 14 height 11
radio input "true"
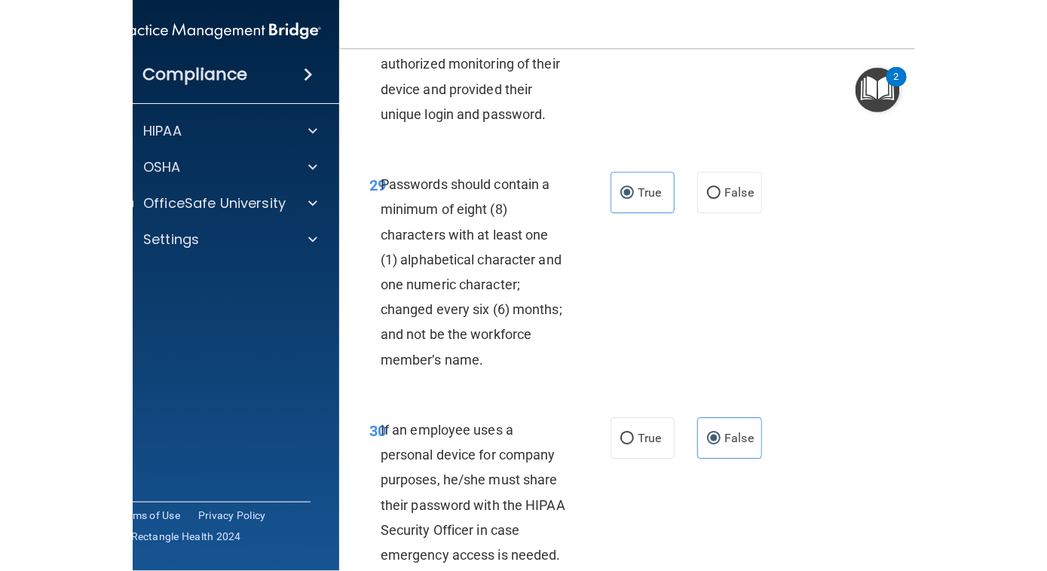
scroll to position [4342, 0]
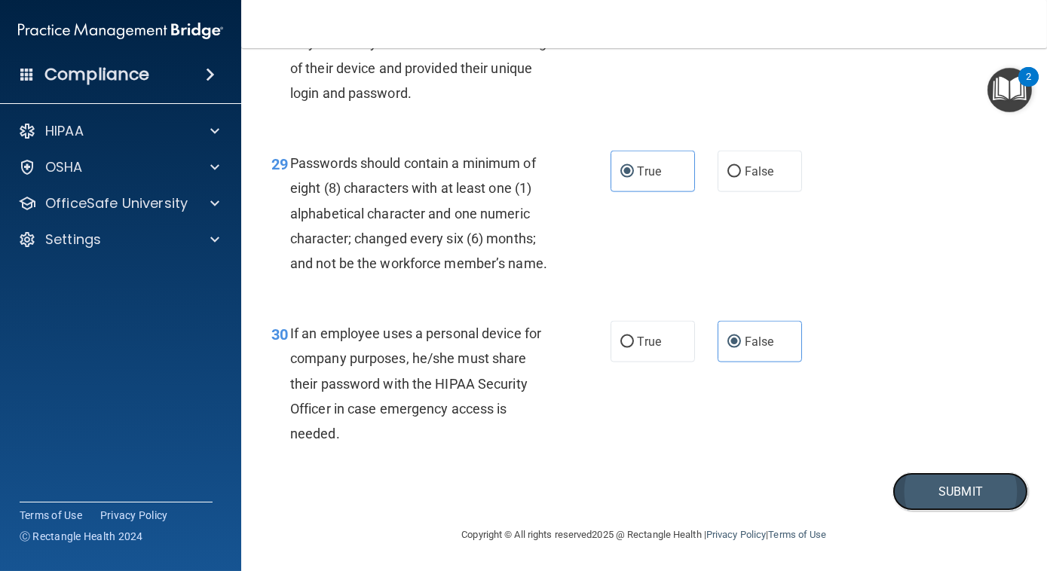
click at [959, 511] on button "Submit" at bounding box center [960, 492] width 136 height 38
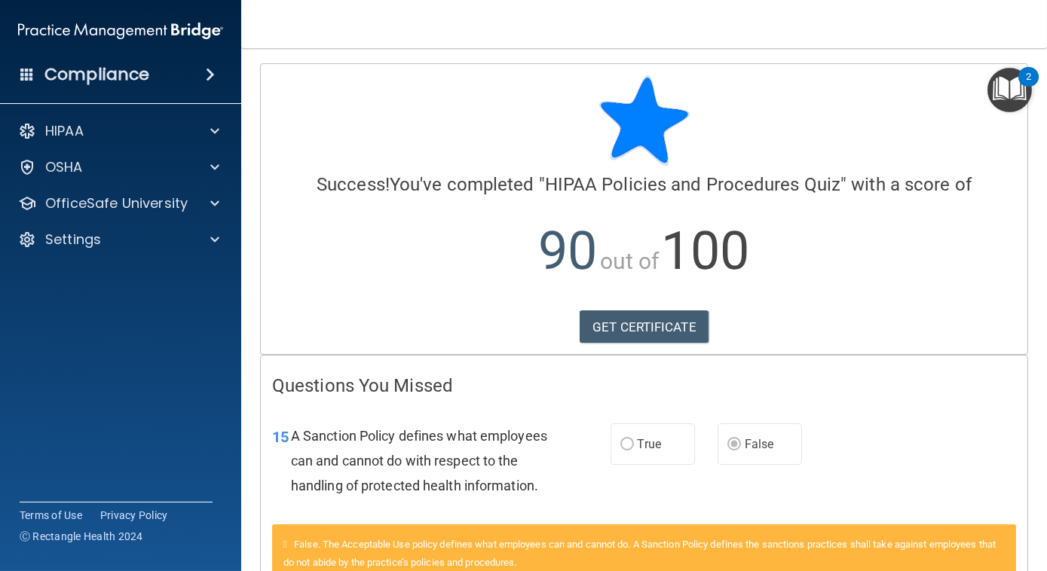
click at [1010, 97] on img "Open Resource Center, 2 new notifications" at bounding box center [1009, 90] width 44 height 44
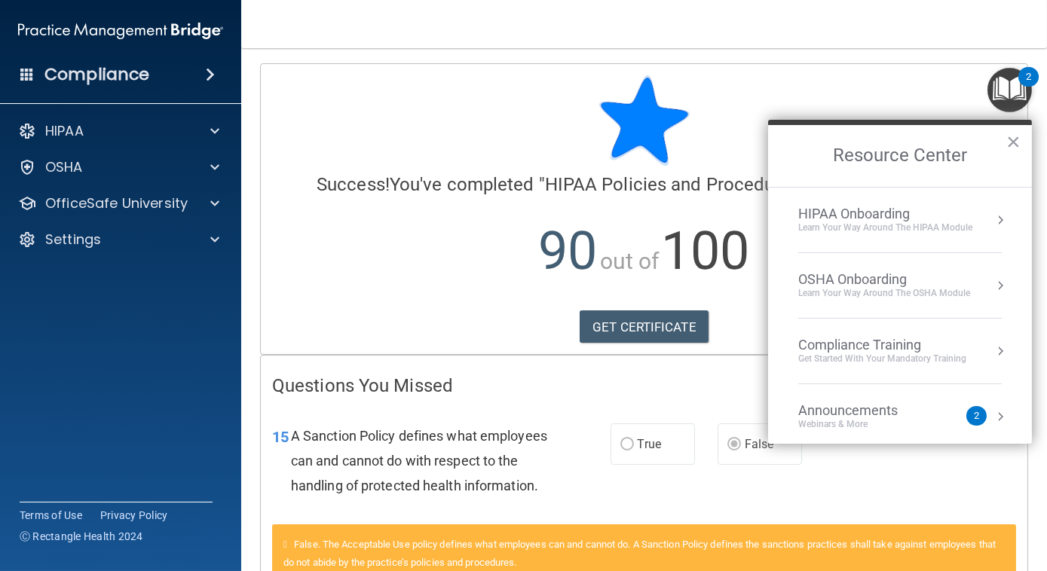
click at [935, 215] on div "HIPAA Onboarding" at bounding box center [885, 214] width 174 height 17
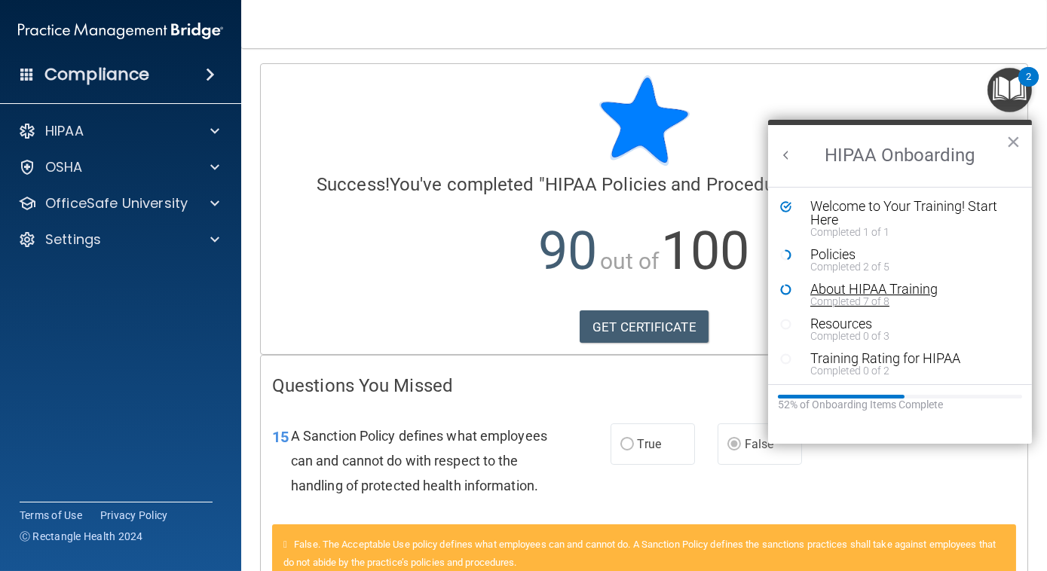
click at [860, 293] on div "About HIPAA Training" at bounding box center [905, 290] width 191 height 14
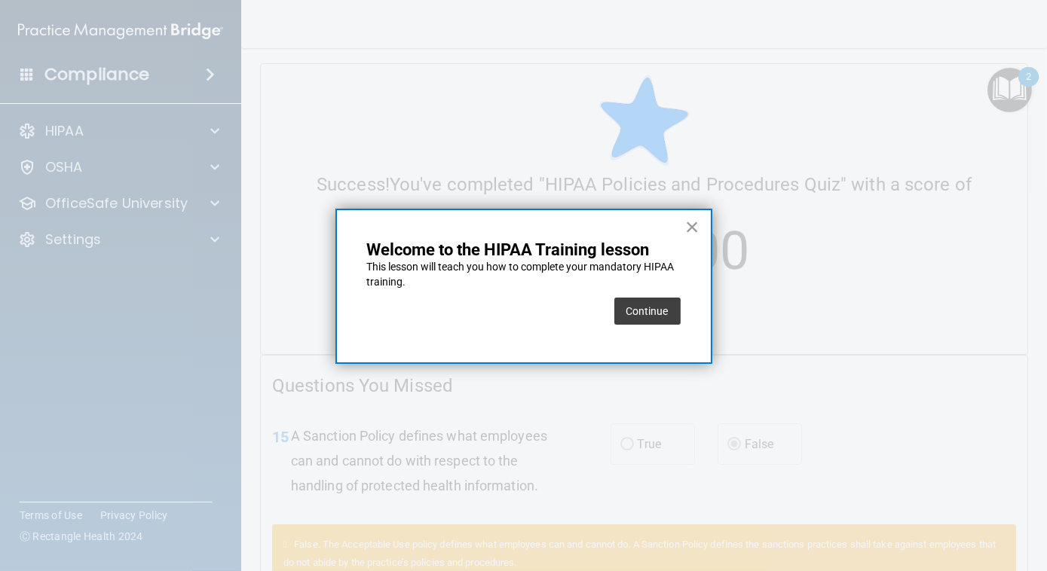
click at [691, 226] on button "×" at bounding box center [692, 227] width 14 height 24
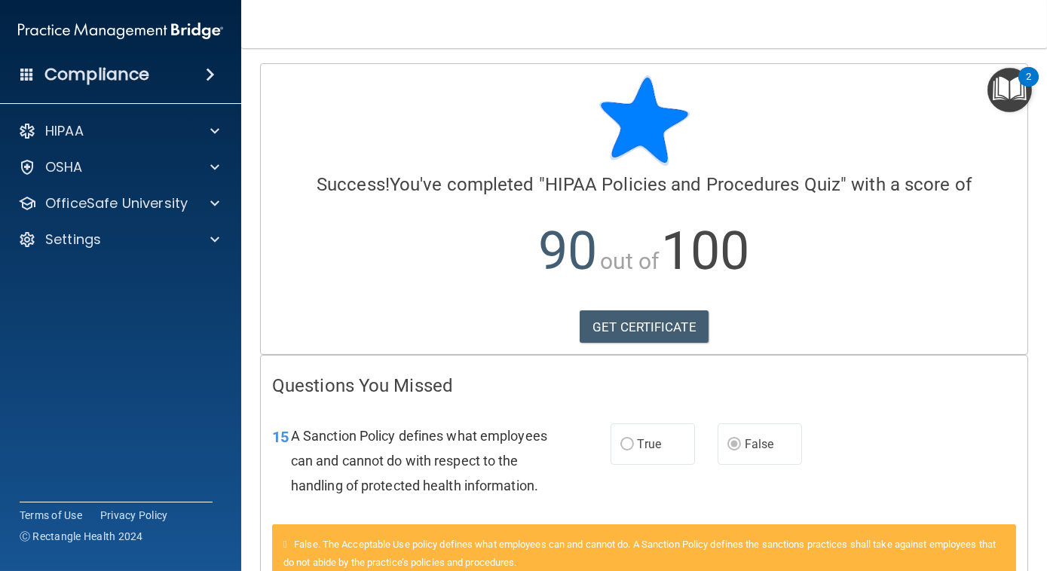
click at [999, 95] on img "Open Resource Center, 2 new notifications" at bounding box center [1009, 90] width 44 height 44
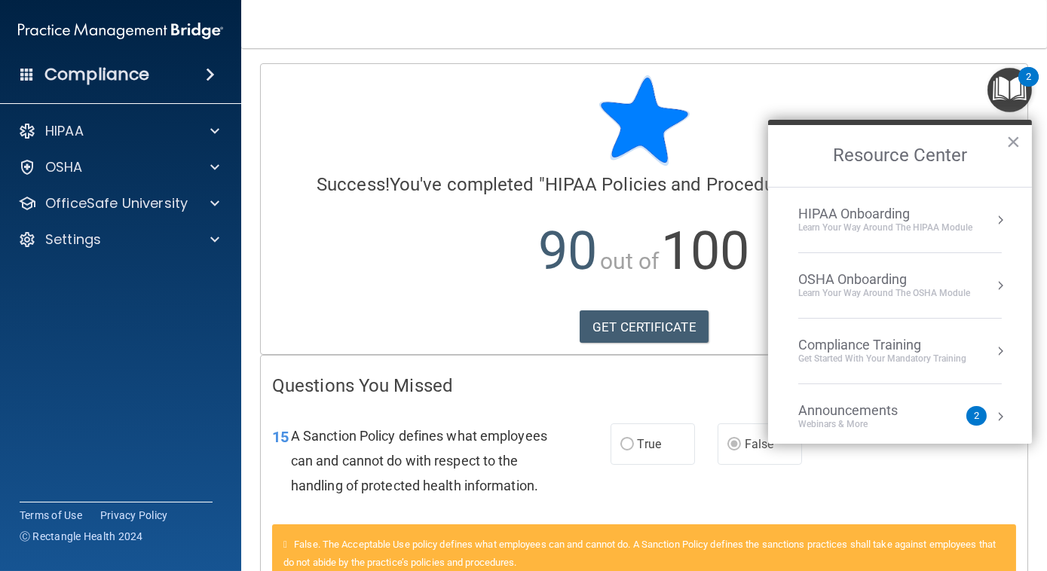
click at [925, 224] on div "Learn Your Way around the HIPAA module" at bounding box center [885, 228] width 174 height 13
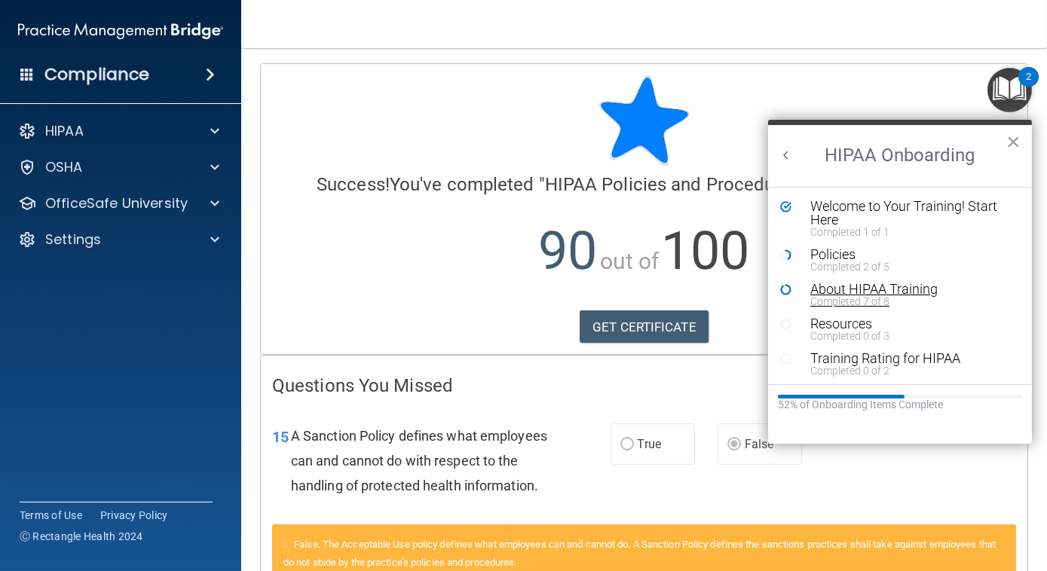
click at [840, 300] on div "Completed 7 of 8" at bounding box center [905, 301] width 191 height 11
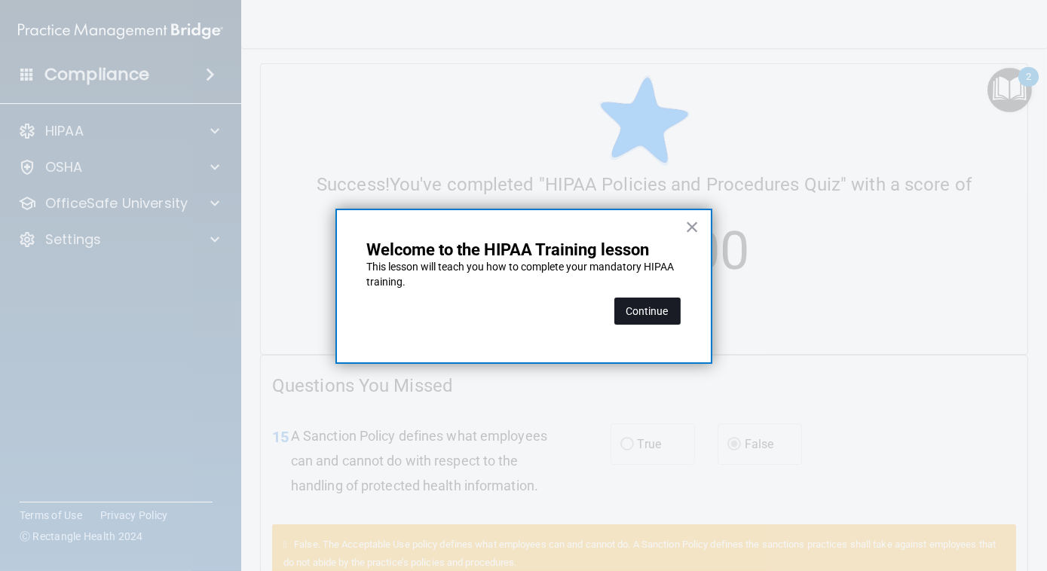
click at [653, 307] on button "Continue" at bounding box center [647, 311] width 66 height 27
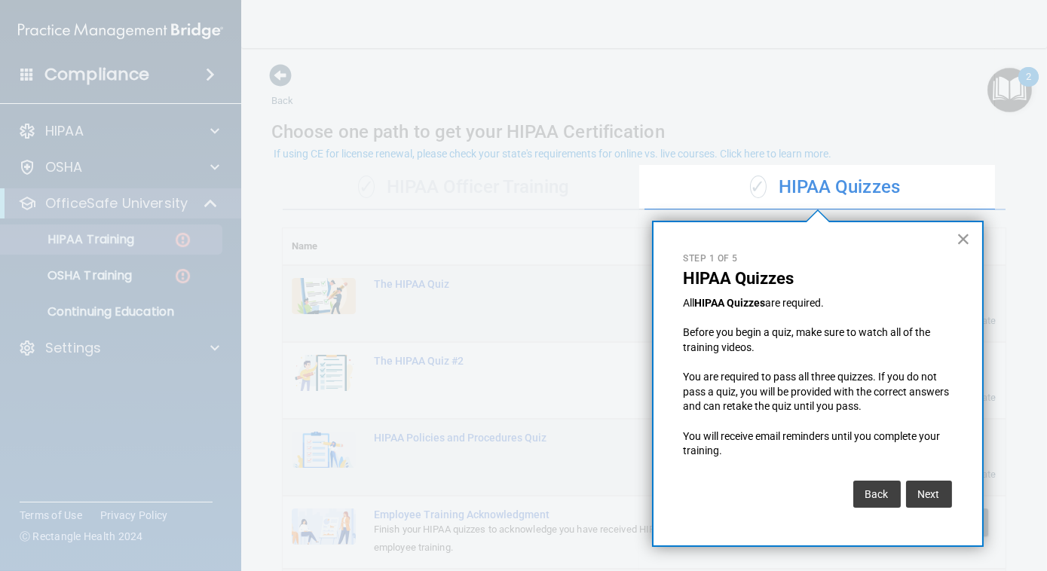
click at [965, 238] on button "×" at bounding box center [963, 239] width 14 height 24
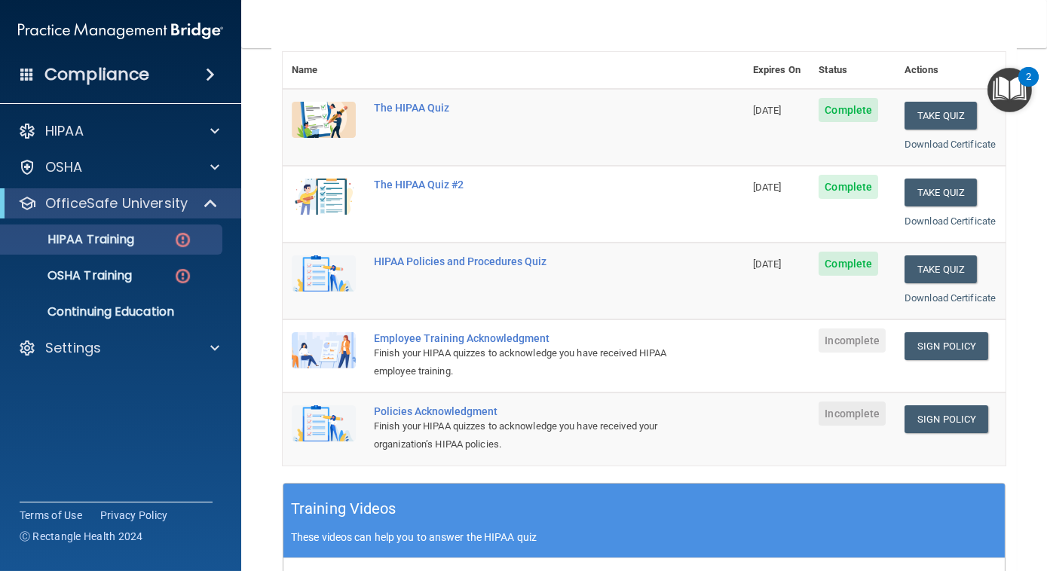
scroll to position [176, 0]
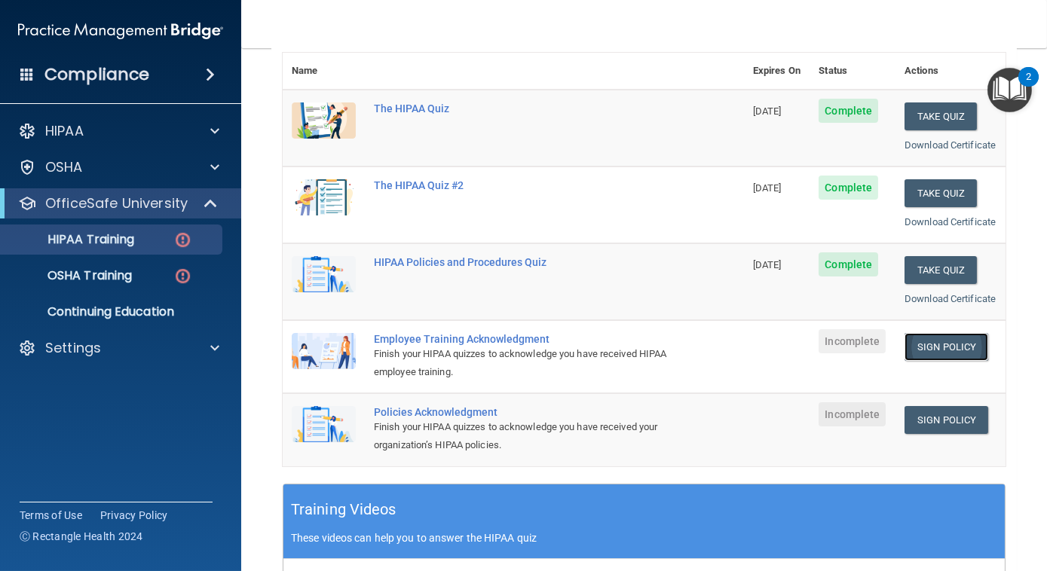
click at [925, 361] on link "Sign Policy" at bounding box center [946, 347] width 84 height 28
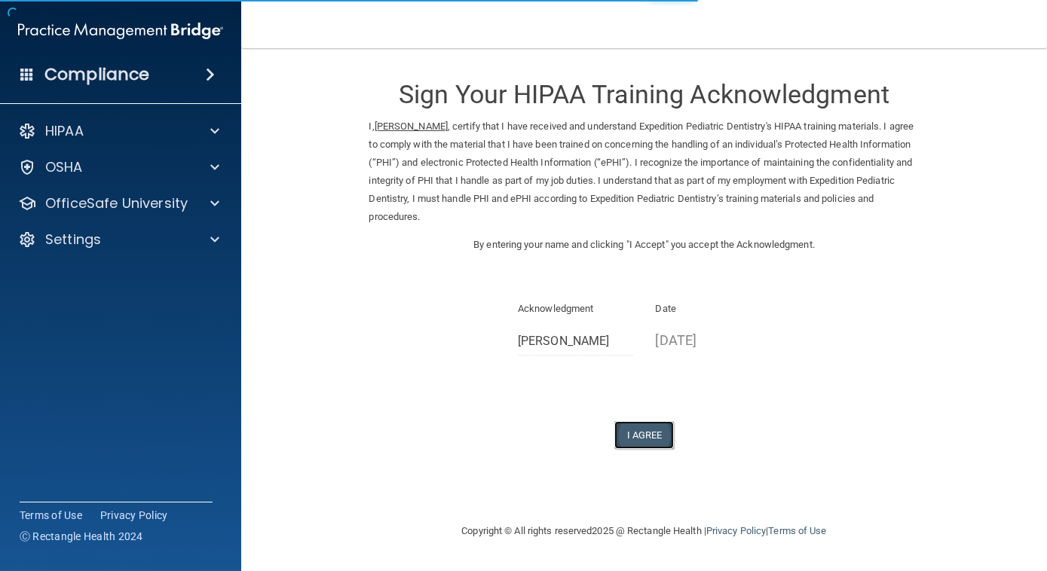
click at [652, 427] on button "I Agree" at bounding box center [644, 435] width 60 height 28
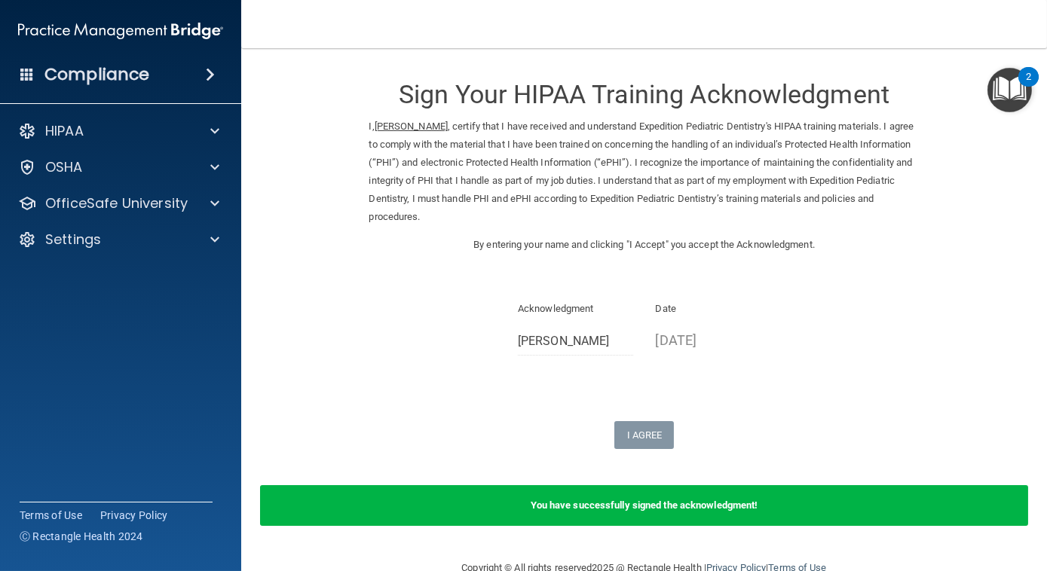
click at [665, 340] on p "08/20/2025" at bounding box center [713, 340] width 115 height 25
click at [671, 314] on p "Date" at bounding box center [713, 309] width 115 height 18
click at [675, 243] on p "By entering your name and clicking "I Accept" you accept the Acknowledgment." at bounding box center [644, 245] width 550 height 18
click at [211, 202] on span at bounding box center [214, 203] width 9 height 18
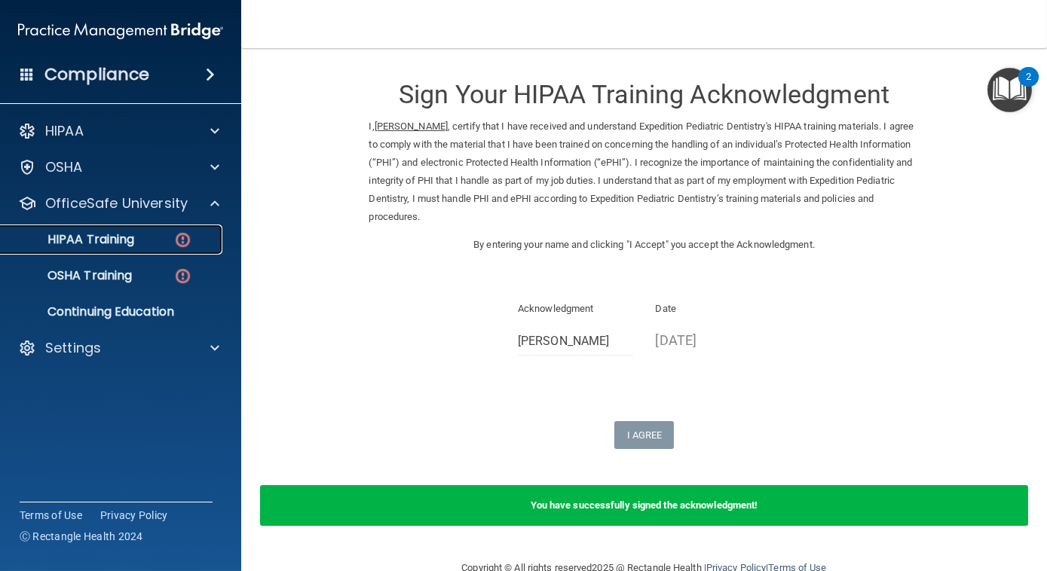
click at [192, 237] on div "HIPAA Training" at bounding box center [113, 239] width 206 height 15
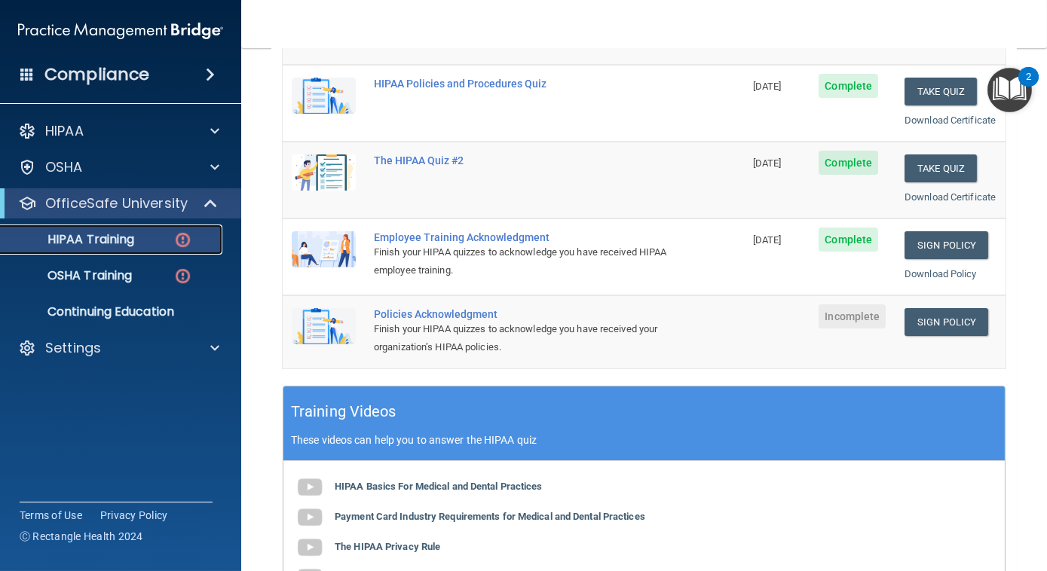
scroll to position [279, 0]
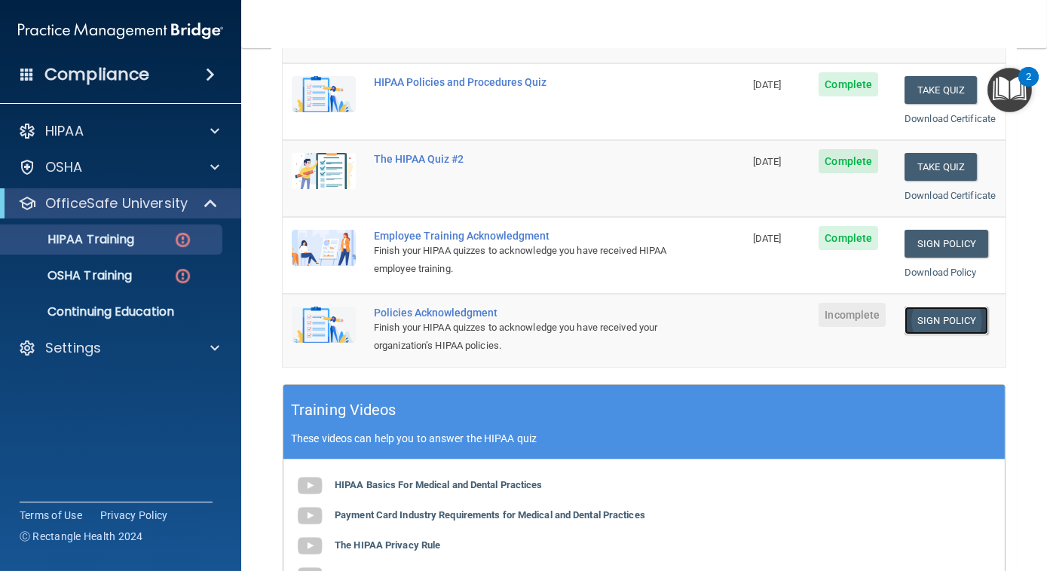
click at [948, 335] on link "Sign Policy" at bounding box center [946, 321] width 84 height 28
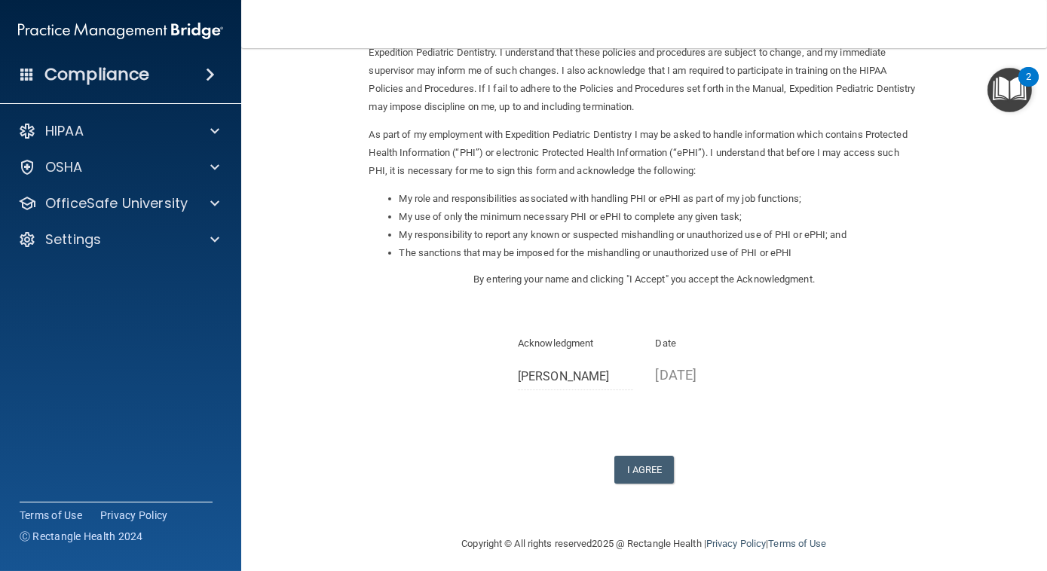
scroll to position [109, 0]
click at [650, 475] on button "I Agree" at bounding box center [644, 471] width 60 height 28
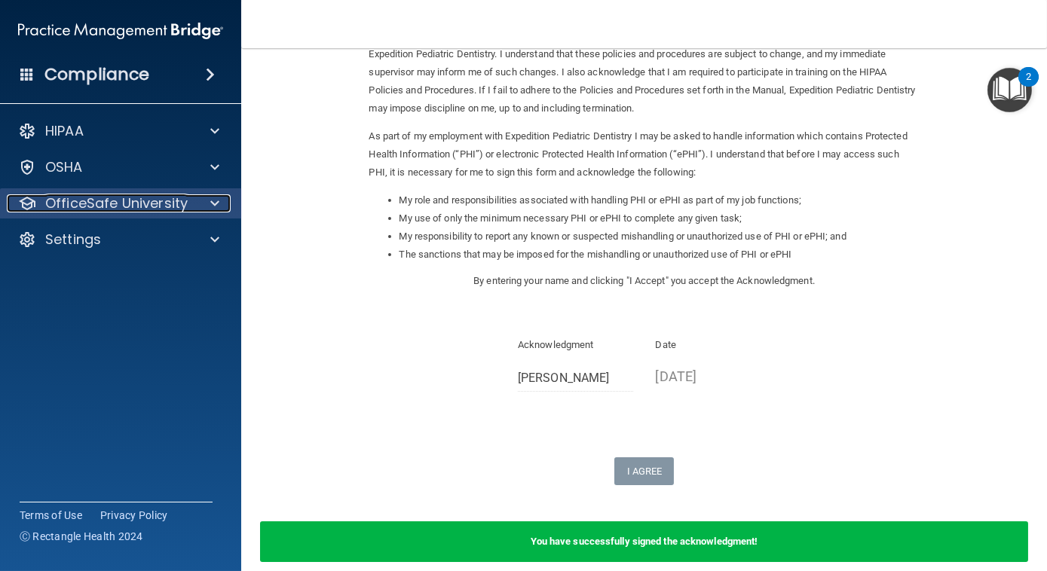
click at [219, 206] on div at bounding box center [213, 203] width 38 height 18
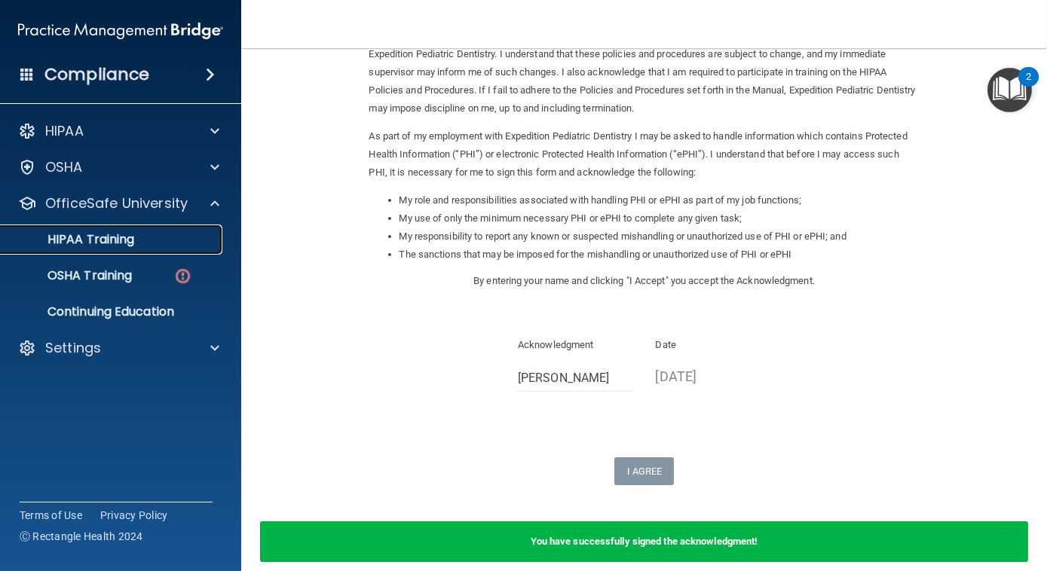
click at [185, 243] on div "HIPAA Training" at bounding box center [113, 239] width 206 height 15
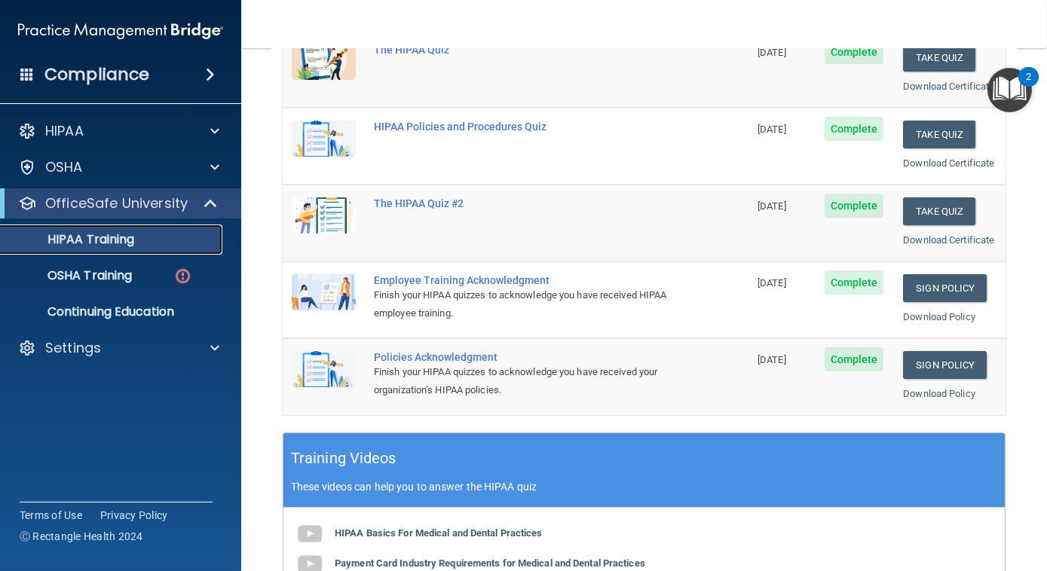
scroll to position [20, 0]
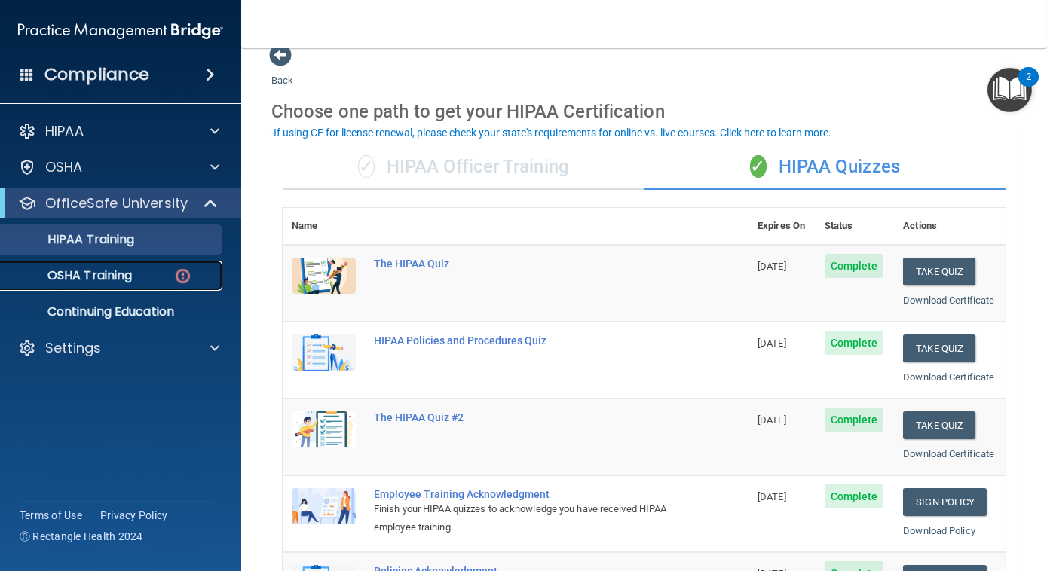
click at [121, 286] on link "OSHA Training" at bounding box center [103, 276] width 237 height 30
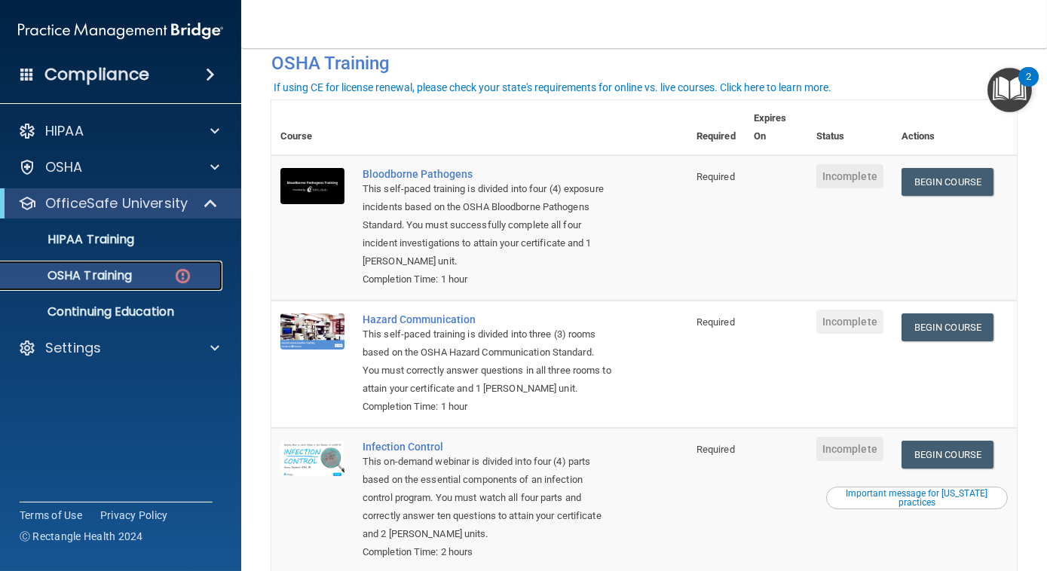
scroll to position [69, 0]
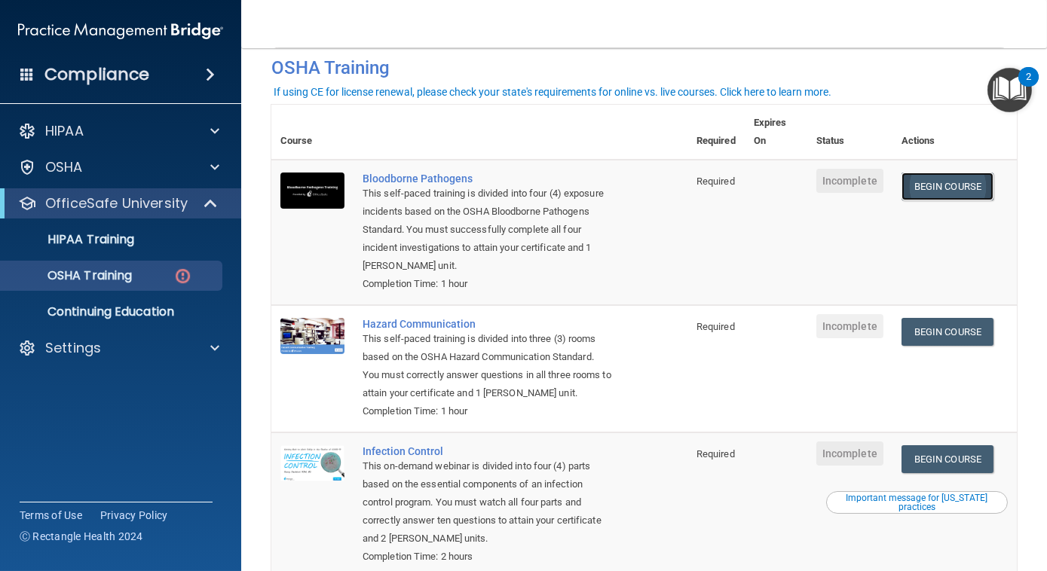
click at [967, 188] on link "Begin Course" at bounding box center [947, 187] width 92 height 28
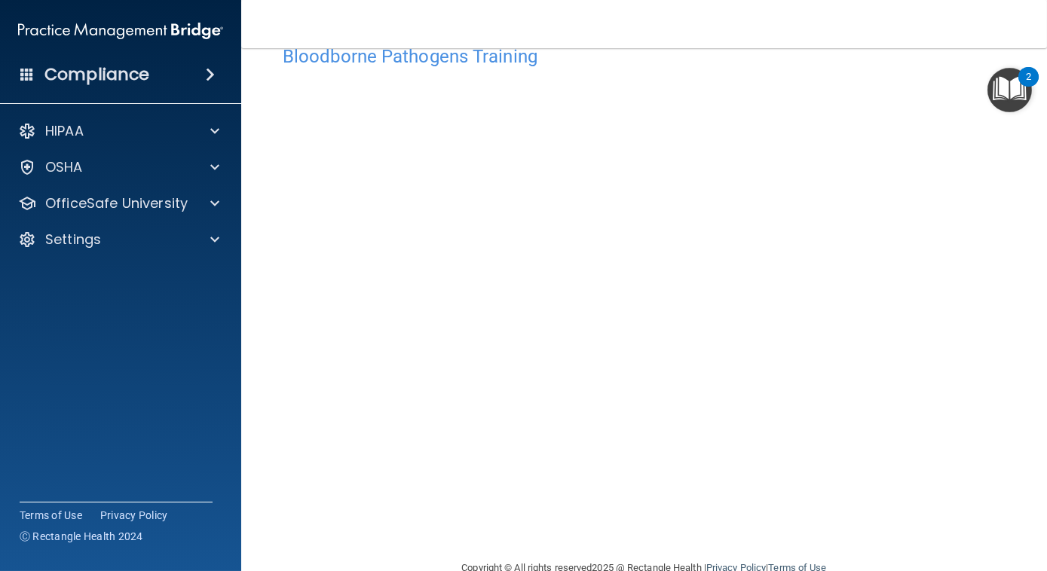
scroll to position [48, 0]
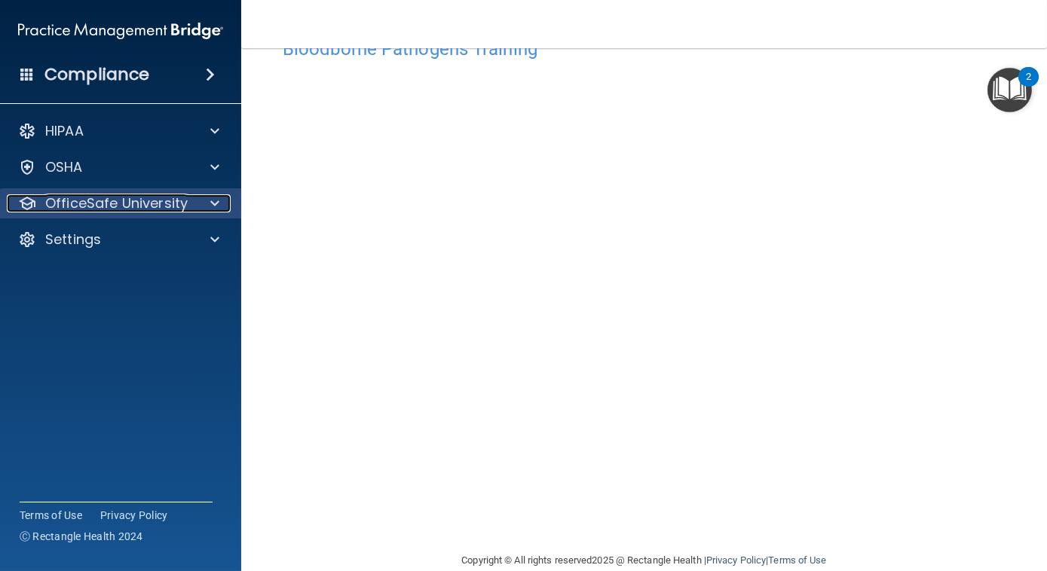
click at [216, 197] on span at bounding box center [214, 203] width 9 height 18
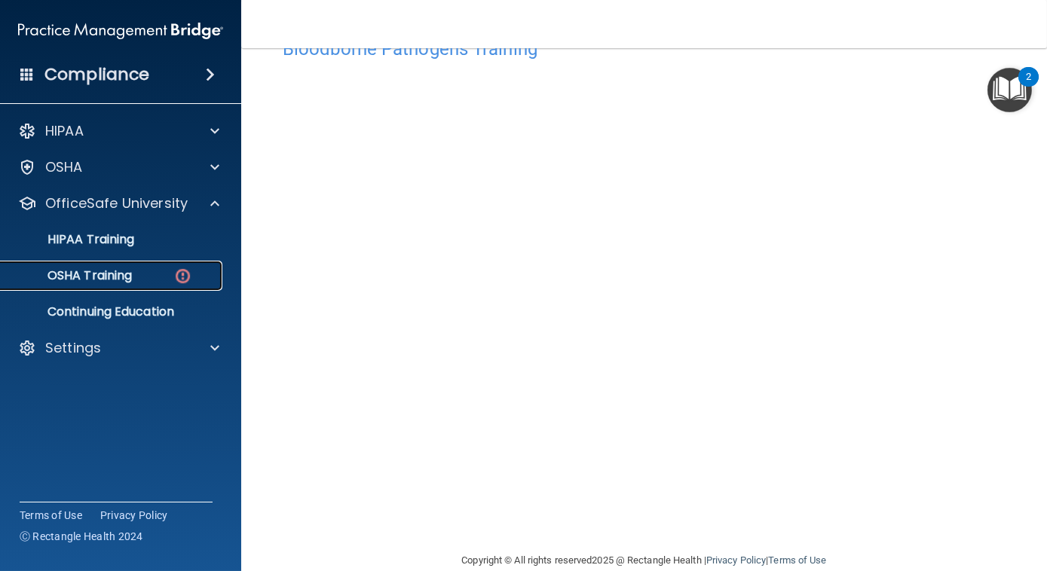
click at [141, 272] on div "OSHA Training" at bounding box center [113, 275] width 206 height 15
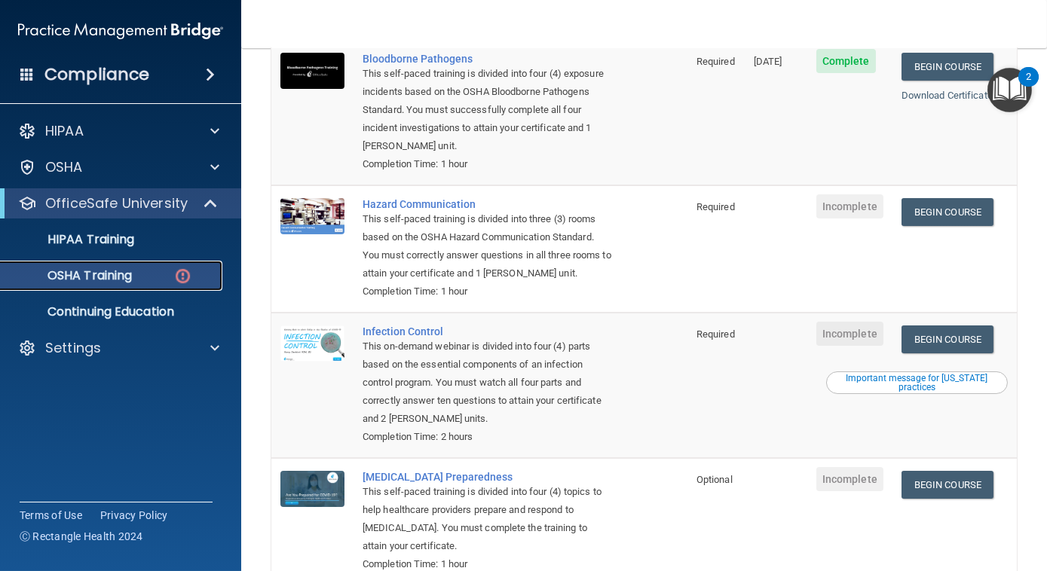
scroll to position [190, 0]
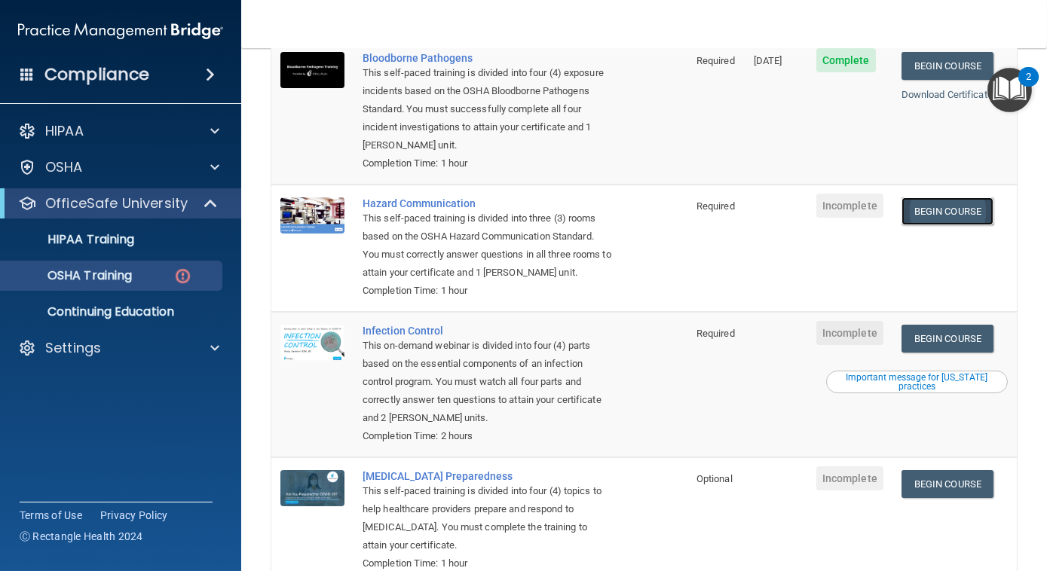
click at [948, 200] on link "Begin Course" at bounding box center [947, 211] width 92 height 28
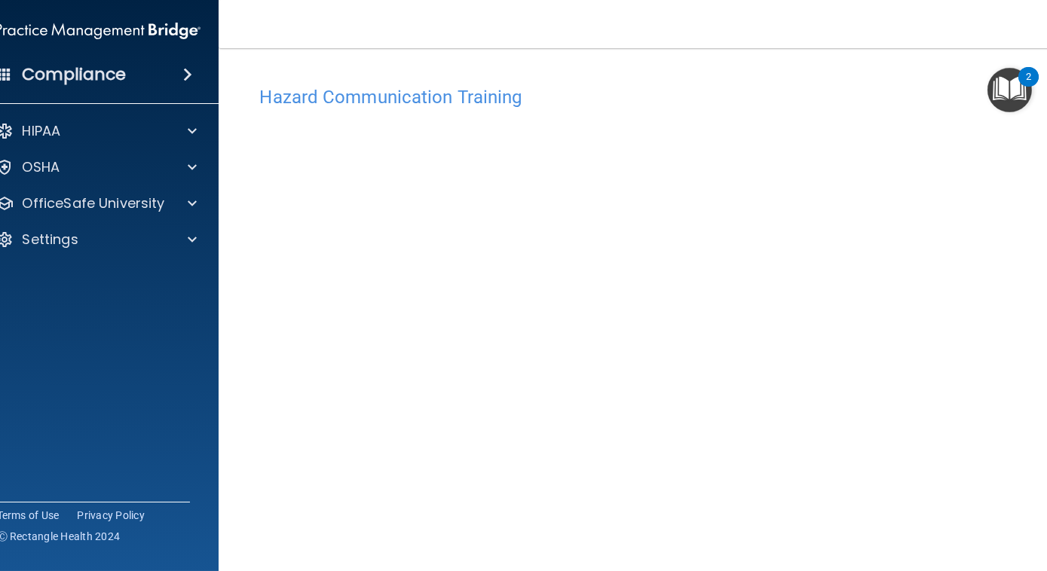
click at [1039, 317] on main "Hazard Communication Training This course doesn’t expire until . Are you sure y…" at bounding box center [645, 309] width 852 height 523
click at [1035, 439] on main "Hazard Communication Training This course doesn’t expire until . Are you sure y…" at bounding box center [645, 309] width 852 height 523
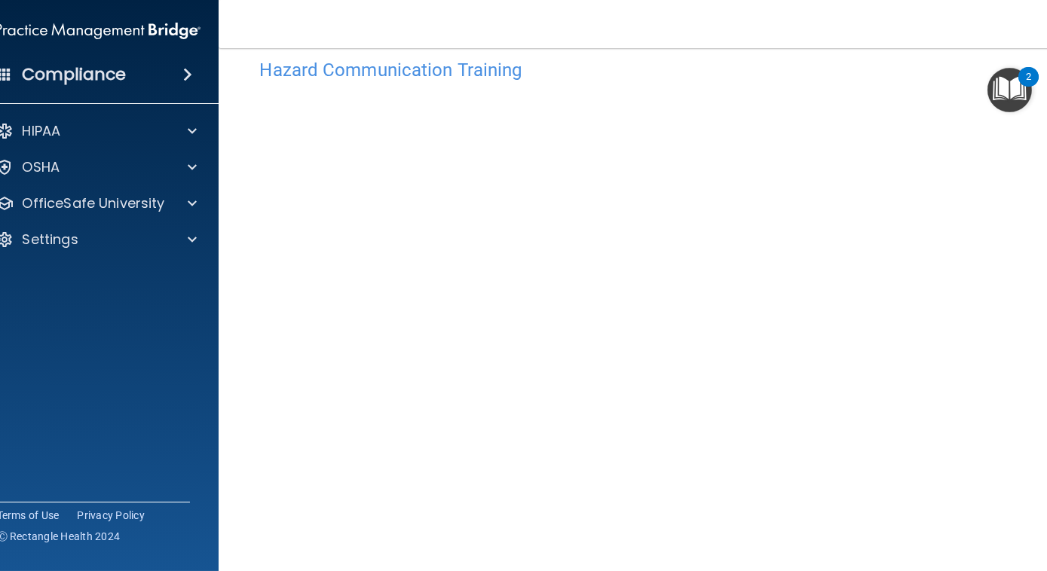
scroll to position [54, 0]
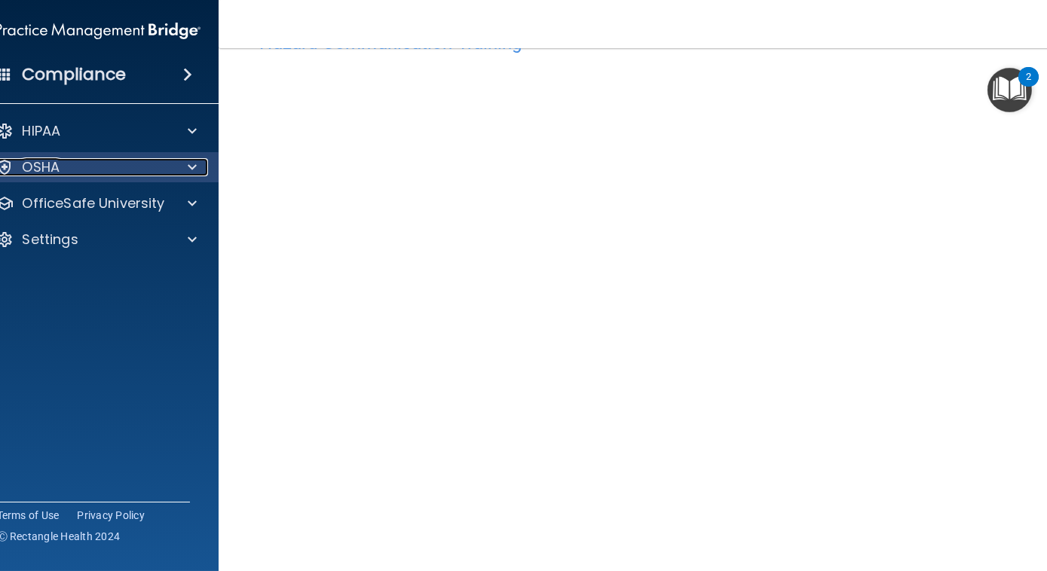
click at [195, 167] on div at bounding box center [189, 167] width 38 height 18
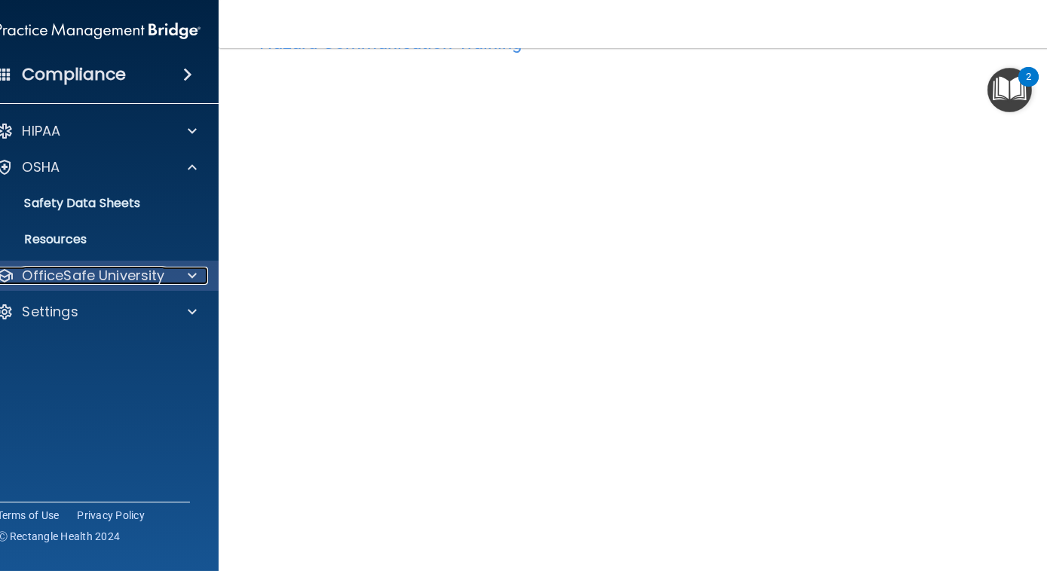
click at [170, 276] on div at bounding box center [189, 276] width 38 height 18
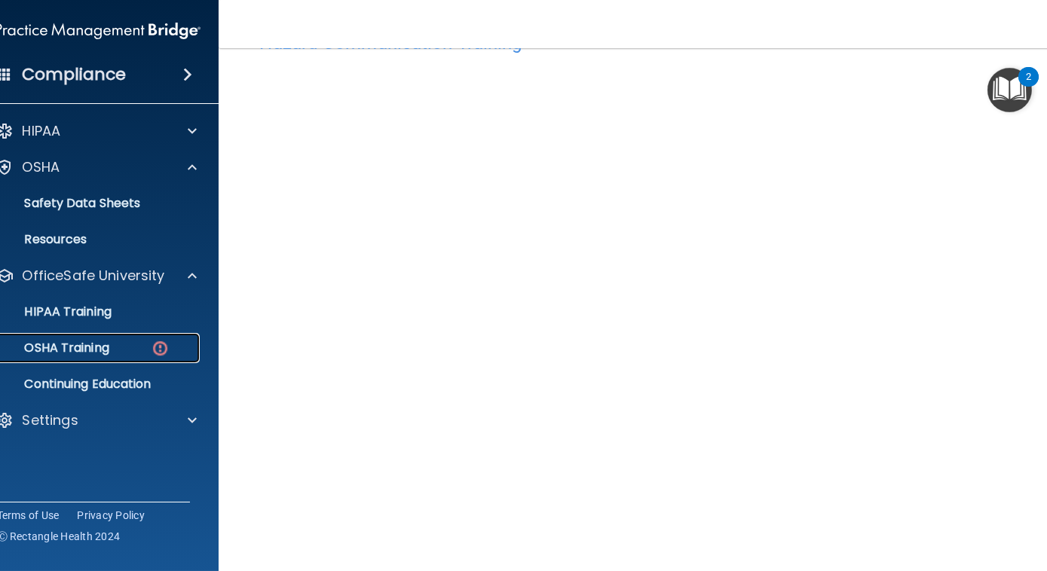
click at [151, 343] on img at bounding box center [160, 348] width 19 height 19
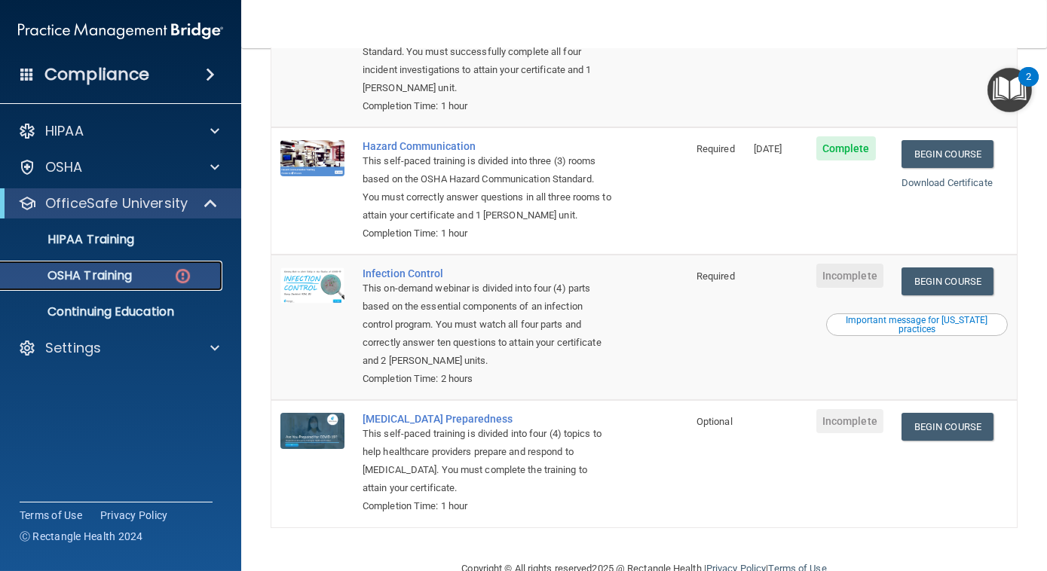
scroll to position [281, 0]
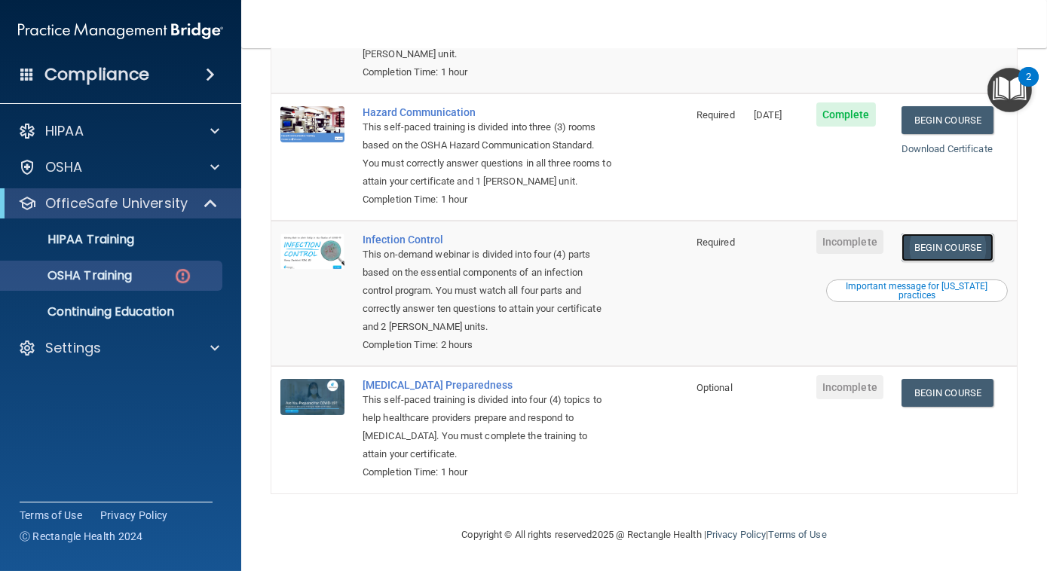
click at [919, 252] on link "Begin Course" at bounding box center [947, 248] width 92 height 28
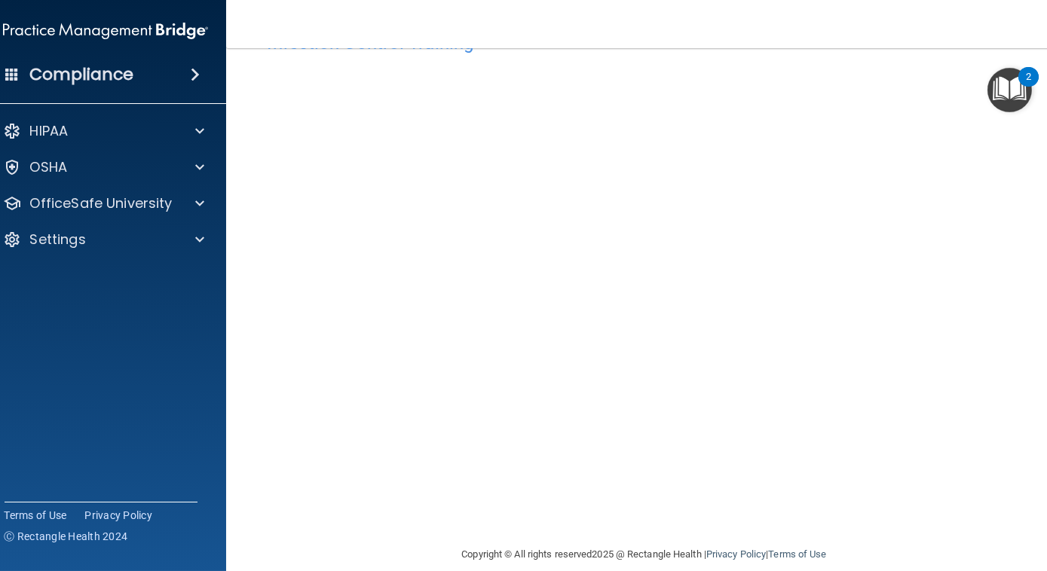
scroll to position [74, 0]
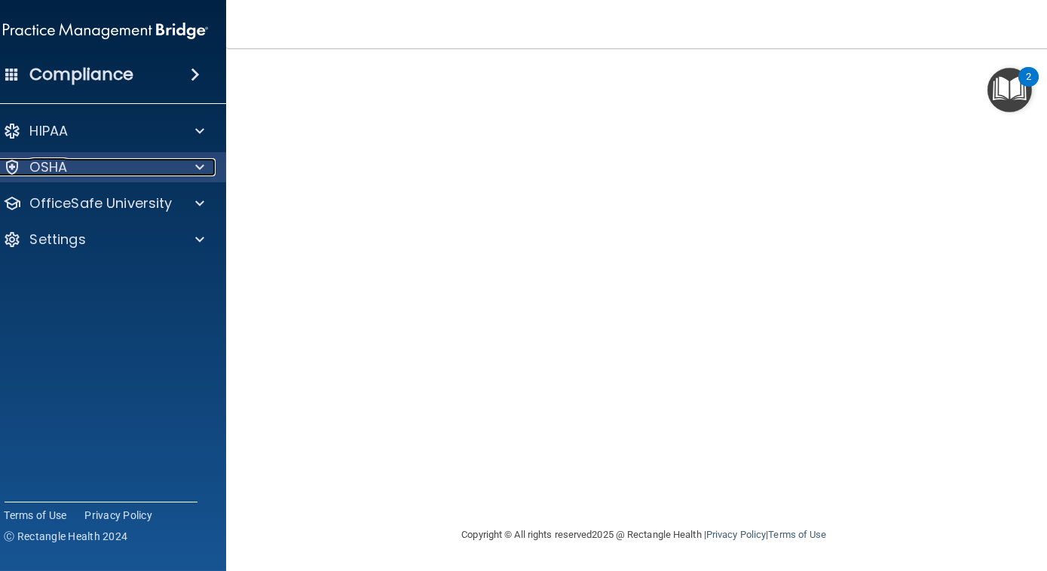
click at [188, 158] on div at bounding box center [197, 167] width 38 height 18
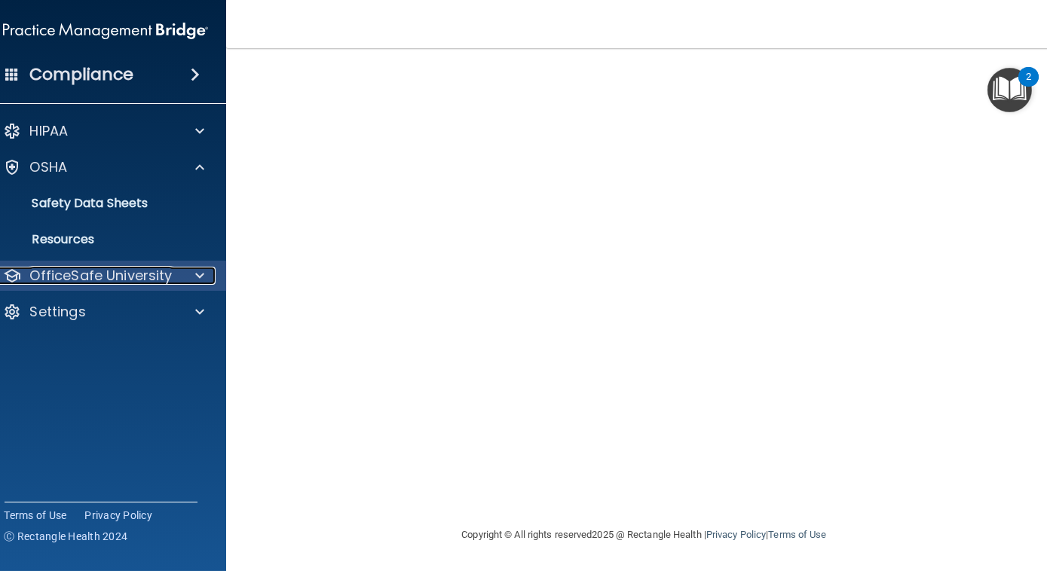
click at [167, 274] on div "OfficeSafe University" at bounding box center [85, 276] width 187 height 18
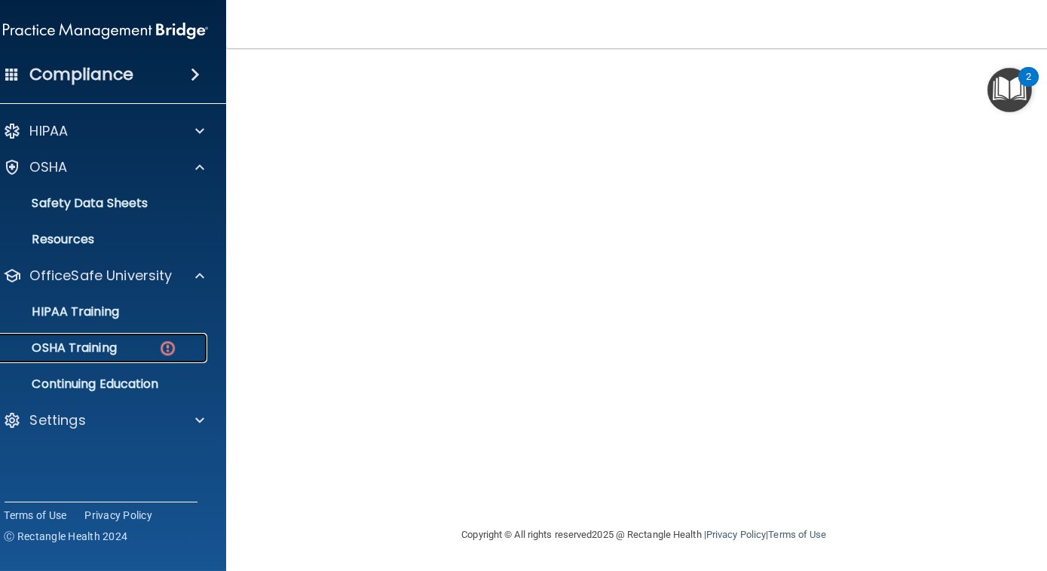
click at [138, 353] on div "OSHA Training" at bounding box center [98, 348] width 206 height 15
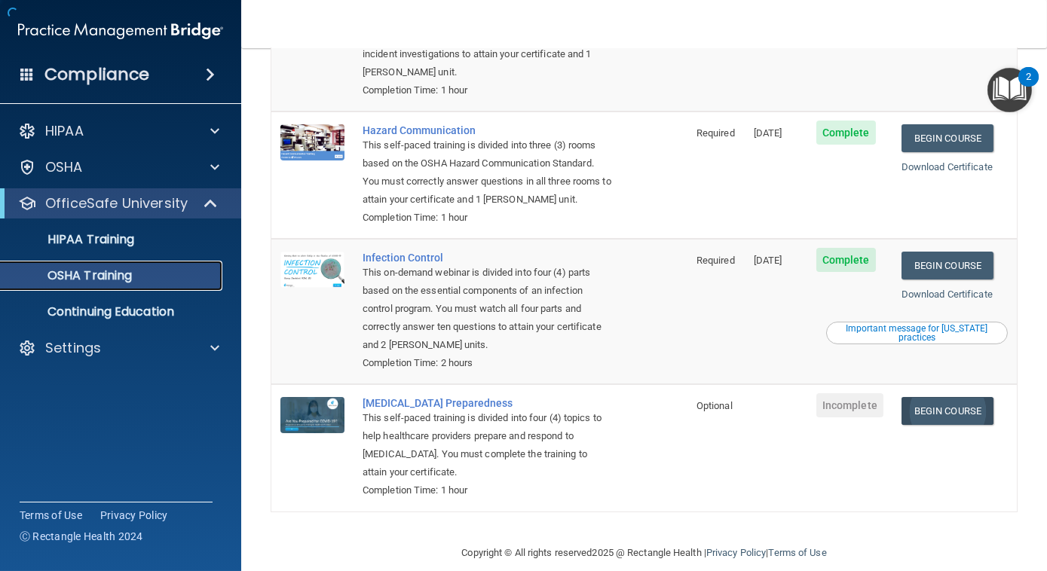
scroll to position [239, 0]
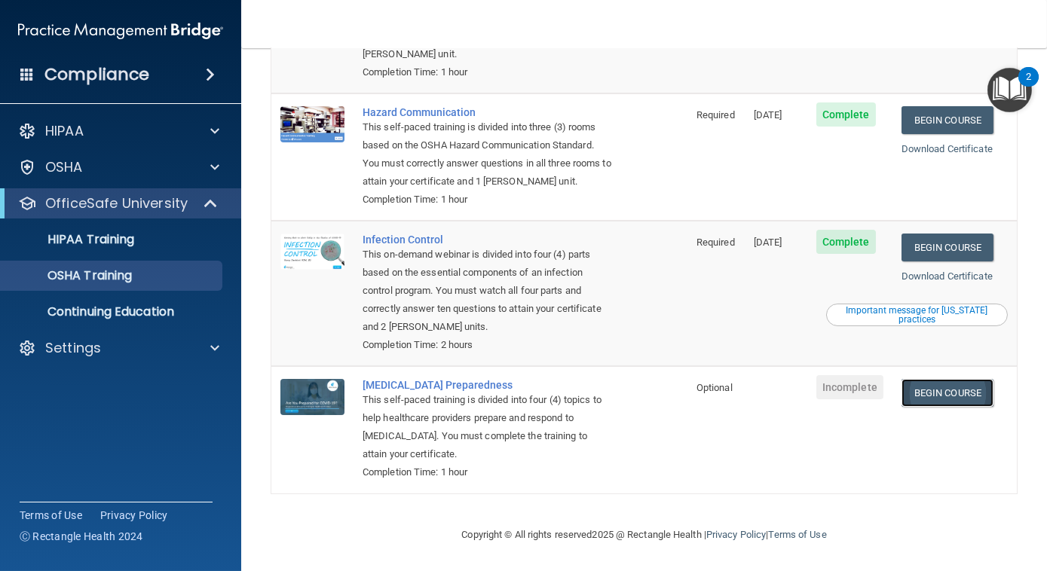
click at [959, 390] on link "Begin Course" at bounding box center [947, 393] width 92 height 28
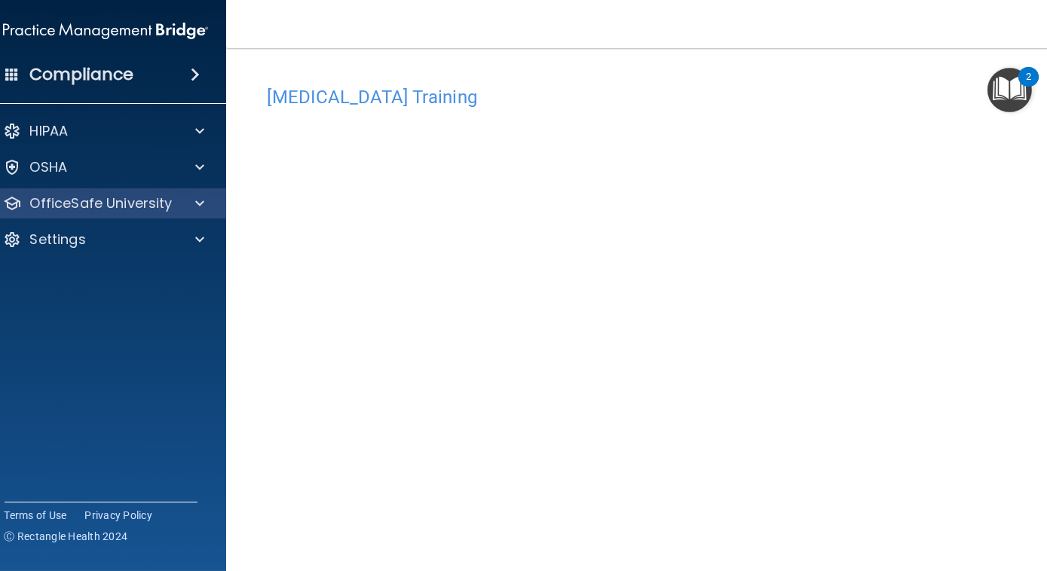
click at [188, 191] on div "OfficeSafe University" at bounding box center [106, 203] width 242 height 30
click at [195, 208] on span at bounding box center [199, 203] width 9 height 18
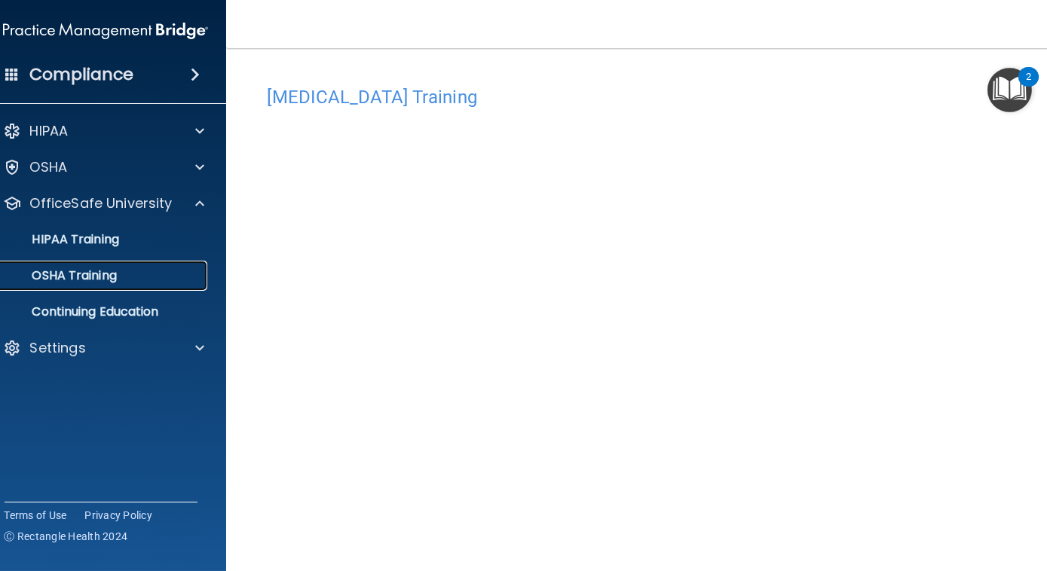
click at [128, 272] on div "OSHA Training" at bounding box center [98, 275] width 206 height 15
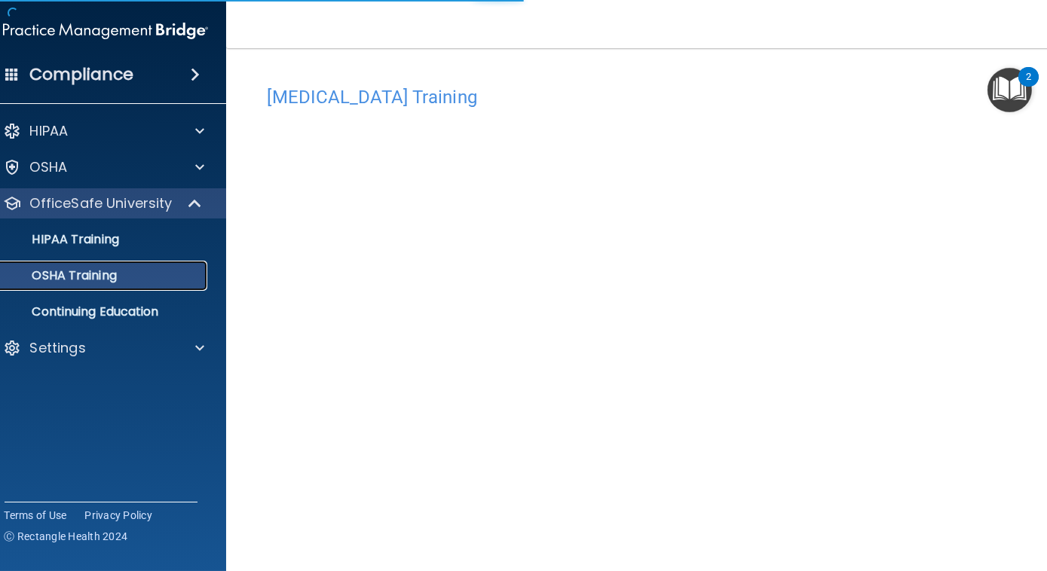
click at [128, 272] on div "OSHA Training" at bounding box center [98, 275] width 206 height 15
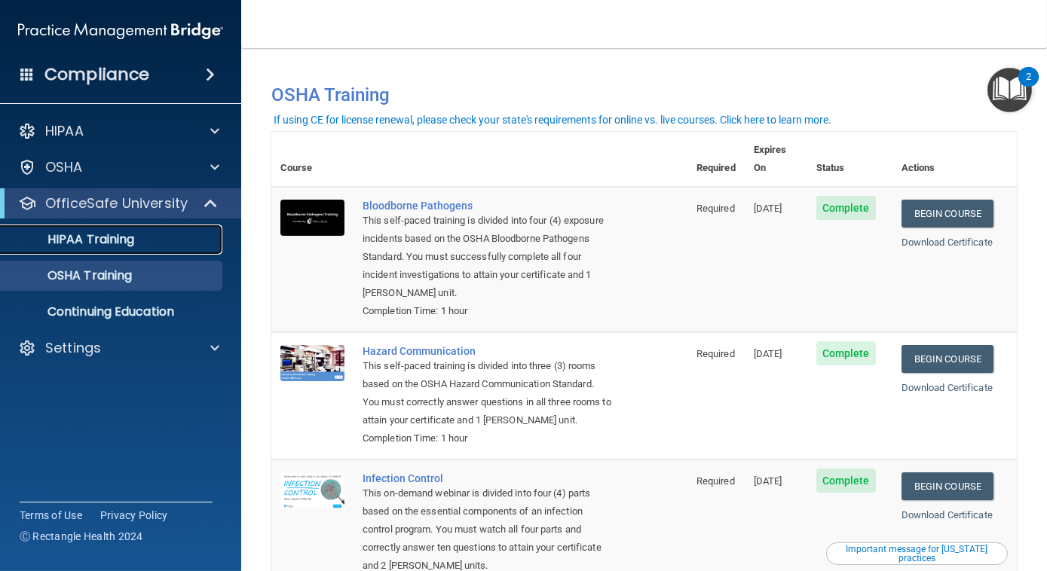
click at [175, 239] on div "HIPAA Training" at bounding box center [113, 239] width 206 height 15
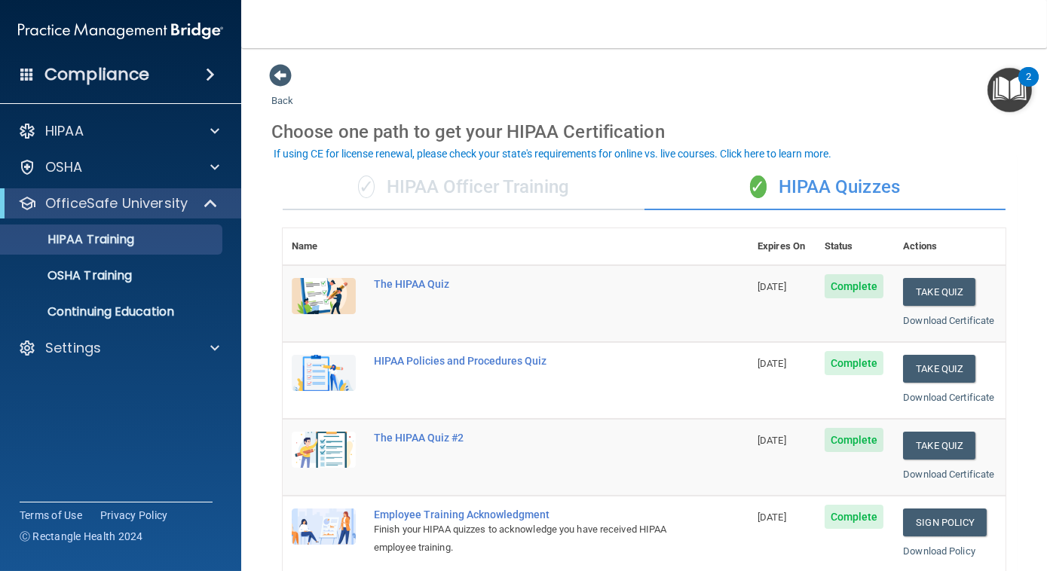
click at [552, 188] on div "✓ HIPAA Officer Training" at bounding box center [464, 187] width 362 height 45
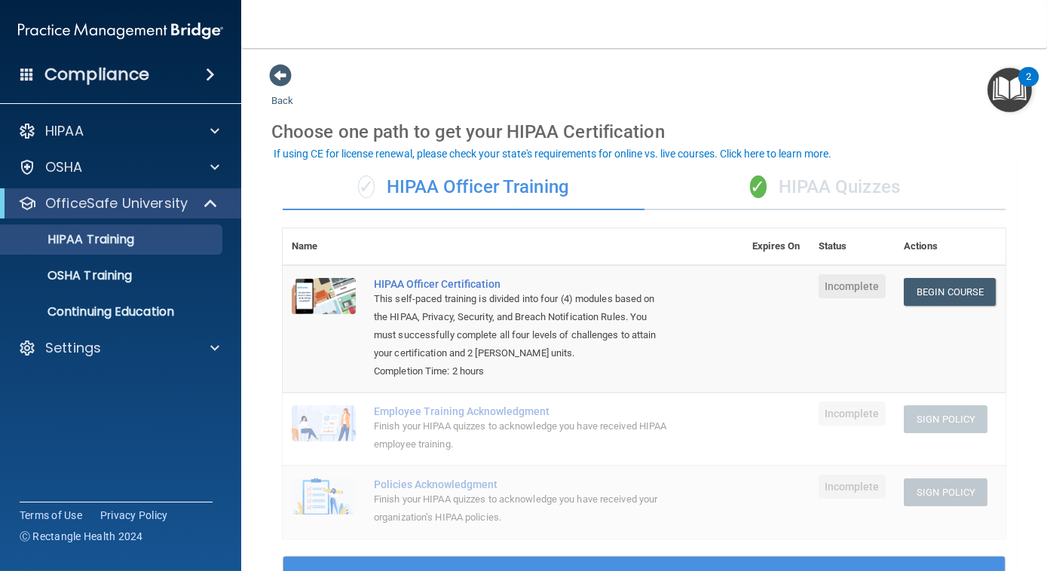
click at [825, 181] on div "✓ HIPAA Quizzes" at bounding box center [825, 187] width 362 height 45
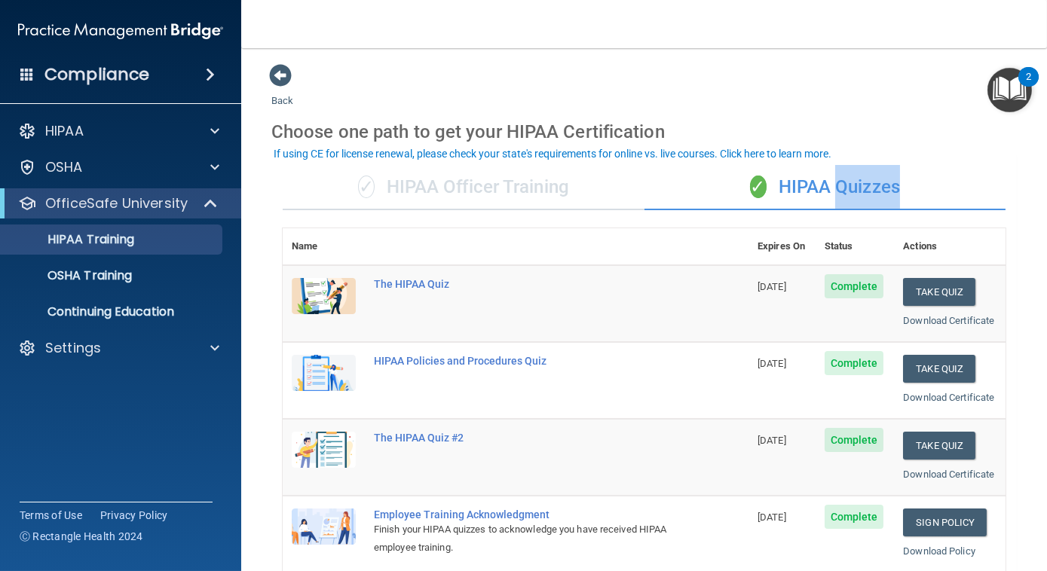
drag, startPoint x: 825, startPoint y: 181, endPoint x: 667, endPoint y: 223, distance: 163.8
click at [562, 242] on th at bounding box center [557, 246] width 384 height 37
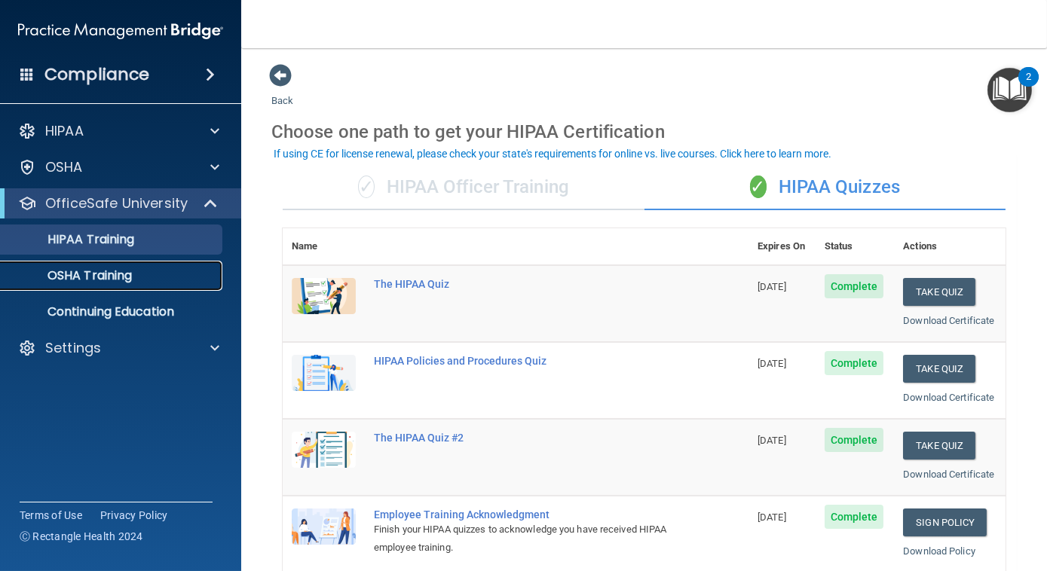
click at [125, 288] on link "OSHA Training" at bounding box center [103, 276] width 237 height 30
